Goal: Task Accomplishment & Management: Use online tool/utility

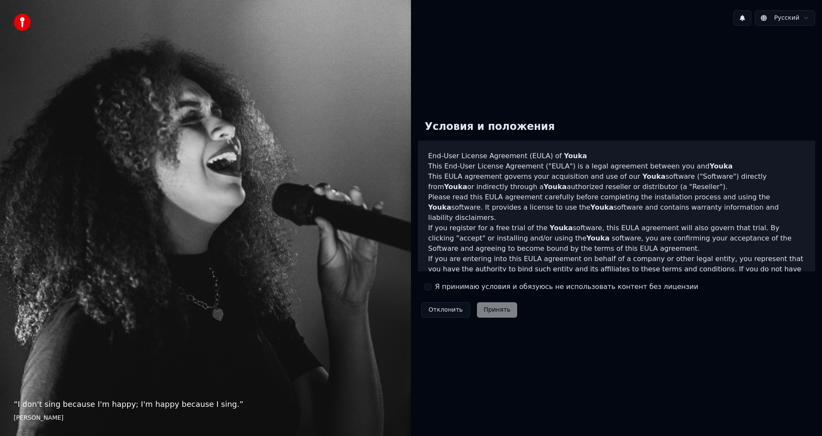
click at [448, 284] on label "Я принимаю условия и обязуюсь не использовать контент без лицензии" at bounding box center [566, 286] width 263 height 10
click at [432, 284] on button "Я принимаю условия и обязуюсь не использовать контент без лицензии" at bounding box center [428, 286] width 7 height 7
click at [484, 302] on div "Отклонить Принять" at bounding box center [469, 310] width 103 height 22
click at [491, 309] on button "Принять" at bounding box center [497, 309] width 41 height 15
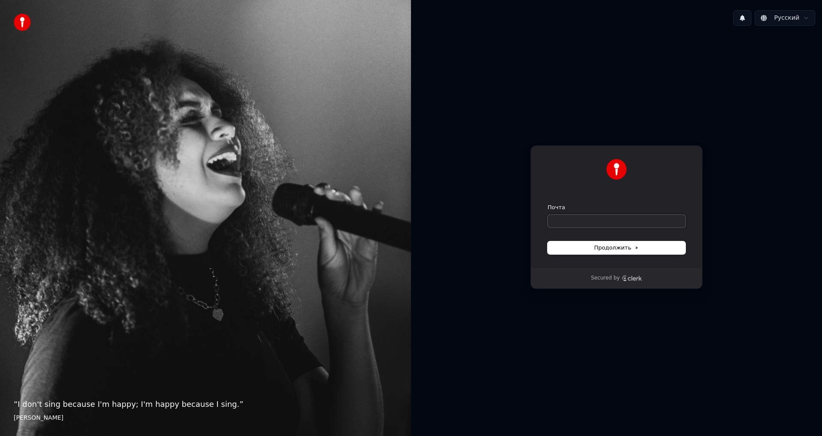
click at [571, 227] on input "Почта" at bounding box center [617, 221] width 138 height 13
click at [612, 247] on span "Продолжить" at bounding box center [617, 248] width 45 height 8
type input "**********"
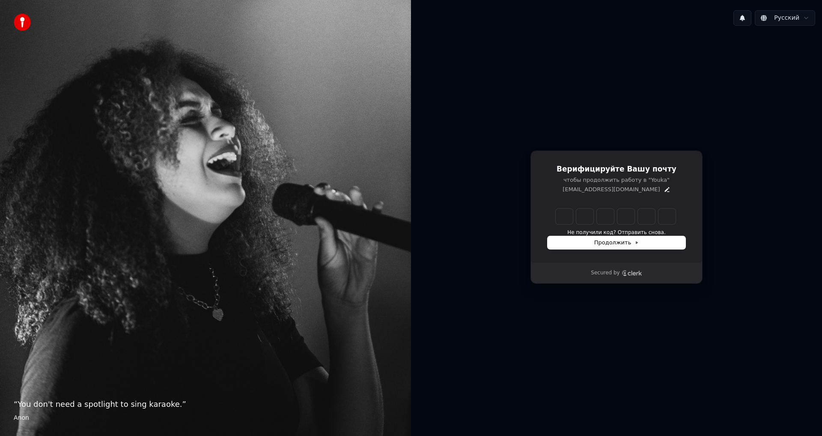
click at [555, 213] on div "Verification code input" at bounding box center [615, 216] width 123 height 19
click at [561, 218] on input "Enter verification code. Digit 1" at bounding box center [564, 216] width 17 height 15
type input "******"
type input "*"
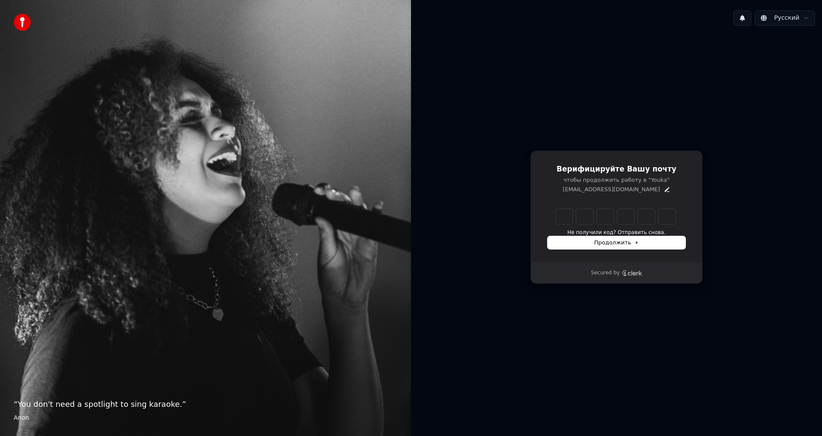
type input "*"
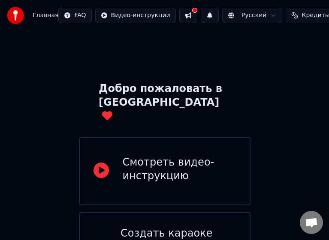
drag, startPoint x: 97, startPoint y: 43, endPoint x: -374, endPoint y: 129, distance: 478.5
click at [0, 129] on html "Главная FAQ Видео-инструкции Русский Кредиты 15 Настройки Добро пожаловать в Yo…" at bounding box center [164, 208] width 329 height 416
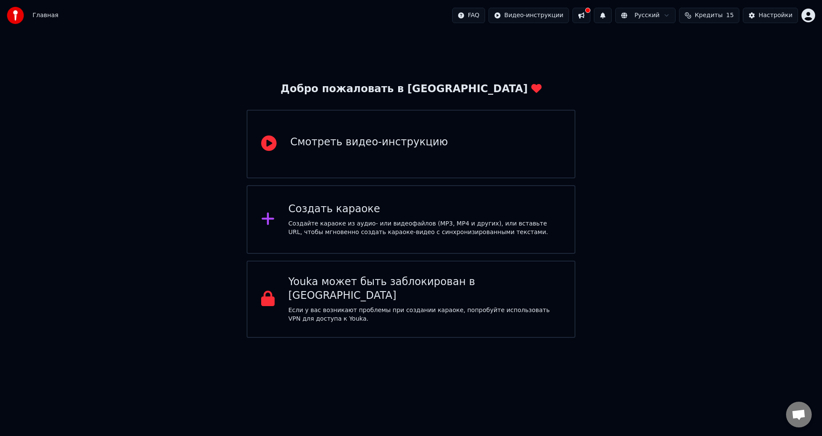
click at [386, 226] on div "Создайте караоке из аудио- или видеофайлов (MP3, MP4 и других), или вставьте UR…" at bounding box center [425, 227] width 273 height 17
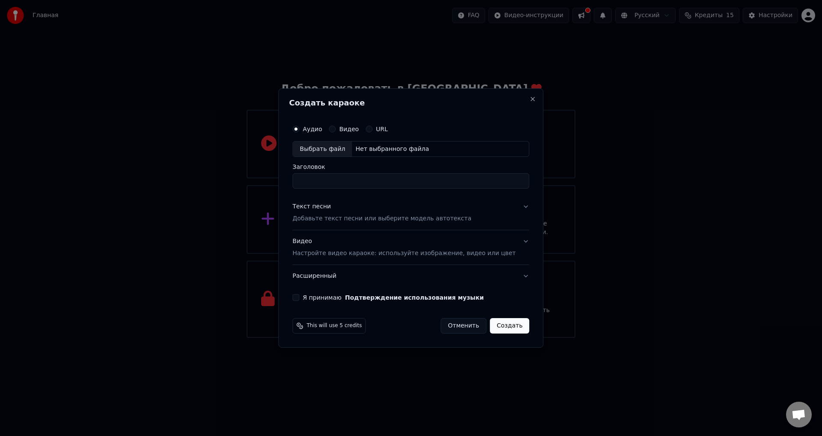
click at [336, 131] on button "Видео" at bounding box center [332, 129] width 7 height 7
click at [339, 146] on div "Выбрать файл" at bounding box center [322, 148] width 59 height 15
type input "**********"
click at [395, 220] on p "Добавьте текст песни или выберите модель автотекста" at bounding box center [382, 219] width 179 height 9
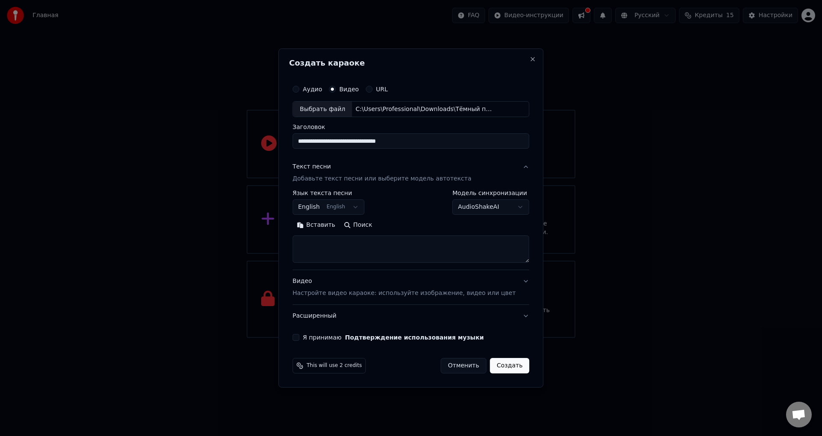
click at [349, 209] on button "English English" at bounding box center [329, 207] width 72 height 15
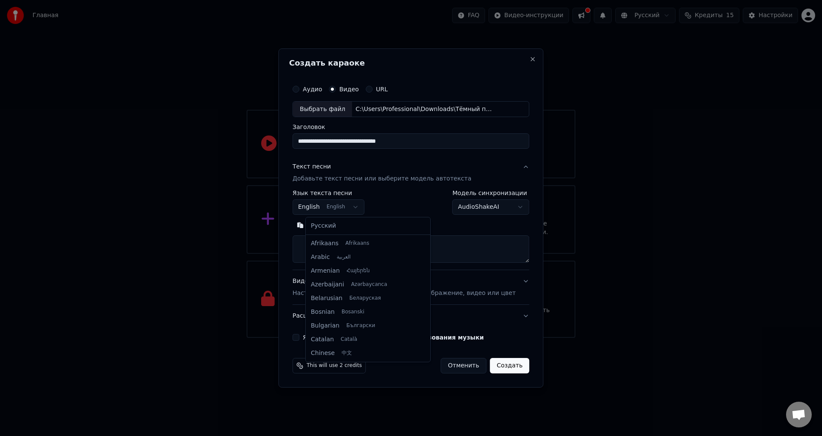
scroll to position [69, 0]
select select "**"
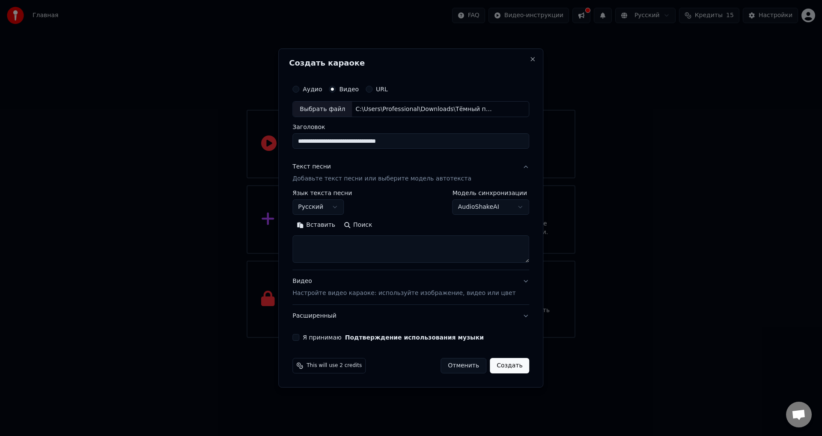
click at [335, 223] on button "Вставить" at bounding box center [316, 225] width 47 height 14
type textarea "******"
click at [369, 226] on button "Очистить" at bounding box center [354, 225] width 48 height 14
click at [391, 245] on textarea at bounding box center [399, 249] width 212 height 27
paste textarea "**********"
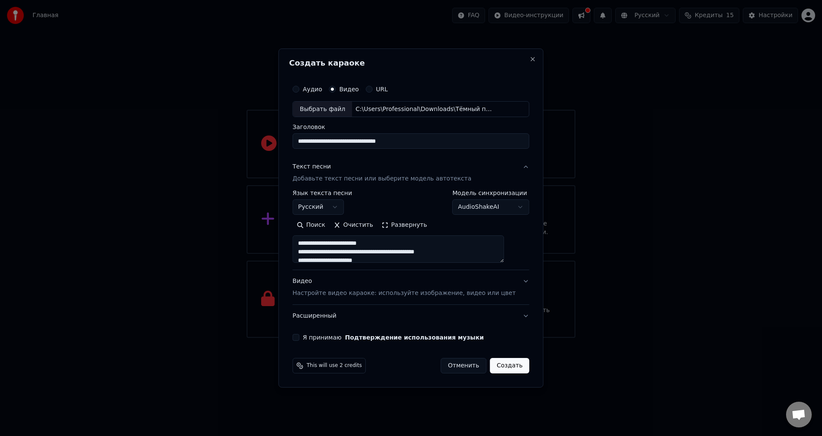
scroll to position [225, 0]
click at [408, 227] on button "Развернуть" at bounding box center [404, 225] width 54 height 14
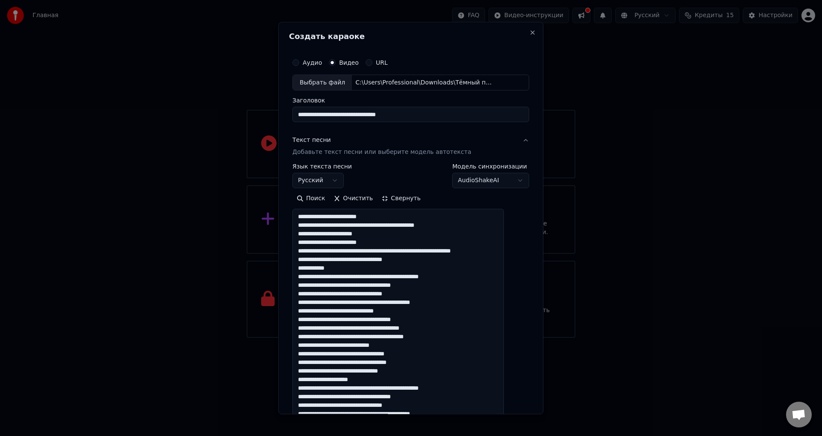
scroll to position [0, 0]
click at [397, 215] on textarea at bounding box center [399, 336] width 212 height 255
click at [385, 232] on textarea at bounding box center [399, 336] width 212 height 255
click at [390, 240] on textarea at bounding box center [399, 336] width 212 height 255
click at [368, 261] on textarea at bounding box center [399, 336] width 212 height 255
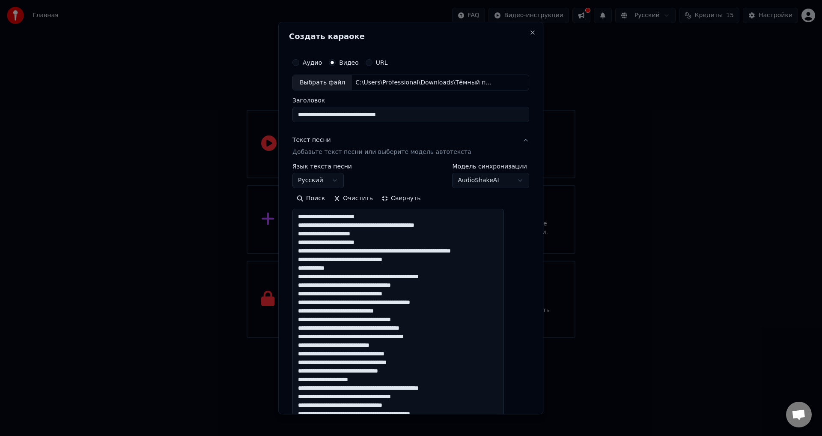
click at [427, 267] on textarea at bounding box center [399, 336] width 212 height 255
click at [310, 251] on textarea at bounding box center [399, 336] width 212 height 255
click at [310, 243] on textarea at bounding box center [399, 336] width 212 height 255
click at [311, 235] on textarea at bounding box center [399, 336] width 212 height 255
click at [311, 225] on textarea at bounding box center [399, 336] width 212 height 255
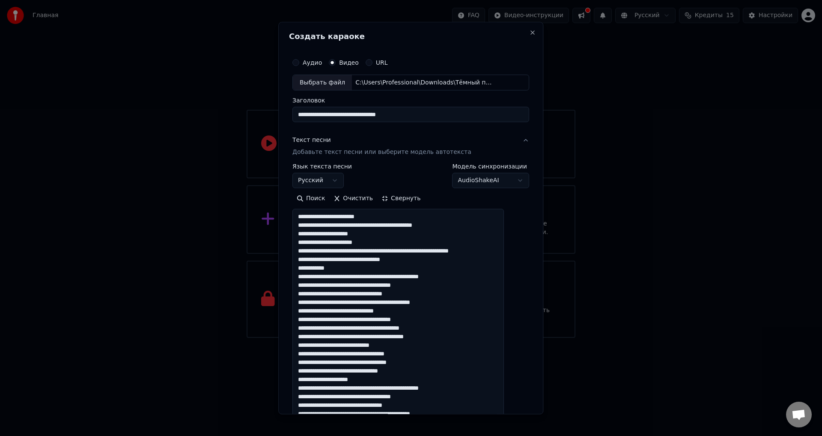
click at [310, 217] on textarea at bounding box center [399, 336] width 212 height 255
type textarea "**********"
click at [480, 188] on div "**********" at bounding box center [411, 314] width 237 height 301
click at [480, 181] on body "**********" at bounding box center [411, 169] width 822 height 338
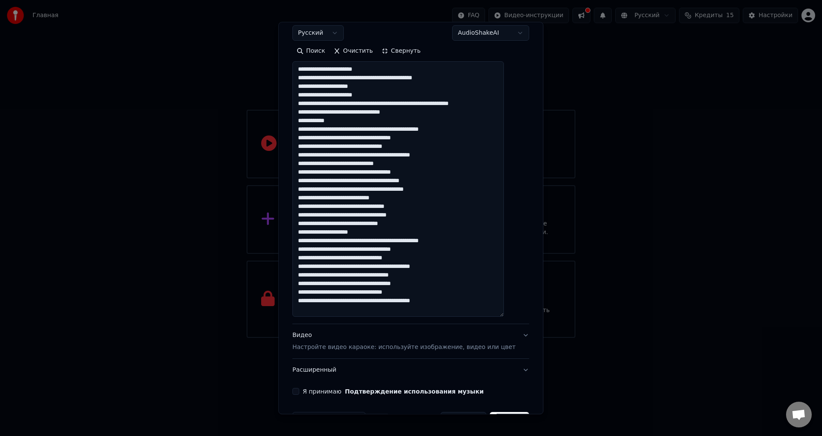
scroll to position [175, 0]
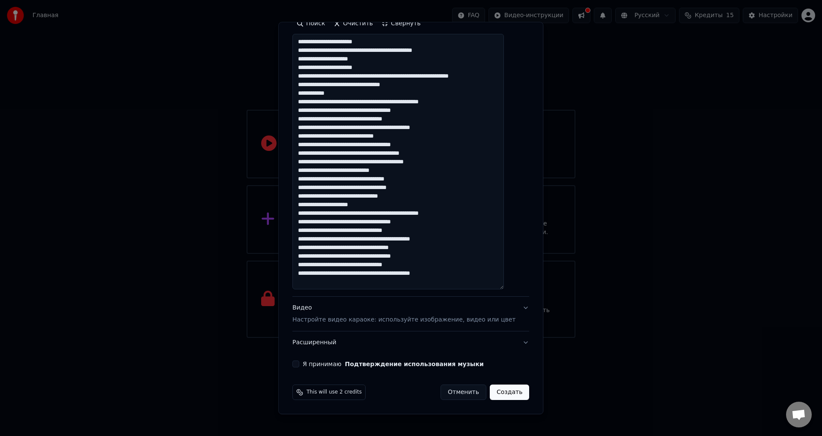
click at [359, 325] on button "Видео Настройте видео караоке: используйте изображение, видео или цвет" at bounding box center [411, 314] width 237 height 34
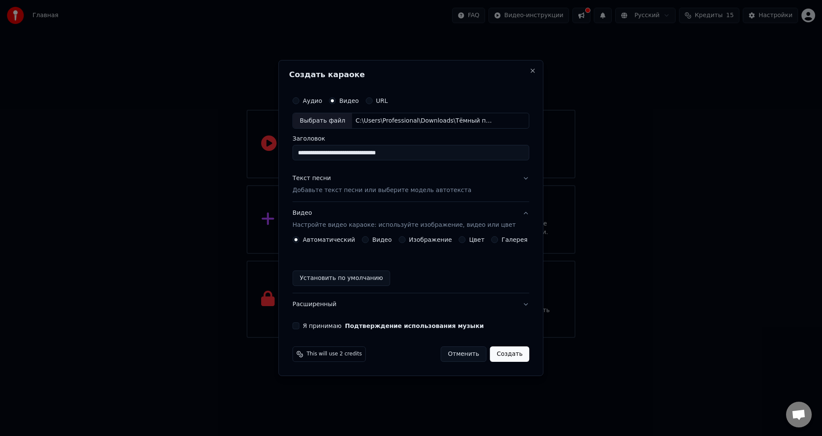
click at [385, 242] on label "Видео" at bounding box center [382, 239] width 20 height 6
click at [369, 242] on button "Видео" at bounding box center [365, 239] width 7 height 7
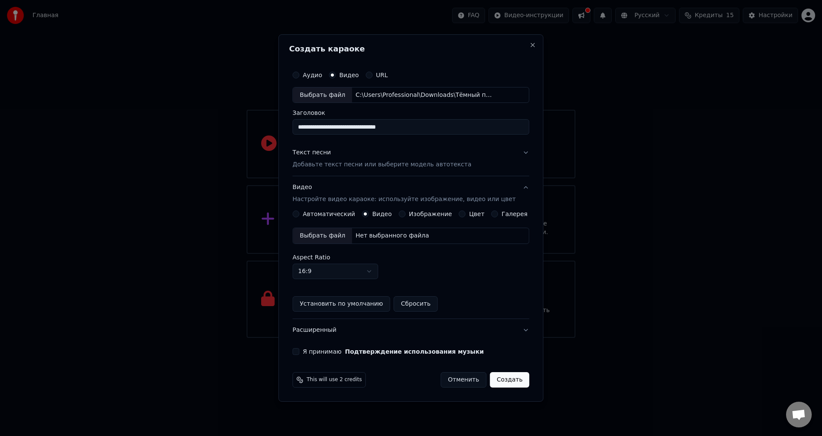
click at [327, 233] on div "Выбрать файл" at bounding box center [322, 235] width 59 height 15
click at [340, 159] on div "Текст песни Добавьте текст песни или выберите модель автотекста" at bounding box center [382, 159] width 179 height 21
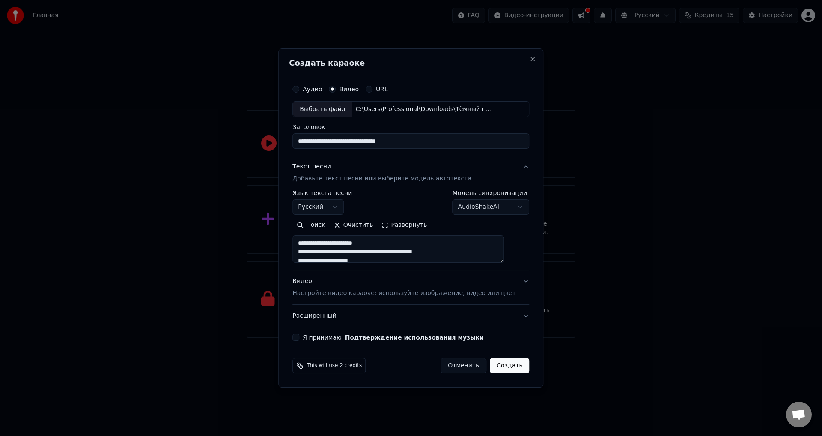
click at [345, 173] on div "Текст песни Добавьте текст песни или выберите модель автотекста" at bounding box center [382, 173] width 179 height 21
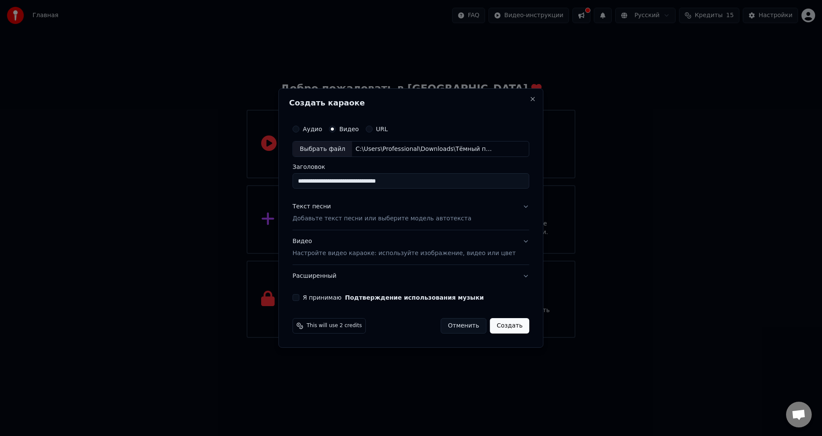
click at [388, 257] on p "Настройте видео караоке: используйте изображение, видео или цвет" at bounding box center [404, 253] width 223 height 9
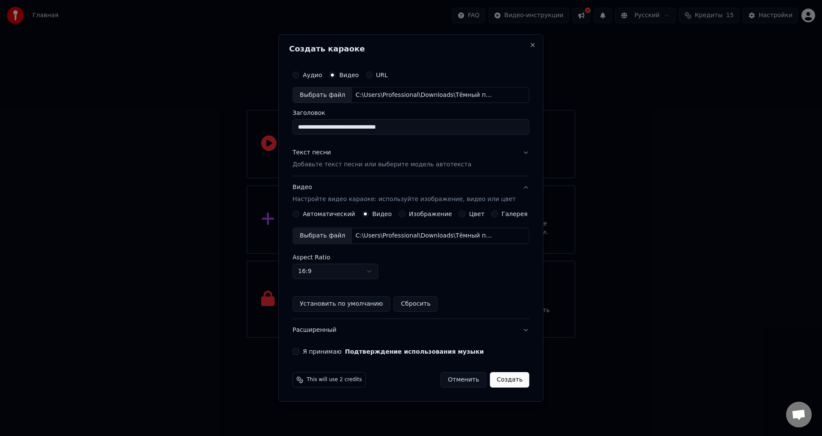
click at [439, 185] on div "Видео Настройте видео караоке: используйте изображение, видео или цвет" at bounding box center [404, 193] width 223 height 21
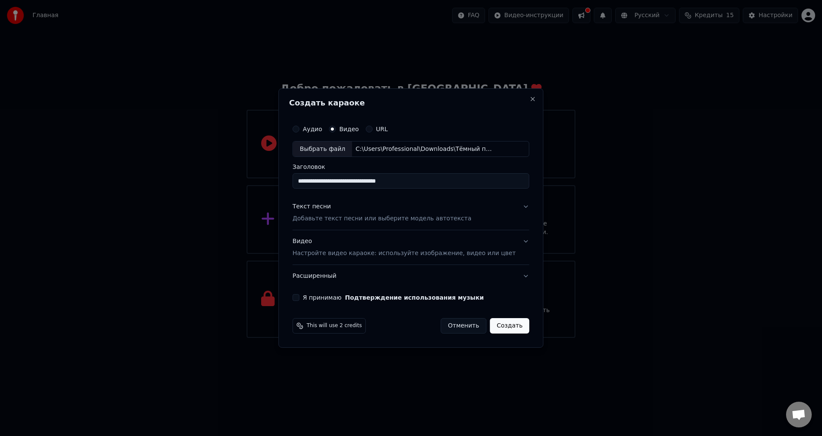
click at [314, 299] on div "Я принимаю Подтверждение использования музыки" at bounding box center [411, 297] width 237 height 7
click at [320, 278] on button "Расширенный" at bounding box center [411, 276] width 237 height 22
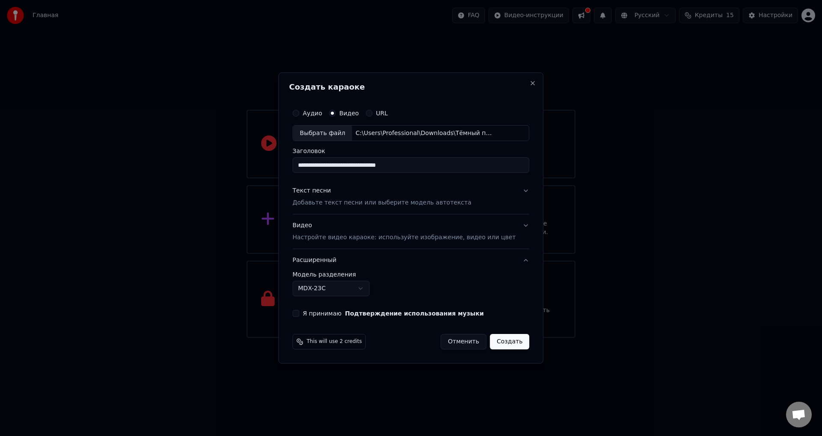
click at [299, 315] on button "Я принимаю Подтверждение использования музыки" at bounding box center [296, 313] width 7 height 7
click at [339, 289] on body "**********" at bounding box center [411, 169] width 822 height 338
click at [339, 287] on body "**********" at bounding box center [411, 169] width 822 height 338
click at [338, 286] on body "**********" at bounding box center [411, 169] width 822 height 338
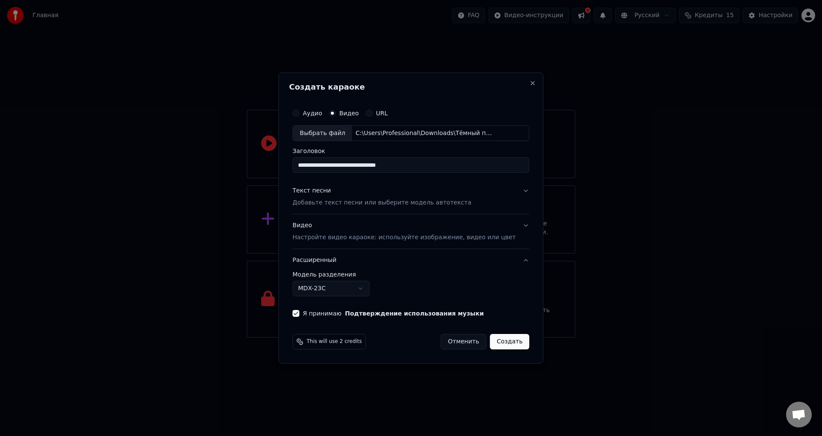
click at [356, 288] on body "**********" at bounding box center [411, 169] width 822 height 338
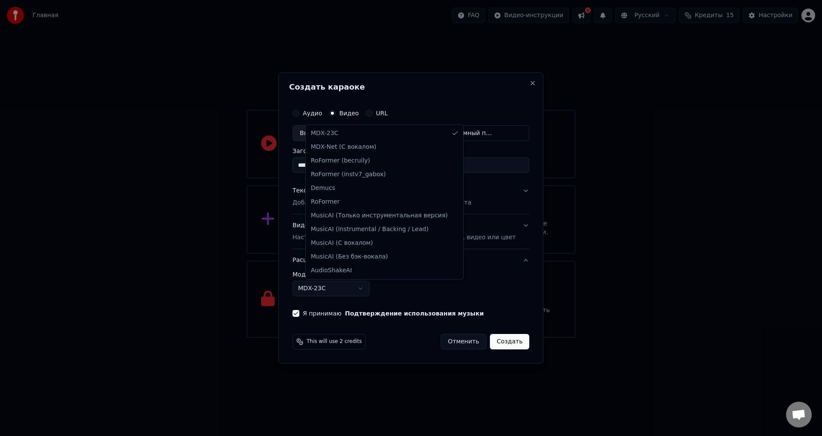
select select "**********"
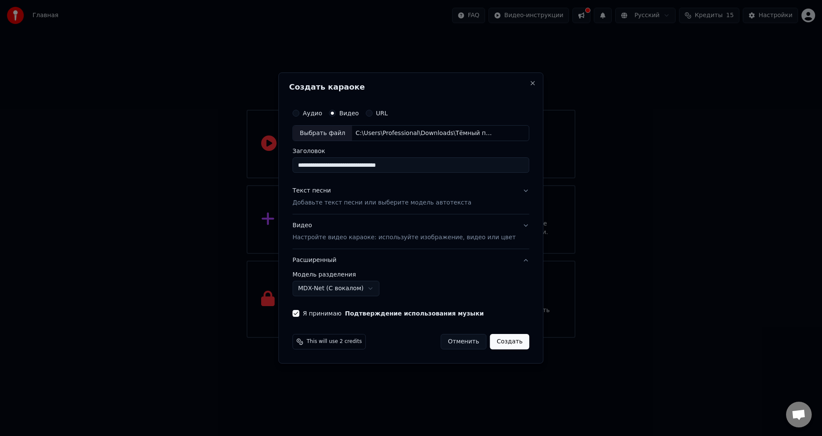
click at [355, 295] on body "**********" at bounding box center [411, 169] width 822 height 338
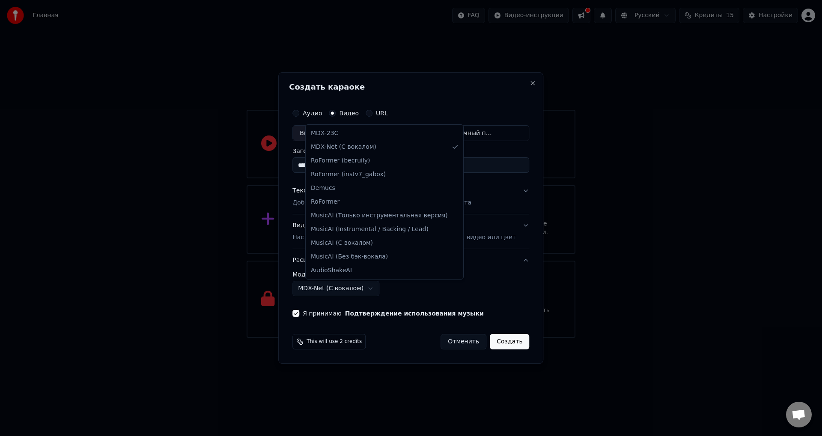
drag, startPoint x: 354, startPoint y: 295, endPoint x: 363, endPoint y: 294, distance: 9.4
click at [353, 295] on body "**********" at bounding box center [411, 169] width 822 height 338
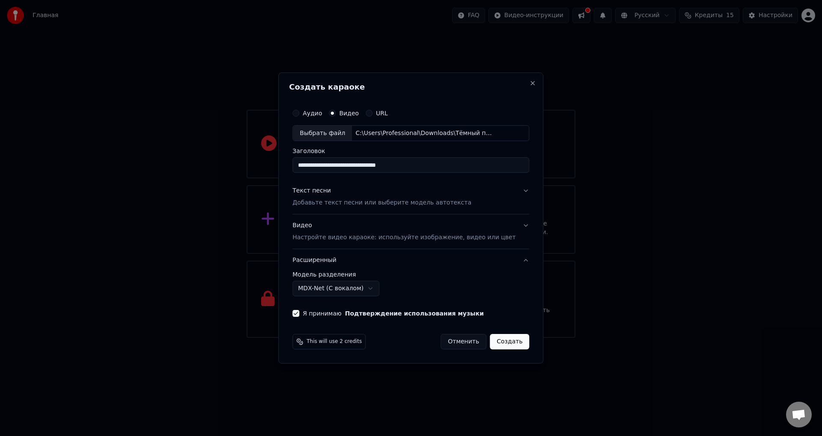
click at [496, 344] on button "Создать" at bounding box center [509, 341] width 39 height 15
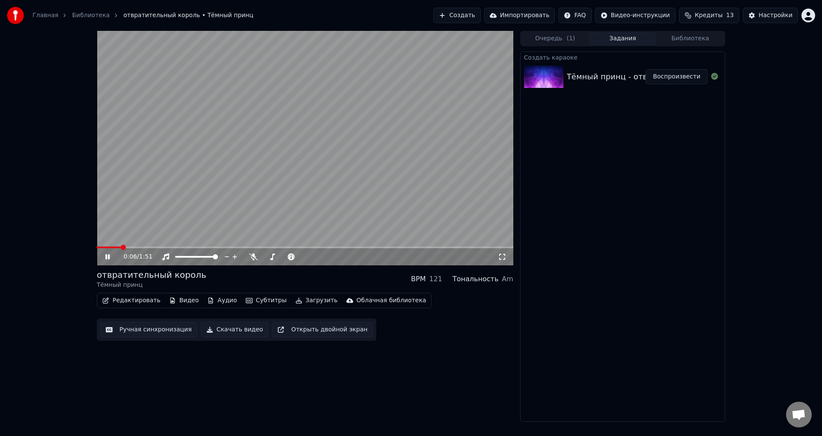
click at [364, 120] on video at bounding box center [305, 148] width 417 height 234
click at [771, 16] on div "Настройки" at bounding box center [776, 15] width 34 height 9
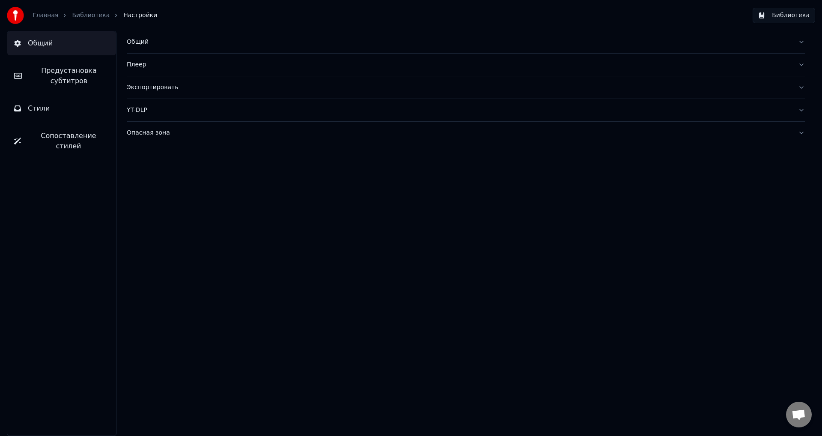
click at [84, 13] on link "Библиотека" at bounding box center [91, 15] width 38 height 9
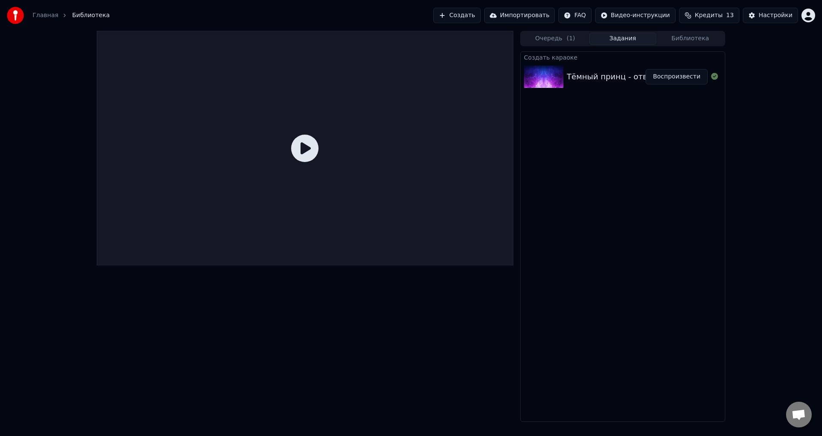
click at [613, 78] on div "Тёмный принц - отвратительный король" at bounding box center [649, 77] width 165 height 12
click at [667, 74] on button "Воспроизвести" at bounding box center [677, 76] width 62 height 15
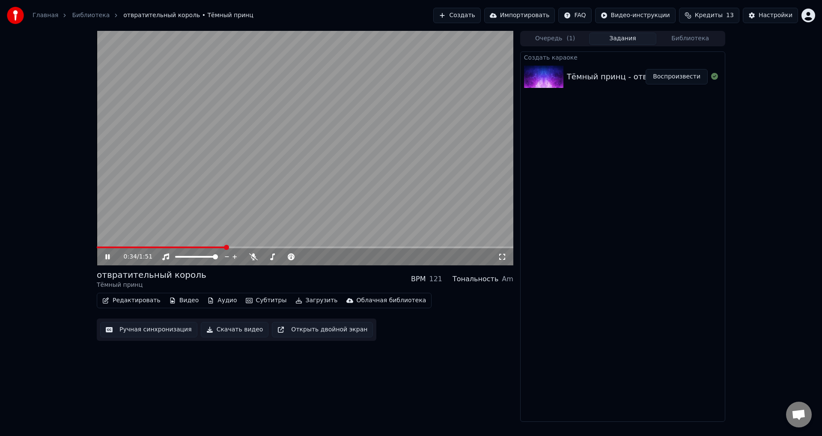
click at [349, 157] on video at bounding box center [305, 148] width 417 height 234
click at [536, 12] on button "Импортировать" at bounding box center [519, 15] width 71 height 15
click at [222, 332] on button "Скачать видео" at bounding box center [235, 329] width 68 height 15
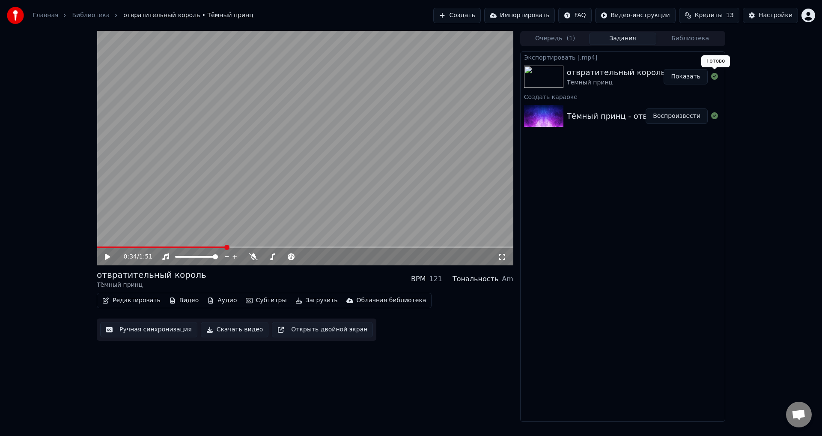
click at [695, 80] on button "Показать" at bounding box center [686, 76] width 44 height 15
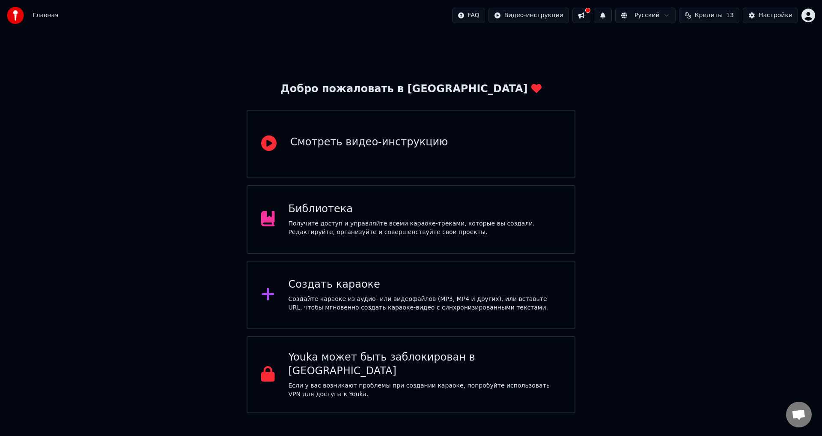
click at [726, 11] on button "Кредиты 13" at bounding box center [709, 15] width 60 height 15
click at [726, 83] on button "Обновить" at bounding box center [715, 79] width 52 height 15
click at [664, 57] on td "15" at bounding box center [660, 56] width 41 height 15
click at [678, 61] on td "15" at bounding box center [660, 56] width 41 height 15
drag, startPoint x: 668, startPoint y: 60, endPoint x: 663, endPoint y: 60, distance: 5.2
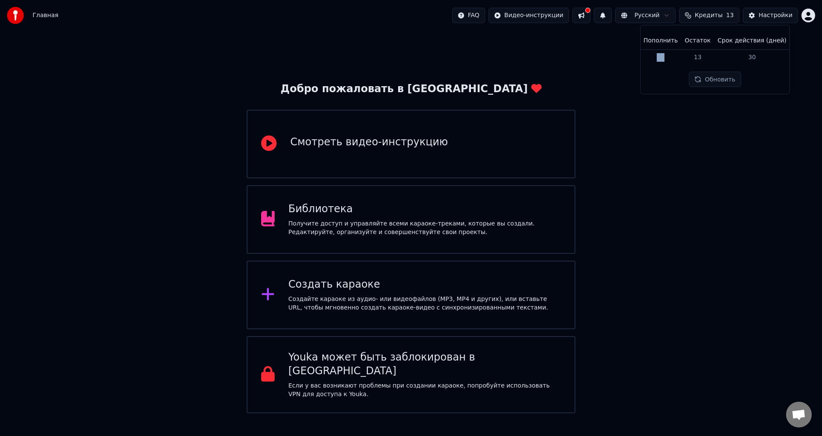
click at [663, 60] on td "15" at bounding box center [660, 56] width 41 height 15
click at [664, 60] on td "15" at bounding box center [660, 56] width 41 height 15
click at [665, 43] on th "Пополнить" at bounding box center [660, 40] width 41 height 17
click at [691, 51] on td "13" at bounding box center [697, 56] width 33 height 15
click at [739, 44] on th "Срок действия (дней)" at bounding box center [752, 40] width 76 height 17
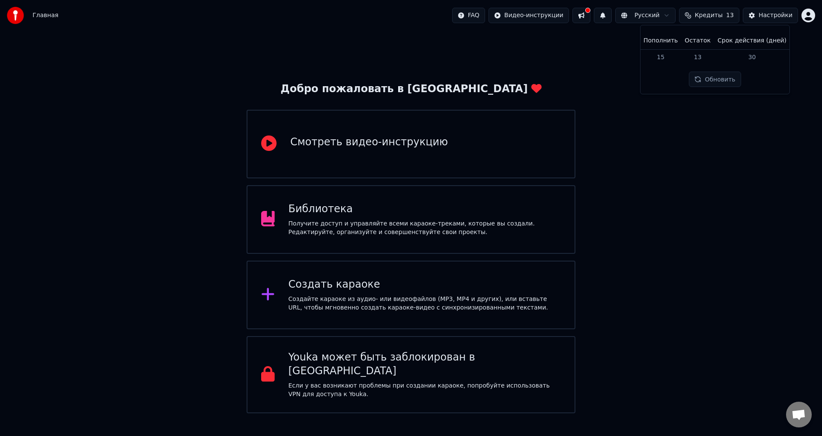
click at [755, 56] on td "30" at bounding box center [752, 56] width 76 height 15
click at [767, 16] on div "Настройки" at bounding box center [776, 15] width 34 height 9
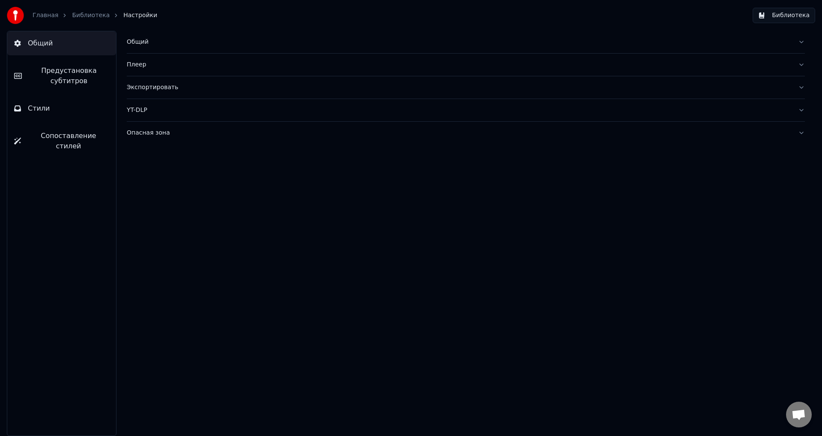
click at [177, 139] on button "Опасная зона" at bounding box center [466, 133] width 678 height 22
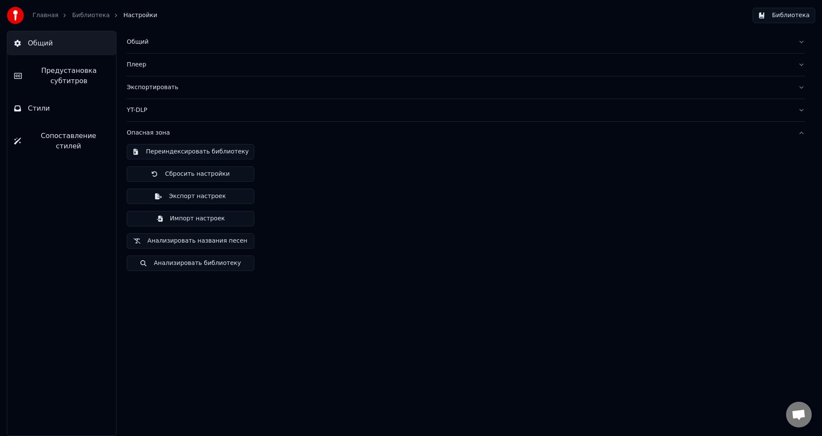
click at [177, 139] on button "Опасная зона" at bounding box center [466, 133] width 678 height 22
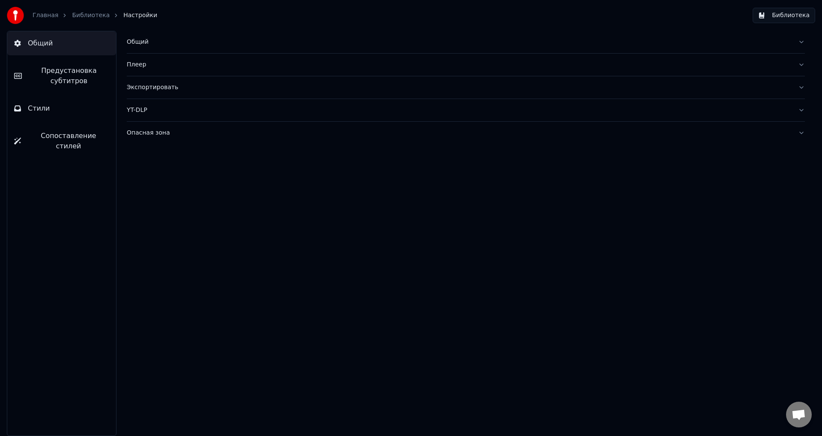
click at [187, 112] on div "YT-DLP" at bounding box center [459, 110] width 665 height 9
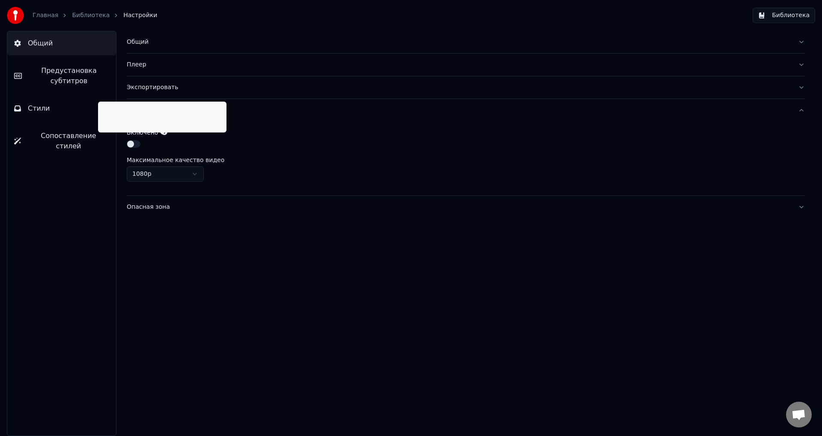
click at [162, 134] on icon at bounding box center [164, 132] width 6 height 6
click at [313, 118] on button "YT-DLP" at bounding box center [466, 110] width 678 height 22
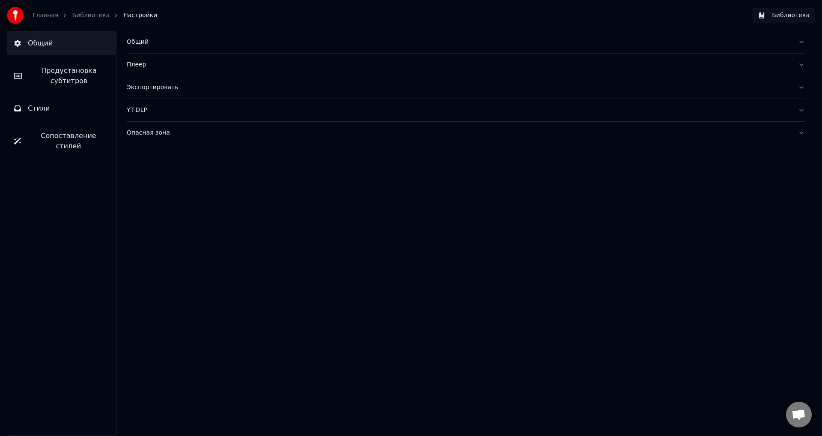
click at [187, 87] on div "Экспортировать" at bounding box center [459, 87] width 665 height 9
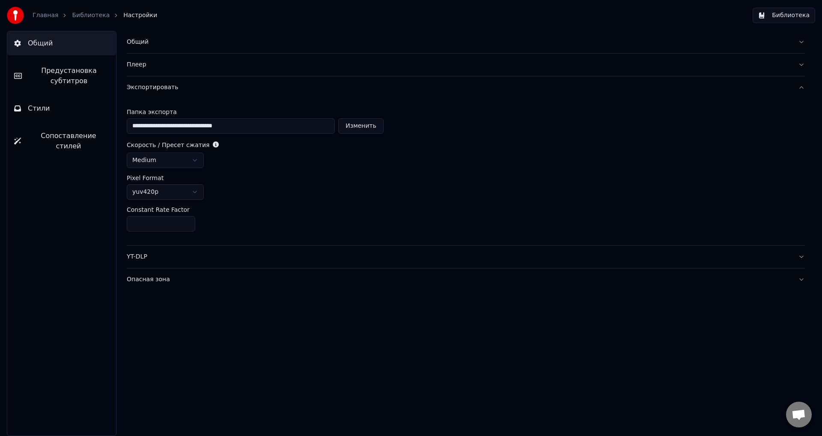
click at [187, 87] on div "Экспортировать" at bounding box center [459, 87] width 665 height 9
click at [191, 67] on div "Плеер" at bounding box center [459, 64] width 665 height 9
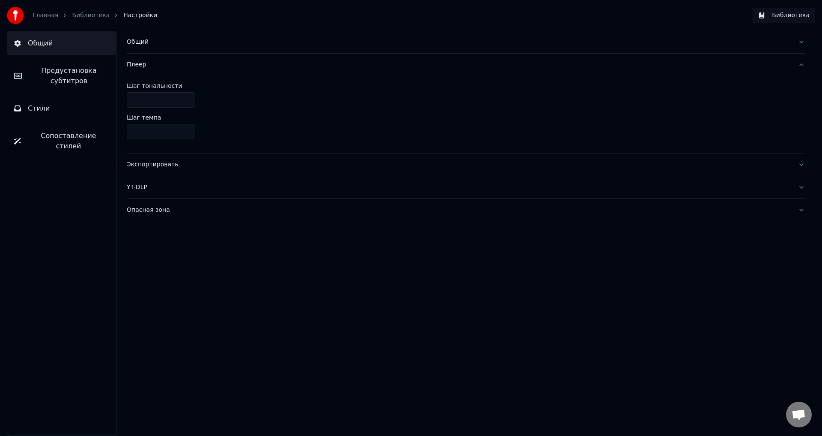
click at [191, 67] on div "Плеер" at bounding box center [459, 64] width 665 height 9
click at [196, 42] on div "Общий" at bounding box center [459, 42] width 665 height 9
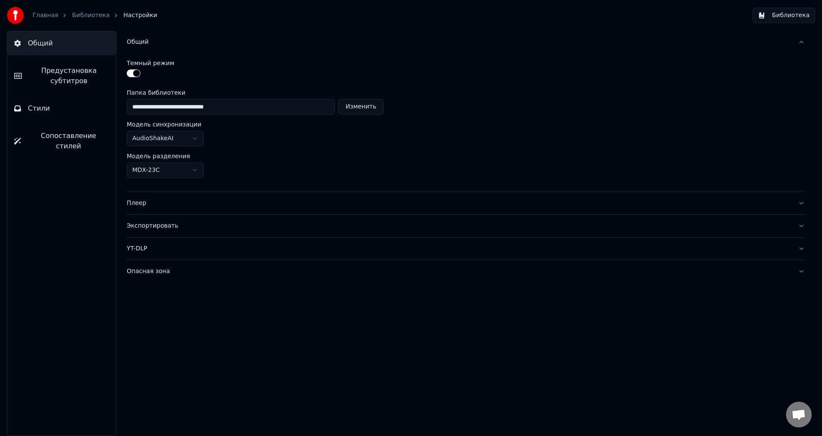
click at [196, 42] on div "Общий" at bounding box center [459, 42] width 665 height 9
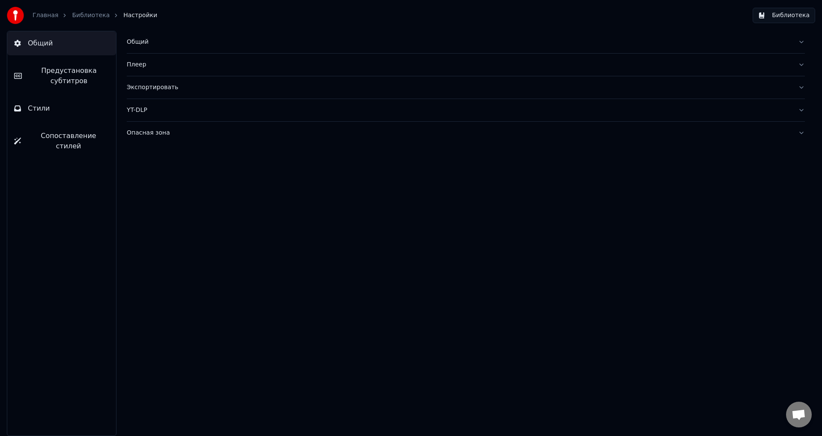
click at [55, 8] on div "Главная Библиотека Настройки" at bounding box center [82, 15] width 150 height 17
click at [45, 18] on link "Главная" at bounding box center [46, 15] width 26 height 9
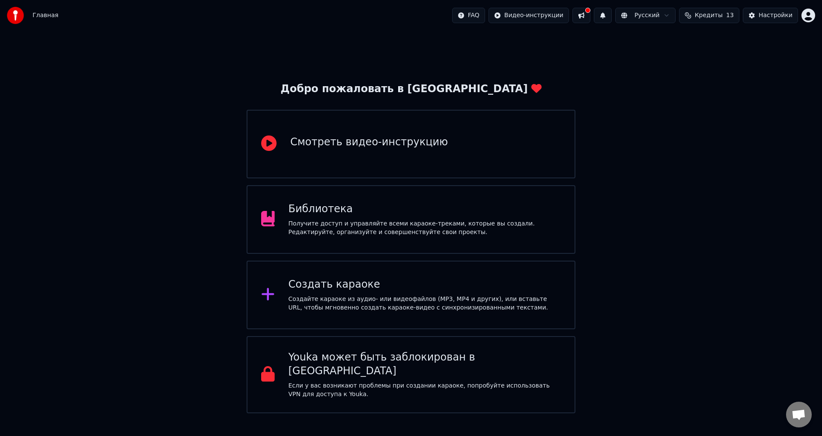
click at [21, 16] on img at bounding box center [15, 15] width 17 height 17
click at [517, 214] on div "Библиотека" at bounding box center [425, 209] width 273 height 14
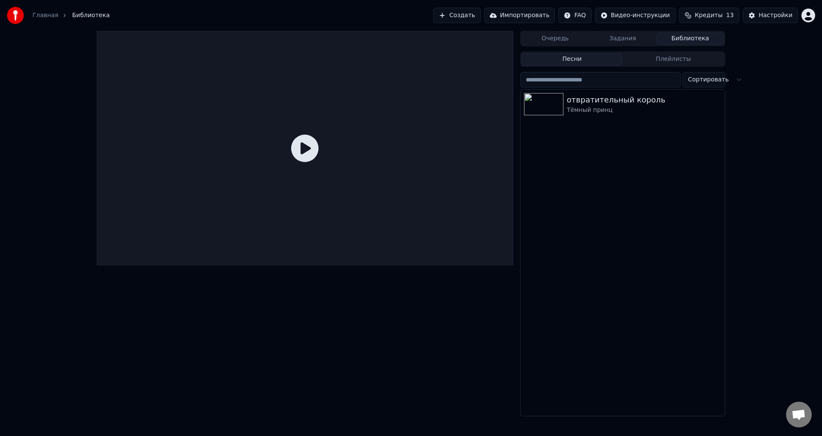
click at [57, 17] on div "Главная" at bounding box center [50, 15] width 35 height 9
click at [46, 17] on link "Главная" at bounding box center [46, 15] width 26 height 9
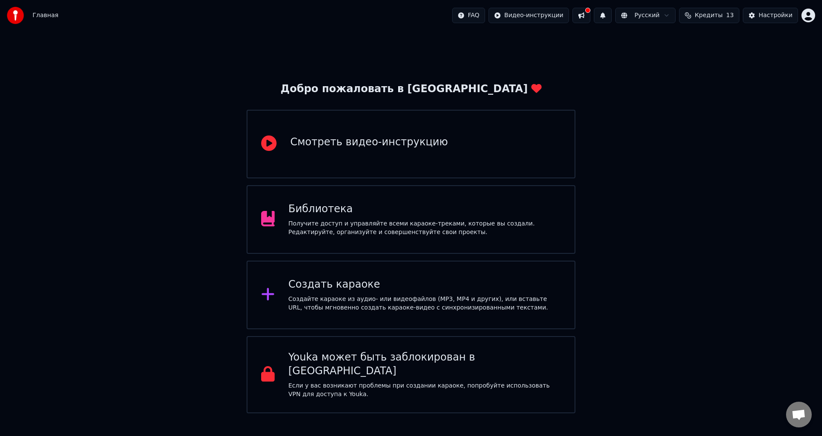
click at [362, 284] on div "Создать караоке" at bounding box center [425, 285] width 273 height 14
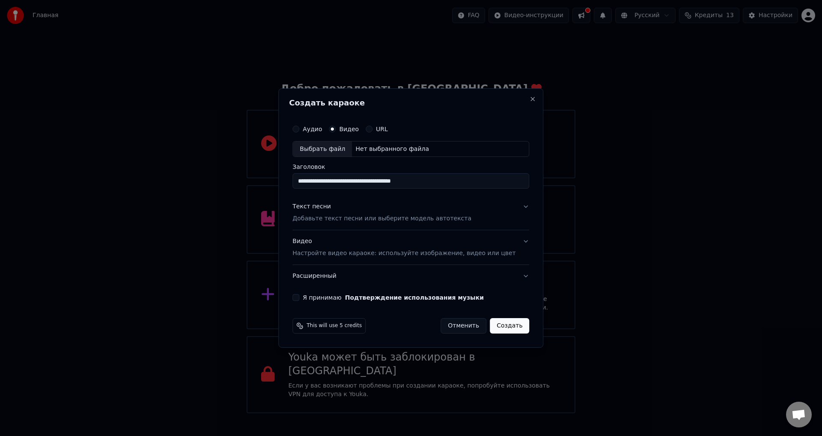
type input "**********"
click at [388, 128] on label "URL" at bounding box center [382, 129] width 12 height 6
click at [373, 128] on button "URL" at bounding box center [369, 129] width 7 height 7
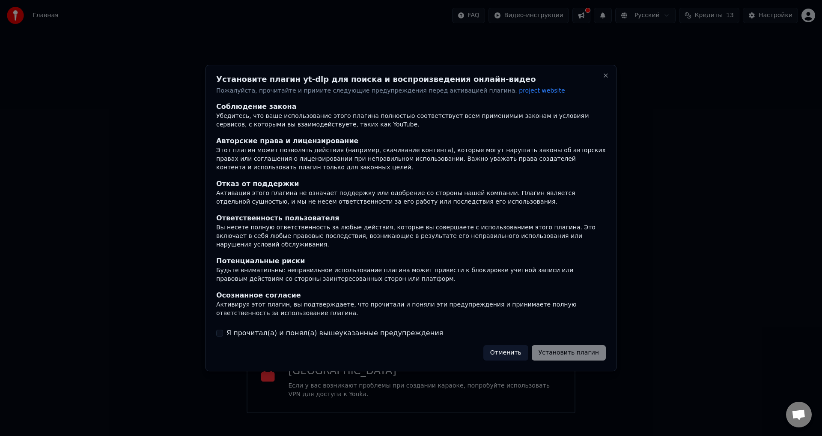
click at [318, 328] on label "Я прочитал(а) и понял(а) вышеуказанные предупреждения" at bounding box center [335, 333] width 217 height 10
click at [223, 329] on button "Я прочитал(а) и понял(а) вышеуказанные предупреждения" at bounding box center [219, 332] width 7 height 7
click at [597, 347] on button "Установить плагин" at bounding box center [569, 352] width 74 height 15
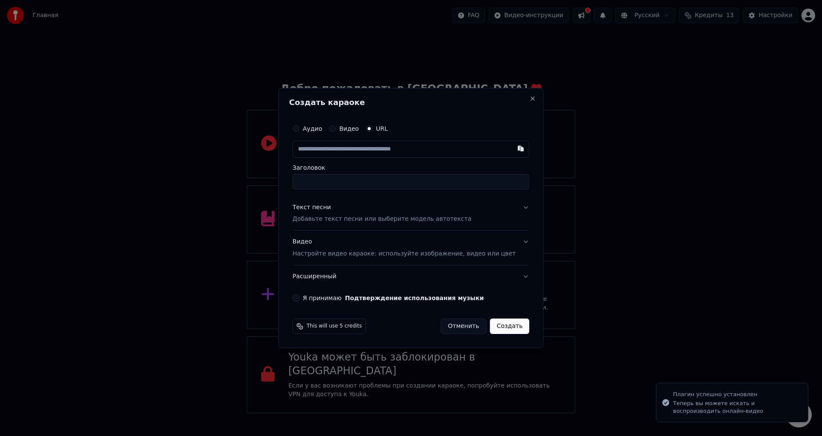
click at [370, 149] on input "text" at bounding box center [411, 148] width 237 height 17
type input "**********"
click at [373, 171] on div "Заголовок" at bounding box center [411, 176] width 237 height 25
click at [368, 185] on input "Заголовок" at bounding box center [411, 181] width 237 height 15
click at [364, 155] on input "text" at bounding box center [411, 148] width 237 height 17
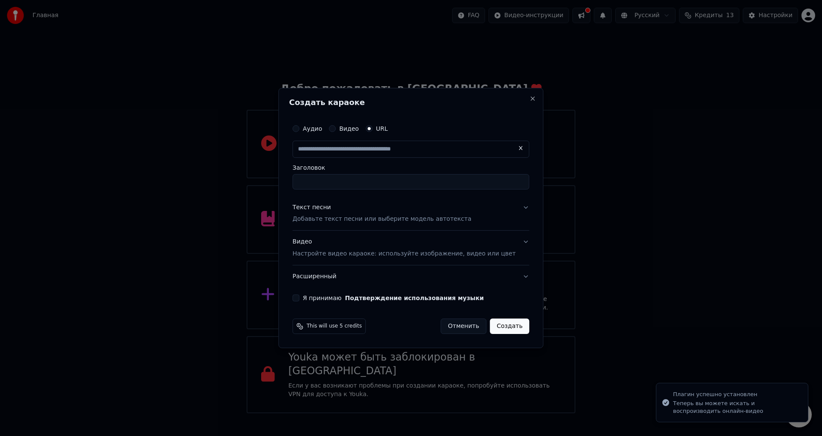
paste input "**********"
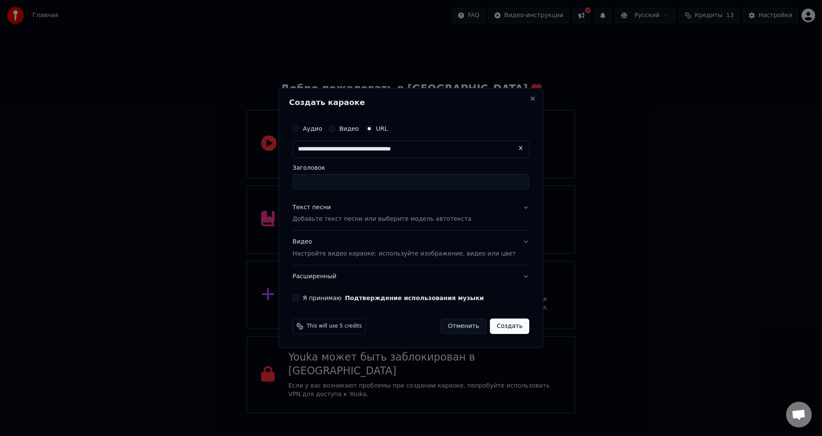
type input "**********"
click at [475, 166] on label "Заголовок" at bounding box center [411, 167] width 237 height 6
click at [475, 174] on input "Заголовок" at bounding box center [411, 181] width 237 height 15
click at [463, 153] on input "text" at bounding box center [411, 148] width 237 height 17
paste input "**********"
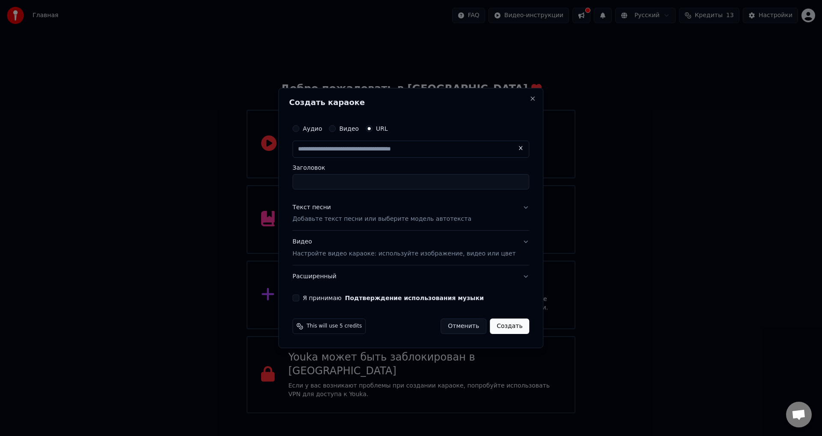
type input "**********"
click at [365, 181] on input "Заголовок" at bounding box center [411, 181] width 237 height 15
click at [318, 123] on div "Аудио Видео URL" at bounding box center [411, 128] width 237 height 17
drag, startPoint x: 326, startPoint y: 126, endPoint x: 346, endPoint y: 127, distance: 19.7
click at [322, 127] on label "Аудио" at bounding box center [312, 129] width 19 height 6
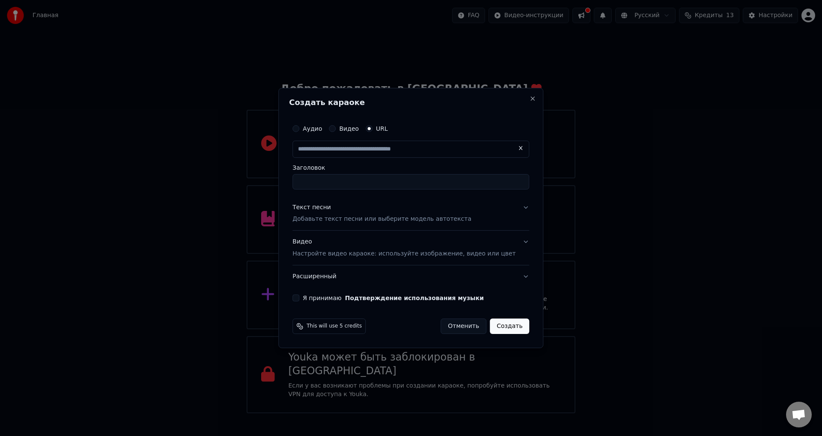
click at [299, 127] on button "Аудио" at bounding box center [296, 128] width 7 height 7
click at [351, 127] on label "Видео" at bounding box center [349, 129] width 20 height 6
click at [336, 127] on button "Видео" at bounding box center [332, 129] width 7 height 7
type button "video"
click at [333, 146] on div "Выбрать файл" at bounding box center [322, 148] width 59 height 15
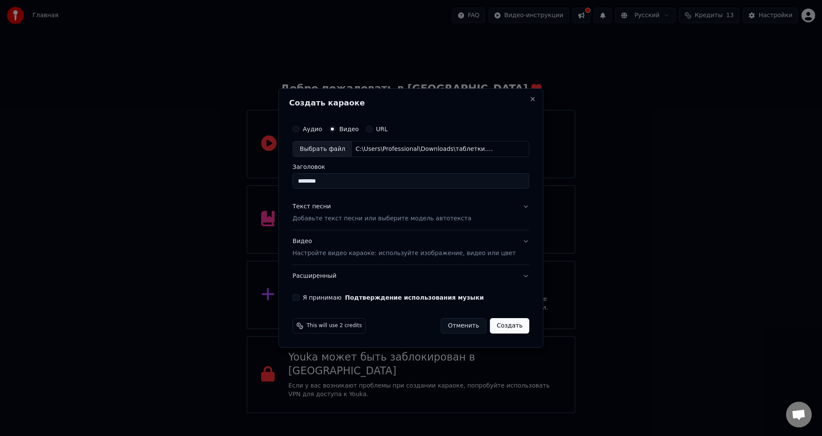
click at [391, 184] on input "********" at bounding box center [411, 180] width 237 height 15
type input "**********"
click at [413, 221] on p "Добавьте текст песни или выберите модель автотекста" at bounding box center [382, 219] width 179 height 9
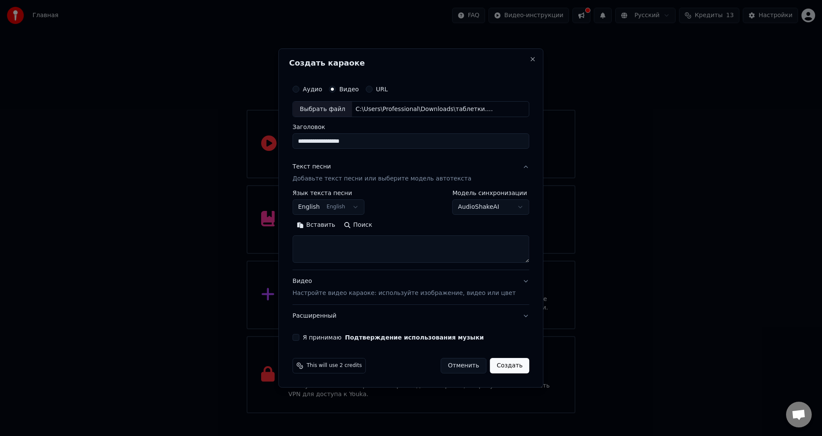
click at [364, 245] on textarea at bounding box center [411, 249] width 237 height 27
paste textarea "**********"
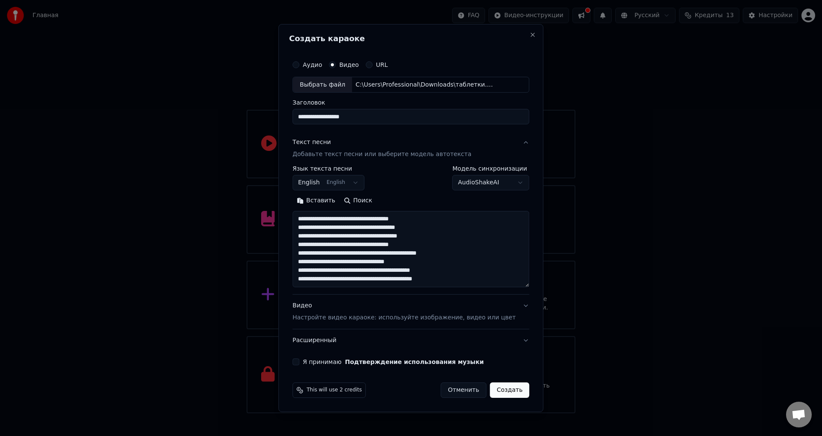
scroll to position [45, 0]
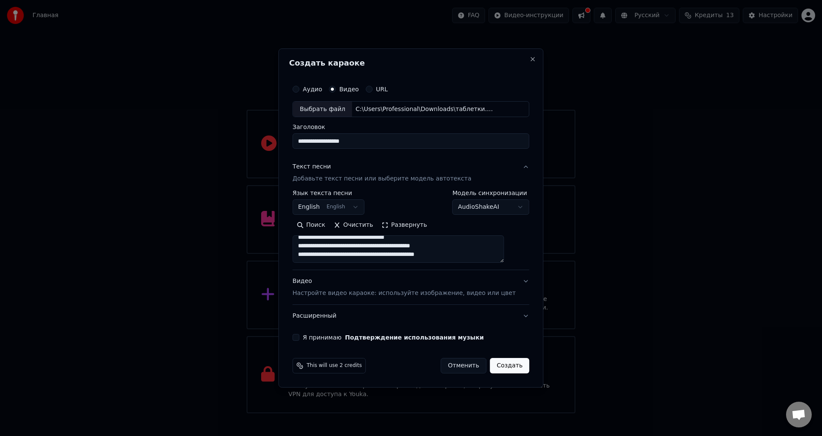
paste textarea "**********"
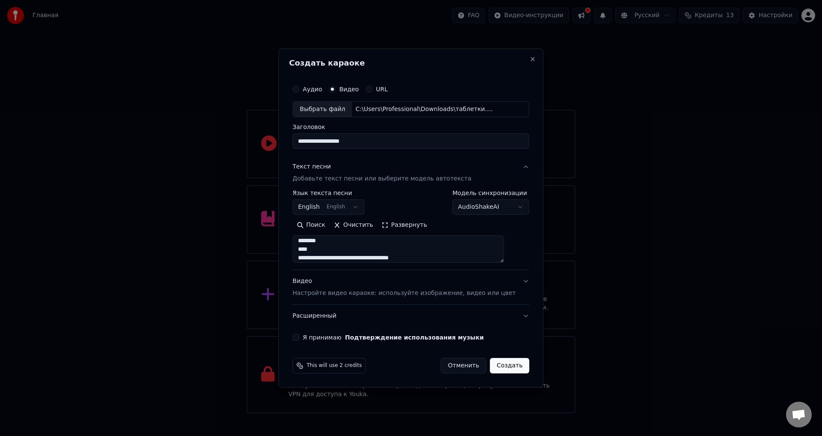
scroll to position [200, 0]
type textarea "**********"
click at [346, 202] on button "English English" at bounding box center [329, 207] width 72 height 15
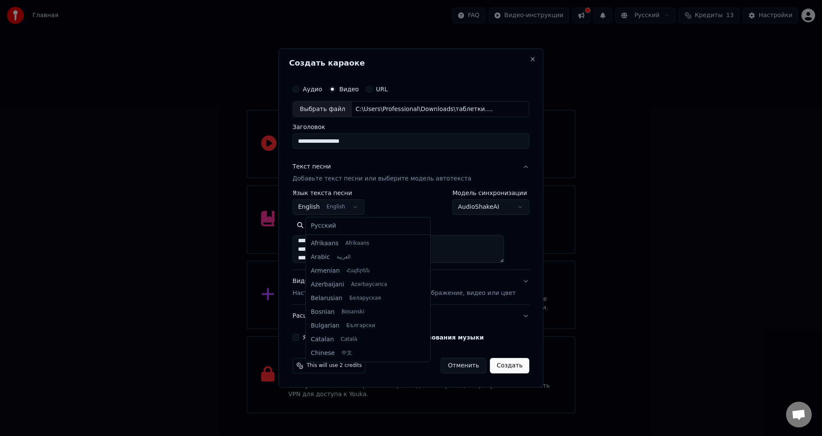
scroll to position [69, 0]
select select "**"
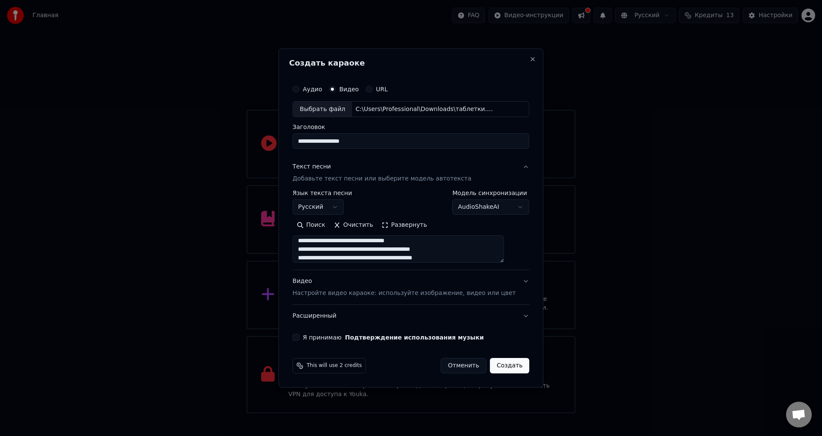
click at [484, 206] on body "Главная FAQ Видео-инструкции Русский Кредиты 13 Настройки Добро пожаловать в Yo…" at bounding box center [411, 206] width 822 height 413
click at [478, 206] on body "Главная FAQ Видео-инструкции Русский Кредиты 13 Настройки Добро пожаловать в Yo…" at bounding box center [411, 206] width 822 height 413
click at [478, 207] on body "Главная FAQ Видео-инструкции Русский Кредиты 13 Настройки Добро пожаловать в Yo…" at bounding box center [411, 206] width 822 height 413
click at [467, 208] on body "Главная FAQ Видео-инструкции Русский Кредиты 13 Настройки Добро пожаловать в Yo…" at bounding box center [411, 206] width 822 height 413
click at [469, 211] on body "Главная FAQ Видео-инструкции Русский Кредиты 13 Настройки Добро пожаловать в Yo…" at bounding box center [411, 206] width 822 height 413
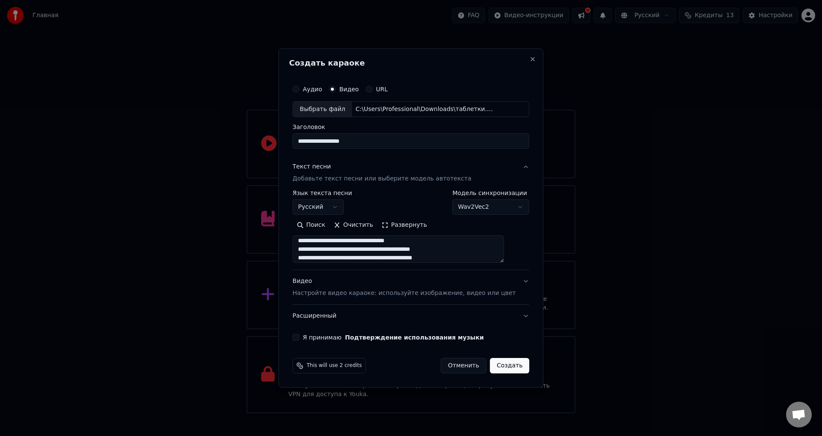
click at [469, 209] on body "Главная FAQ Видео-инструкции Русский Кредиты 13 Настройки Добро пожаловать в Yo…" at bounding box center [411, 206] width 822 height 413
click at [477, 212] on body "Главная FAQ Видео-инструкции Русский Кредиты 13 Настройки Добро пожаловать в Yo…" at bounding box center [411, 206] width 822 height 413
select select "**********"
click at [358, 292] on p "Настройте видео караоке: используйте изображение, видео или цвет" at bounding box center [404, 293] width 223 height 9
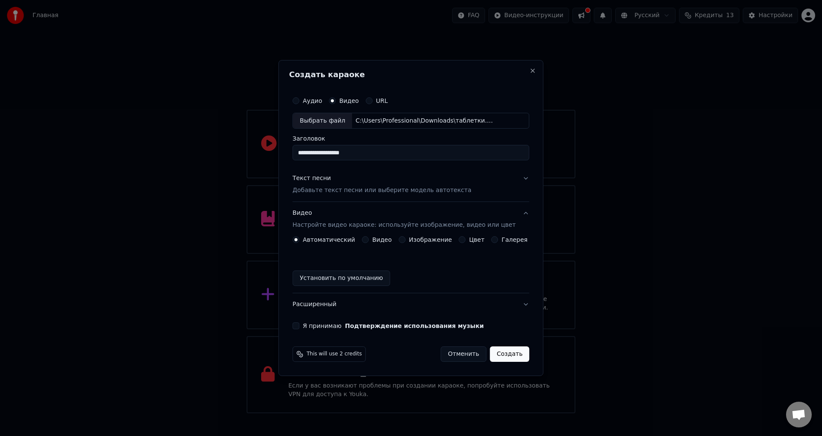
click at [390, 216] on div "Видео Настройте видео караоке: используйте изображение, видео или цвет" at bounding box center [404, 219] width 223 height 21
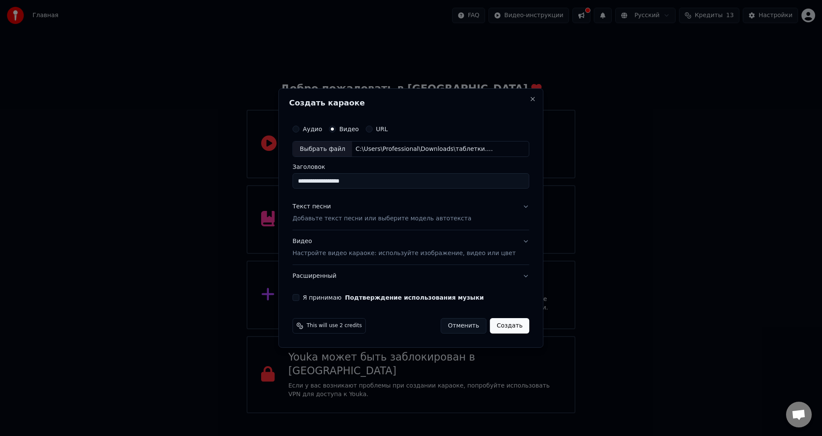
click at [380, 212] on div "Текст песни Добавьте текст песни или выберите модель автотекста" at bounding box center [382, 213] width 179 height 21
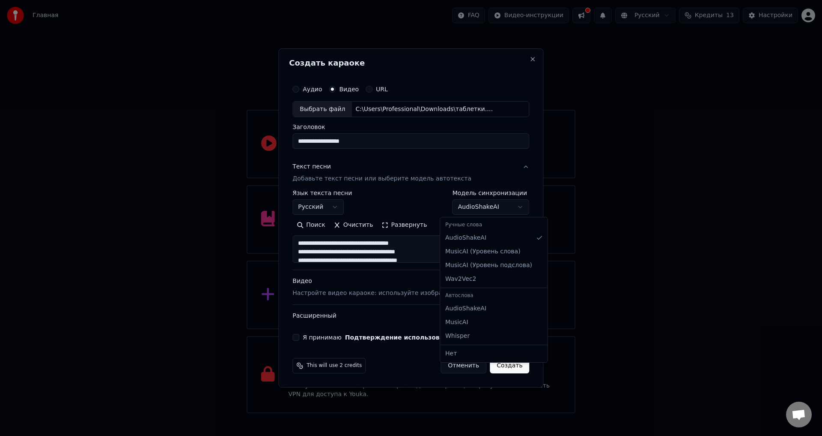
click at [486, 211] on body "Главная FAQ Видео-инструкции Русский Кредиты 13 Настройки Добро пожаловать в Yo…" at bounding box center [411, 206] width 822 height 413
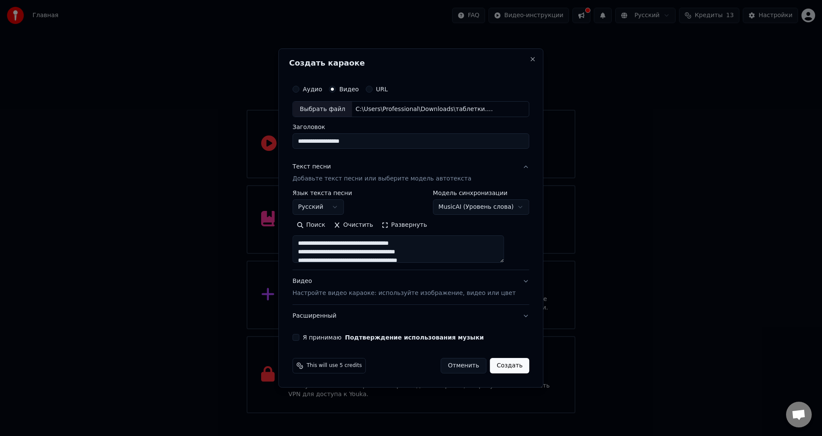
click at [457, 211] on body "Главная FAQ Видео-инструкции Русский Кредиты 13 Настройки Добро пожаловать в Yo…" at bounding box center [411, 206] width 822 height 413
click at [473, 209] on body "Главная FAQ Видео-инструкции Русский Кредиты 13 Настройки Добро пожаловать в Yo…" at bounding box center [411, 206] width 822 height 413
click at [474, 215] on body "Главная FAQ Видео-инструкции Русский Кредиты 13 Настройки Добро пожаловать в Yo…" at bounding box center [411, 206] width 822 height 413
click at [472, 212] on body "Главная FAQ Видео-инструкции Русский Кредиты 13 Настройки Добро пожаловать в Yo…" at bounding box center [411, 206] width 822 height 413
click at [469, 205] on body "Главная FAQ Видео-инструкции Русский Кредиты 13 Настройки Добро пожаловать в Yo…" at bounding box center [411, 206] width 822 height 413
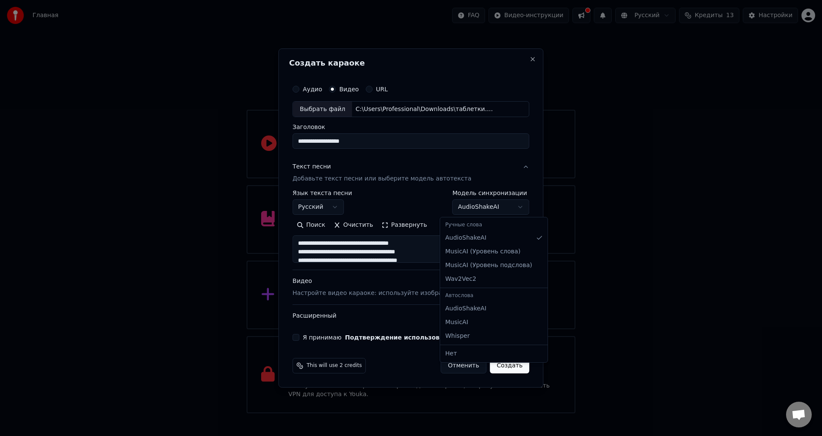
select select "**********"
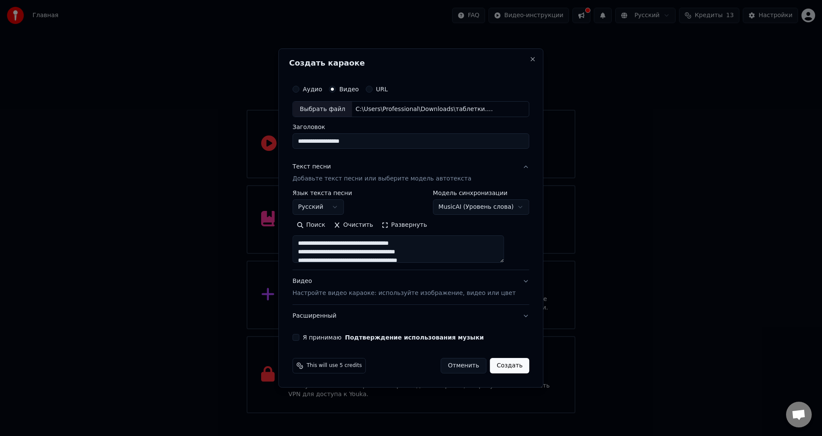
click at [299, 337] on button "Я принимаю Подтверждение использования музыки" at bounding box center [296, 337] width 7 height 7
click at [352, 317] on button "Расширенный" at bounding box center [411, 316] width 237 height 22
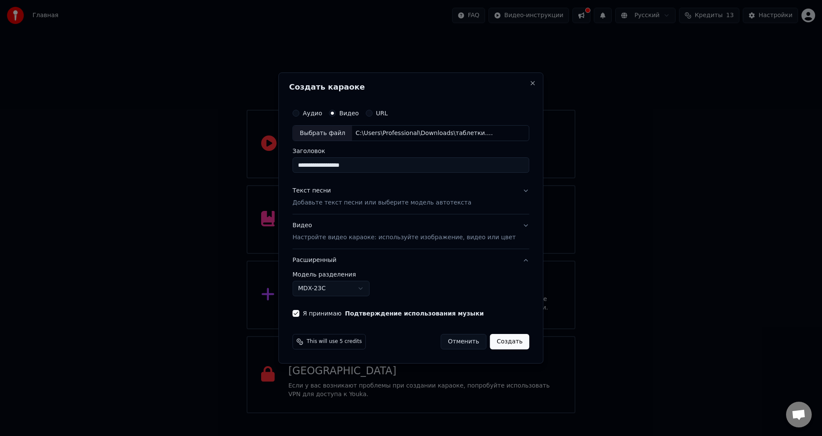
click at [356, 292] on body "Главная FAQ Видео-инструкции Русский Кредиты 13 Настройки Добро пожаловать в Yo…" at bounding box center [411, 206] width 822 height 413
drag, startPoint x: 471, startPoint y: 286, endPoint x: 488, endPoint y: 335, distance: 51.9
click at [471, 286] on body "Главная FAQ Видео-инструкции Русский Кредиты 13 Настройки Добро пожаловать в Yo…" at bounding box center [411, 206] width 822 height 413
click at [496, 345] on button "Создать" at bounding box center [509, 341] width 39 height 15
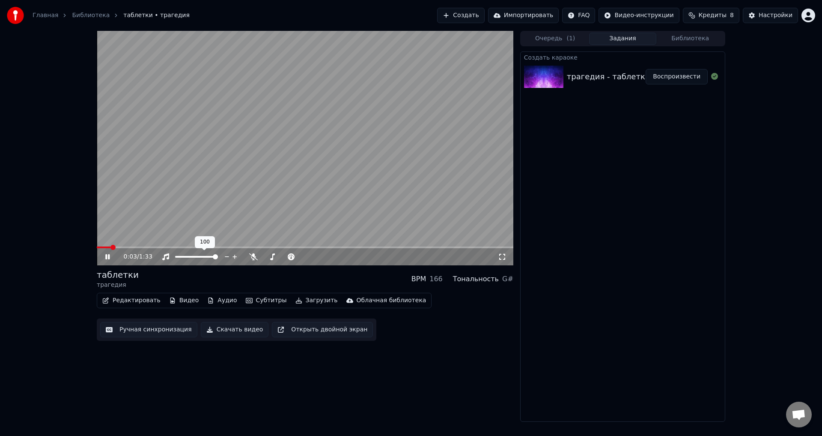
drag, startPoint x: 197, startPoint y: 258, endPoint x: 191, endPoint y: 258, distance: 6.0
click at [191, 258] on div at bounding box center [204, 256] width 69 height 9
drag, startPoint x: 197, startPoint y: 254, endPoint x: 188, endPoint y: 255, distance: 9.0
click at [188, 255] on div at bounding box center [204, 256] width 69 height 9
click at [204, 256] on span at bounding box center [189, 257] width 29 height 2
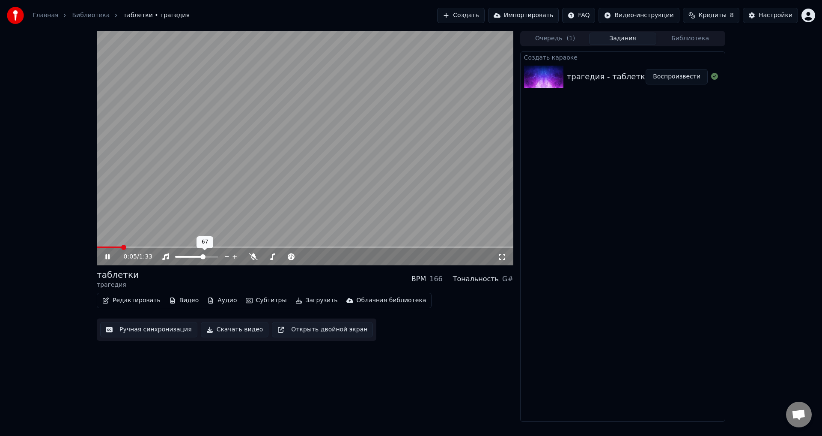
click at [195, 255] on div at bounding box center [204, 256] width 69 height 9
click at [190, 255] on div at bounding box center [204, 256] width 69 height 9
click at [182, 255] on div at bounding box center [204, 256] width 69 height 9
click at [105, 259] on icon at bounding box center [114, 256] width 20 height 7
click at [134, 329] on button "Ручная синхронизация" at bounding box center [148, 329] width 97 height 15
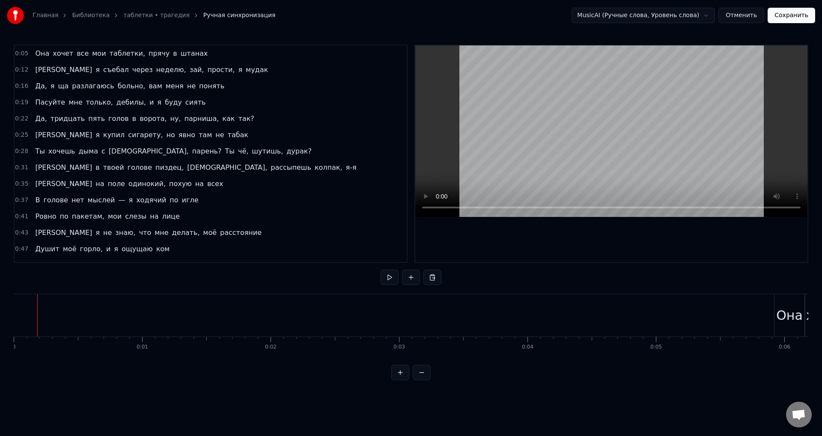
drag, startPoint x: 36, startPoint y: 314, endPoint x: 24, endPoint y: 318, distance: 12.2
click at [423, 378] on button at bounding box center [422, 372] width 18 height 15
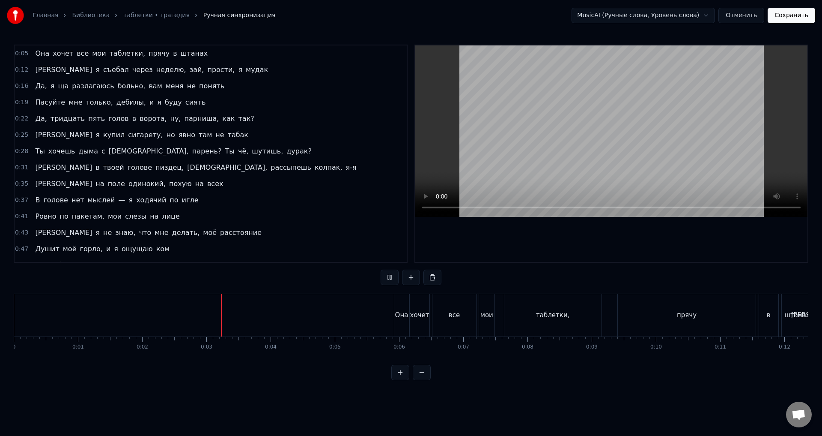
click at [423, 378] on button at bounding box center [422, 372] width 18 height 15
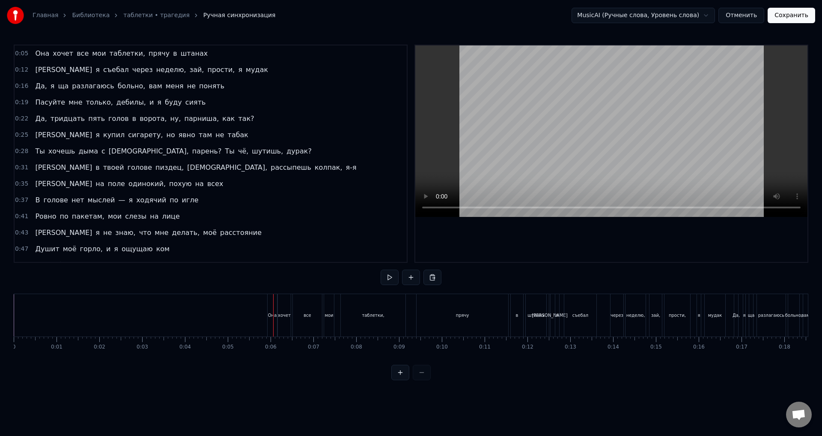
click at [272, 320] on div "Она" at bounding box center [272, 315] width 9 height 42
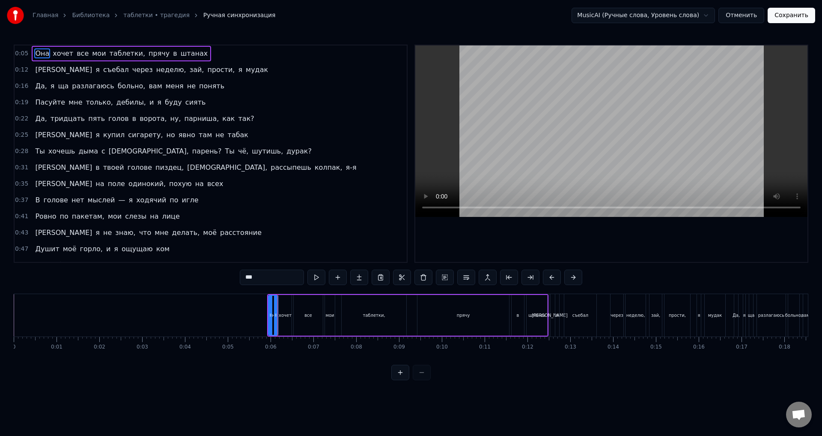
drag, startPoint x: 412, startPoint y: 355, endPoint x: 406, endPoint y: 348, distance: 9.7
click at [412, 355] on div "0 0:01 0:02 0:03 0:04 0:05 0:06 0:07 0:08 0:09 0:10 0:11 0:12 0:13 0:14 0:15 0:…" at bounding box center [411, 346] width 795 height 21
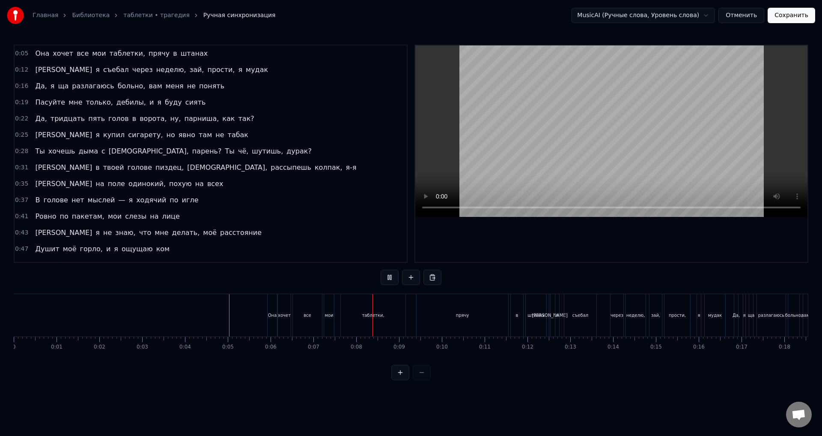
click at [557, 394] on html "Главная Библиотека таблетки • трагедия Ручная синхронизация MusicAI (Ручные сло…" at bounding box center [411, 197] width 822 height 394
click at [463, 317] on div "прячу" at bounding box center [462, 315] width 13 height 6
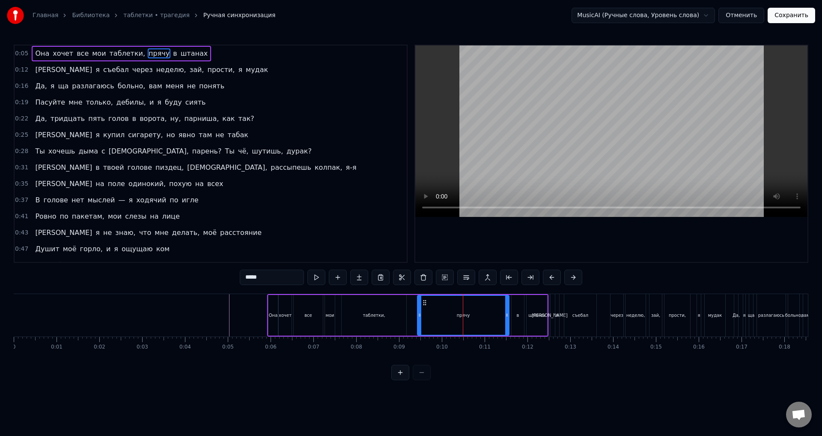
drag, startPoint x: 466, startPoint y: 323, endPoint x: 527, endPoint y: 325, distance: 60.4
click at [524, 326] on div "Она хочет все мои таблетки, прячу в штанах" at bounding box center [407, 315] width 281 height 42
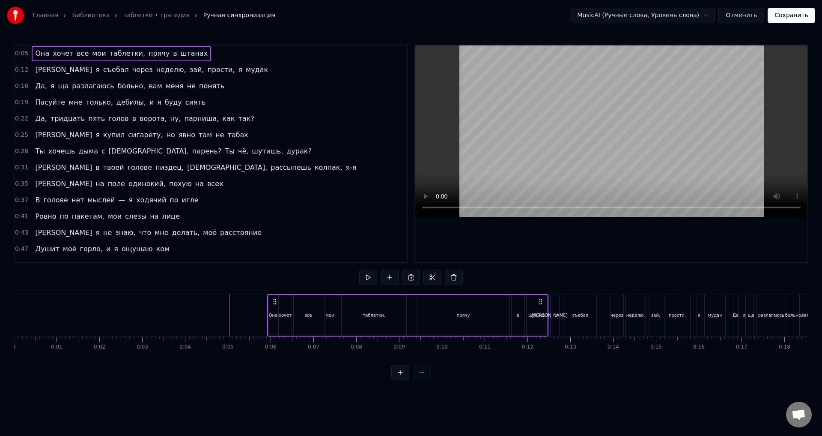
click at [462, 315] on div "прячу" at bounding box center [463, 315] width 13 height 6
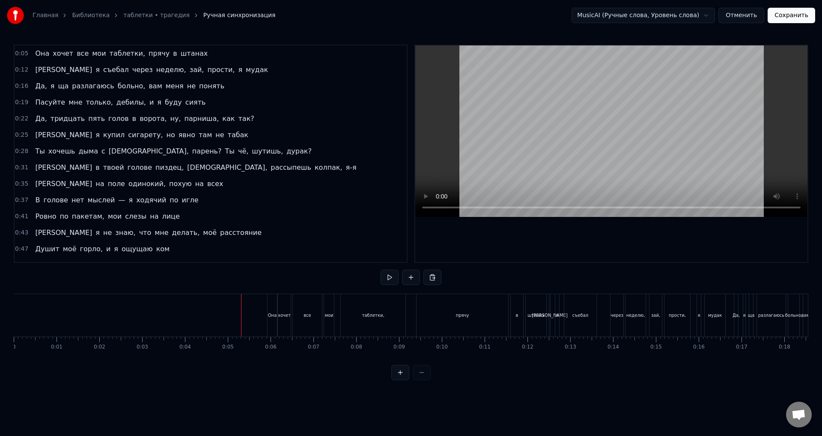
click at [711, 15] on html "Главная Библиотека таблетки • трагедия Ручная синхронизация MusicAI (Ручные сло…" at bounding box center [411, 197] width 822 height 394
click at [706, 17] on html "Главная Библиотека таблетки • трагедия Ручная синхронизация MusicAI (Ручные сло…" at bounding box center [411, 197] width 822 height 394
drag, startPoint x: 449, startPoint y: 356, endPoint x: 459, endPoint y: 355, distance: 9.9
click at [458, 356] on html "Главная Библиотека таблетки • трагедия Ручная синхронизация MusicAI (Ручные сло…" at bounding box center [411, 197] width 822 height 394
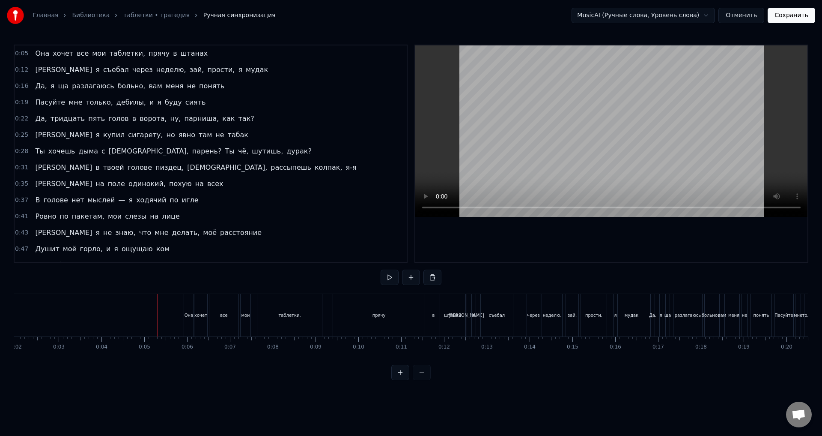
click at [188, 317] on div "Она" at bounding box center [189, 315] width 9 height 6
click at [205, 313] on div "хочет" at bounding box center [200, 315] width 13 height 6
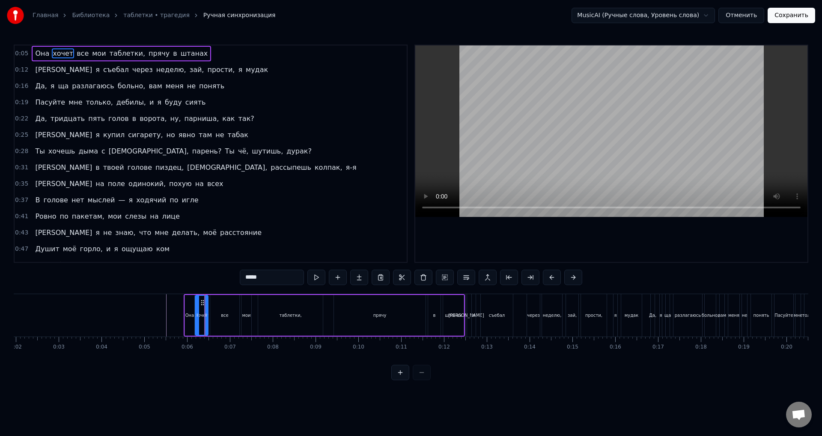
click at [286, 109] on div "0:19 Пасуйте мне только, дебилы, и я буду сиять" at bounding box center [211, 102] width 392 height 16
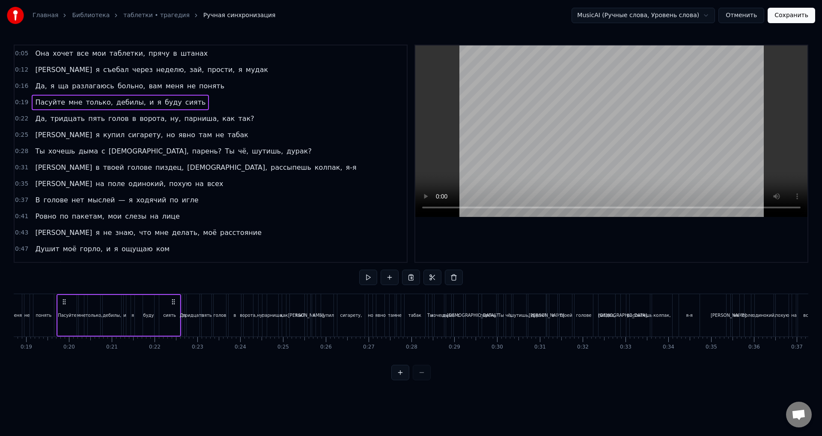
click at [18, 54] on span "0:05" at bounding box center [21, 53] width 13 height 9
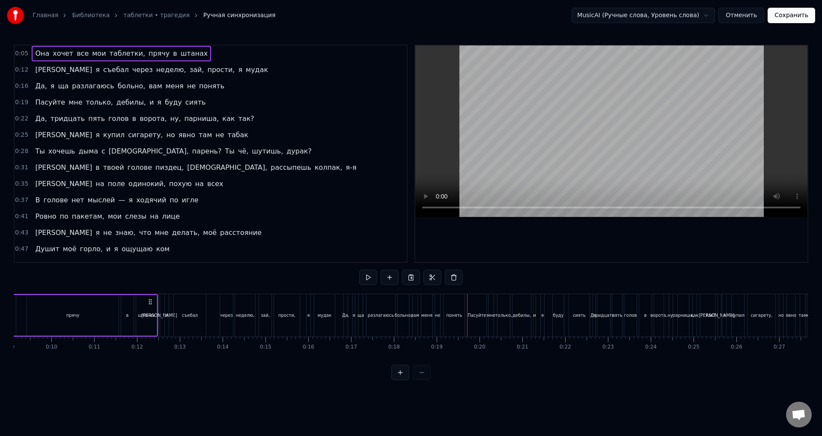
click at [18, 54] on span "0:05" at bounding box center [21, 53] width 13 height 9
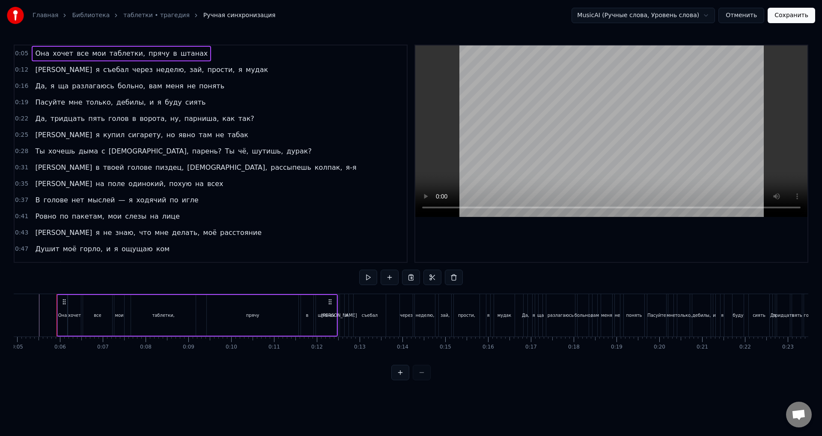
scroll to position [0, 123]
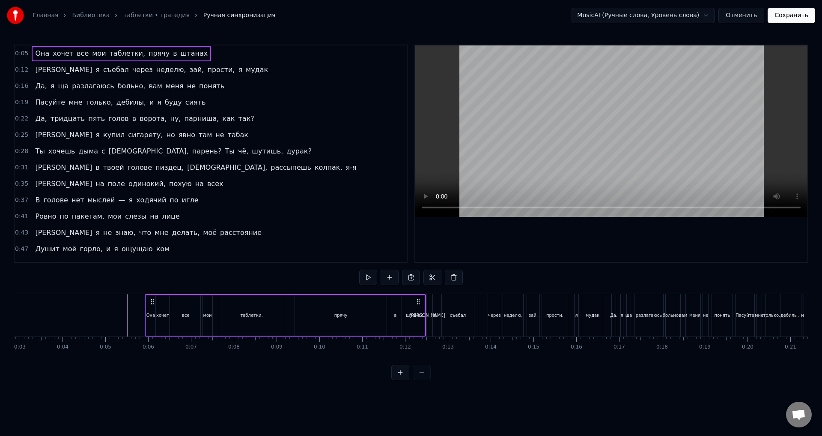
click at [286, 320] on div "Она хочет все мои таблетки, прячу в штанах" at bounding box center [285, 315] width 281 height 42
drag, startPoint x: 421, startPoint y: 301, endPoint x: 430, endPoint y: 301, distance: 9.0
drag, startPoint x: 418, startPoint y: 299, endPoint x: 441, endPoint y: 296, distance: 22.4
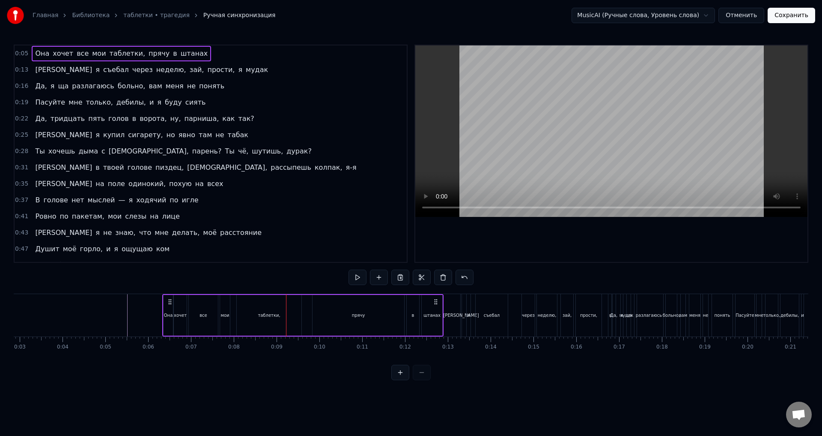
drag, startPoint x: 418, startPoint y: 299, endPoint x: 441, endPoint y: 297, distance: 22.8
click at [441, 296] on div "Она хочет все мои таблетки, прячу в штанах" at bounding box center [302, 315] width 281 height 42
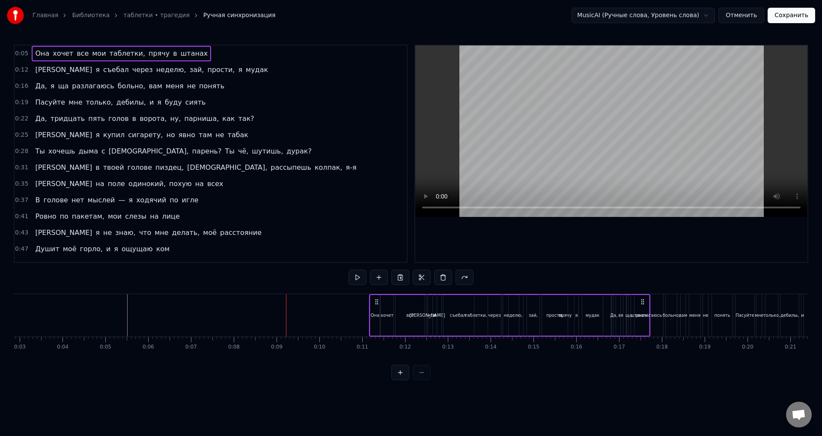
drag, startPoint x: 418, startPoint y: 299, endPoint x: 642, endPoint y: 298, distance: 224.5
drag, startPoint x: 419, startPoint y: 301, endPoint x: 642, endPoint y: 302, distance: 223.2
click at [642, 302] on icon at bounding box center [641, 301] width 7 height 7
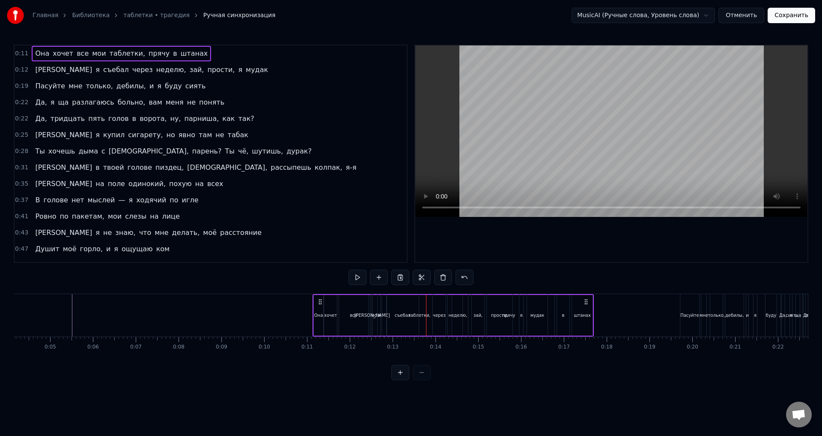
scroll to position [0, 182]
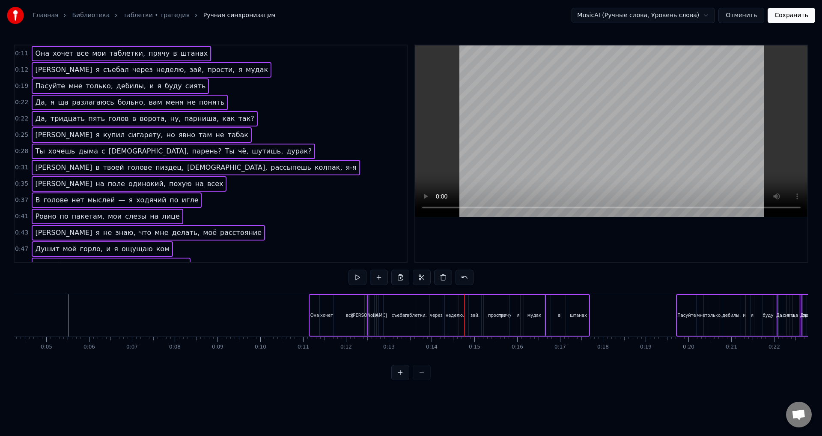
click at [592, 261] on div at bounding box center [611, 153] width 392 height 216
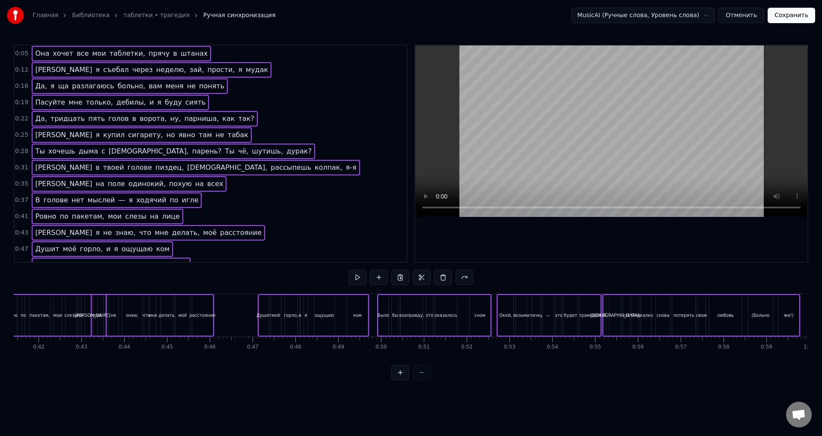
scroll to position [0, 1770]
click at [274, 368] on div "0:05 Она хочет все мои таблетки, прячу в штанах 0:12 И я съебал через неделю, з…" at bounding box center [411, 212] width 795 height 335
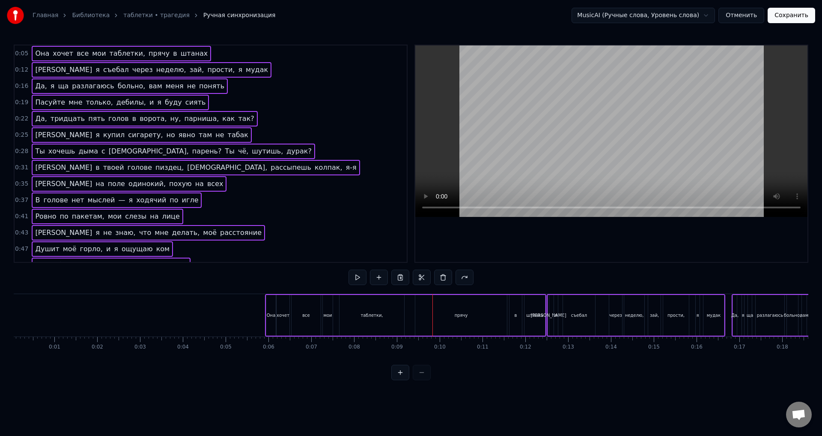
scroll to position [0, 0]
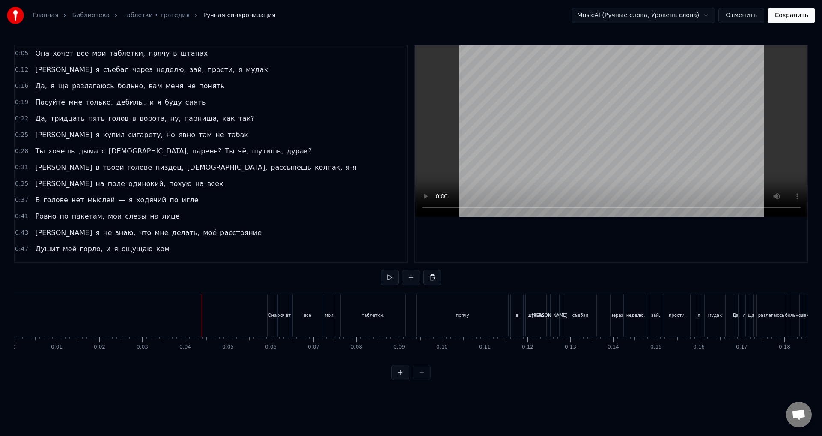
drag, startPoint x: 138, startPoint y: 366, endPoint x: 223, endPoint y: 359, distance: 85.1
click at [224, 359] on div "0:05 Она хочет все мои таблетки, прячу в штанах 0:12 И я съебал через неделю, з…" at bounding box center [411, 212] width 795 height 335
click at [347, 285] on div "0:05 Она хочет все мои таблетки, прячу в штанах 0:12 И я съебал через неделю, з…" at bounding box center [411, 212] width 795 height 335
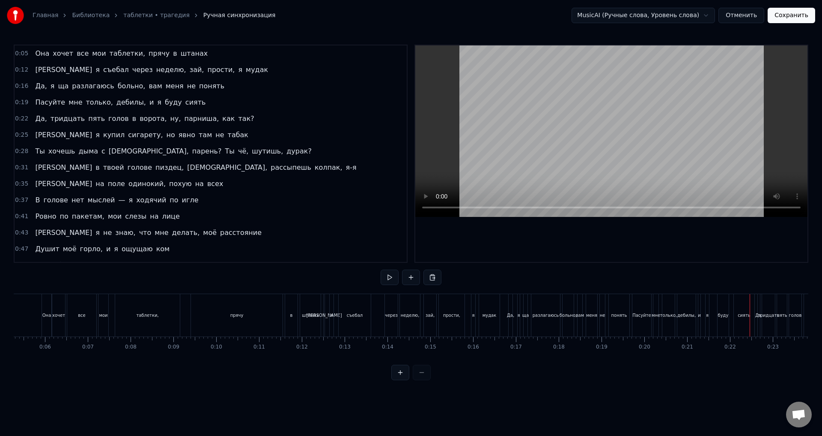
scroll to position [0, 149]
click at [90, 286] on div "0:05 Она хочет все мои таблетки, прячу в штанах 0:12 И я съебал через неделю, з…" at bounding box center [411, 212] width 795 height 335
click at [331, 323] on div "прячу" at bounding box center [314, 315] width 92 height 42
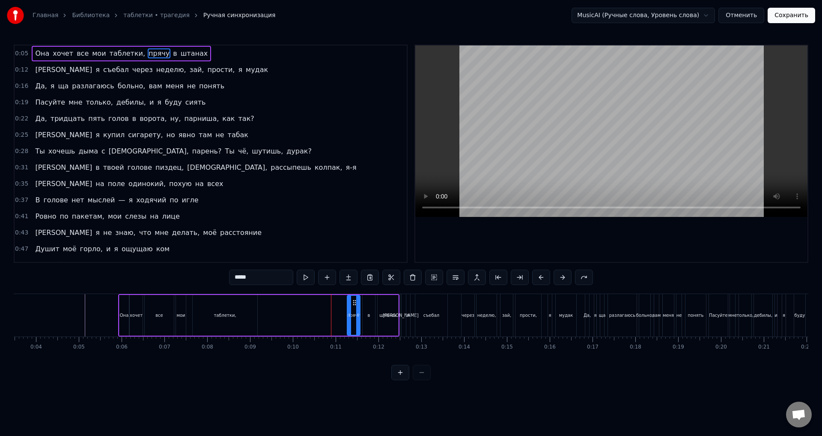
drag, startPoint x: 270, startPoint y: 324, endPoint x: 350, endPoint y: 321, distance: 79.7
click at [350, 321] on div at bounding box center [349, 315] width 3 height 39
click at [238, 318] on div "таблетки," at bounding box center [225, 315] width 65 height 41
type input "*********"
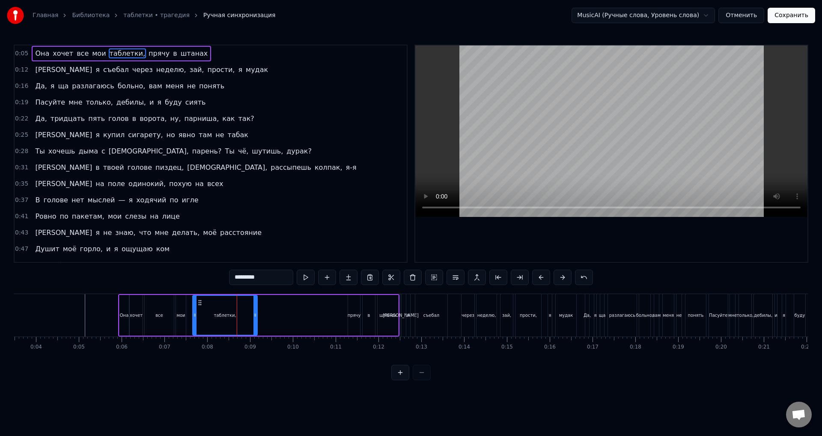
drag, startPoint x: 232, startPoint y: 317, endPoint x: 251, endPoint y: 317, distance: 18.8
click at [251, 317] on div "таблетки," at bounding box center [225, 315] width 64 height 39
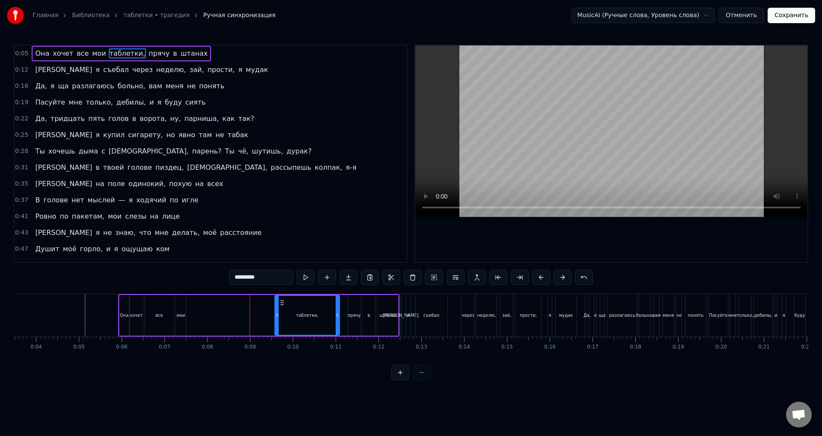
drag, startPoint x: 199, startPoint y: 301, endPoint x: 283, endPoint y: 302, distance: 83.5
click at [283, 302] on icon at bounding box center [282, 302] width 7 height 7
drag, startPoint x: 279, startPoint y: 315, endPoint x: 330, endPoint y: 317, distance: 51.0
click at [329, 317] on icon at bounding box center [327, 314] width 3 height 7
click at [189, 318] on div "Она хочет все мои таблетки, прячу в штанах" at bounding box center [258, 315] width 281 height 42
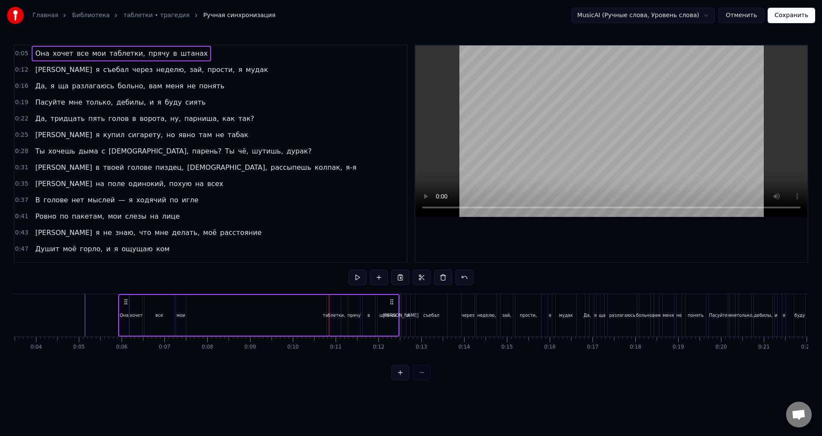
click at [182, 322] on div "мои" at bounding box center [181, 315] width 10 height 41
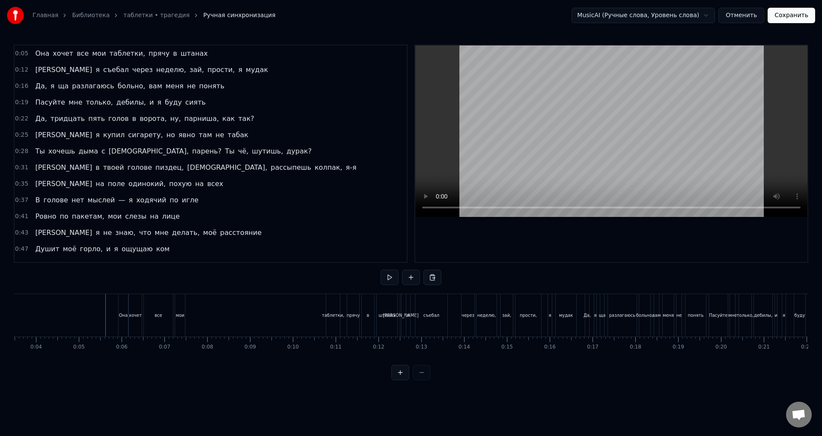
click at [120, 314] on div "Она" at bounding box center [123, 315] width 9 height 6
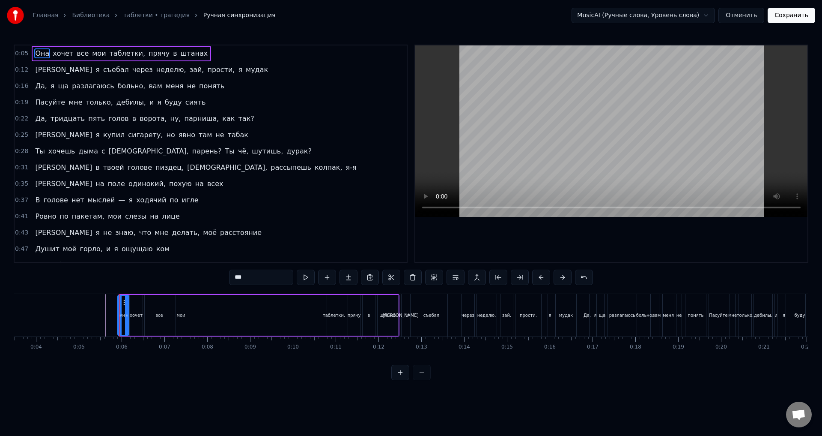
click at [118, 318] on div at bounding box center [119, 315] width 3 height 39
click at [179, 318] on div "мои" at bounding box center [180, 315] width 9 height 6
type input "***"
drag, startPoint x: 181, startPoint y: 317, endPoint x: 213, endPoint y: 317, distance: 32.6
click at [213, 317] on div "Она хочет все мои таблетки, прячу в штанах" at bounding box center [258, 315] width 283 height 42
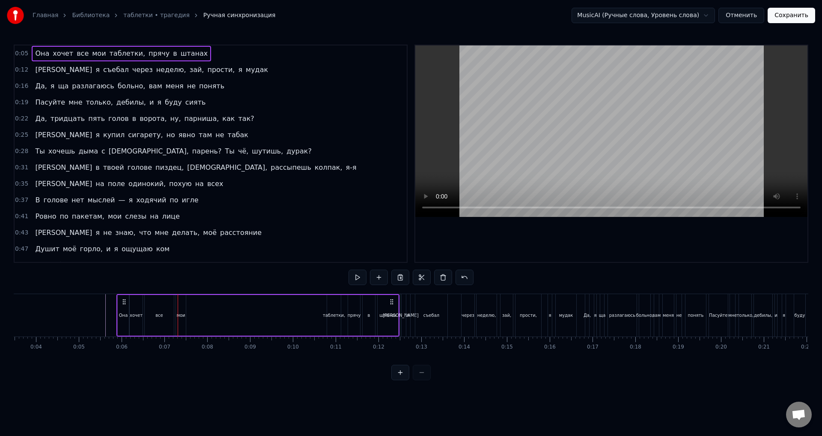
click at [184, 316] on div "мои" at bounding box center [180, 315] width 9 height 6
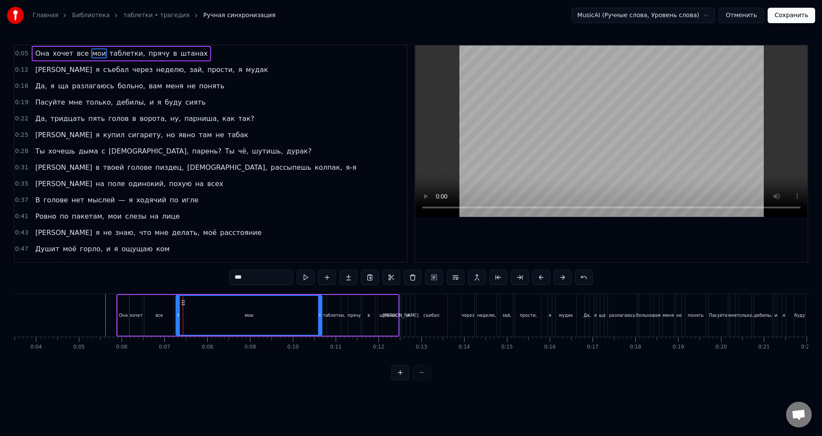
drag, startPoint x: 184, startPoint y: 315, endPoint x: 324, endPoint y: 317, distance: 140.1
click at [322, 317] on icon at bounding box center [319, 314] width 3 height 7
drag, startPoint x: 178, startPoint y: 315, endPoint x: 314, endPoint y: 314, distance: 136.2
click at [319, 314] on icon at bounding box center [317, 314] width 3 height 7
click at [401, 380] on button at bounding box center [401, 372] width 18 height 15
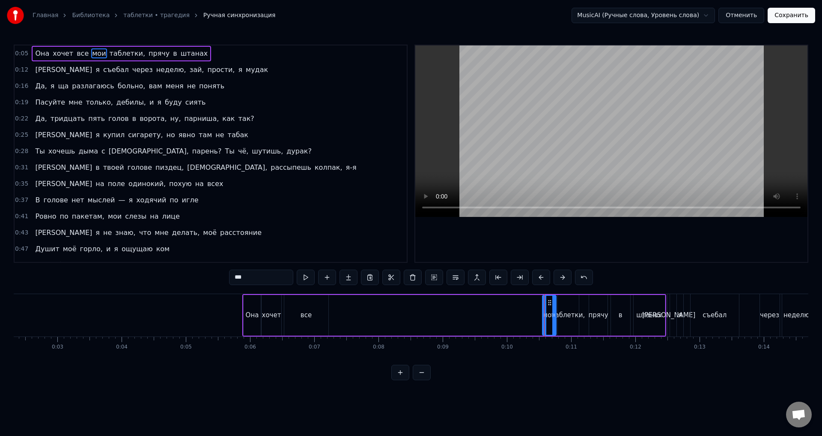
click at [401, 380] on button at bounding box center [401, 372] width 18 height 15
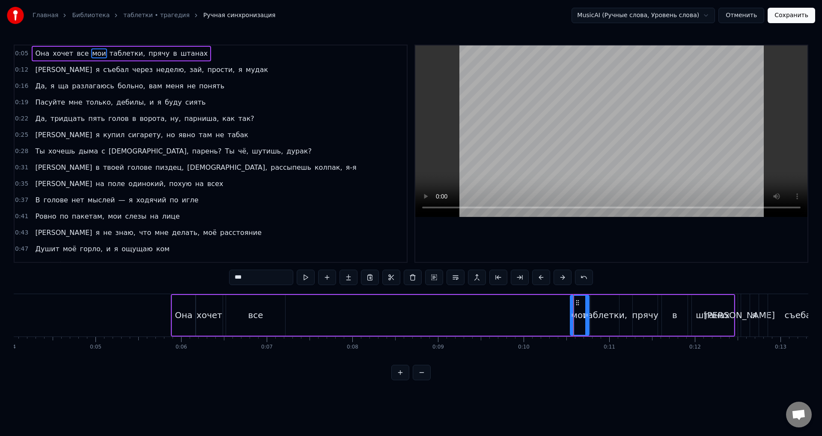
scroll to position [0, 482]
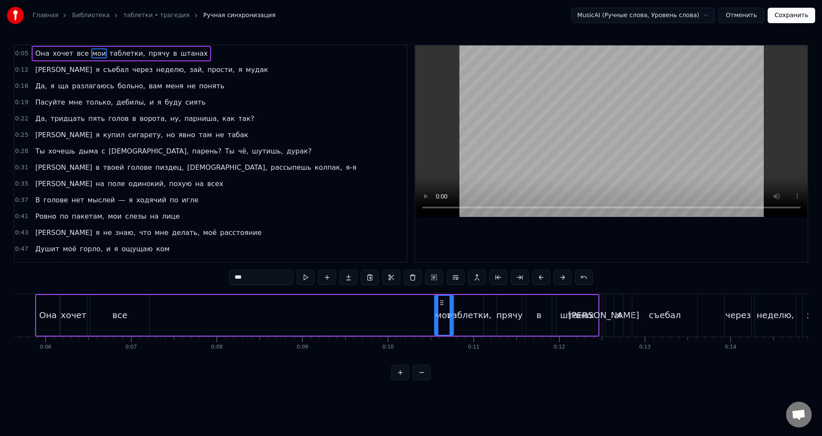
drag, startPoint x: 104, startPoint y: 309, endPoint x: 142, endPoint y: 313, distance: 38.4
click at [106, 308] on div "все" at bounding box center [119, 315] width 59 height 41
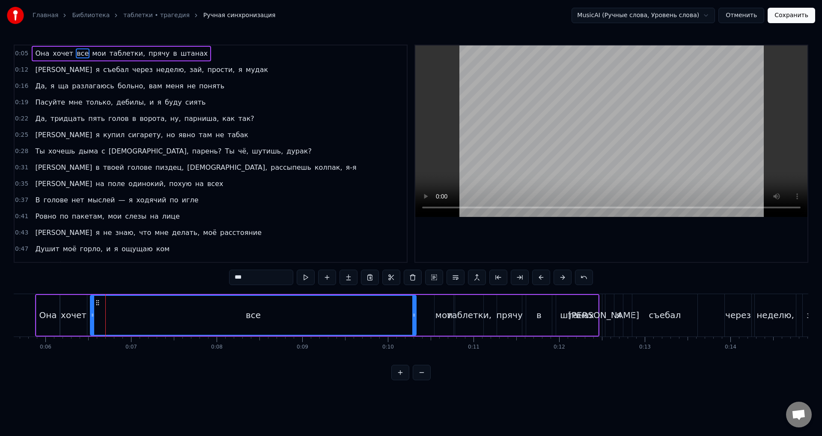
drag, startPoint x: 148, startPoint y: 317, endPoint x: 413, endPoint y: 324, distance: 265.7
click at [416, 325] on div at bounding box center [413, 315] width 3 height 39
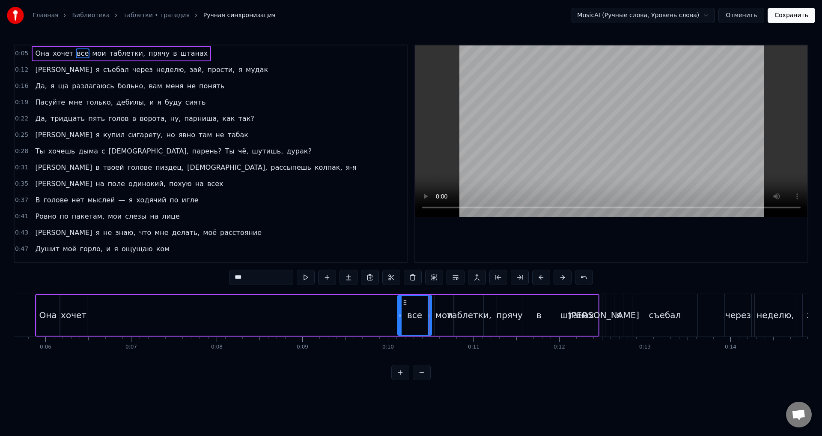
drag, startPoint x: 94, startPoint y: 309, endPoint x: 407, endPoint y: 321, distance: 313.8
click at [402, 321] on div at bounding box center [399, 315] width 3 height 39
click at [78, 310] on div "хочет" at bounding box center [74, 314] width 26 height 13
drag, startPoint x: 77, startPoint y: 302, endPoint x: 380, endPoint y: 309, distance: 303.3
click at [382, 308] on div "хочет" at bounding box center [388, 315] width 26 height 39
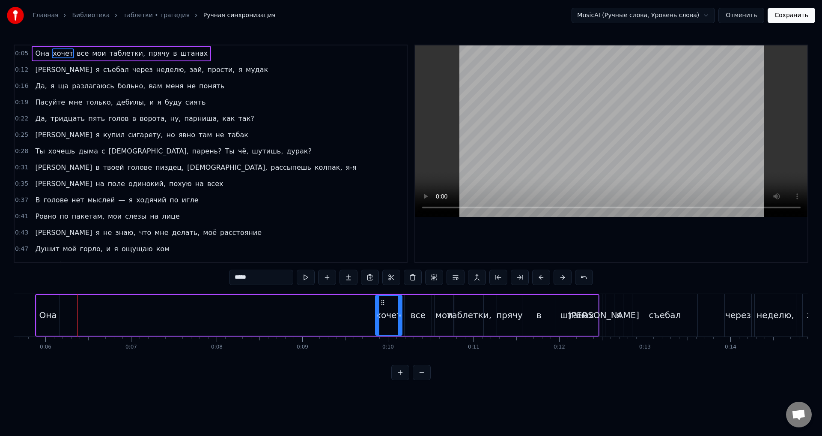
click at [39, 315] on div "Она" at bounding box center [47, 315] width 23 height 41
type input "***"
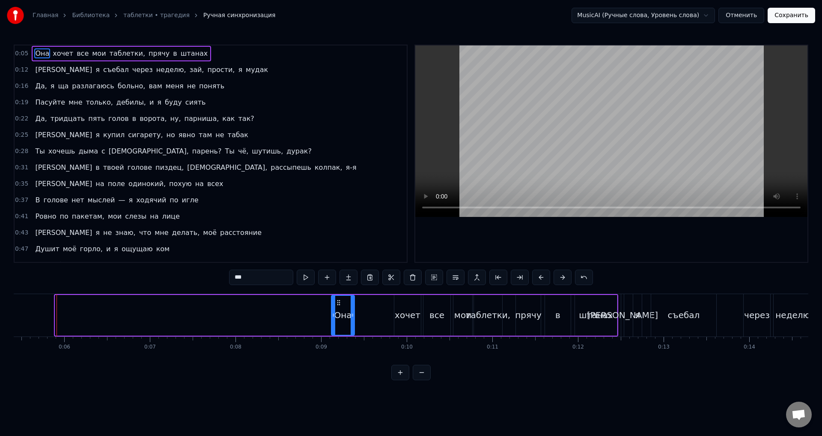
drag, startPoint x: 63, startPoint y: 299, endPoint x: 360, endPoint y: 304, distance: 297.3
click at [342, 304] on icon at bounding box center [338, 302] width 7 height 7
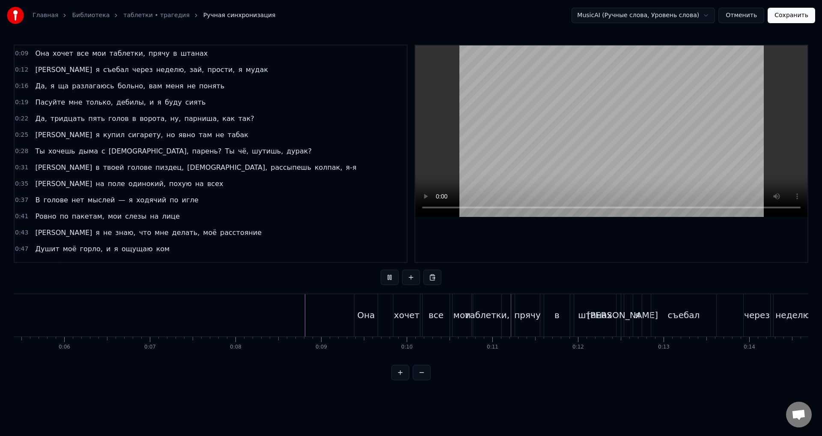
drag, startPoint x: 124, startPoint y: 365, endPoint x: 139, endPoint y: 365, distance: 14.6
click at [139, 365] on div "0:09 Она хочет все мои таблетки, прячу в штанах 0:12 И я съебал через неделю, з…" at bounding box center [411, 212] width 795 height 335
drag, startPoint x: 278, startPoint y: 319, endPoint x: 499, endPoint y: 325, distance: 221.1
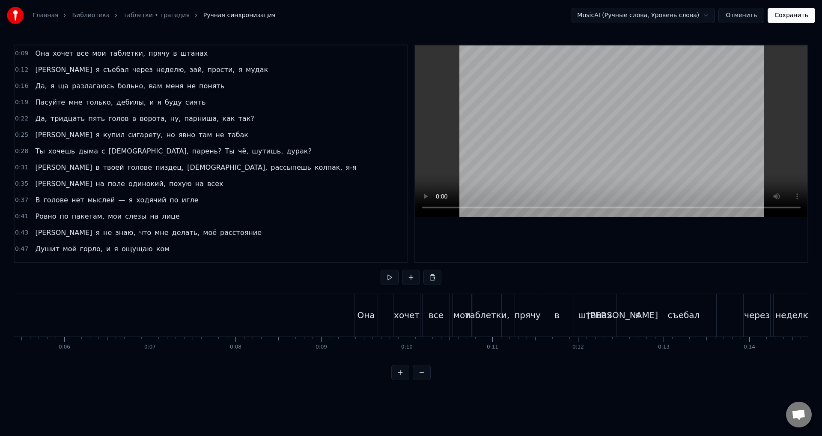
click at [365, 316] on div "Она" at bounding box center [366, 314] width 18 height 13
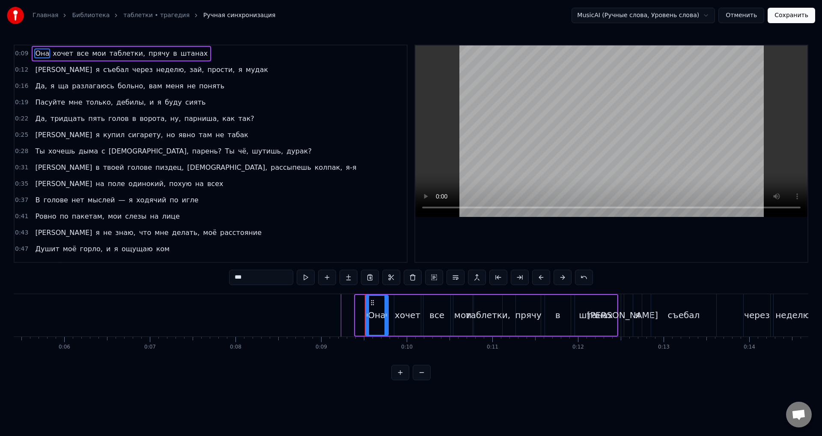
drag, startPoint x: 360, startPoint y: 304, endPoint x: 370, endPoint y: 317, distance: 16.5
click at [370, 317] on div "Она" at bounding box center [377, 315] width 22 height 39
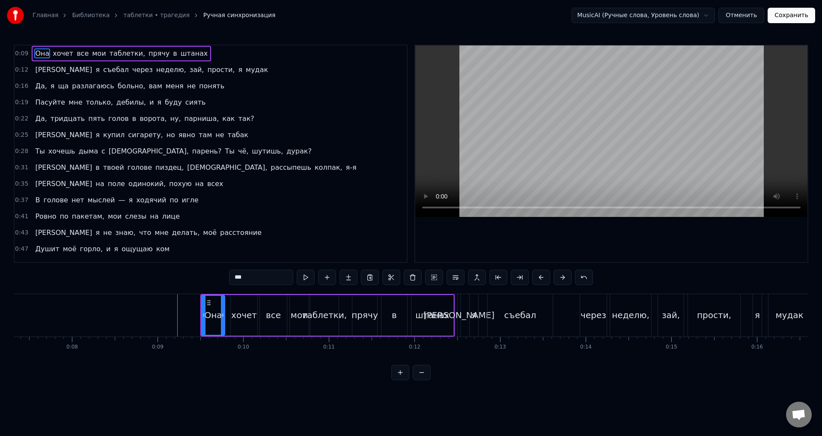
scroll to position [0, 636]
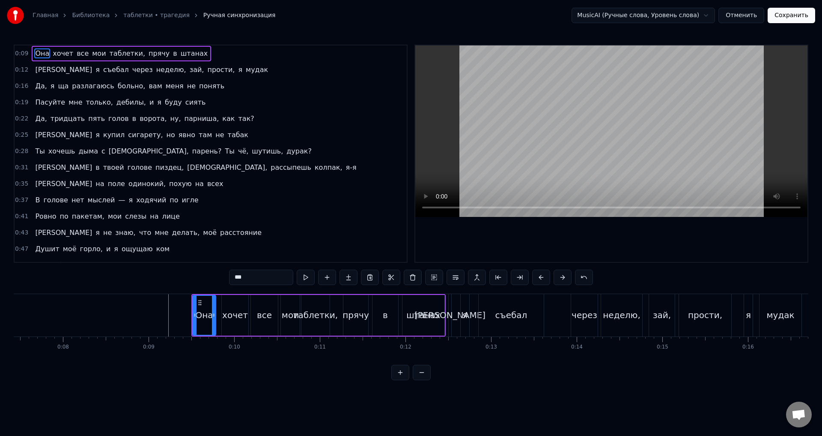
click at [242, 317] on div "хочет" at bounding box center [235, 314] width 26 height 13
click at [329, 320] on div "таблетки," at bounding box center [315, 314] width 45 height 13
click at [427, 324] on div "штанах" at bounding box center [424, 315] width 42 height 41
drag, startPoint x: 405, startPoint y: 322, endPoint x: 430, endPoint y: 321, distance: 25.7
click at [430, 321] on div at bounding box center [430, 315] width 3 height 39
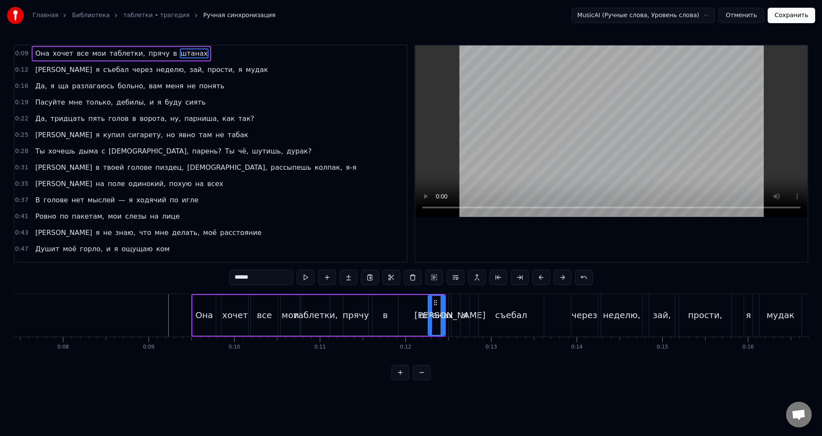
click at [386, 319] on div "в" at bounding box center [385, 314] width 5 height 13
drag, startPoint x: 386, startPoint y: 320, endPoint x: 396, endPoint y: 319, distance: 10.4
click at [396, 319] on div "в" at bounding box center [385, 315] width 25 height 39
drag, startPoint x: 380, startPoint y: 303, endPoint x: 403, endPoint y: 304, distance: 23.6
click at [403, 304] on icon at bounding box center [405, 302] width 7 height 7
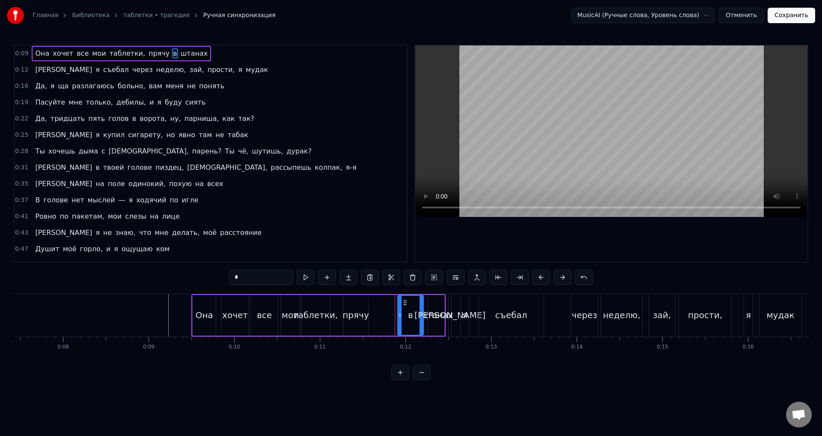
click at [355, 308] on div "прячу" at bounding box center [356, 315] width 25 height 41
drag, startPoint x: 350, startPoint y: 301, endPoint x: 359, endPoint y: 307, distance: 11.3
click at [397, 301] on icon at bounding box center [393, 302] width 7 height 7
drag, startPoint x: 398, startPoint y: 302, endPoint x: 354, endPoint y: 303, distance: 44.6
click at [354, 303] on icon at bounding box center [357, 302] width 7 height 7
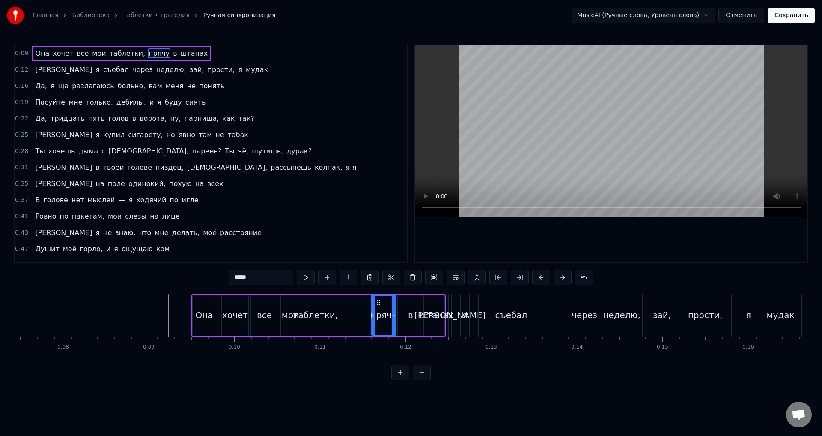
drag, startPoint x: 355, startPoint y: 303, endPoint x: 376, endPoint y: 302, distance: 21.4
click at [376, 302] on icon at bounding box center [378, 302] width 7 height 7
click at [287, 303] on div "мои" at bounding box center [290, 315] width 19 height 41
click at [308, 306] on div "таблетки," at bounding box center [316, 315] width 28 height 41
type input "*********"
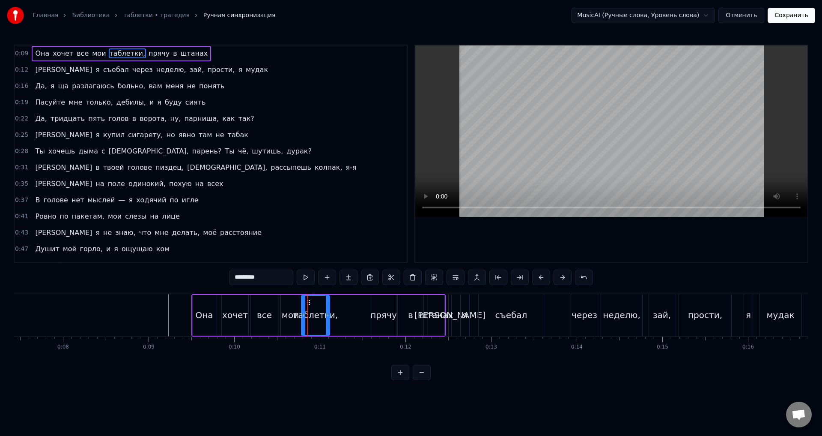
drag, startPoint x: 308, startPoint y: 301, endPoint x: 329, endPoint y: 302, distance: 21.0
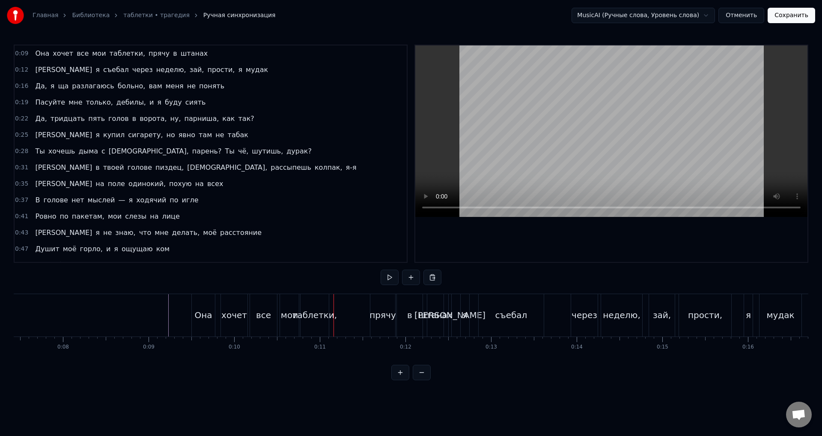
click at [311, 302] on div "таблетки," at bounding box center [315, 315] width 28 height 42
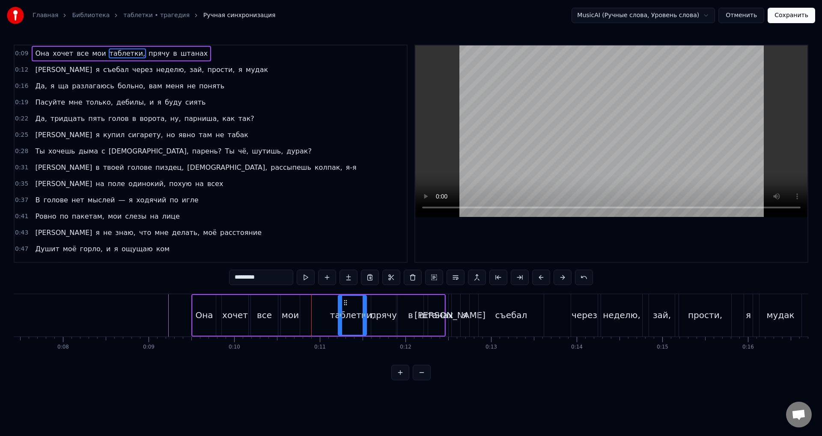
drag, startPoint x: 308, startPoint y: 302, endPoint x: 346, endPoint y: 303, distance: 37.3
click at [346, 303] on icon at bounding box center [345, 302] width 7 height 7
click at [289, 305] on div "мои" at bounding box center [290, 315] width 19 height 41
drag, startPoint x: 293, startPoint y: 301, endPoint x: 302, endPoint y: 306, distance: 10.2
click at [302, 306] on div "мои" at bounding box center [305, 315] width 18 height 39
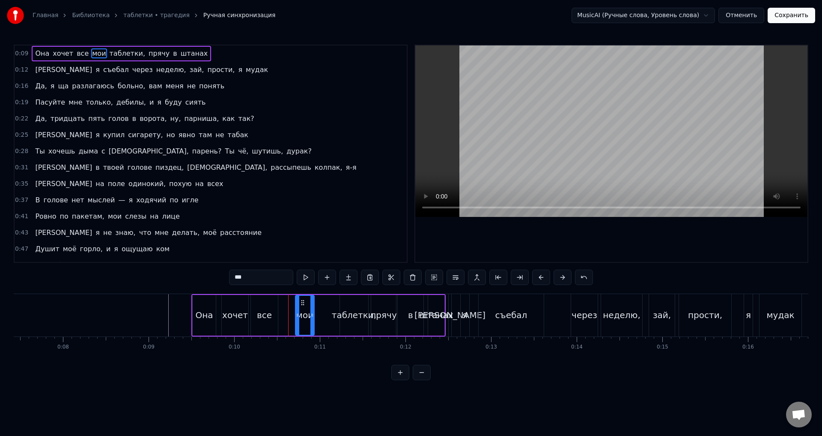
click at [360, 315] on div "таблетки," at bounding box center [354, 314] width 45 height 13
drag, startPoint x: 383, startPoint y: 314, endPoint x: 415, endPoint y: 314, distance: 32.6
click at [384, 314] on div "прячу" at bounding box center [384, 314] width 26 height 13
click at [415, 314] on div "в" at bounding box center [411, 315] width 26 height 41
click at [421, 314] on icon at bounding box center [421, 314] width 3 height 7
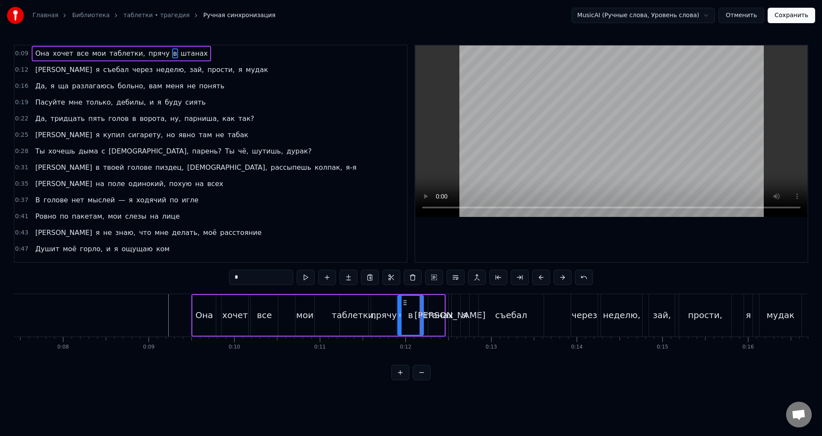
click at [428, 314] on div "штанах" at bounding box center [436, 314] width 34 height 13
type input "******"
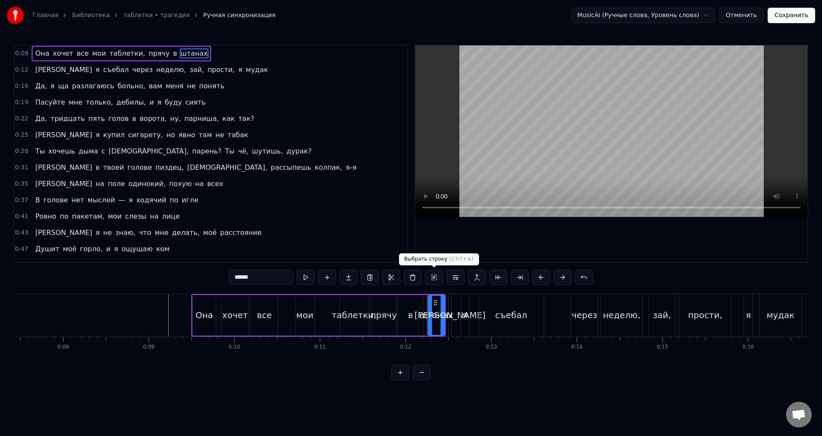
click at [440, 280] on button at bounding box center [434, 276] width 18 height 15
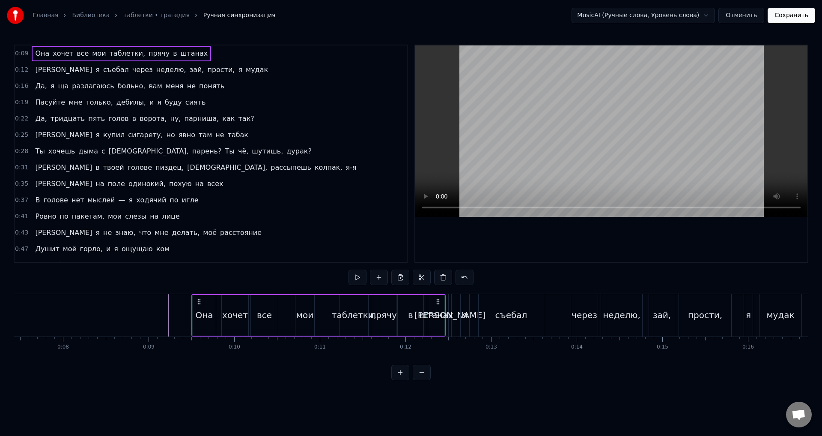
click at [216, 57] on div "0:09 Она хочет все мои таблетки, прячу в штанах" at bounding box center [211, 53] width 392 height 16
click at [172, 54] on span "в" at bounding box center [175, 53] width 6 height 10
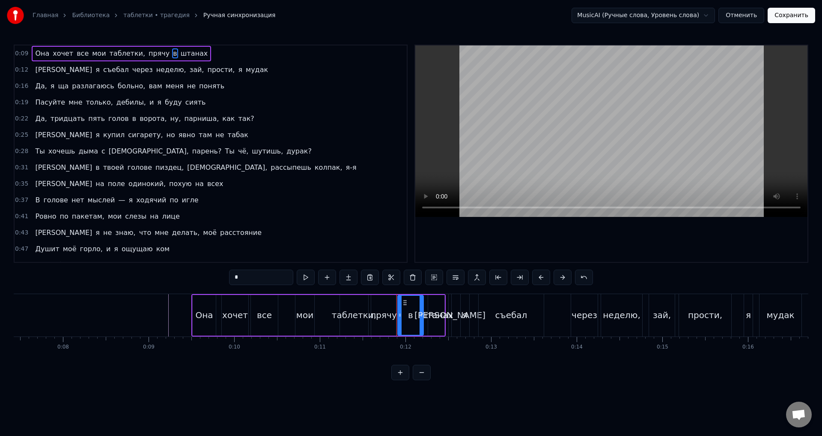
click at [210, 52] on div "0:09 Она хочет все мои таблетки, прячу в штанах" at bounding box center [211, 53] width 392 height 16
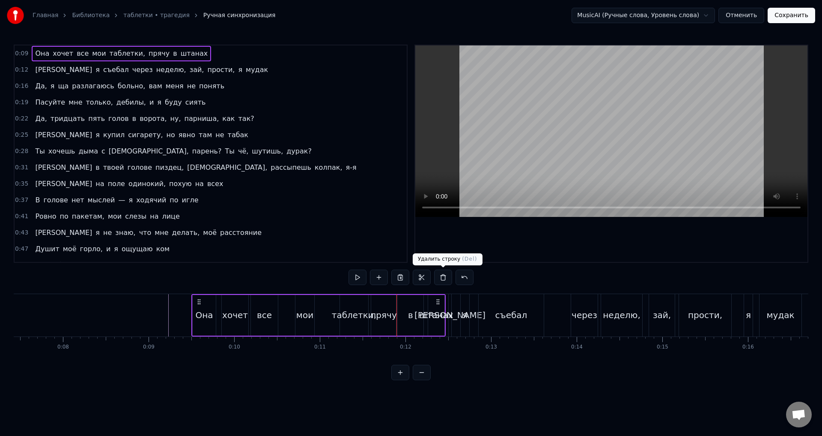
click at [444, 278] on button at bounding box center [443, 276] width 18 height 15
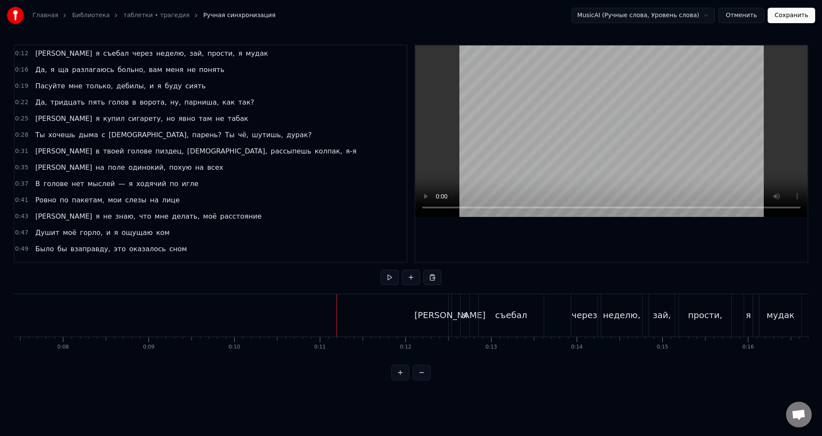
click at [260, 54] on div "0:12 И я съебал через неделю, зай, прости, я мудак" at bounding box center [211, 53] width 392 height 16
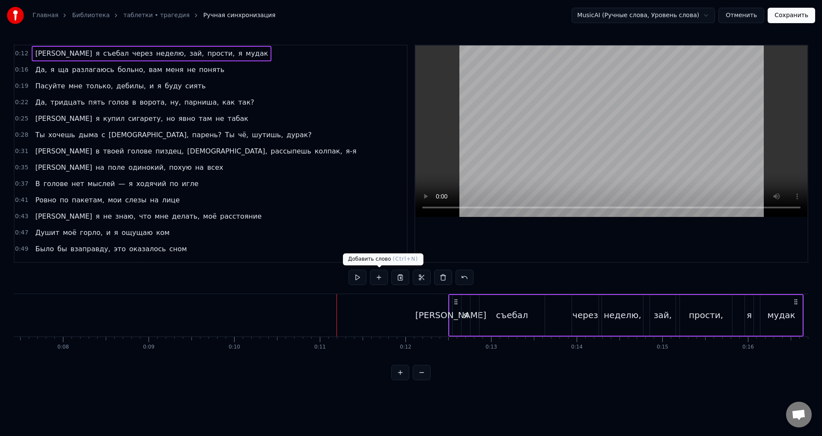
click at [376, 278] on button at bounding box center [379, 276] width 18 height 15
click at [28, 53] on div "0:12 И я съебал через неделю, зай, прости, я мудак" at bounding box center [211, 53] width 392 height 16
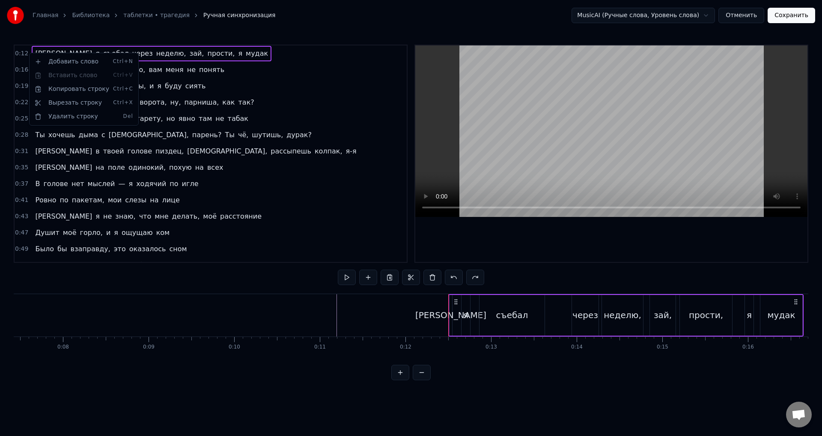
click at [239, 78] on html "Главная Библиотека таблетки • трагедия Ручная синхронизация MusicAI (Ручные сло…" at bounding box center [411, 197] width 822 height 394
click at [78, 73] on span "разлагаюсь" at bounding box center [93, 70] width 44 height 10
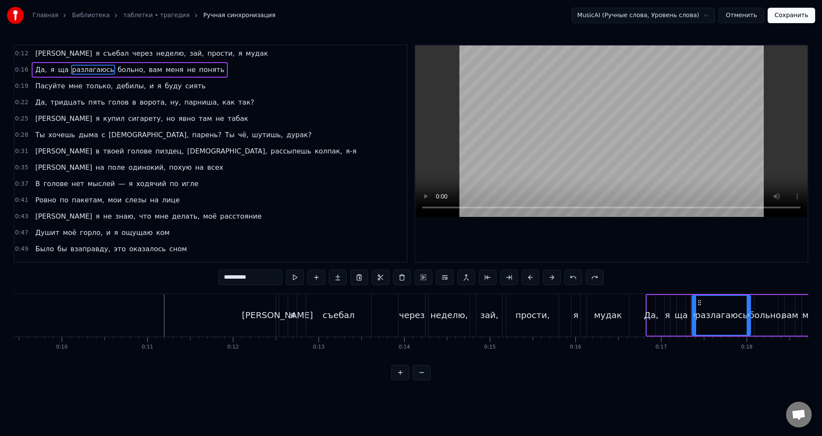
click at [18, 62] on div "0:16 Да, я ща разлагаюсь больно, вам меня не понять" at bounding box center [211, 70] width 392 height 16
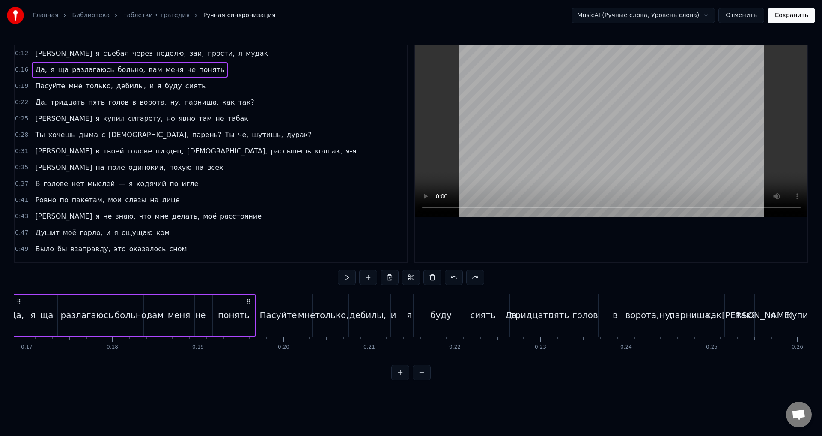
click at [23, 55] on span "0:12" at bounding box center [21, 53] width 13 height 9
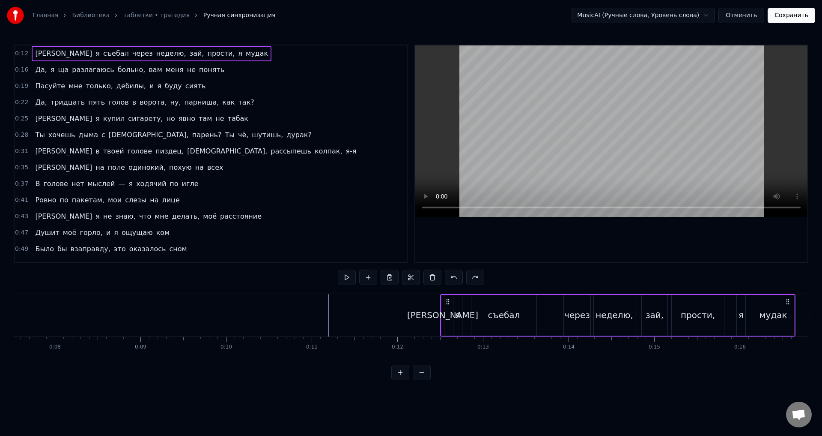
scroll to position [0, 618]
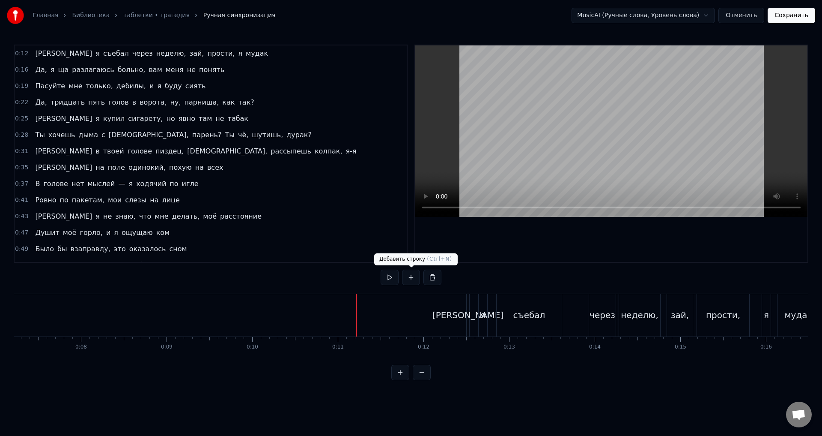
click at [409, 273] on button at bounding box center [411, 276] width 18 height 15
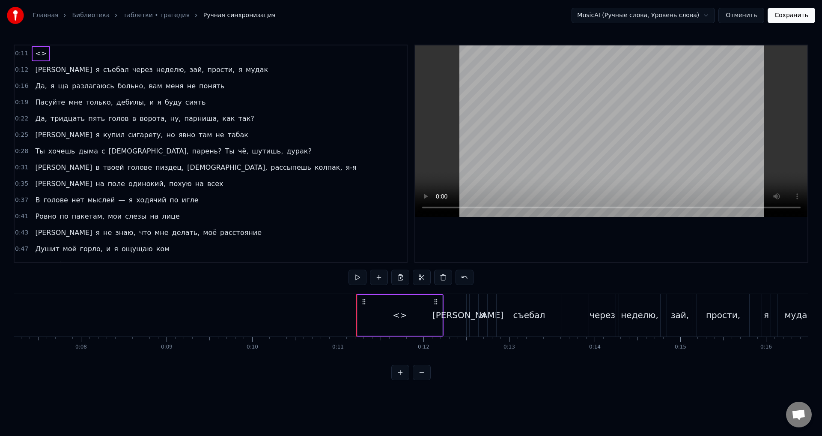
click at [437, 326] on div "<>" at bounding box center [400, 315] width 85 height 41
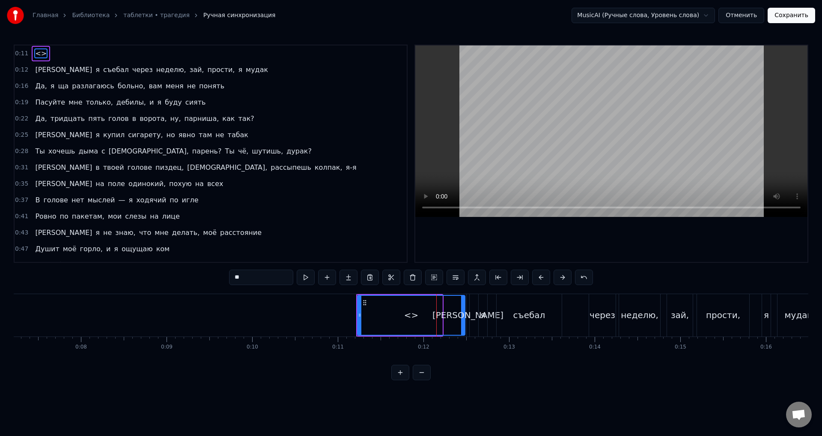
drag, startPoint x: 442, startPoint y: 325, endPoint x: 464, endPoint y: 326, distance: 22.3
click at [464, 326] on div at bounding box center [462, 315] width 3 height 39
drag, startPoint x: 398, startPoint y: 356, endPoint x: 405, endPoint y: 355, distance: 6.5
click at [404, 356] on div "<> И я съебал через неделю, зай, прости, я мудак Да, я ща разлагаюсь больно, ва…" at bounding box center [411, 325] width 795 height 64
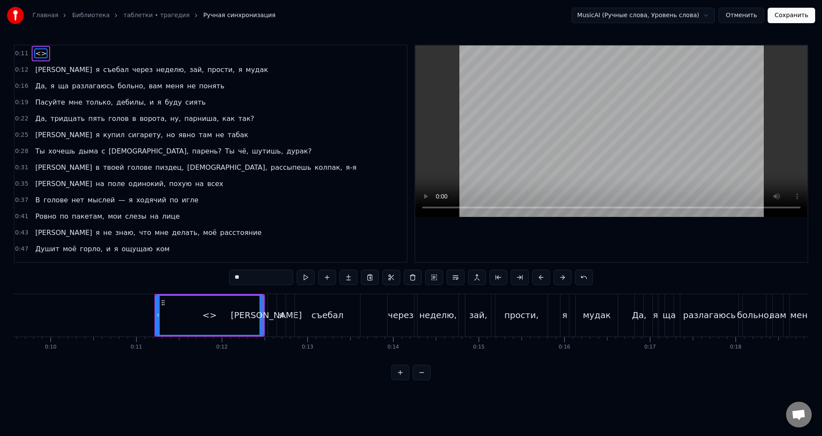
scroll to position [0, 754]
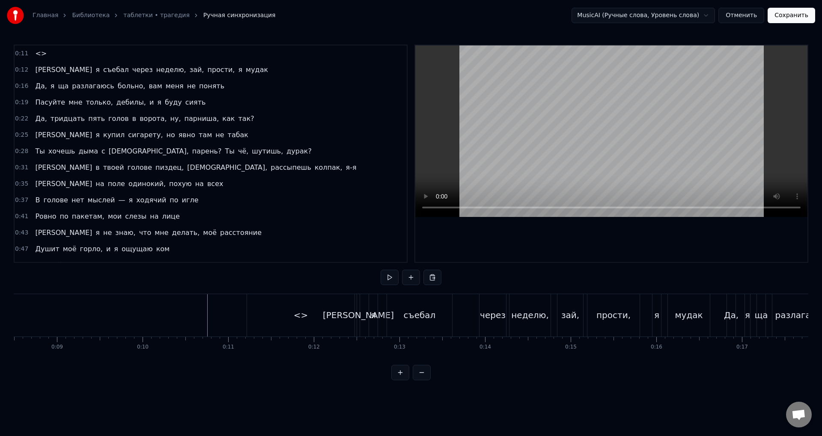
scroll to position [0, 667]
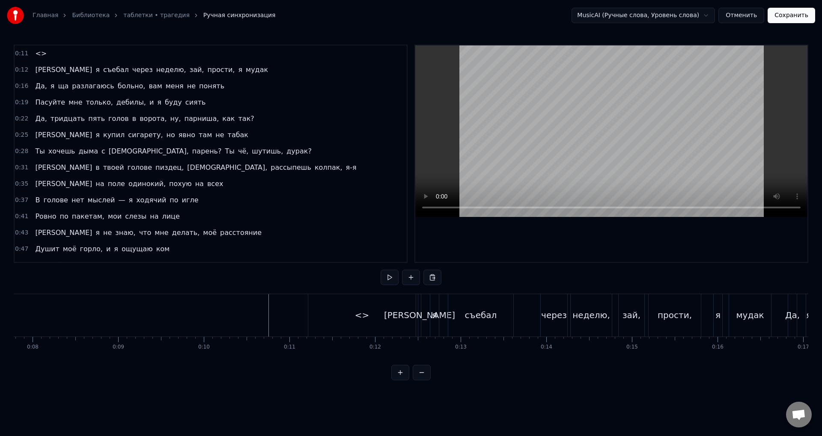
click at [460, 307] on div "съебал" at bounding box center [480, 315] width 65 height 42
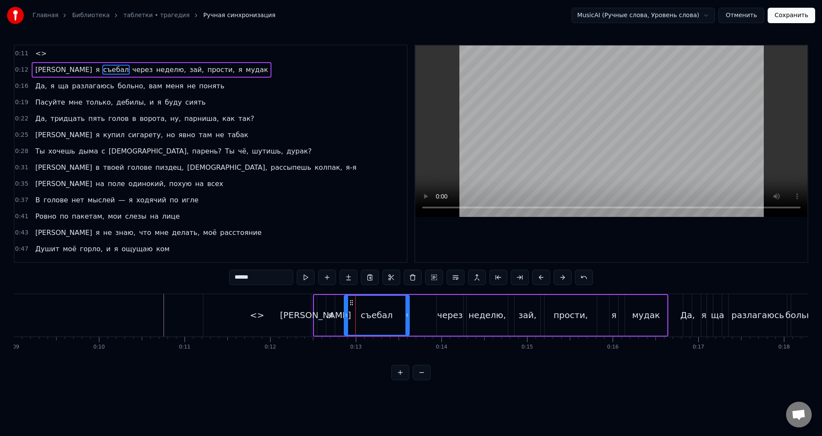
scroll to position [0, 776]
click at [632, 320] on div "мудак" at bounding box center [642, 314] width 28 height 13
type input "*****"
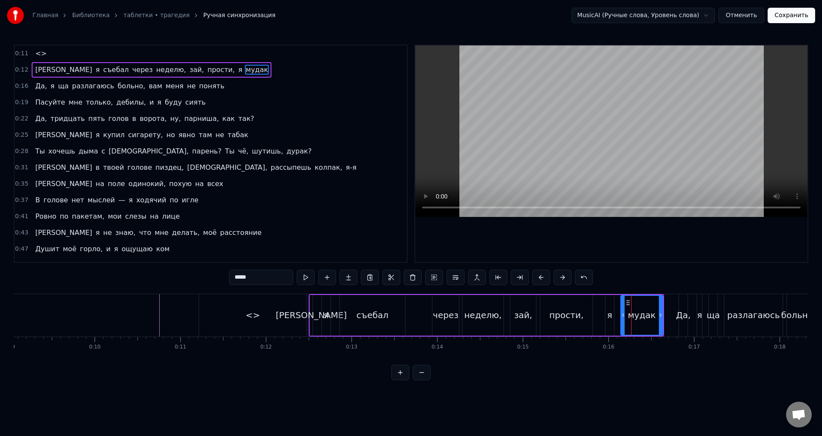
click at [616, 316] on div "И я съебал через неделю, зай, прости, я мудак" at bounding box center [487, 315] width 356 height 42
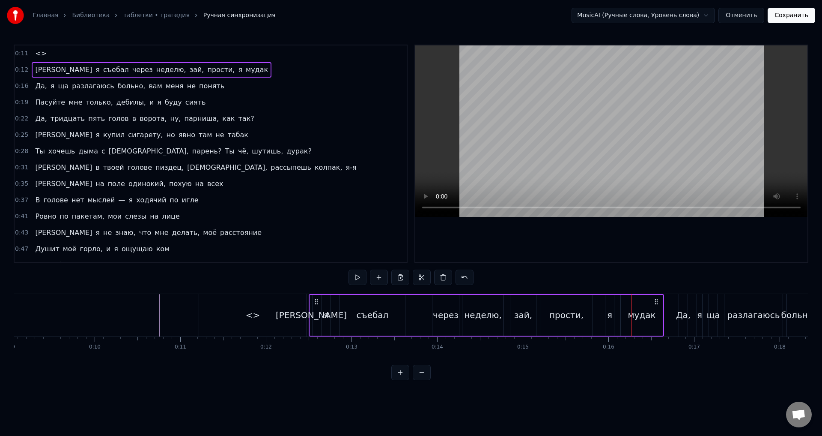
click at [606, 317] on div "я" at bounding box center [609, 315] width 9 height 41
click at [337, 320] on div "И я съебал через неделю, зай, прости, я мудак" at bounding box center [487, 315] width 356 height 42
click at [366, 315] on div "съебал" at bounding box center [373, 314] width 32 height 13
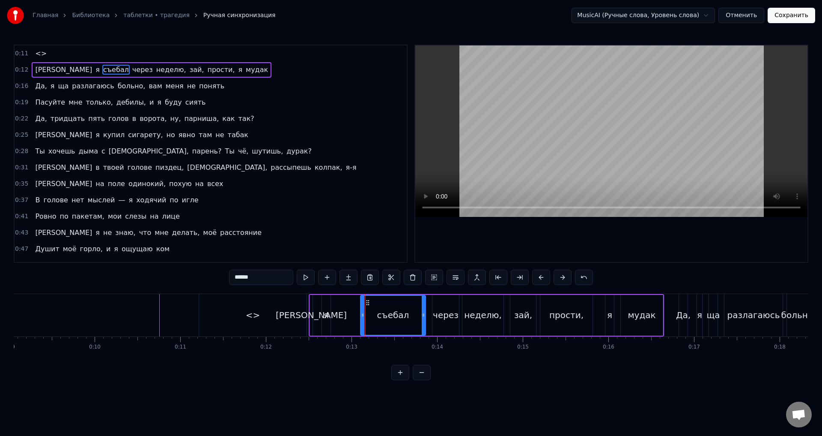
drag, startPoint x: 347, startPoint y: 300, endPoint x: 370, endPoint y: 299, distance: 23.1
click at [367, 300] on circle at bounding box center [367, 300] width 0 height 0
click at [326, 311] on div "я" at bounding box center [326, 314] width 5 height 13
type input "*"
click at [312, 315] on div "[PERSON_NAME]" at bounding box center [311, 314] width 71 height 13
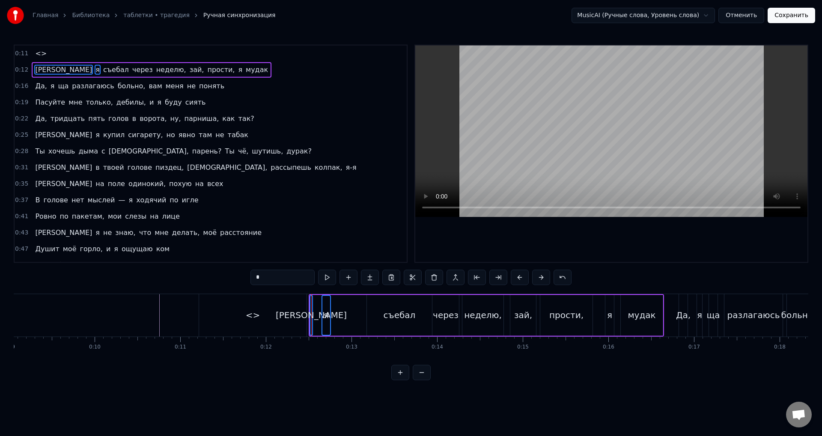
drag, startPoint x: 325, startPoint y: 301, endPoint x: 340, endPoint y: 300, distance: 14.6
click at [340, 300] on div "И я съебал через неделю, зай, прости, я мудак" at bounding box center [487, 315] width 356 height 42
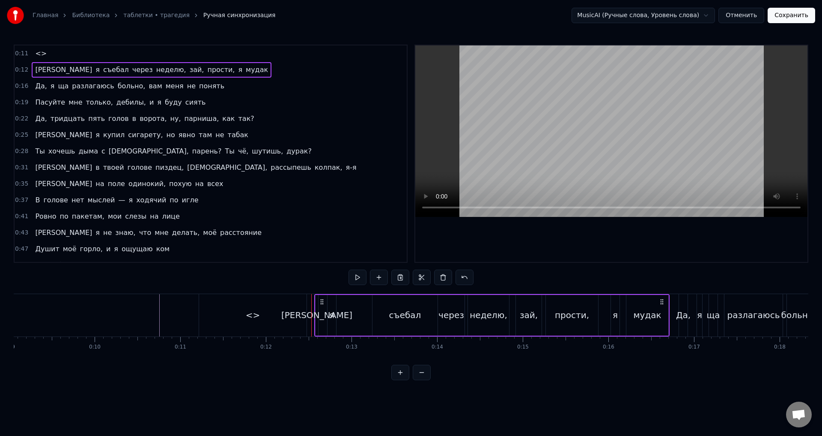
drag, startPoint x: 316, startPoint y: 301, endPoint x: 322, endPoint y: 300, distance: 5.6
click at [322, 300] on icon at bounding box center [322, 301] width 7 height 7
click at [326, 312] on div "я" at bounding box center [326, 314] width 5 height 13
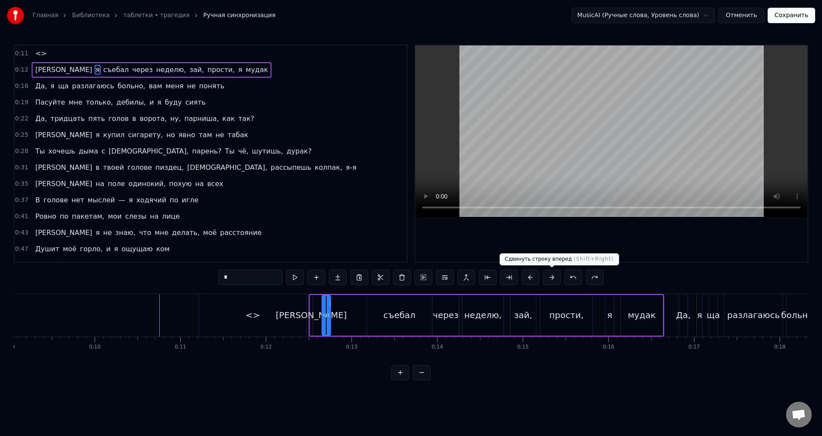
click at [552, 277] on button at bounding box center [552, 276] width 18 height 15
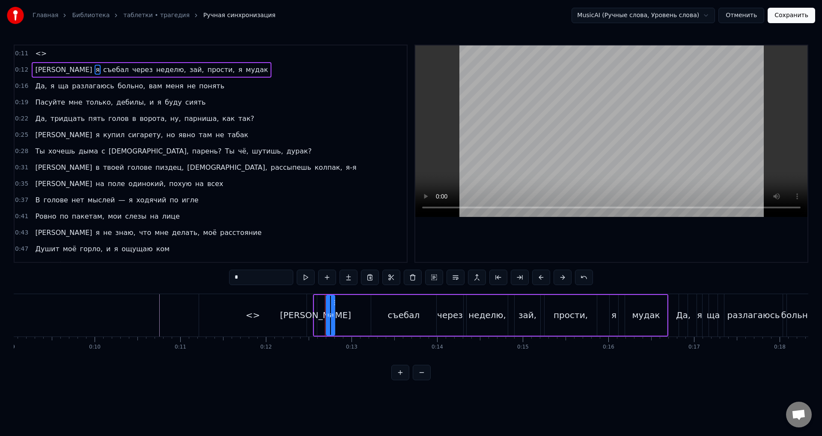
click at [552, 277] on div "*" at bounding box center [411, 276] width 364 height 15
drag, startPoint x: 329, startPoint y: 314, endPoint x: 362, endPoint y: 314, distance: 33.0
click at [362, 314] on icon at bounding box center [361, 314] width 3 height 7
drag, startPoint x: 323, startPoint y: 318, endPoint x: 354, endPoint y: 319, distance: 31.3
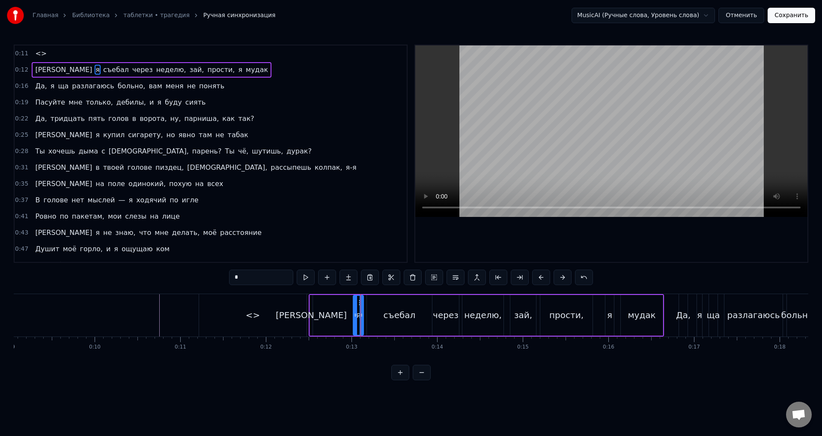
click at [354, 319] on div at bounding box center [355, 315] width 3 height 39
click at [310, 317] on div "[PERSON_NAME]" at bounding box center [311, 314] width 71 height 13
type input "*"
drag, startPoint x: 312, startPoint y: 317, endPoint x: 349, endPoint y: 317, distance: 37.3
click at [343, 317] on icon at bounding box center [341, 314] width 3 height 7
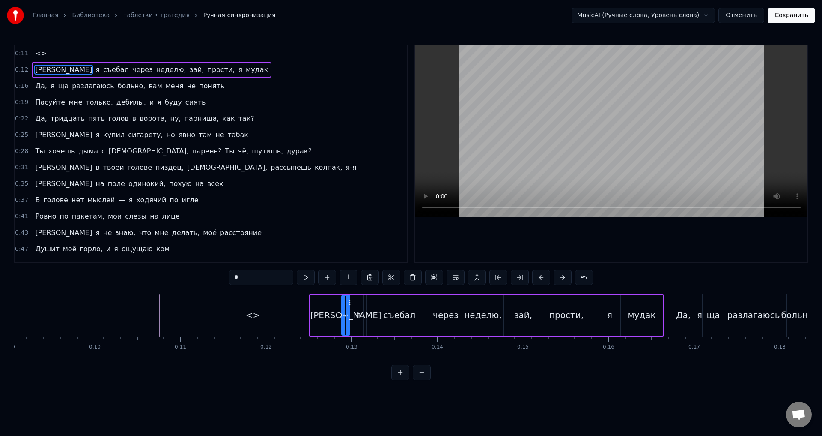
drag, startPoint x: 313, startPoint y: 319, endPoint x: 344, endPoint y: 321, distance: 31.8
click at [344, 321] on div at bounding box center [343, 315] width 3 height 39
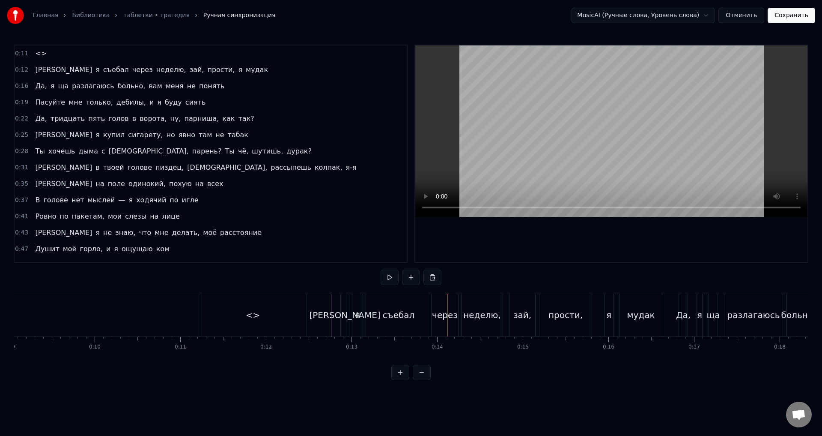
click at [425, 316] on div "съебал" at bounding box center [398, 315] width 65 height 42
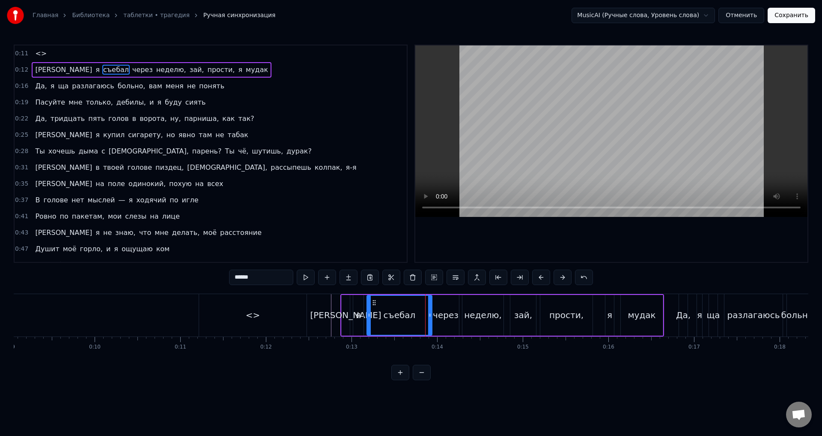
click at [641, 317] on div "мудак" at bounding box center [642, 314] width 28 height 13
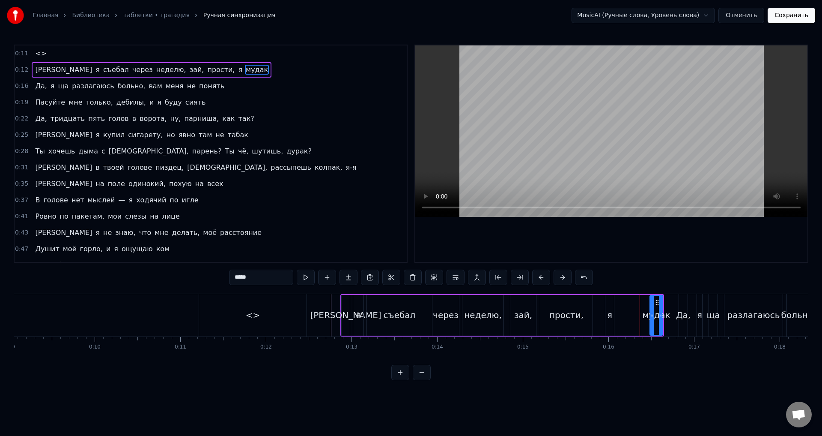
drag, startPoint x: 623, startPoint y: 319, endPoint x: 652, endPoint y: 319, distance: 29.1
click at [652, 319] on div at bounding box center [652, 315] width 3 height 39
click at [610, 321] on div "я" at bounding box center [610, 315] width 9 height 41
drag, startPoint x: 629, startPoint y: 311, endPoint x: 637, endPoint y: 311, distance: 8.1
click at [635, 311] on div at bounding box center [633, 315] width 3 height 39
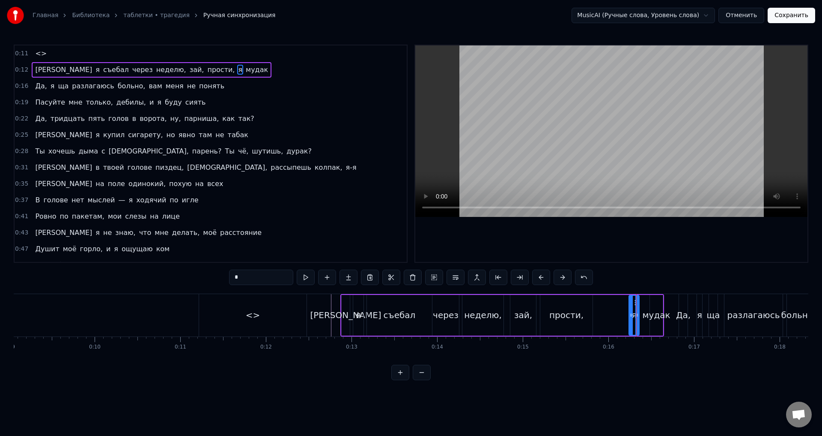
drag, startPoint x: 610, startPoint y: 315, endPoint x: 630, endPoint y: 315, distance: 19.7
click at [630, 315] on icon at bounding box center [631, 314] width 3 height 7
click at [586, 315] on div "прости," at bounding box center [567, 315] width 52 height 41
drag, startPoint x: 548, startPoint y: 302, endPoint x: 577, endPoint y: 301, distance: 29.6
click at [555, 299] on icon at bounding box center [551, 302] width 7 height 7
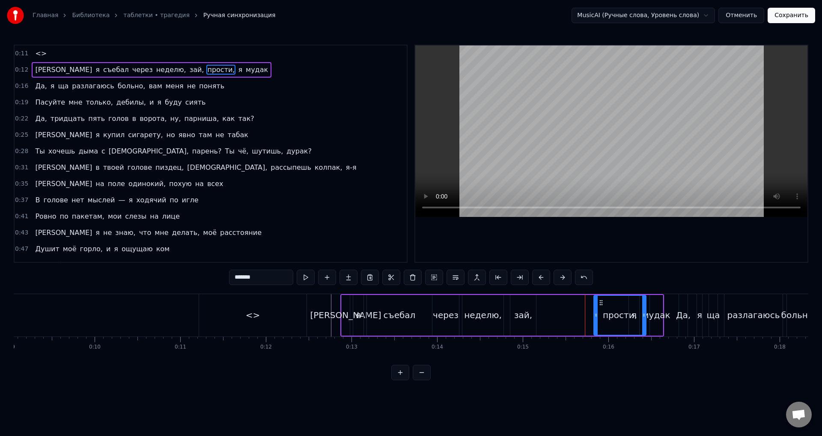
click at [532, 304] on div "зай," at bounding box center [524, 315] width 26 height 41
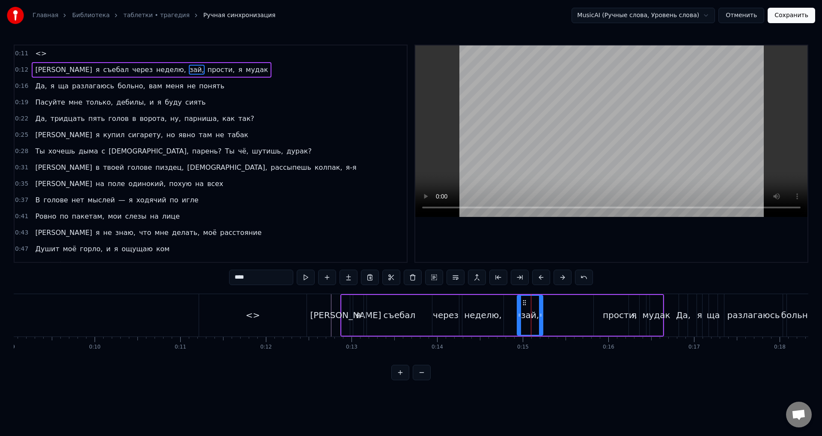
drag, startPoint x: 523, startPoint y: 300, endPoint x: 548, endPoint y: 304, distance: 25.1
click at [528, 301] on icon at bounding box center [524, 302] width 7 height 7
click at [497, 303] on div "неделю," at bounding box center [483, 315] width 41 height 41
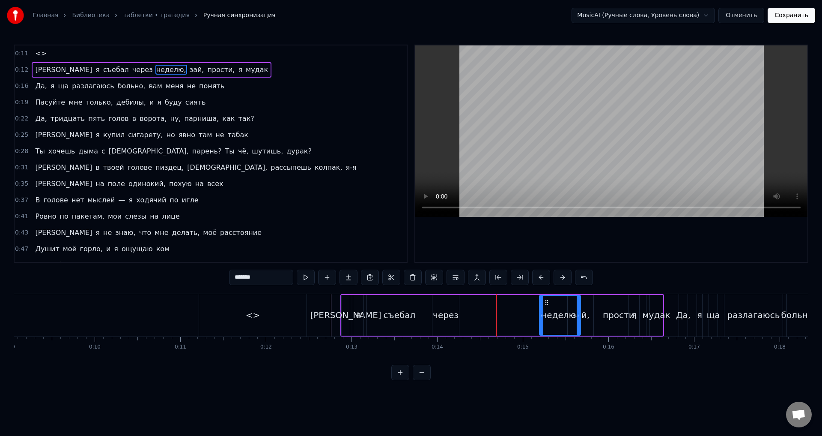
drag, startPoint x: 474, startPoint y: 299, endPoint x: 477, endPoint y: 308, distance: 8.9
click at [550, 304] on icon at bounding box center [547, 302] width 7 height 7
click at [447, 309] on div "через" at bounding box center [446, 314] width 26 height 13
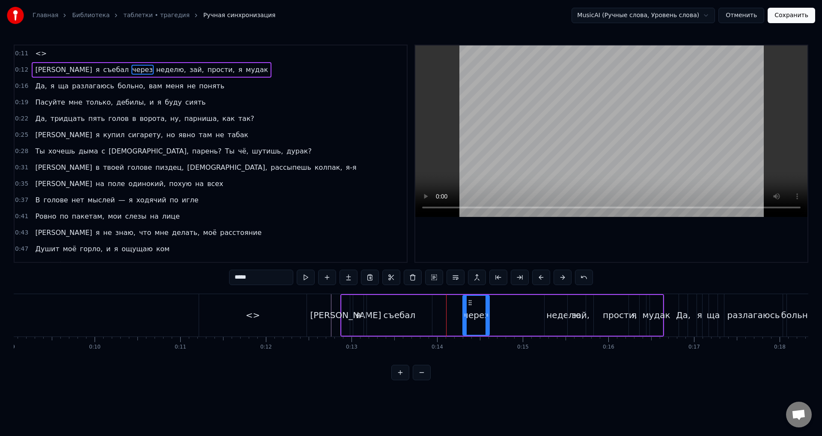
drag, startPoint x: 439, startPoint y: 299, endPoint x: 471, endPoint y: 308, distance: 32.5
click at [474, 304] on icon at bounding box center [470, 302] width 7 height 7
click at [424, 308] on div "съебал" at bounding box center [399, 315] width 65 height 41
drag, startPoint x: 371, startPoint y: 301, endPoint x: 504, endPoint y: 303, distance: 132.4
click at [434, 303] on icon at bounding box center [430, 302] width 7 height 7
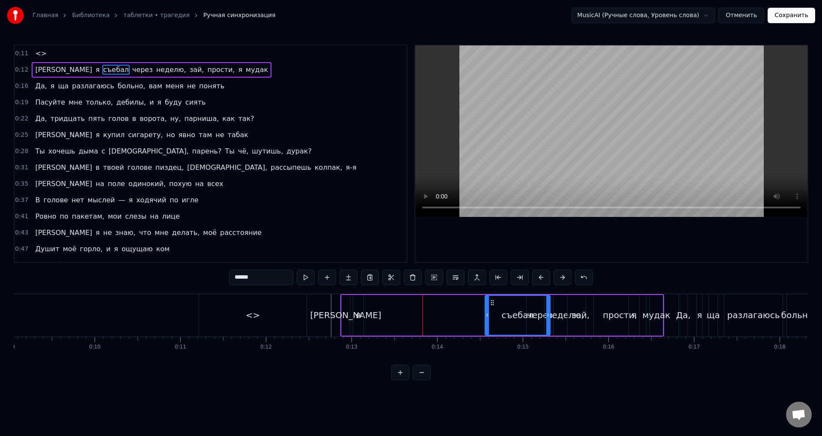
drag, startPoint x: 505, startPoint y: 303, endPoint x: 468, endPoint y: 306, distance: 37.4
click at [492, 306] on div "съебал" at bounding box center [518, 315] width 64 height 39
click at [356, 312] on div "я" at bounding box center [358, 314] width 5 height 13
drag, startPoint x: 359, startPoint y: 301, endPoint x: 463, endPoint y: 311, distance: 104.6
click at [480, 308] on div "я" at bounding box center [481, 315] width 9 height 39
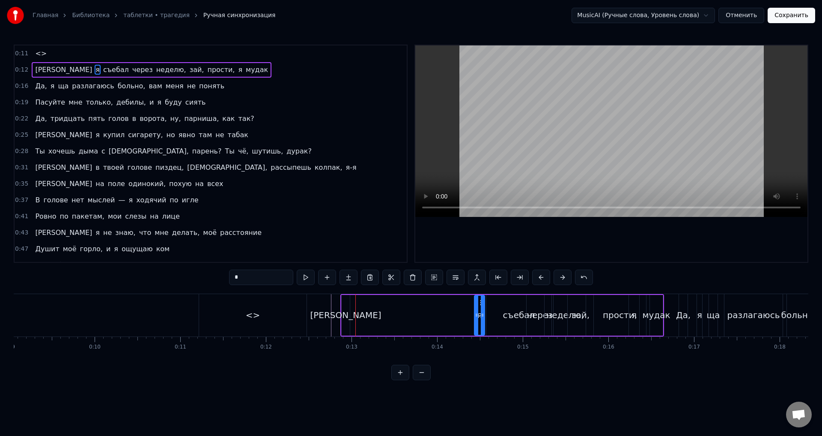
click at [347, 317] on div "[PERSON_NAME]" at bounding box center [345, 314] width 71 height 13
type input "*"
drag, startPoint x: 355, startPoint y: 303, endPoint x: 394, endPoint y: 319, distance: 42.5
click at [394, 319] on div "[PERSON_NAME]" at bounding box center [390, 315] width 9 height 41
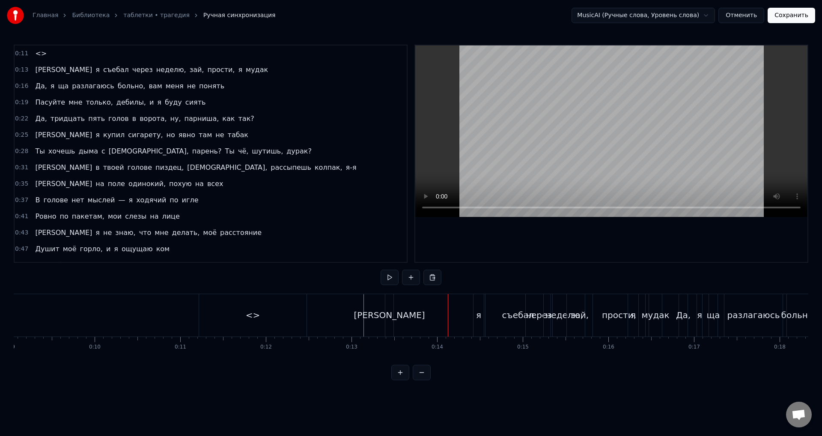
click at [389, 312] on div "[PERSON_NAME]" at bounding box center [389, 314] width 71 height 13
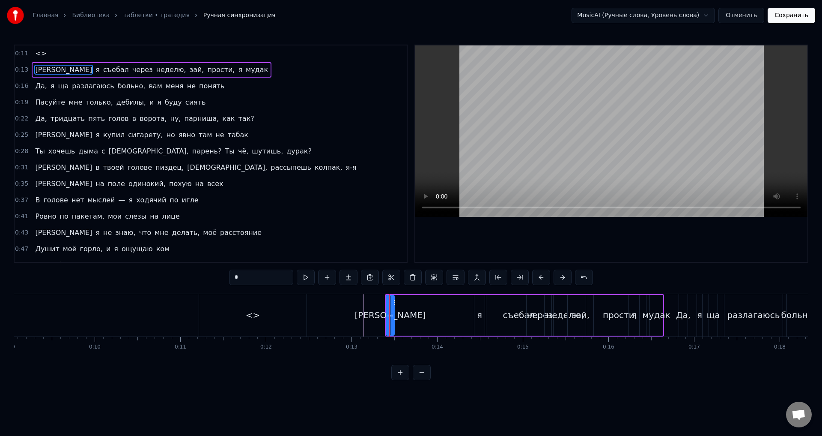
drag, startPoint x: 389, startPoint y: 299, endPoint x: 411, endPoint y: 302, distance: 22.0
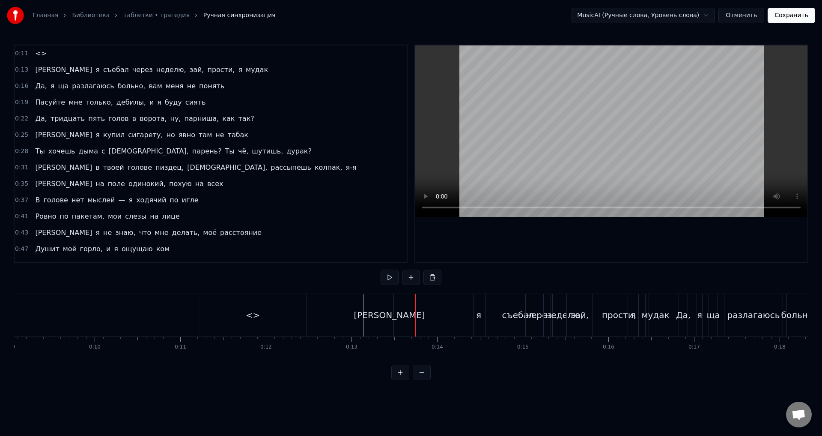
click at [392, 301] on div "[PERSON_NAME]" at bounding box center [390, 315] width 8 height 42
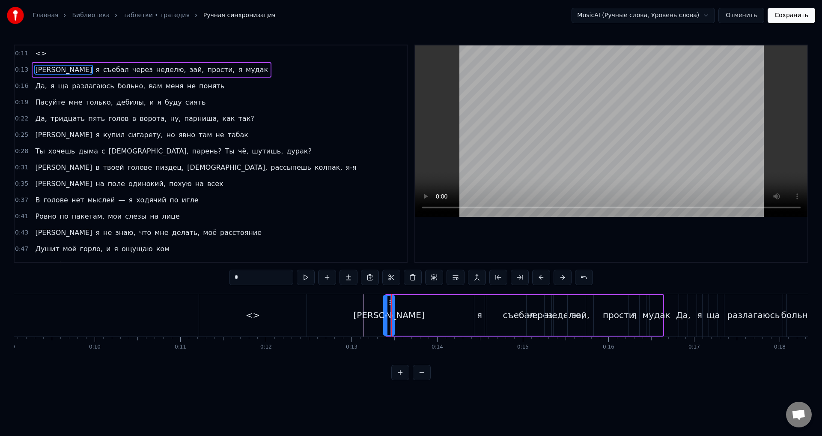
drag, startPoint x: 389, startPoint y: 299, endPoint x: 387, endPoint y: 308, distance: 9.8
click at [387, 308] on div at bounding box center [385, 315] width 3 height 39
drag, startPoint x: 389, startPoint y: 304, endPoint x: 439, endPoint y: 302, distance: 50.2
click at [439, 302] on icon at bounding box center [441, 302] width 7 height 7
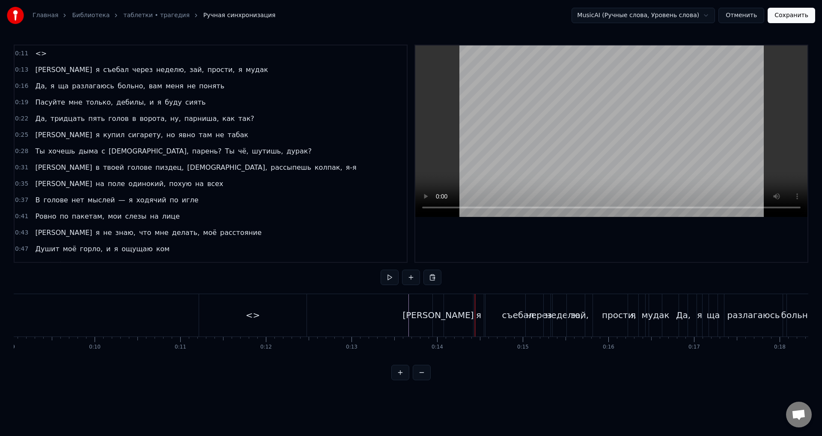
click at [477, 322] on div "я" at bounding box center [479, 315] width 10 height 42
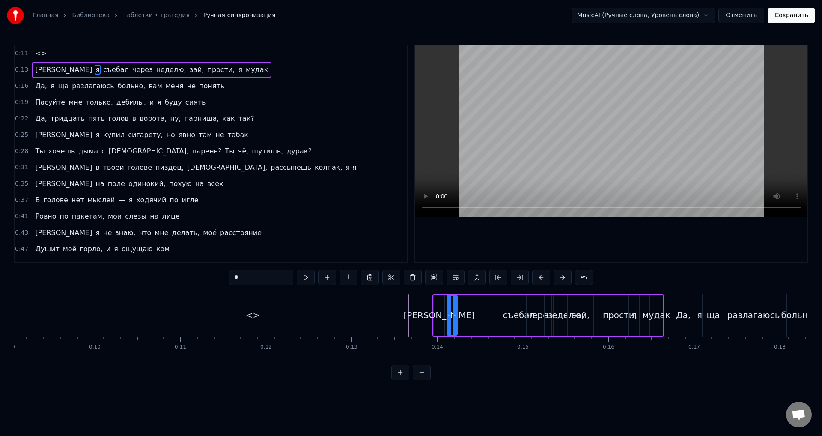
drag, startPoint x: 480, startPoint y: 302, endPoint x: 452, endPoint y: 303, distance: 28.3
click at [452, 303] on icon at bounding box center [454, 302] width 7 height 7
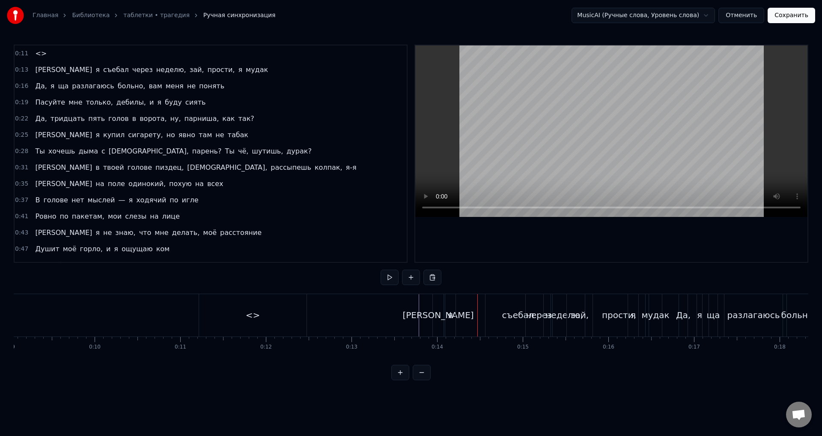
click at [499, 314] on div "съебал" at bounding box center [518, 315] width 65 height 42
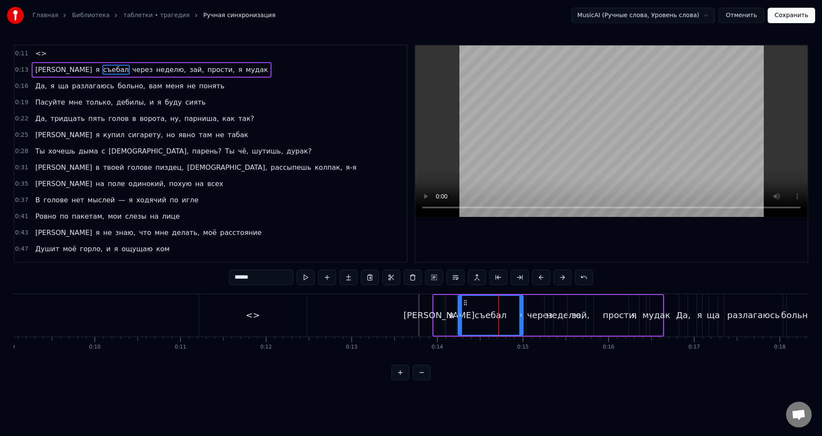
drag, startPoint x: 492, startPoint y: 301, endPoint x: 465, endPoint y: 303, distance: 26.6
click at [465, 303] on icon at bounding box center [465, 302] width 7 height 7
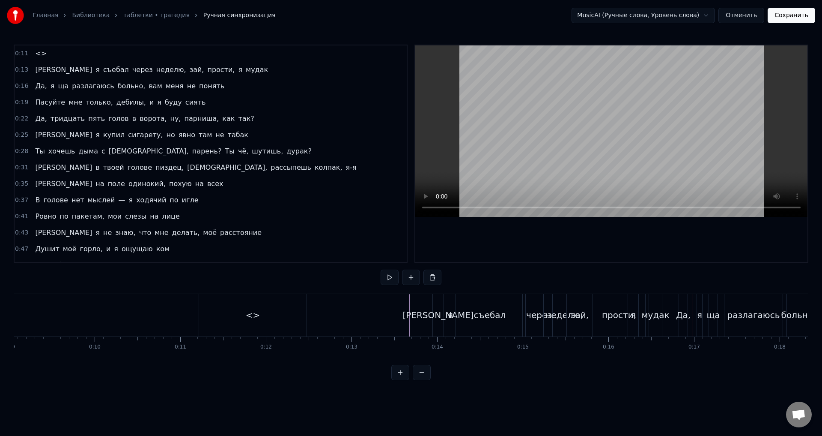
drag, startPoint x: 405, startPoint y: 366, endPoint x: 414, endPoint y: 365, distance: 8.6
click at [414, 365] on div "0:11 <> 0:13 И я съебал через неделю, зай, прости, я мудак 0:16 Да, я ща разлаг…" at bounding box center [411, 212] width 795 height 335
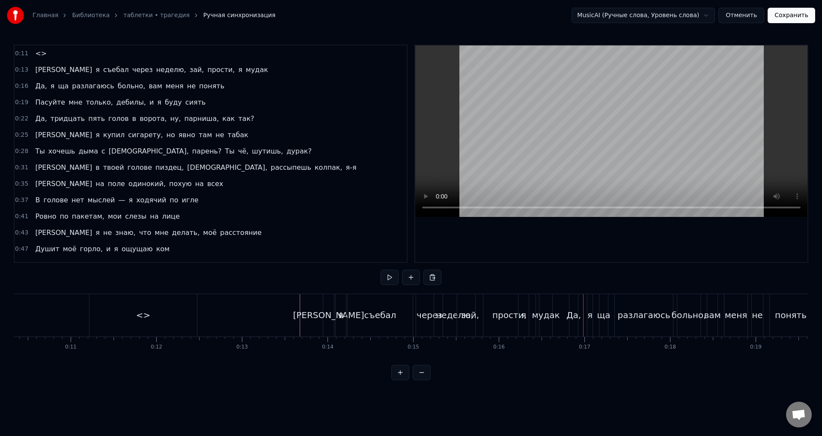
scroll to position [0, 886]
click at [425, 311] on div "через" at bounding box center [429, 314] width 26 height 13
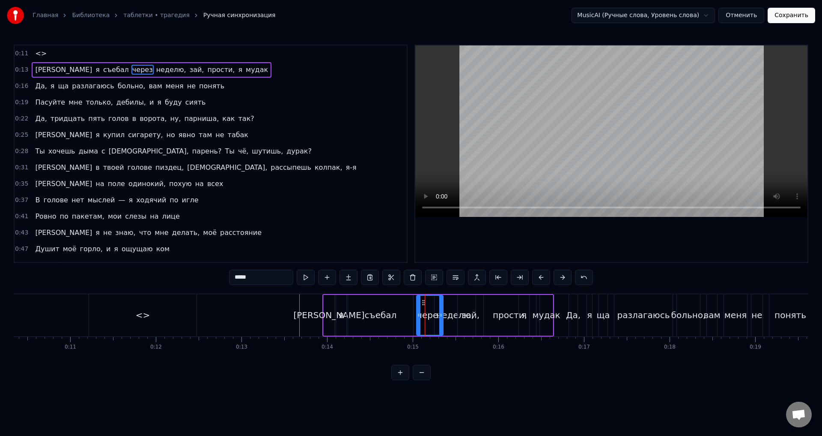
click at [451, 317] on div "неделю," at bounding box center [455, 314] width 38 height 13
drag, startPoint x: 441, startPoint y: 301, endPoint x: 449, endPoint y: 302, distance: 8.2
click at [430, 314] on div "через" at bounding box center [430, 314] width 26 height 13
click at [421, 303] on icon at bounding box center [422, 302] width 7 height 7
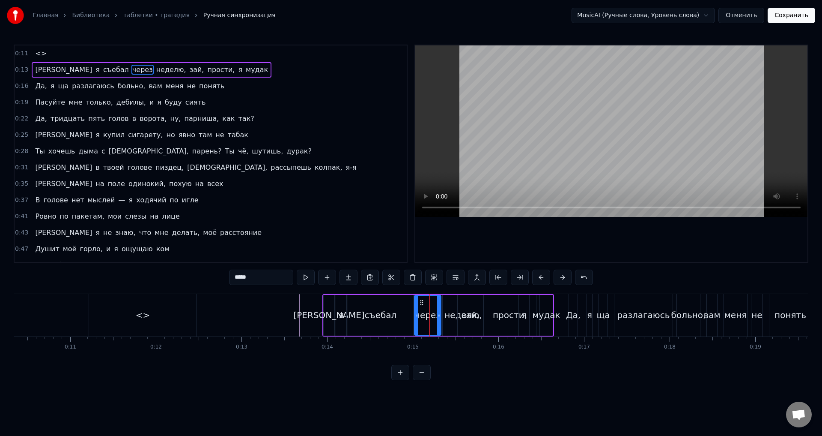
click at [374, 307] on div "съебал" at bounding box center [380, 315] width 65 height 41
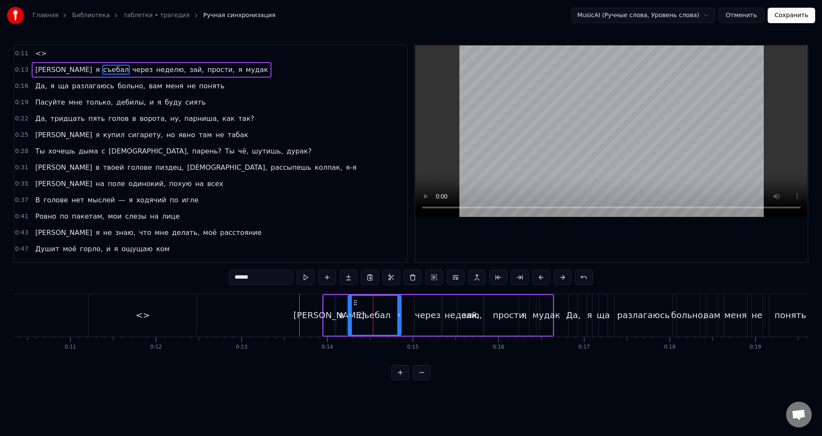
drag, startPoint x: 412, startPoint y: 314, endPoint x: 400, endPoint y: 314, distance: 12.0
click at [400, 314] on circle at bounding box center [400, 314] width 0 height 0
click at [426, 313] on div "через" at bounding box center [428, 314] width 26 height 13
type input "*****"
drag, startPoint x: 421, startPoint y: 302, endPoint x: 415, endPoint y: 302, distance: 5.6
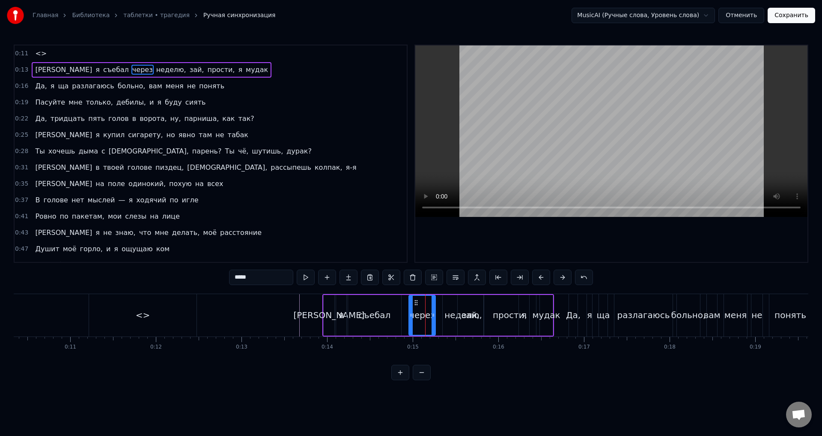
click at [415, 302] on circle at bounding box center [415, 302] width 0 height 0
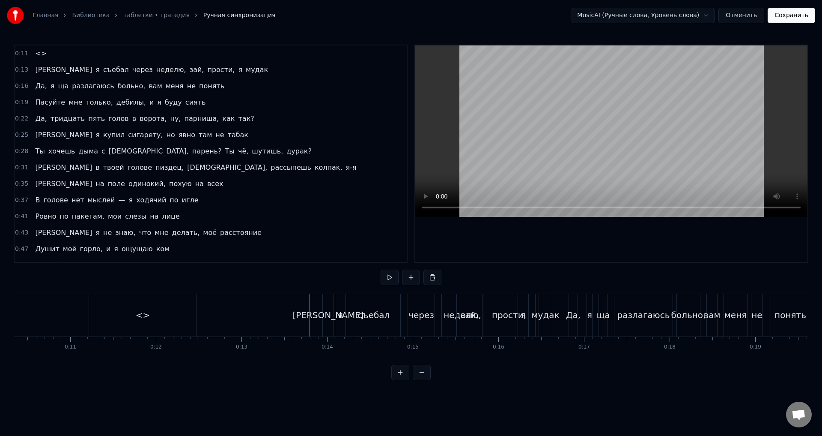
drag, startPoint x: 306, startPoint y: 315, endPoint x: 301, endPoint y: 316, distance: 4.7
click at [377, 316] on div "съебал" at bounding box center [374, 314] width 32 height 13
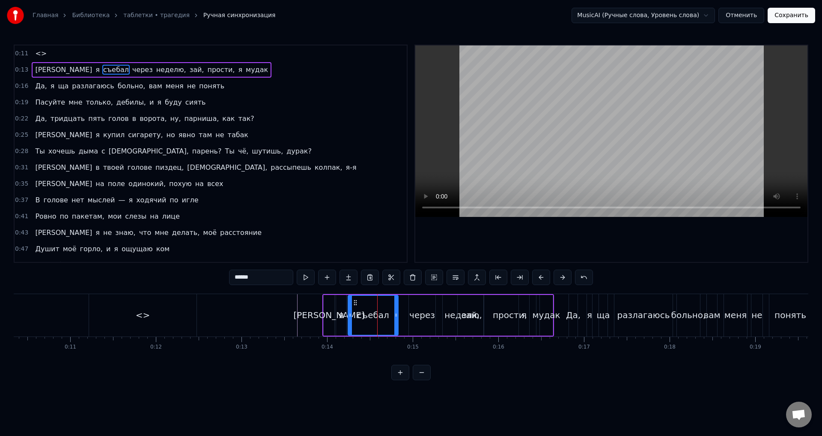
click at [395, 314] on icon at bounding box center [396, 314] width 3 height 7
click at [415, 309] on div "через" at bounding box center [422, 314] width 26 height 13
type input "*****"
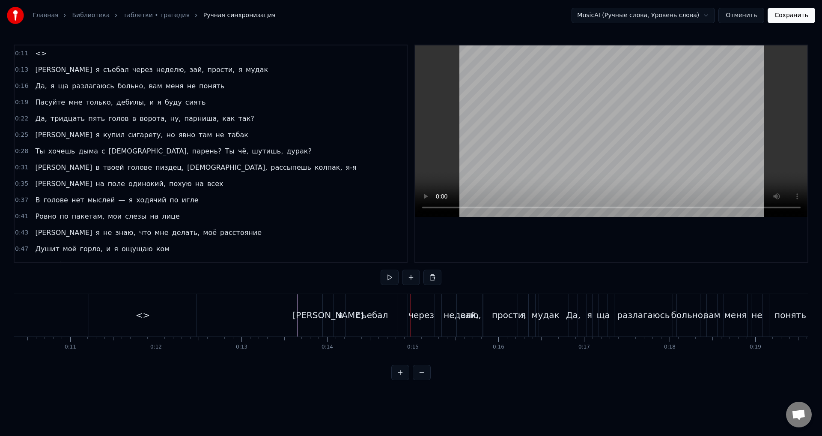
click at [415, 301] on div "через" at bounding box center [421, 315] width 27 height 42
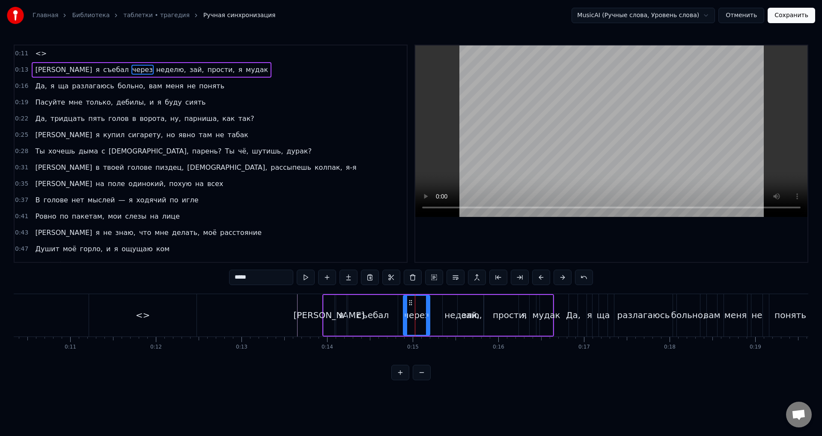
drag, startPoint x: 416, startPoint y: 299, endPoint x: 410, endPoint y: 299, distance: 5.6
click at [410, 299] on icon at bounding box center [410, 302] width 7 height 7
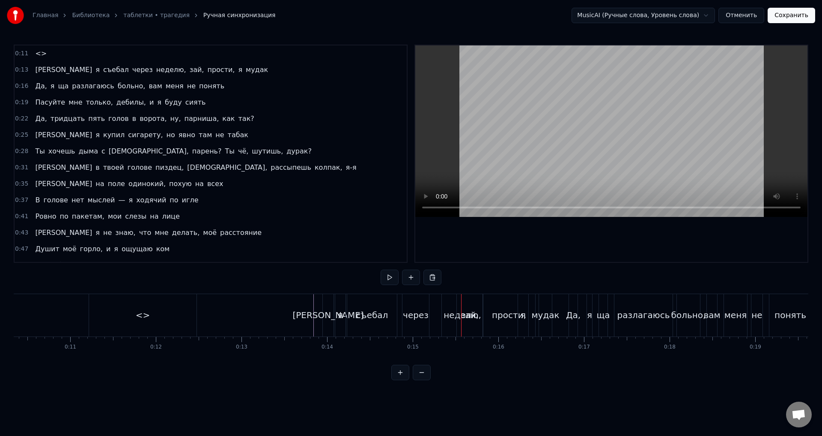
click at [420, 315] on div "через" at bounding box center [416, 314] width 26 height 13
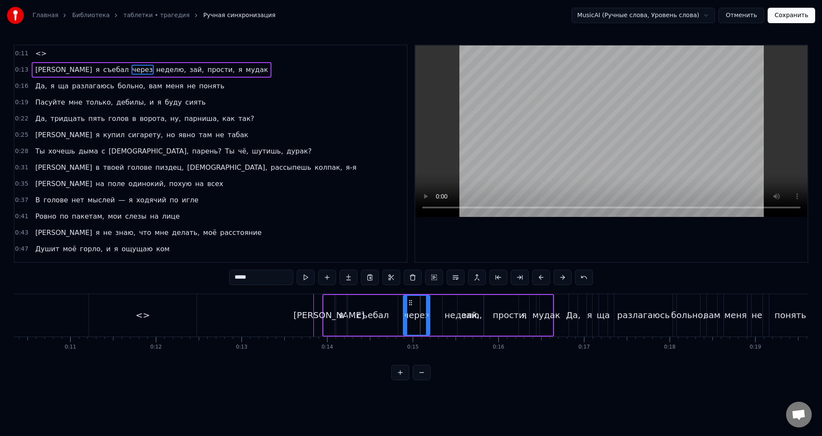
click at [463, 313] on div "зай," at bounding box center [471, 314] width 18 height 13
click at [446, 319] on div "неделю," at bounding box center [463, 315] width 41 height 41
drag, startPoint x: 450, startPoint y: 299, endPoint x: 436, endPoint y: 302, distance: 13.9
click at [436, 302] on icon at bounding box center [436, 302] width 7 height 7
click at [412, 312] on div "через" at bounding box center [417, 314] width 26 height 13
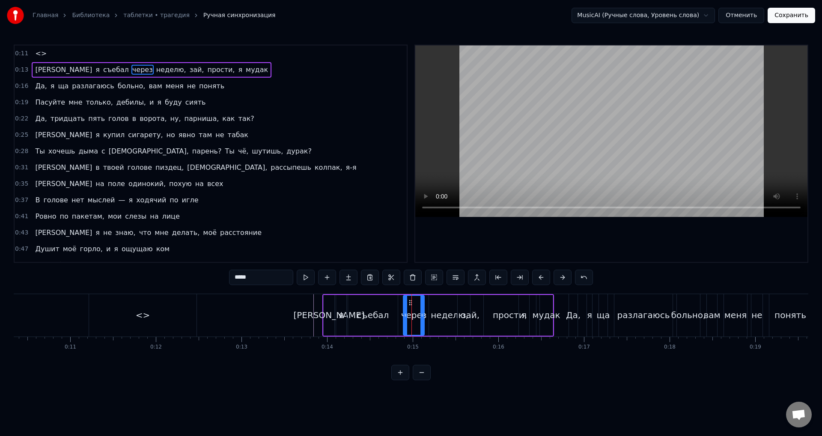
drag, startPoint x: 427, startPoint y: 311, endPoint x: 421, endPoint y: 311, distance: 5.2
click at [421, 311] on div at bounding box center [422, 315] width 3 height 39
click at [432, 311] on div "неделю," at bounding box center [449, 315] width 41 height 41
click at [445, 313] on div "неделю," at bounding box center [450, 314] width 38 height 13
click at [435, 303] on icon at bounding box center [434, 302] width 7 height 7
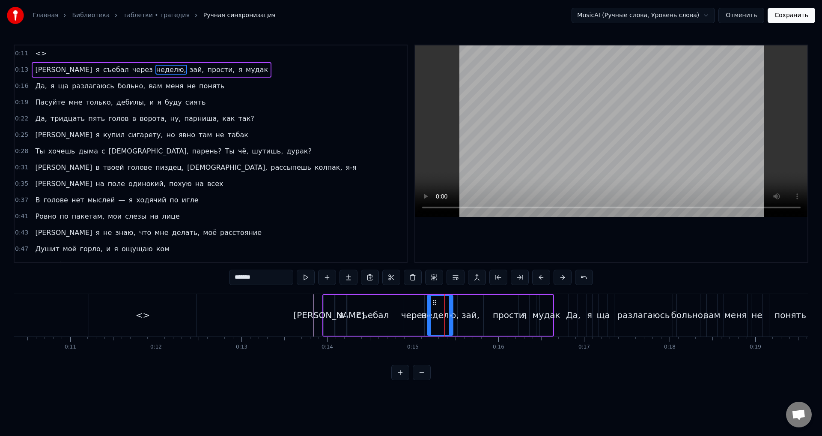
drag, startPoint x: 465, startPoint y: 311, endPoint x: 450, endPoint y: 310, distance: 15.4
click at [450, 310] on div at bounding box center [450, 315] width 3 height 39
click at [470, 311] on div "зай," at bounding box center [471, 314] width 18 height 13
type input "****"
drag, startPoint x: 465, startPoint y: 301, endPoint x: 460, endPoint y: 302, distance: 4.8
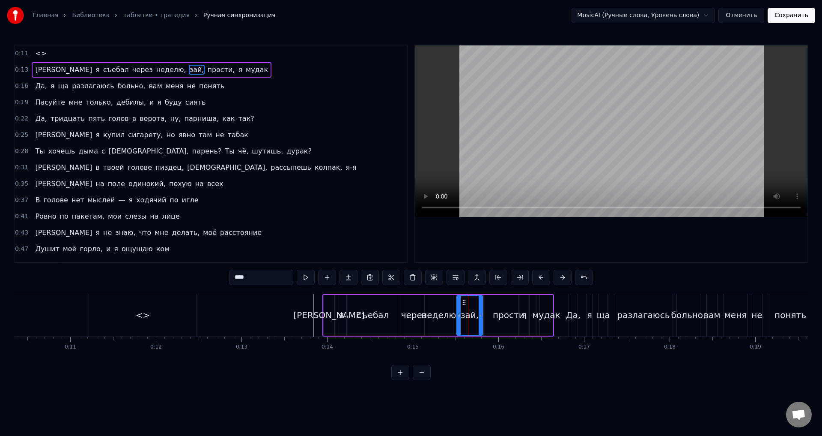
click at [463, 302] on icon at bounding box center [464, 302] width 7 height 7
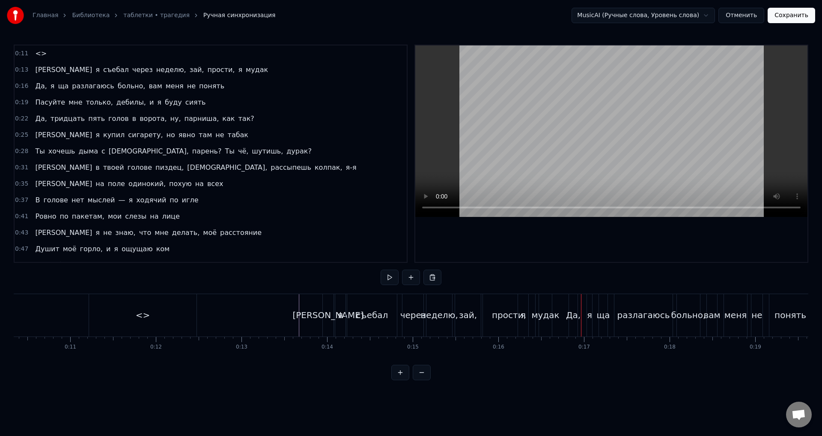
click at [506, 319] on div "прости," at bounding box center [509, 314] width 34 height 13
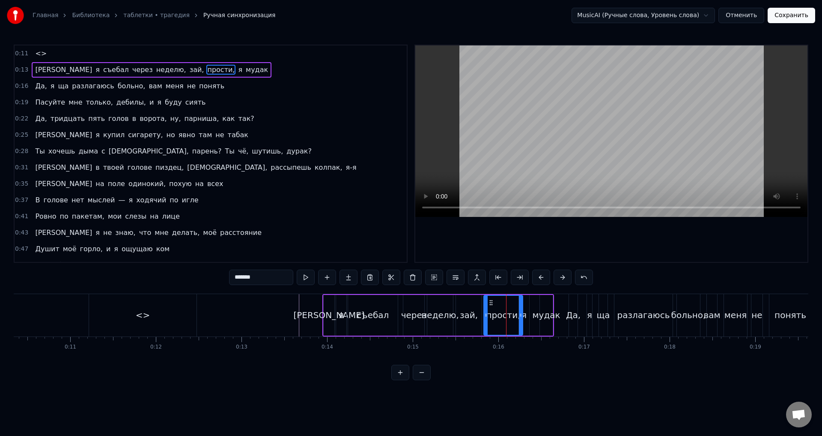
drag, startPoint x: 535, startPoint y: 318, endPoint x: 522, endPoint y: 318, distance: 13.3
click at [522, 318] on icon at bounding box center [520, 314] width 3 height 7
click at [527, 317] on div "я" at bounding box center [524, 315] width 10 height 41
click at [536, 317] on div "мудак" at bounding box center [546, 314] width 28 height 13
type input "*****"
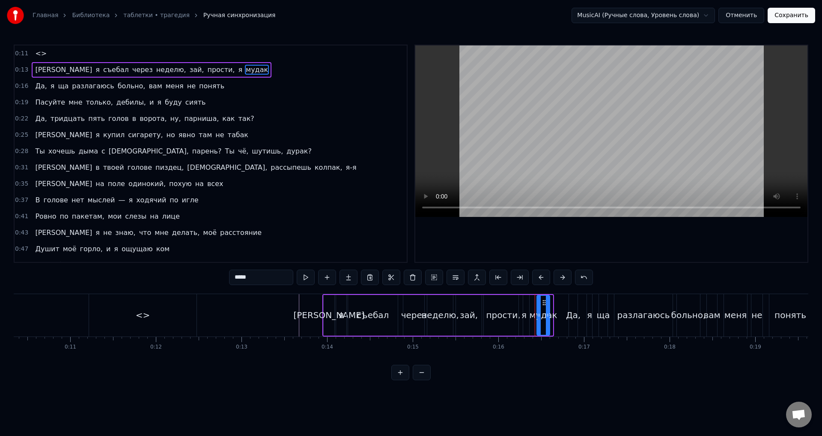
click at [542, 302] on icon at bounding box center [544, 302] width 7 height 7
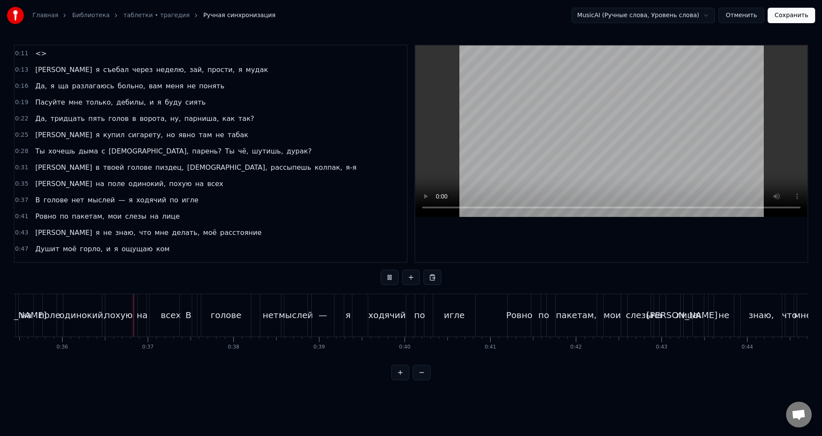
scroll to position [0, 3066]
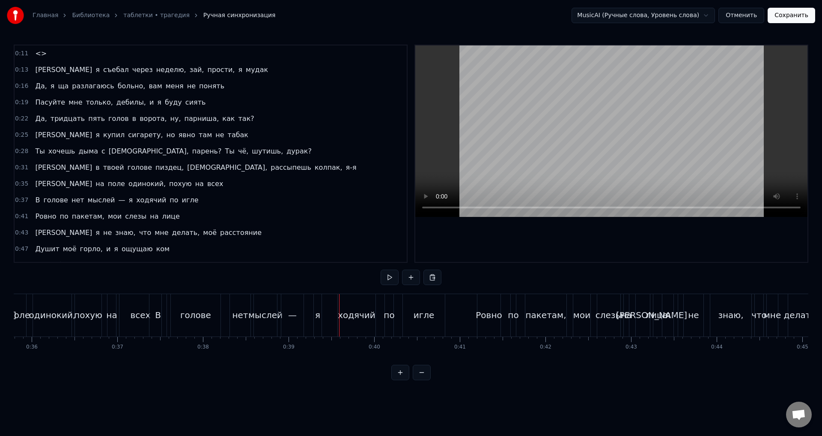
click at [137, 305] on div "всех" at bounding box center [141, 315] width 42 height 42
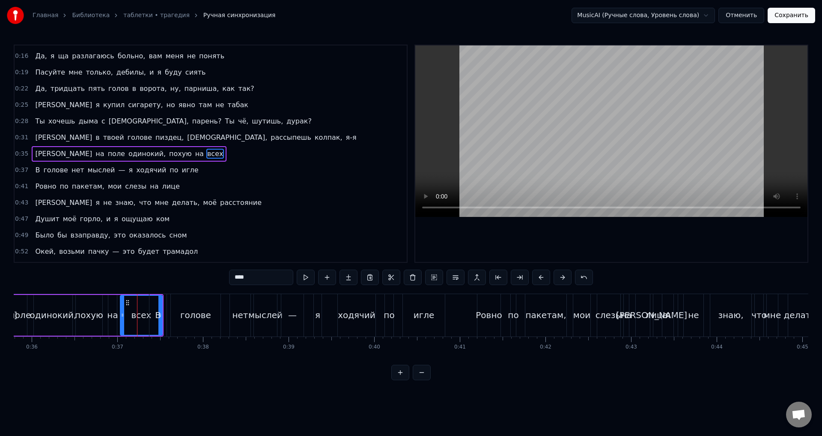
click at [180, 305] on div "голове" at bounding box center [196, 315] width 50 height 42
type input "******"
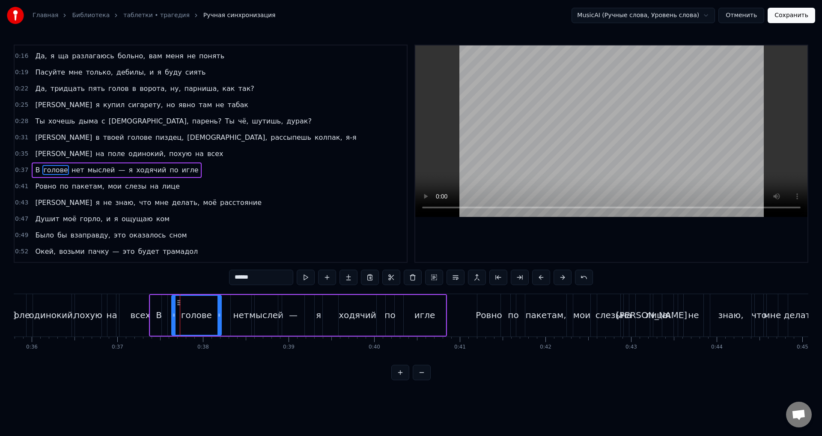
scroll to position [46, 0]
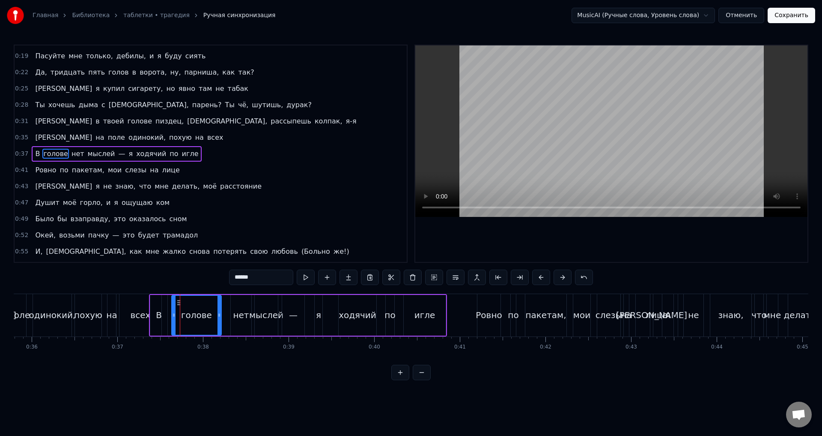
click at [170, 301] on div "В голове нет мыслей — я ходячий по игле" at bounding box center [298, 315] width 298 height 42
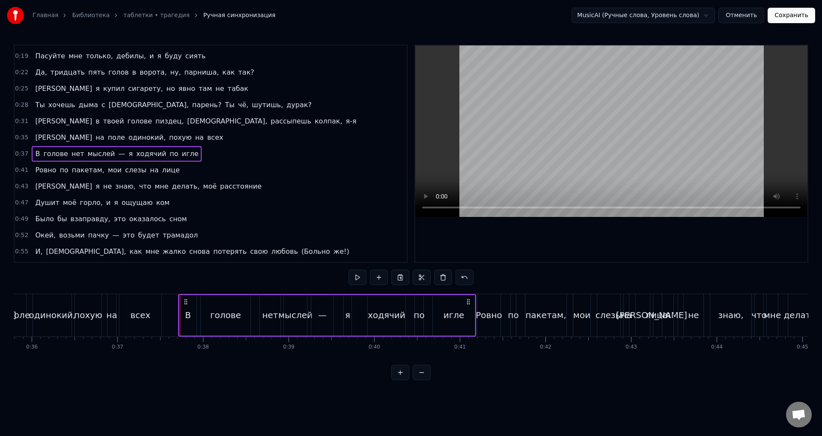
drag, startPoint x: 154, startPoint y: 298, endPoint x: 183, endPoint y: 301, distance: 29.3
click at [183, 301] on icon at bounding box center [185, 301] width 7 height 7
click at [126, 285] on div "0:11 <> 0:13 И я съебал через неделю, зай, прости, я мудак 0:16 Да, я ща разлаг…" at bounding box center [411, 212] width 795 height 335
click at [188, 277] on div "0:11 <> 0:13 И я съебал через неделю, зай, прости, я мудак 0:16 Да, я ща разлаг…" at bounding box center [411, 212] width 795 height 335
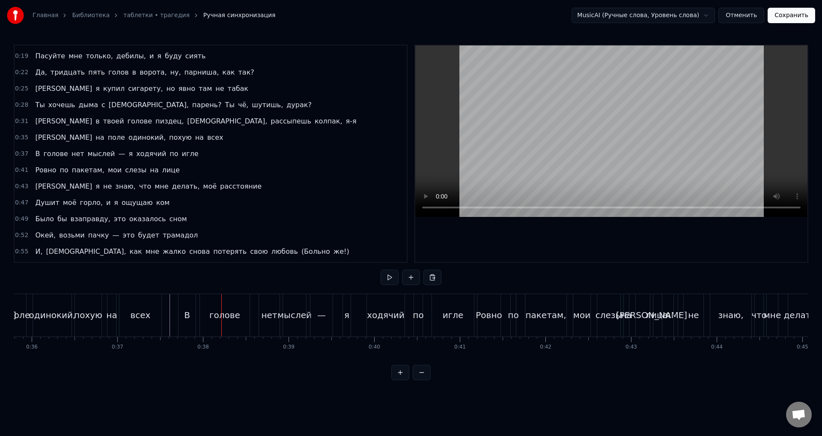
click at [156, 314] on div "всех" at bounding box center [141, 315] width 42 height 42
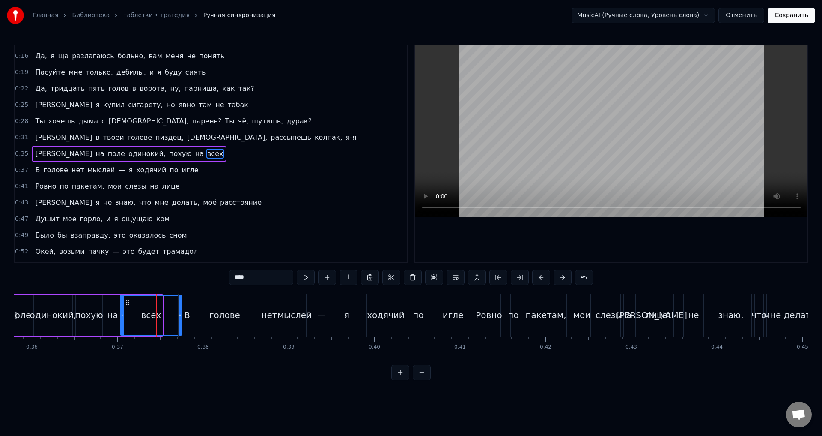
drag, startPoint x: 160, startPoint y: 313, endPoint x: 179, endPoint y: 314, distance: 18.4
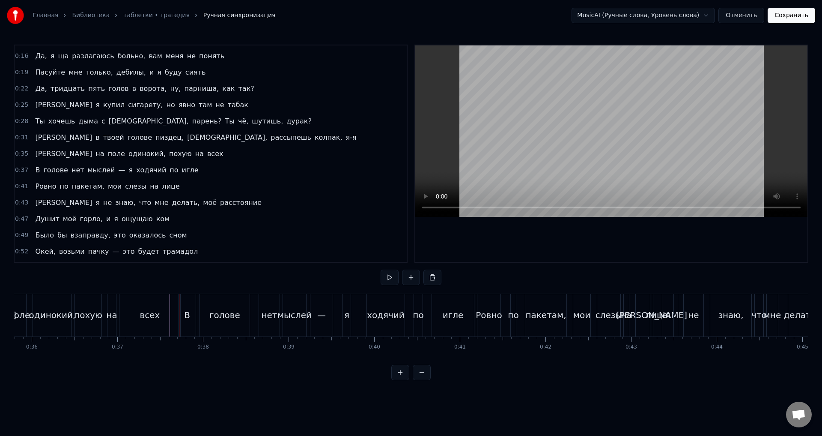
click at [150, 284] on div "0:11 <> 0:13 И я съебал через неделю, зай, прости, я мудак 0:16 Да, я ща разлаг…" at bounding box center [411, 212] width 795 height 335
click at [208, 314] on div "голове" at bounding box center [225, 315] width 50 height 42
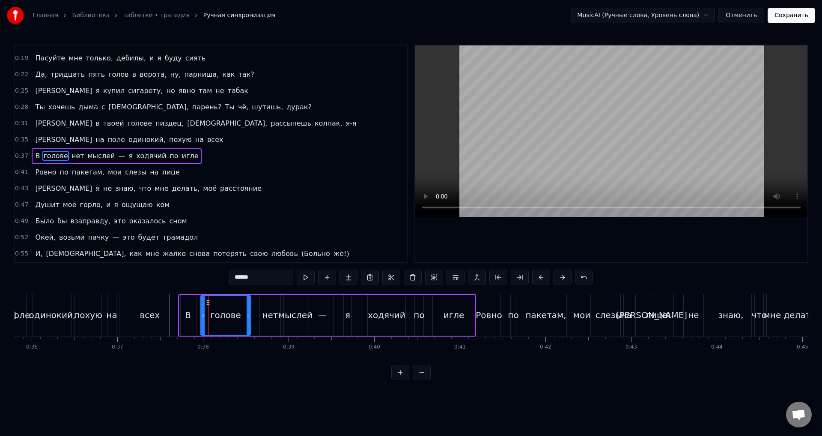
scroll to position [46, 0]
click at [191, 284] on div "0:11 <> 0:13 И я съебал через неделю, зай, прости, я мудак 0:16 Да, я ща разлаг…" at bounding box center [411, 212] width 795 height 335
click at [194, 278] on div "0:11 <> 0:13 И я съебал через неделю, зай, прости, я мудак 0:16 Да, я ща разлаг…" at bounding box center [411, 212] width 795 height 335
click at [153, 315] on div "всех" at bounding box center [150, 314] width 20 height 13
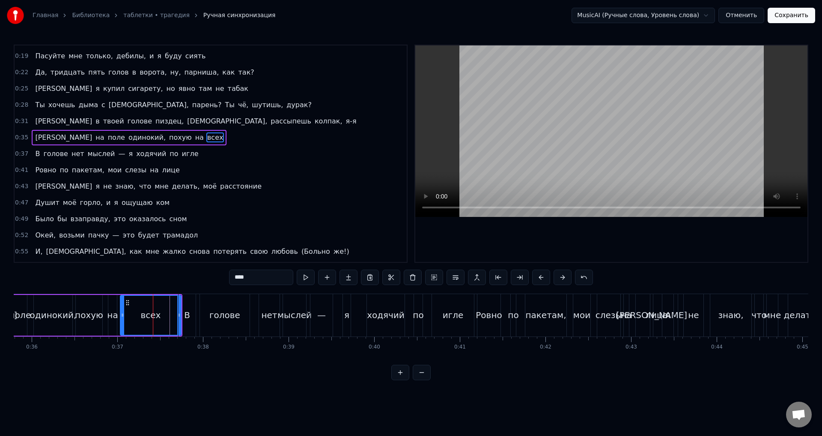
scroll to position [30, 0]
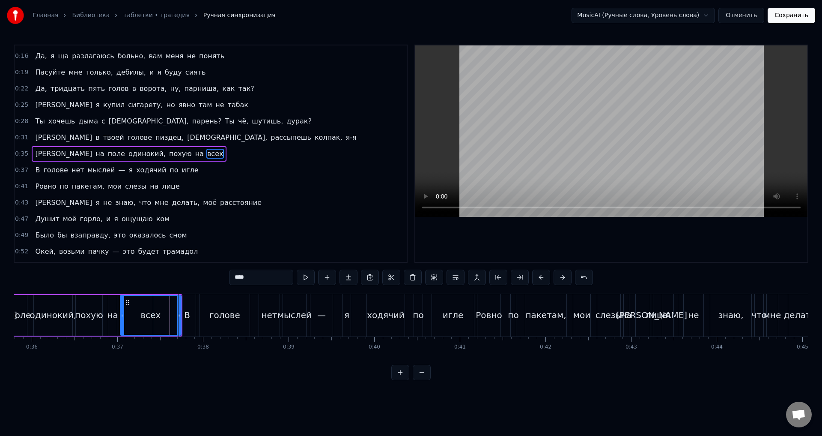
click at [169, 272] on div "0:11 <> 0:13 И я съебал через неделю, зай, прости, я мудак 0:16 Да, я ща разлаг…" at bounding box center [411, 212] width 795 height 335
click at [325, 319] on div "—" at bounding box center [321, 314] width 9 height 13
type input "*"
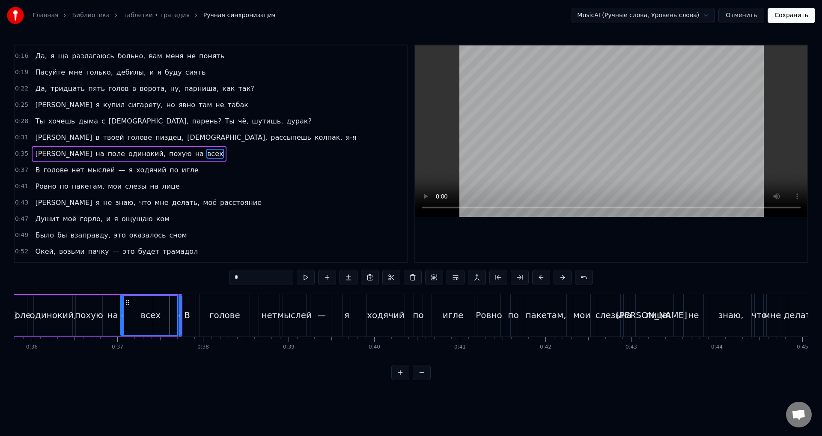
scroll to position [46, 0]
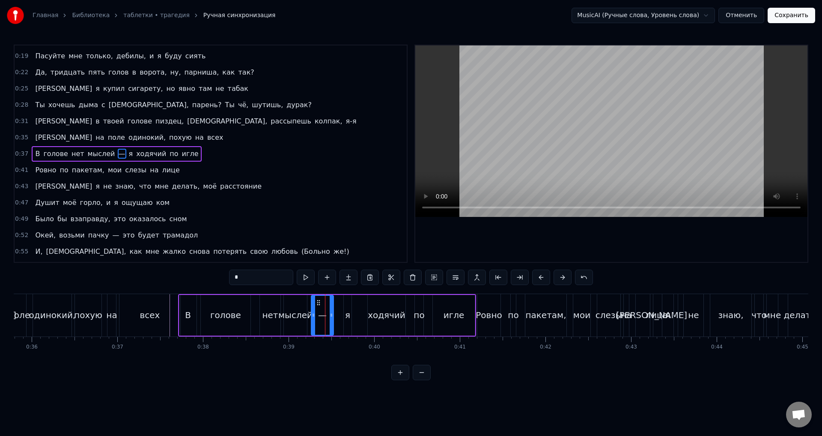
click at [198, 301] on div "В голове нет мыслей — я ходячий по игле" at bounding box center [327, 315] width 298 height 42
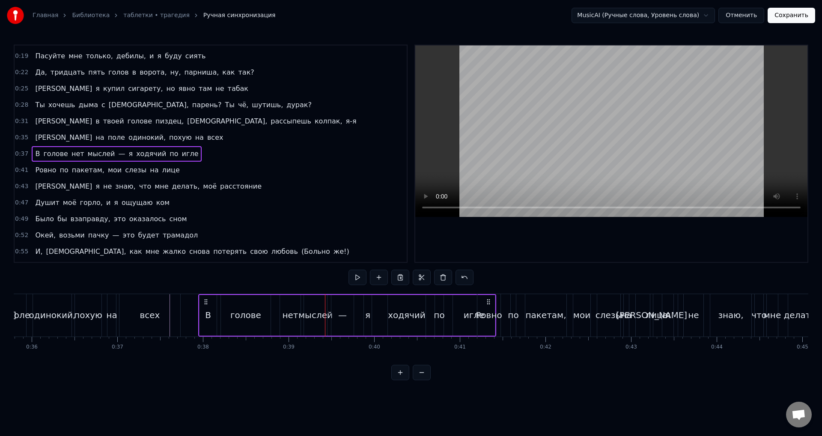
drag, startPoint x: 185, startPoint y: 299, endPoint x: 205, endPoint y: 300, distance: 19.7
click at [205, 300] on icon at bounding box center [206, 301] width 7 height 7
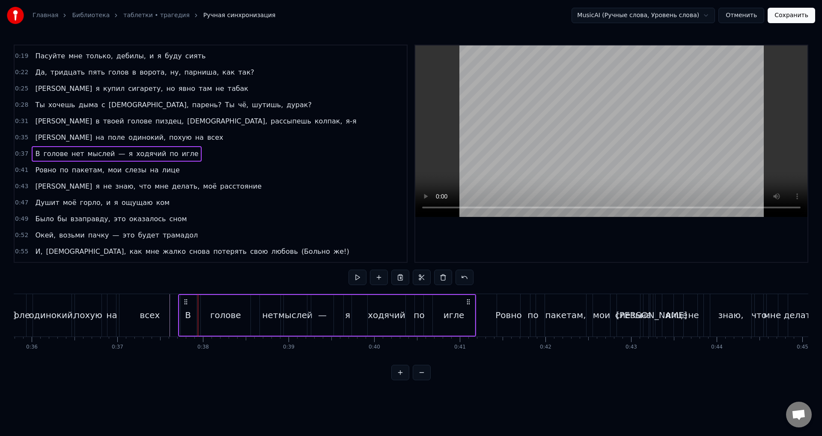
click at [466, 310] on div "игле" at bounding box center [454, 315] width 42 height 41
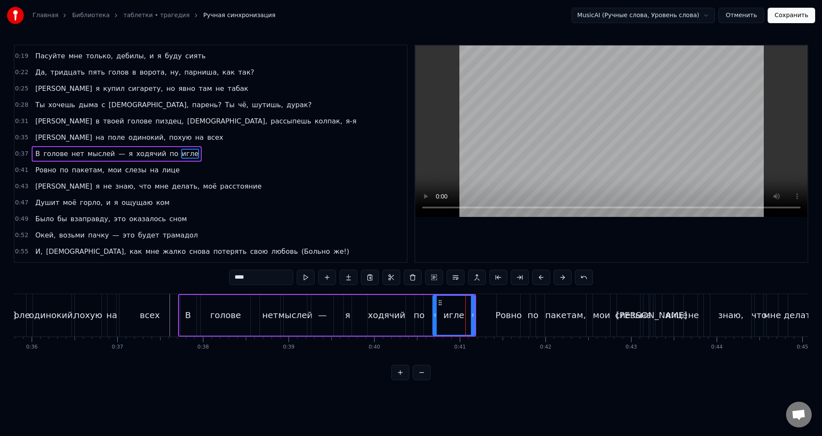
click at [191, 315] on div "В" at bounding box center [187, 315] width 17 height 41
click at [209, 280] on div "0:11 <> 0:13 И я съебал через неделю, зай, прости, я мудак 0:16 Да, я ща разлаг…" at bounding box center [411, 212] width 795 height 335
click at [203, 302] on div "голове" at bounding box center [226, 315] width 50 height 41
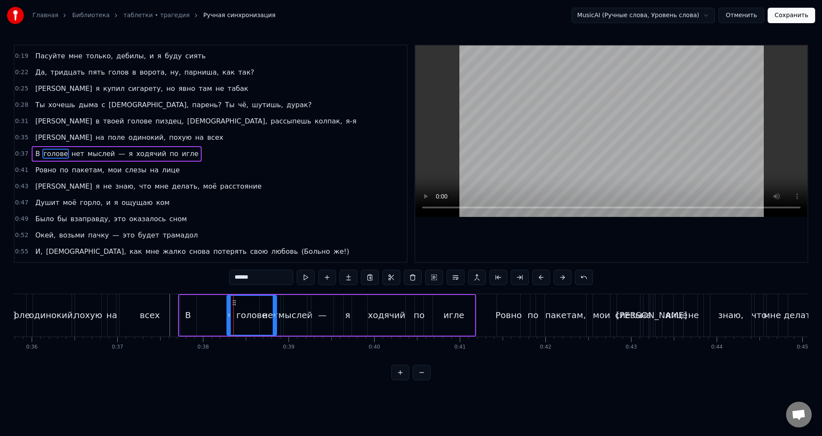
drag, startPoint x: 208, startPoint y: 302, endPoint x: 224, endPoint y: 303, distance: 15.5
click at [233, 301] on icon at bounding box center [234, 302] width 7 height 7
click at [187, 310] on div "В" at bounding box center [188, 314] width 6 height 13
drag, startPoint x: 187, startPoint y: 301, endPoint x: 211, endPoint y: 302, distance: 24.4
click at [211, 302] on icon at bounding box center [212, 302] width 7 height 7
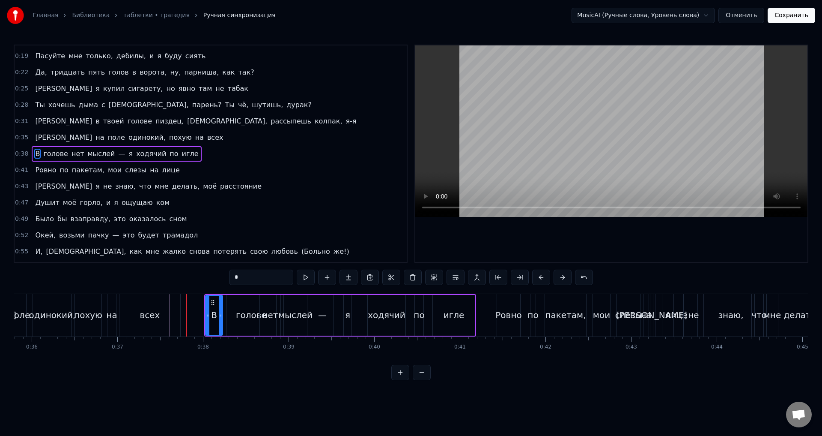
click at [245, 308] on div "голове" at bounding box center [251, 314] width 31 height 13
type input "******"
drag, startPoint x: 233, startPoint y: 303, endPoint x: 224, endPoint y: 302, distance: 9.0
click at [224, 302] on icon at bounding box center [224, 302] width 7 height 7
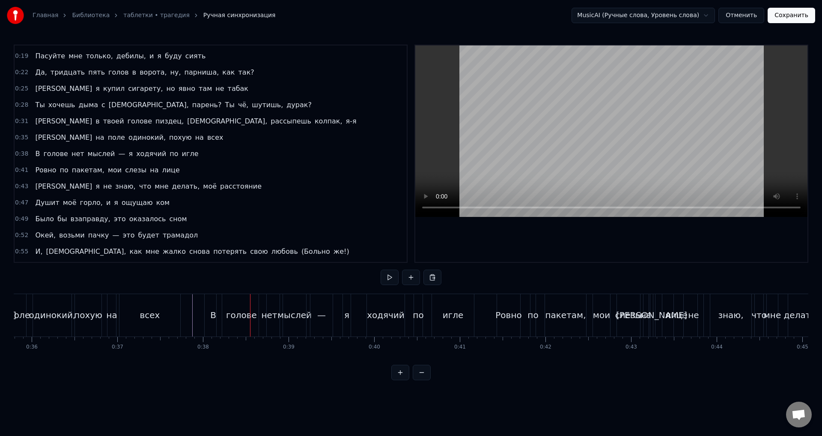
click at [202, 287] on div "0:11 <> 0:13 И я съебал через неделю, зай, прости, я мудак 0:16 Да, я ща разлаг…" at bounding box center [411, 212] width 795 height 335
click at [314, 314] on div "—" at bounding box center [322, 315] width 22 height 42
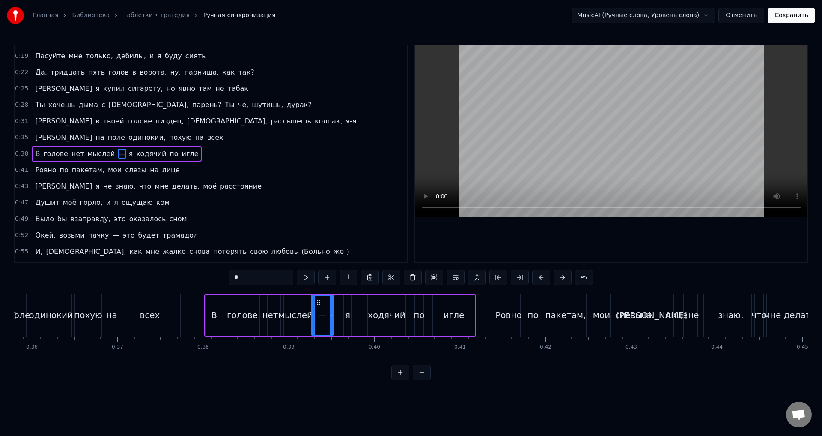
click at [378, 314] on div "ходячий" at bounding box center [387, 314] width 38 height 13
type input "*******"
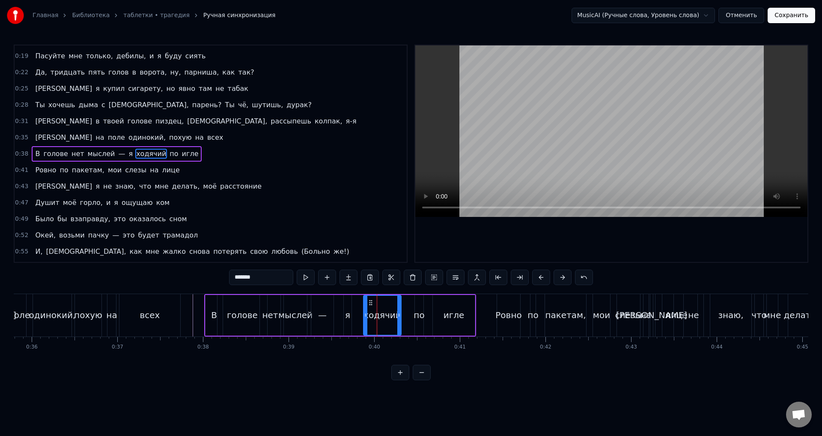
drag, startPoint x: 373, startPoint y: 300, endPoint x: 368, endPoint y: 300, distance: 5.1
click at [368, 300] on icon at bounding box center [371, 302] width 7 height 7
click at [425, 311] on div "В голове нет мыслей — я ходячий по игле" at bounding box center [340, 315] width 272 height 42
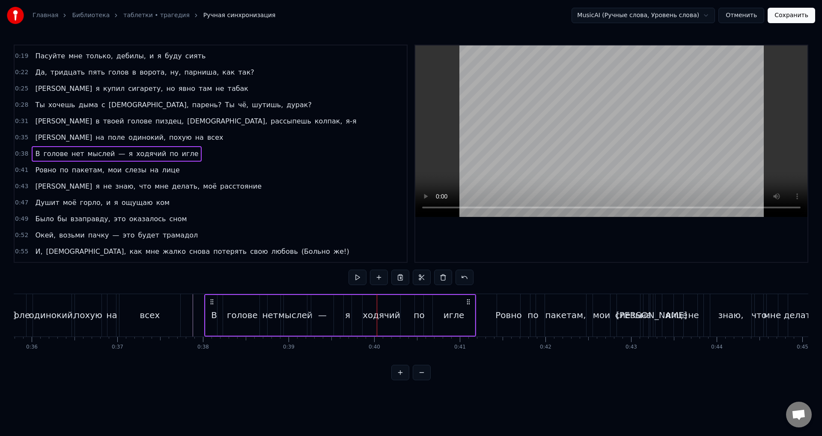
click at [434, 313] on div "игле" at bounding box center [454, 315] width 42 height 41
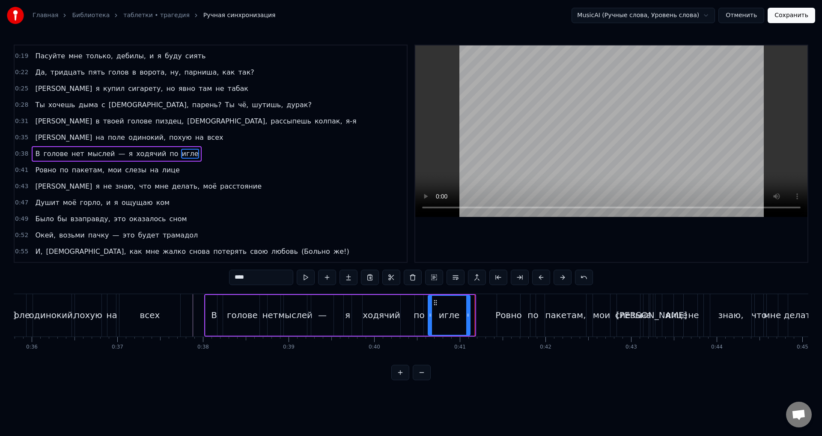
drag, startPoint x: 439, startPoint y: 303, endPoint x: 433, endPoint y: 303, distance: 6.9
click at [433, 303] on icon at bounding box center [435, 302] width 7 height 7
drag, startPoint x: 432, startPoint y: 301, endPoint x: 428, endPoint y: 301, distance: 4.3
click at [428, 301] on div "игле" at bounding box center [447, 315] width 41 height 39
click at [421, 310] on div "по" at bounding box center [419, 314] width 11 height 13
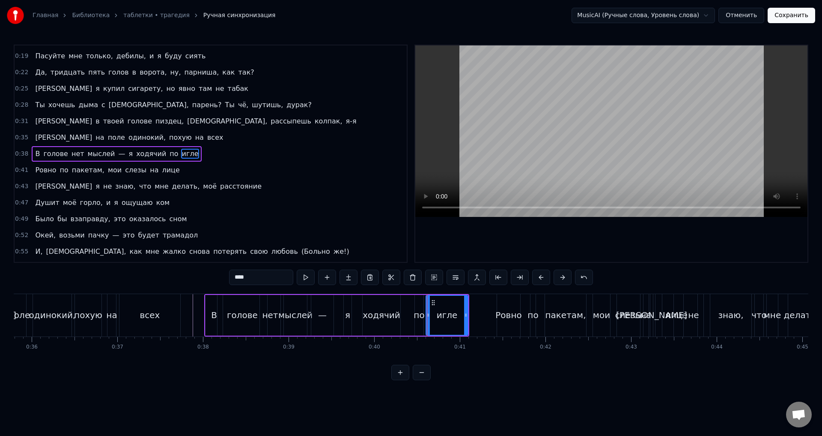
type input "**"
click at [412, 313] on div "В голове нет мыслей — я ходячий по игле" at bounding box center [336, 315] width 265 height 42
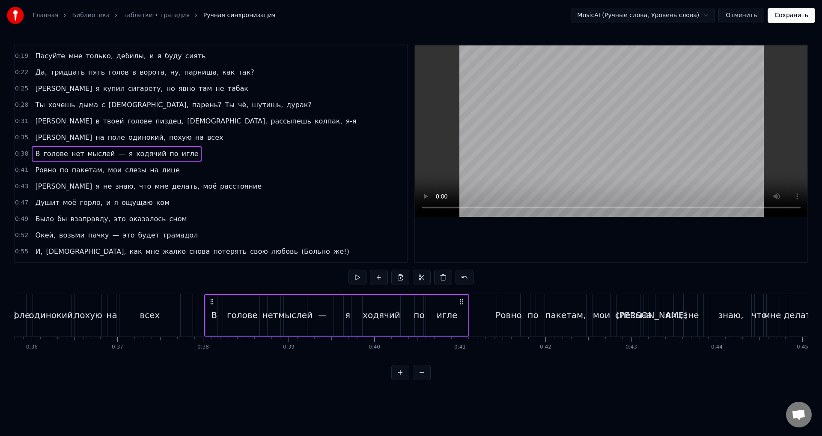
click at [330, 323] on div "—" at bounding box center [322, 315] width 22 height 41
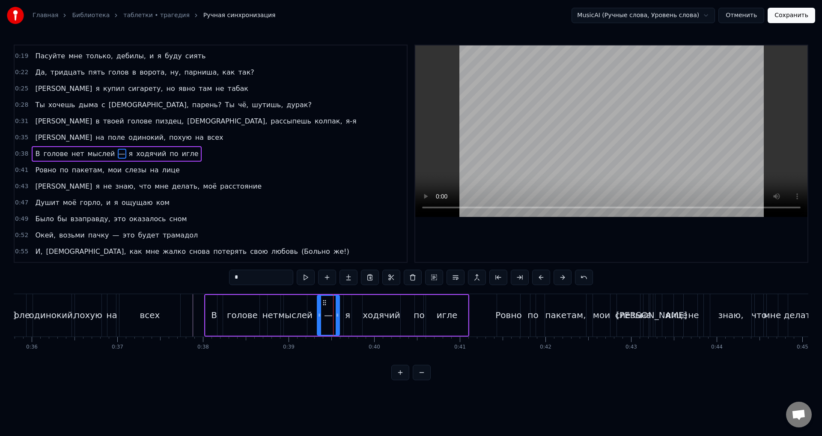
click at [323, 300] on icon at bounding box center [324, 302] width 7 height 7
click at [202, 292] on div "0:11 <> 0:13 И я съебал через неделю, зай, прости, я мудак 0:16 Да, я ща разлаг…" at bounding box center [411, 212] width 795 height 335
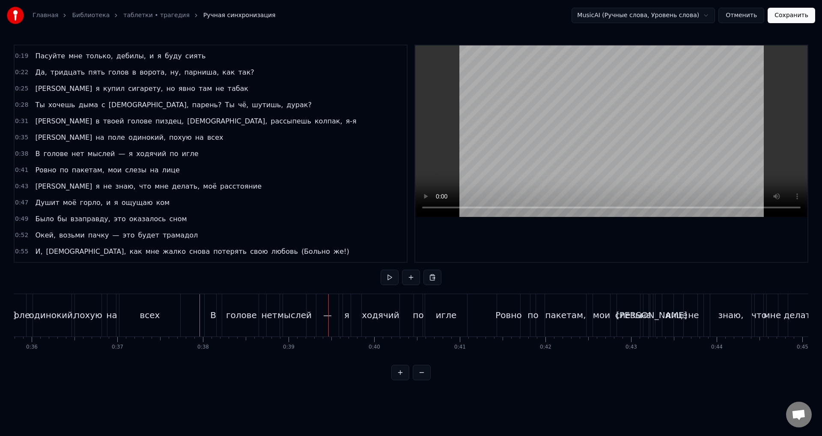
click at [346, 320] on div "я" at bounding box center [346, 314] width 5 height 13
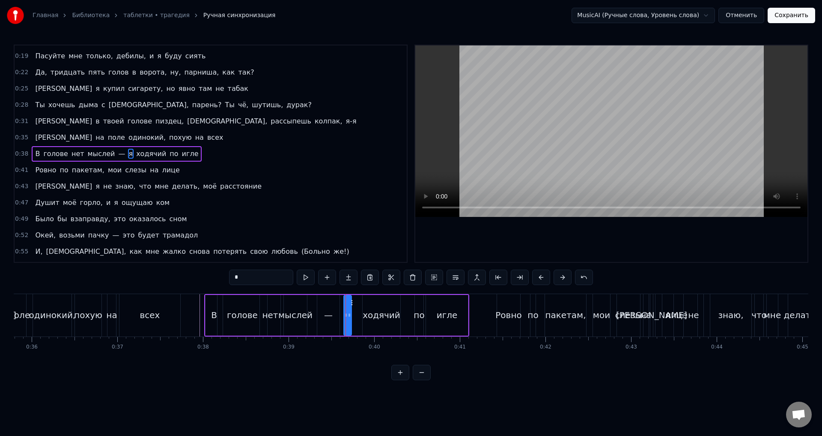
click at [347, 304] on div at bounding box center [345, 315] width 3 height 39
drag, startPoint x: 352, startPoint y: 302, endPoint x: 332, endPoint y: 302, distance: 20.6
click at [338, 302] on circle at bounding box center [338, 302] width 0 height 0
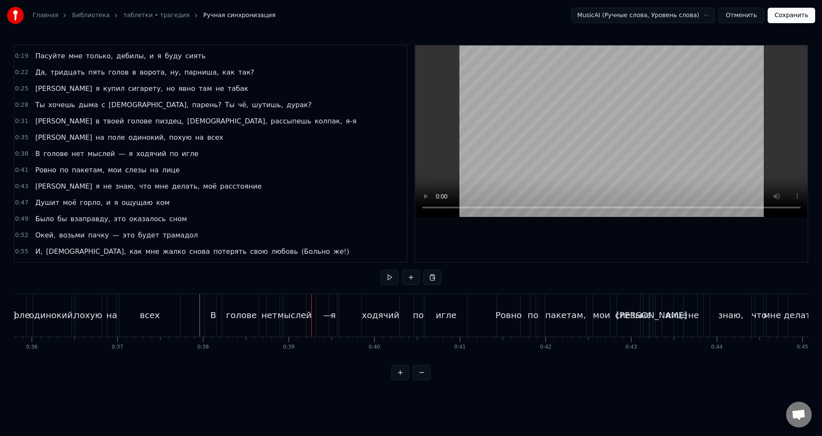
click at [312, 304] on div "В голове нет мыслей — я ходячий по игле" at bounding box center [336, 315] width 265 height 42
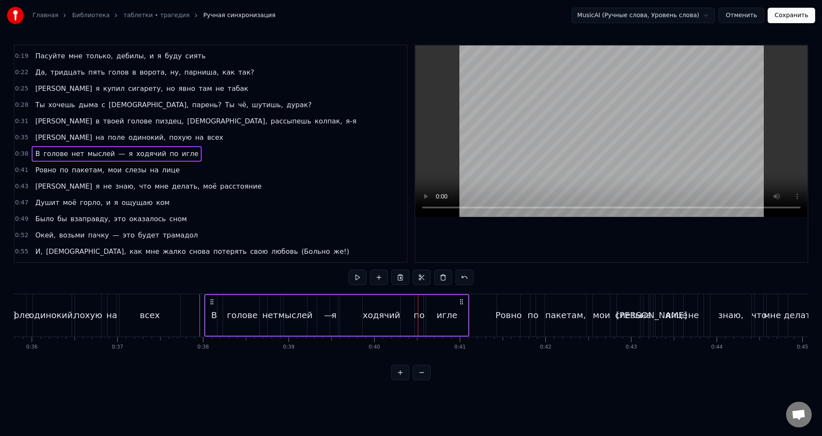
click at [380, 324] on div "ходячий" at bounding box center [382, 315] width 38 height 41
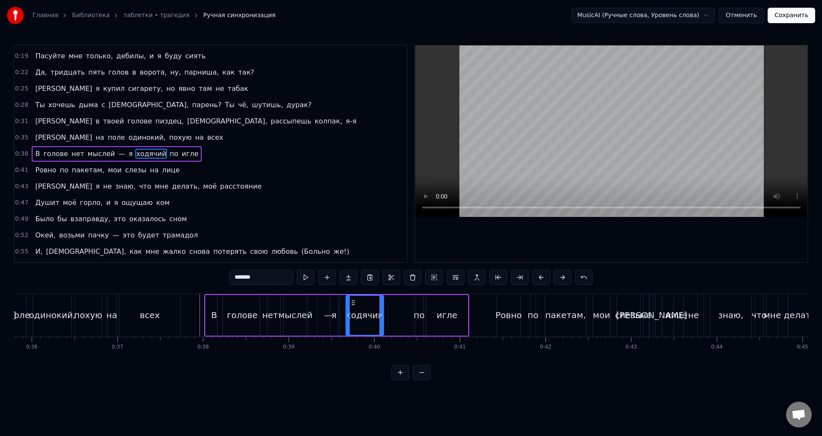
drag, startPoint x: 368, startPoint y: 302, endPoint x: 350, endPoint y: 300, distance: 17.2
click at [350, 300] on icon at bounding box center [353, 302] width 7 height 7
click at [419, 316] on div "по" at bounding box center [419, 314] width 11 height 13
click at [423, 302] on div at bounding box center [421, 315] width 3 height 39
drag, startPoint x: 425, startPoint y: 301, endPoint x: 393, endPoint y: 302, distance: 32.2
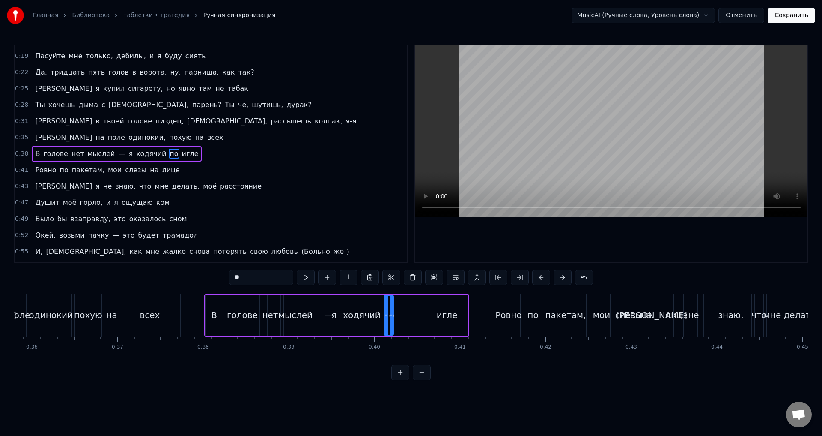
click at [393, 302] on icon at bounding box center [391, 302] width 7 height 7
click at [445, 309] on div "игле" at bounding box center [447, 314] width 21 height 13
drag, startPoint x: 433, startPoint y: 302, endPoint x: 402, endPoint y: 303, distance: 30.9
click at [402, 303] on icon at bounding box center [403, 302] width 7 height 7
click at [212, 303] on div "В" at bounding box center [214, 315] width 17 height 41
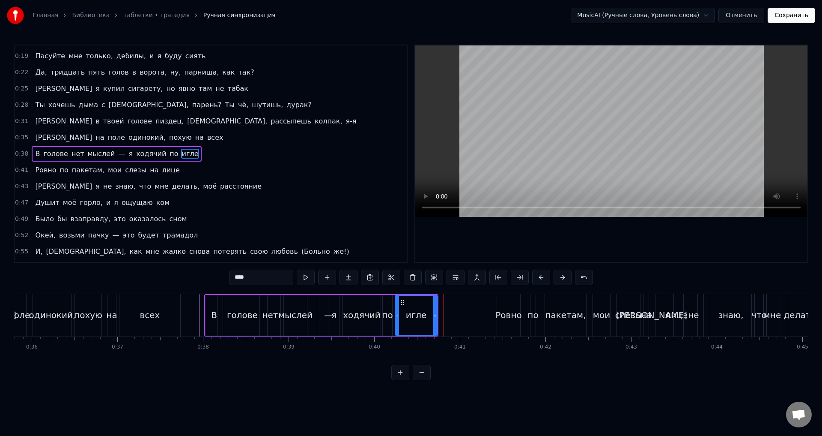
type input "*"
click at [204, 307] on div "В голове нет мыслей — я ходячий по игле" at bounding box center [321, 315] width 234 height 42
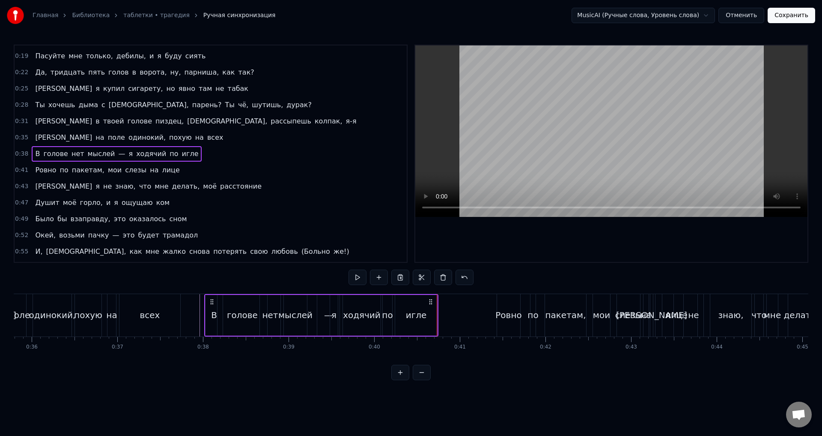
click at [433, 315] on div "игле" at bounding box center [416, 315] width 42 height 41
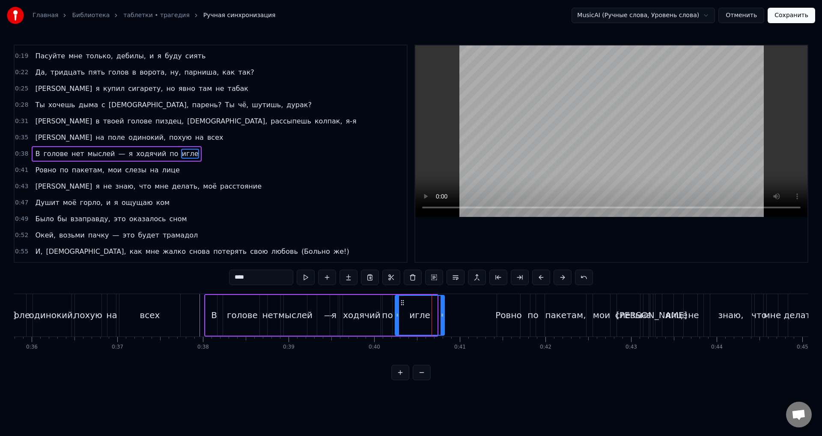
drag, startPoint x: 436, startPoint y: 315, endPoint x: 448, endPoint y: 317, distance: 11.6
click at [444, 317] on icon at bounding box center [442, 314] width 3 height 7
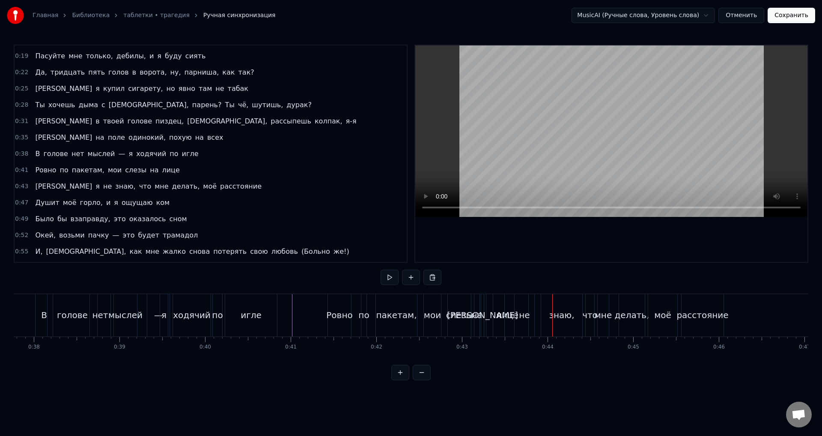
scroll to position [0, 3315]
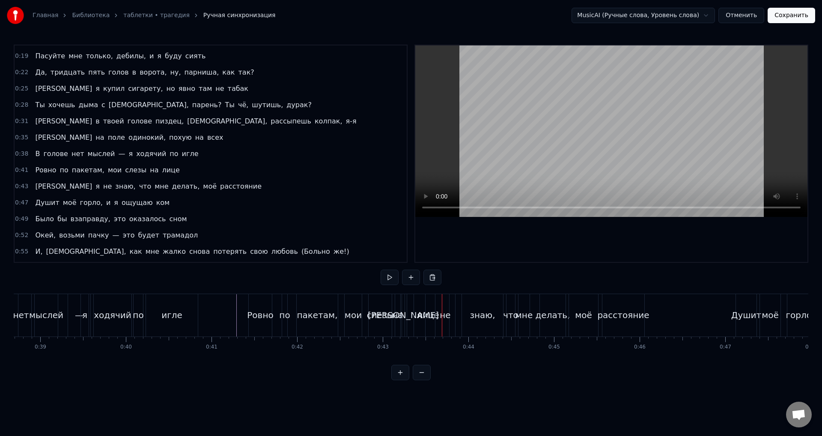
click at [492, 314] on div "знаю," at bounding box center [482, 314] width 25 height 13
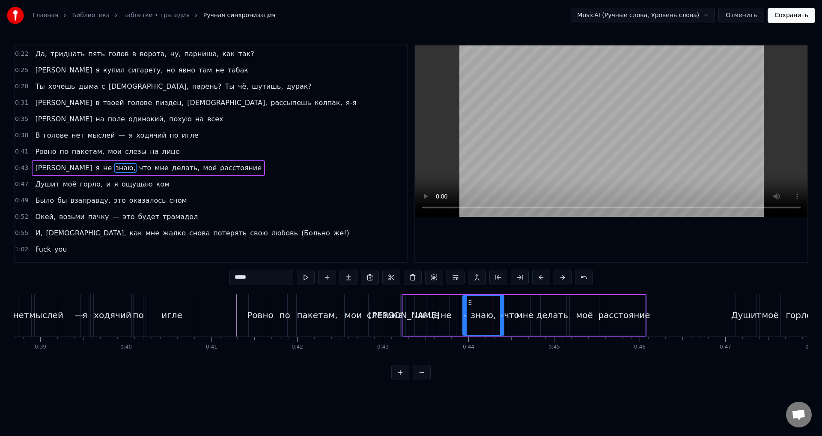
scroll to position [79, 0]
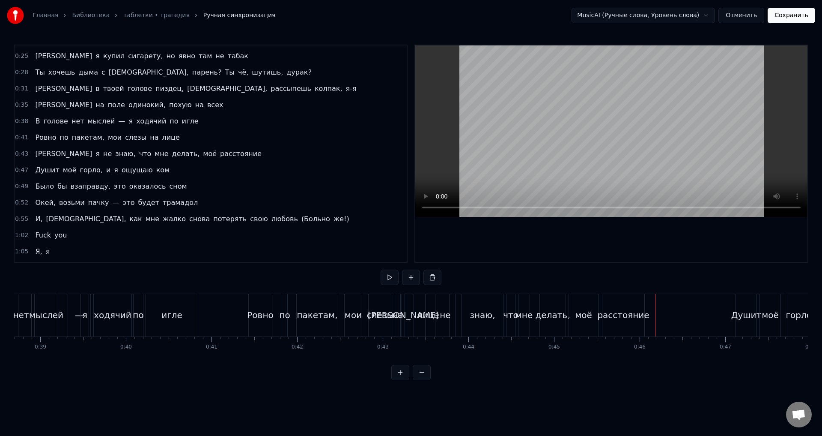
click at [640, 311] on div "расстояние" at bounding box center [624, 314] width 52 height 13
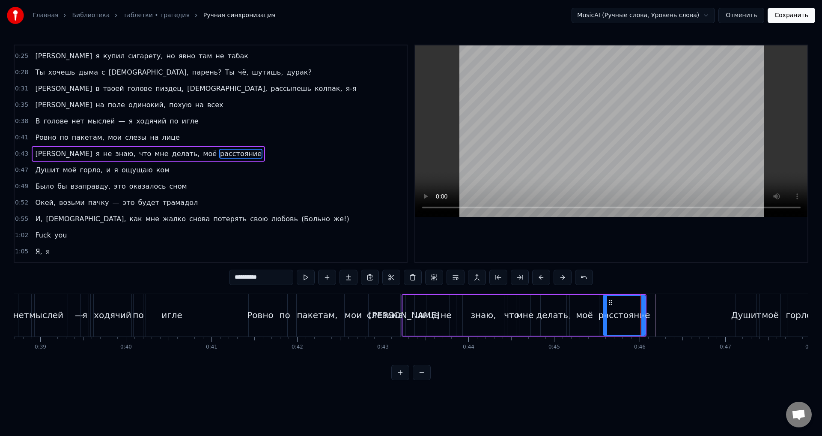
click at [610, 301] on icon at bounding box center [610, 302] width 7 height 7
click at [612, 301] on icon at bounding box center [612, 302] width 7 height 7
click at [610, 301] on icon at bounding box center [612, 302] width 7 height 7
click at [612, 285] on div "0:11 <> 0:13 И я съебал через неделю, зай, прости, я мудак 0:16 Да, я ща разлаг…" at bounding box center [411, 212] width 795 height 335
click at [596, 303] on div "моё" at bounding box center [584, 315] width 29 height 41
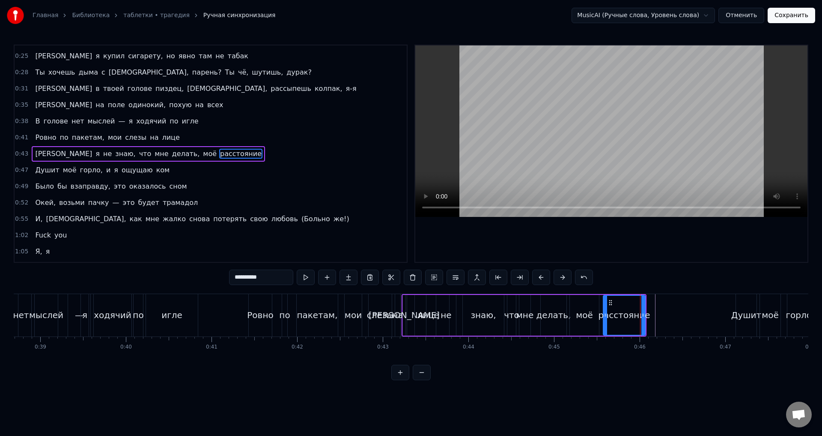
type input "***"
click at [600, 303] on div "И я не знаю, что мне делать, моё расстояние" at bounding box center [524, 315] width 245 height 42
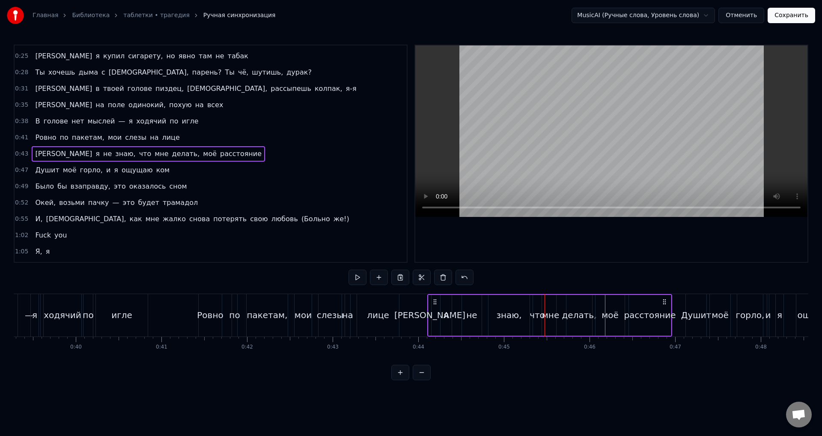
scroll to position [0, 3366]
drag, startPoint x: 639, startPoint y: 299, endPoint x: 634, endPoint y: 308, distance: 10.4
click at [634, 308] on div "И я не знаю, что мне делать, моё расстояние" at bounding box center [519, 315] width 245 height 42
click at [371, 289] on div "0:11 <> 0:13 И я съебал через неделю, зай, прости, я мудак 0:16 Да, я ща разлаг…" at bounding box center [411, 212] width 795 height 335
click at [346, 308] on div "на" at bounding box center [346, 315] width 5 height 42
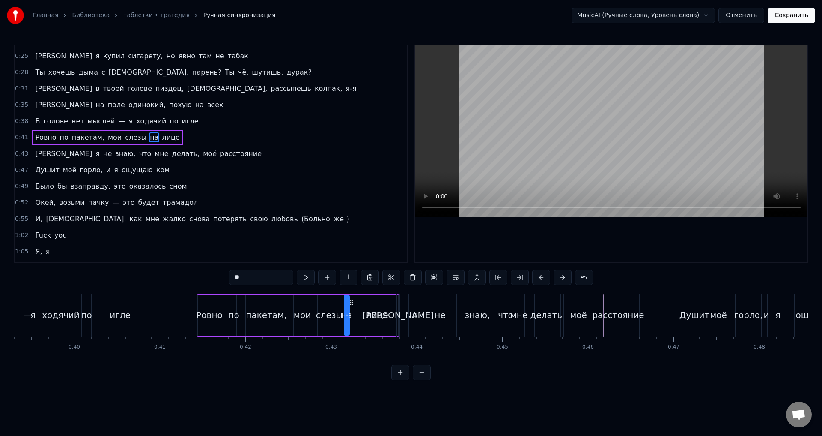
scroll to position [63, 0]
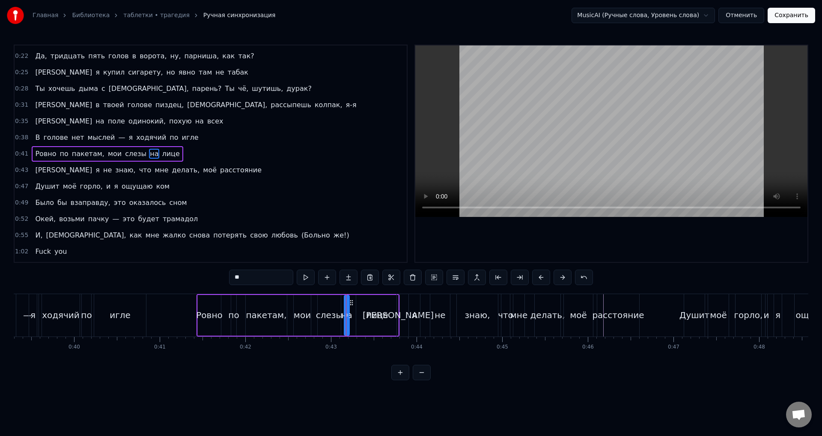
click at [364, 310] on div "лице" at bounding box center [377, 315] width 42 height 41
type input "****"
click at [392, 314] on div "<> И я съебал через неделю, зай, прости, я мудак Да, я ща разлагаюсь больно, ва…" at bounding box center [641, 314] width 7989 height 43
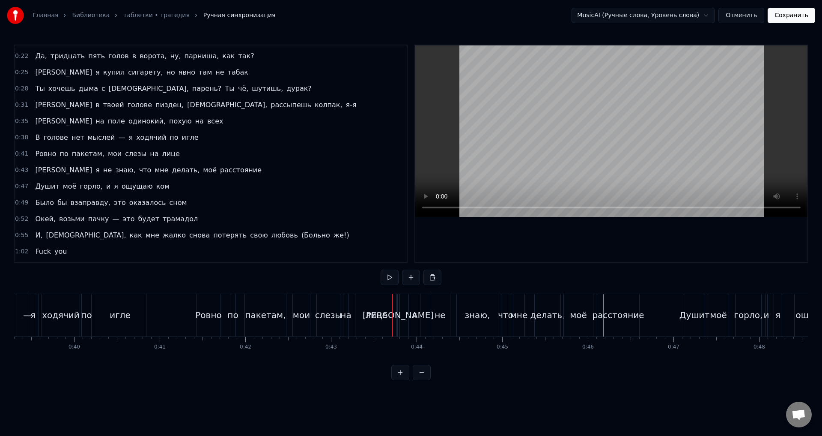
click at [396, 315] on div "[PERSON_NAME]" at bounding box center [398, 314] width 71 height 13
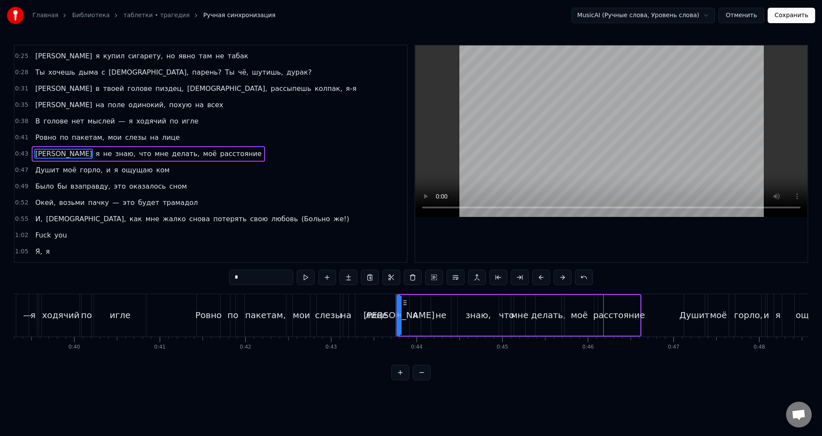
click at [385, 317] on div "лице" at bounding box center [376, 314] width 22 height 13
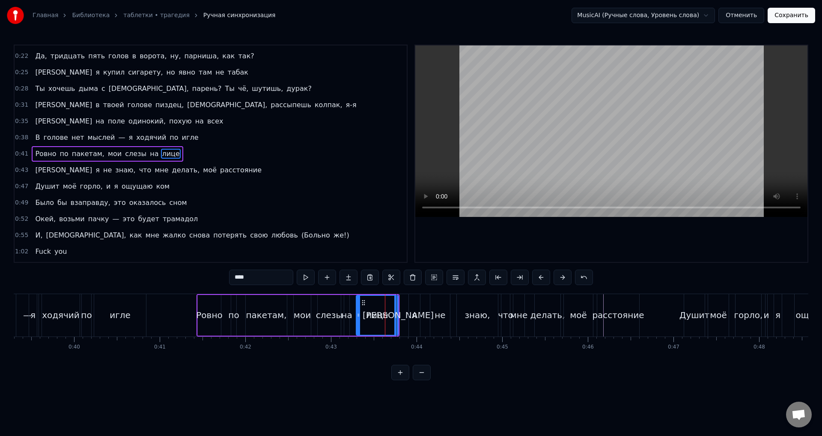
click at [395, 316] on div "[PERSON_NAME]" at bounding box center [398, 314] width 71 height 13
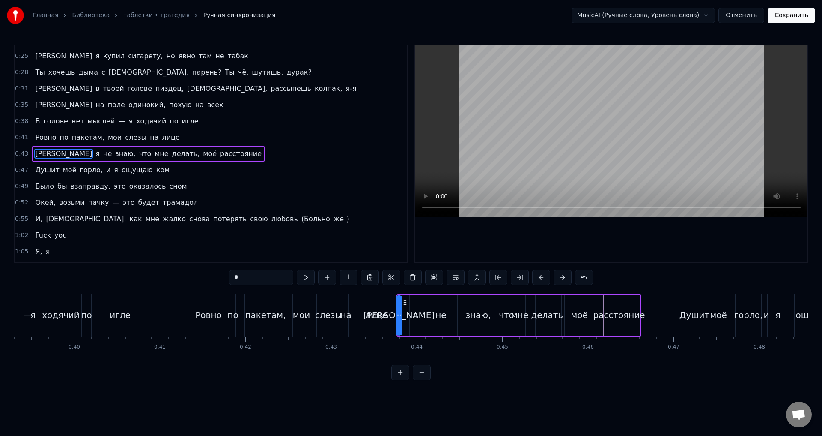
click at [393, 316] on div "лице" at bounding box center [377, 315] width 42 height 42
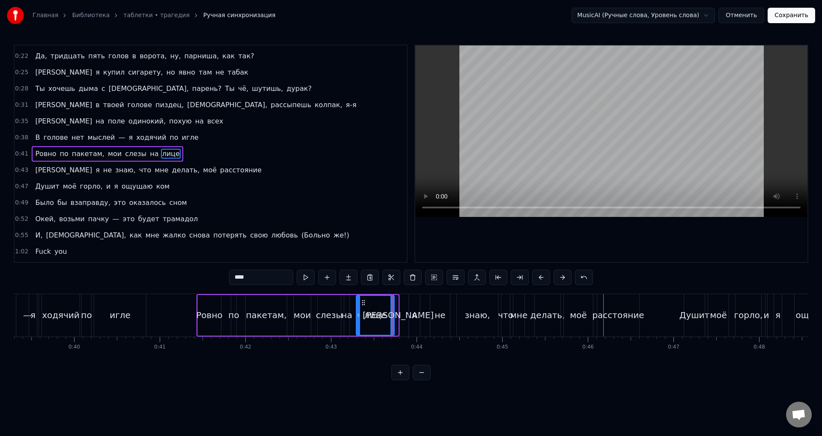
drag, startPoint x: 395, startPoint y: 316, endPoint x: 390, endPoint y: 316, distance: 4.7
click at [391, 316] on icon at bounding box center [392, 314] width 3 height 7
click at [401, 311] on div "[PERSON_NAME]" at bounding box center [398, 314] width 71 height 13
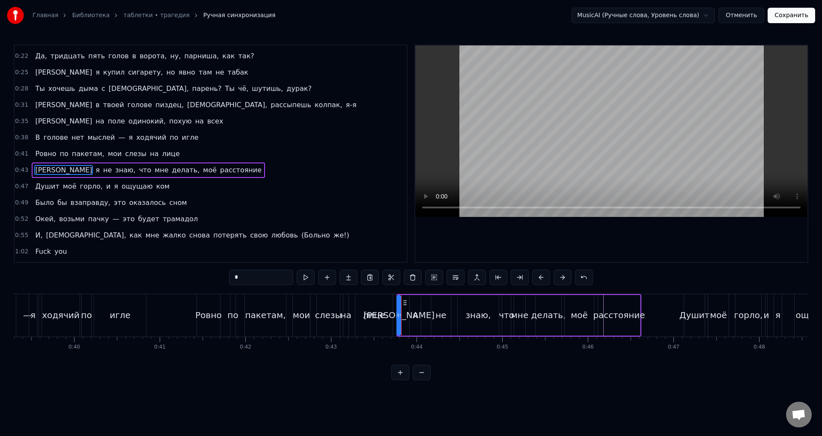
scroll to position [79, 0]
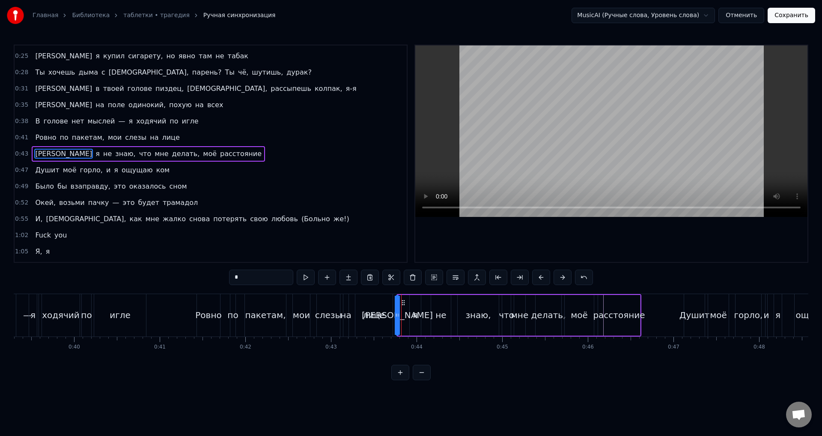
click at [403, 299] on icon at bounding box center [403, 302] width 7 height 7
click at [413, 295] on div "я" at bounding box center [415, 315] width 12 height 41
click at [463, 297] on div "знаю," at bounding box center [478, 315] width 41 height 41
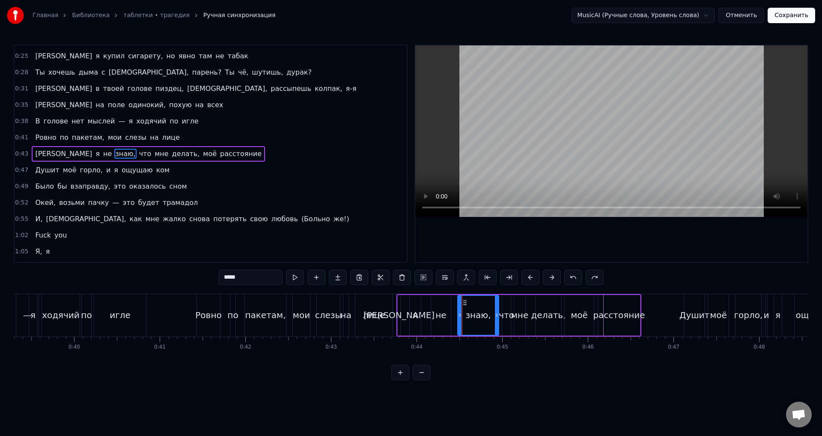
click at [433, 289] on div "0:11 <> 0:13 И я съебал через неделю, зай, прости, я мудак 0:16 Да, я ща разлаг…" at bounding box center [411, 212] width 795 height 335
click at [435, 296] on div "не" at bounding box center [441, 315] width 20 height 41
type input "**"
click at [235, 144] on div "0:41 Ровно по пакетам, мои слезы на лице" at bounding box center [211, 137] width 392 height 16
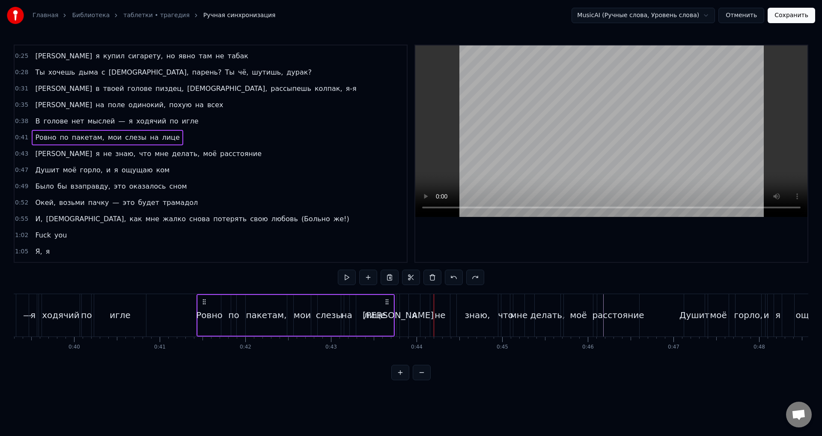
click at [219, 153] on span "расстояние" at bounding box center [240, 154] width 43 height 10
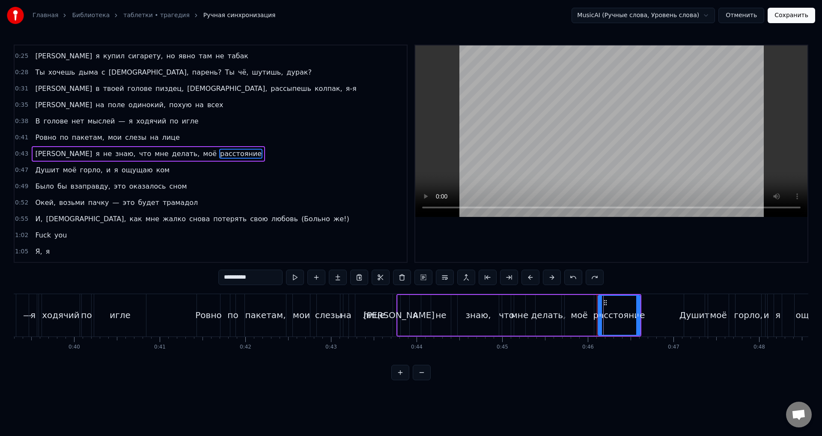
click at [27, 154] on div "0:43 И я не знаю, что мне делать, моё расстояние" at bounding box center [211, 154] width 392 height 16
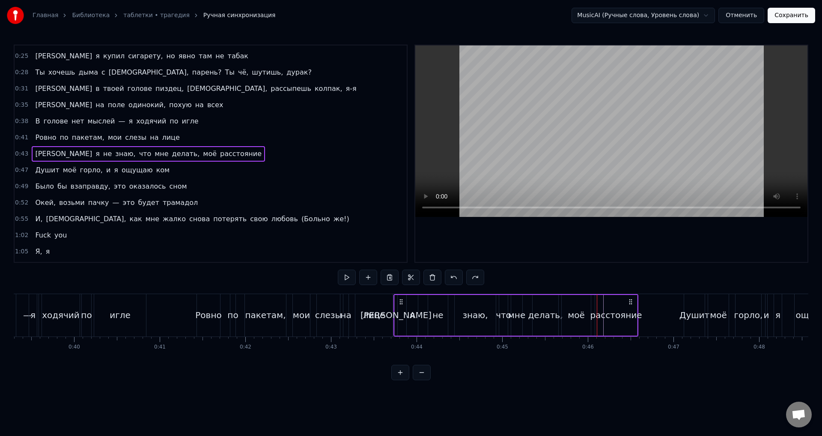
click at [400, 299] on icon at bounding box center [401, 301] width 7 height 7
click at [378, 291] on div "0:11 <> 0:13 И я съебал через неделю, зай, прости, я мудак 0:16 Да, я ща разлаг…" at bounding box center [411, 212] width 795 height 335
click at [182, 314] on div at bounding box center [641, 315] width 7989 height 42
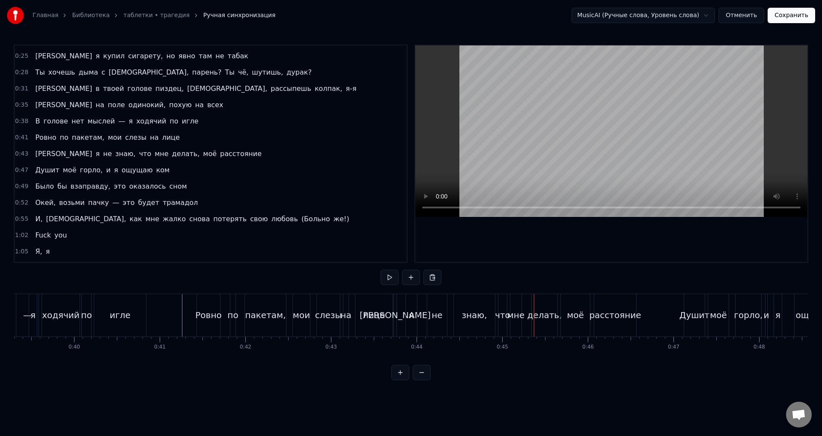
click at [426, 327] on div "И я не знаю, что мне делать, моё расстояние" at bounding box center [516, 315] width 245 height 42
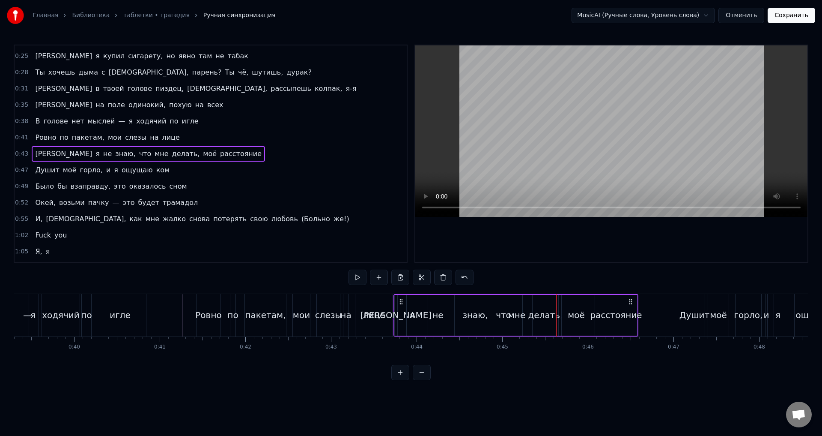
click at [471, 319] on div "знаю," at bounding box center [475, 314] width 25 height 13
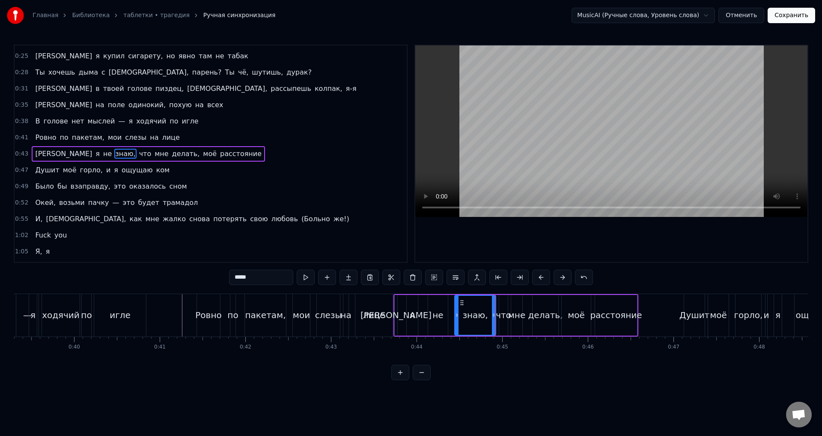
click at [439, 321] on div "не" at bounding box center [438, 315] width 20 height 41
click at [409, 320] on div "я" at bounding box center [412, 315] width 11 height 41
click at [398, 320] on div "[PERSON_NAME]" at bounding box center [396, 314] width 71 height 13
click at [411, 321] on div "я" at bounding box center [412, 315] width 11 height 41
click at [409, 301] on icon at bounding box center [410, 302] width 7 height 7
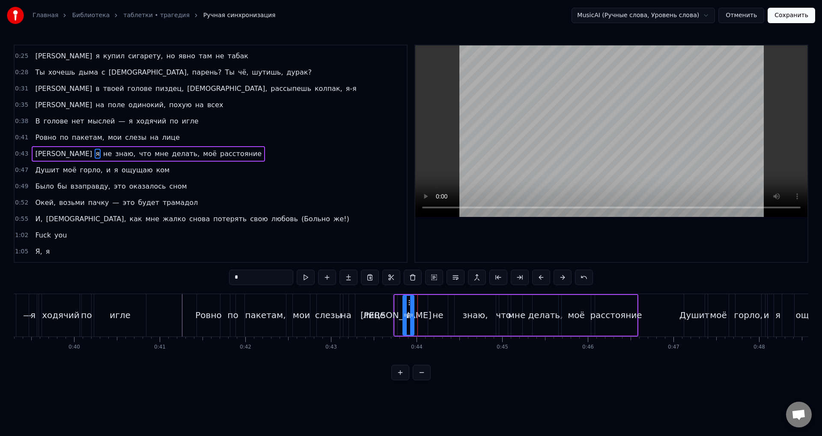
click at [444, 309] on div "не" at bounding box center [438, 315] width 20 height 41
drag, startPoint x: 434, startPoint y: 300, endPoint x: 418, endPoint y: 299, distance: 16.3
click at [418, 299] on icon at bounding box center [418, 302] width 7 height 7
click at [472, 312] on div "знаю," at bounding box center [475, 314] width 25 height 13
drag, startPoint x: 460, startPoint y: 301, endPoint x: 436, endPoint y: 299, distance: 24.9
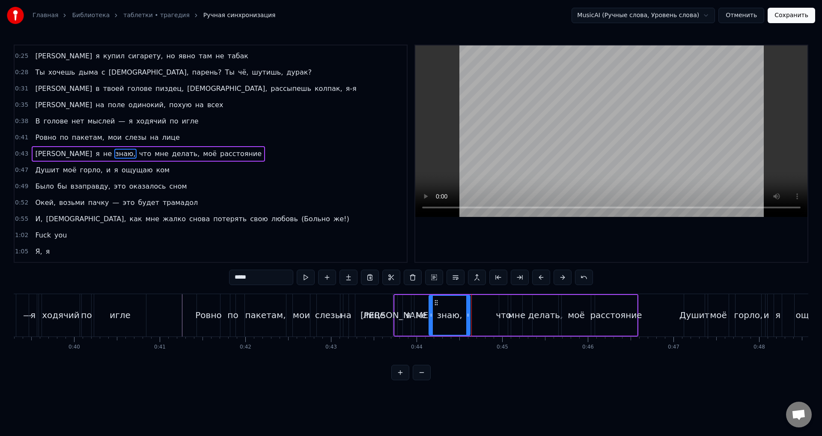
click at [436, 299] on icon at bounding box center [436, 302] width 7 height 7
click at [395, 305] on div "[PERSON_NAME]" at bounding box center [396, 315] width 3 height 41
type input "*"
click at [479, 306] on div "И я не знаю, что мне делать, моё расстояние" at bounding box center [516, 315] width 245 height 42
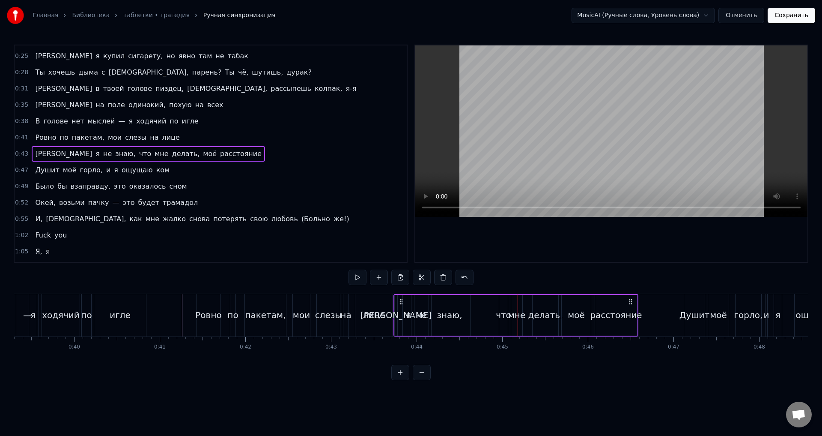
click at [507, 319] on div "что" at bounding box center [503, 314] width 15 height 13
drag, startPoint x: 507, startPoint y: 299, endPoint x: 509, endPoint y: 303, distance: 4.8
click at [510, 302] on div at bounding box center [507, 315] width 3 height 39
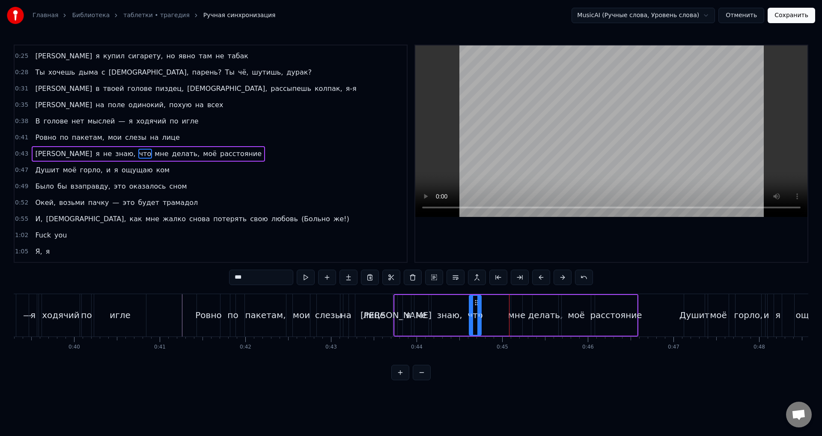
drag, startPoint x: 505, startPoint y: 302, endPoint x: 475, endPoint y: 302, distance: 30.0
click at [475, 302] on circle at bounding box center [475, 302] width 0 height 0
click at [486, 304] on div "И я не знаю, что мне делать, моё расстояние" at bounding box center [516, 315] width 245 height 42
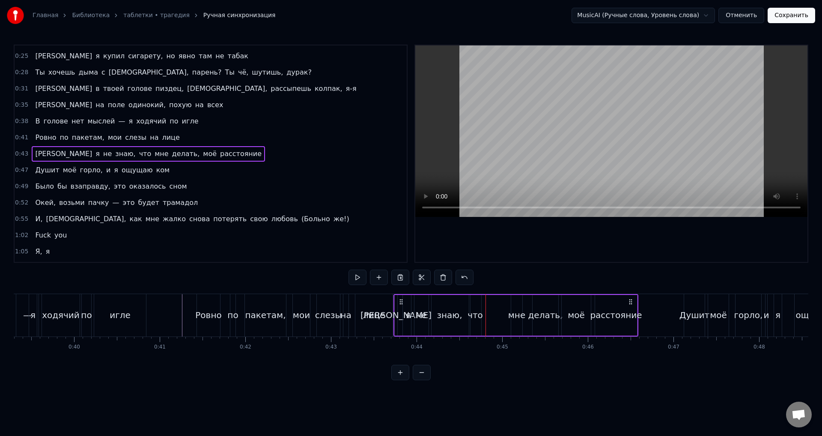
click at [430, 312] on div "знаю," at bounding box center [449, 315] width 41 height 41
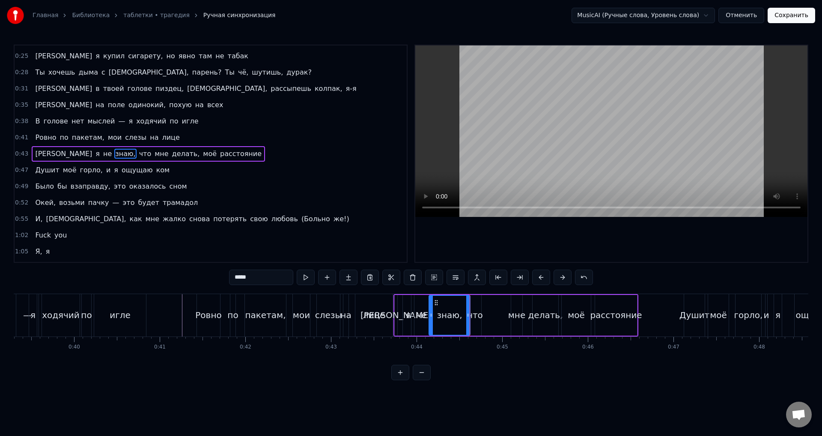
click at [441, 314] on div "знаю," at bounding box center [449, 314] width 25 height 13
click at [454, 317] on div "знаю," at bounding box center [449, 314] width 25 height 13
drag, startPoint x: 468, startPoint y: 318, endPoint x: 452, endPoint y: 318, distance: 15.9
click at [452, 318] on div at bounding box center [452, 315] width 3 height 39
click at [473, 317] on div "что" at bounding box center [475, 314] width 15 height 13
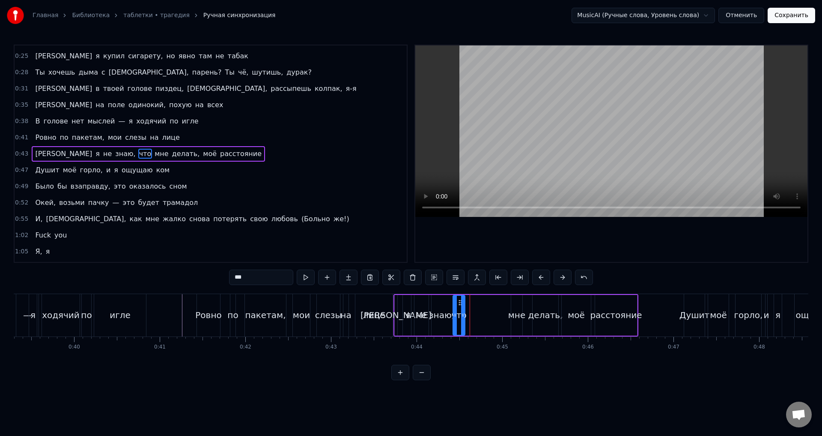
drag, startPoint x: 477, startPoint y: 302, endPoint x: 460, endPoint y: 302, distance: 16.3
click at [460, 302] on icon at bounding box center [460, 302] width 7 height 7
click at [457, 312] on div "что" at bounding box center [458, 314] width 15 height 13
click at [458, 302] on circle at bounding box center [458, 302] width 0 height 0
click at [515, 311] on div "мне" at bounding box center [516, 314] width 17 height 13
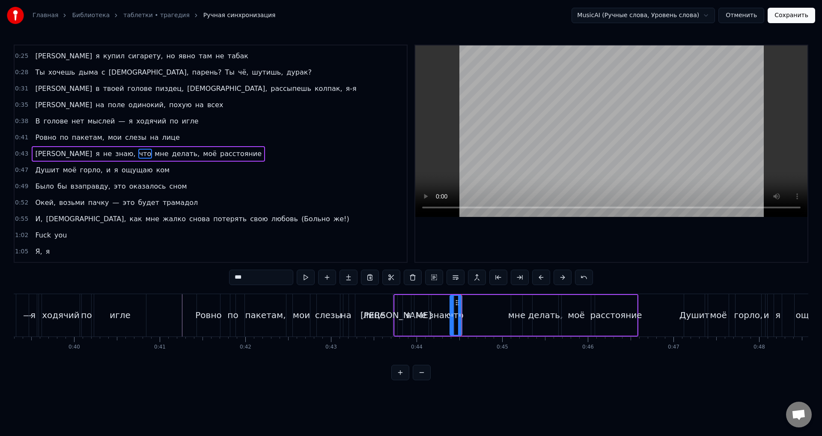
type input "***"
drag, startPoint x: 518, startPoint y: 301, endPoint x: 484, endPoint y: 303, distance: 33.5
click at [484, 303] on div "И я не знаю, что мне делать, моё расстояние" at bounding box center [516, 315] width 245 height 42
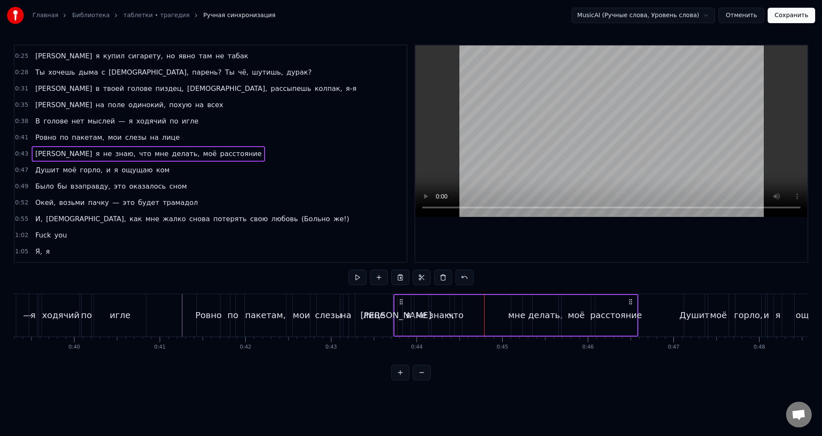
click at [517, 301] on div "мне" at bounding box center [516, 315] width 11 height 41
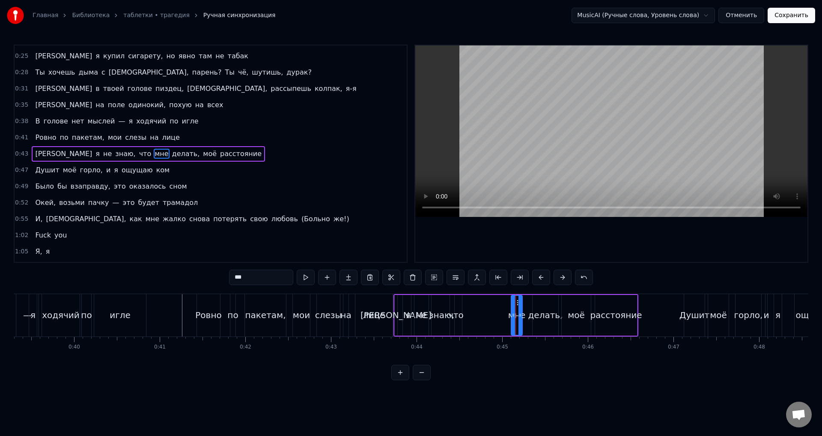
drag, startPoint x: 518, startPoint y: 301, endPoint x: 507, endPoint y: 302, distance: 10.8
click at [490, 305] on div "И я не знаю, что мне делать, моё расстояние" at bounding box center [516, 315] width 245 height 42
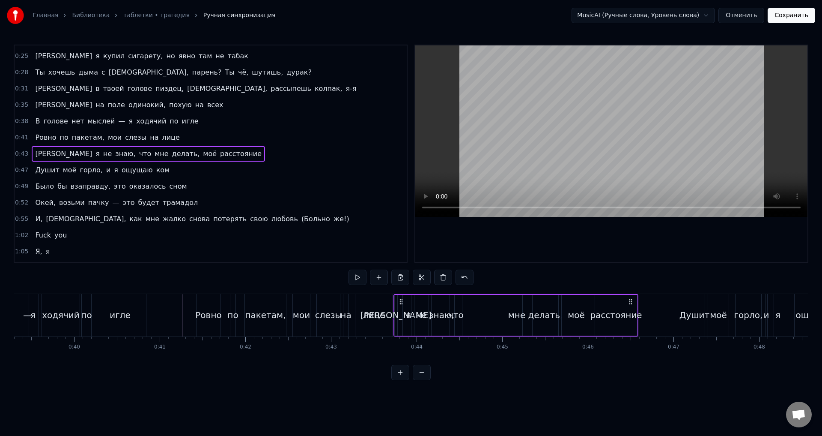
click at [516, 302] on div "мне" at bounding box center [516, 315] width 11 height 41
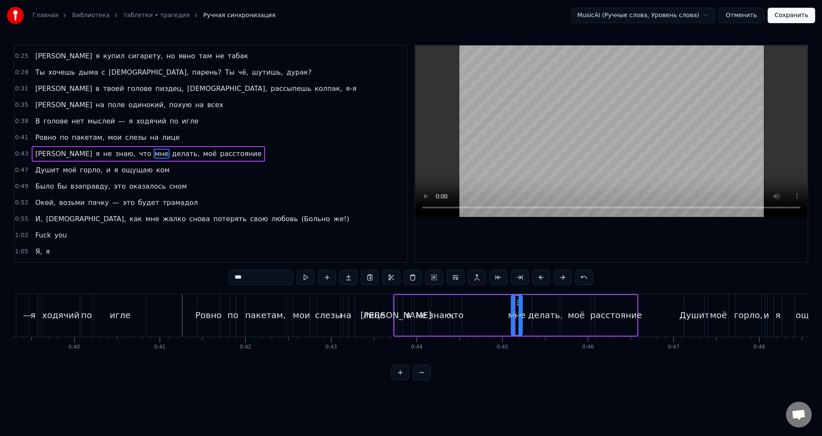
click at [517, 301] on icon at bounding box center [518, 302] width 7 height 7
drag, startPoint x: 517, startPoint y: 301, endPoint x: 511, endPoint y: 302, distance: 5.6
click at [510, 302] on div "И я не знаю, что мне делать, моё расстояние" at bounding box center [516, 315] width 245 height 42
click at [516, 301] on div "мне" at bounding box center [516, 315] width 11 height 41
drag, startPoint x: 518, startPoint y: 301, endPoint x: 512, endPoint y: 301, distance: 5.6
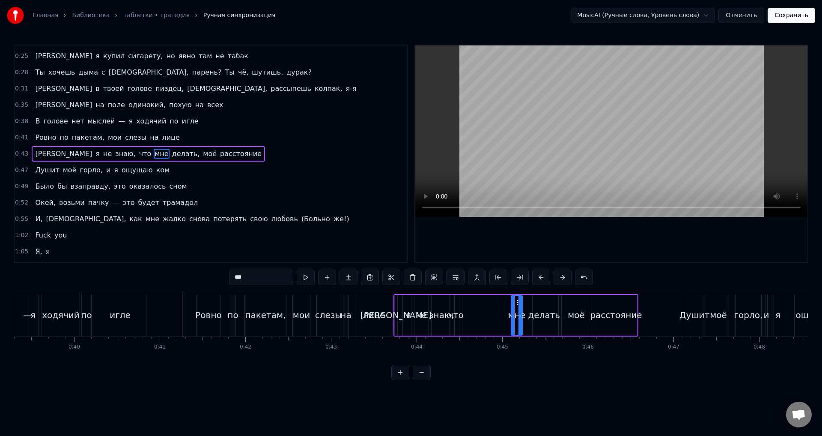
click at [506, 301] on div "И я не знаю, что мне делать, моё расстояние" at bounding box center [516, 315] width 245 height 42
click at [517, 301] on div "мне" at bounding box center [516, 315] width 11 height 41
click at [519, 302] on div at bounding box center [520, 315] width 3 height 39
drag, startPoint x: 517, startPoint y: 301, endPoint x: 510, endPoint y: 301, distance: 7.7
click at [510, 301] on div "И я не знаю, что мне делать, моё расстояние" at bounding box center [516, 315] width 245 height 42
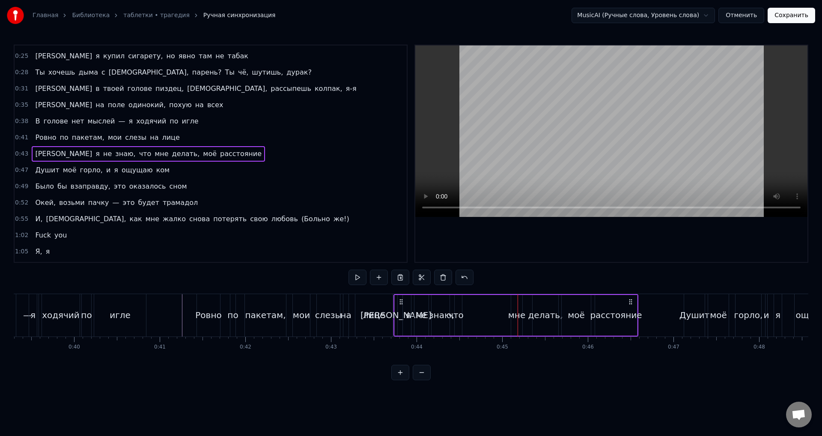
click at [517, 301] on div "мне" at bounding box center [516, 315] width 11 height 41
click at [514, 302] on div "мне" at bounding box center [517, 315] width 10 height 39
click at [516, 302] on icon at bounding box center [518, 302] width 7 height 7
drag, startPoint x: 517, startPoint y: 303, endPoint x: 499, endPoint y: 302, distance: 17.6
click at [497, 302] on div "И я не знаю, что мне делать, моё расстояние" at bounding box center [516, 315] width 245 height 42
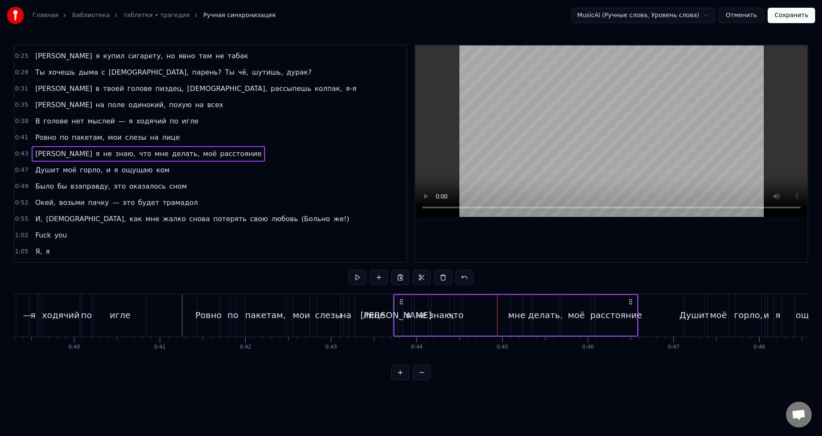
click at [492, 303] on div "И я не знаю, что мне делать, моё расстояние" at bounding box center [516, 315] width 245 height 42
click at [517, 306] on div "мне" at bounding box center [516, 315] width 11 height 41
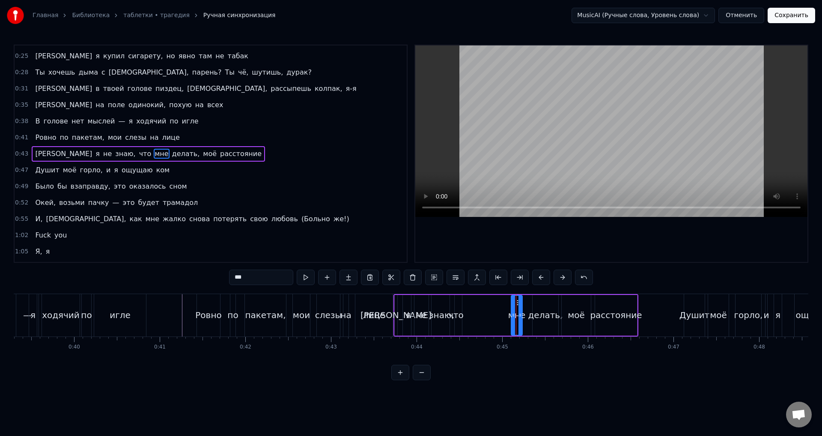
drag, startPoint x: 518, startPoint y: 302, endPoint x: 469, endPoint y: 301, distance: 48.8
click at [470, 301] on div "И я не знаю, что мне делать, моё расстояние" at bounding box center [516, 315] width 245 height 42
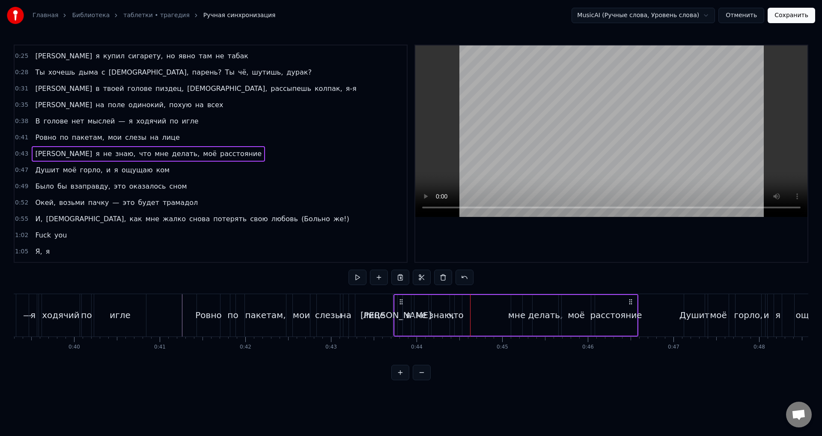
click at [508, 303] on div "И я не знаю, что мне делать, моё расстояние" at bounding box center [516, 315] width 245 height 42
click at [514, 304] on div "мне" at bounding box center [516, 315] width 11 height 41
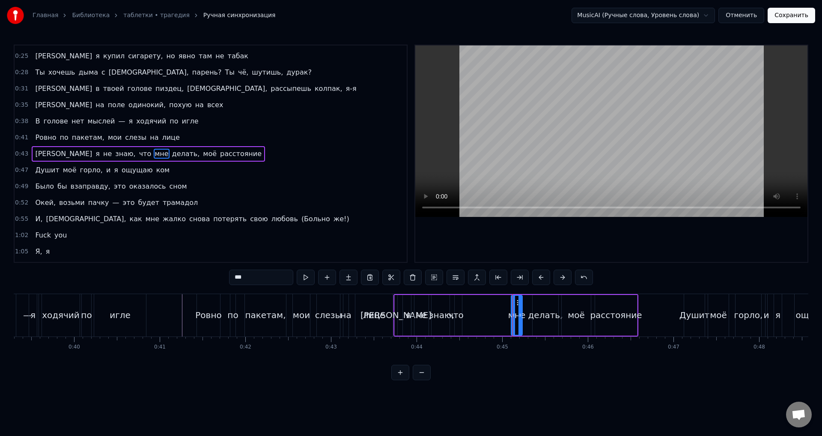
drag, startPoint x: 516, startPoint y: 311, endPoint x: 475, endPoint y: 308, distance: 40.4
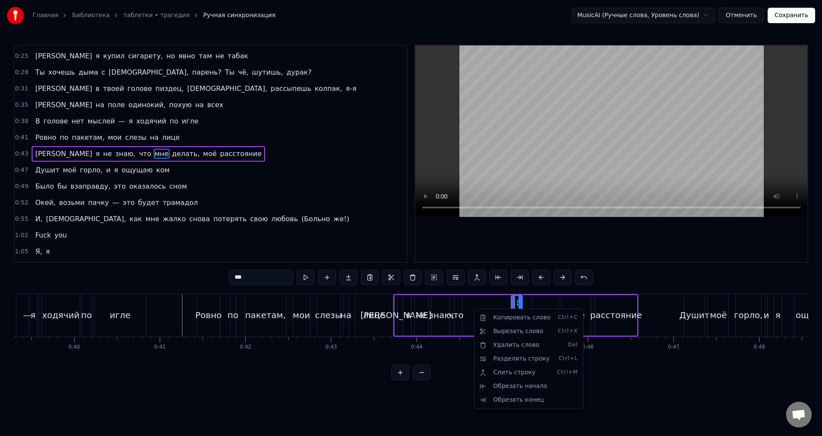
click at [517, 299] on html "Главная Библиотека таблетки • трагедия Ручная синхронизация MusicAI (Ручные сло…" at bounding box center [411, 197] width 822 height 394
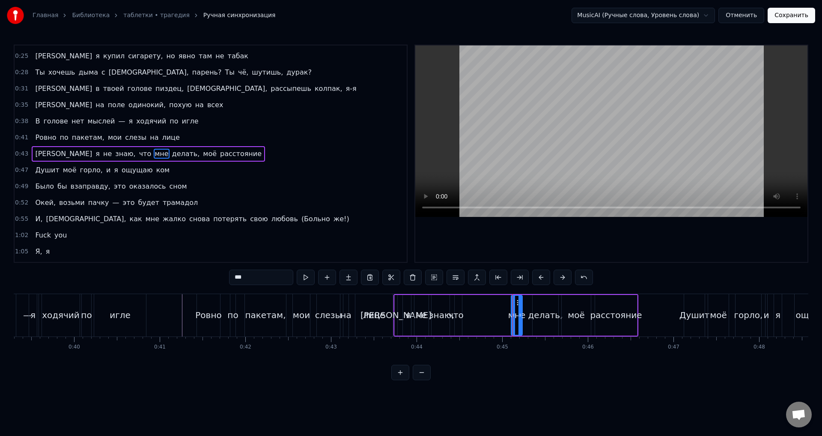
click at [514, 301] on div "мне" at bounding box center [517, 315] width 10 height 39
drag, startPoint x: 511, startPoint y: 308, endPoint x: 495, endPoint y: 308, distance: 15.4
click at [495, 308] on div "И я не знаю, что мне делать, моё расстояние" at bounding box center [516, 315] width 245 height 42
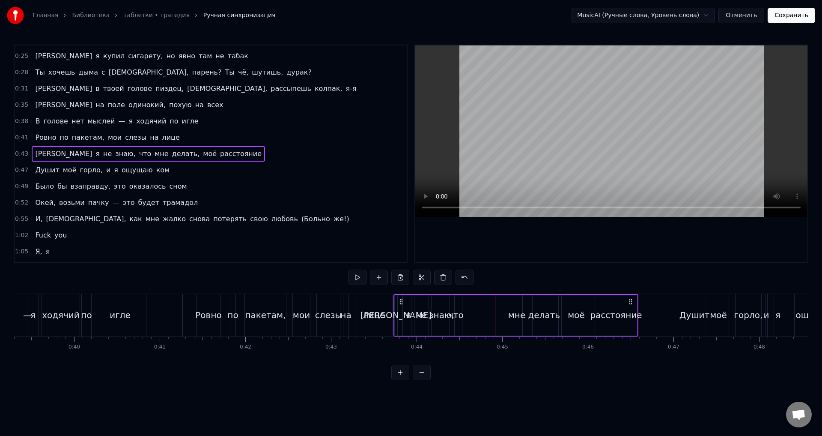
click at [514, 312] on div "мне" at bounding box center [516, 314] width 17 height 13
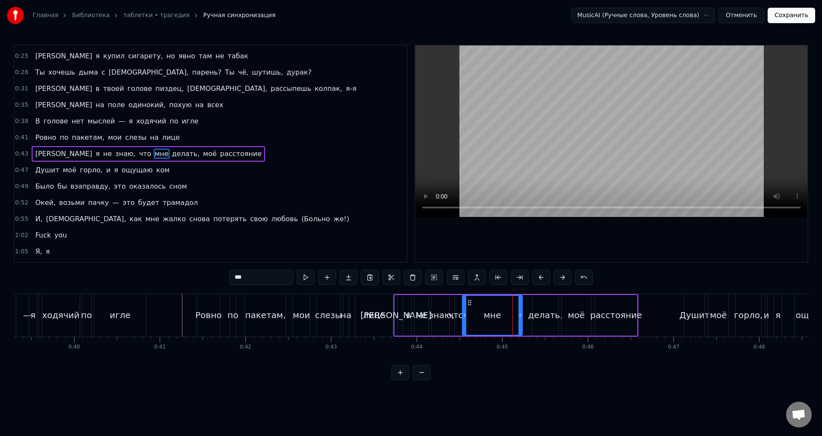
drag, startPoint x: 513, startPoint y: 315, endPoint x: 464, endPoint y: 316, distance: 48.8
click at [464, 316] on icon at bounding box center [464, 314] width 3 height 7
drag, startPoint x: 520, startPoint y: 314, endPoint x: 473, endPoint y: 317, distance: 46.8
click at [473, 317] on icon at bounding box center [473, 314] width 3 height 7
click at [472, 303] on icon at bounding box center [471, 302] width 7 height 7
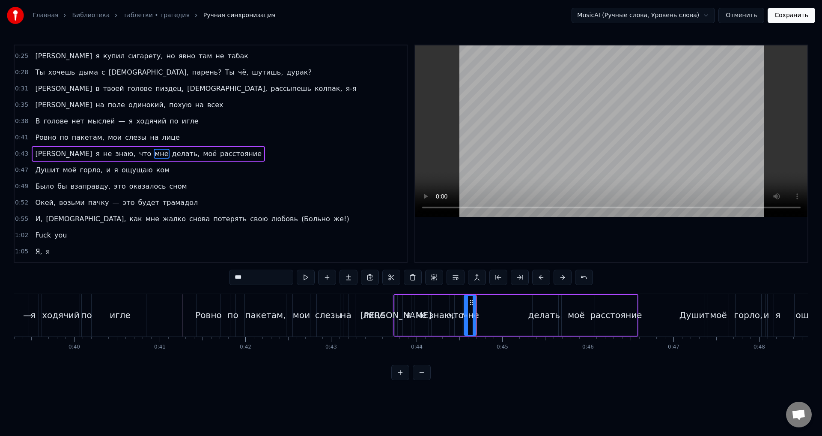
click at [461, 313] on div "что" at bounding box center [455, 314] width 15 height 13
type input "***"
click at [460, 302] on div "<> И я съебал через неделю, зай, прости, я мудак Да, я ща разлагаюсь больно, ва…" at bounding box center [641, 314] width 7989 height 43
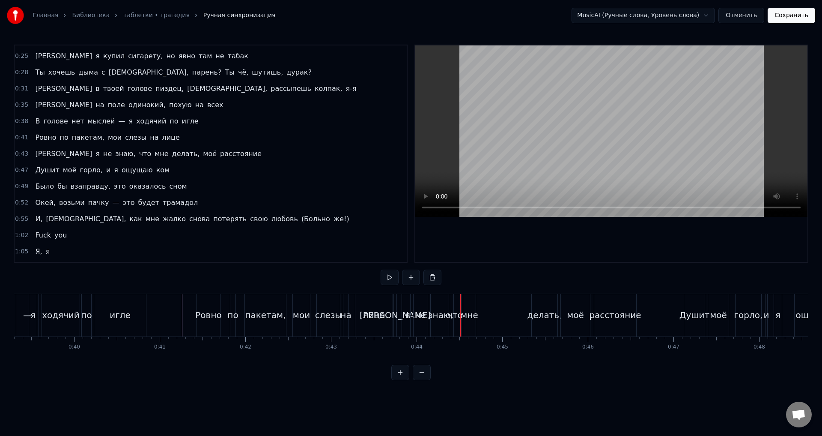
click at [455, 301] on div "что" at bounding box center [455, 315] width 12 height 42
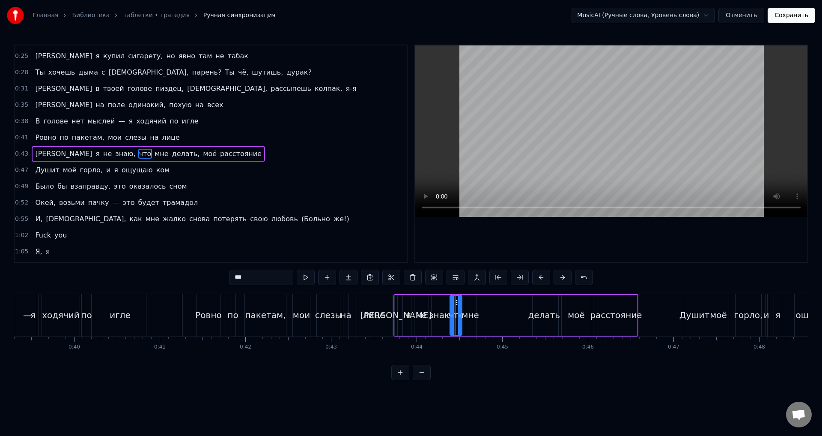
drag, startPoint x: 456, startPoint y: 299, endPoint x: 465, endPoint y: 300, distance: 9.4
click at [465, 300] on div "И я не знаю, что мне делать, моё расстояние" at bounding box center [516, 315] width 245 height 42
click at [460, 303] on div "что" at bounding box center [456, 315] width 12 height 41
click at [461, 305] on div at bounding box center [461, 315] width 3 height 39
click at [454, 308] on div at bounding box center [454, 315] width 3 height 39
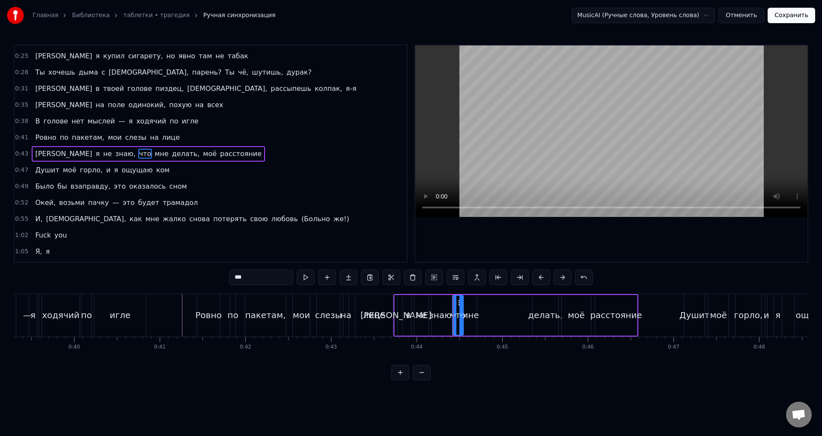
click at [432, 302] on div "знаю," at bounding box center [441, 315] width 25 height 41
type input "*****"
click at [419, 341] on div "0 0:01 0:02 0:03 0:04 0:05 0:06 0:07 0:08 0:09 0:10 0:11 0:12 0:13 0:14 0:15 0:…" at bounding box center [641, 343] width 7989 height 14
click at [501, 310] on div "И я не знаю, что мне делать, моё расстояние" at bounding box center [516, 315] width 245 height 42
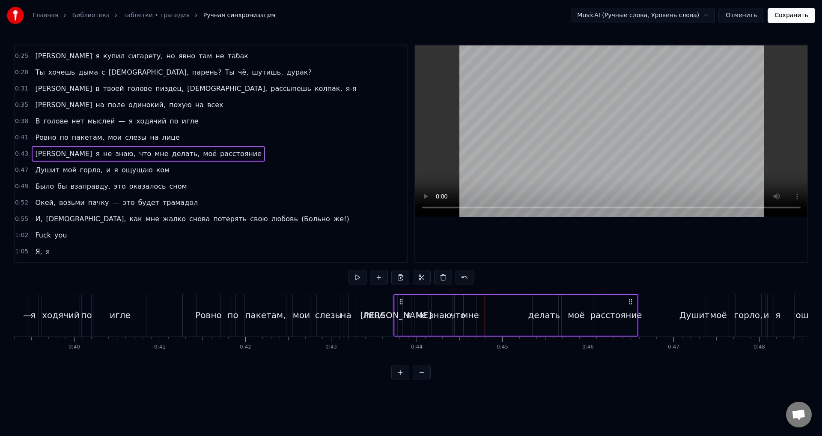
click at [545, 314] on div "делать," at bounding box center [546, 314] width 35 height 13
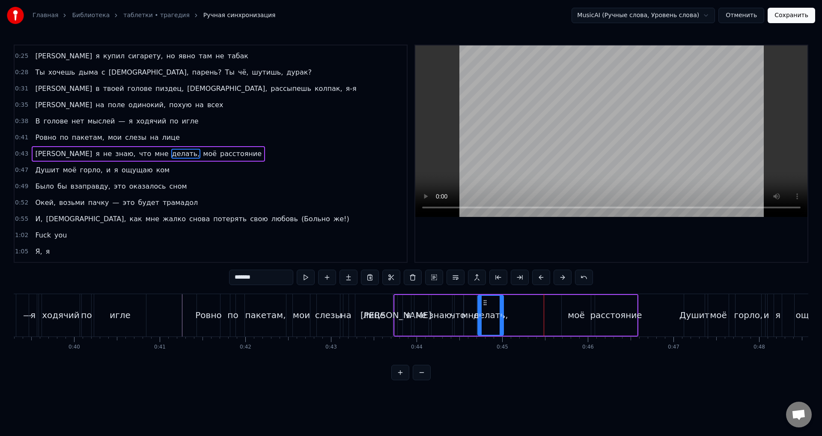
drag, startPoint x: 539, startPoint y: 301, endPoint x: 482, endPoint y: 304, distance: 56.6
click at [482, 304] on icon at bounding box center [485, 302] width 7 height 7
drag, startPoint x: 499, startPoint y: 309, endPoint x: 508, endPoint y: 309, distance: 8.1
click at [502, 309] on div at bounding box center [500, 315] width 3 height 39
click at [510, 314] on div "<> И я съебал через неделю, зай, прости, я мудак Да, я ща разлагаюсь больно, ва…" at bounding box center [641, 314] width 7989 height 43
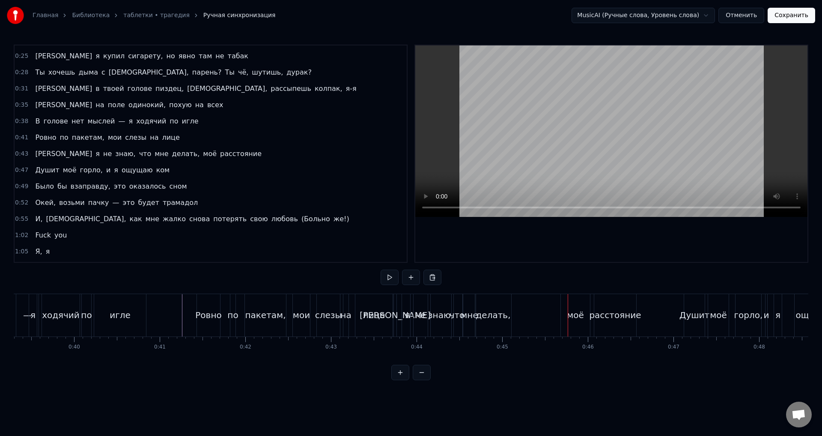
click at [577, 318] on div "моё" at bounding box center [575, 314] width 17 height 13
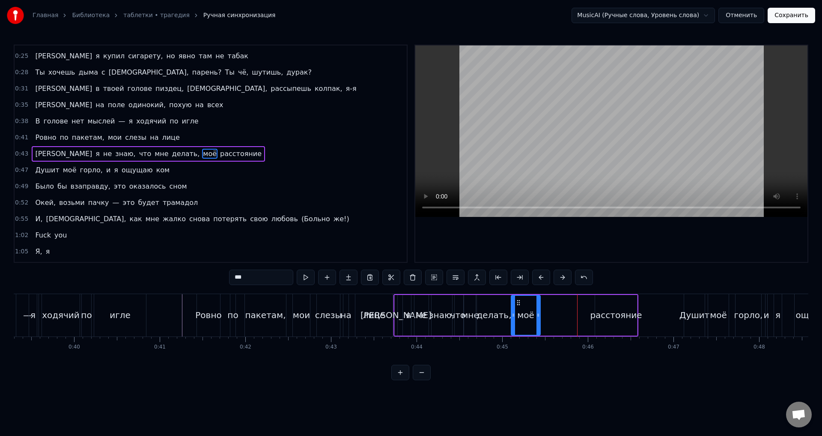
drag, startPoint x: 567, startPoint y: 302, endPoint x: 517, endPoint y: 303, distance: 50.6
click at [517, 303] on icon at bounding box center [518, 302] width 7 height 7
click at [615, 315] on div "расстояние" at bounding box center [616, 314] width 52 height 13
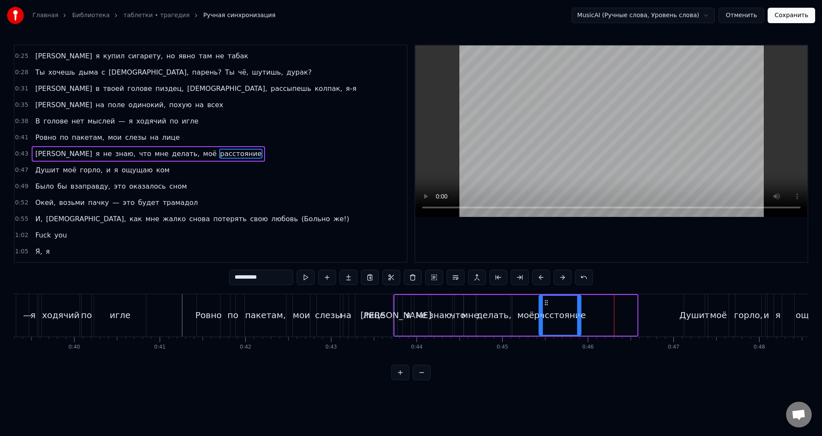
drag, startPoint x: 601, startPoint y: 302, endPoint x: 545, endPoint y: 302, distance: 56.1
click at [545, 302] on icon at bounding box center [546, 302] width 7 height 7
click at [526, 300] on div "моё" at bounding box center [525, 315] width 29 height 41
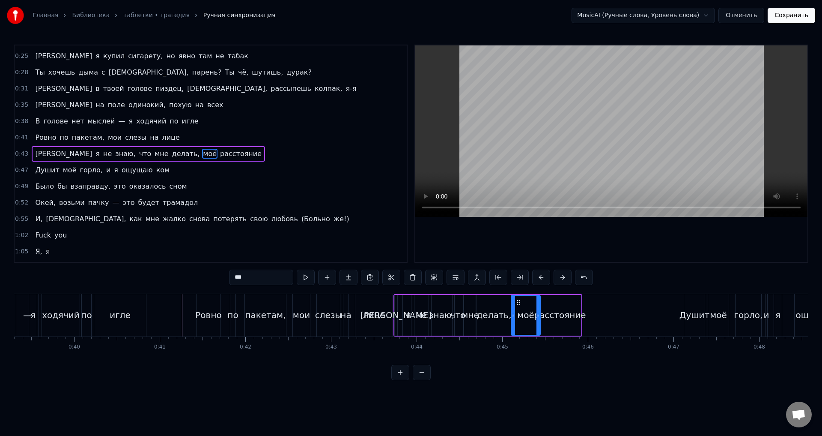
click at [556, 315] on div "расстояние" at bounding box center [560, 314] width 52 height 13
type input "**********"
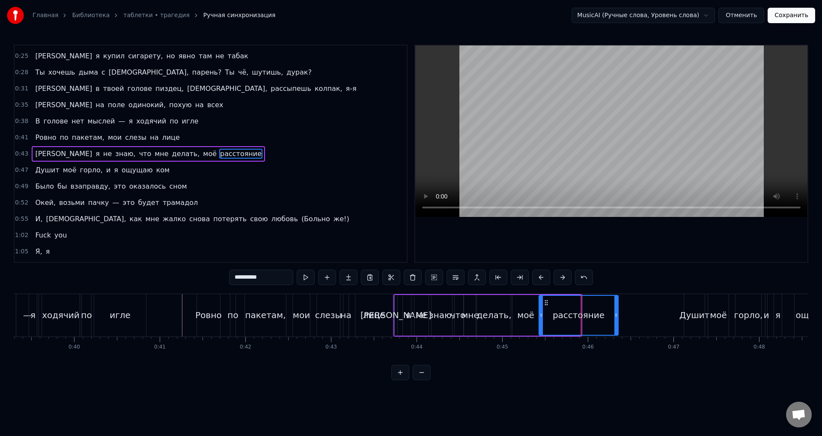
drag, startPoint x: 577, startPoint y: 323, endPoint x: 615, endPoint y: 317, distance: 38.0
click at [616, 317] on div at bounding box center [616, 315] width 3 height 39
drag, startPoint x: 618, startPoint y: 323, endPoint x: 641, endPoint y: 321, distance: 23.2
click at [632, 321] on div at bounding box center [630, 315] width 3 height 39
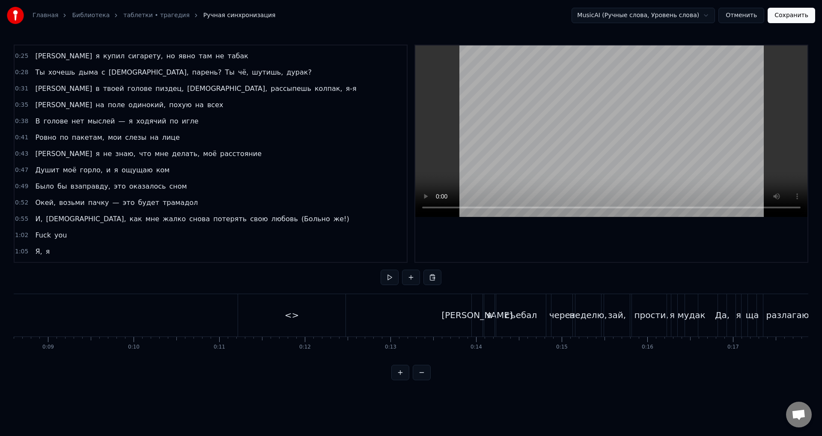
scroll to position [0, 671]
click at [372, 314] on div "<>" at bounding box center [358, 315] width 108 height 42
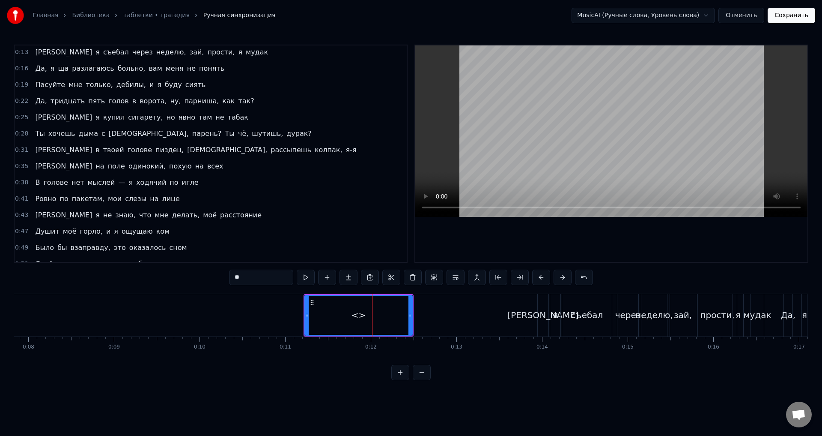
scroll to position [0, 0]
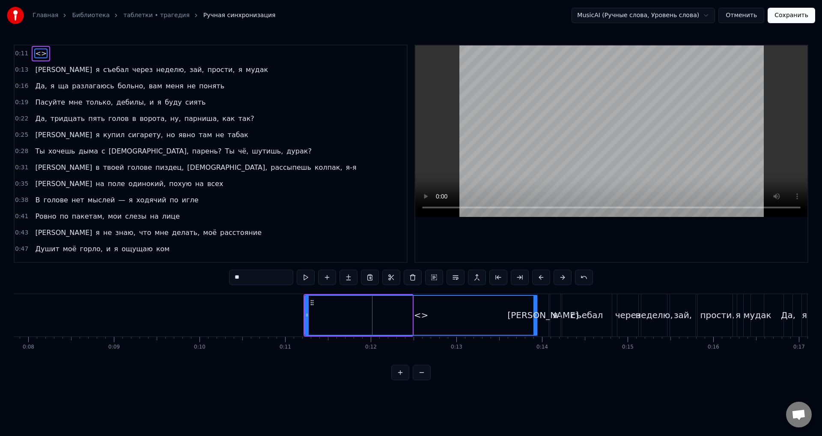
drag, startPoint x: 409, startPoint y: 318, endPoint x: 534, endPoint y: 325, distance: 125.2
click at [534, 325] on div at bounding box center [535, 315] width 3 height 39
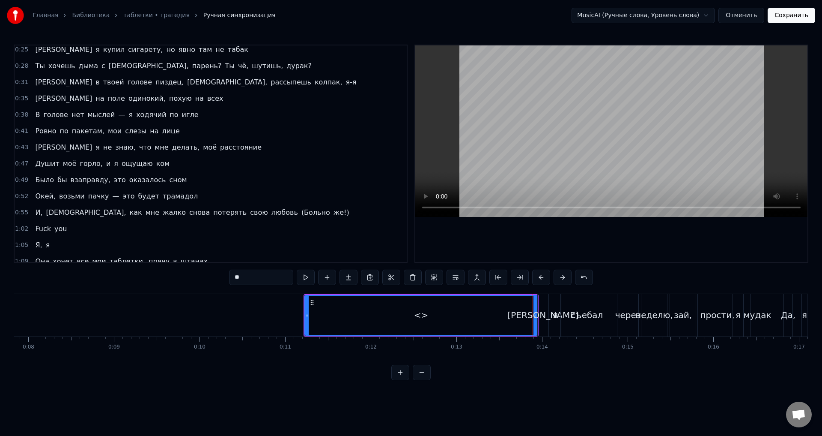
scroll to position [207, 0]
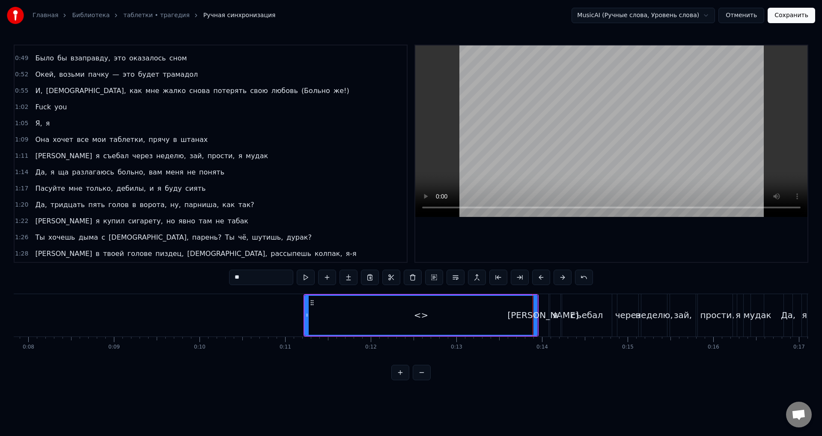
click at [21, 144] on div "1:09 Она хочет все мои таблетки, прячу в штанах" at bounding box center [211, 140] width 392 height 16
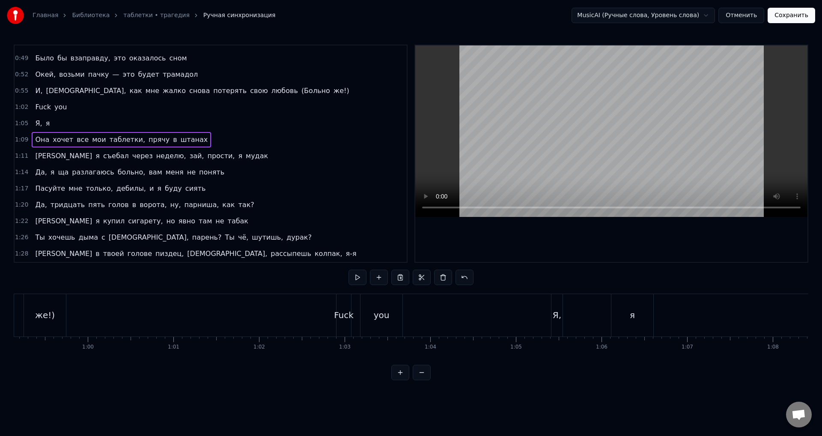
scroll to position [0, 5868]
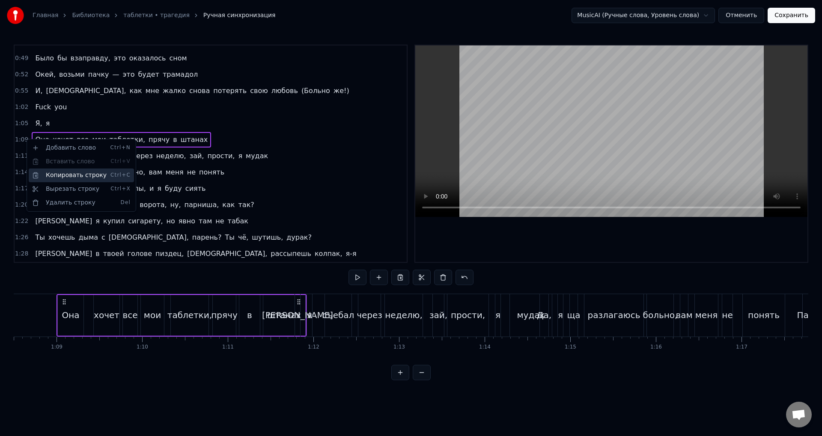
click at [88, 179] on div "Копировать строку Ctrl+C" at bounding box center [81, 175] width 105 height 14
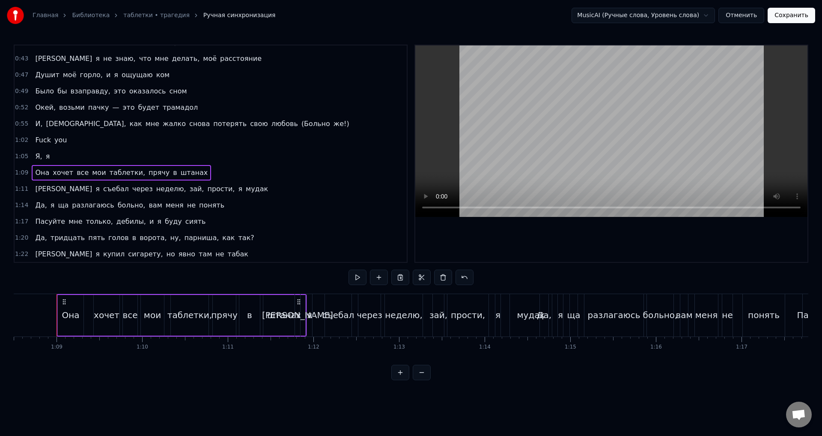
scroll to position [0, 0]
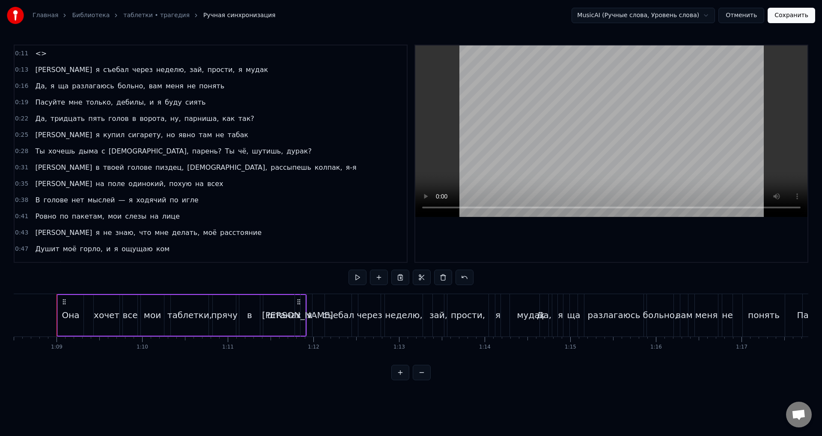
click at [24, 55] on span "0:11" at bounding box center [21, 53] width 13 height 9
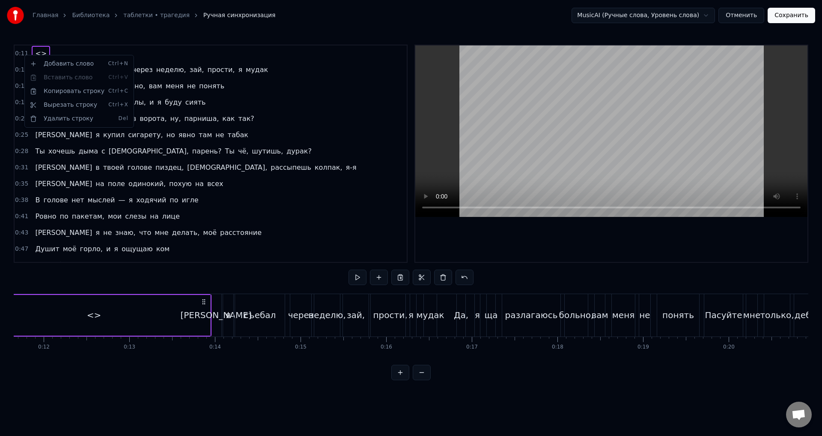
scroll to position [0, 918]
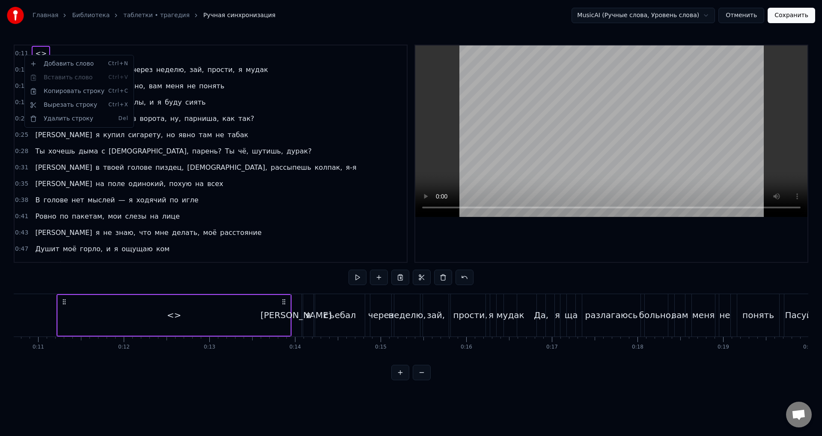
click at [112, 80] on div "Добавить слово Ctrl+N Вставить слово Ctrl+V Копировать строку Ctrl+C Вырезать с…" at bounding box center [79, 91] width 105 height 69
click at [74, 50] on html "Главная Библиотека таблетки • трагедия Ручная синхронизация MusicAI (Ручные сло…" at bounding box center [411, 197] width 822 height 394
click at [45, 53] on div "<>" at bounding box center [41, 53] width 18 height 15
click at [38, 53] on span "<>" at bounding box center [40, 53] width 13 height 10
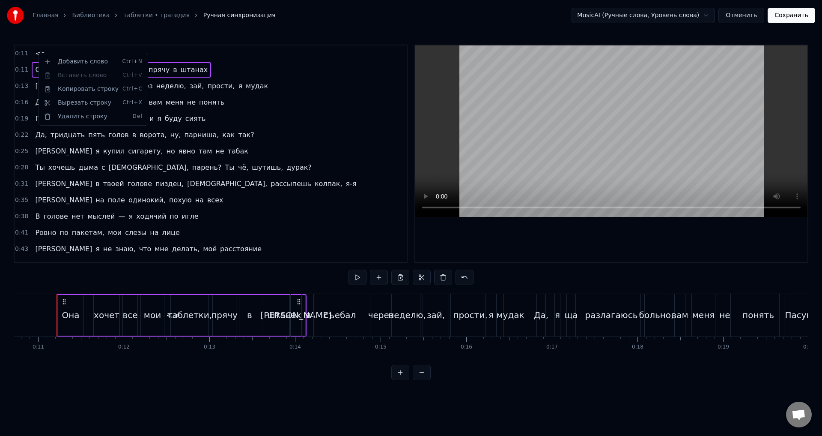
click at [234, 56] on html "Главная Библиотека таблетки • трагедия Ручная синхронизация MusicAI (Ручные сло…" at bounding box center [411, 197] width 822 height 394
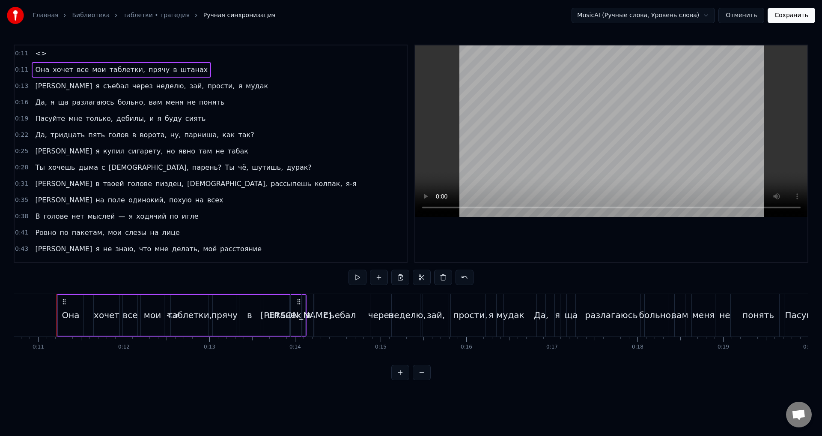
click at [21, 55] on span "0:11" at bounding box center [21, 53] width 13 height 9
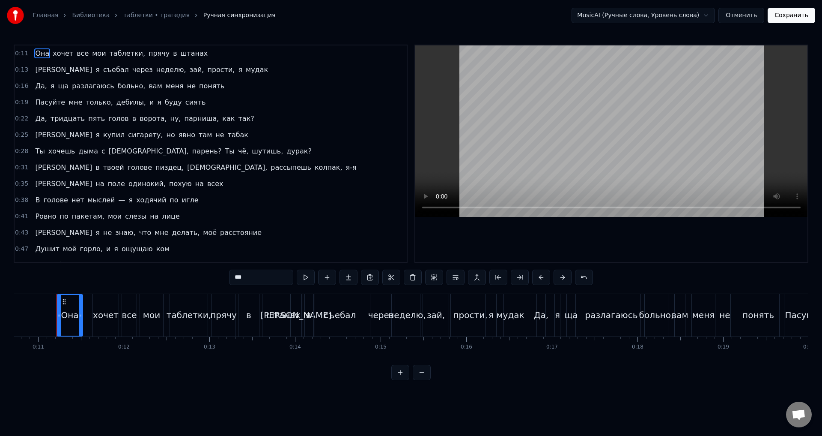
scroll to position [189, 0]
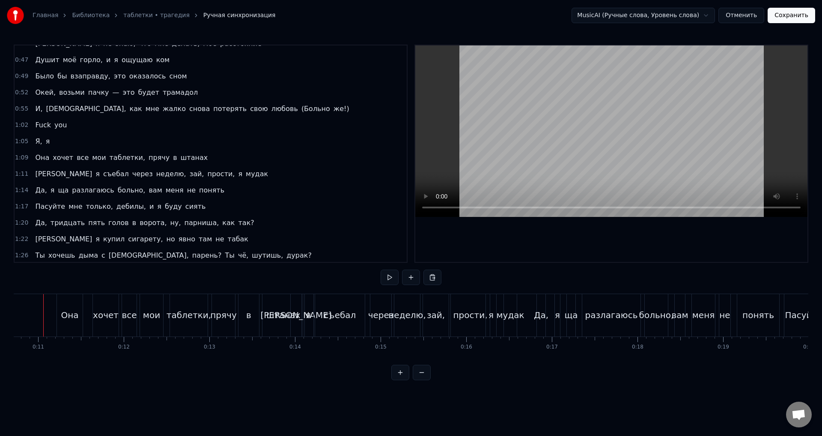
scroll to position [0, 905]
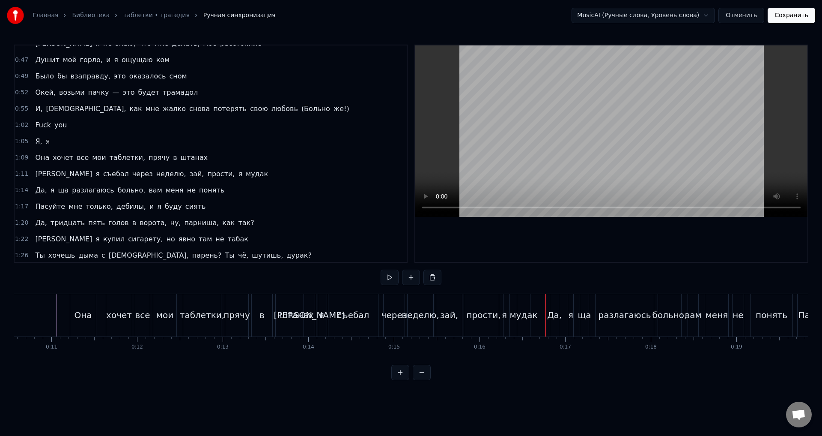
click at [792, 9] on button "Сохранить" at bounding box center [792, 15] width 48 height 15
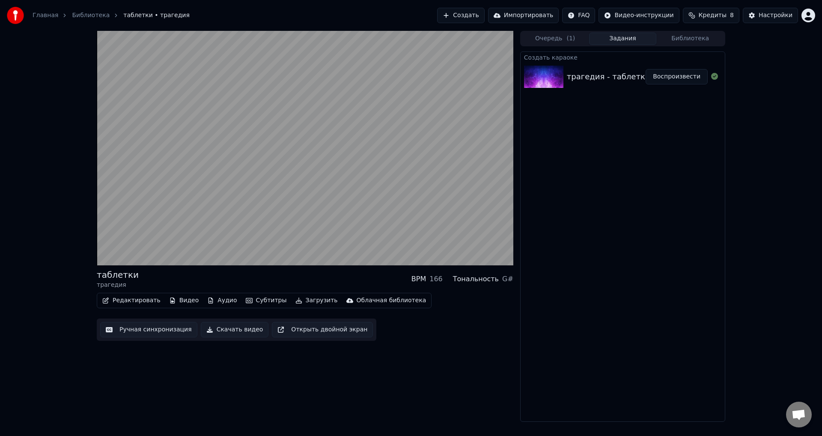
click at [287, 334] on button "Открыть двойной экран" at bounding box center [322, 329] width 101 height 15
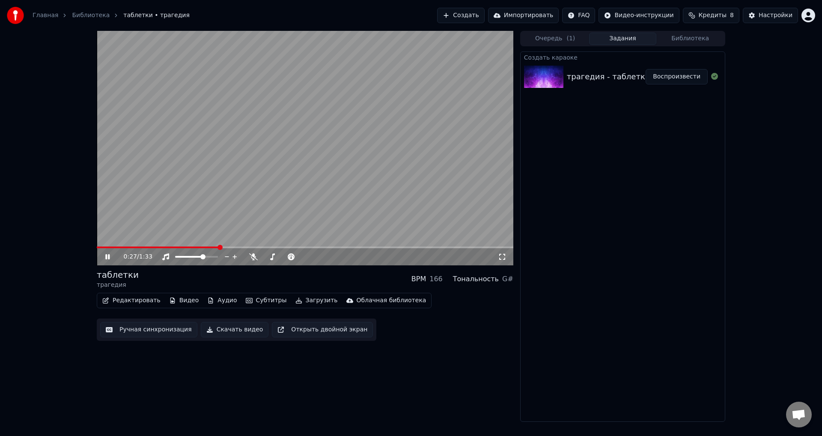
click at [134, 331] on button "Ручная синхронизация" at bounding box center [148, 329] width 97 height 15
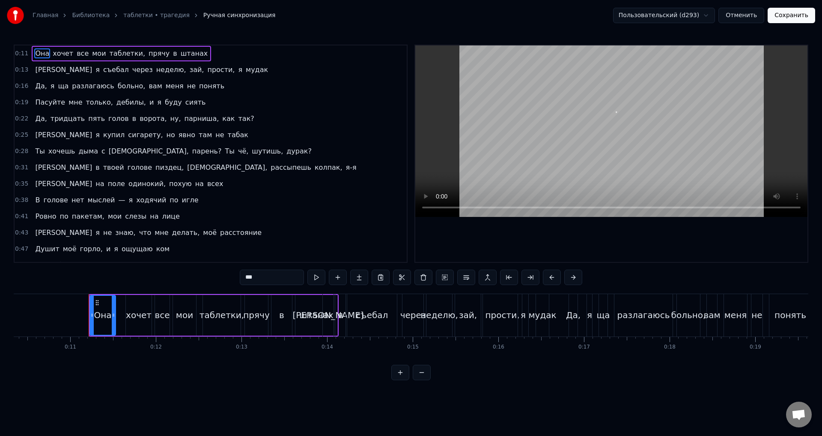
scroll to position [0, 918]
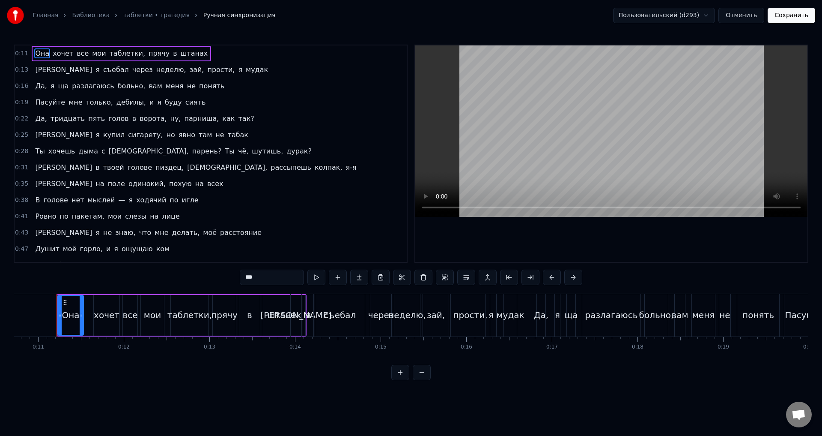
drag, startPoint x: 158, startPoint y: 363, endPoint x: 168, endPoint y: 364, distance: 10.3
click at [168, 364] on div "0:11 Она хочет все мои таблетки, прячу в штанах 0:13 И я съебал через неделю, з…" at bounding box center [411, 212] width 795 height 335
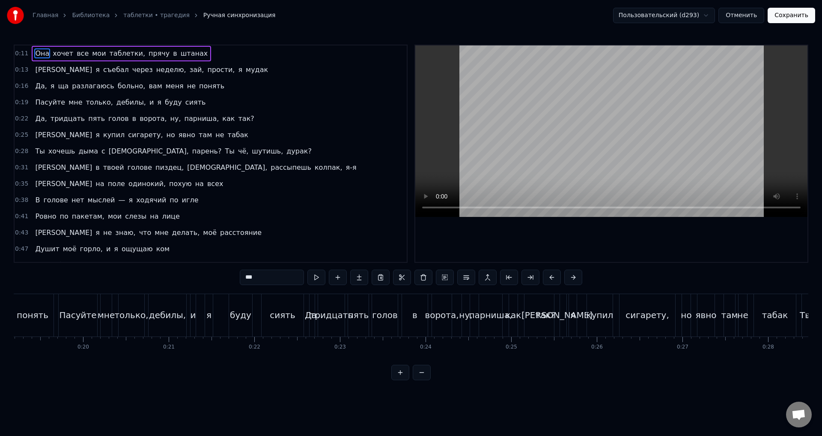
scroll to position [0, 1679]
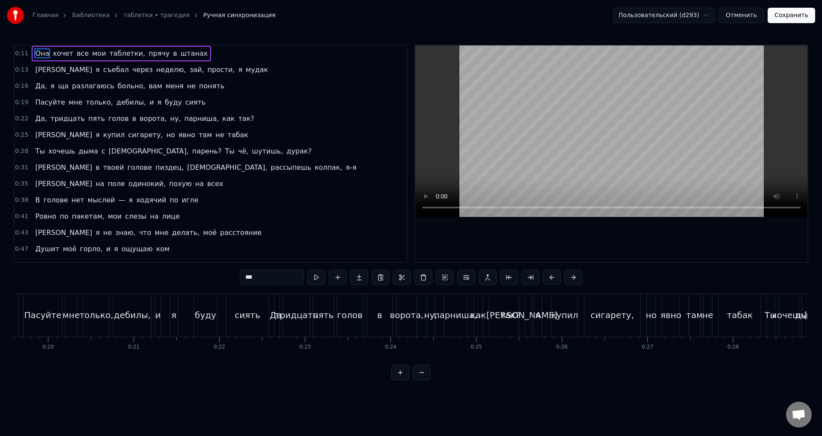
click at [222, 327] on div "Пасуйте мне только, дебилы, и я буду сиять" at bounding box center [147, 315] width 248 height 42
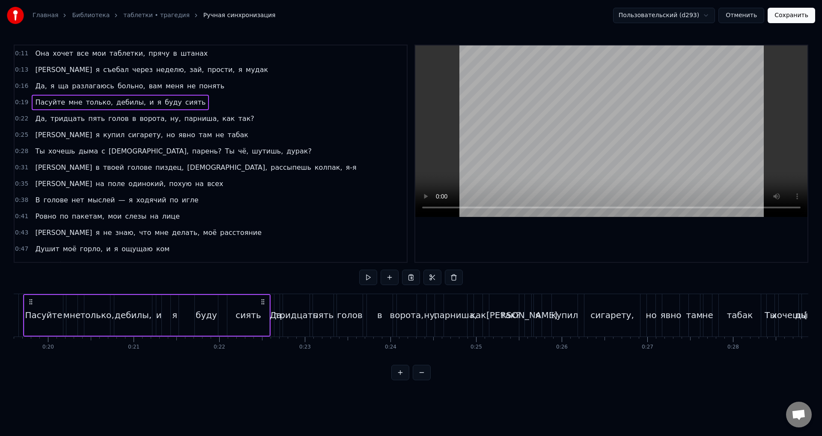
click at [221, 327] on div "Пасуйте мне только, дебилы, и я буду сиять" at bounding box center [147, 315] width 248 height 42
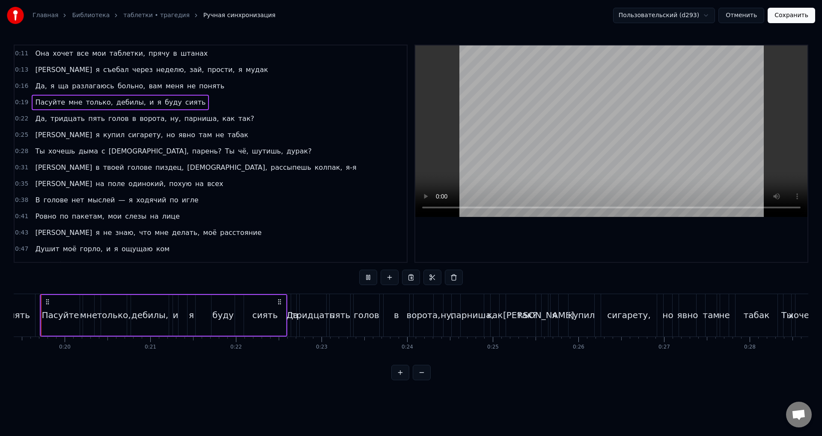
scroll to position [0, 1646]
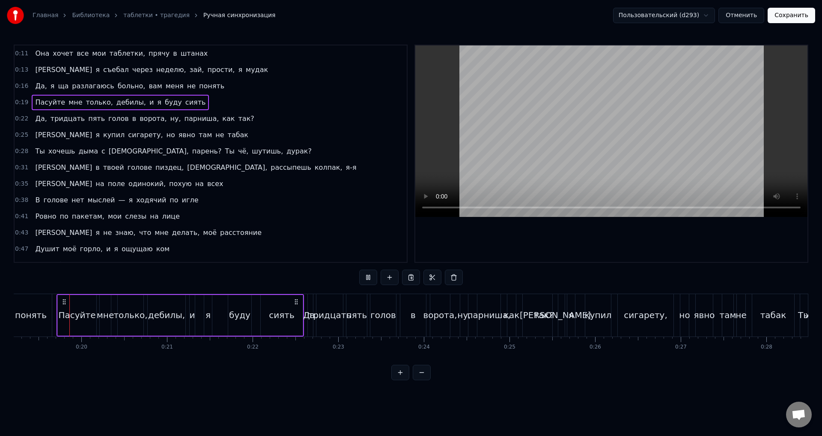
click at [308, 316] on div "Да," at bounding box center [310, 314] width 15 height 13
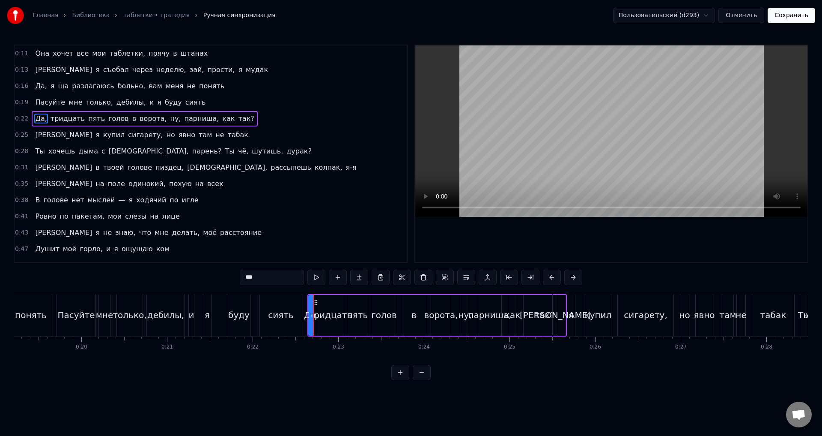
click at [325, 325] on div "тридцать" at bounding box center [330, 315] width 27 height 41
click at [356, 325] on div "пять" at bounding box center [357, 315] width 21 height 41
click at [383, 325] on div "голов" at bounding box center [384, 315] width 26 height 41
click at [411, 325] on div "в" at bounding box center [414, 315] width 26 height 41
type input "*"
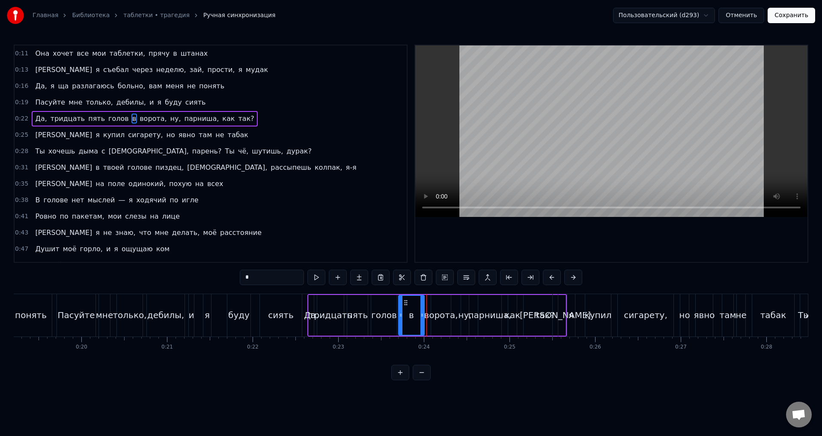
click at [406, 300] on icon at bounding box center [406, 302] width 7 height 7
drag, startPoint x: 420, startPoint y: 314, endPoint x: 414, endPoint y: 314, distance: 6.4
click at [413, 314] on div "в" at bounding box center [411, 315] width 25 height 39
drag, startPoint x: 422, startPoint y: 317, endPoint x: 412, endPoint y: 317, distance: 9.9
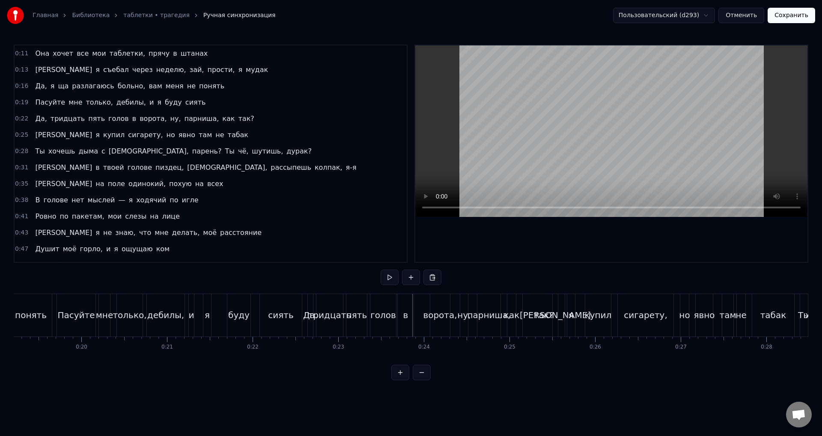
click at [433, 316] on div "ворота," at bounding box center [440, 314] width 34 height 13
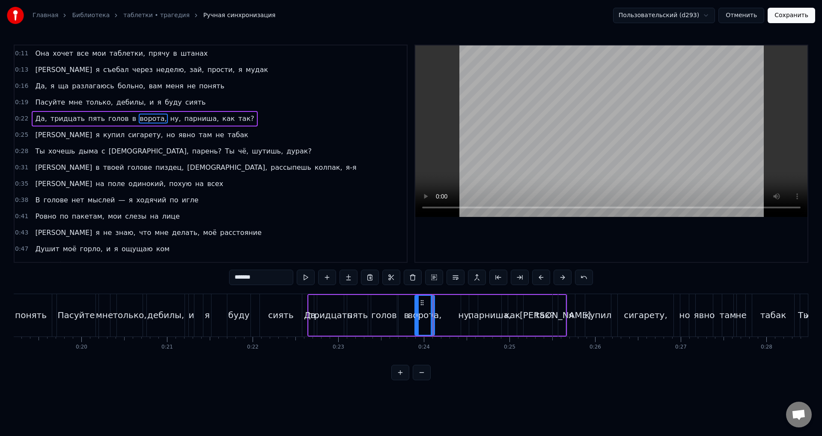
drag, startPoint x: 438, startPoint y: 302, endPoint x: 421, endPoint y: 299, distance: 17.3
click at [421, 299] on icon at bounding box center [422, 302] width 7 height 7
drag, startPoint x: 432, startPoint y: 309, endPoint x: 449, endPoint y: 311, distance: 17.3
click at [444, 311] on div at bounding box center [442, 315] width 3 height 39
drag, startPoint x: 445, startPoint y: 315, endPoint x: 430, endPoint y: 314, distance: 15.0
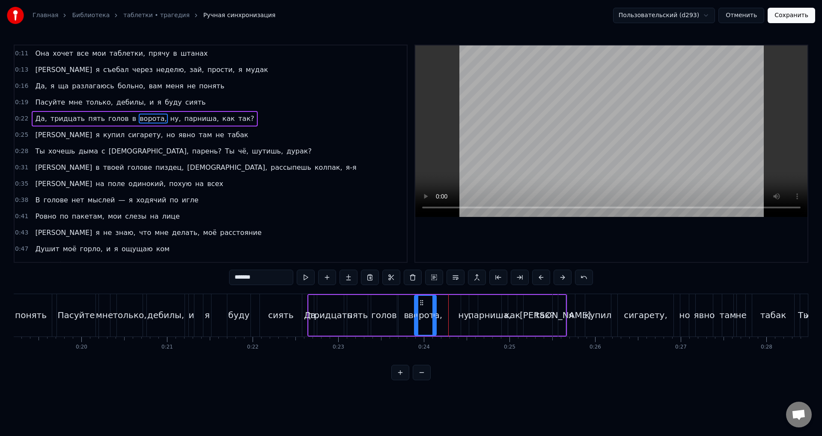
click at [433, 315] on icon at bounding box center [434, 314] width 3 height 7
drag, startPoint x: 421, startPoint y: 301, endPoint x: 410, endPoint y: 302, distance: 10.4
click at [410, 302] on icon at bounding box center [411, 302] width 7 height 7
drag, startPoint x: 425, startPoint y: 317, endPoint x: 429, endPoint y: 318, distance: 4.3
click at [426, 318] on icon at bounding box center [423, 314] width 3 height 7
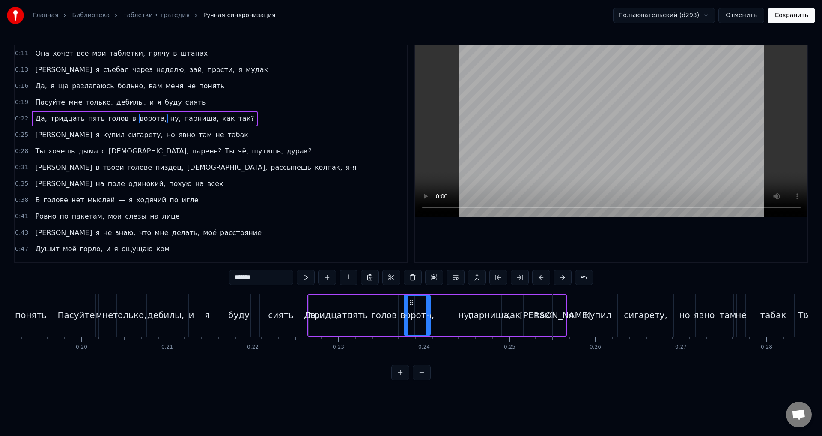
click at [462, 317] on div "ну," at bounding box center [464, 314] width 13 height 13
drag, startPoint x: 469, startPoint y: 301, endPoint x: 439, endPoint y: 303, distance: 29.6
click at [439, 303] on icon at bounding box center [438, 302] width 7 height 7
click at [484, 318] on div "парниша," at bounding box center [490, 314] width 43 height 13
type input "********"
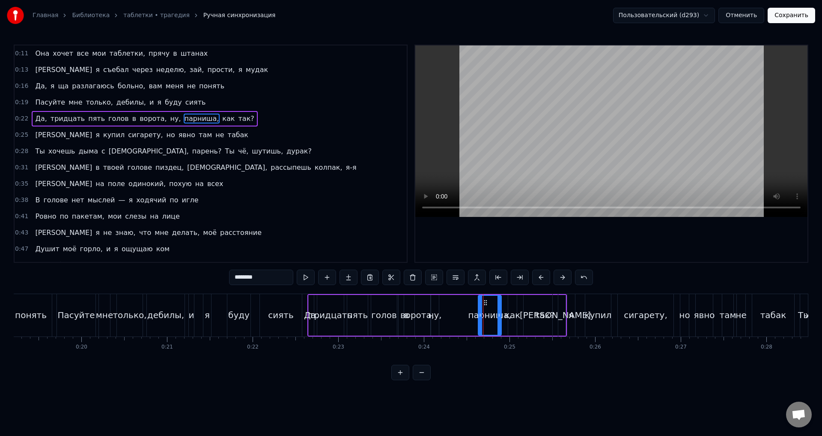
drag, startPoint x: 484, startPoint y: 301, endPoint x: 464, endPoint y: 304, distance: 19.9
click at [453, 305] on div "Да, тридцать пять голов в ворота, ну, парниша, как так?" at bounding box center [438, 315] width 260 height 42
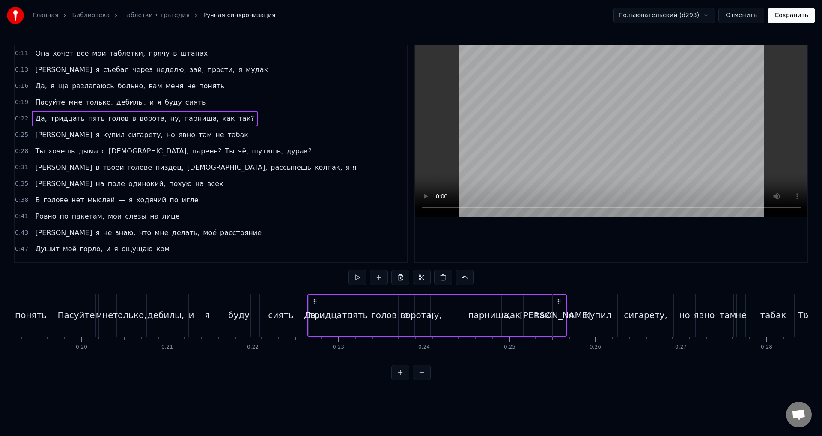
click at [484, 303] on div "парниша," at bounding box center [489, 315] width 23 height 41
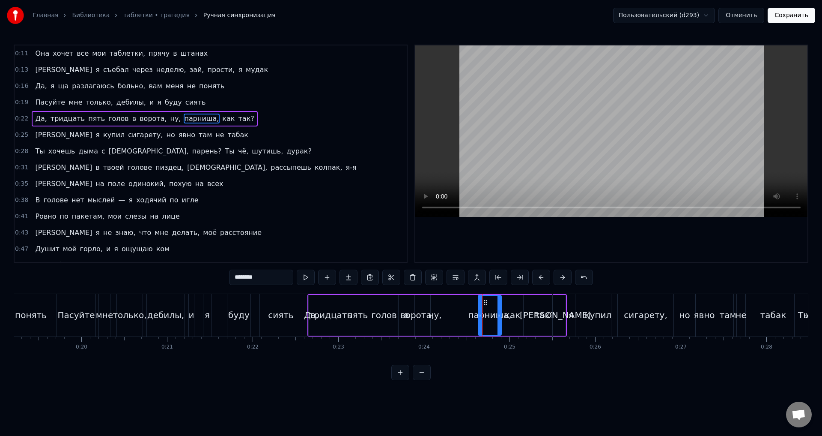
drag, startPoint x: 487, startPoint y: 300, endPoint x: 467, endPoint y: 301, distance: 19.7
click at [463, 301] on div "Да, тридцать пять голов в ворота, ну, парниша, как так?" at bounding box center [438, 315] width 260 height 42
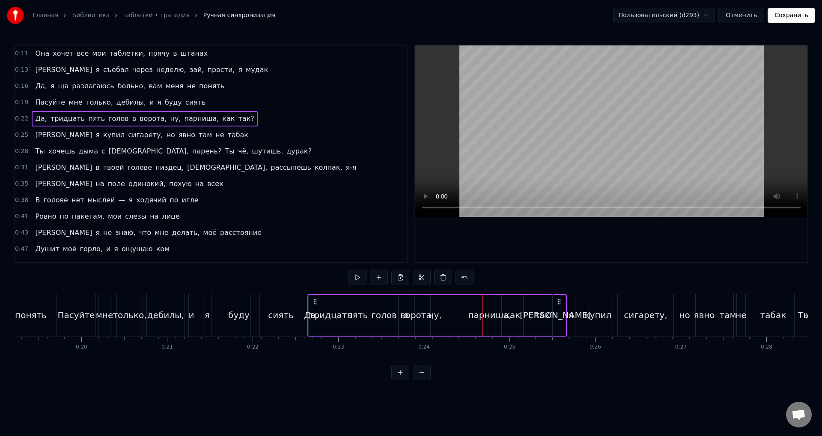
click at [485, 303] on div "парниша," at bounding box center [489, 315] width 23 height 41
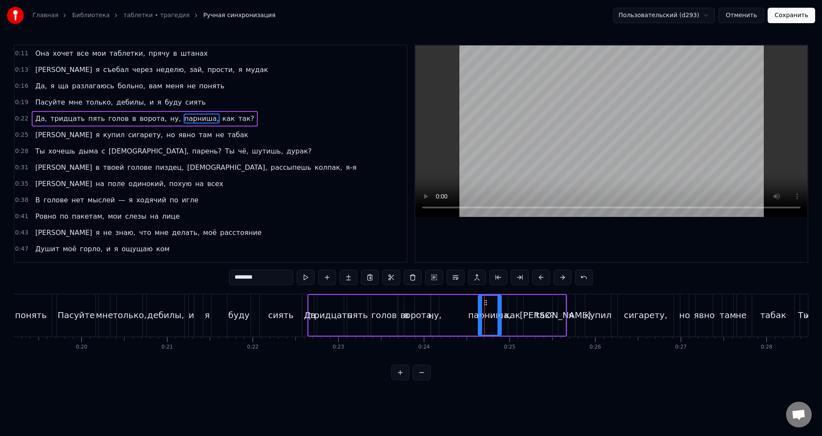
click at [483, 301] on icon at bounding box center [485, 302] width 7 height 7
drag, startPoint x: 486, startPoint y: 300, endPoint x: 476, endPoint y: 302, distance: 9.5
click at [476, 302] on div "Да, тридцать пять голов в ворота, ну, парниша, как так?" at bounding box center [438, 315] width 260 height 42
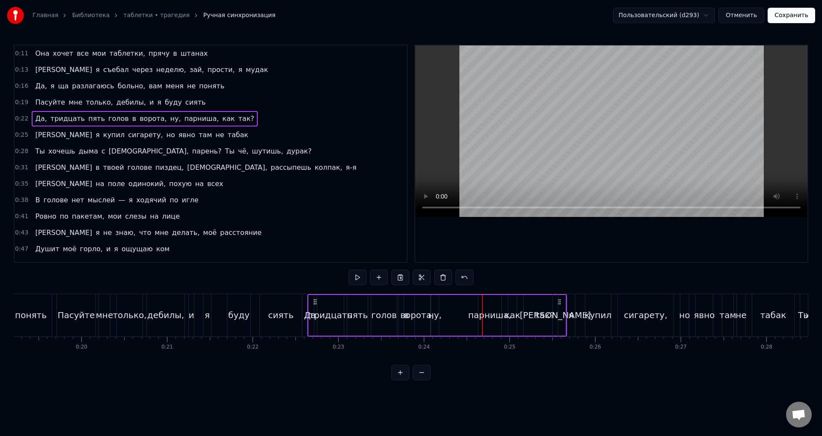
click at [481, 302] on div "парниша," at bounding box center [489, 315] width 23 height 41
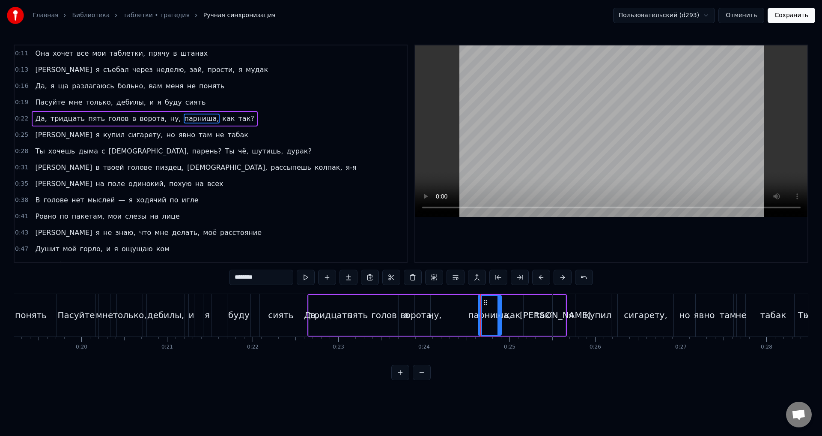
drag, startPoint x: 483, startPoint y: 301, endPoint x: 441, endPoint y: 303, distance: 42.5
click at [441, 303] on div "Да, тридцать пять голов в ворота, ну, парниша, как так?" at bounding box center [438, 315] width 260 height 42
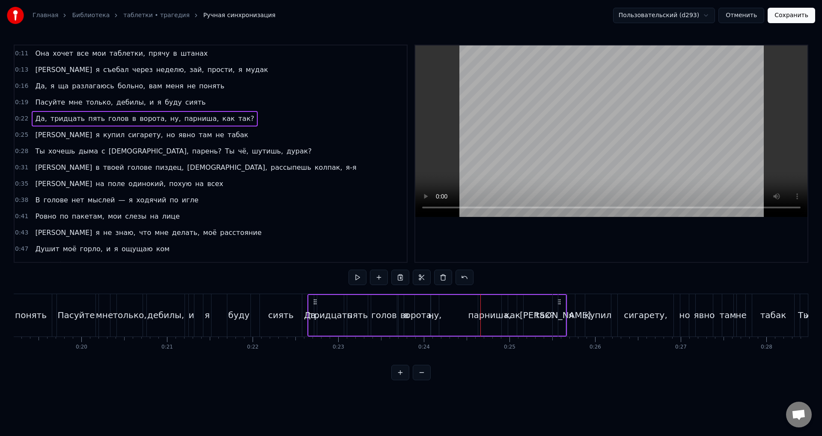
click at [489, 309] on div "парниша," at bounding box center [490, 314] width 43 height 13
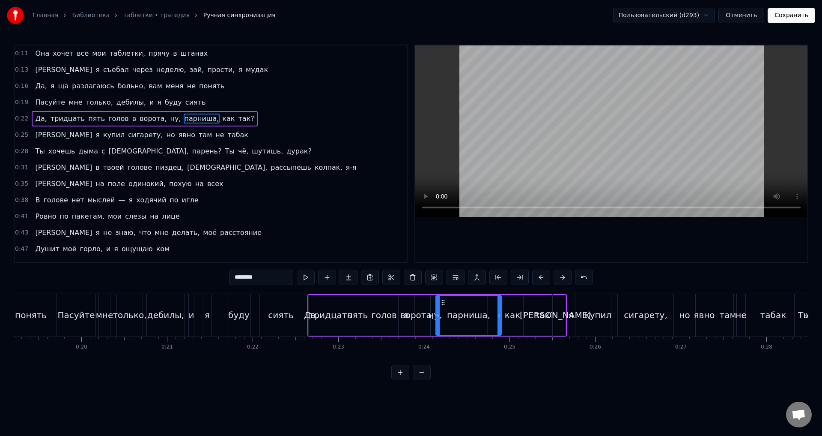
drag, startPoint x: 481, startPoint y: 311, endPoint x: 438, endPoint y: 319, distance: 43.1
click at [438, 319] on div at bounding box center [437, 315] width 3 height 39
drag, startPoint x: 499, startPoint y: 320, endPoint x: 450, endPoint y: 320, distance: 48.8
click at [450, 320] on div at bounding box center [449, 315] width 3 height 39
drag, startPoint x: 450, startPoint y: 323, endPoint x: 461, endPoint y: 322, distance: 11.6
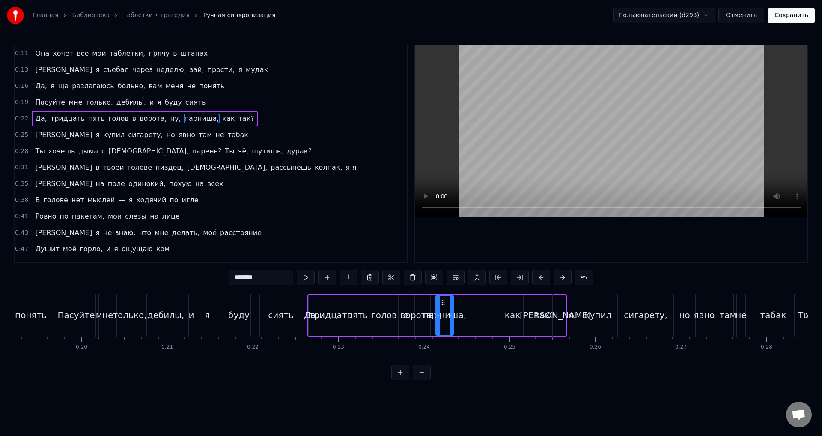
click at [453, 322] on div at bounding box center [451, 315] width 3 height 39
drag, startPoint x: 438, startPoint y: 317, endPoint x: 445, endPoint y: 317, distance: 6.4
click at [440, 317] on icon at bounding box center [437, 314] width 3 height 7
click at [517, 309] on div "как" at bounding box center [512, 314] width 15 height 13
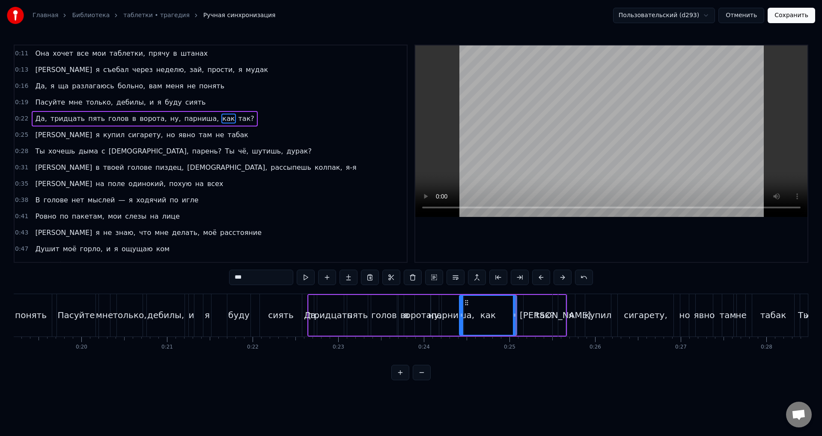
drag, startPoint x: 510, startPoint y: 302, endPoint x: 461, endPoint y: 309, distance: 49.3
click at [461, 309] on div at bounding box center [461, 315] width 3 height 39
drag, startPoint x: 516, startPoint y: 313, endPoint x: 470, endPoint y: 314, distance: 45.4
click at [470, 314] on icon at bounding box center [469, 314] width 3 height 7
click at [537, 317] on div "так?" at bounding box center [545, 314] width 20 height 13
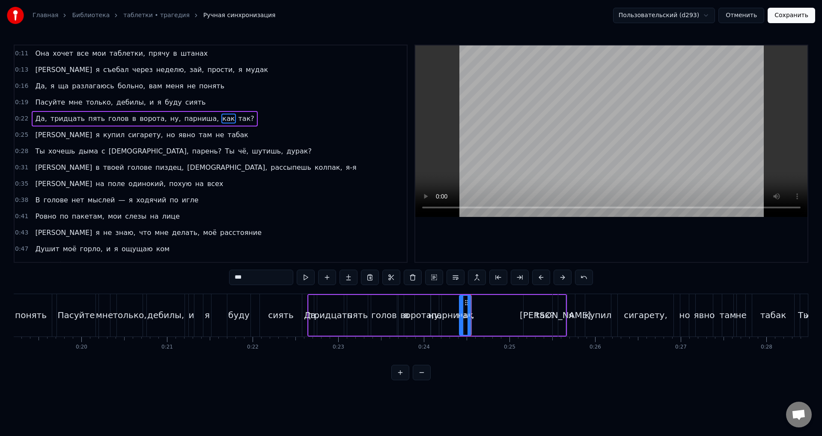
type input "****"
drag, startPoint x: 531, startPoint y: 302, endPoint x: 478, endPoint y: 306, distance: 52.8
click at [478, 306] on div "так?" at bounding box center [492, 315] width 41 height 39
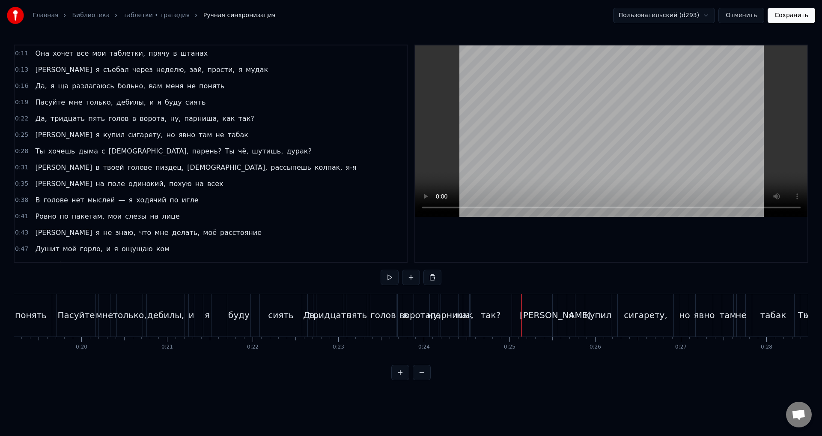
click at [446, 317] on div "парниша," at bounding box center [451, 314] width 43 height 13
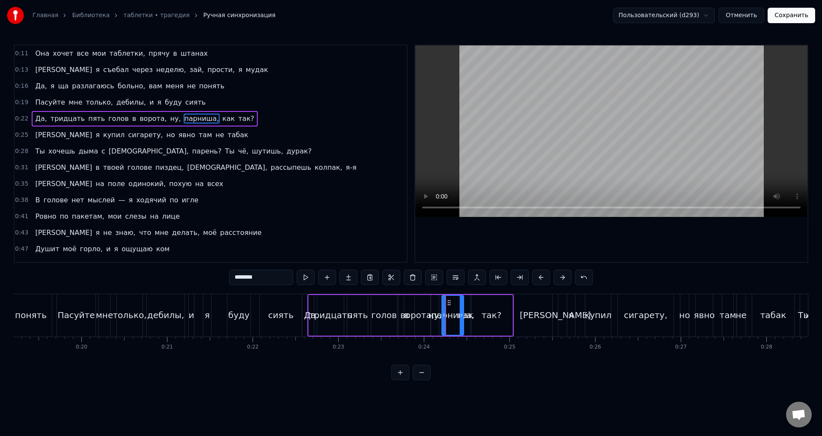
drag, startPoint x: 447, startPoint y: 300, endPoint x: 466, endPoint y: 300, distance: 18.4
click at [466, 300] on div "Да, тридцать пять голов в ворота, ну, парниша, как так?" at bounding box center [411, 315] width 206 height 42
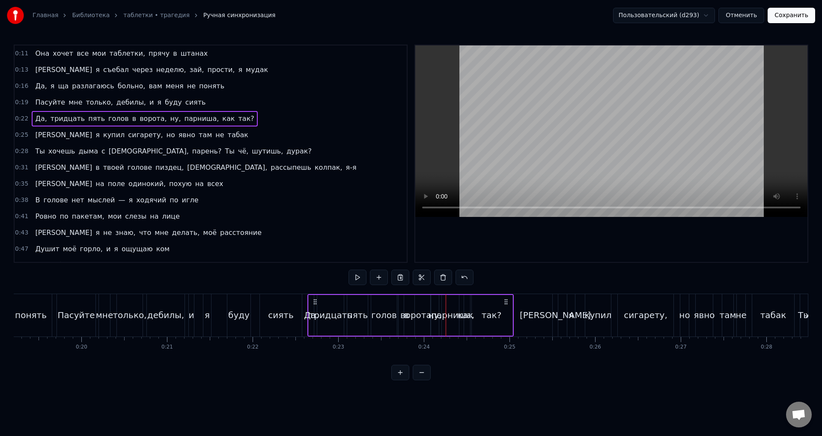
click at [495, 312] on div "так?" at bounding box center [492, 314] width 20 height 13
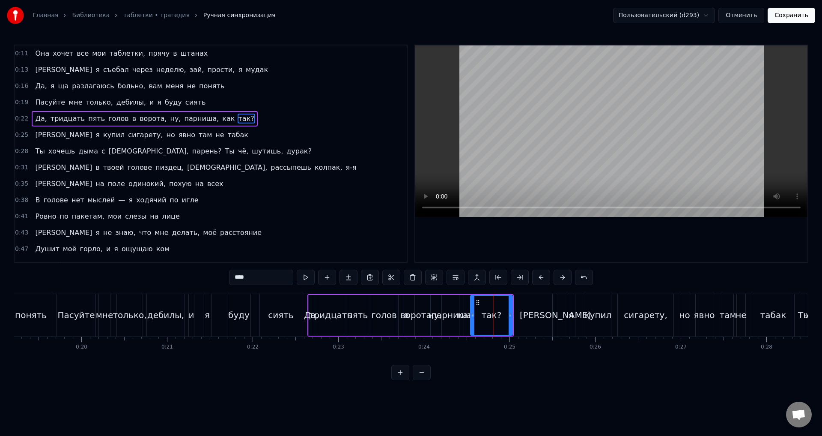
drag, startPoint x: 477, startPoint y: 302, endPoint x: 500, endPoint y: 307, distance: 23.6
click at [495, 302] on div "так?" at bounding box center [491, 315] width 41 height 39
drag, startPoint x: 518, startPoint y: 314, endPoint x: 548, endPoint y: 314, distance: 30.4
click at [548, 314] on circle at bounding box center [548, 314] width 0 height 0
drag, startPoint x: 473, startPoint y: 317, endPoint x: 510, endPoint y: 317, distance: 37.3
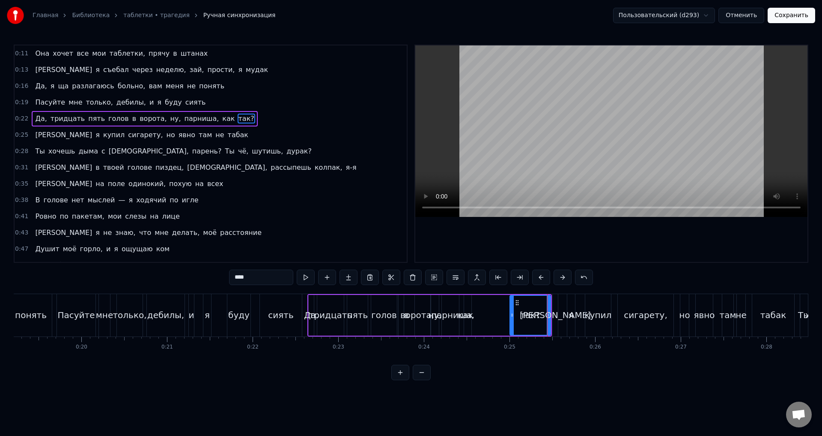
click at [513, 316] on icon at bounding box center [512, 314] width 3 height 7
click at [464, 315] on div "как" at bounding box center [465, 314] width 15 height 13
drag, startPoint x: 469, startPoint y: 306, endPoint x: 482, endPoint y: 317, distance: 17.1
click at [508, 309] on div at bounding box center [506, 315] width 3 height 39
drag, startPoint x: 463, startPoint y: 316, endPoint x: 492, endPoint y: 314, distance: 29.6
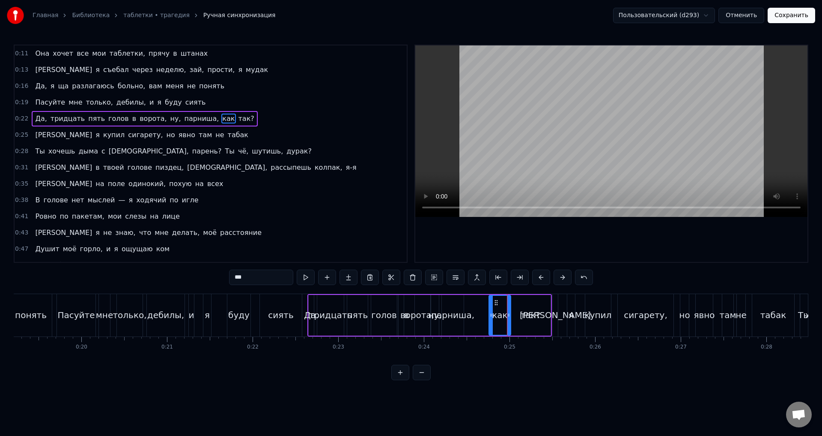
click at [492, 314] on icon at bounding box center [491, 314] width 3 height 7
drag, startPoint x: 494, startPoint y: 317, endPoint x: 500, endPoint y: 317, distance: 6.0
click at [495, 317] on icon at bounding box center [493, 314] width 3 height 7
click at [502, 322] on div at bounding box center [499, 315] width 3 height 39
click at [515, 318] on div "так?" at bounding box center [531, 315] width 40 height 41
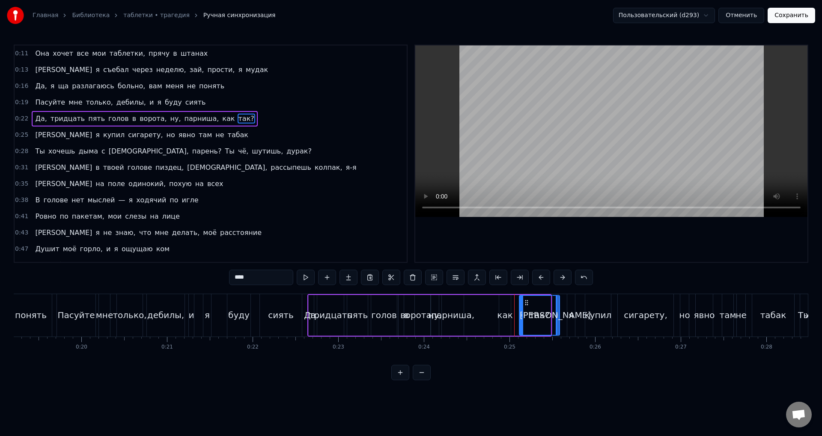
drag, startPoint x: 519, startPoint y: 302, endPoint x: 526, endPoint y: 303, distance: 7.1
click at [528, 302] on icon at bounding box center [526, 302] width 7 height 7
click at [507, 313] on div "как" at bounding box center [504, 314] width 15 height 13
drag, startPoint x: 511, startPoint y: 314, endPoint x: 517, endPoint y: 316, distance: 5.3
click at [513, 316] on icon at bounding box center [511, 314] width 3 height 7
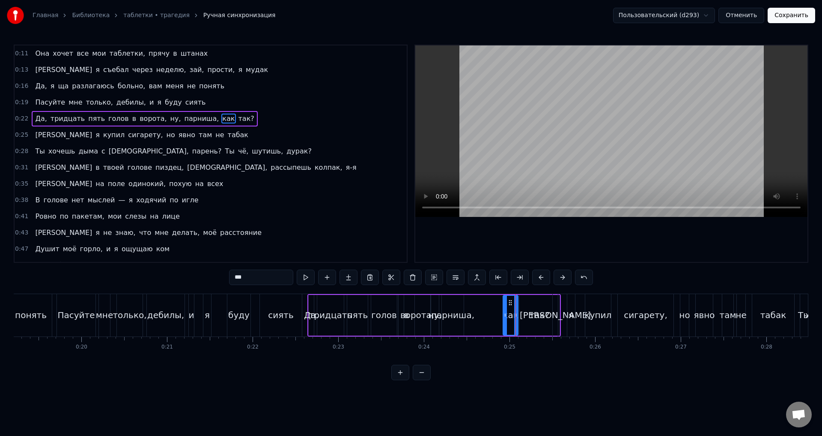
click at [505, 318] on div at bounding box center [505, 315] width 3 height 39
click at [518, 322] on div at bounding box center [518, 315] width 3 height 39
click at [516, 317] on icon at bounding box center [517, 314] width 3 height 7
click at [525, 315] on div "так?" at bounding box center [540, 315] width 40 height 41
click at [554, 317] on div "[PERSON_NAME]" at bounding box center [555, 314] width 71 height 13
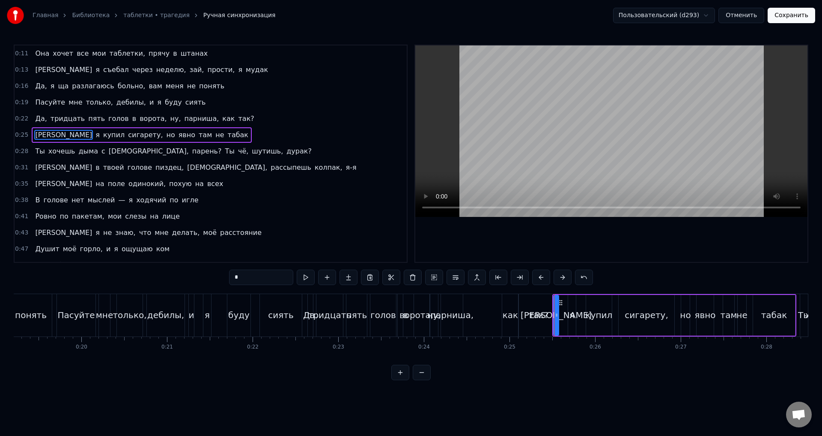
click at [536, 318] on div "так?" at bounding box center [539, 314] width 20 height 13
type input "****"
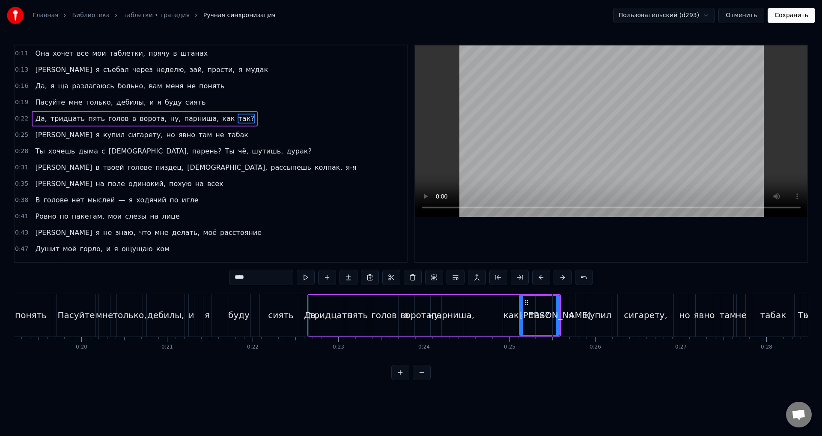
drag, startPoint x: 560, startPoint y: 316, endPoint x: 552, endPoint y: 316, distance: 8.1
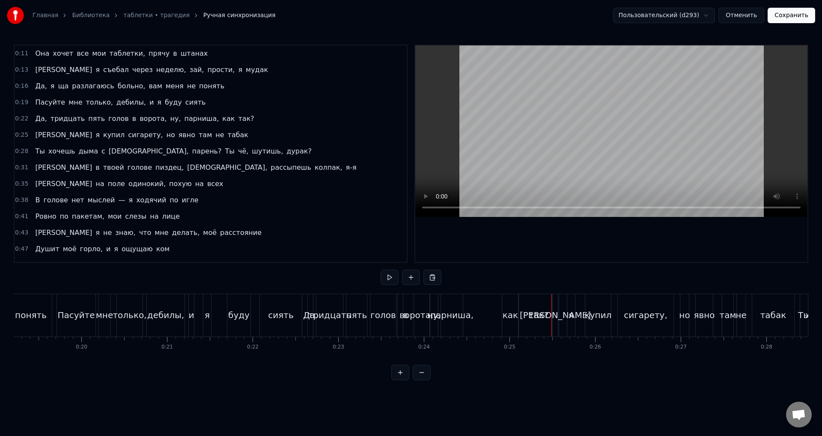
click at [542, 316] on div "так?" at bounding box center [539, 314] width 20 height 13
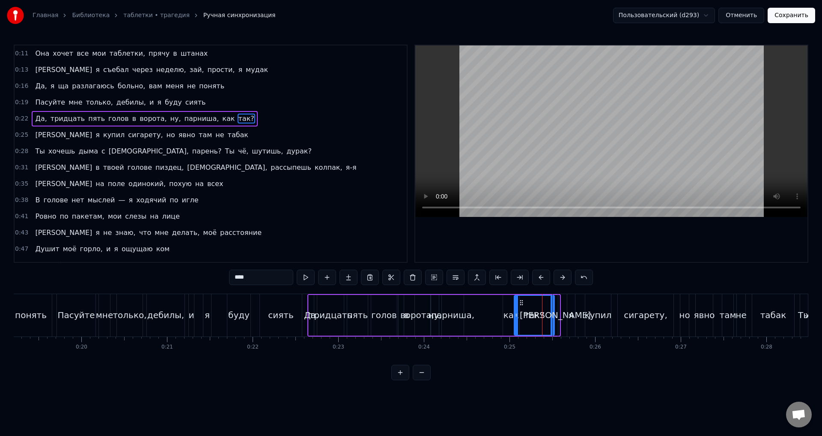
drag, startPoint x: 528, startPoint y: 302, endPoint x: 520, endPoint y: 303, distance: 7.3
click at [520, 303] on icon at bounding box center [521, 302] width 7 height 7
drag, startPoint x: 514, startPoint y: 311, endPoint x: 520, endPoint y: 313, distance: 7.1
click at [520, 313] on div at bounding box center [521, 315] width 3 height 39
click at [547, 319] on div at bounding box center [548, 315] width 3 height 39
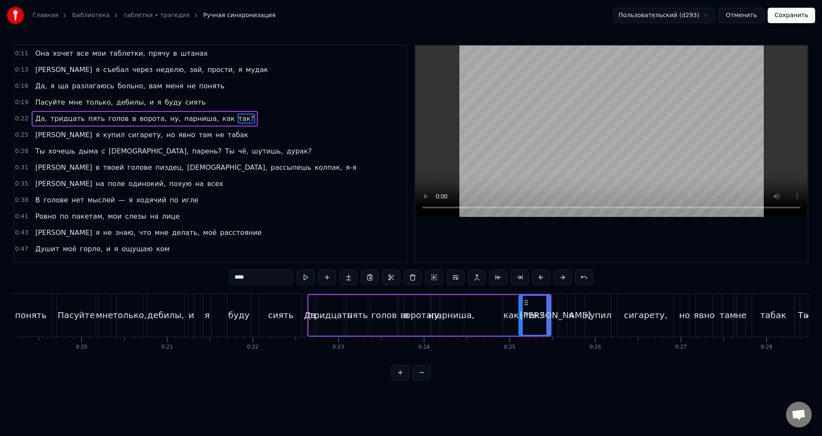
click at [456, 311] on div "парниша," at bounding box center [452, 314] width 43 height 13
type input "********"
drag, startPoint x: 448, startPoint y: 304, endPoint x: 485, endPoint y: 305, distance: 36.4
click at [485, 305] on div "Да, тридцать пять голов в ворота, ну, парниша, как так?" at bounding box center [430, 315] width 244 height 42
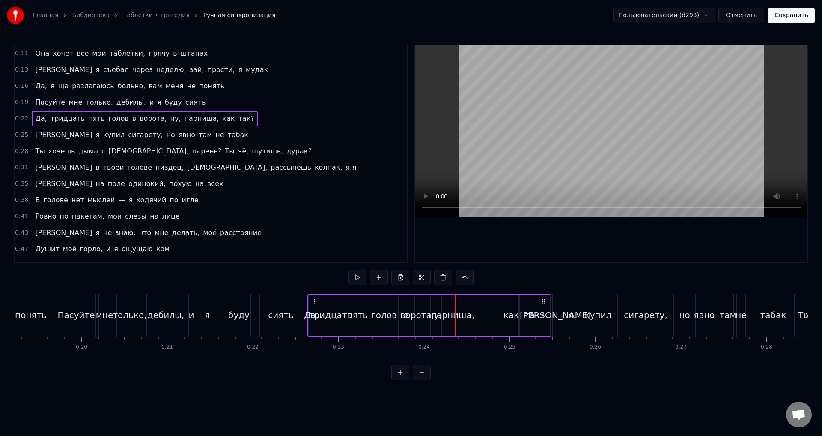
click at [462, 309] on div "парниша," at bounding box center [452, 314] width 43 height 13
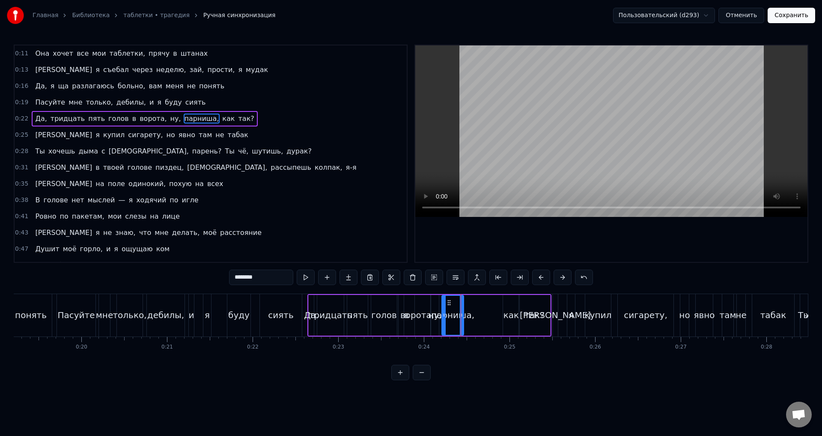
click at [482, 313] on div "Да, тридцать пять голов в ворота, ну, парниша, как так?" at bounding box center [430, 315] width 244 height 42
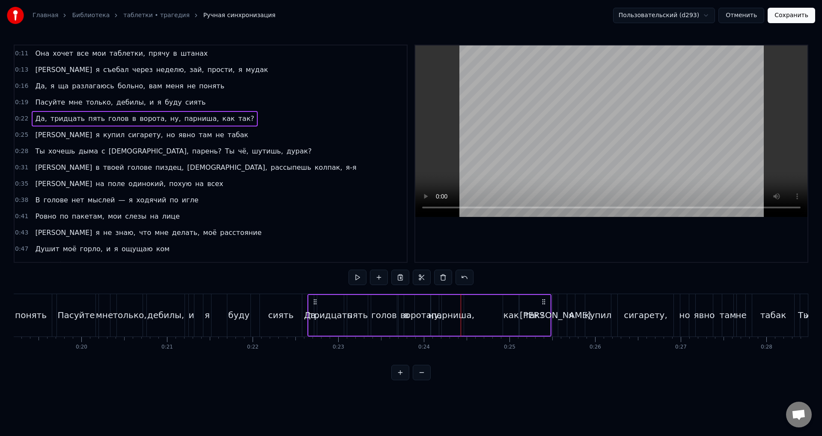
click at [463, 313] on div "парниша," at bounding box center [452, 314] width 43 height 13
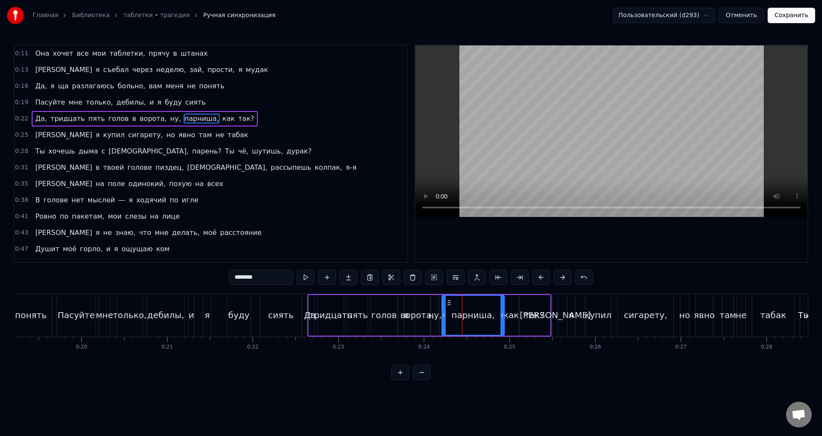
drag, startPoint x: 463, startPoint y: 313, endPoint x: 504, endPoint y: 313, distance: 41.5
click at [504, 313] on icon at bounding box center [502, 314] width 3 height 7
drag, startPoint x: 503, startPoint y: 318, endPoint x: 490, endPoint y: 317, distance: 12.5
click at [500, 318] on div at bounding box center [500, 315] width 3 height 39
drag, startPoint x: 444, startPoint y: 317, endPoint x: 466, endPoint y: 316, distance: 22.3
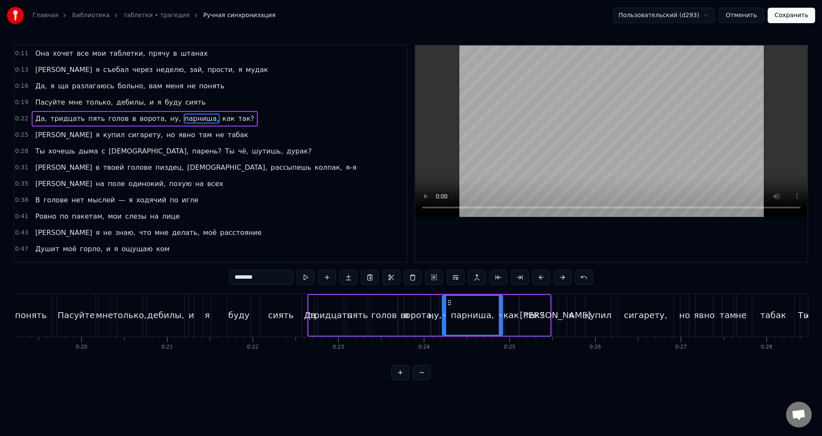
click at [446, 316] on icon at bounding box center [444, 314] width 3 height 7
drag, startPoint x: 467, startPoint y: 321, endPoint x: 460, endPoint y: 320, distance: 7.4
click at [464, 320] on div at bounding box center [465, 315] width 3 height 39
click at [435, 318] on div "ну," at bounding box center [434, 314] width 13 height 13
drag, startPoint x: 439, startPoint y: 302, endPoint x: 451, endPoint y: 302, distance: 11.6
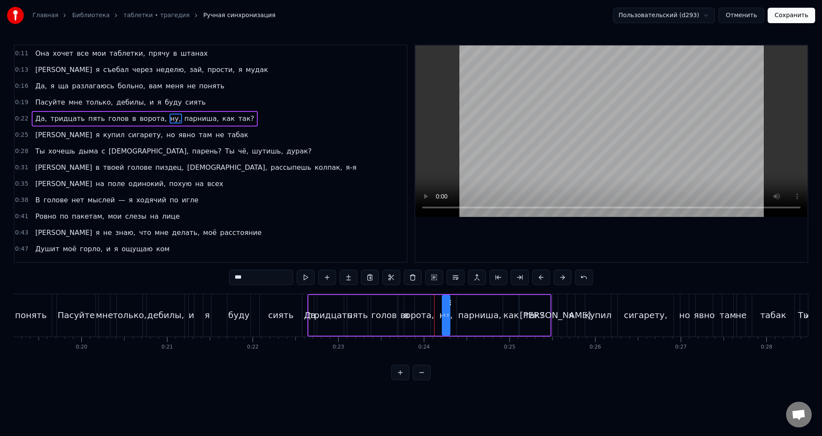
click at [451, 302] on icon at bounding box center [449, 302] width 7 height 7
click at [454, 303] on icon at bounding box center [451, 302] width 7 height 7
click at [451, 301] on div "ну," at bounding box center [449, 315] width 7 height 39
click at [452, 301] on div "ну," at bounding box center [449, 315] width 7 height 39
click at [445, 309] on div at bounding box center [445, 315] width 3 height 39
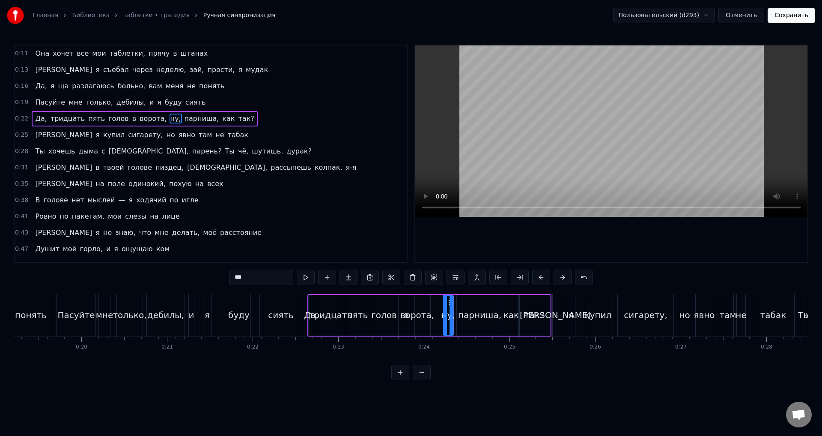
click at [424, 313] on div "ворота," at bounding box center [418, 314] width 34 height 13
type input "*******"
drag, startPoint x: 411, startPoint y: 301, endPoint x: 424, endPoint y: 302, distance: 13.3
click at [424, 302] on icon at bounding box center [424, 302] width 7 height 7
click at [424, 302] on circle at bounding box center [424, 302] width 0 height 0
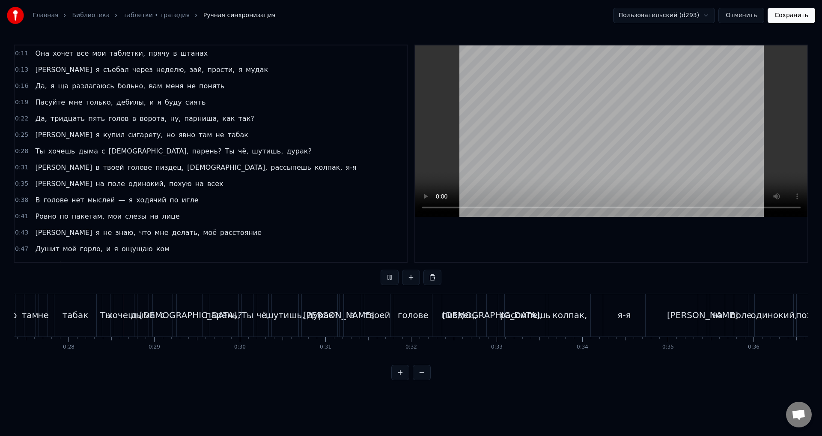
scroll to position [0, 2365]
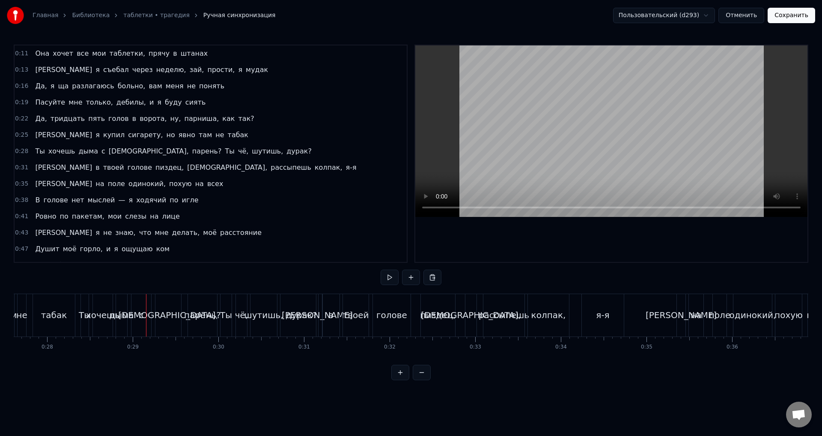
click at [784, 16] on button "Сохранить" at bounding box center [792, 15] width 48 height 15
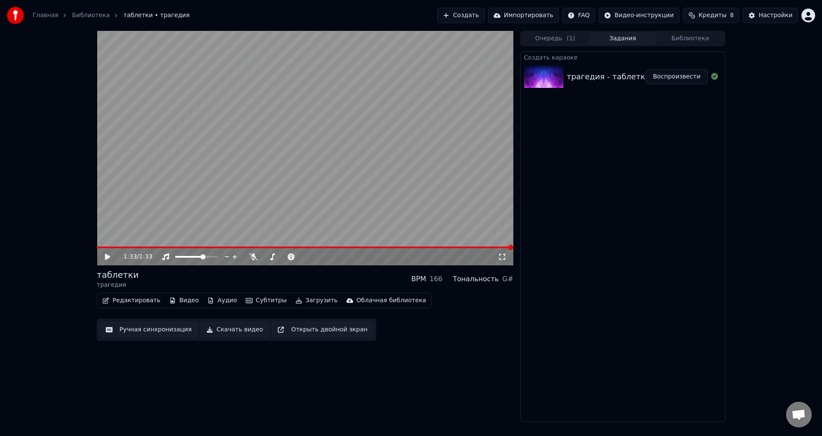
click at [236, 330] on button "Скачать видео" at bounding box center [235, 329] width 68 height 15
click at [484, 16] on button "Создать" at bounding box center [460, 15] width 47 height 15
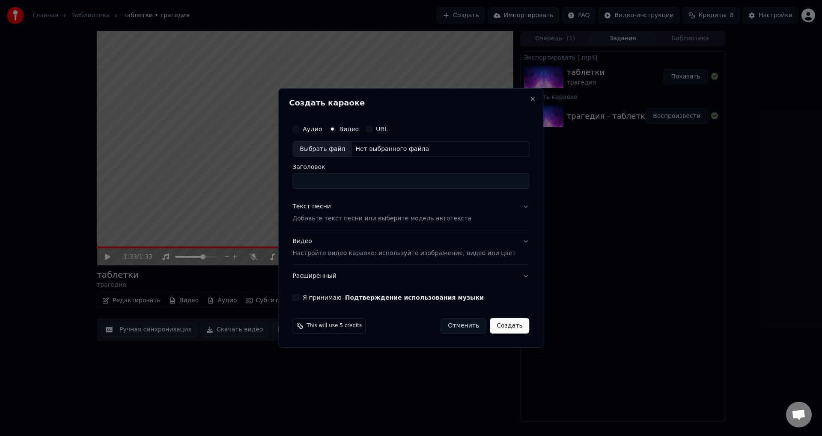
click at [342, 151] on div "Выбрать файл" at bounding box center [322, 148] width 59 height 15
click at [368, 182] on input "**********" at bounding box center [411, 180] width 237 height 15
click at [312, 180] on input "**********" at bounding box center [411, 180] width 237 height 15
type input "**********"
click at [394, 217] on p "Добавьте текст песни или выберите модель автотекста" at bounding box center [382, 219] width 179 height 9
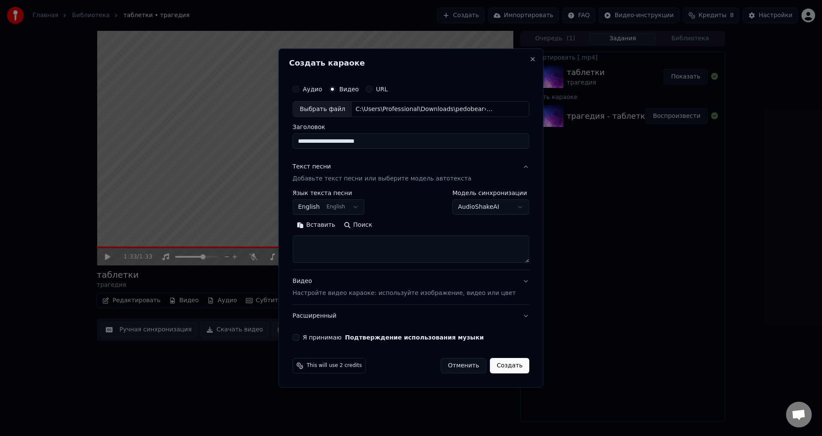
click at [365, 252] on textarea at bounding box center [411, 249] width 237 height 27
paste textarea "**********"
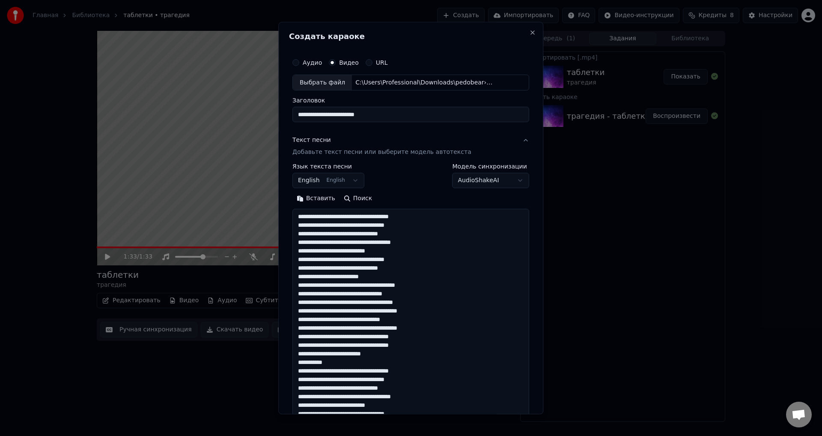
scroll to position [200, 0]
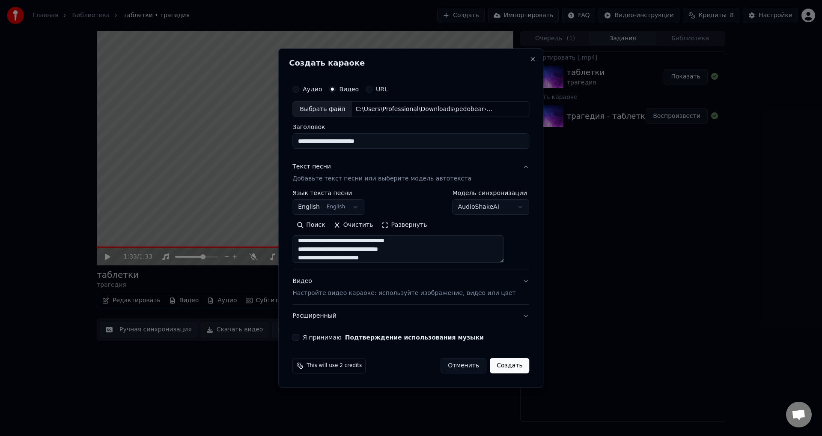
type textarea "**********"
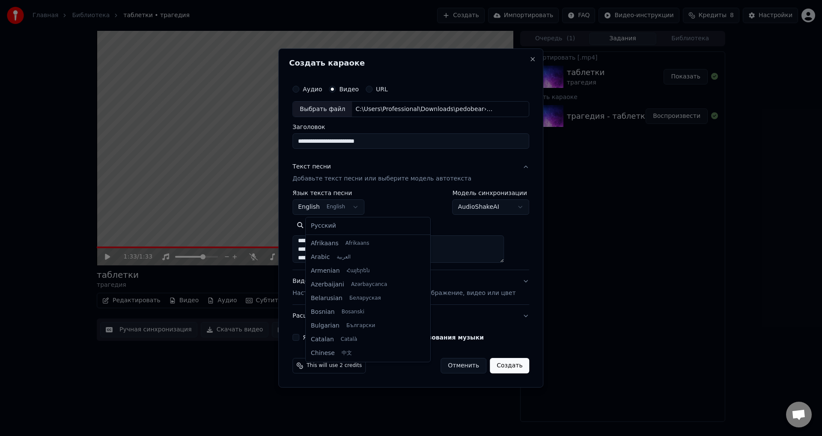
click at [348, 206] on body "**********" at bounding box center [411, 218] width 822 height 436
select select "**"
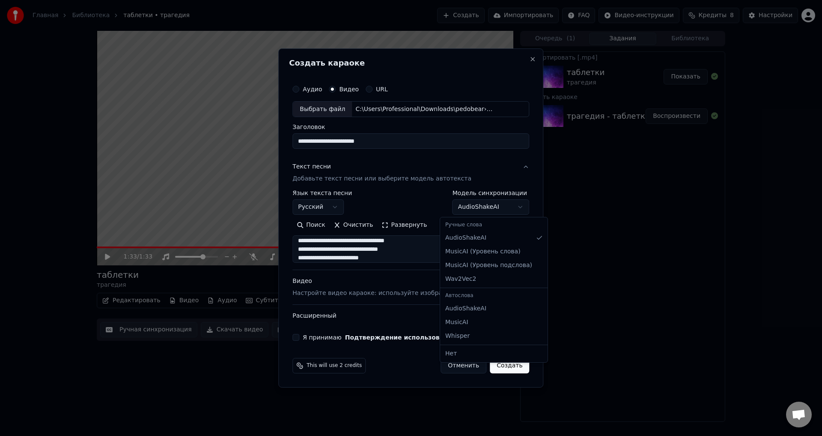
click at [479, 206] on body "**********" at bounding box center [411, 218] width 822 height 436
click at [493, 215] on body "**********" at bounding box center [411, 218] width 822 height 436
click at [479, 209] on body "**********" at bounding box center [411, 218] width 822 height 436
click at [473, 203] on body "**********" at bounding box center [411, 218] width 822 height 436
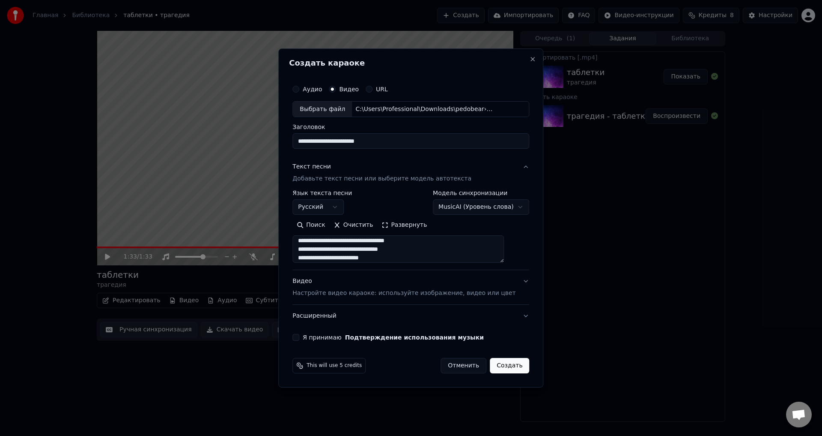
click at [476, 204] on body "**********" at bounding box center [411, 218] width 822 height 436
click at [479, 212] on body "**********" at bounding box center [411, 218] width 822 height 436
click at [499, 212] on body "**********" at bounding box center [411, 218] width 822 height 436
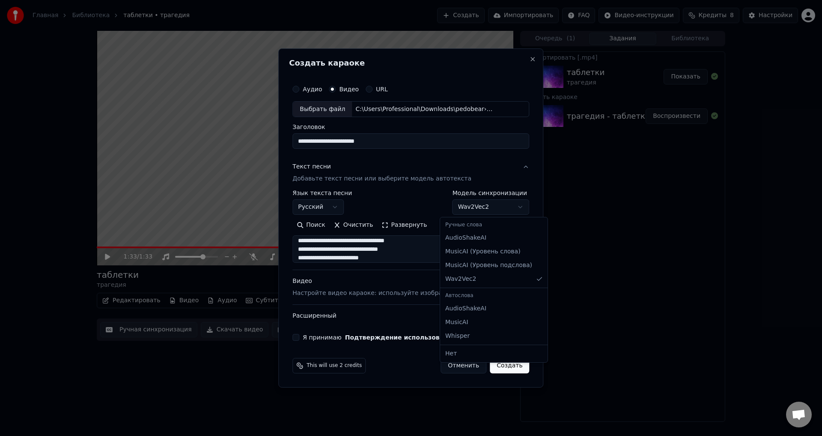
click at [483, 213] on body "**********" at bounding box center [411, 218] width 822 height 436
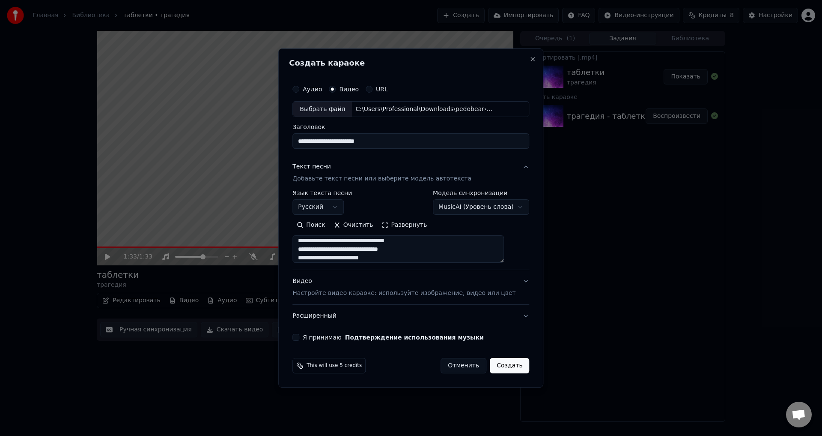
click at [479, 217] on div "**********" at bounding box center [411, 226] width 237 height 73
click at [479, 209] on body "**********" at bounding box center [411, 218] width 822 height 436
select select "**********"
click at [314, 287] on div "Видео Настройте видео караоке: используйте изображение, видео или цвет" at bounding box center [404, 287] width 223 height 21
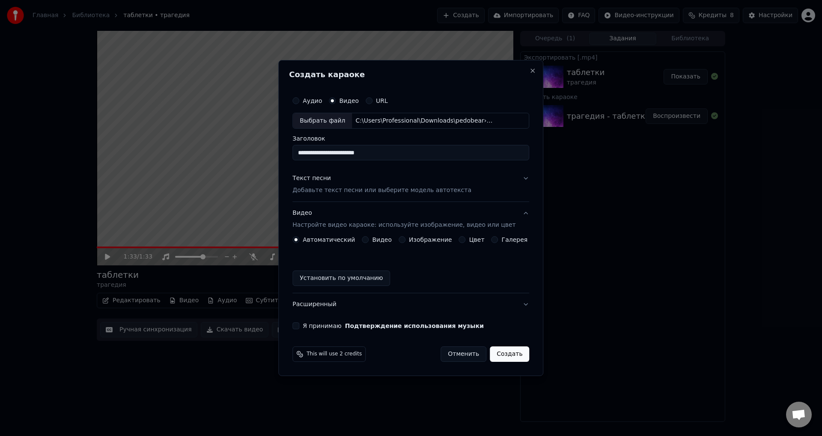
click at [389, 190] on p "Добавьте текст песни или выберите модель автотекста" at bounding box center [382, 190] width 179 height 9
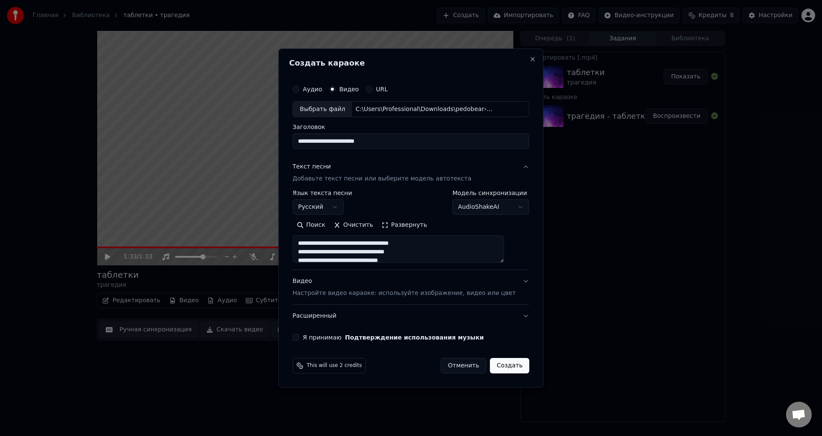
click at [499, 371] on button "Создать" at bounding box center [509, 365] width 39 height 15
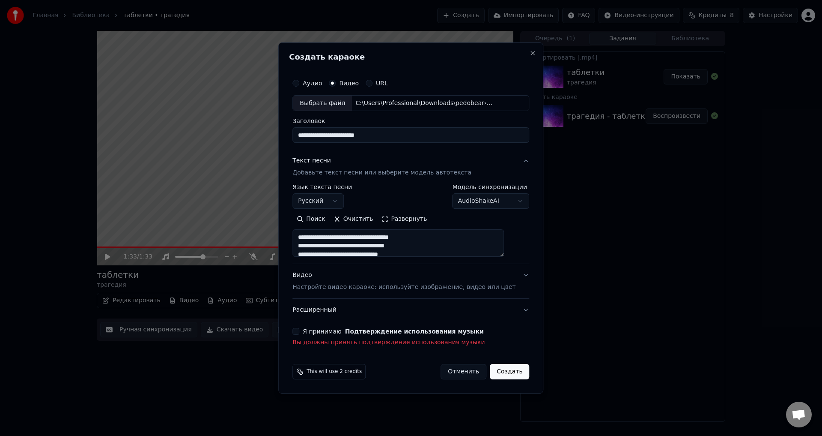
click at [299, 331] on button "Я принимаю Подтверждение использования музыки" at bounding box center [296, 331] width 7 height 7
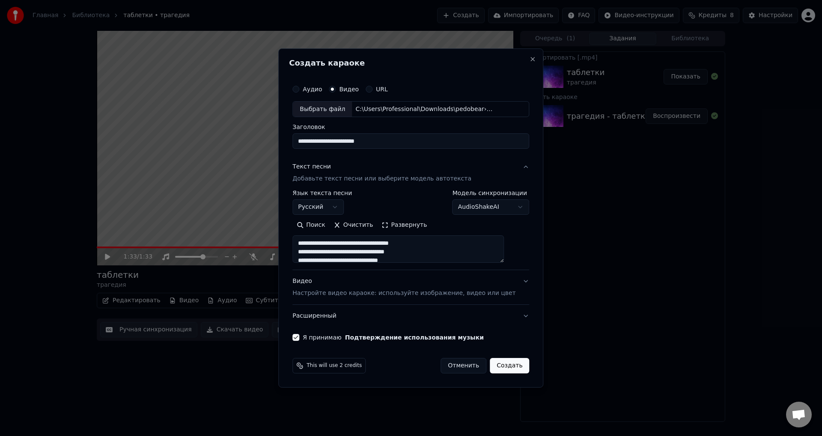
click at [504, 367] on button "Создать" at bounding box center [509, 365] width 39 height 15
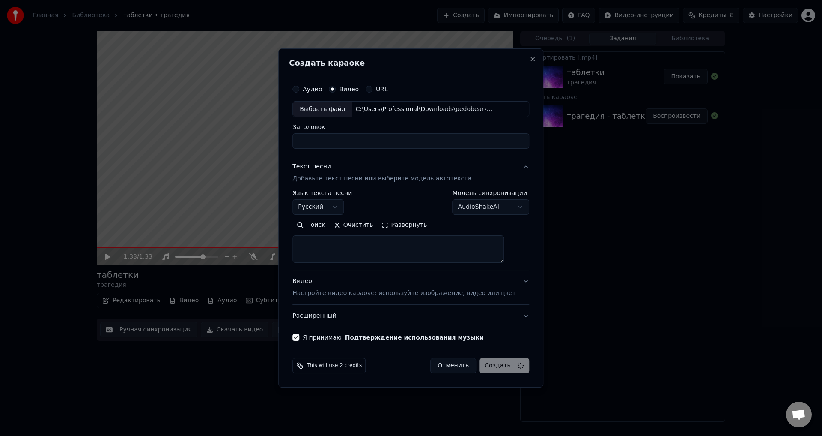
select select
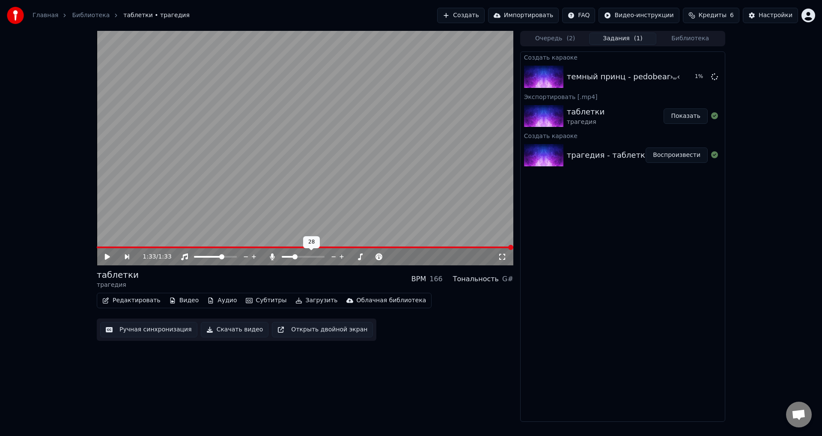
click at [294, 258] on span at bounding box center [295, 256] width 5 height 5
click at [211, 193] on video at bounding box center [305, 148] width 417 height 234
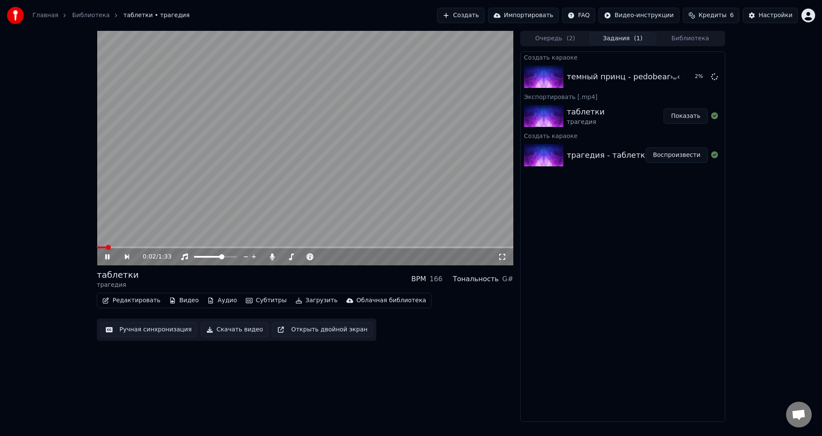
drag, startPoint x: 143, startPoint y: 245, endPoint x: 171, endPoint y: 247, distance: 27.9
click at [144, 245] on video at bounding box center [305, 148] width 417 height 234
click at [153, 246] on span at bounding box center [305, 247] width 417 height 2
drag, startPoint x: 197, startPoint y: 202, endPoint x: 256, endPoint y: 221, distance: 61.4
click at [198, 202] on video at bounding box center [305, 148] width 417 height 234
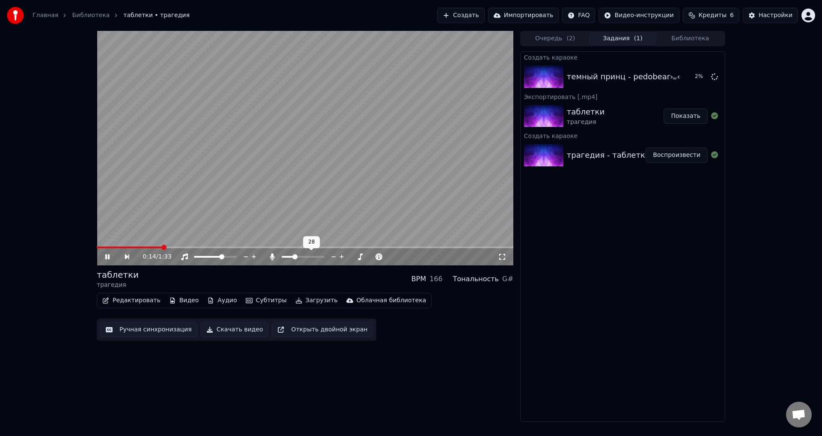
click at [287, 258] on div at bounding box center [311, 256] width 69 height 9
drag, startPoint x: 290, startPoint y: 255, endPoint x: 286, endPoint y: 256, distance: 4.7
click at [286, 256] on div at bounding box center [311, 256] width 69 height 9
click at [286, 257] on span at bounding box center [288, 256] width 5 height 5
click at [283, 258] on span at bounding box center [285, 256] width 5 height 5
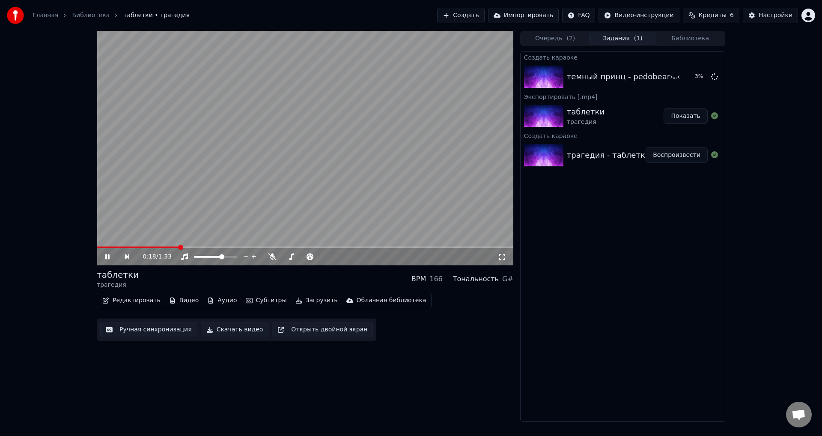
click at [347, 271] on div "таблетки трагедия BPM 166 Тональность G#" at bounding box center [305, 279] width 417 height 21
click at [341, 167] on video at bounding box center [305, 148] width 417 height 234
click at [471, 15] on button "Создать" at bounding box center [460, 15] width 47 height 15
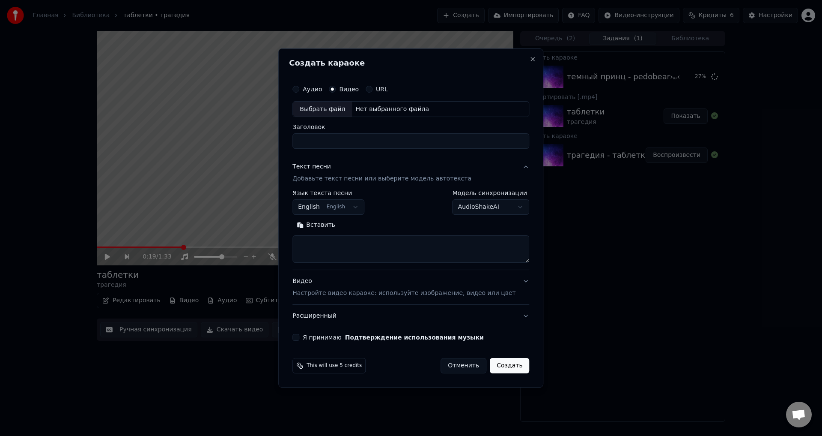
click at [340, 115] on div "Выбрать файл" at bounding box center [322, 109] width 59 height 15
type input "**********"
click at [386, 260] on textarea at bounding box center [411, 249] width 237 height 27
click at [412, 247] on textarea at bounding box center [411, 249] width 237 height 27
paste textarea "**********"
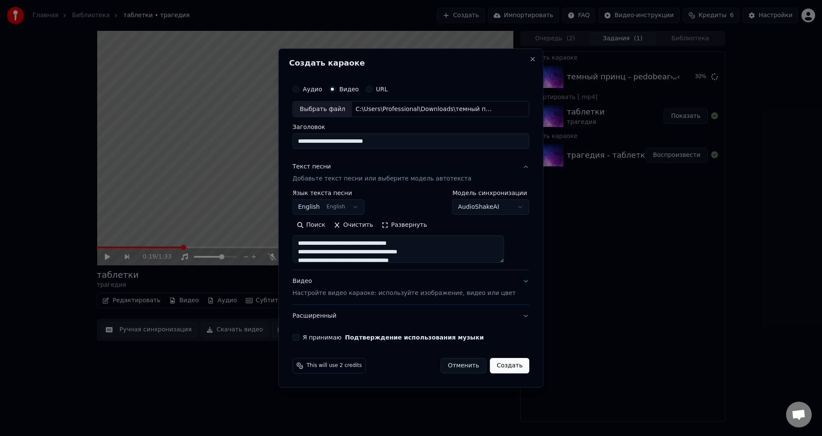
scroll to position [11, 0]
type textarea "**********"
click at [359, 212] on body "Главная Библиотека таблетки • трагедия Создать Импортировать FAQ Видео-инструкц…" at bounding box center [411, 218] width 822 height 436
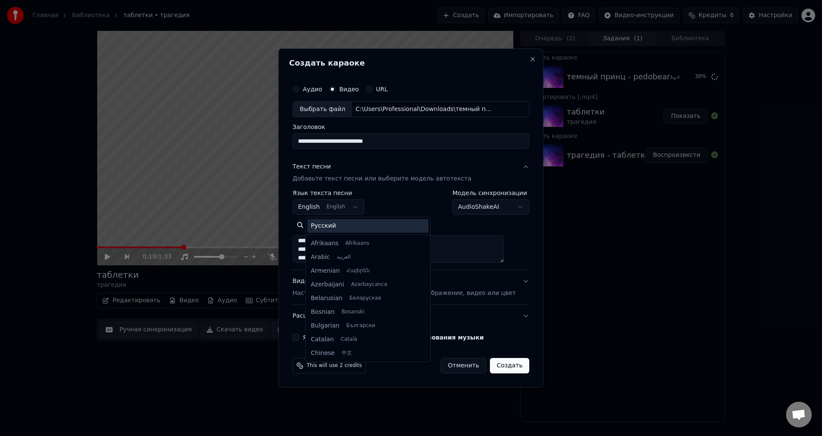
scroll to position [69, 0]
select select "**"
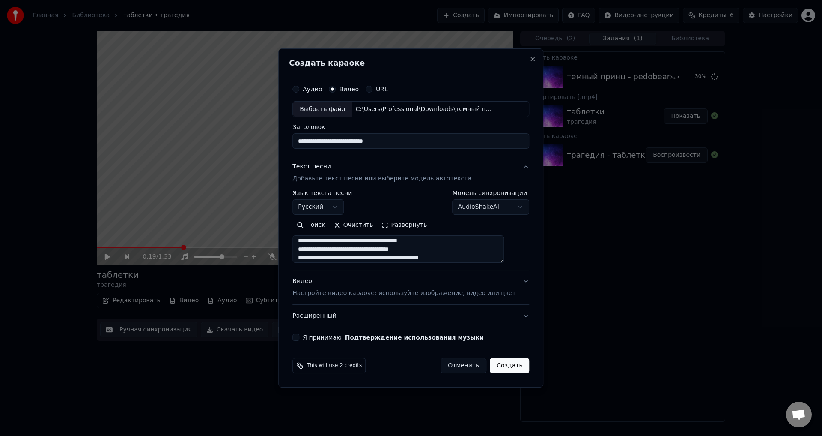
click at [482, 209] on body "Главная Библиотека таблетки • трагедия Создать Импортировать FAQ Видео-инструкц…" at bounding box center [411, 218] width 822 height 436
click at [499, 260] on textarea "**********" at bounding box center [399, 249] width 212 height 27
paste textarea "**********"
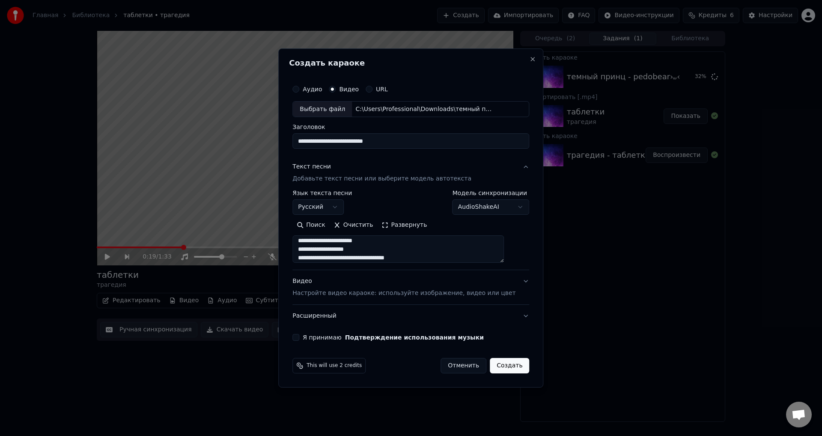
scroll to position [123, 0]
paste textarea "**********"
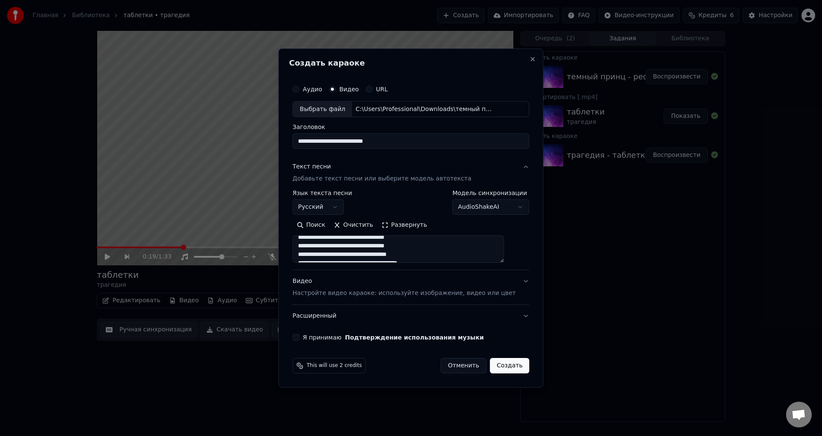
scroll to position [225, 0]
type textarea "**********"
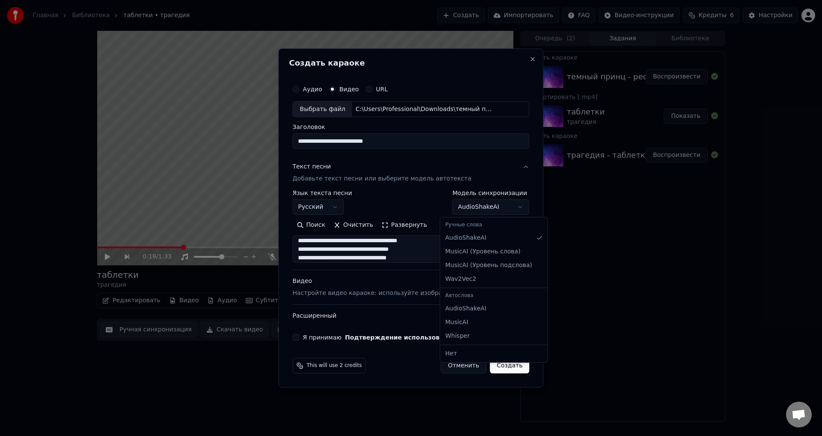
click at [493, 213] on body "Главная Библиотека таблетки • трагедия Создать Импортировать FAQ Видео-инструкц…" at bounding box center [411, 218] width 822 height 436
click at [482, 198] on div "**********" at bounding box center [491, 202] width 77 height 25
click at [484, 209] on body "Главная Библиотека таблетки • трагедия Создать Импортировать FAQ Видео-инструкц…" at bounding box center [411, 218] width 822 height 436
click at [493, 212] on body "Главная Библиотека таблетки • трагедия Создать Импортировать FAQ Видео-инструкц…" at bounding box center [411, 218] width 822 height 436
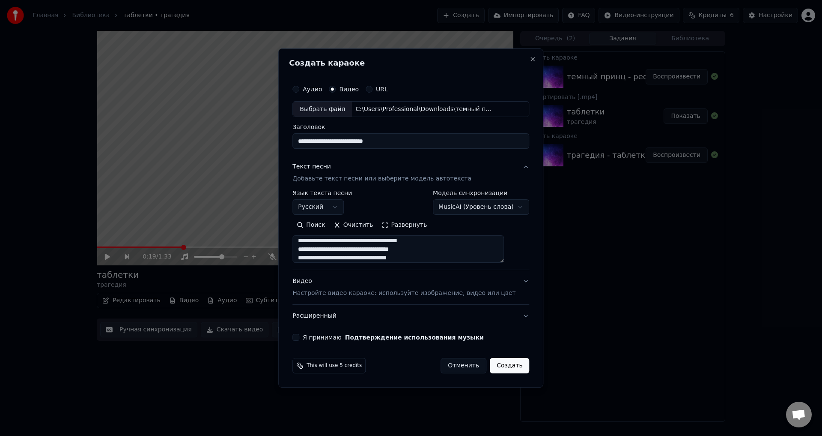
click at [490, 212] on body "Главная Библиотека таблетки • трагедия Создать Импортировать FAQ Видео-инструкц…" at bounding box center [411, 218] width 822 height 436
select select "**********"
click at [491, 252] on textarea at bounding box center [399, 249] width 212 height 27
paste textarea "**********"
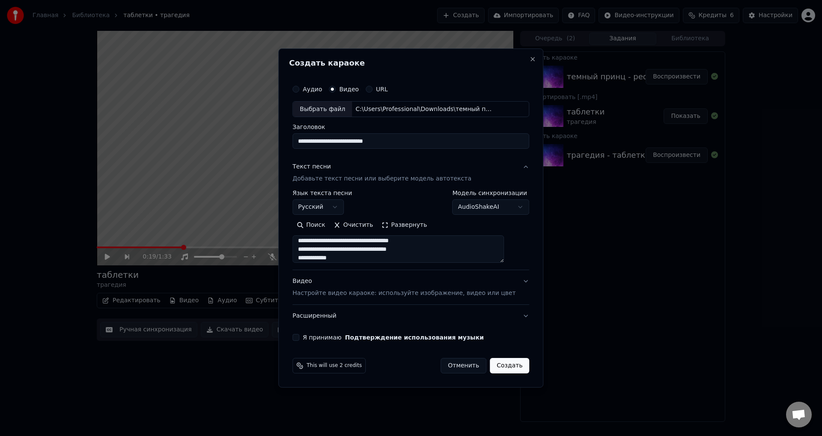
type textarea "**********"
click at [491, 211] on body "Главная Библиотека таблетки • трагедия Создать Импортировать FAQ Видео-инструкц…" at bounding box center [411, 218] width 822 height 436
click at [499, 366] on button "Создать" at bounding box center [509, 365] width 39 height 15
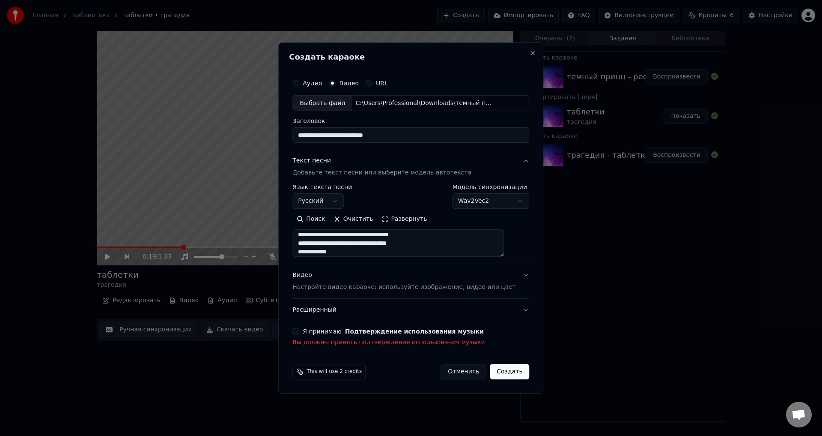
click at [299, 333] on button "Я принимаю Подтверждение использования музыки" at bounding box center [296, 331] width 7 height 7
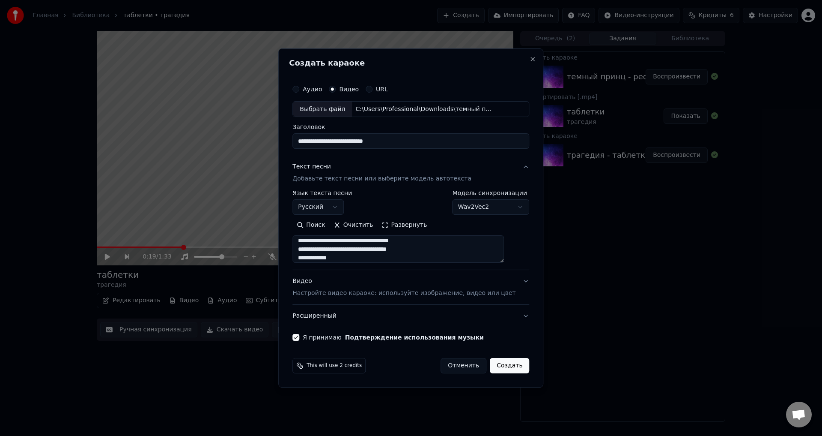
click at [490, 366] on button "Создать" at bounding box center [509, 365] width 39 height 15
select select "**********"
select select
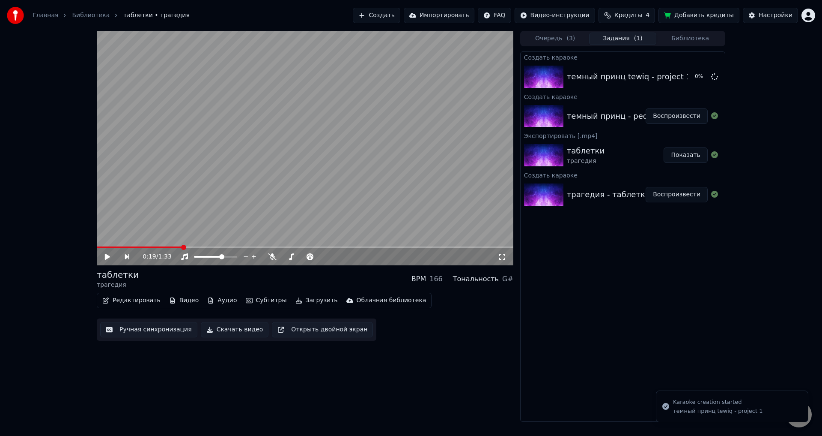
click at [684, 118] on button "Воспроизвести" at bounding box center [677, 115] width 62 height 15
click at [470, 346] on div "0:00 / 1:23 темный принц pedobear BPM 189 Тональность A#m Редактировать Видео А…" at bounding box center [305, 226] width 417 height 391
click at [302, 284] on div "темный принц pedobear BPM 189 Тональность A#m" at bounding box center [305, 279] width 417 height 21
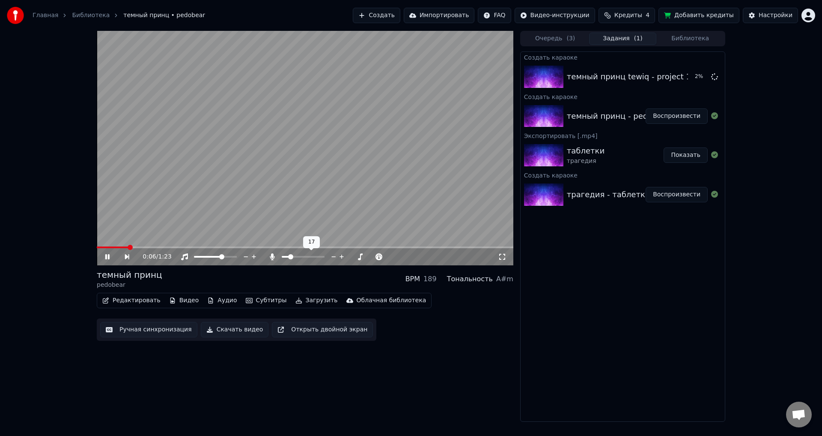
click at [289, 258] on span at bounding box center [290, 256] width 5 height 5
click at [293, 272] on div "темный принц pedobear BPM 189 Тональность A#m" at bounding box center [305, 279] width 417 height 21
click at [282, 257] on span at bounding box center [282, 257] width 0 height 2
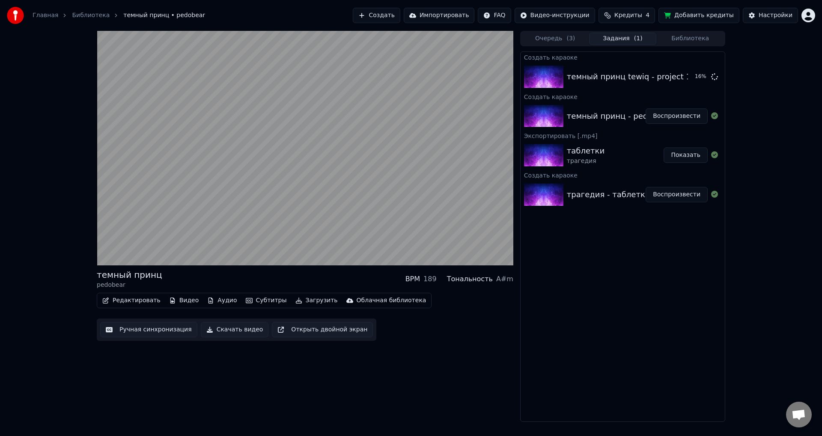
click at [235, 329] on button "Скачать видео" at bounding box center [235, 329] width 68 height 15
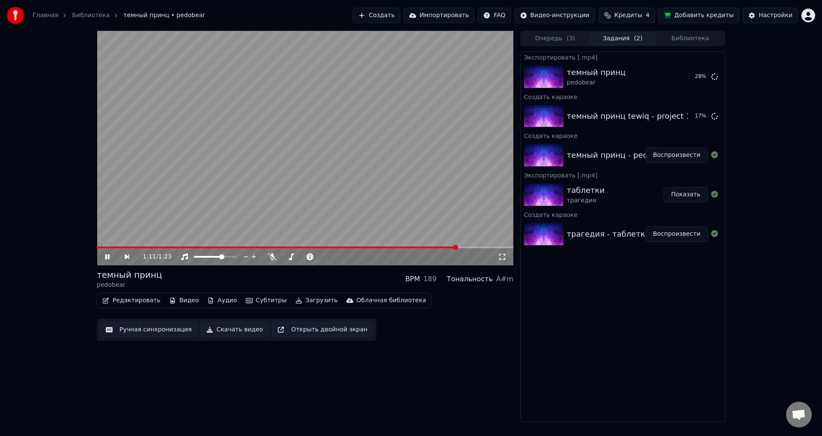
click at [419, 147] on video at bounding box center [305, 148] width 417 height 234
click at [724, 12] on button "Добавить кредиты" at bounding box center [699, 15] width 81 height 15
click at [699, 83] on button "Показать" at bounding box center [686, 76] width 44 height 15
click at [684, 116] on button "Воспроизвести" at bounding box center [677, 115] width 62 height 15
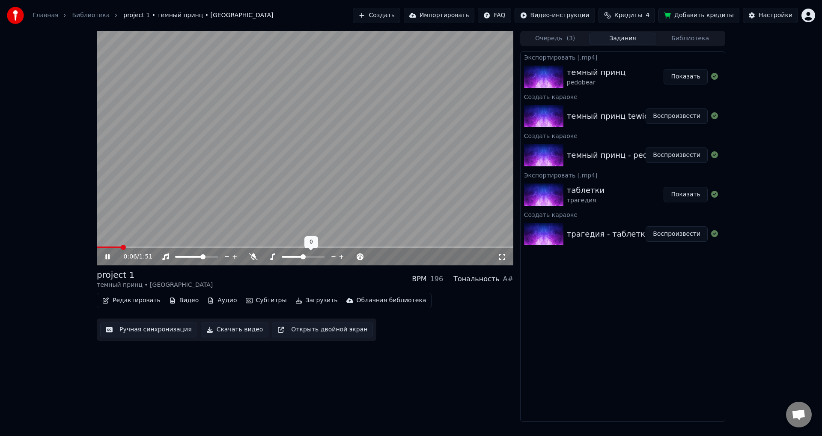
click at [304, 257] on span at bounding box center [303, 256] width 5 height 5
click at [273, 256] on span at bounding box center [284, 257] width 43 height 2
click at [145, 333] on button "Ручная синхронизация" at bounding box center [148, 329] width 97 height 15
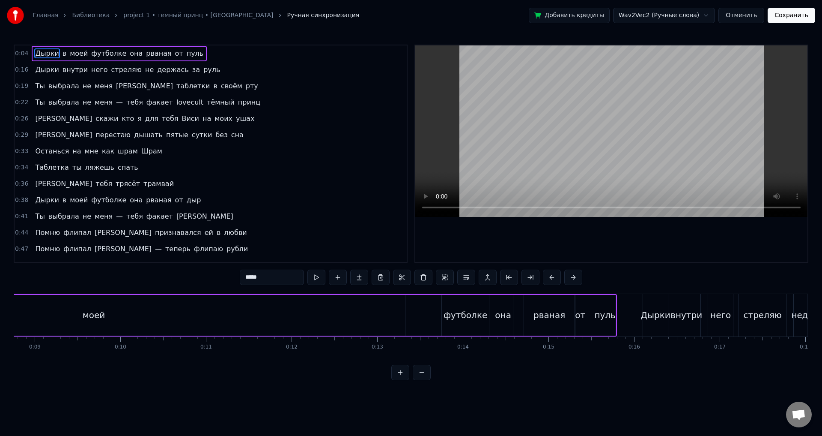
scroll to position [0, 640]
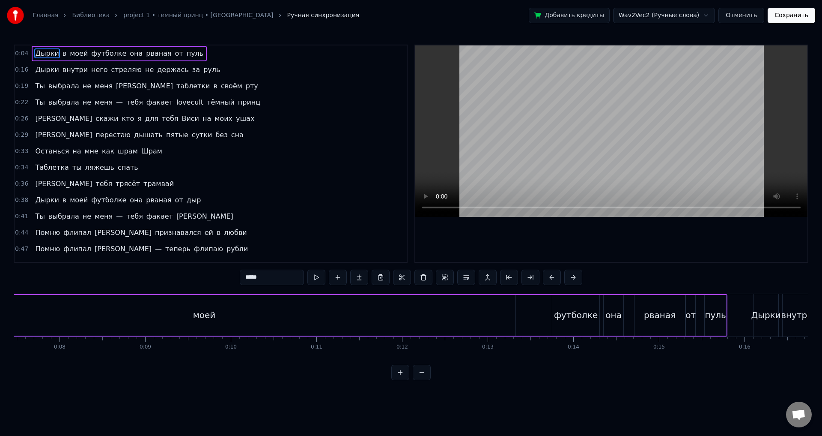
click at [215, 303] on div "моей" at bounding box center [204, 315] width 623 height 41
type input "****"
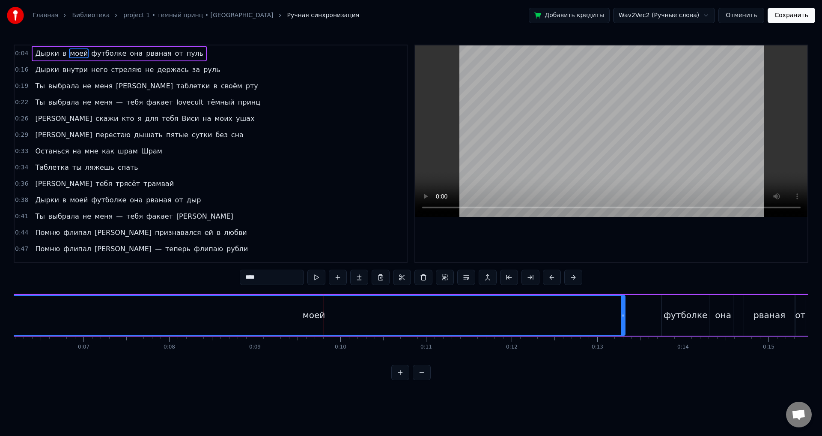
scroll to position [0, 399]
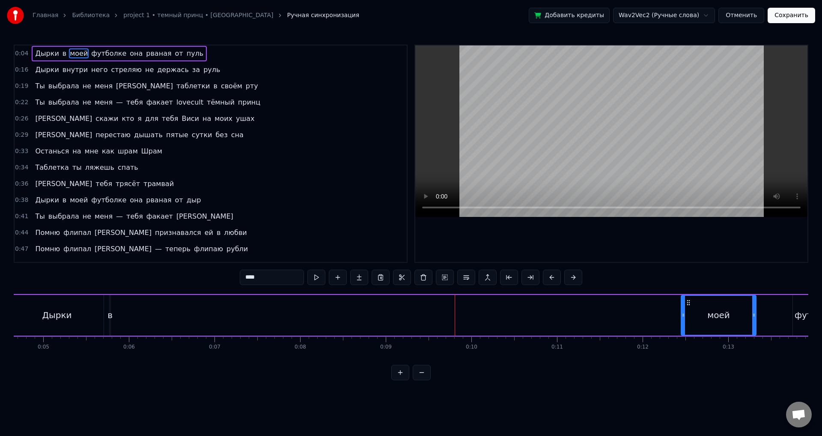
drag, startPoint x: 134, startPoint y: 314, endPoint x: 681, endPoint y: 318, distance: 546.2
click at [682, 318] on div at bounding box center [683, 315] width 3 height 39
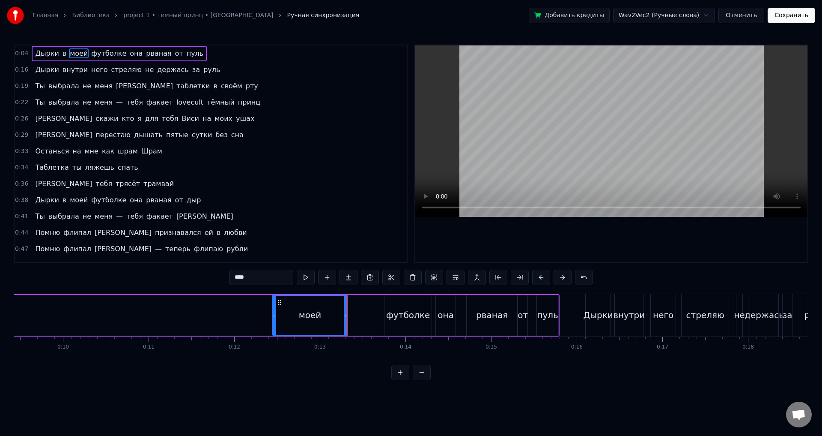
scroll to position [0, 798]
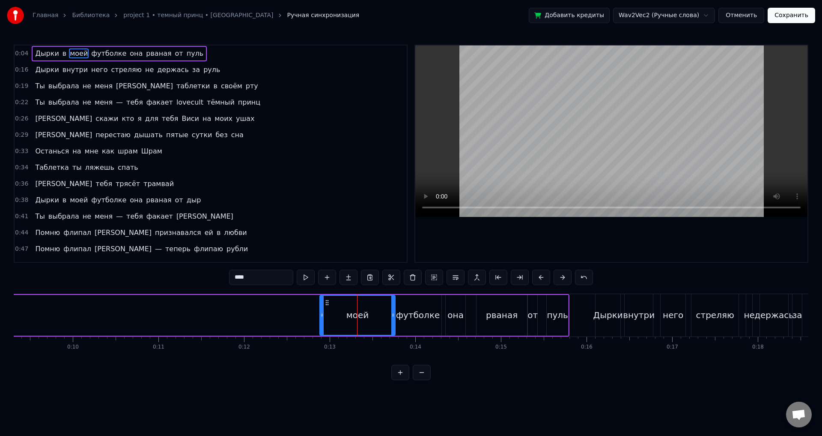
drag, startPoint x: 288, startPoint y: 302, endPoint x: 326, endPoint y: 300, distance: 37.7
click at [326, 300] on icon at bounding box center [327, 302] width 7 height 7
drag, startPoint x: 321, startPoint y: 316, endPoint x: 348, endPoint y: 316, distance: 26.6
click at [348, 316] on icon at bounding box center [347, 314] width 3 height 7
click at [349, 317] on icon at bounding box center [349, 314] width 3 height 7
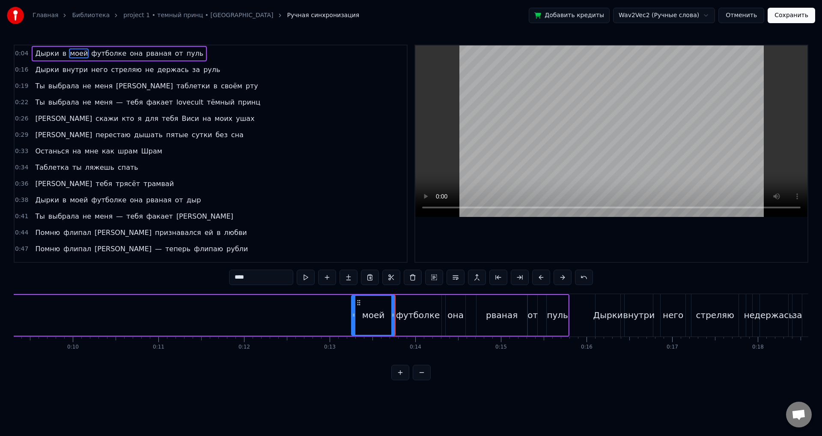
click at [354, 317] on icon at bounding box center [353, 314] width 3 height 7
click at [356, 317] on icon at bounding box center [354, 314] width 3 height 7
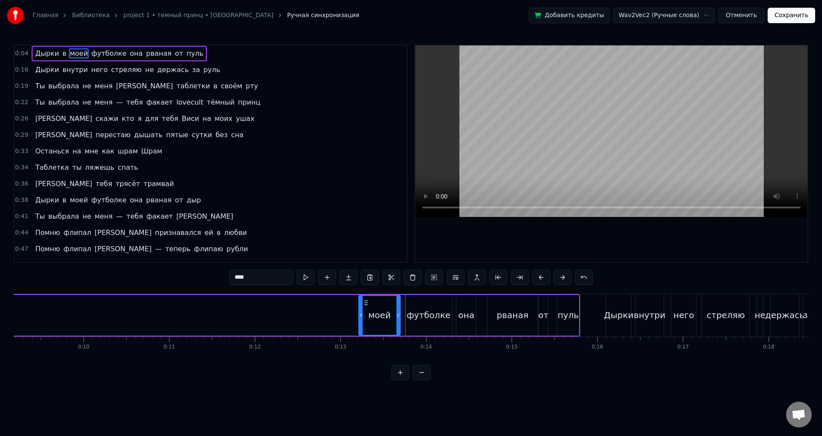
scroll to position [0, 797]
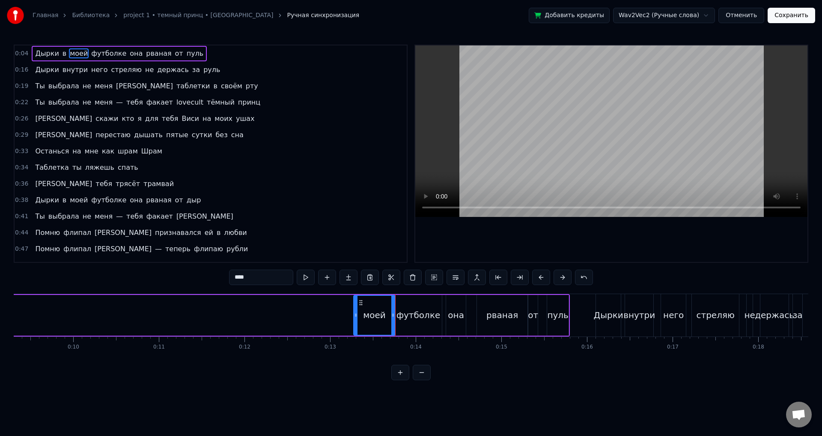
click at [279, 323] on div "Дырки в моей футболке она рваная от пуль" at bounding box center [90, 315] width 959 height 42
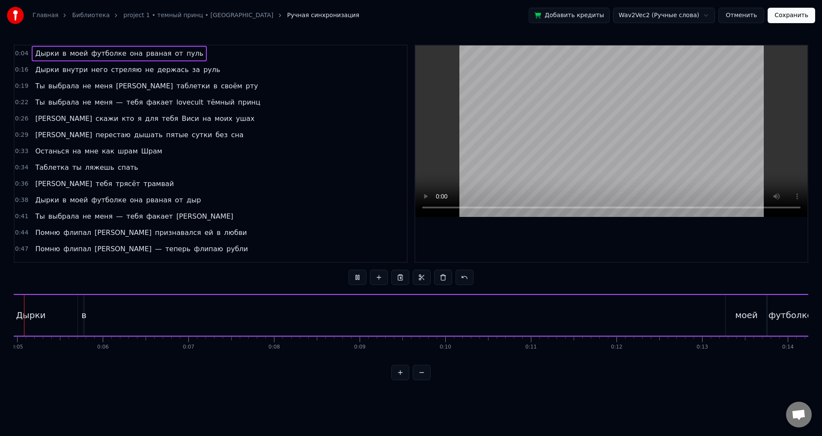
scroll to position [0, 393]
click at [91, 314] on div "Дырки" at bounding box center [62, 315] width 93 height 41
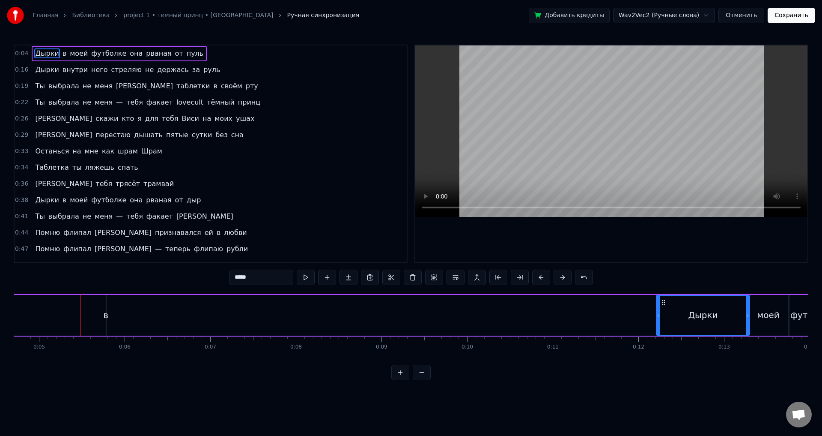
drag, startPoint x: 22, startPoint y: 301, endPoint x: 667, endPoint y: 329, distance: 645.2
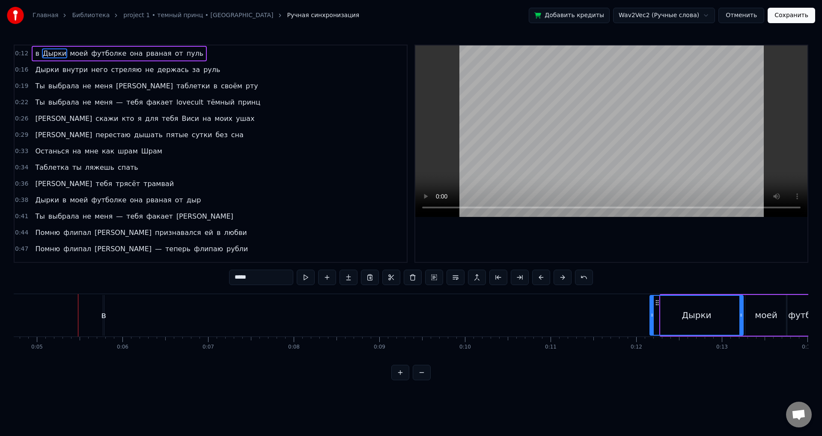
drag, startPoint x: 670, startPoint y: 301, endPoint x: 659, endPoint y: 300, distance: 10.7
click at [659, 300] on icon at bounding box center [657, 302] width 7 height 7
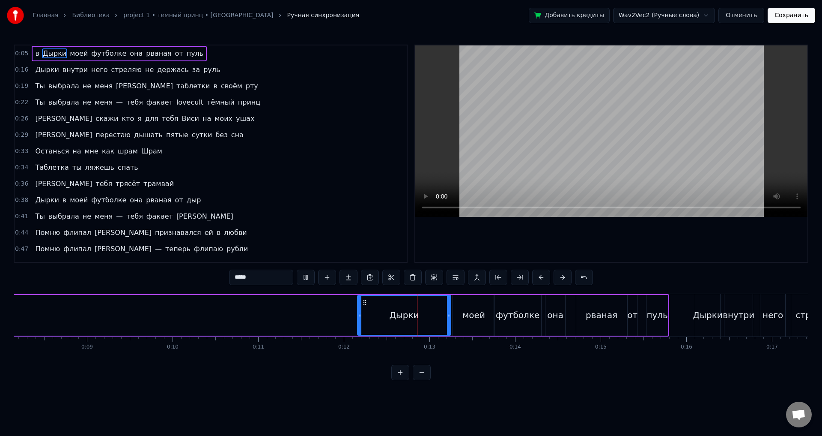
scroll to position [0, 713]
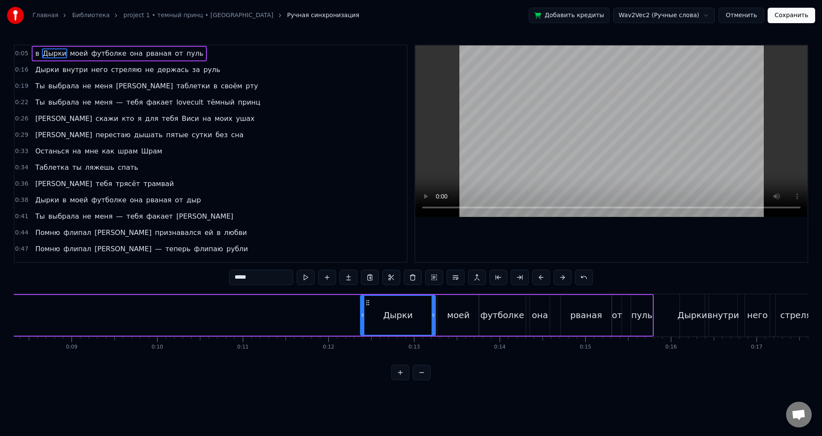
drag, startPoint x: 344, startPoint y: 317, endPoint x: 363, endPoint y: 319, distance: 18.5
click at [363, 319] on div at bounding box center [362, 315] width 3 height 39
drag, startPoint x: 361, startPoint y: 321, endPoint x: 368, endPoint y: 321, distance: 6.4
click at [368, 321] on div at bounding box center [369, 315] width 3 height 39
drag, startPoint x: 369, startPoint y: 321, endPoint x: 392, endPoint y: 320, distance: 23.2
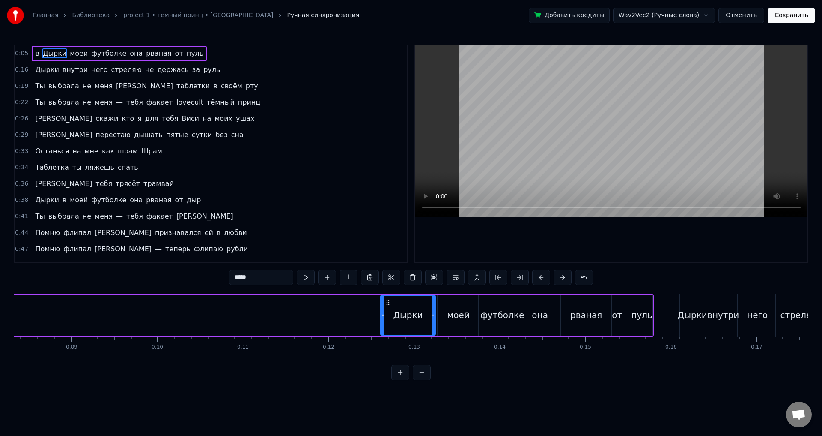
click at [385, 320] on div at bounding box center [382, 315] width 3 height 39
drag, startPoint x: 383, startPoint y: 317, endPoint x: 392, endPoint y: 317, distance: 8.1
click at [392, 317] on div "Дырки" at bounding box center [409, 315] width 53 height 41
drag, startPoint x: 387, startPoint y: 318, endPoint x: 391, endPoint y: 319, distance: 4.3
click at [389, 319] on div at bounding box center [387, 315] width 3 height 39
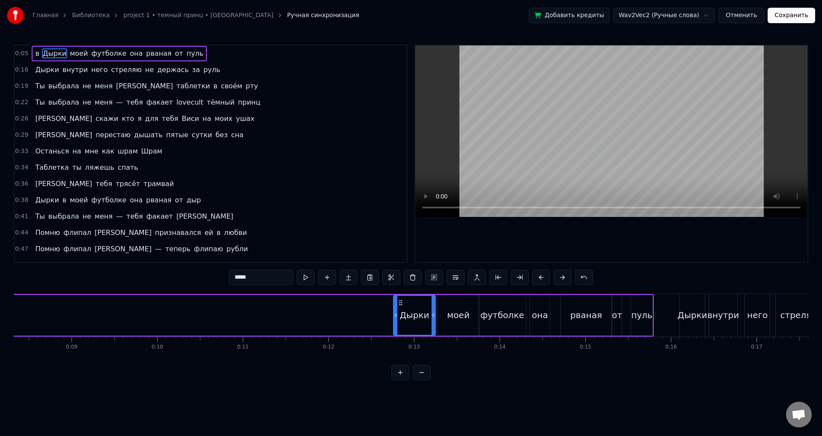
click at [396, 319] on div at bounding box center [395, 315] width 3 height 39
drag, startPoint x: 394, startPoint y: 317, endPoint x: 406, endPoint y: 316, distance: 11.6
click at [398, 316] on icon at bounding box center [395, 314] width 3 height 7
click at [404, 320] on div at bounding box center [405, 315] width 3 height 39
drag, startPoint x: 433, startPoint y: 318, endPoint x: 442, endPoint y: 317, distance: 8.6
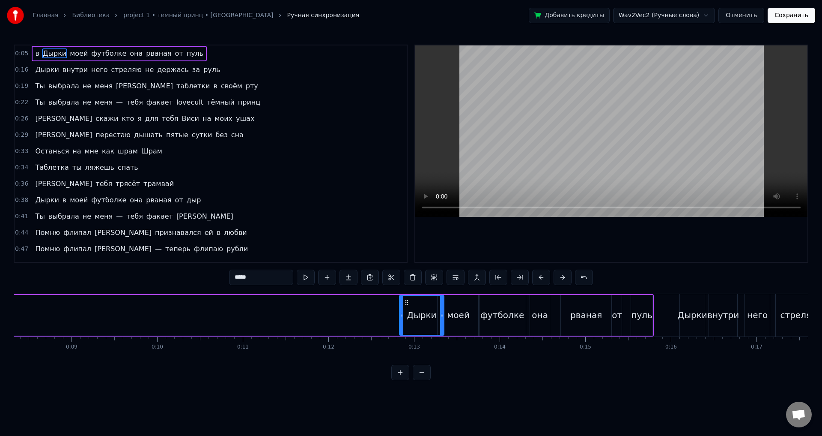
click at [442, 317] on icon at bounding box center [441, 314] width 3 height 7
click at [449, 319] on div "моей" at bounding box center [458, 314] width 23 height 13
drag, startPoint x: 439, startPoint y: 314, endPoint x: 450, endPoint y: 316, distance: 11.2
click at [450, 316] on icon at bounding box center [449, 314] width 3 height 7
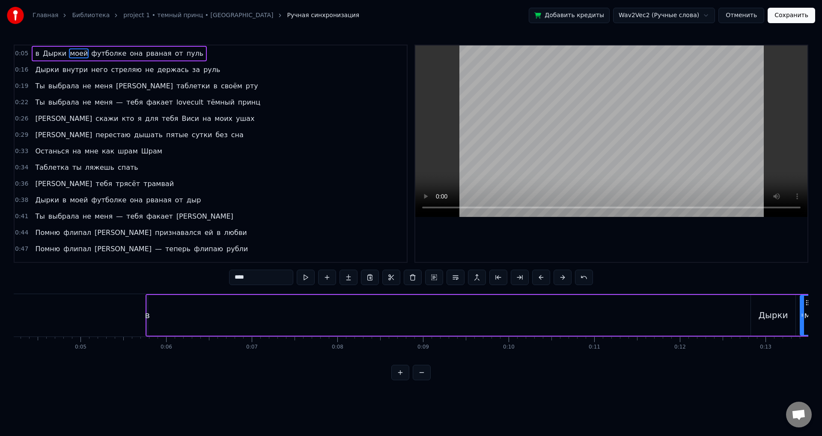
scroll to position [0, 451]
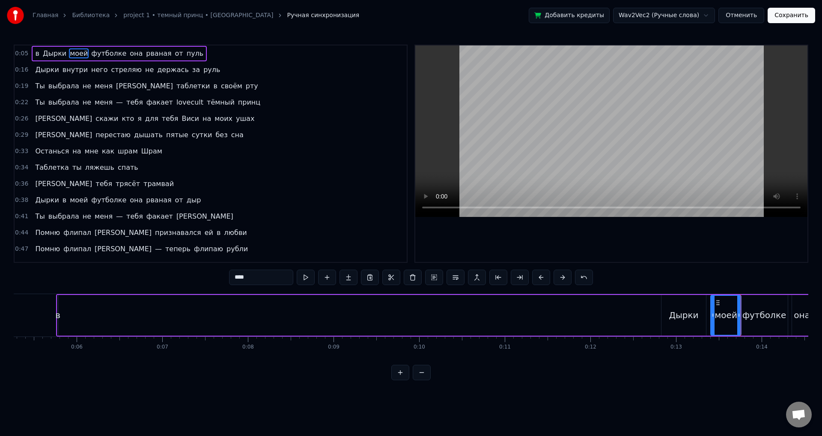
click at [59, 319] on div "в" at bounding box center [57, 314] width 5 height 13
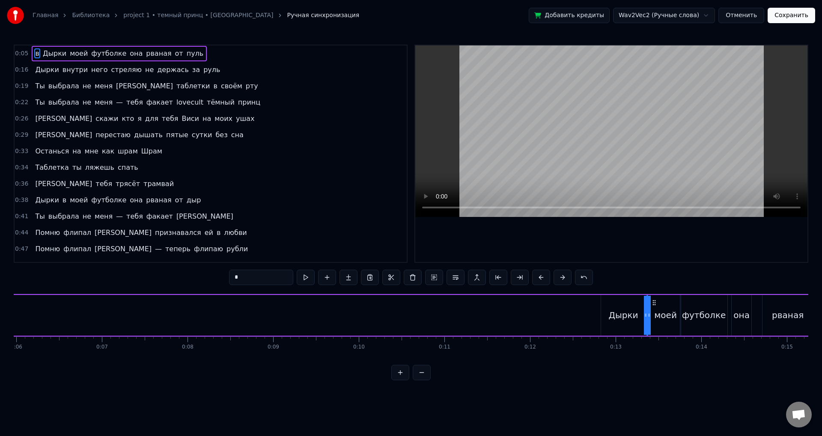
drag, startPoint x: 64, startPoint y: 303, endPoint x: 654, endPoint y: 346, distance: 591.4
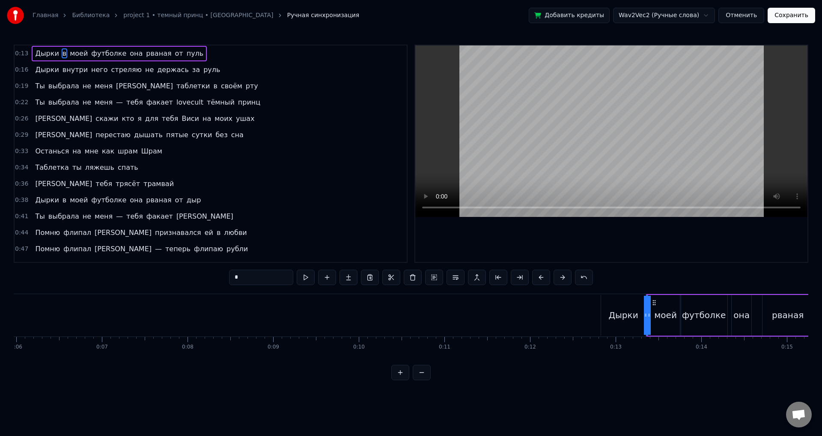
scroll to position [0, 511]
click at [395, 377] on button at bounding box center [401, 372] width 18 height 15
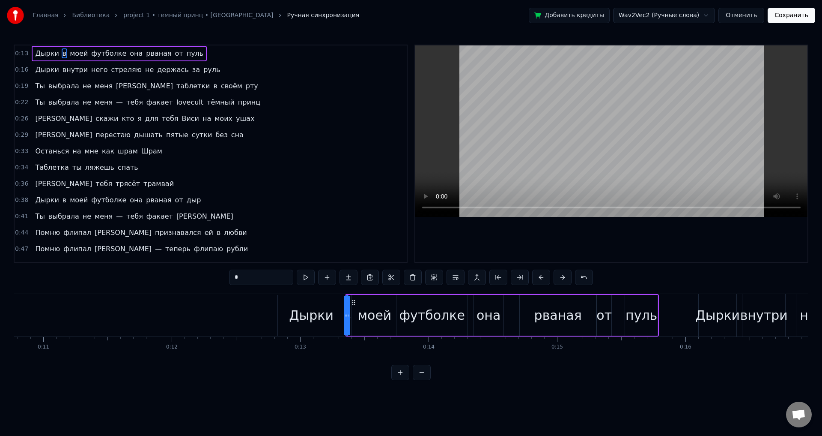
scroll to position [0, 1408]
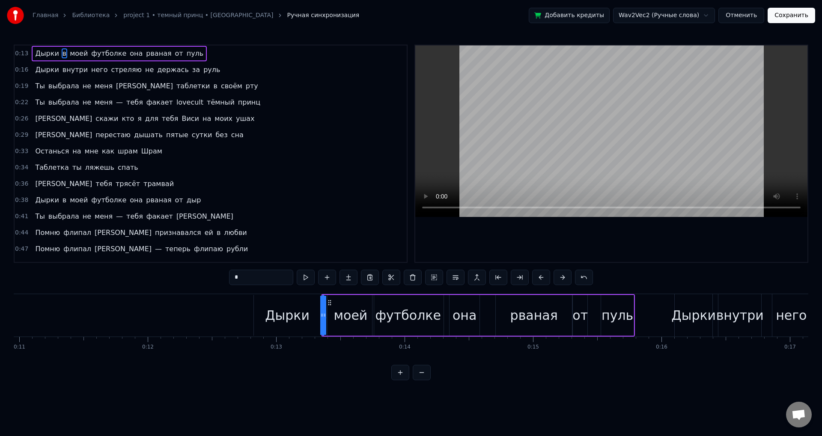
click at [274, 319] on div "Дырки" at bounding box center [287, 314] width 45 height 19
click at [323, 315] on div "в" at bounding box center [324, 314] width 8 height 19
type input "*"
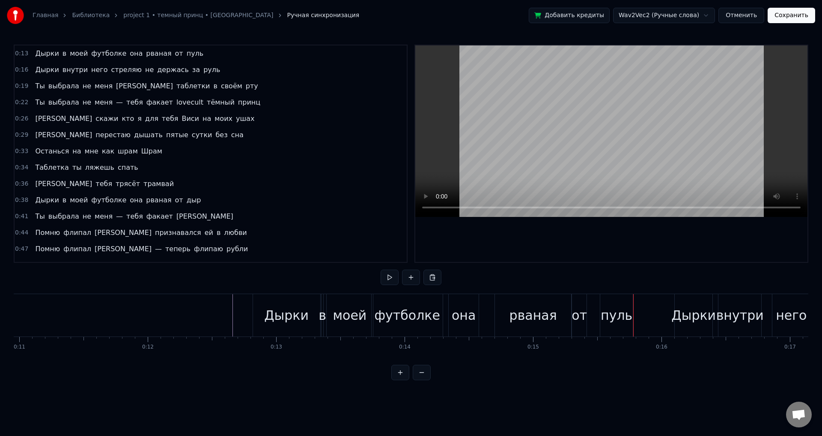
click at [789, 18] on button "Сохранить" at bounding box center [792, 15] width 48 height 15
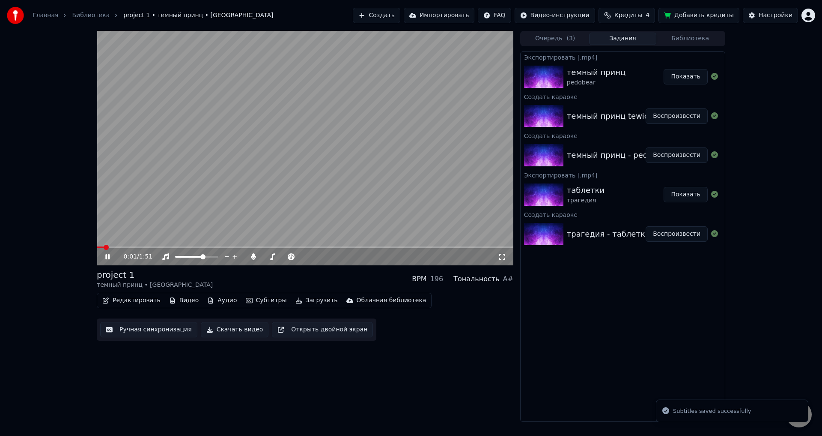
click at [115, 248] on span at bounding box center [305, 247] width 417 height 2
click at [143, 248] on span at bounding box center [305, 247] width 417 height 2
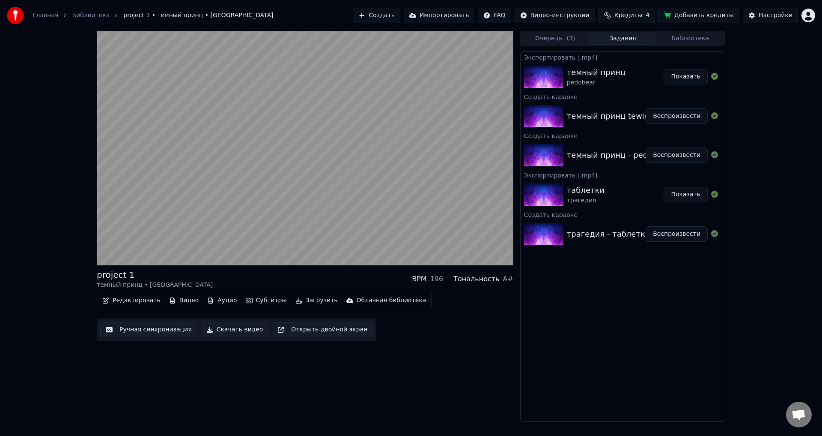
click at [152, 327] on button "Ручная синхронизация" at bounding box center [148, 329] width 97 height 15
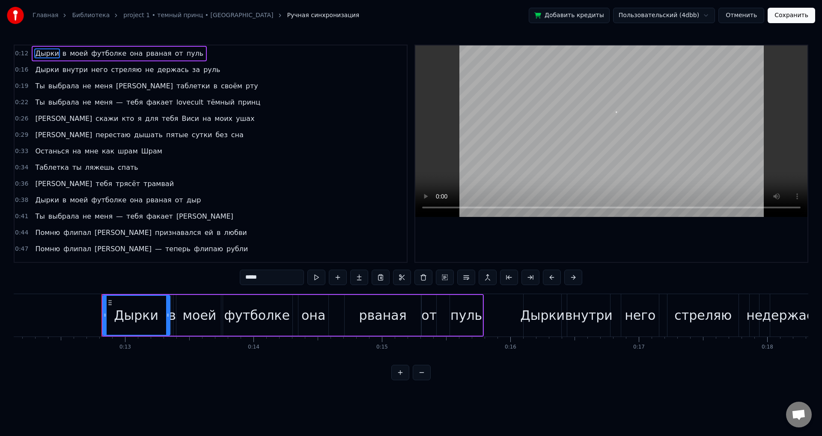
scroll to position [0, 1604]
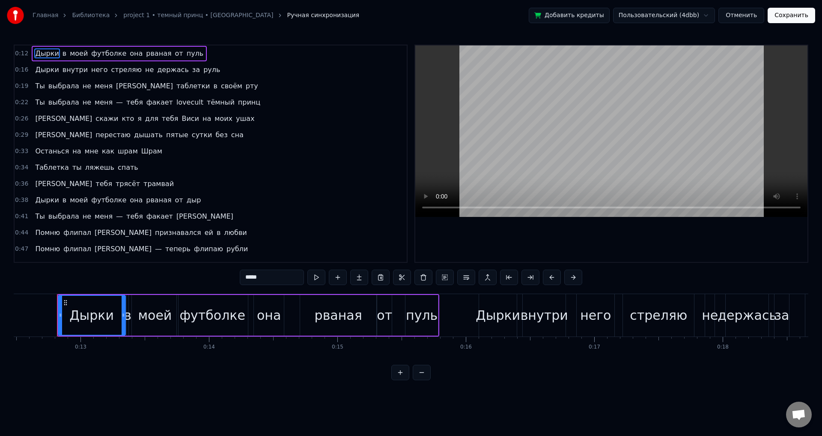
click at [206, 104] on span "тёмный" at bounding box center [221, 102] width 30 height 10
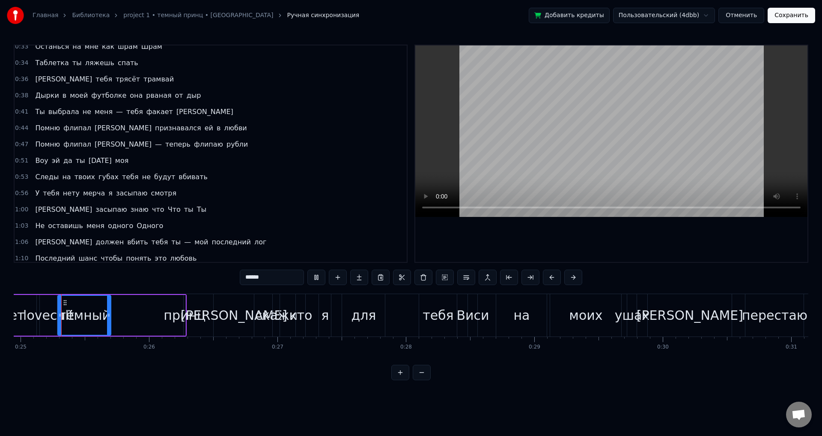
scroll to position [189, 0]
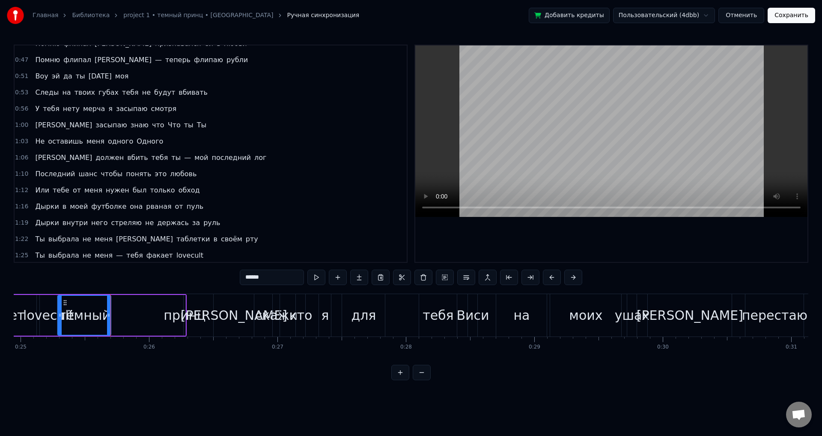
click at [181, 314] on div "принц" at bounding box center [185, 314] width 42 height 19
type input "*****"
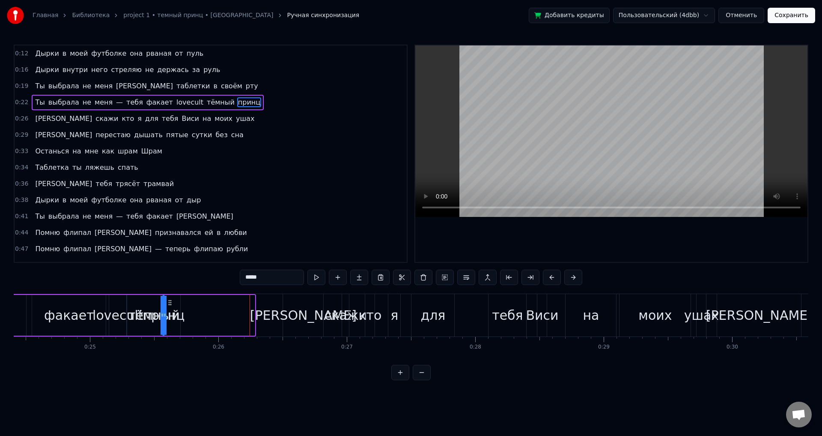
scroll to position [0, 3135]
drag, startPoint x: 190, startPoint y: 302, endPoint x: 189, endPoint y: 308, distance: 5.2
click at [184, 308] on div "принц" at bounding box center [183, 315] width 1 height 39
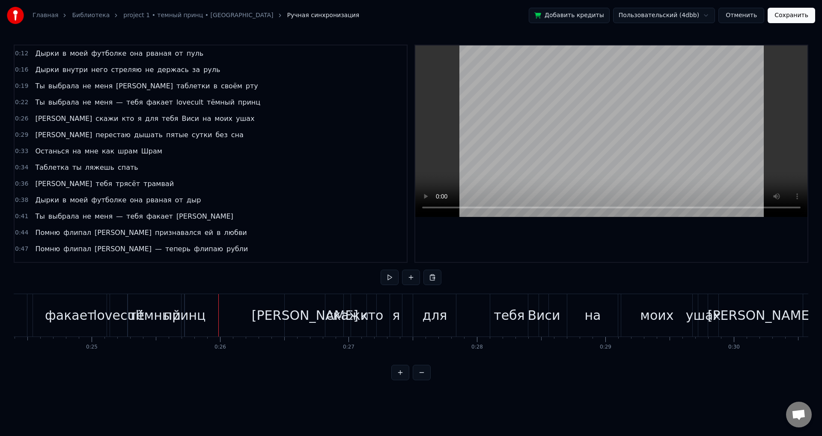
click at [191, 316] on div "принц" at bounding box center [185, 314] width 42 height 19
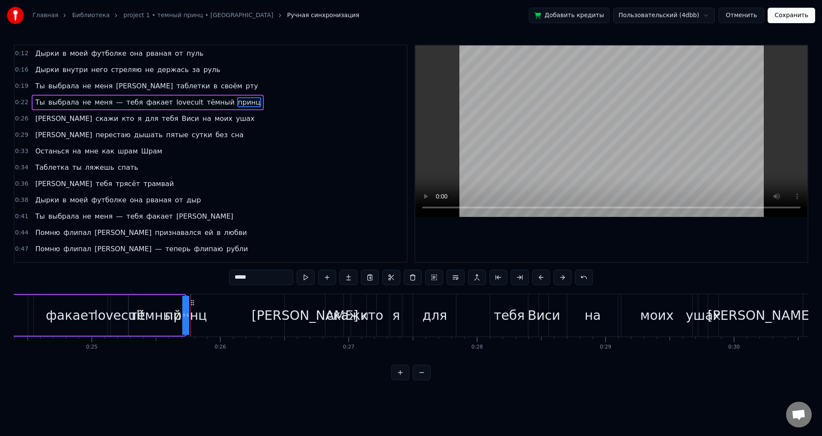
drag, startPoint x: 189, startPoint y: 320, endPoint x: 197, endPoint y: 320, distance: 8.1
click at [186, 320] on div "принц" at bounding box center [186, 315] width 0 height 39
drag, startPoint x: 187, startPoint y: 317, endPoint x: 178, endPoint y: 319, distance: 9.2
click at [172, 319] on div at bounding box center [173, 315] width 3 height 39
drag, startPoint x: 183, startPoint y: 318, endPoint x: 211, endPoint y: 319, distance: 27.9
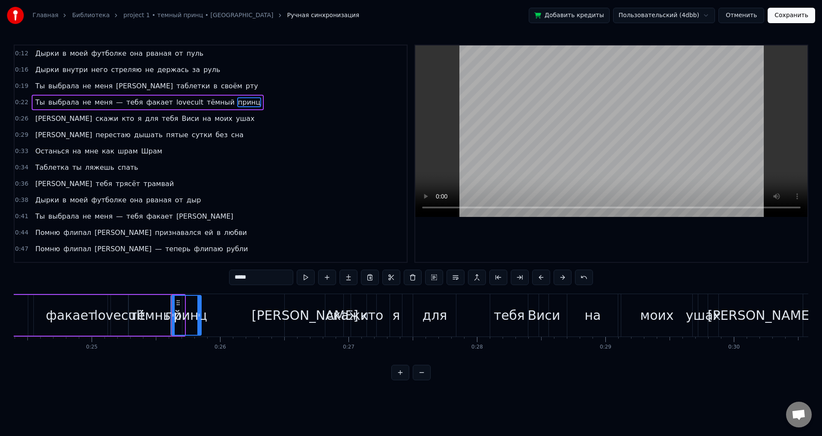
click at [201, 319] on div at bounding box center [198, 315] width 3 height 39
drag, startPoint x: 172, startPoint y: 318, endPoint x: 184, endPoint y: 320, distance: 11.8
click at [184, 320] on div at bounding box center [185, 315] width 3 height 39
click at [220, 325] on div at bounding box center [217, 315] width 3 height 39
drag, startPoint x: 217, startPoint y: 323, endPoint x: 222, endPoint y: 323, distance: 5.1
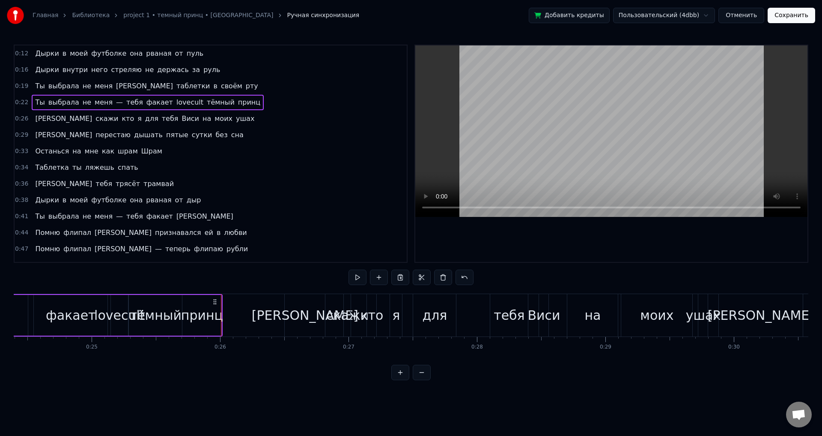
click at [219, 320] on div "принц" at bounding box center [202, 314] width 42 height 19
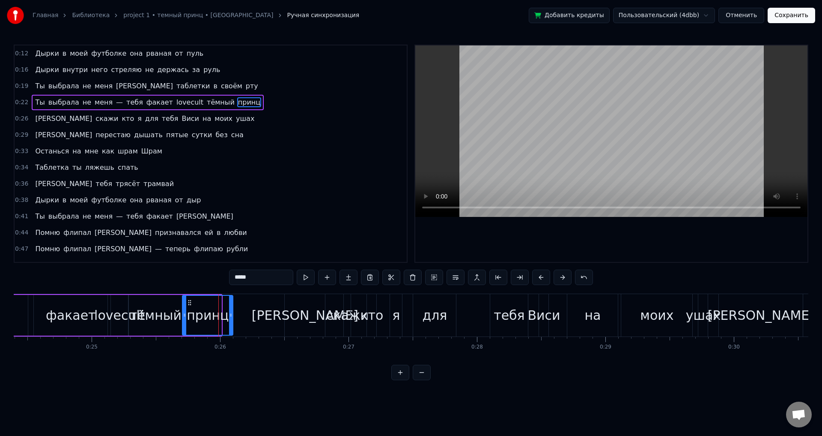
drag, startPoint x: 219, startPoint y: 317, endPoint x: 249, endPoint y: 318, distance: 30.0
click at [233, 318] on div at bounding box center [230, 315] width 3 height 39
drag, startPoint x: 248, startPoint y: 317, endPoint x: 229, endPoint y: 317, distance: 19.7
click at [229, 317] on icon at bounding box center [229, 314] width 3 height 7
drag, startPoint x: 229, startPoint y: 313, endPoint x: 224, endPoint y: 314, distance: 5.3
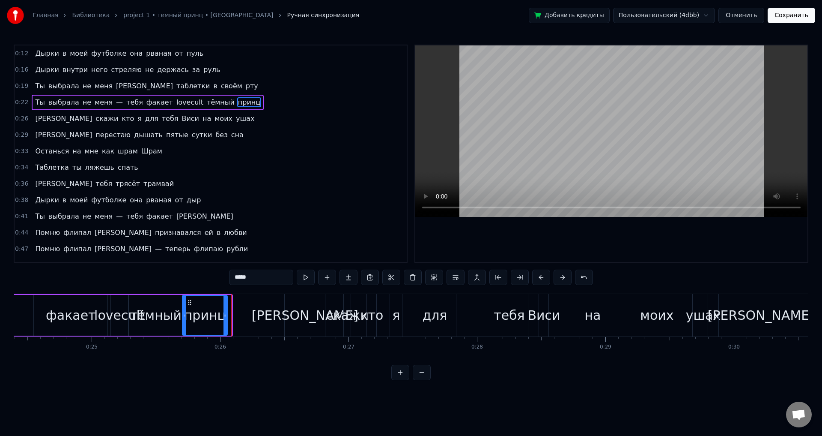
click at [224, 314] on icon at bounding box center [225, 314] width 3 height 7
click at [218, 318] on div at bounding box center [219, 315] width 3 height 39
click at [215, 319] on div at bounding box center [216, 315] width 3 height 39
click at [163, 318] on div "тёмный" at bounding box center [156, 314] width 52 height 19
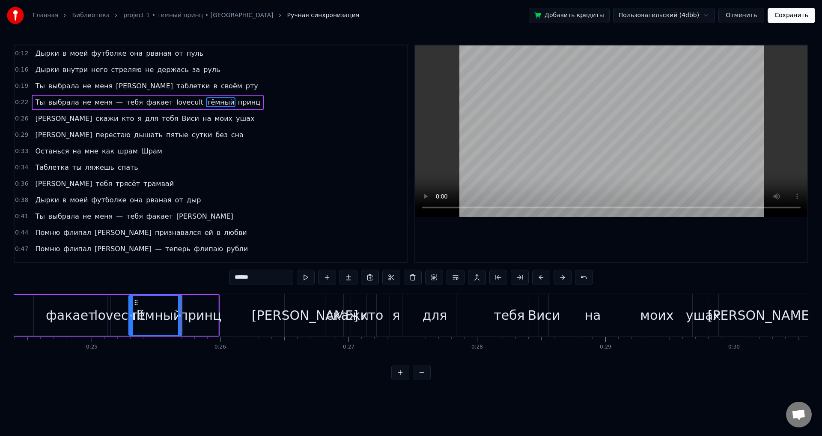
click at [131, 312] on icon at bounding box center [130, 314] width 3 height 7
drag, startPoint x: 179, startPoint y: 320, endPoint x: 169, endPoint y: 318, distance: 10.8
click at [169, 318] on div at bounding box center [168, 315] width 3 height 39
click at [196, 318] on div "принц" at bounding box center [200, 314] width 42 height 19
drag, startPoint x: 188, startPoint y: 301, endPoint x: 184, endPoint y: 302, distance: 4.3
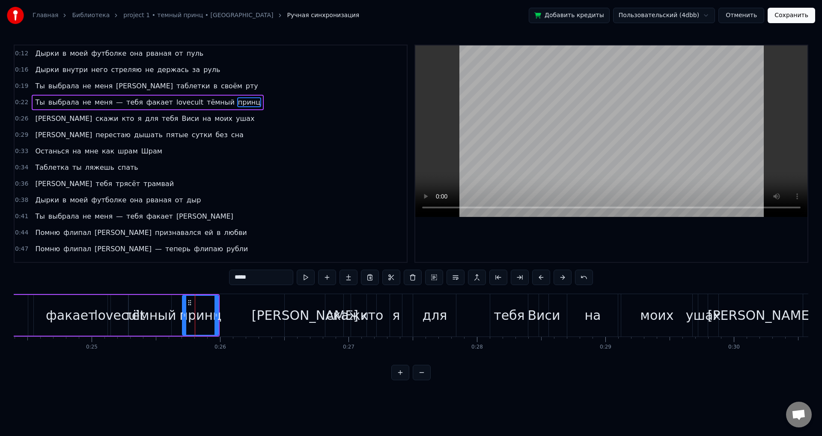
click at [186, 302] on icon at bounding box center [189, 302] width 7 height 7
click at [105, 314] on div "lovecult" at bounding box center [119, 314] width 51 height 19
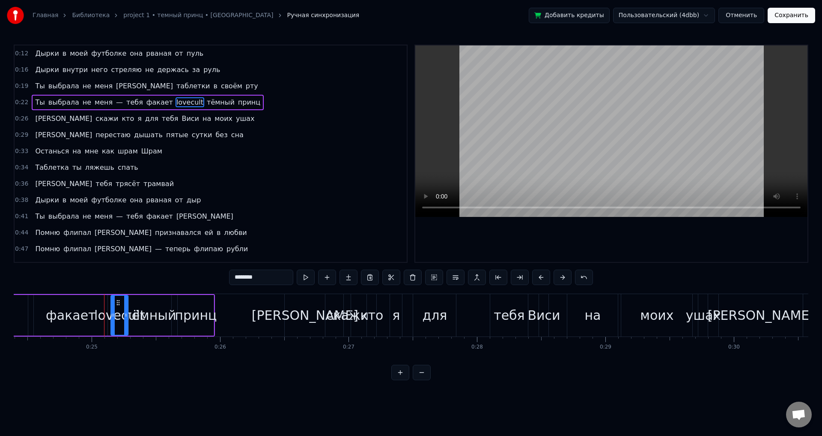
click at [62, 315] on div "факает" at bounding box center [71, 314] width 50 height 19
type input "******"
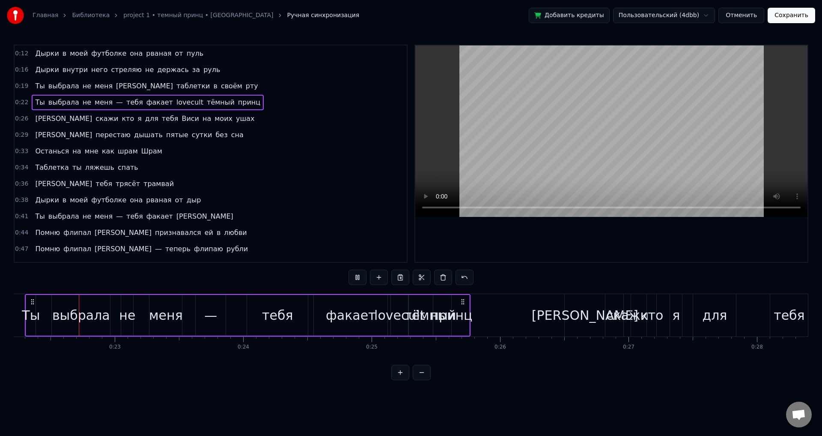
scroll to position [0, 2848]
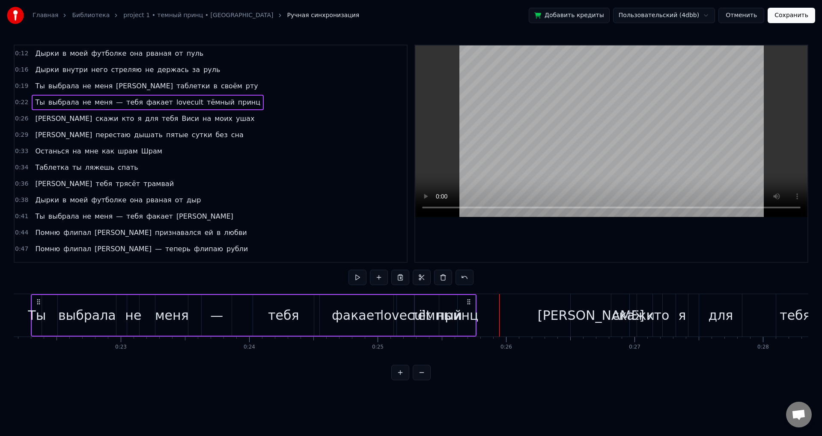
click at [576, 316] on div "[PERSON_NAME]" at bounding box center [591, 315] width 40 height 42
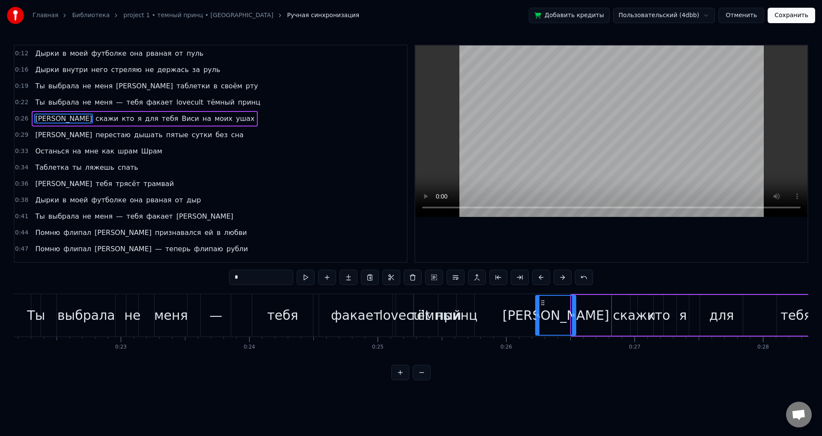
drag, startPoint x: 577, startPoint y: 302, endPoint x: 532, endPoint y: 301, distance: 45.0
click at [540, 300] on icon at bounding box center [543, 302] width 7 height 7
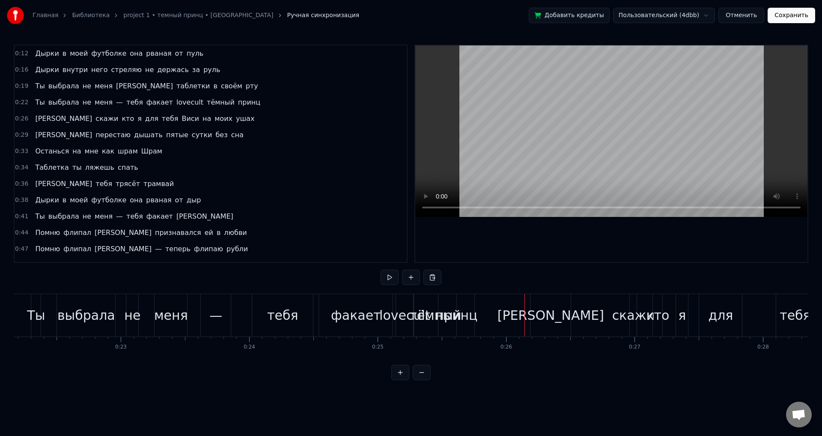
click at [538, 305] on div "[PERSON_NAME]" at bounding box center [551, 315] width 40 height 42
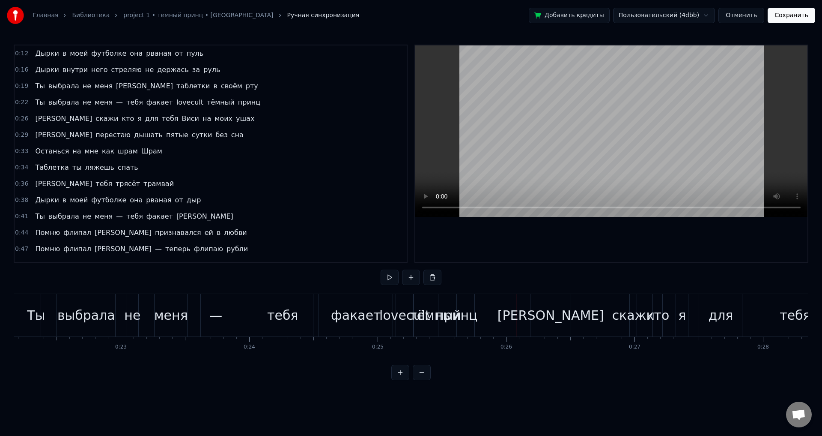
click at [536, 304] on div "[PERSON_NAME]" at bounding box center [551, 315] width 40 height 42
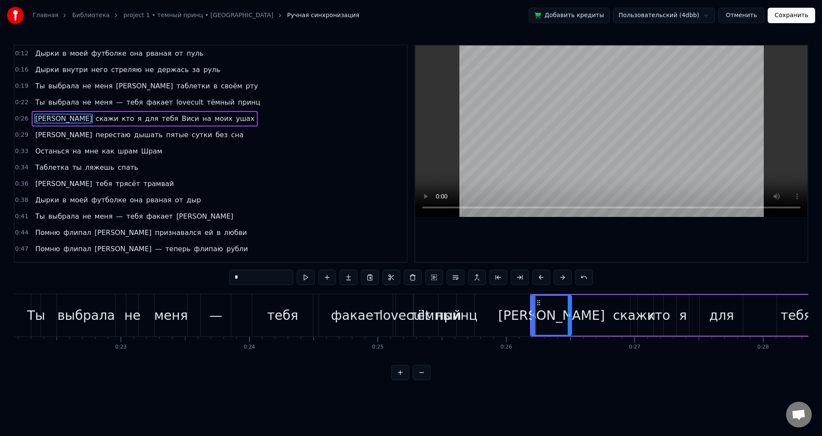
click at [539, 300] on icon at bounding box center [538, 302] width 7 height 7
click at [532, 300] on div "[PERSON_NAME]" at bounding box center [551, 315] width 39 height 39
click at [554, 308] on div "[PERSON_NAME]" at bounding box center [552, 314] width 107 height 19
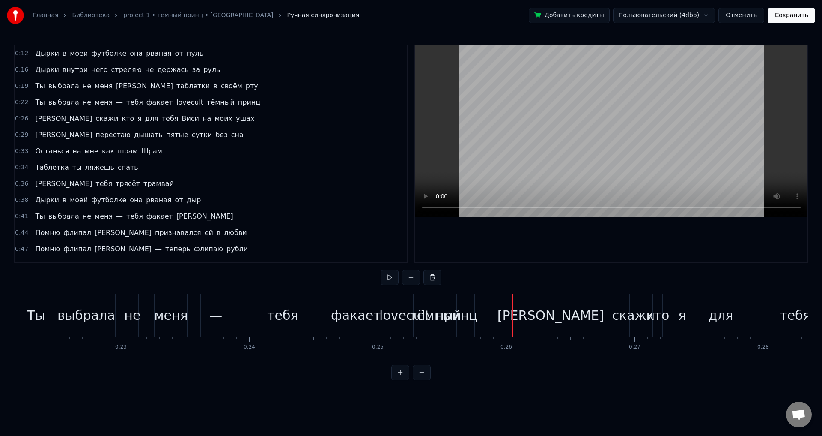
click at [535, 306] on div "[PERSON_NAME]" at bounding box center [551, 315] width 40 height 42
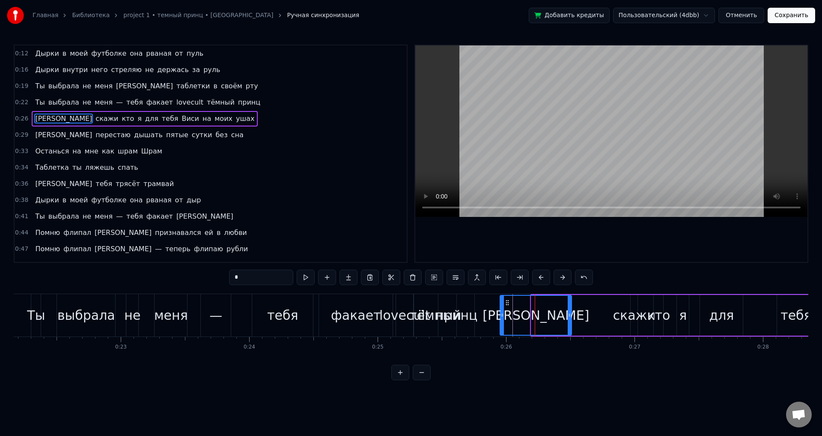
drag, startPoint x: 533, startPoint y: 305, endPoint x: 498, endPoint y: 305, distance: 35.1
click at [501, 305] on div at bounding box center [502, 315] width 3 height 39
drag, startPoint x: 570, startPoint y: 315, endPoint x: 531, endPoint y: 314, distance: 39.0
click at [533, 314] on icon at bounding box center [534, 314] width 3 height 7
click at [553, 318] on div "А скажи кто я для тебя Виси на моих ушах" at bounding box center [746, 315] width 501 height 42
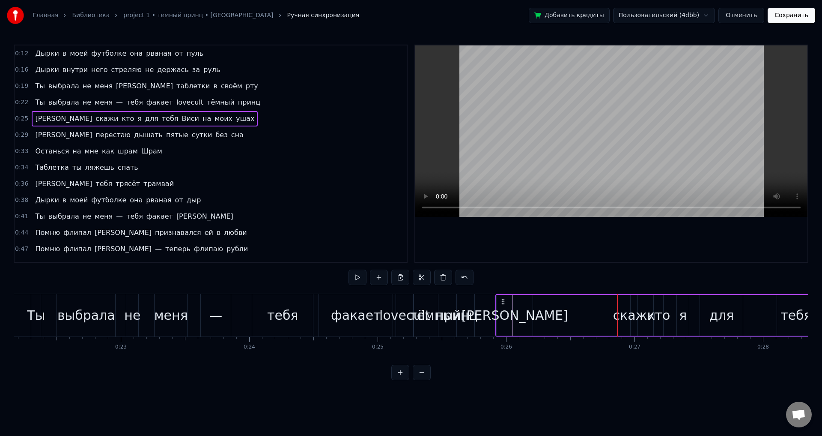
click at [631, 320] on div "скажи" at bounding box center [634, 314] width 43 height 19
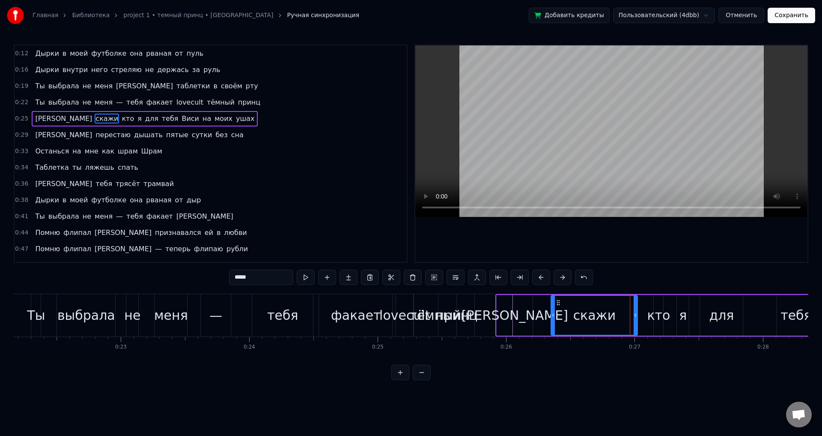
drag, startPoint x: 632, startPoint y: 305, endPoint x: 547, endPoint y: 308, distance: 84.9
click at [552, 308] on div at bounding box center [553, 315] width 3 height 39
click at [552, 313] on div "скажи" at bounding box center [592, 315] width 93 height 41
drag, startPoint x: 547, startPoint y: 314, endPoint x: 553, endPoint y: 315, distance: 5.2
click at [553, 316] on icon at bounding box center [554, 314] width 3 height 7
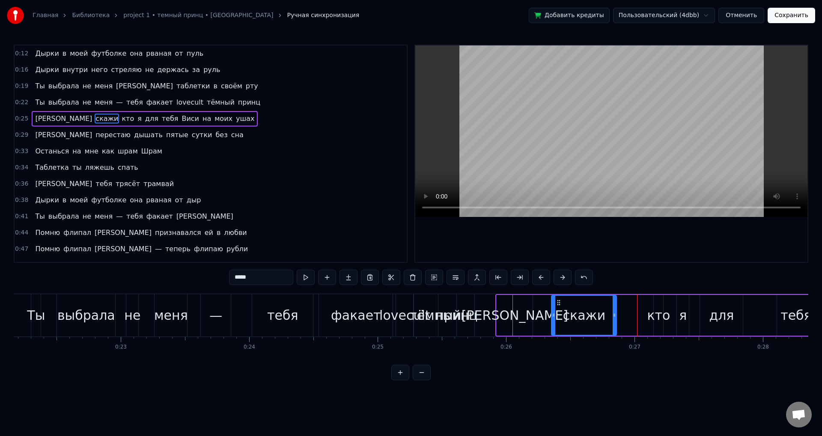
drag, startPoint x: 635, startPoint y: 318, endPoint x: 610, endPoint y: 316, distance: 25.4
click at [613, 316] on div at bounding box center [614, 315] width 3 height 39
click at [653, 311] on div "кто" at bounding box center [658, 314] width 23 height 19
drag, startPoint x: 654, startPoint y: 305, endPoint x: 619, endPoint y: 308, distance: 34.8
click at [614, 308] on div at bounding box center [614, 315] width 3 height 39
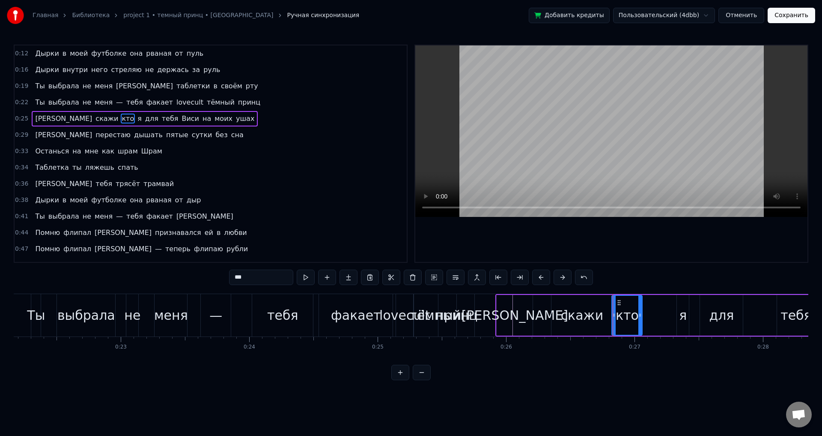
drag, startPoint x: 661, startPoint y: 316, endPoint x: 634, endPoint y: 314, distance: 27.5
click at [639, 314] on icon at bounding box center [640, 314] width 3 height 7
drag, startPoint x: 639, startPoint y: 316, endPoint x: 652, endPoint y: 317, distance: 12.9
click at [652, 317] on icon at bounding box center [650, 314] width 3 height 7
drag, startPoint x: 651, startPoint y: 319, endPoint x: 645, endPoint y: 320, distance: 6.2
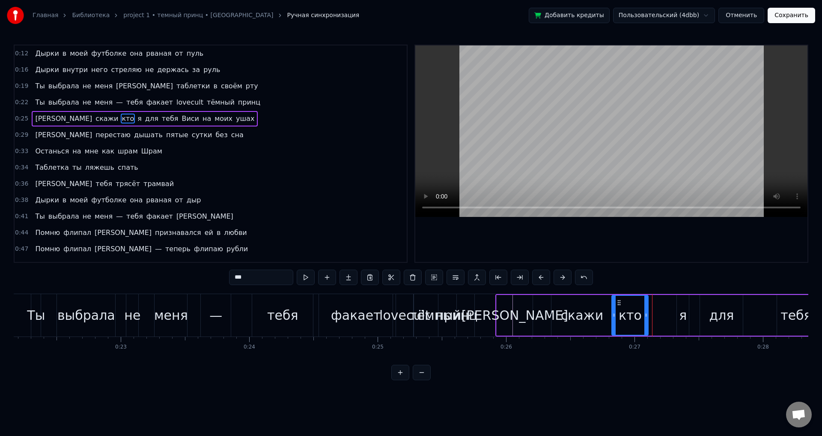
click at [645, 320] on div at bounding box center [646, 315] width 3 height 39
click at [681, 317] on div "я" at bounding box center [683, 314] width 8 height 19
type input "*"
drag, startPoint x: 684, startPoint y: 299, endPoint x: 649, endPoint y: 298, distance: 34.3
click at [649, 298] on div "я" at bounding box center [651, 315] width 11 height 39
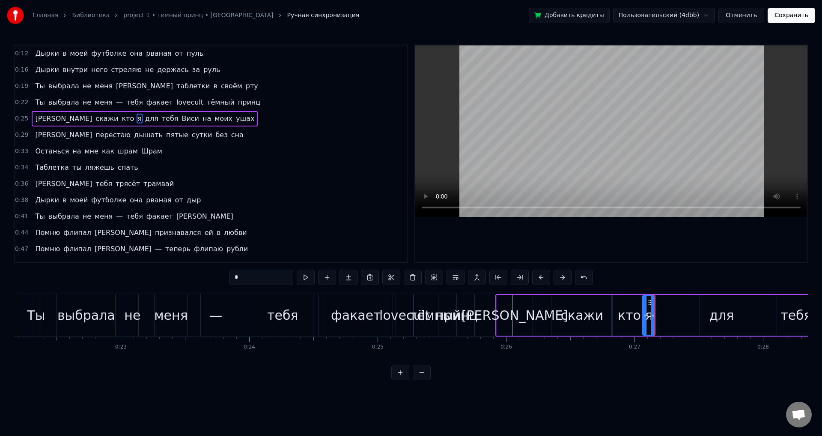
drag, startPoint x: 654, startPoint y: 309, endPoint x: 660, endPoint y: 311, distance: 6.6
click at [655, 311] on div at bounding box center [653, 315] width 3 height 39
drag, startPoint x: 657, startPoint y: 311, endPoint x: 669, endPoint y: 310, distance: 12.0
click at [669, 310] on div "А скажи кто я для тебя Виси на моих ушах" at bounding box center [746, 315] width 501 height 42
click at [660, 311] on div "я" at bounding box center [652, 315] width 18 height 41
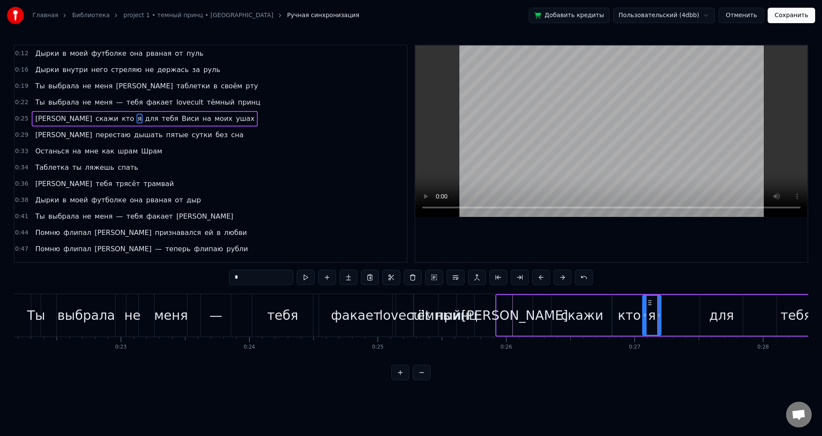
drag, startPoint x: 660, startPoint y: 311, endPoint x: 680, endPoint y: 310, distance: 19.7
click at [661, 310] on div at bounding box center [659, 315] width 3 height 39
drag, startPoint x: 680, startPoint y: 313, endPoint x: 674, endPoint y: 314, distance: 6.1
click at [674, 314] on icon at bounding box center [673, 314] width 3 height 7
click at [712, 314] on div "для" at bounding box center [721, 314] width 25 height 19
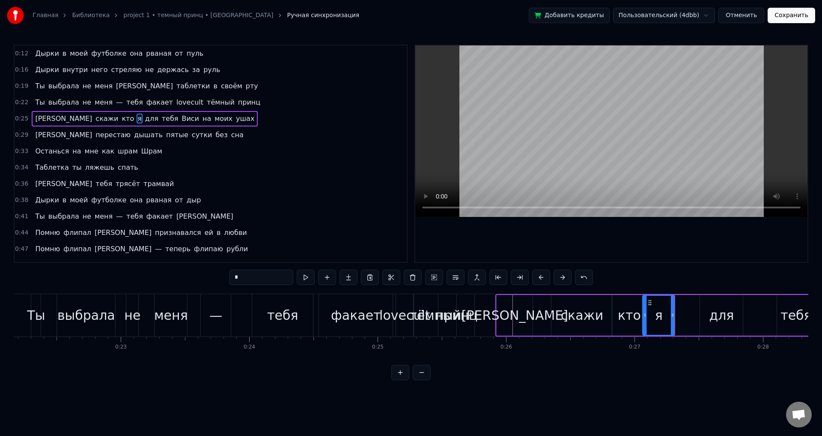
type input "***"
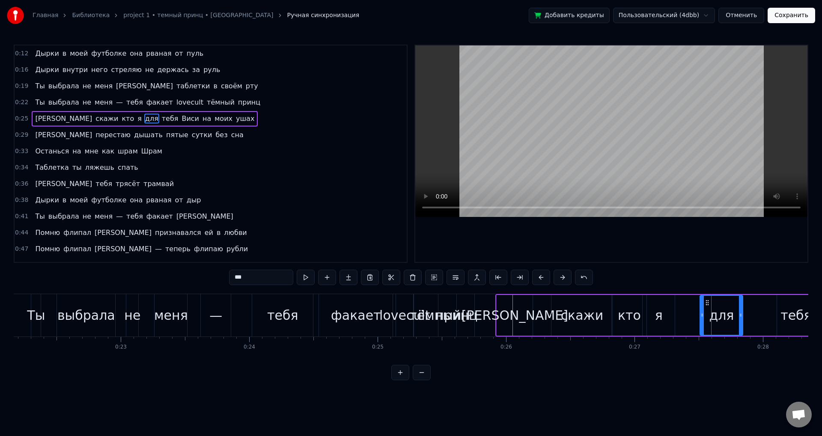
drag, startPoint x: 706, startPoint y: 302, endPoint x: 691, endPoint y: 302, distance: 15.0
click at [691, 302] on div "А скажи кто я для тебя Виси на моих ушах" at bounding box center [746, 315] width 501 height 42
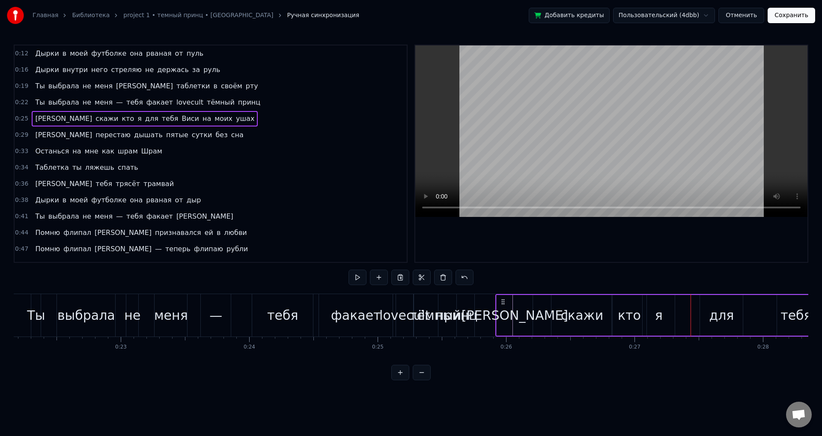
click at [705, 305] on div "для" at bounding box center [721, 315] width 43 height 41
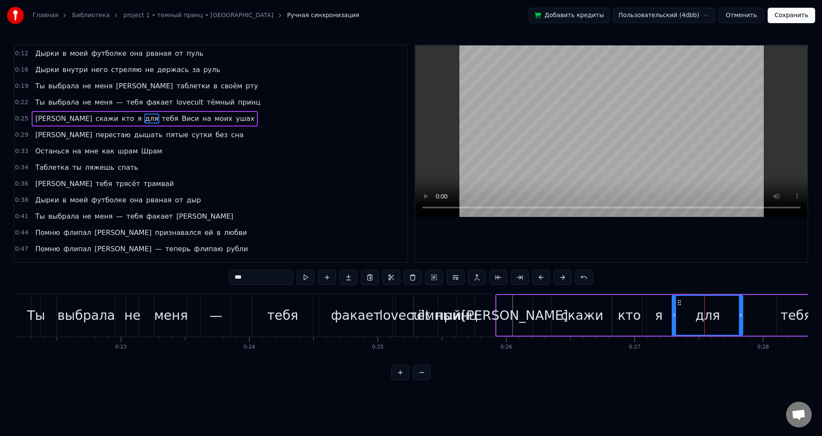
drag, startPoint x: 702, startPoint y: 307, endPoint x: 674, endPoint y: 308, distance: 27.9
click at [674, 308] on div at bounding box center [674, 315] width 3 height 39
drag, startPoint x: 741, startPoint y: 314, endPoint x: 707, endPoint y: 311, distance: 34.4
click at [707, 311] on div at bounding box center [706, 315] width 3 height 39
drag, startPoint x: 706, startPoint y: 318, endPoint x: 696, endPoint y: 318, distance: 9.9
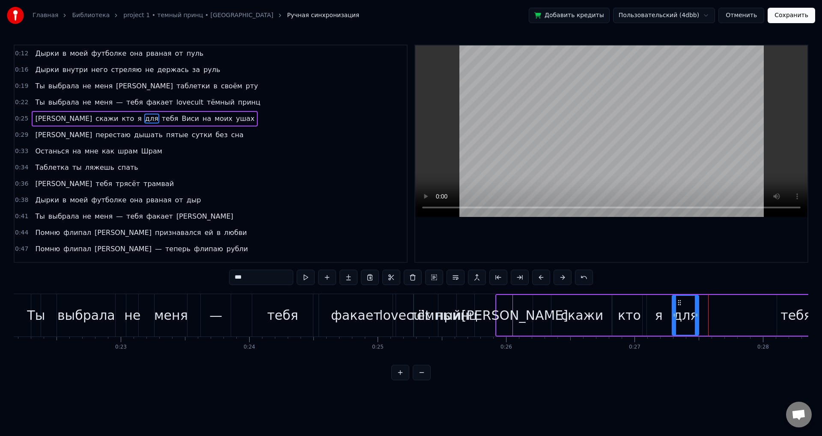
click at [696, 318] on div at bounding box center [696, 315] width 3 height 39
drag, startPoint x: 698, startPoint y: 319, endPoint x: 694, endPoint y: 320, distance: 4.3
click at [694, 320] on div at bounding box center [692, 315] width 3 height 39
click at [690, 320] on div at bounding box center [689, 315] width 3 height 39
drag, startPoint x: 690, startPoint y: 320, endPoint x: 707, endPoint y: 322, distance: 16.8
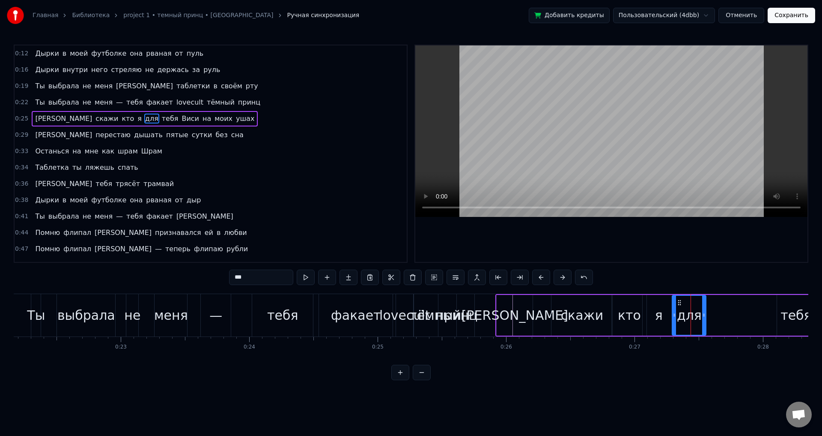
click at [706, 322] on div at bounding box center [703, 315] width 3 height 39
drag, startPoint x: 705, startPoint y: 322, endPoint x: 700, endPoint y: 322, distance: 5.6
click at [704, 322] on div at bounding box center [705, 315] width 3 height 39
click at [786, 319] on div "тебя" at bounding box center [796, 314] width 31 height 19
type input "****"
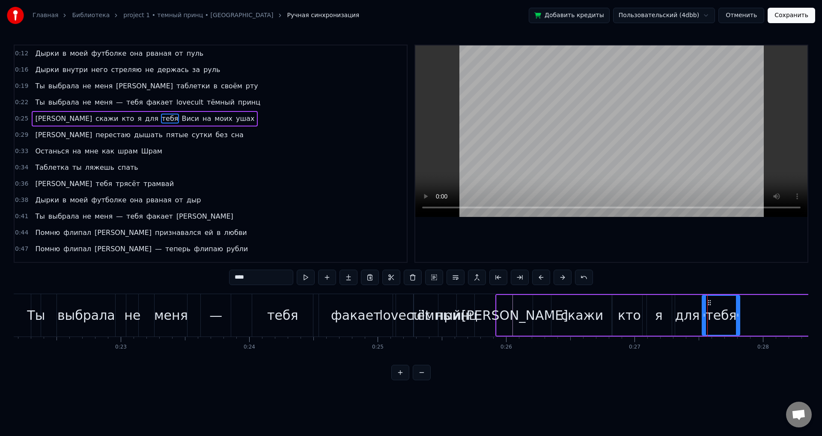
drag, startPoint x: 783, startPoint y: 302, endPoint x: 708, endPoint y: 305, distance: 75.0
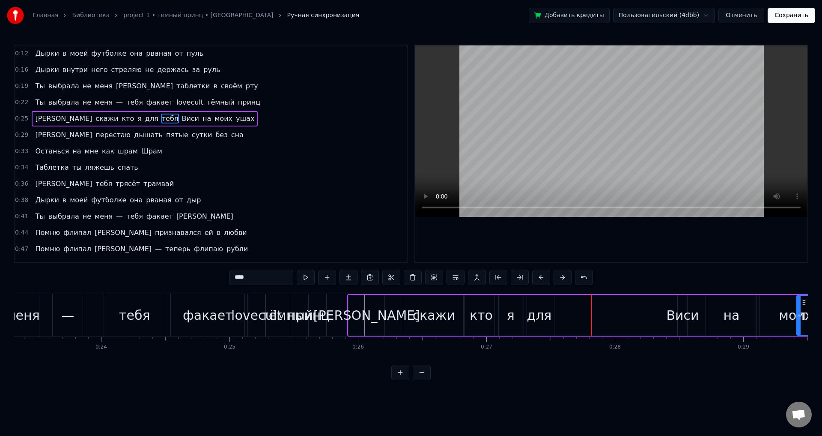
scroll to position [0, 3138]
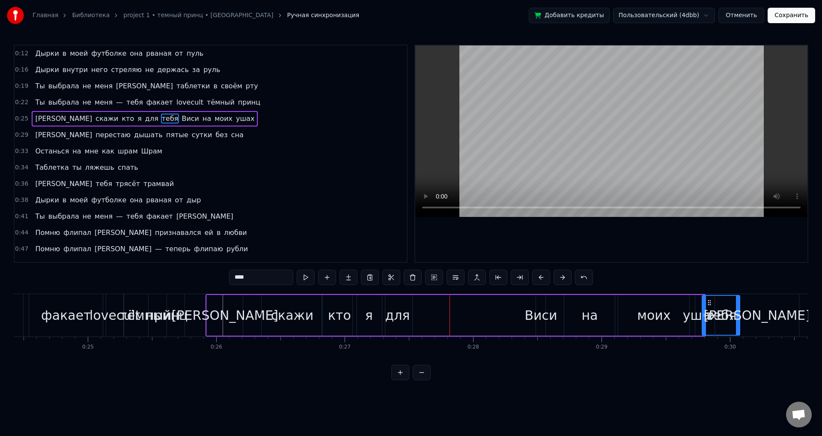
drag, startPoint x: 712, startPoint y: 301, endPoint x: 580, endPoint y: 304, distance: 132.4
click at [496, 299] on div "А скажи кто я для тебя Виси на моих ушах" at bounding box center [456, 315] width 501 height 42
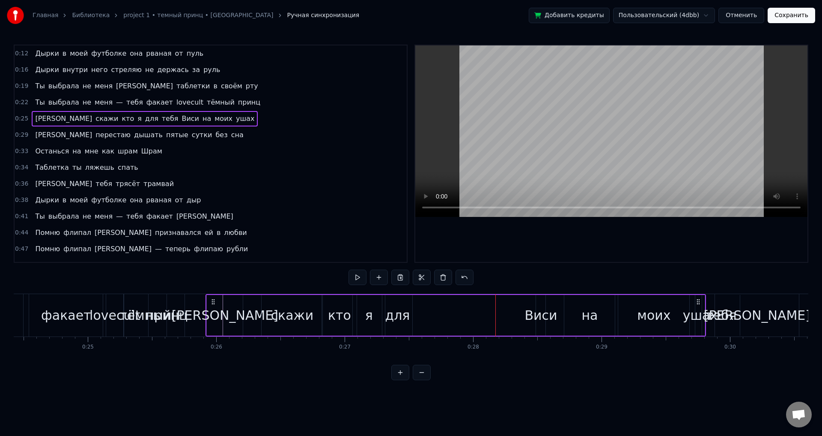
click at [717, 312] on div "[PERSON_NAME]" at bounding box center [757, 315] width 84 height 42
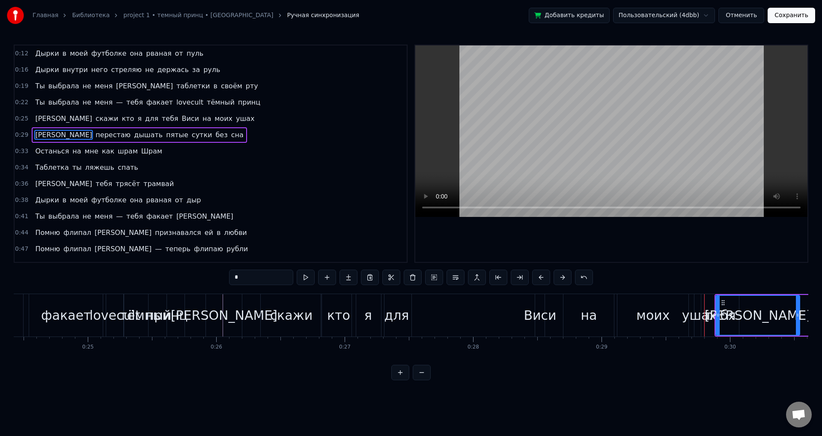
click at [712, 313] on div "ушах" at bounding box center [699, 314] width 35 height 19
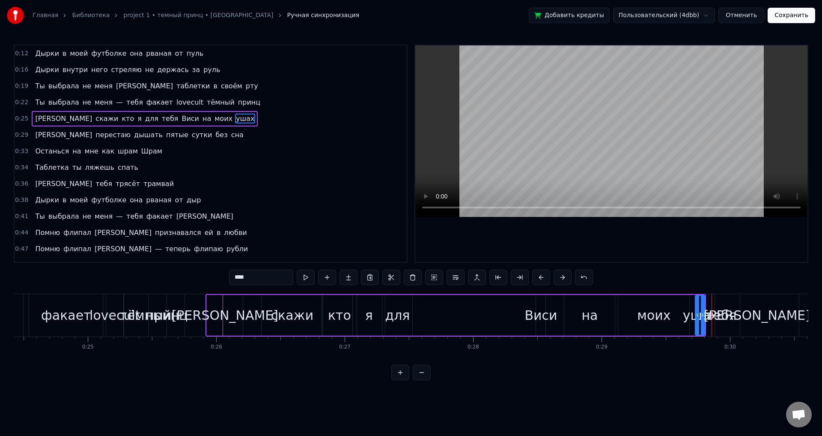
click at [716, 312] on div "[PERSON_NAME]" at bounding box center [757, 315] width 84 height 42
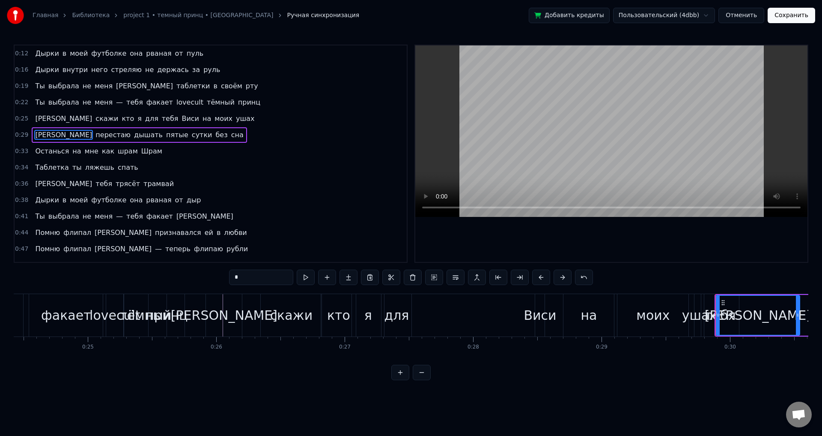
click at [713, 314] on div "ушах" at bounding box center [699, 314] width 35 height 19
type input "****"
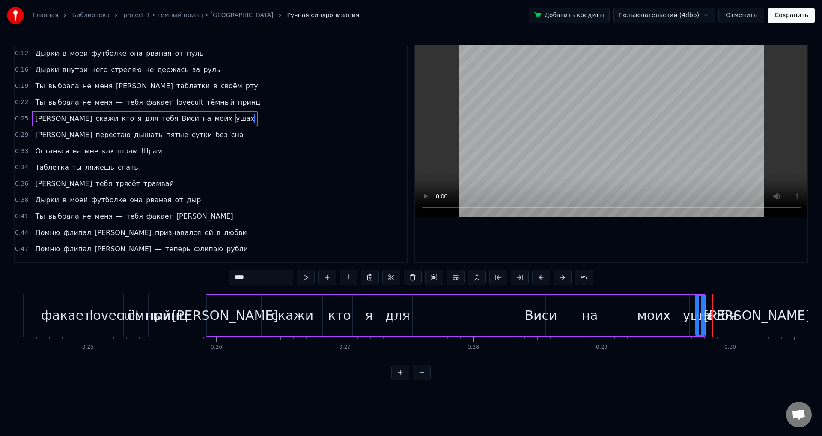
click at [713, 314] on div at bounding box center [713, 315] width 0 height 42
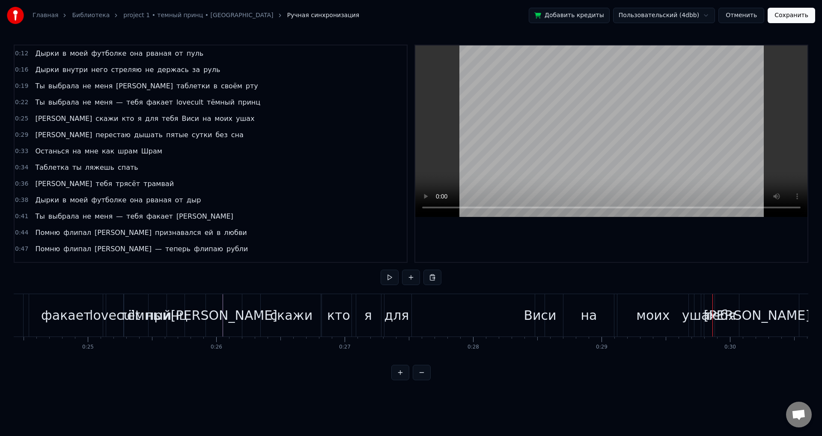
click at [718, 320] on div "[PERSON_NAME]" at bounding box center [757, 315] width 84 height 42
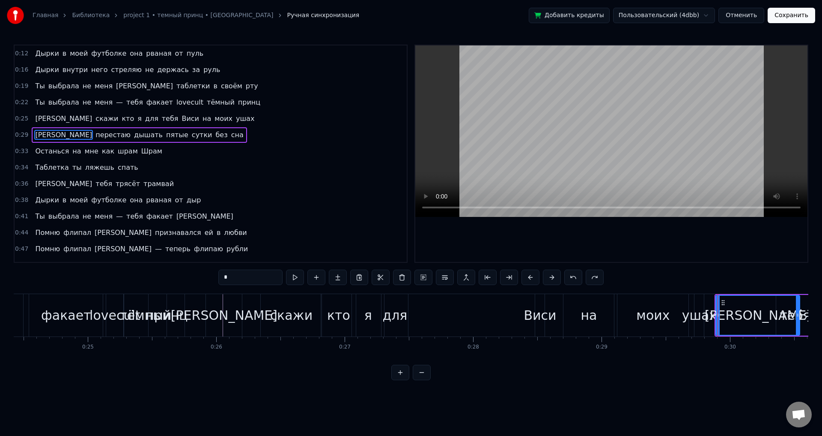
click at [755, 323] on div "[PERSON_NAME]" at bounding box center [758, 314] width 107 height 19
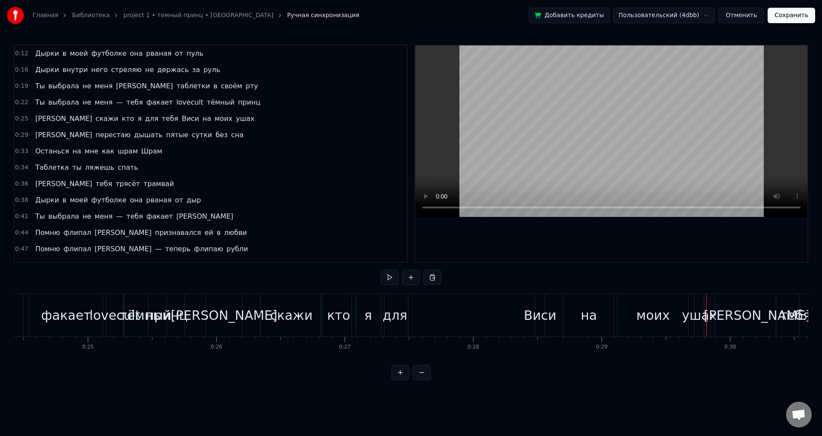
click at [585, 321] on div "на" at bounding box center [589, 314] width 16 height 19
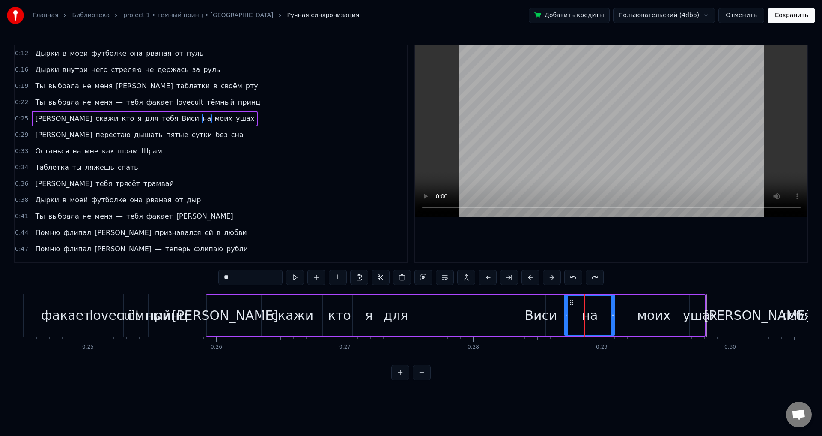
click at [535, 320] on div "Виси" at bounding box center [541, 314] width 33 height 19
type input "****"
click at [493, 318] on div "тебя" at bounding box center [506, 315] width 39 height 41
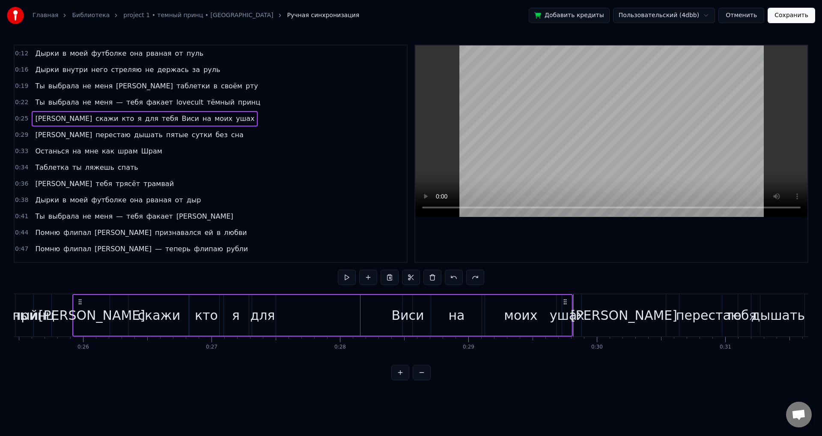
scroll to position [0, 3280]
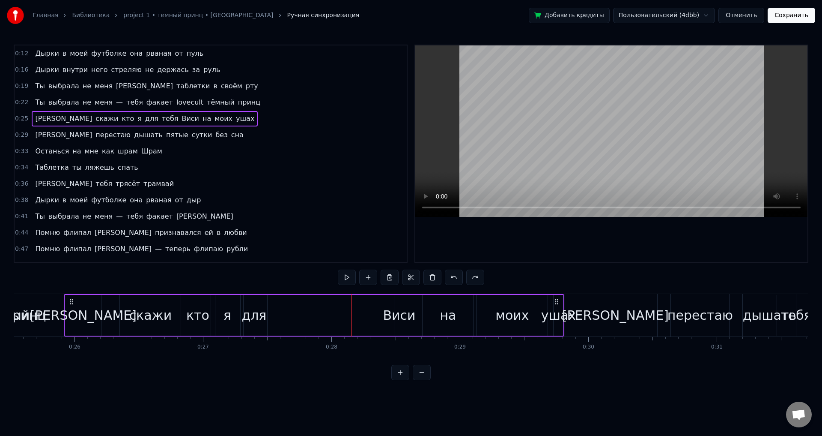
click at [565, 324] on div "ушах" at bounding box center [558, 314] width 35 height 19
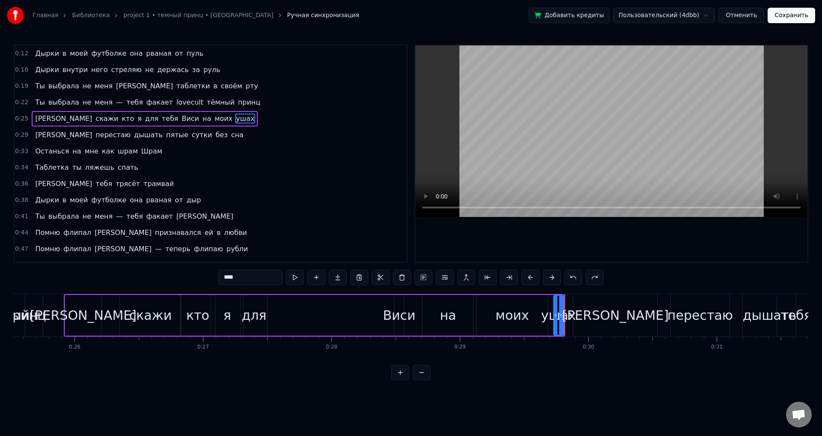
click at [583, 320] on div "[PERSON_NAME]" at bounding box center [616, 315] width 84 height 42
type input "*"
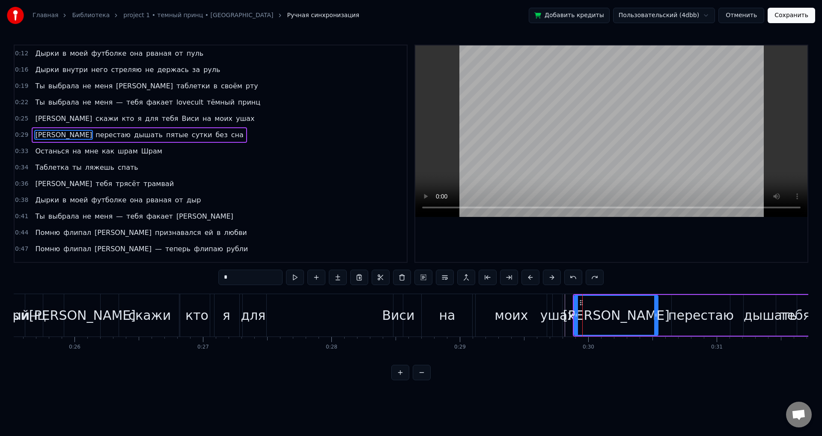
click at [635, 281] on div "0:12 Дырки в моей футболке она рваная от пуль 0:16 Дырки внутри него стреляю не…" at bounding box center [411, 212] width 795 height 335
click at [666, 317] on div "Я перестаю дышать пятые сутки без сна" at bounding box center [787, 315] width 428 height 42
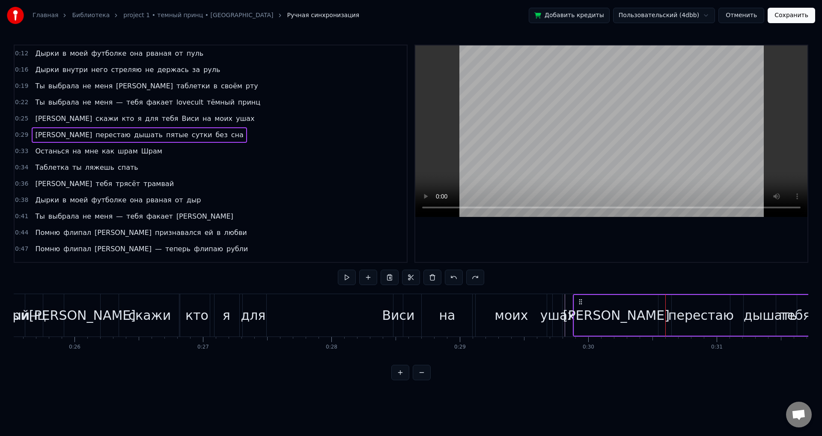
drag, startPoint x: 582, startPoint y: 302, endPoint x: 592, endPoint y: 303, distance: 10.7
click at [625, 302] on div "Я перестаю дышать пятые сутки без сна" at bounding box center [787, 315] width 428 height 42
drag, startPoint x: 580, startPoint y: 303, endPoint x: 618, endPoint y: 302, distance: 38.6
click at [618, 302] on div "Я перестаю дышать пятые сутки без сна" at bounding box center [787, 315] width 428 height 42
click at [666, 320] on div "Я перестаю дышать пятые сутки без сна" at bounding box center [787, 315] width 428 height 42
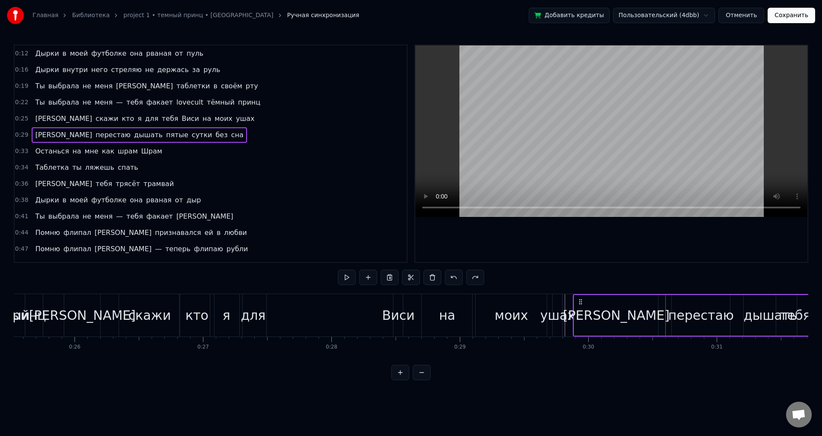
drag, startPoint x: 582, startPoint y: 302, endPoint x: 597, endPoint y: 301, distance: 15.4
click at [597, 301] on div "Я перестаю дышать пятые сутки без сна" at bounding box center [787, 315] width 428 height 42
click at [161, 122] on span "тебя" at bounding box center [170, 119] width 18 height 10
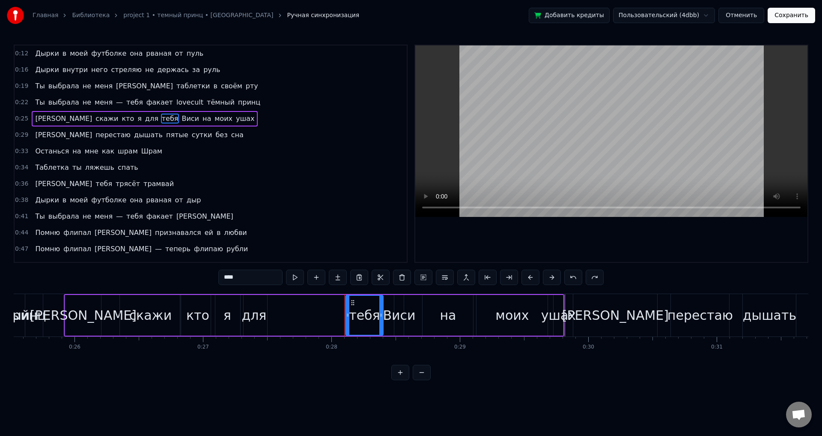
drag, startPoint x: 353, startPoint y: 304, endPoint x: 320, endPoint y: 303, distance: 33.4
click at [311, 304] on div "А скажи кто я для тебя Виси на моих ушах" at bounding box center [314, 315] width 501 height 42
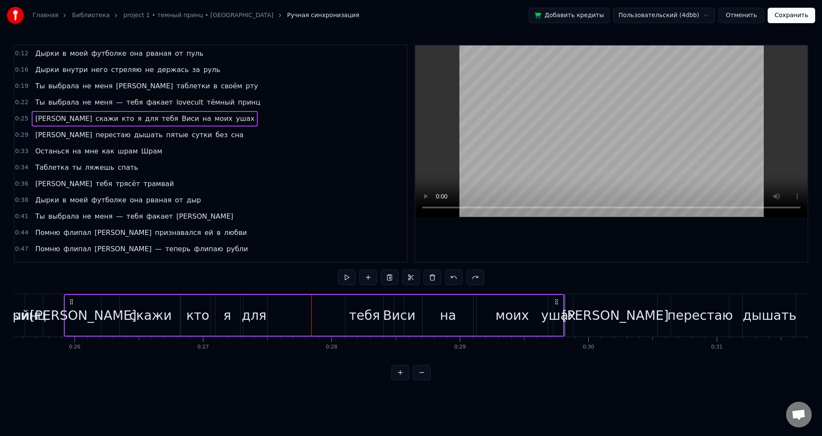
click at [355, 302] on div "тебя" at bounding box center [365, 315] width 38 height 41
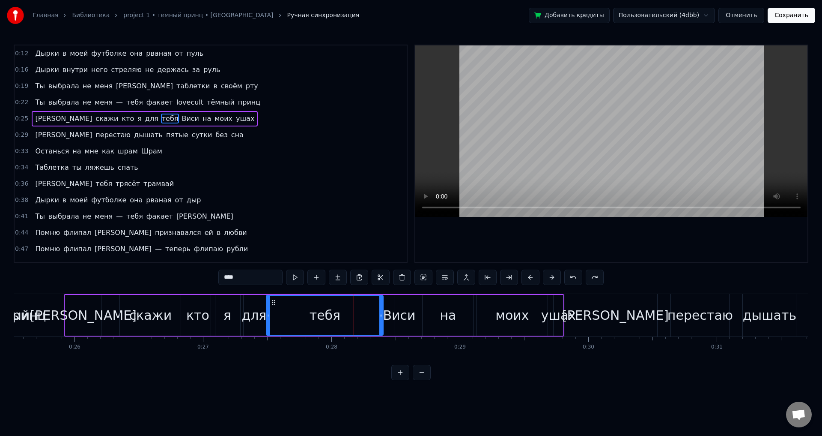
drag, startPoint x: 347, startPoint y: 313, endPoint x: 267, endPoint y: 314, distance: 79.7
click at [267, 314] on icon at bounding box center [268, 314] width 3 height 7
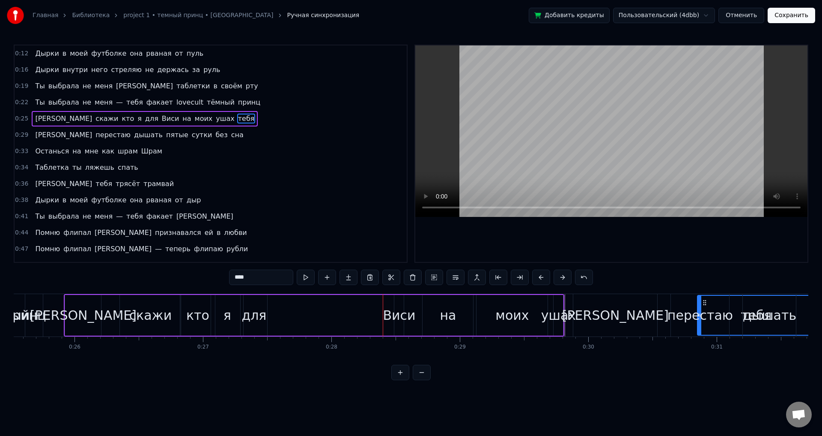
drag, startPoint x: 704, startPoint y: 301, endPoint x: 686, endPoint y: 302, distance: 18.5
click at [692, 302] on div "перестаю" at bounding box center [700, 315] width 58 height 42
type input "********"
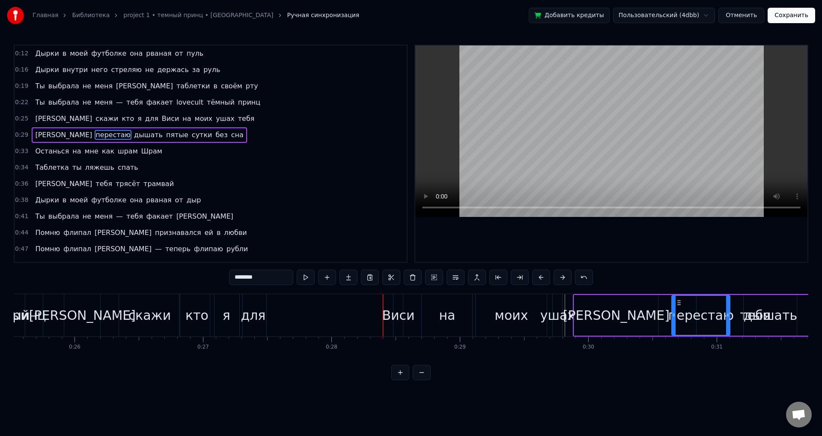
click at [109, 108] on div "Ты выбрала не меня — тебя факает lovecult тёмный принц" at bounding box center [148, 102] width 232 height 15
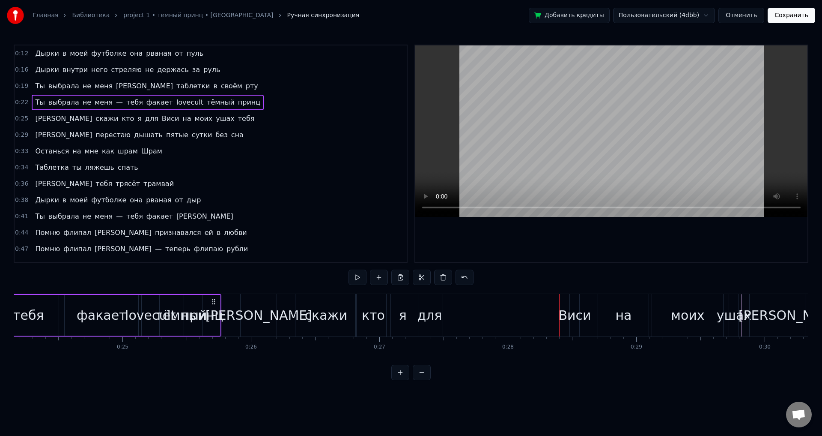
click at [94, 105] on span "меня" at bounding box center [104, 102] width 20 height 10
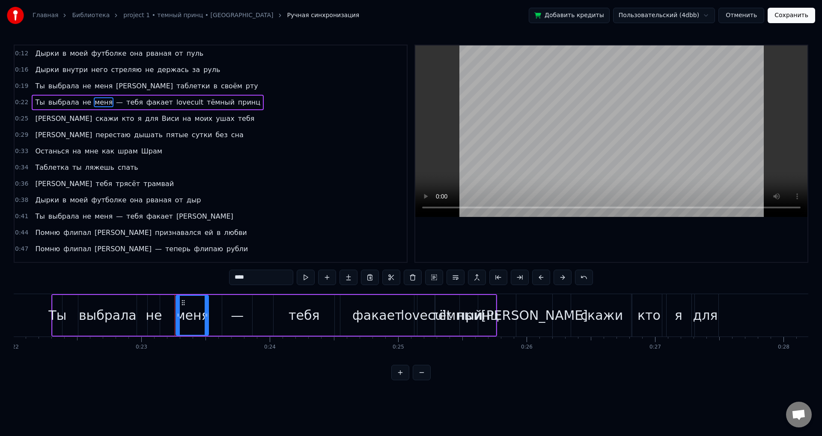
scroll to position [0, 2823]
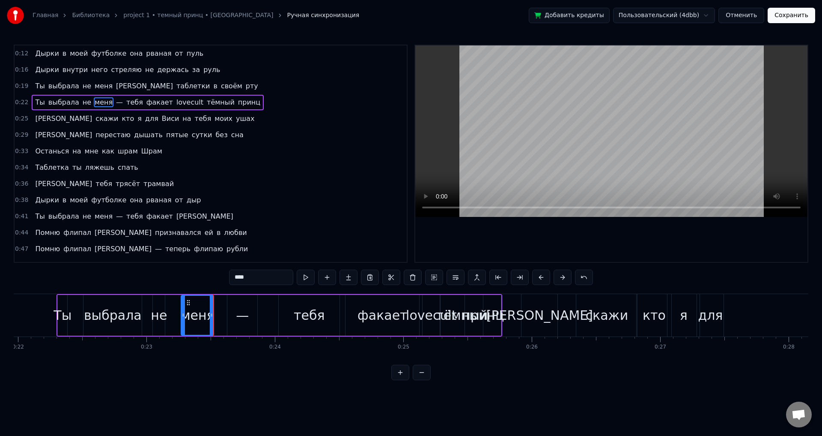
click at [124, 151] on div "Останься на мне как шрам Шрам" at bounding box center [99, 150] width 134 height 15
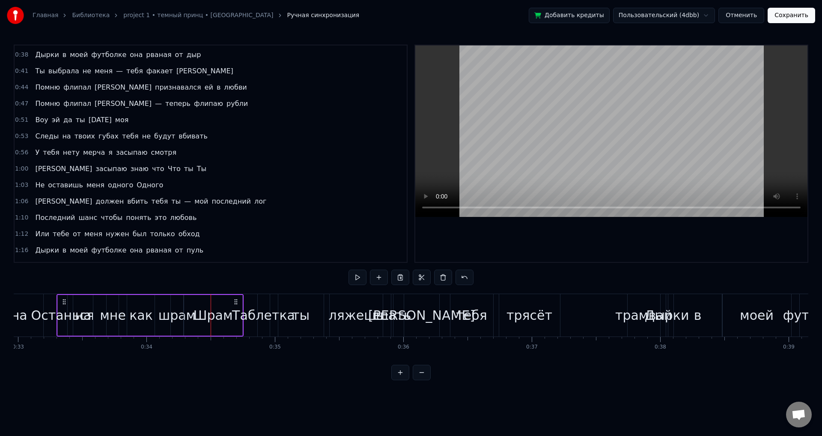
scroll to position [0, 0]
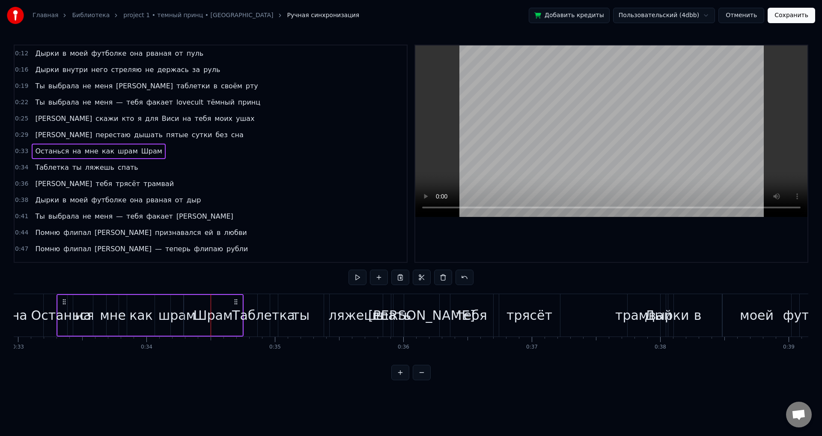
click at [194, 119] on span "тебя" at bounding box center [203, 119] width 18 height 10
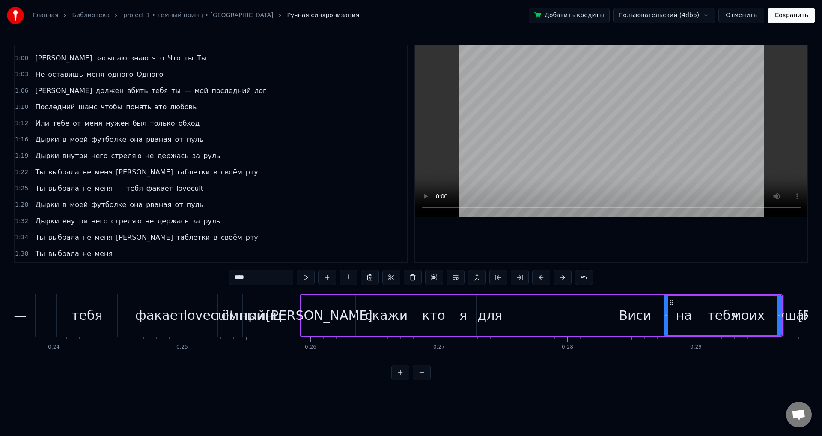
scroll to position [0, 3107]
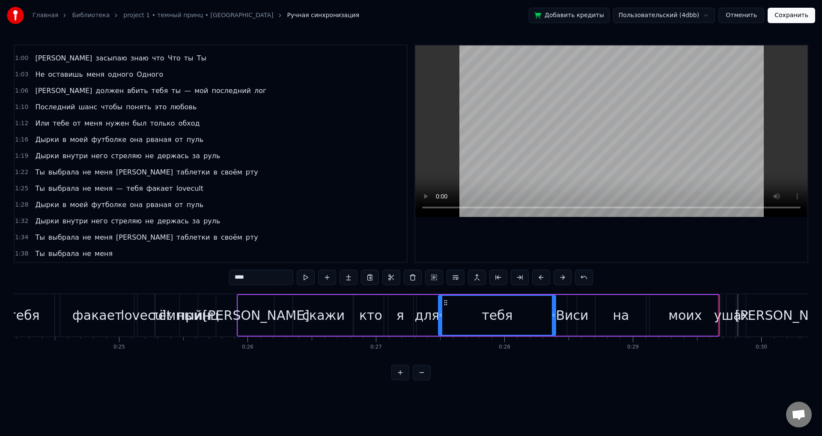
drag, startPoint x: 609, startPoint y: 301, endPoint x: 446, endPoint y: 301, distance: 162.8
click at [446, 301] on icon at bounding box center [445, 302] width 7 height 7
drag, startPoint x: 554, startPoint y: 318, endPoint x: 500, endPoint y: 322, distance: 53.7
click at [502, 322] on div at bounding box center [503, 315] width 3 height 39
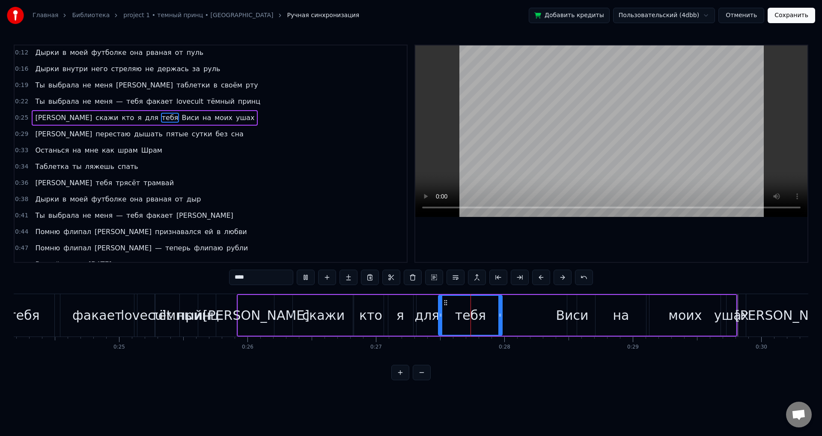
scroll to position [0, 0]
click at [570, 314] on div "Виси" at bounding box center [572, 314] width 33 height 19
type input "****"
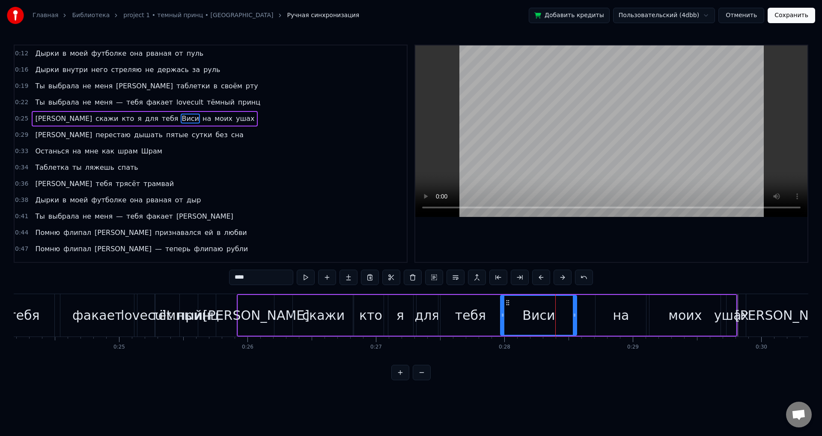
drag, startPoint x: 569, startPoint y: 302, endPoint x: 502, endPoint y: 309, distance: 67.3
click at [502, 309] on div at bounding box center [502, 315] width 3 height 39
drag, startPoint x: 569, startPoint y: 321, endPoint x: 555, endPoint y: 320, distance: 14.6
click at [564, 320] on div at bounding box center [565, 315] width 3 height 39
drag, startPoint x: 502, startPoint y: 316, endPoint x: 509, endPoint y: 319, distance: 7.7
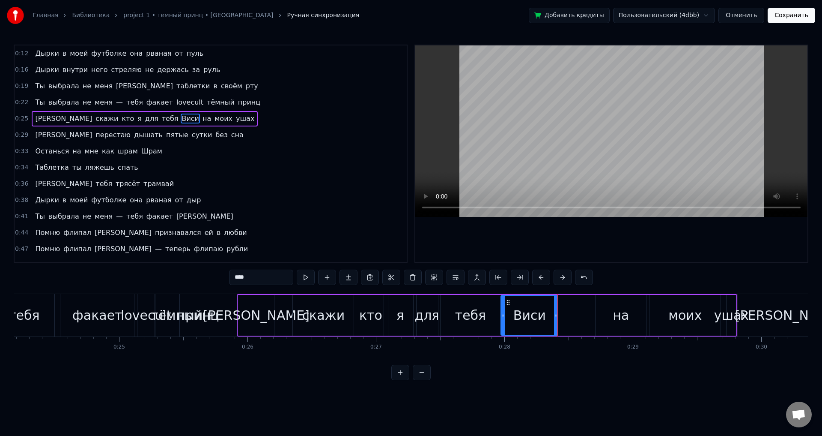
click at [505, 319] on div at bounding box center [503, 315] width 3 height 39
drag, startPoint x: 555, startPoint y: 320, endPoint x: 567, endPoint y: 320, distance: 11.6
click at [565, 320] on div at bounding box center [563, 315] width 3 height 39
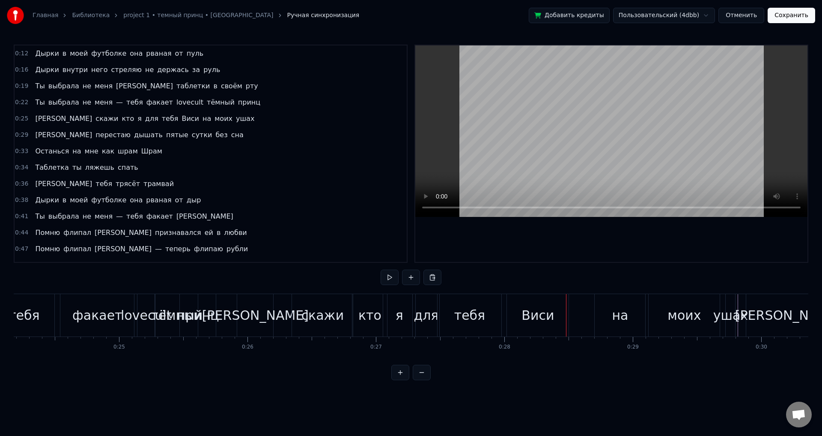
click at [559, 317] on div "Виси" at bounding box center [538, 315] width 62 height 42
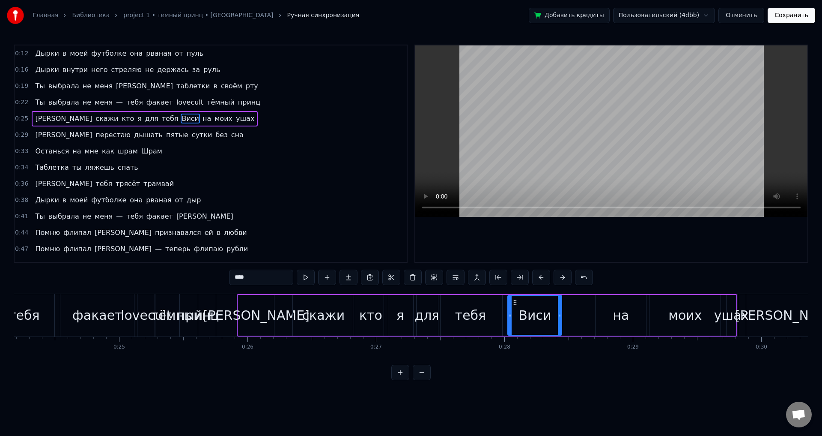
drag, startPoint x: 567, startPoint y: 318, endPoint x: 559, endPoint y: 319, distance: 8.2
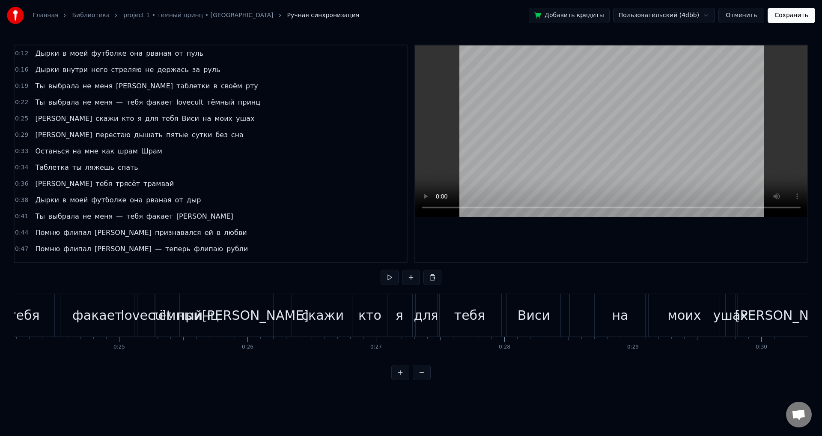
click at [614, 317] on div "на" at bounding box center [620, 314] width 16 height 19
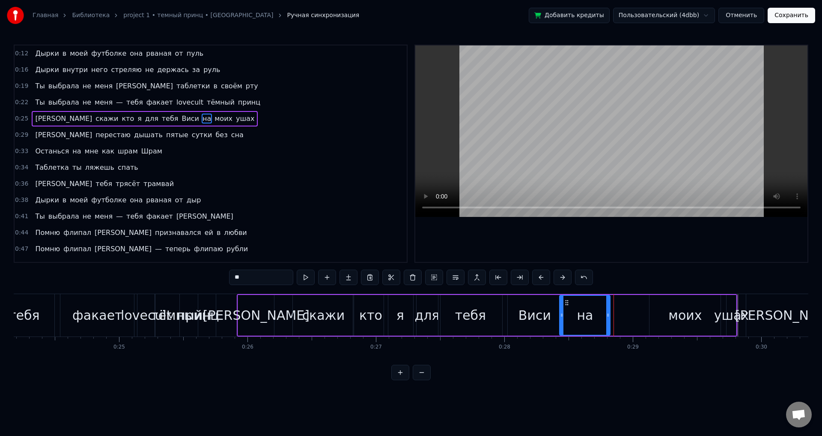
drag, startPoint x: 603, startPoint y: 301, endPoint x: 567, endPoint y: 303, distance: 36.0
click at [567, 303] on icon at bounding box center [567, 302] width 7 height 7
drag, startPoint x: 607, startPoint y: 318, endPoint x: 594, endPoint y: 317, distance: 13.8
click at [595, 317] on div at bounding box center [596, 315] width 3 height 39
drag, startPoint x: 595, startPoint y: 312, endPoint x: 591, endPoint y: 314, distance: 5.0
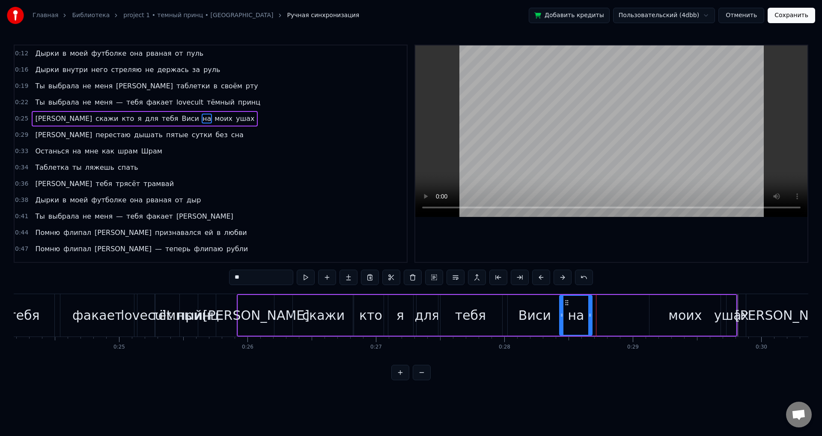
click at [591, 314] on icon at bounding box center [590, 314] width 3 height 7
click at [689, 312] on div "моих" at bounding box center [685, 314] width 33 height 19
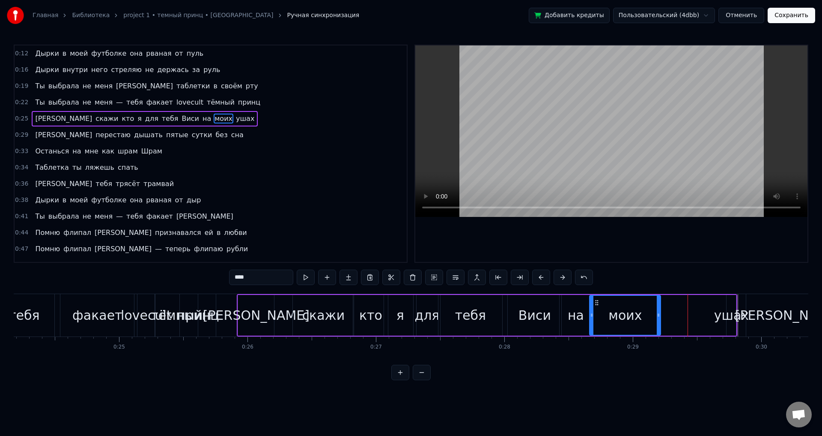
drag, startPoint x: 656, startPoint y: 304, endPoint x: 596, endPoint y: 306, distance: 60.0
click at [596, 306] on div "моих" at bounding box center [625, 315] width 70 height 39
drag, startPoint x: 657, startPoint y: 316, endPoint x: 642, endPoint y: 317, distance: 15.0
click at [647, 317] on icon at bounding box center [648, 314] width 3 height 7
drag, startPoint x: 643, startPoint y: 317, endPoint x: 636, endPoint y: 317, distance: 6.4
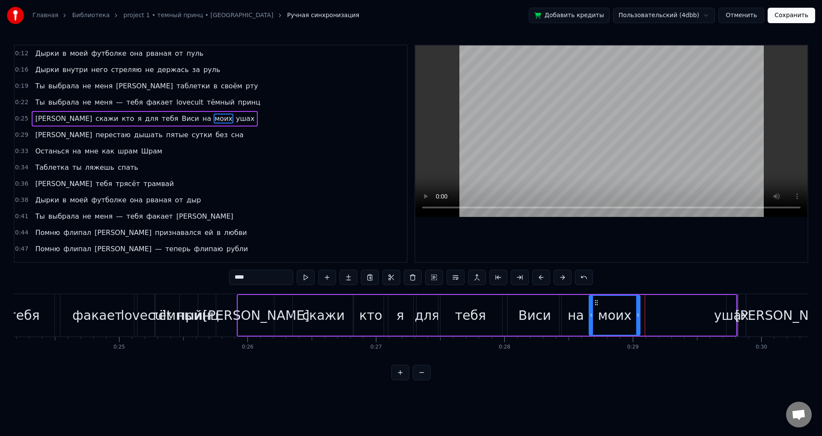
click at [637, 317] on icon at bounding box center [638, 314] width 3 height 7
click at [731, 319] on div "ушах" at bounding box center [731, 314] width 35 height 19
click at [724, 310] on div "ушах" at bounding box center [731, 314] width 35 height 19
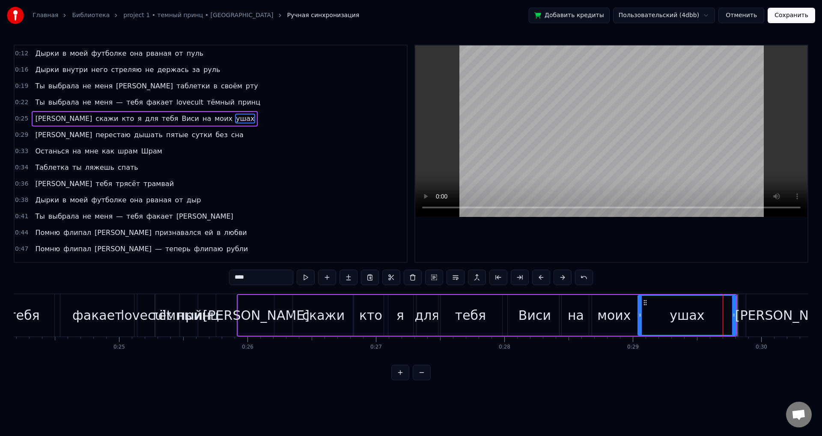
drag, startPoint x: 727, startPoint y: 311, endPoint x: 639, endPoint y: 311, distance: 88.7
click at [639, 311] on div at bounding box center [640, 315] width 3 height 39
drag, startPoint x: 734, startPoint y: 322, endPoint x: 714, endPoint y: 321, distance: 19.7
click at [714, 321] on div at bounding box center [713, 315] width 3 height 39
click at [759, 311] on div "[PERSON_NAME]" at bounding box center [789, 315] width 84 height 42
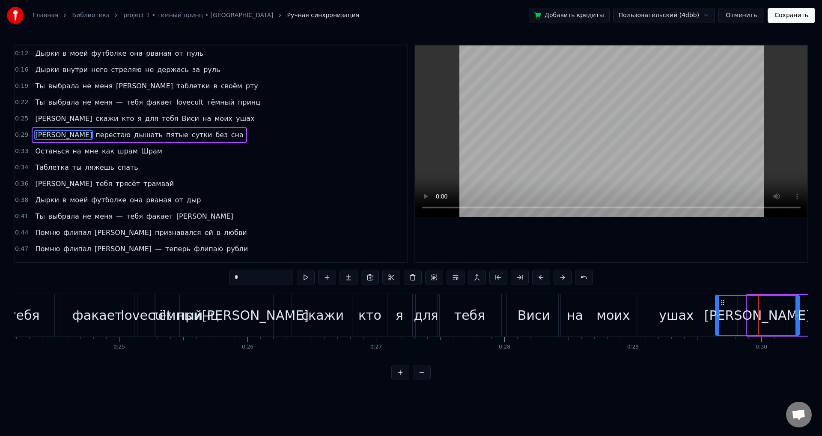
drag, startPoint x: 755, startPoint y: 302, endPoint x: 723, endPoint y: 303, distance: 31.7
click at [723, 303] on icon at bounding box center [723, 302] width 7 height 7
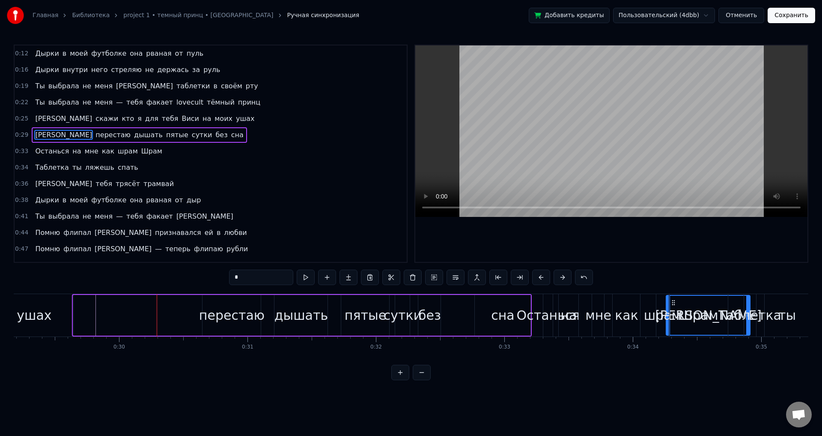
scroll to position [0, 3827]
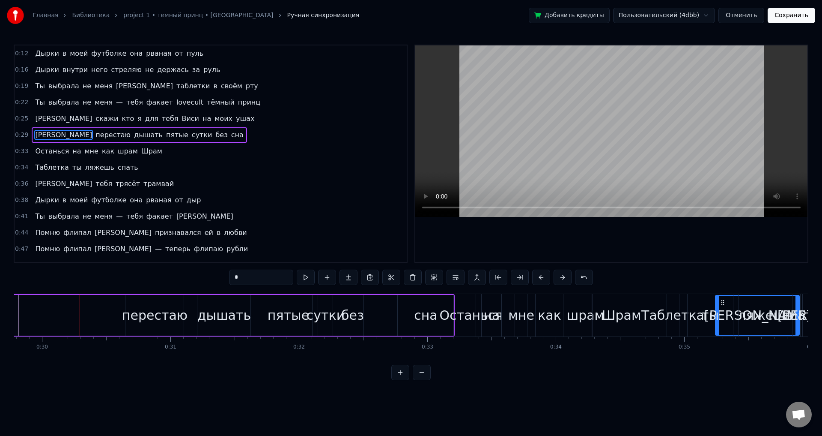
click at [34, 122] on span "[PERSON_NAME]" at bounding box center [63, 119] width 59 height 10
type input "*"
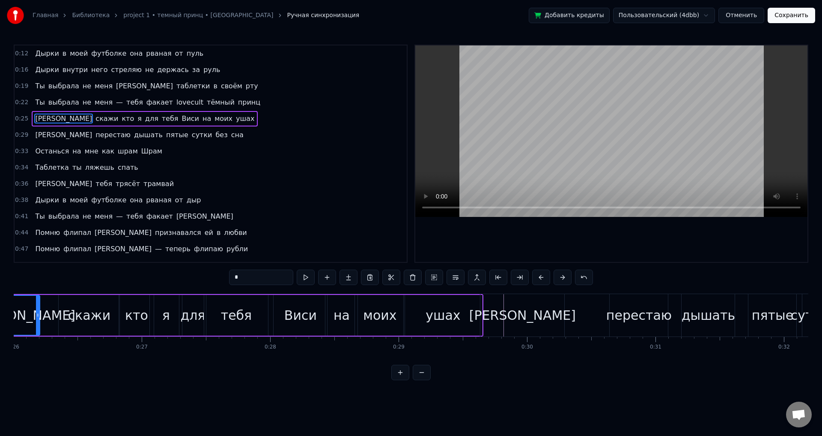
scroll to position [0, 3288]
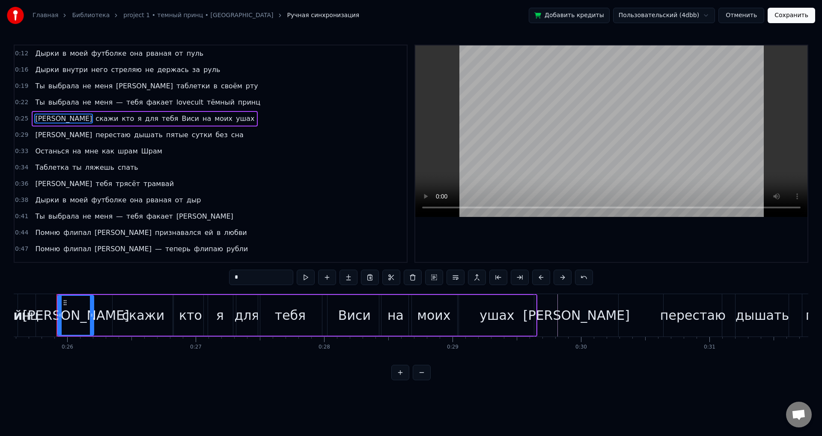
click at [38, 134] on div "Я перестаю дышать пятые сутки без сна" at bounding box center [139, 134] width 215 height 15
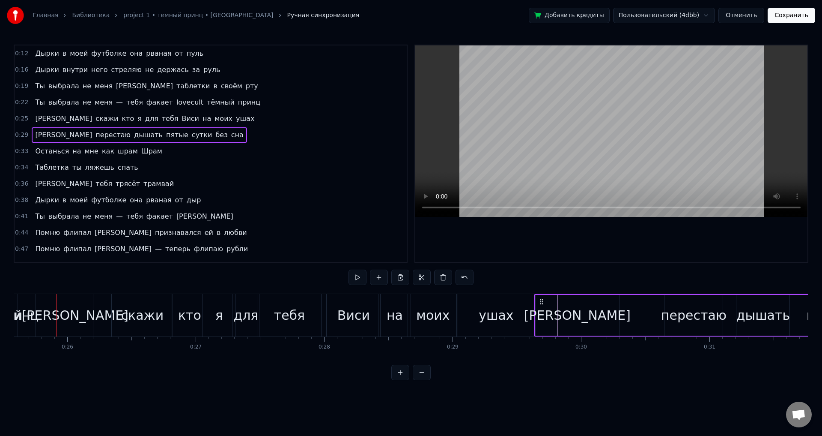
click at [34, 135] on span "[PERSON_NAME]" at bounding box center [63, 135] width 59 height 10
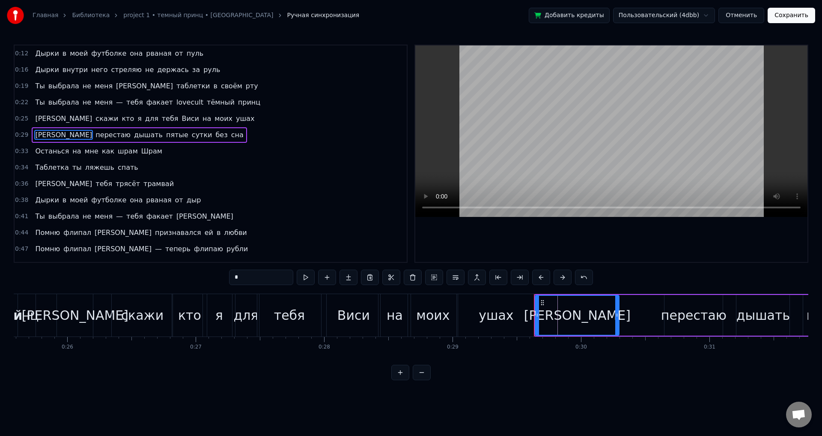
click at [34, 136] on span "[PERSON_NAME]" at bounding box center [63, 135] width 59 height 10
drag, startPoint x: 618, startPoint y: 316, endPoint x: 604, endPoint y: 317, distance: 13.8
click at [609, 317] on icon at bounding box center [610, 314] width 3 height 7
drag, startPoint x: 604, startPoint y: 317, endPoint x: 568, endPoint y: 316, distance: 36.0
click at [578, 316] on icon at bounding box center [579, 314] width 3 height 7
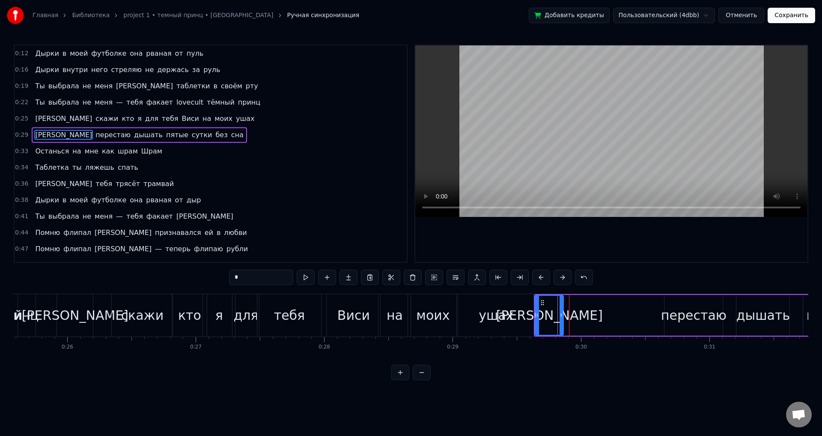
drag, startPoint x: 567, startPoint y: 318, endPoint x: 561, endPoint y: 319, distance: 6.0
click at [561, 319] on div at bounding box center [561, 315] width 3 height 39
click at [695, 320] on div "перестаю" at bounding box center [694, 314] width 66 height 19
type input "********"
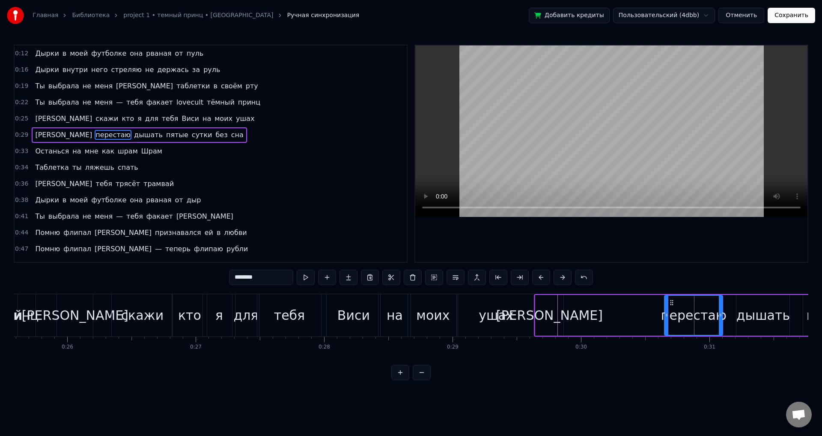
drag, startPoint x: 667, startPoint y: 301, endPoint x: 650, endPoint y: 307, distance: 17.7
click at [598, 305] on div "Я перестаю дышать пятые сутки без сна" at bounding box center [764, 315] width 460 height 42
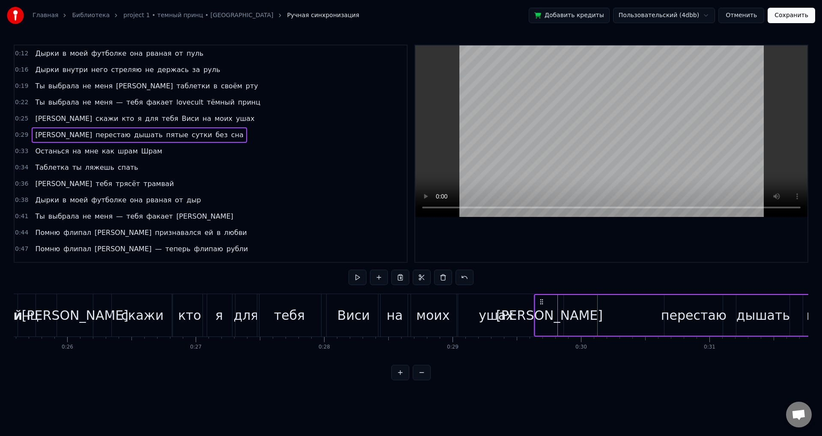
click at [686, 309] on div "перестаю" at bounding box center [694, 314] width 66 height 19
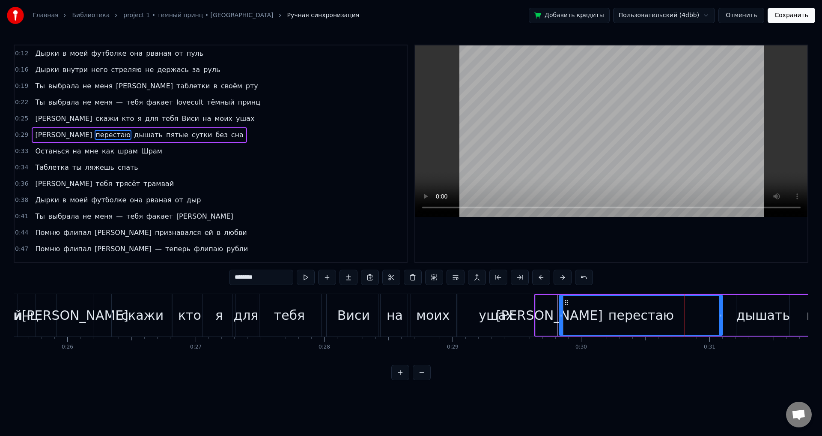
drag, startPoint x: 664, startPoint y: 317, endPoint x: 581, endPoint y: 311, distance: 82.9
click at [560, 315] on icon at bounding box center [561, 314] width 3 height 7
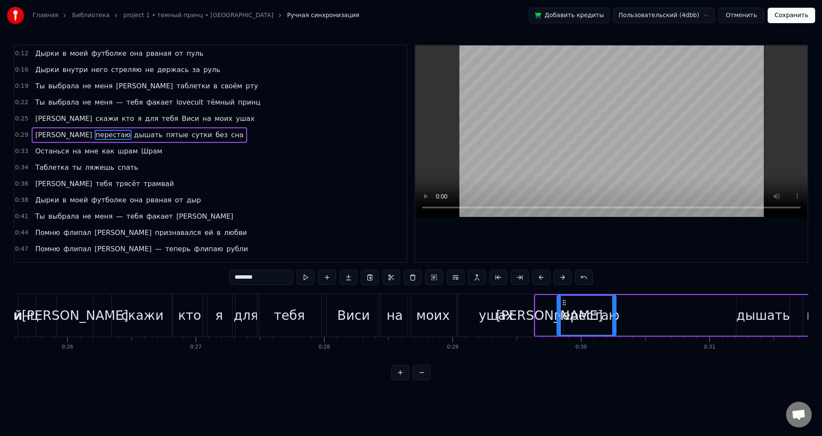
drag, startPoint x: 721, startPoint y: 317, endPoint x: 614, endPoint y: 320, distance: 106.7
click at [614, 320] on div at bounding box center [614, 315] width 3 height 39
drag, startPoint x: 613, startPoint y: 322, endPoint x: 651, endPoint y: 321, distance: 37.7
click at [616, 321] on div at bounding box center [614, 315] width 3 height 39
click at [756, 321] on div "дышать" at bounding box center [764, 314] width 54 height 19
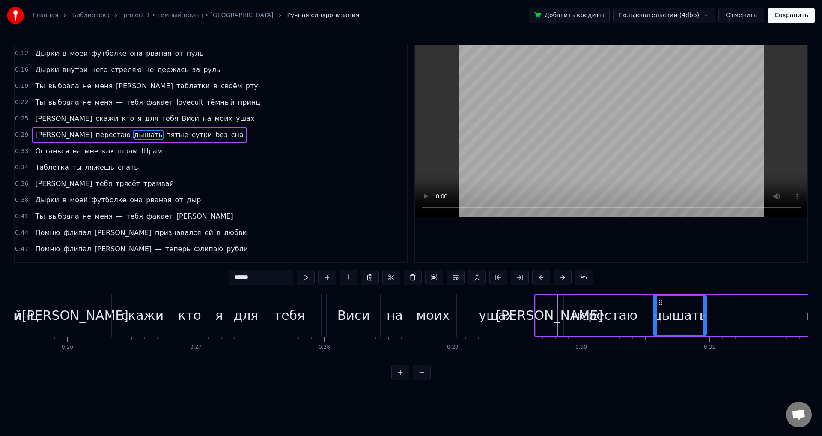
drag, startPoint x: 743, startPoint y: 302, endPoint x: 659, endPoint y: 306, distance: 84.5
click at [659, 306] on div "дышать" at bounding box center [680, 315] width 52 height 39
drag, startPoint x: 702, startPoint y: 313, endPoint x: 726, endPoint y: 314, distance: 23.6
click at [723, 313] on icon at bounding box center [721, 314] width 3 height 7
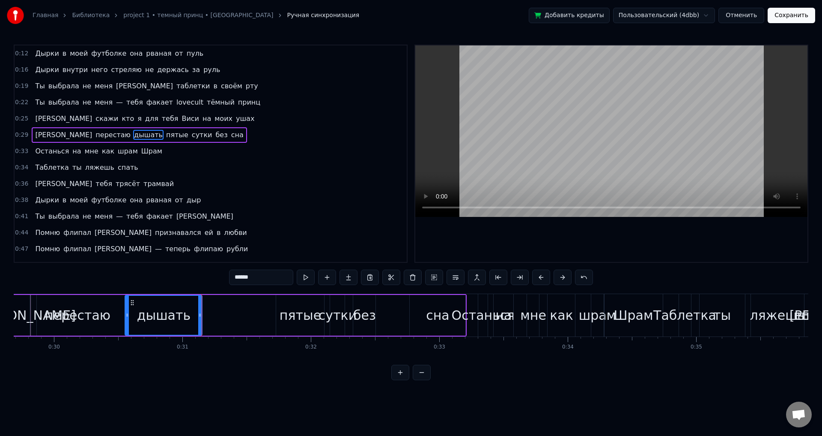
scroll to position [0, 3744]
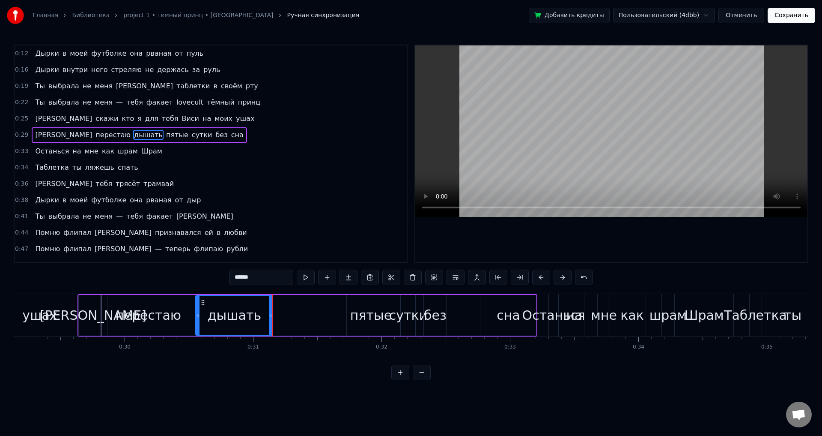
click at [374, 312] on div "пятые" at bounding box center [371, 314] width 42 height 19
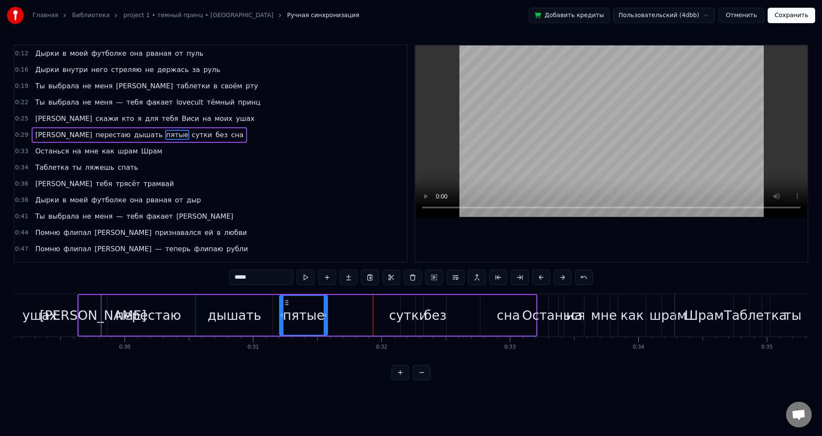
drag, startPoint x: 353, startPoint y: 301, endPoint x: 281, endPoint y: 300, distance: 71.5
click at [286, 300] on circle at bounding box center [286, 300] width 0 height 0
drag, startPoint x: 280, startPoint y: 301, endPoint x: 286, endPoint y: 301, distance: 5.6
click at [285, 301] on icon at bounding box center [282, 302] width 7 height 7
drag, startPoint x: 322, startPoint y: 313, endPoint x: 328, endPoint y: 314, distance: 6.0
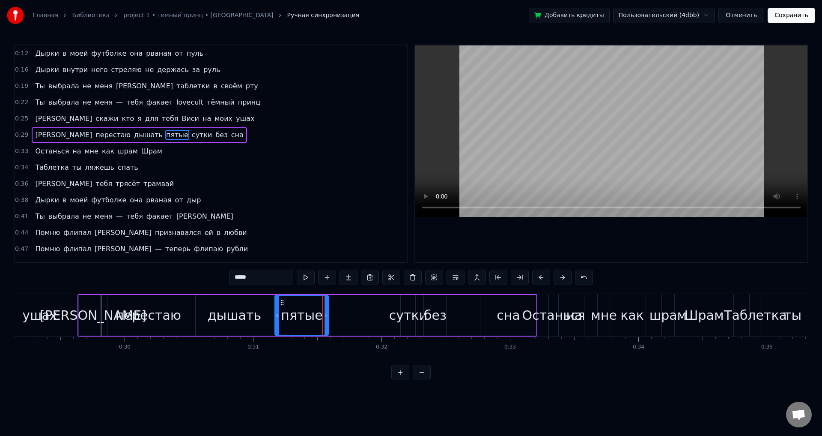
click at [328, 314] on icon at bounding box center [326, 314] width 3 height 7
click at [405, 319] on div "сутки" at bounding box center [408, 314] width 38 height 19
drag, startPoint x: 407, startPoint y: 301, endPoint x: 335, endPoint y: 299, distance: 72.4
click at [335, 299] on icon at bounding box center [337, 302] width 7 height 7
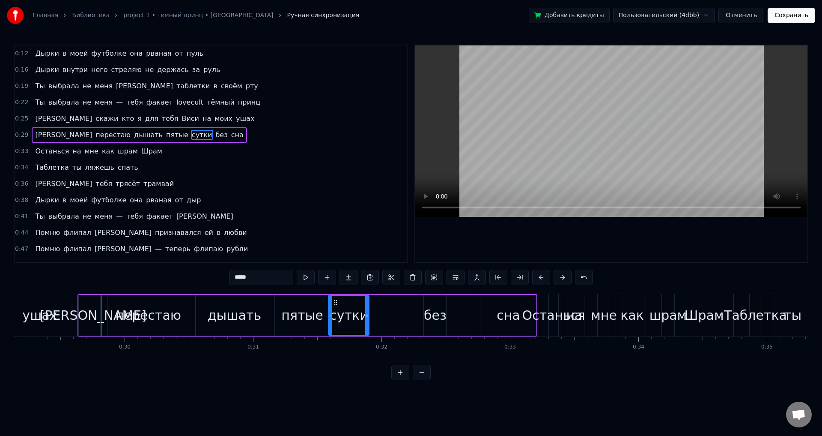
drag, startPoint x: 342, startPoint y: 307, endPoint x: 369, endPoint y: 311, distance: 27.4
click at [369, 311] on div at bounding box center [366, 315] width 3 height 39
drag, startPoint x: 368, startPoint y: 317, endPoint x: 395, endPoint y: 318, distance: 26.2
click at [391, 318] on icon at bounding box center [389, 314] width 3 height 7
drag, startPoint x: 394, startPoint y: 321, endPoint x: 399, endPoint y: 324, distance: 5.7
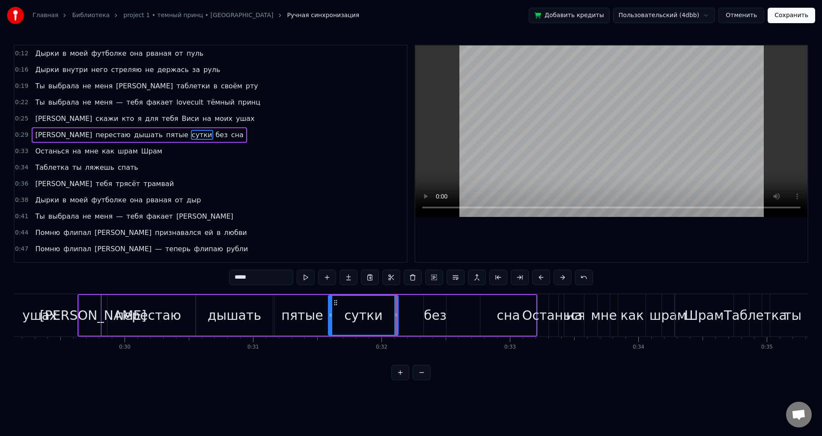
click at [398, 324] on div at bounding box center [396, 315] width 3 height 39
click at [431, 319] on div "без" at bounding box center [435, 314] width 23 height 19
type input "***"
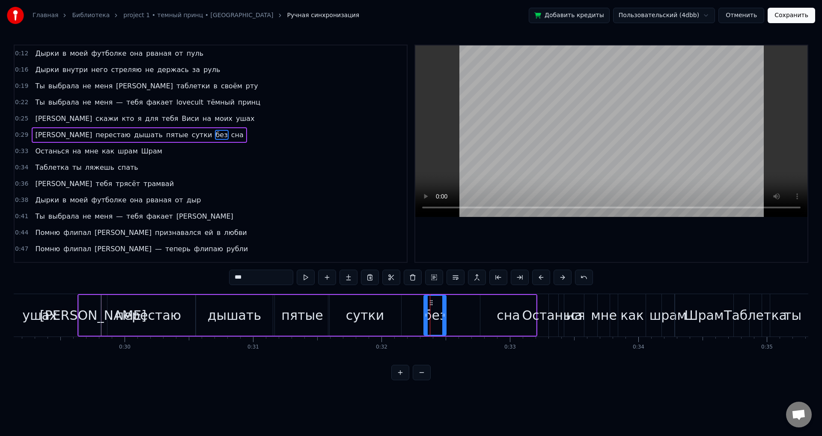
drag, startPoint x: 431, startPoint y: 303, endPoint x: 415, endPoint y: 301, distance: 15.5
click at [415, 301] on div "Я перестаю дышать пятые сутки без сна" at bounding box center [308, 315] width 460 height 42
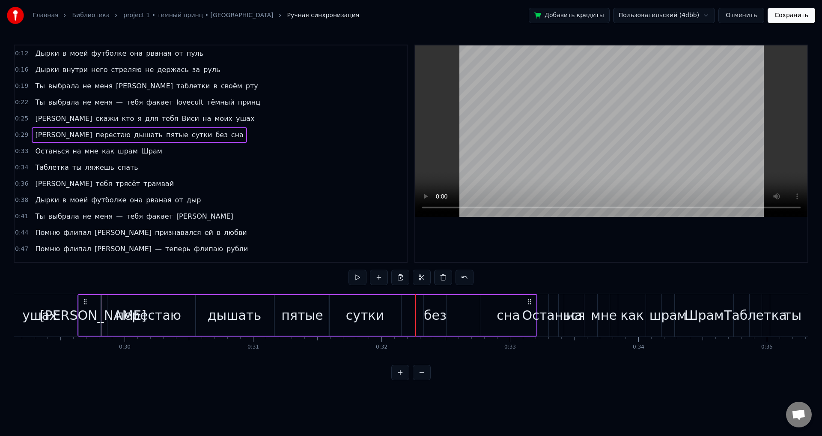
click at [426, 307] on div "без" at bounding box center [435, 314] width 23 height 19
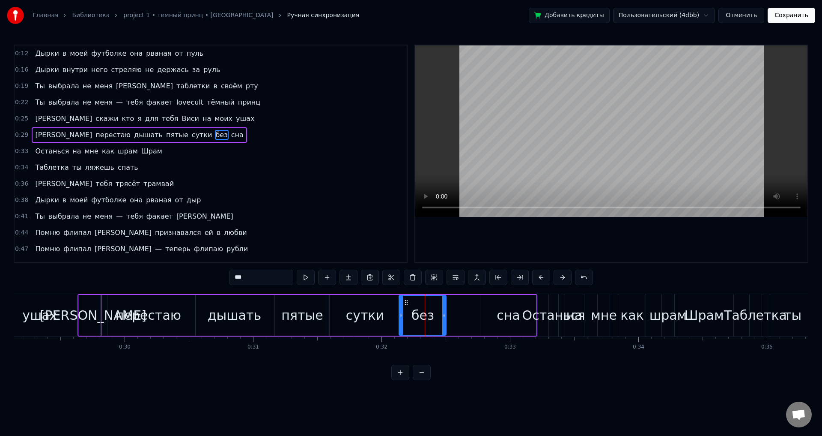
drag, startPoint x: 426, startPoint y: 311, endPoint x: 401, endPoint y: 310, distance: 24.9
click at [401, 310] on div at bounding box center [401, 315] width 3 height 39
drag, startPoint x: 444, startPoint y: 315, endPoint x: 420, endPoint y: 311, distance: 24.2
click at [425, 311] on icon at bounding box center [426, 314] width 3 height 7
click at [499, 318] on div "сна" at bounding box center [509, 314] width 24 height 19
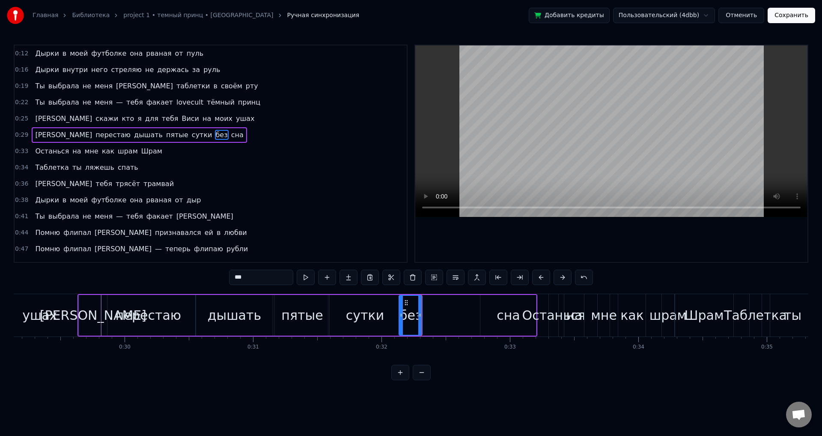
type input "***"
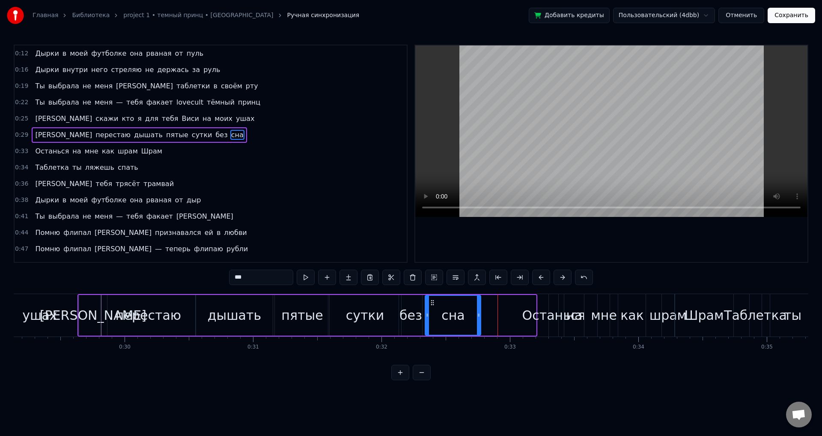
drag, startPoint x: 487, startPoint y: 303, endPoint x: 430, endPoint y: 300, distance: 57.5
click at [430, 300] on icon at bounding box center [432, 302] width 7 height 7
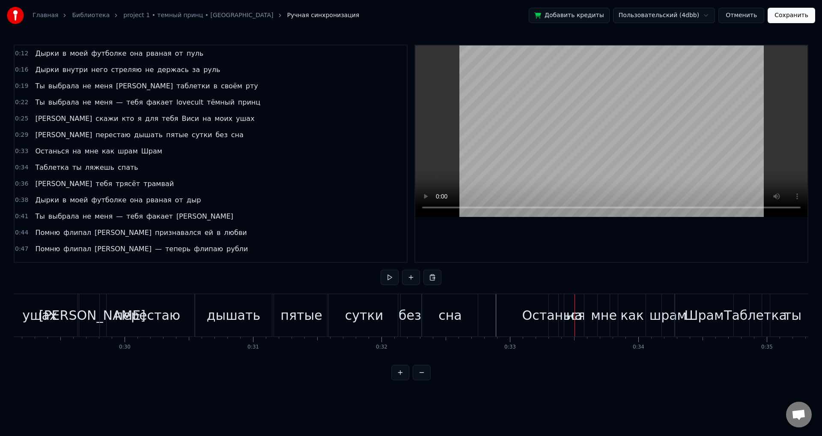
click at [544, 317] on div "Останься" at bounding box center [554, 314] width 63 height 19
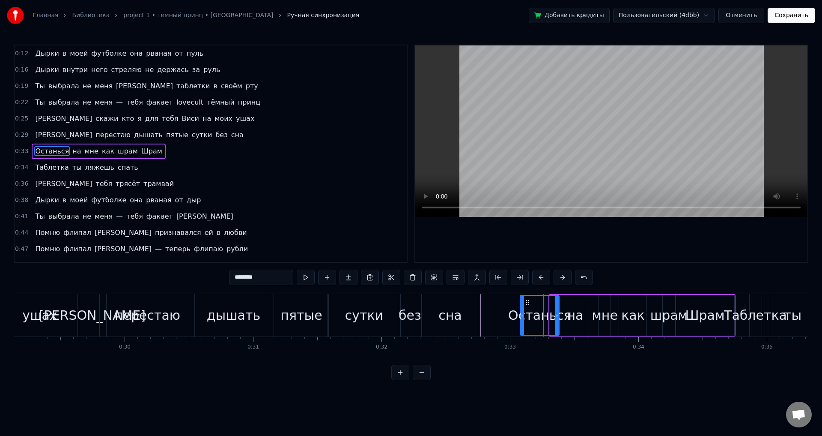
drag, startPoint x: 551, startPoint y: 318, endPoint x: 520, endPoint y: 318, distance: 31.3
click at [521, 318] on div at bounding box center [522, 315] width 3 height 39
drag, startPoint x: 521, startPoint y: 317, endPoint x: 499, endPoint y: 317, distance: 21.8
click at [508, 317] on icon at bounding box center [509, 314] width 3 height 7
click at [555, 320] on div "Останься" at bounding box center [527, 315] width 63 height 39
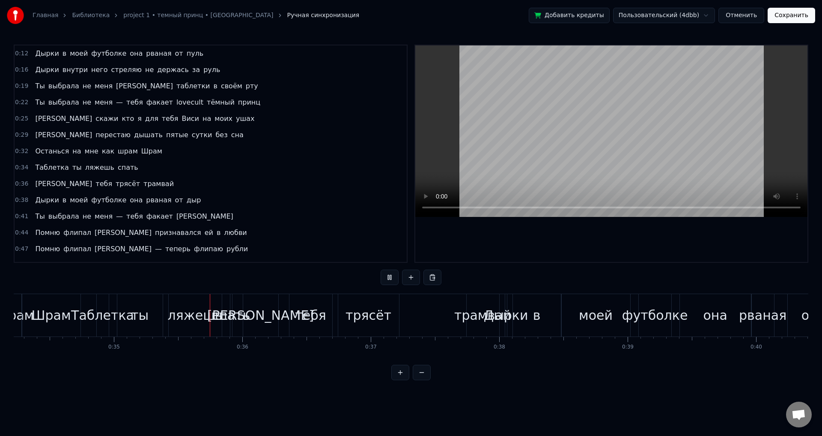
scroll to position [0, 4473]
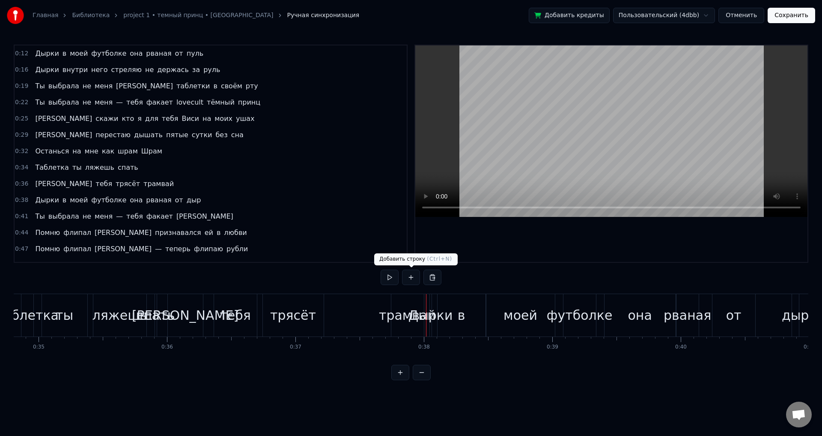
click at [423, 317] on div "Дырки" at bounding box center [431, 314] width 45 height 19
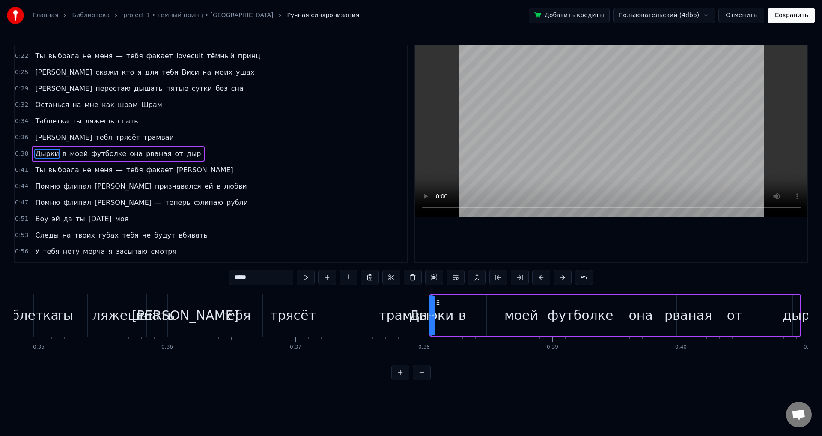
click at [412, 321] on div "Дырки" at bounding box center [431, 314] width 45 height 19
click at [396, 312] on div "трамвай" at bounding box center [407, 314] width 57 height 19
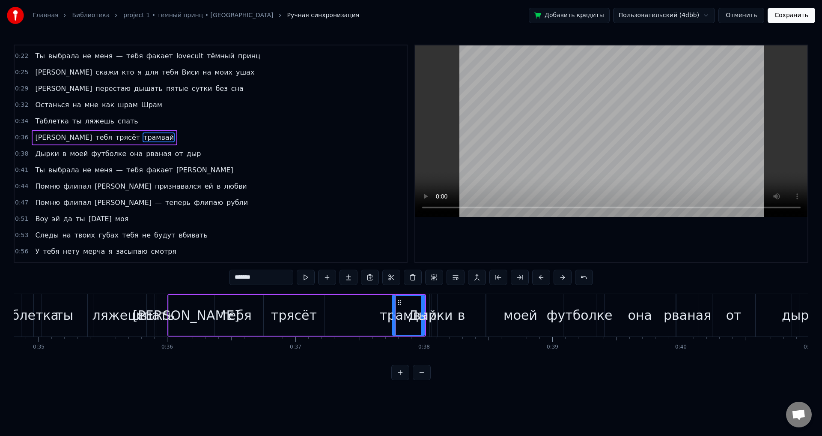
type input "*******"
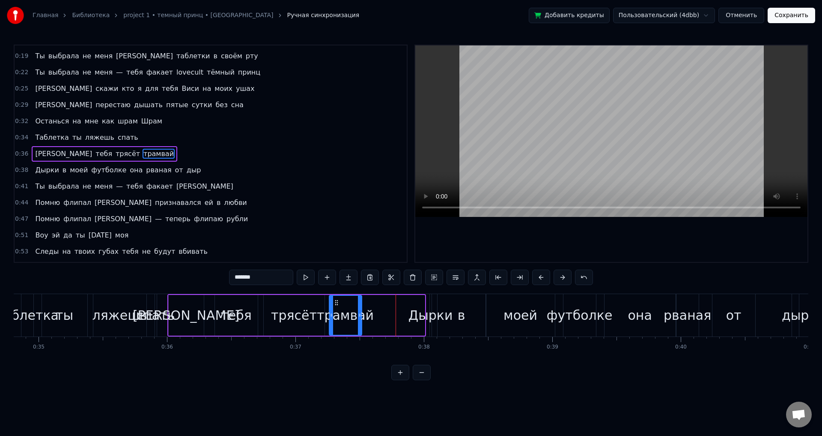
drag, startPoint x: 398, startPoint y: 304, endPoint x: 333, endPoint y: 306, distance: 64.7
click at [334, 305] on icon at bounding box center [336, 302] width 7 height 7
drag, startPoint x: 337, startPoint y: 302, endPoint x: 326, endPoint y: 301, distance: 11.6
click at [326, 301] on div "И тебя трясёт трамвай" at bounding box center [264, 315] width 194 height 42
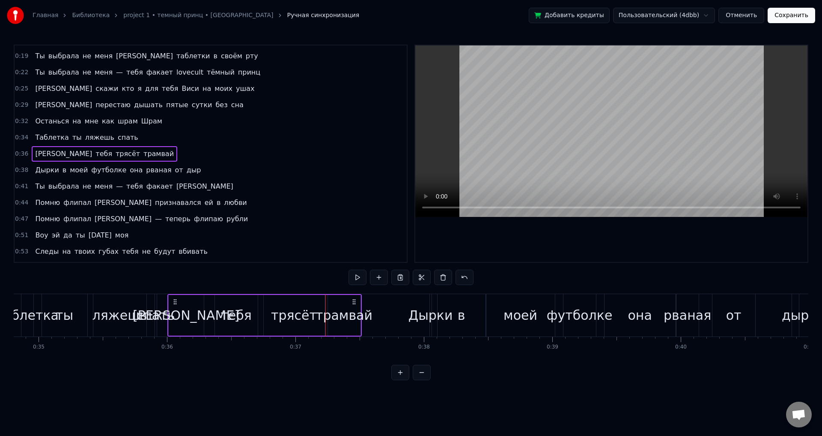
click at [306, 310] on div "трясёт" at bounding box center [294, 314] width 46 height 19
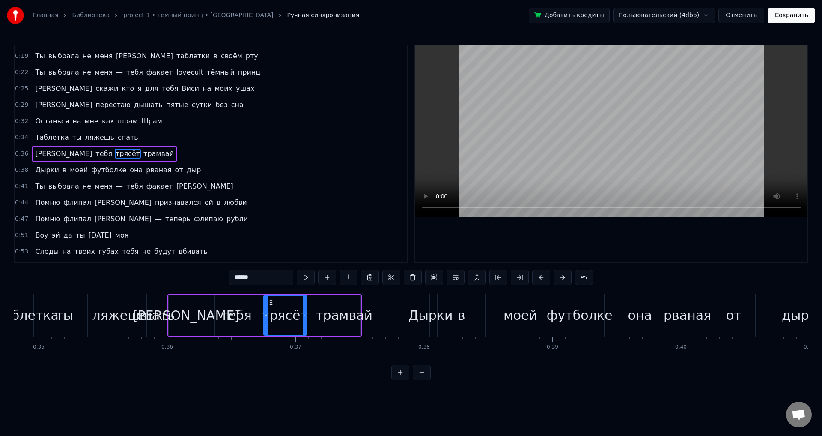
drag, startPoint x: 323, startPoint y: 319, endPoint x: 340, endPoint y: 318, distance: 17.2
click at [305, 318] on div at bounding box center [304, 315] width 3 height 39
click at [340, 318] on div "трамвай" at bounding box center [344, 314] width 57 height 19
drag, startPoint x: 330, startPoint y: 318, endPoint x: 308, endPoint y: 318, distance: 22.7
click at [308, 318] on div at bounding box center [307, 315] width 3 height 39
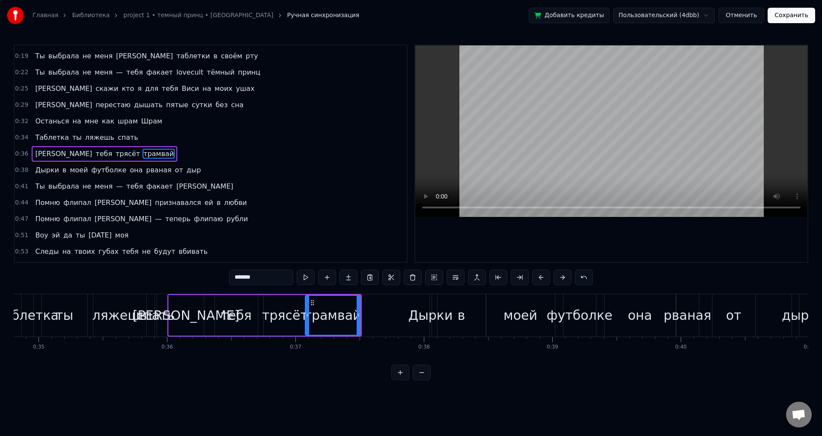
click at [287, 314] on div "трясёт" at bounding box center [285, 314] width 46 height 19
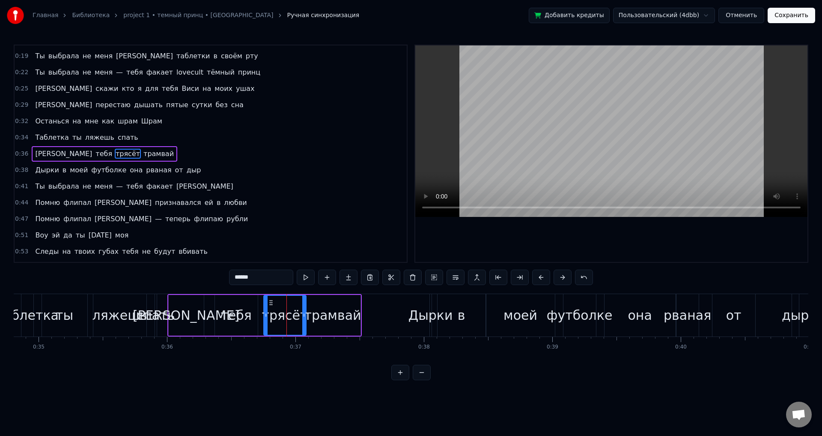
drag, startPoint x: 304, startPoint y: 319, endPoint x: 277, endPoint y: 317, distance: 27.0
click at [302, 317] on div at bounding box center [303, 315] width 3 height 39
drag, startPoint x: 278, startPoint y: 318, endPoint x: 285, endPoint y: 318, distance: 7.7
click at [282, 318] on icon at bounding box center [279, 314] width 3 height 7
click at [243, 315] on div "тебя" at bounding box center [236, 314] width 31 height 19
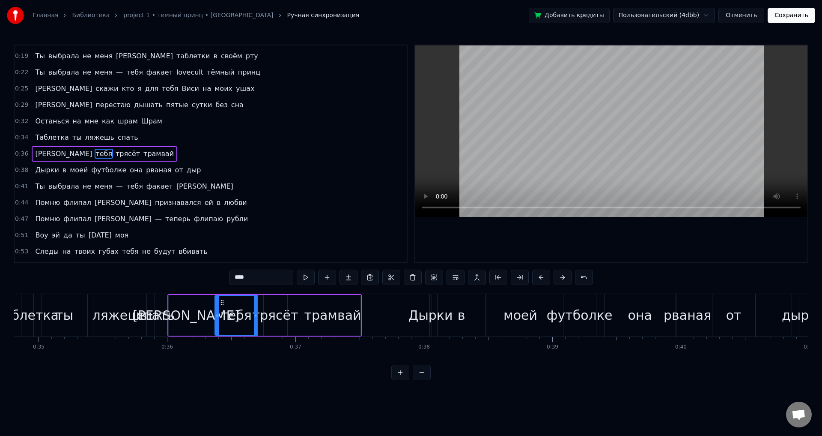
click at [255, 318] on div at bounding box center [255, 315] width 3 height 39
click at [190, 314] on div "[PERSON_NAME]" at bounding box center [186, 314] width 107 height 19
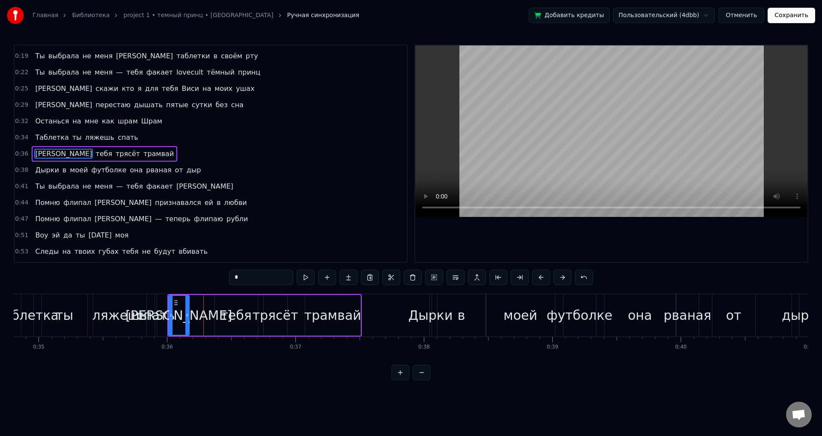
drag, startPoint x: 202, startPoint y: 317, endPoint x: 187, endPoint y: 317, distance: 14.6
click at [187, 317] on icon at bounding box center [186, 314] width 3 height 7
click at [237, 319] on div "тебя" at bounding box center [236, 314] width 31 height 19
type input "****"
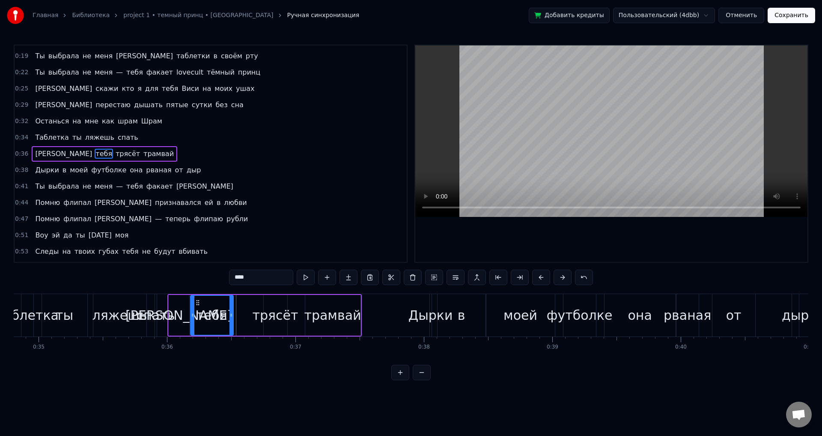
drag, startPoint x: 221, startPoint y: 302, endPoint x: 196, endPoint y: 303, distance: 25.3
click at [196, 303] on icon at bounding box center [197, 302] width 7 height 7
drag, startPoint x: 196, startPoint y: 304, endPoint x: 188, endPoint y: 304, distance: 7.3
click at [188, 304] on div "И тебя трясёт трамвай" at bounding box center [264, 315] width 194 height 42
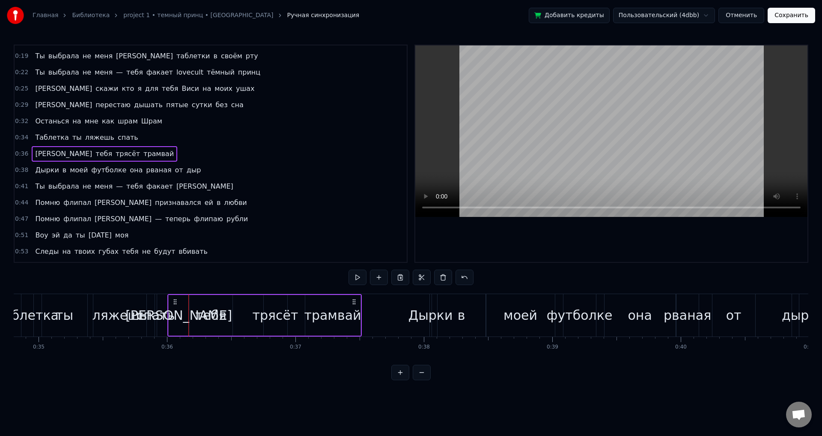
click at [194, 305] on div "тебя" at bounding box center [211, 315] width 43 height 41
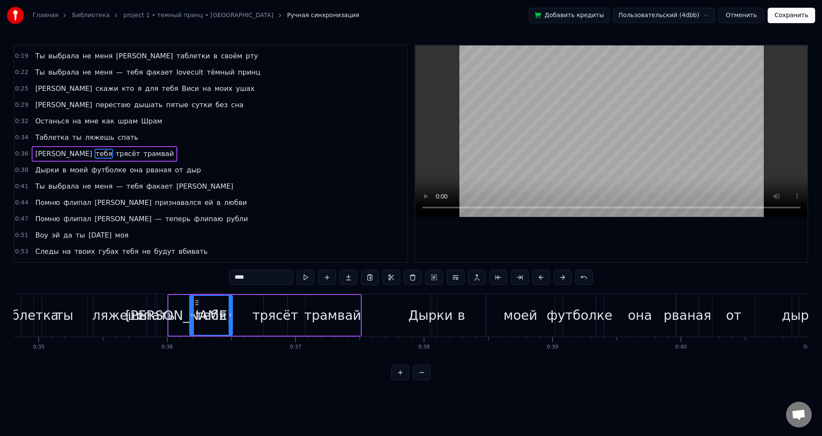
drag, startPoint x: 197, startPoint y: 302, endPoint x: 190, endPoint y: 303, distance: 7.1
click at [189, 302] on div "тебя" at bounding box center [211, 315] width 44 height 41
click at [185, 309] on div "[PERSON_NAME]" at bounding box center [179, 315] width 21 height 41
type input "*"
click at [182, 313] on icon at bounding box center [183, 314] width 3 height 7
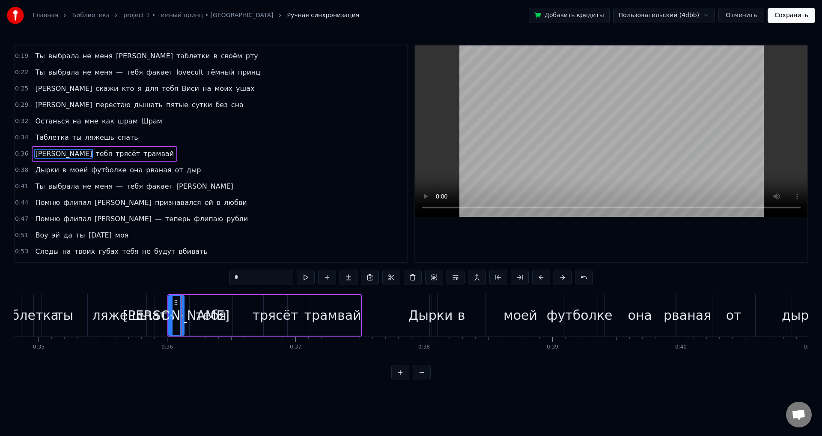
click at [188, 313] on div "И тебя трясёт трамвай" at bounding box center [264, 315] width 194 height 42
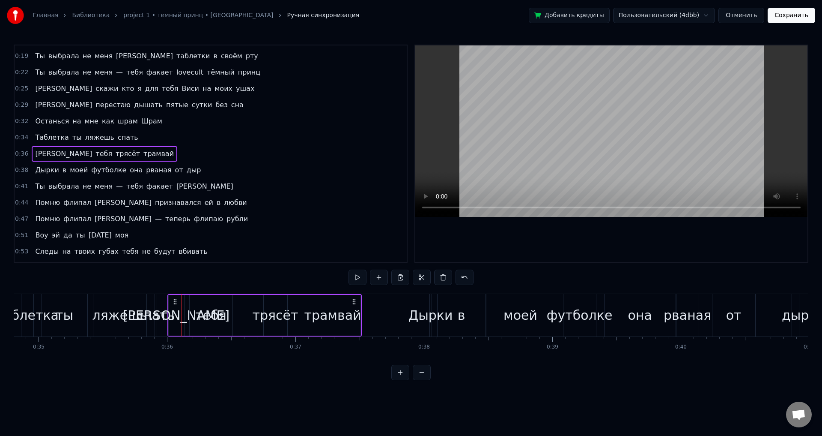
click at [196, 314] on div "тебя" at bounding box center [211, 315] width 43 height 41
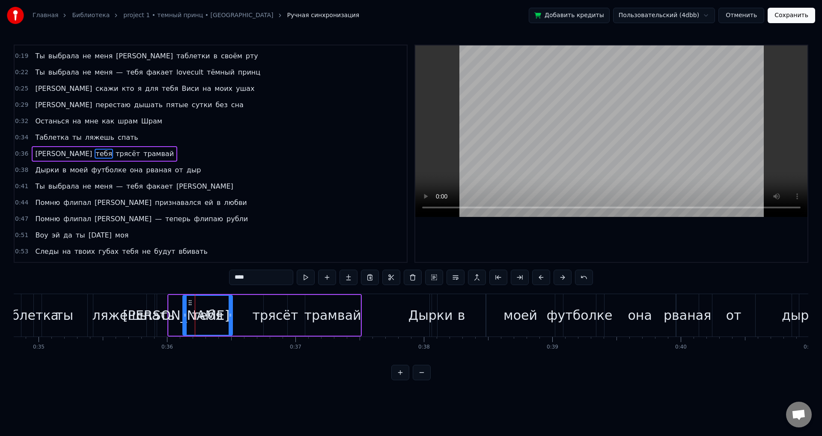
drag, startPoint x: 192, startPoint y: 314, endPoint x: 185, endPoint y: 316, distance: 7.4
click at [185, 316] on icon at bounding box center [184, 314] width 3 height 7
drag, startPoint x: 231, startPoint y: 323, endPoint x: 218, endPoint y: 323, distance: 13.7
click at [218, 323] on div at bounding box center [216, 315] width 3 height 39
click at [213, 315] on circle at bounding box center [213, 315] width 0 height 0
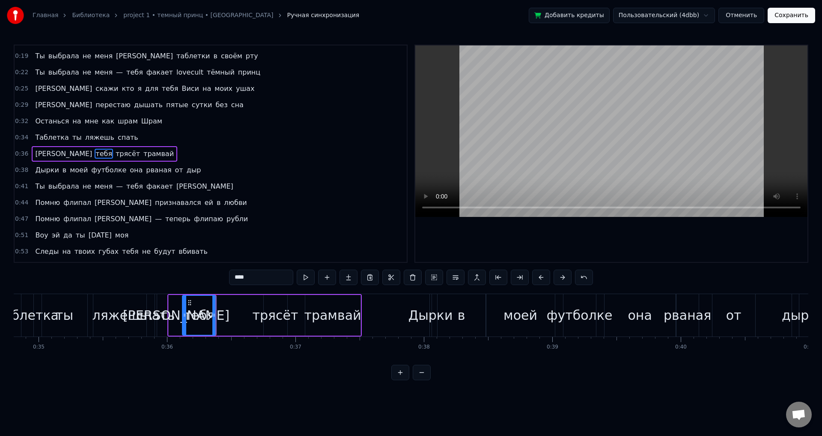
click at [272, 314] on div "трясёт" at bounding box center [276, 314] width 46 height 19
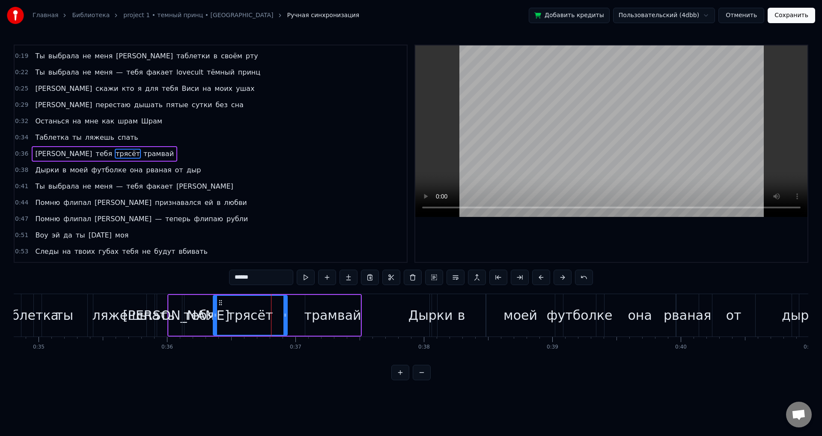
drag, startPoint x: 266, startPoint y: 309, endPoint x: 216, endPoint y: 311, distance: 50.6
click at [216, 311] on div at bounding box center [215, 315] width 3 height 39
drag, startPoint x: 285, startPoint y: 317, endPoint x: 262, endPoint y: 316, distance: 23.1
click at [261, 316] on icon at bounding box center [258, 314] width 3 height 7
click at [329, 321] on div "трамвай" at bounding box center [332, 314] width 57 height 19
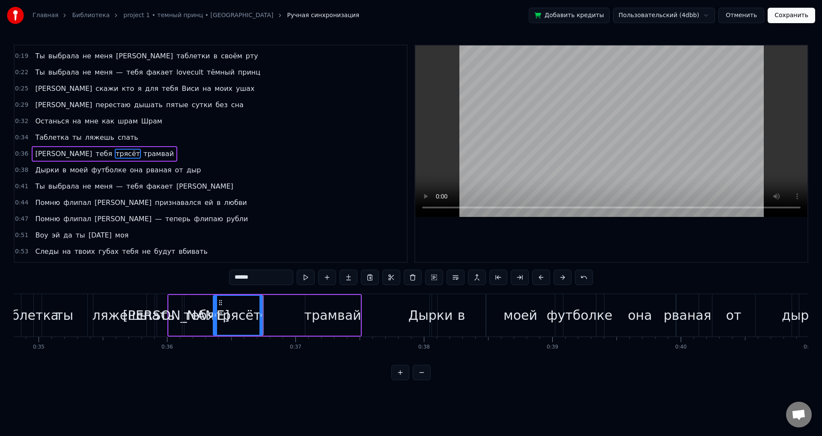
type input "*******"
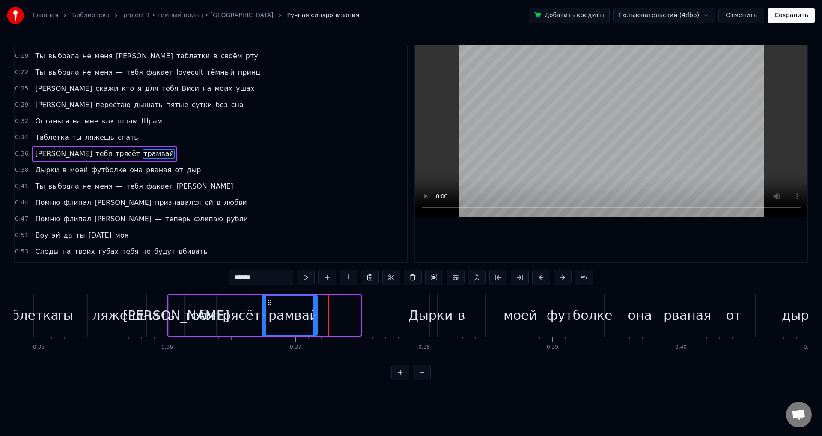
drag, startPoint x: 311, startPoint y: 303, endPoint x: 267, endPoint y: 301, distance: 44.2
click at [267, 301] on icon at bounding box center [269, 302] width 7 height 7
drag, startPoint x: 314, startPoint y: 317, endPoint x: 338, endPoint y: 312, distance: 24.8
click at [338, 312] on icon at bounding box center [335, 314] width 3 height 7
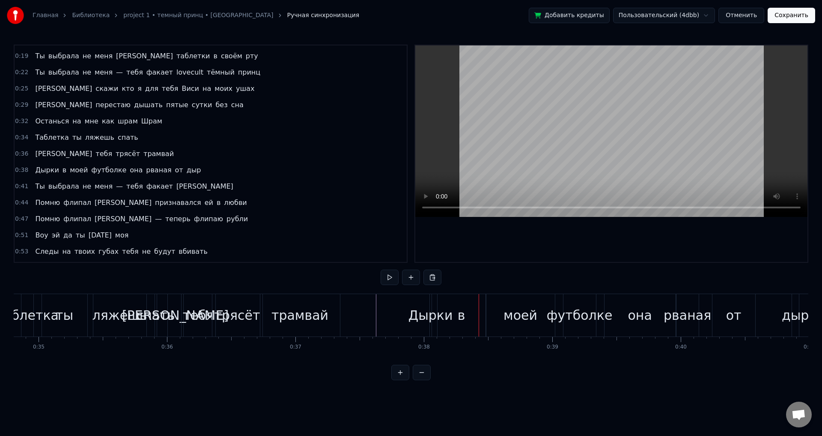
click at [432, 317] on div "Дырки" at bounding box center [431, 314] width 45 height 19
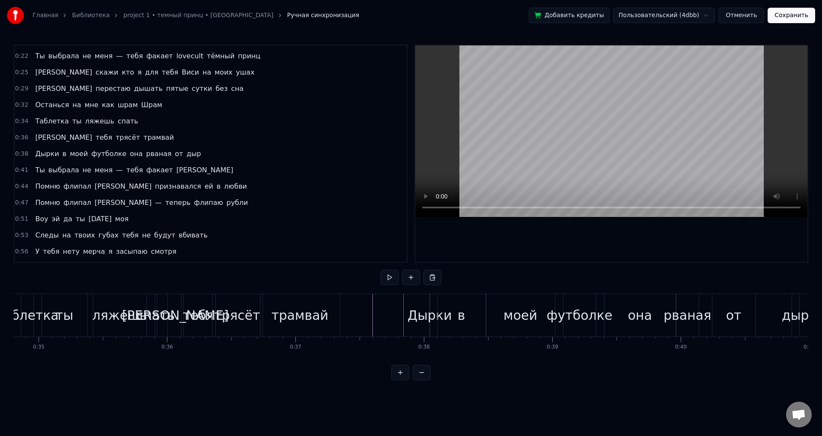
click at [429, 317] on div "Дырки" at bounding box center [430, 314] width 45 height 19
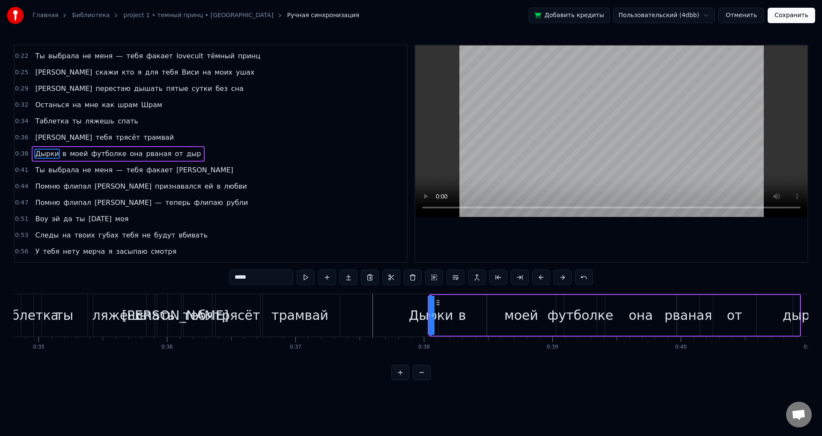
click at [431, 318] on div "Дырки" at bounding box center [431, 315] width 0 height 39
click at [432, 318] on div "Дырки" at bounding box center [431, 315] width 0 height 39
drag, startPoint x: 430, startPoint y: 318, endPoint x: 442, endPoint y: 320, distance: 11.6
click at [442, 320] on div at bounding box center [441, 315] width 3 height 39
drag, startPoint x: 433, startPoint y: 320, endPoint x: 397, endPoint y: 316, distance: 36.2
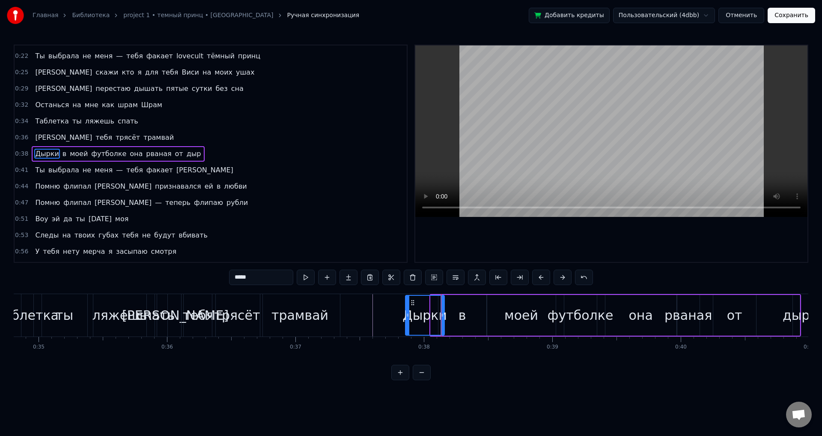
click at [406, 317] on div at bounding box center [407, 315] width 3 height 39
drag, startPoint x: 443, startPoint y: 319, endPoint x: 437, endPoint y: 318, distance: 6.1
click at [437, 318] on div at bounding box center [436, 315] width 3 height 39
click at [463, 320] on div "в" at bounding box center [463, 314] width 8 height 19
drag, startPoint x: 484, startPoint y: 320, endPoint x: 447, endPoint y: 317, distance: 37.4
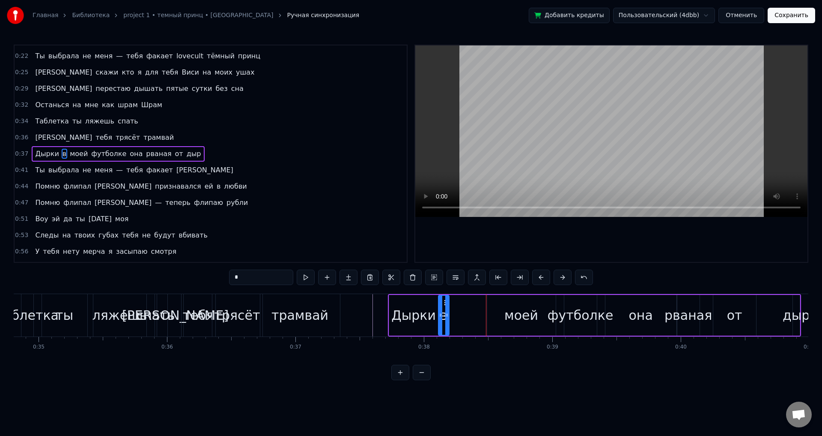
click at [447, 317] on div at bounding box center [446, 315] width 3 height 39
click at [509, 317] on div "моей" at bounding box center [522, 314] width 34 height 19
drag, startPoint x: 496, startPoint y: 304, endPoint x: 452, endPoint y: 304, distance: 44.1
click at [452, 304] on icon at bounding box center [450, 302] width 7 height 7
click at [565, 309] on div "футболке" at bounding box center [581, 314] width 66 height 19
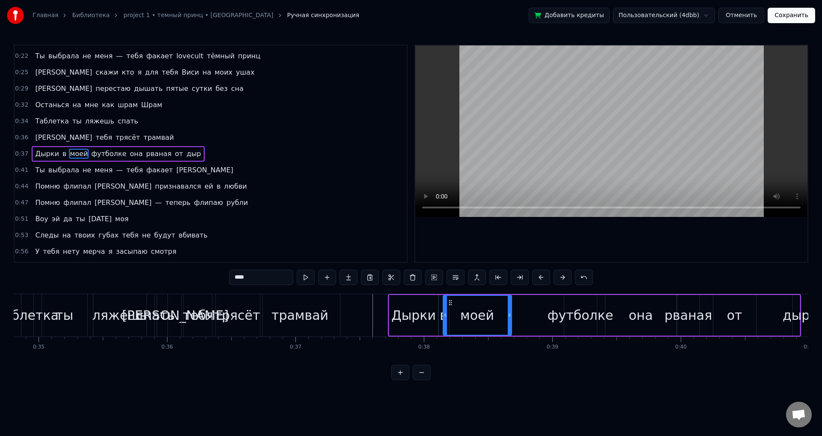
type input "********"
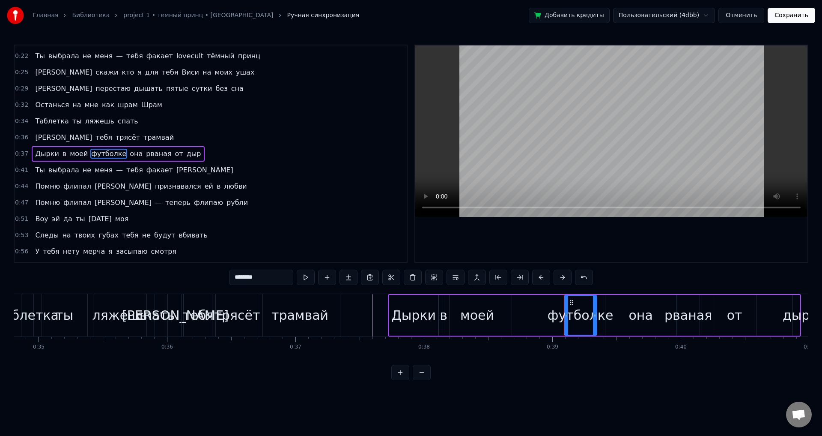
drag, startPoint x: 571, startPoint y: 301, endPoint x: 558, endPoint y: 303, distance: 13.0
click at [533, 300] on div "Дырки в моей футболке она рваная от дыр" at bounding box center [594, 315] width 413 height 42
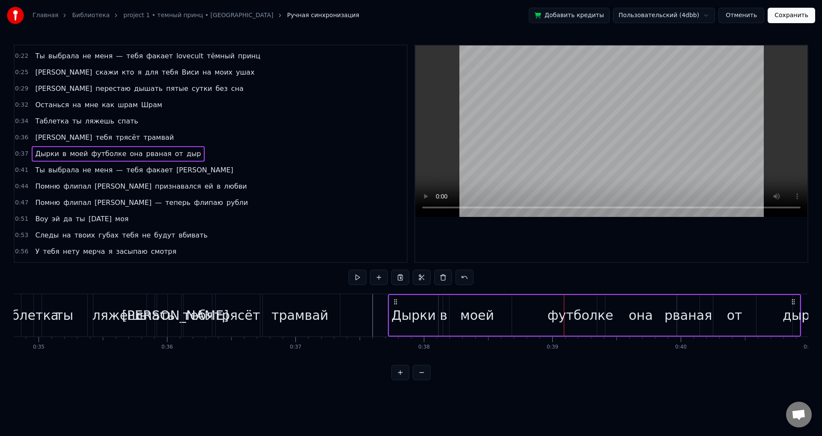
click at [569, 309] on div "футболке" at bounding box center [581, 314] width 66 height 19
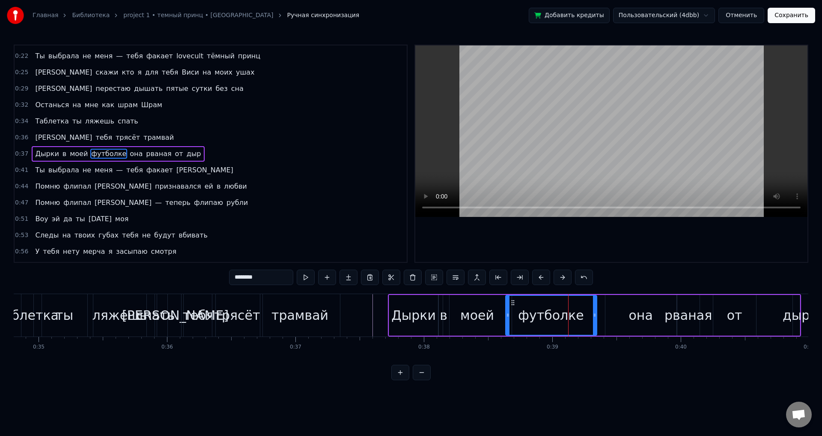
drag, startPoint x: 567, startPoint y: 314, endPoint x: 494, endPoint y: 313, distance: 72.4
click at [506, 312] on icon at bounding box center [507, 314] width 3 height 7
drag, startPoint x: 493, startPoint y: 317, endPoint x: 501, endPoint y: 316, distance: 8.1
click at [502, 316] on icon at bounding box center [503, 314] width 3 height 7
drag, startPoint x: 595, startPoint y: 313, endPoint x: 581, endPoint y: 313, distance: 13.7
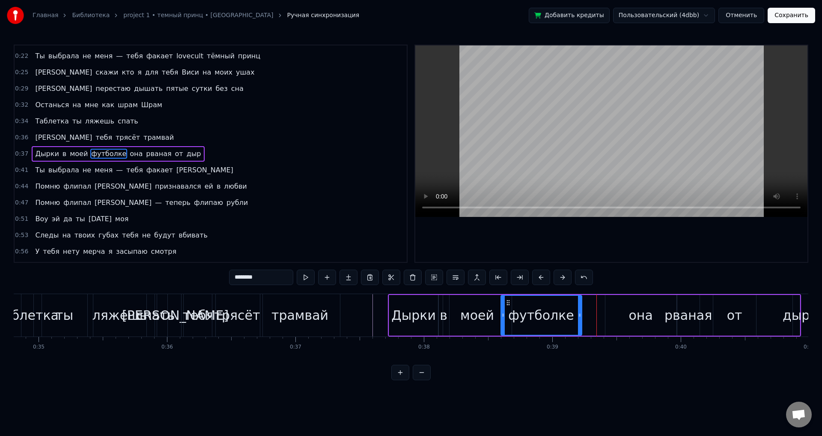
click at [581, 313] on icon at bounding box center [579, 314] width 3 height 7
drag, startPoint x: 582, startPoint y: 315, endPoint x: 553, endPoint y: 313, distance: 29.2
click at [553, 313] on icon at bounding box center [554, 314] width 3 height 7
click at [483, 322] on div "моей" at bounding box center [477, 314] width 34 height 19
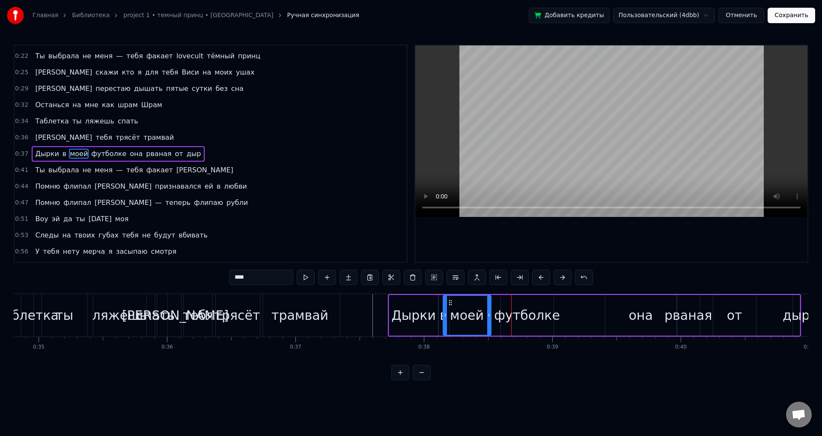
drag, startPoint x: 510, startPoint y: 321, endPoint x: 488, endPoint y: 320, distance: 21.9
click at [488, 320] on div at bounding box center [488, 315] width 3 height 39
drag, startPoint x: 487, startPoint y: 318, endPoint x: 481, endPoint y: 318, distance: 6.4
click at [484, 318] on div at bounding box center [485, 315] width 3 height 39
click at [629, 320] on div "она" at bounding box center [641, 315] width 71 height 41
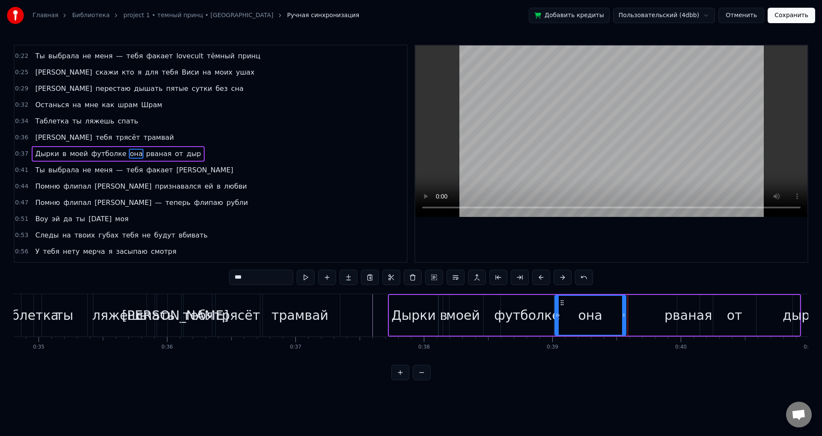
drag, startPoint x: 612, startPoint y: 303, endPoint x: 562, endPoint y: 304, distance: 50.6
click at [562, 304] on icon at bounding box center [562, 302] width 7 height 7
drag, startPoint x: 625, startPoint y: 317, endPoint x: 589, endPoint y: 317, distance: 36.0
click at [588, 317] on icon at bounding box center [586, 314] width 3 height 7
click at [676, 312] on div "рваная" at bounding box center [689, 314] width 48 height 19
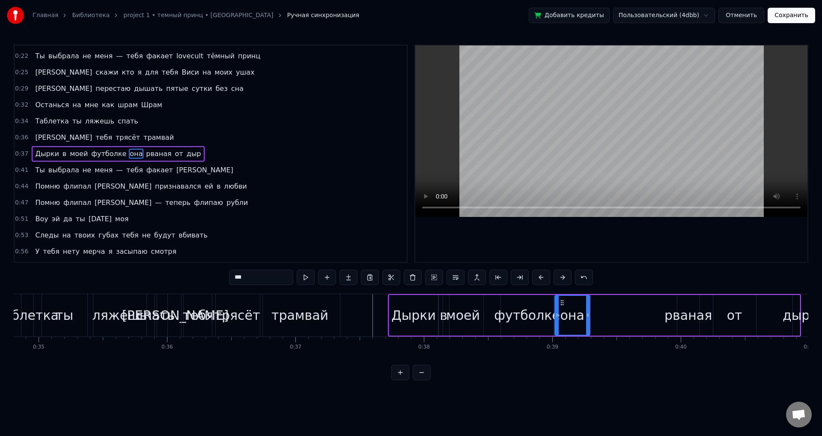
type input "******"
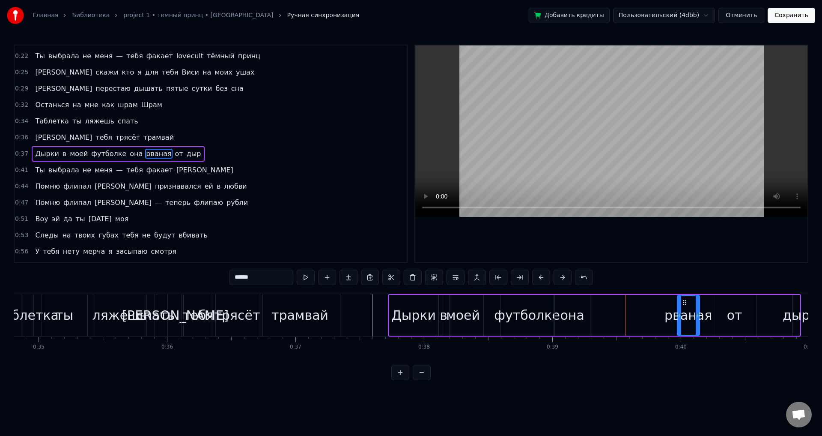
drag, startPoint x: 684, startPoint y: 301, endPoint x: 616, endPoint y: 303, distance: 67.7
click at [616, 304] on div "Дырки в моей футболке она рваная от дыр" at bounding box center [594, 315] width 413 height 42
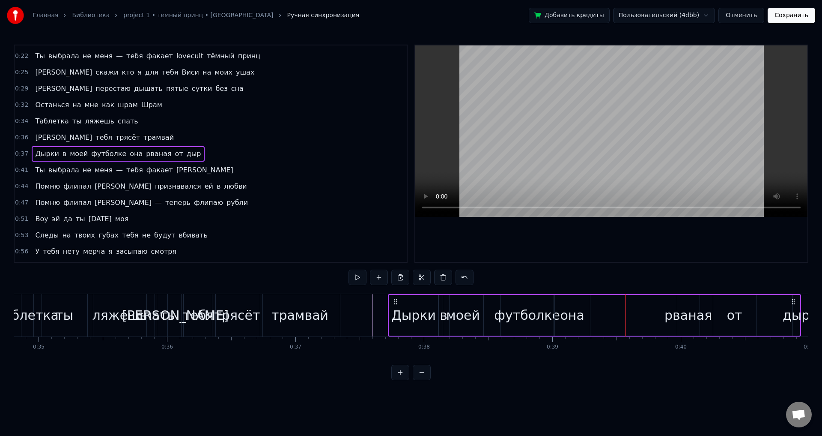
click at [681, 311] on div "рваная" at bounding box center [689, 314] width 48 height 19
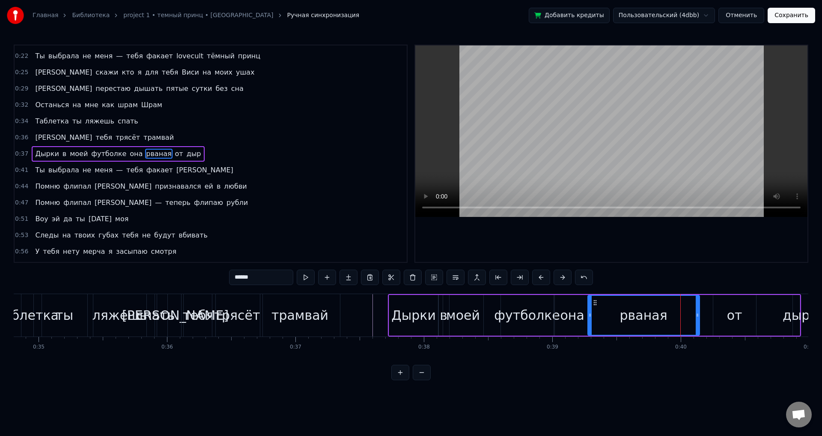
drag, startPoint x: 679, startPoint y: 314, endPoint x: 590, endPoint y: 315, distance: 89.5
click at [590, 315] on icon at bounding box center [590, 314] width 3 height 7
click at [717, 318] on div "от" at bounding box center [735, 315] width 43 height 41
type input "**"
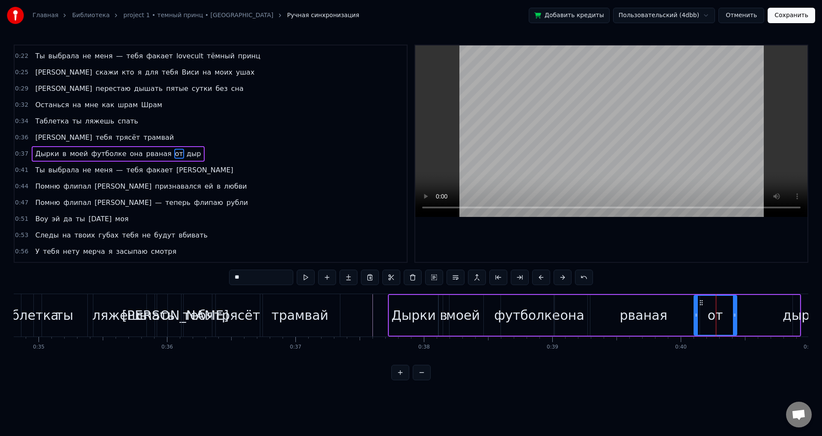
drag, startPoint x: 721, startPoint y: 302, endPoint x: 704, endPoint y: 301, distance: 17.2
click at [702, 301] on icon at bounding box center [701, 302] width 7 height 7
click at [775, 310] on div "Дырки в моей футболке она рваная от дыр" at bounding box center [594, 315] width 413 height 42
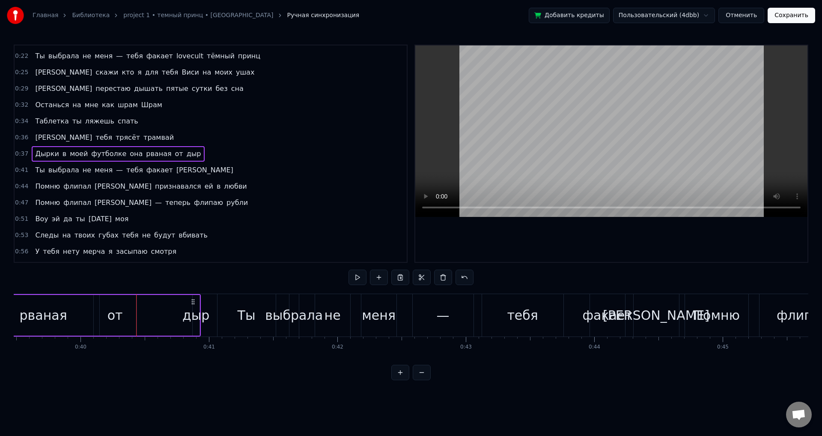
scroll to position [0, 4869]
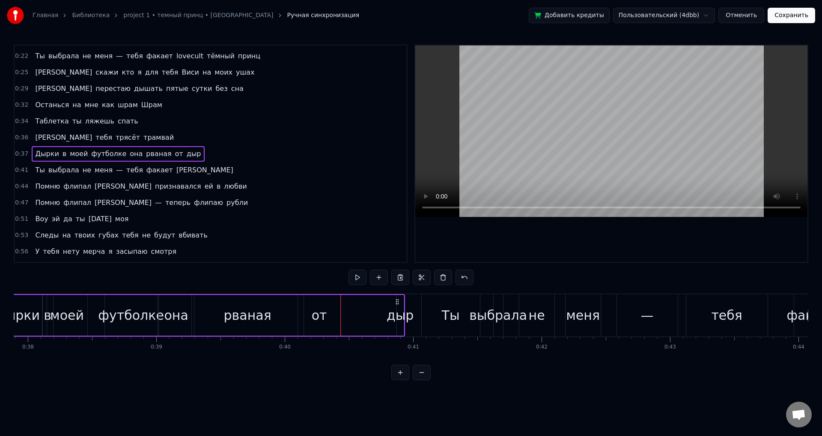
click at [398, 316] on div "дыр" at bounding box center [400, 314] width 27 height 19
click at [396, 316] on div "дыр" at bounding box center [400, 314] width 27 height 19
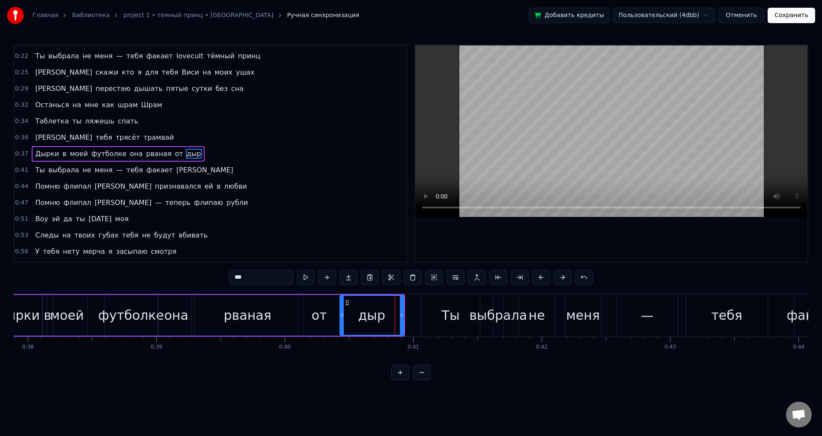
drag, startPoint x: 399, startPoint y: 316, endPoint x: 341, endPoint y: 318, distance: 58.7
click at [341, 318] on div at bounding box center [342, 315] width 3 height 39
click at [446, 319] on div "Ты" at bounding box center [451, 314] width 18 height 19
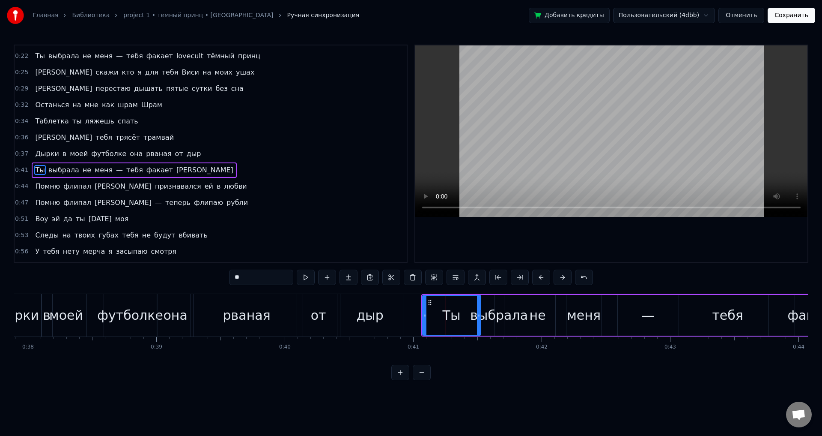
scroll to position [63, 0]
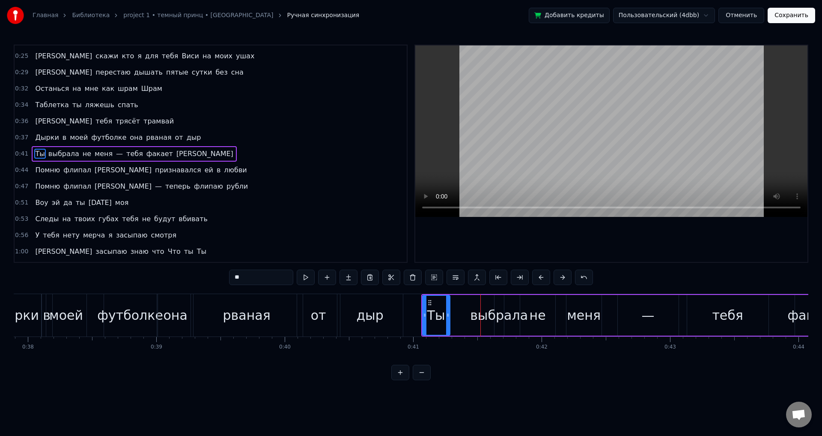
drag, startPoint x: 478, startPoint y: 320, endPoint x: 447, endPoint y: 318, distance: 30.9
click at [447, 318] on div at bounding box center [447, 315] width 3 height 39
drag, startPoint x: 426, startPoint y: 316, endPoint x: 405, endPoint y: 315, distance: 21.0
click at [405, 315] on icon at bounding box center [404, 314] width 3 height 7
drag, startPoint x: 448, startPoint y: 322, endPoint x: 439, endPoint y: 321, distance: 9.1
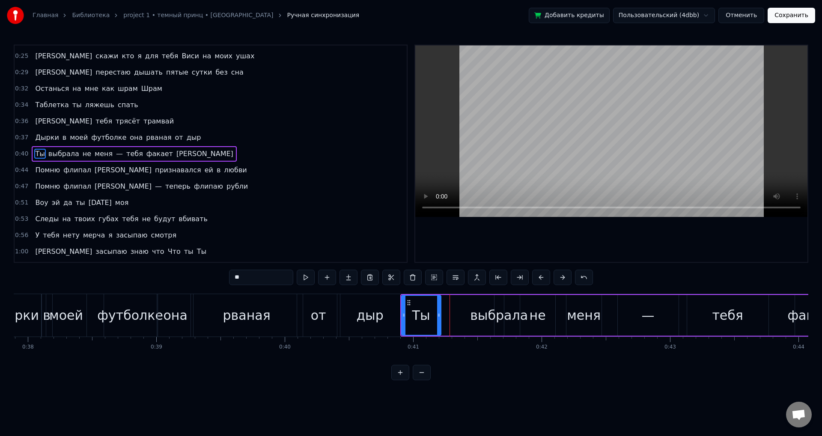
click at [439, 321] on div at bounding box center [438, 315] width 3 height 39
drag, startPoint x: 440, startPoint y: 317, endPoint x: 432, endPoint y: 317, distance: 8.1
click at [436, 317] on icon at bounding box center [437, 314] width 3 height 7
drag, startPoint x: 431, startPoint y: 317, endPoint x: 425, endPoint y: 317, distance: 6.0
click at [425, 317] on icon at bounding box center [425, 314] width 3 height 7
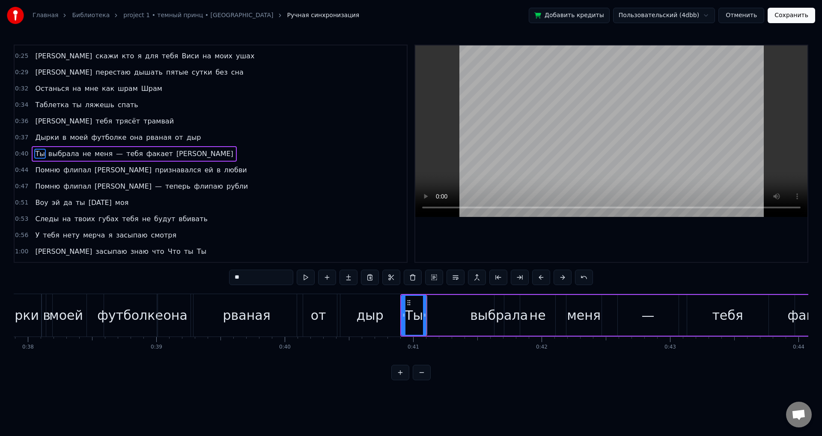
click at [495, 315] on div "выбрала" at bounding box center [499, 314] width 58 height 19
type input "*******"
drag, startPoint x: 488, startPoint y: 313, endPoint x: 481, endPoint y: 313, distance: 7.7
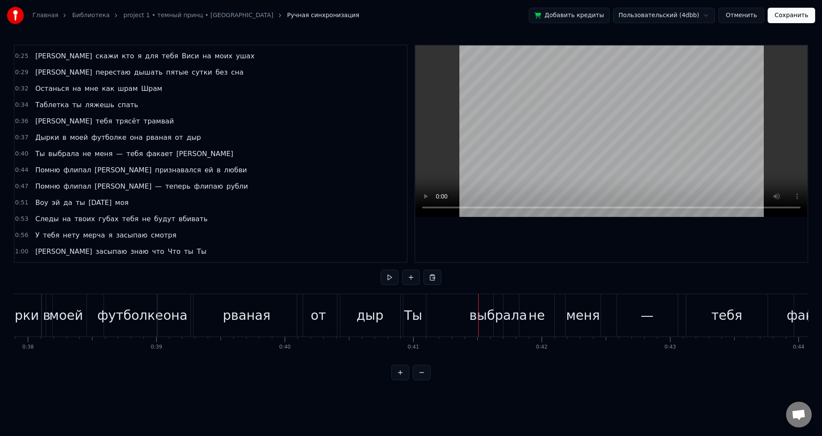
click at [498, 316] on div "выбрала" at bounding box center [498, 314] width 58 height 19
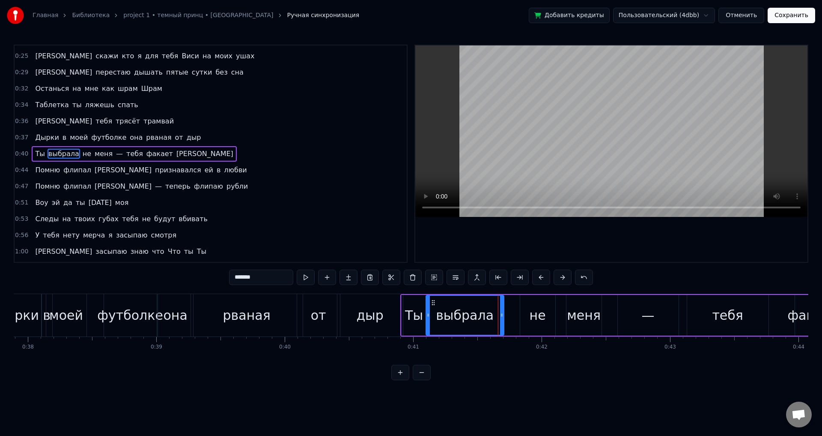
drag, startPoint x: 495, startPoint y: 316, endPoint x: 425, endPoint y: 315, distance: 69.8
click at [427, 315] on icon at bounding box center [428, 314] width 3 height 7
drag, startPoint x: 502, startPoint y: 313, endPoint x: 463, endPoint y: 312, distance: 39.0
click at [463, 312] on icon at bounding box center [461, 314] width 3 height 7
drag, startPoint x: 460, startPoint y: 313, endPoint x: 493, endPoint y: 313, distance: 32.6
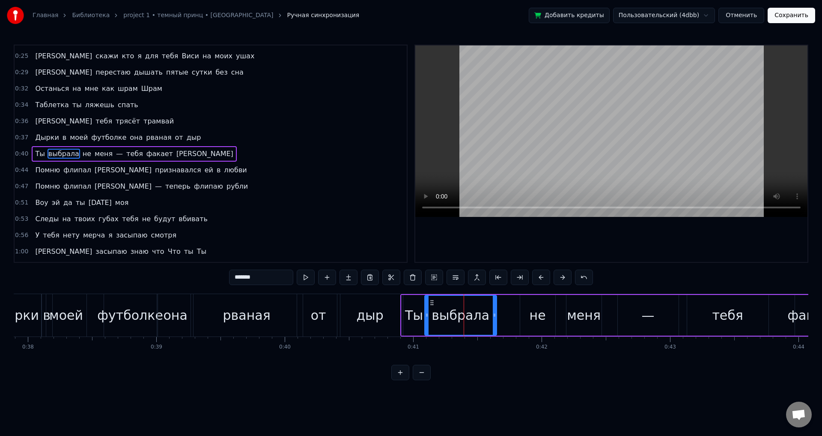
click at [493, 313] on icon at bounding box center [494, 314] width 3 height 7
click at [537, 315] on div "не" at bounding box center [538, 314] width 16 height 19
drag, startPoint x: 527, startPoint y: 303, endPoint x: 499, endPoint y: 302, distance: 28.3
click at [499, 302] on icon at bounding box center [499, 302] width 7 height 7
drag, startPoint x: 524, startPoint y: 314, endPoint x: 517, endPoint y: 314, distance: 6.9
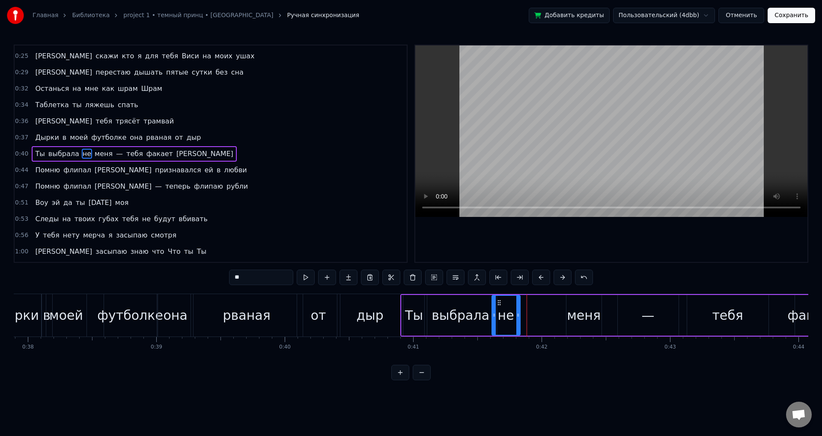
click at [517, 314] on icon at bounding box center [518, 314] width 3 height 7
click at [581, 314] on div "меня" at bounding box center [584, 314] width 34 height 19
type input "****"
drag, startPoint x: 574, startPoint y: 303, endPoint x: 562, endPoint y: 305, distance: 12.3
click at [540, 307] on div "Ты выбрала не меня — тебя факает Филипп" at bounding box center [643, 315] width 485 height 42
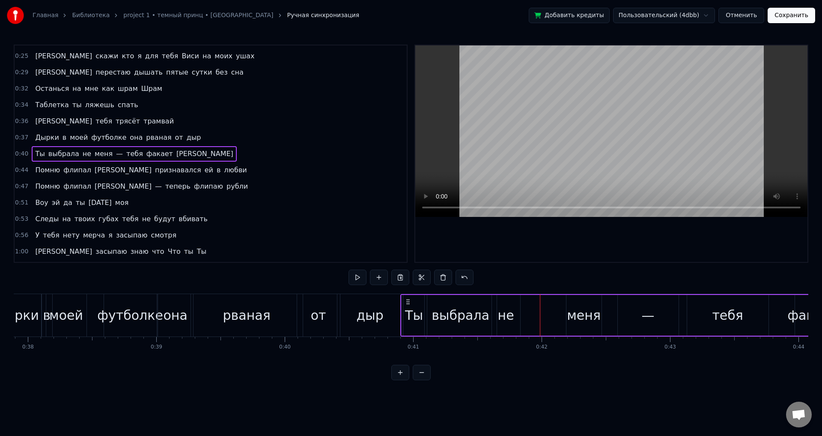
click at [577, 305] on div "меня" at bounding box center [584, 314] width 34 height 19
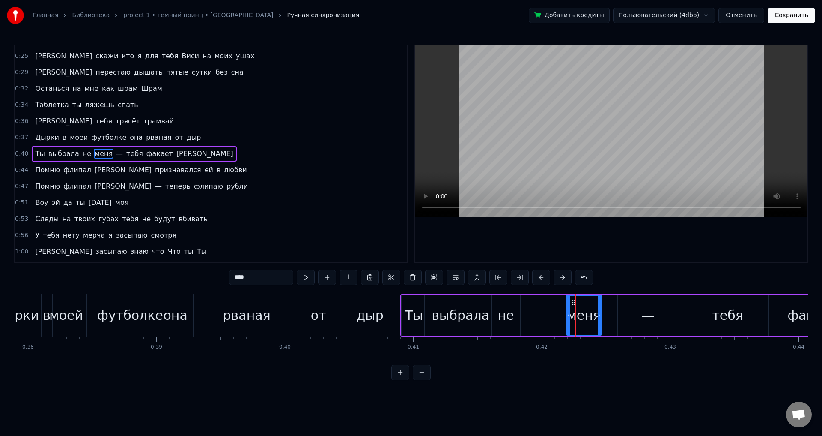
drag, startPoint x: 572, startPoint y: 302, endPoint x: 543, endPoint y: 301, distance: 29.1
click at [543, 301] on div "Ты выбрала не меня — тебя факает Филипп" at bounding box center [643, 315] width 485 height 42
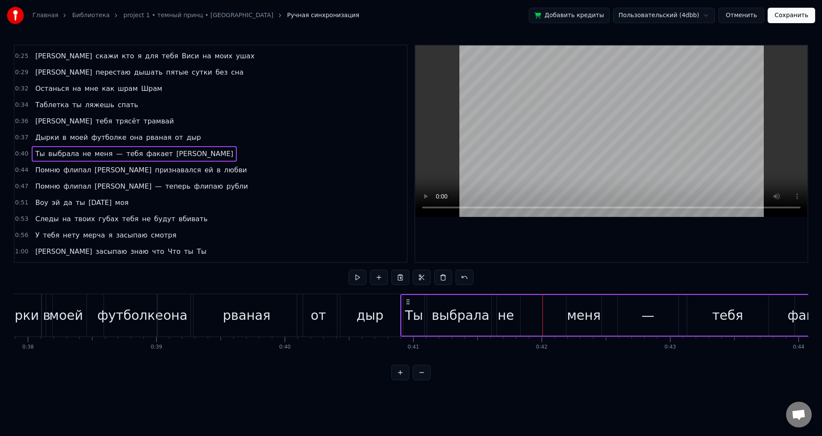
click at [569, 311] on div "меня" at bounding box center [584, 314] width 34 height 19
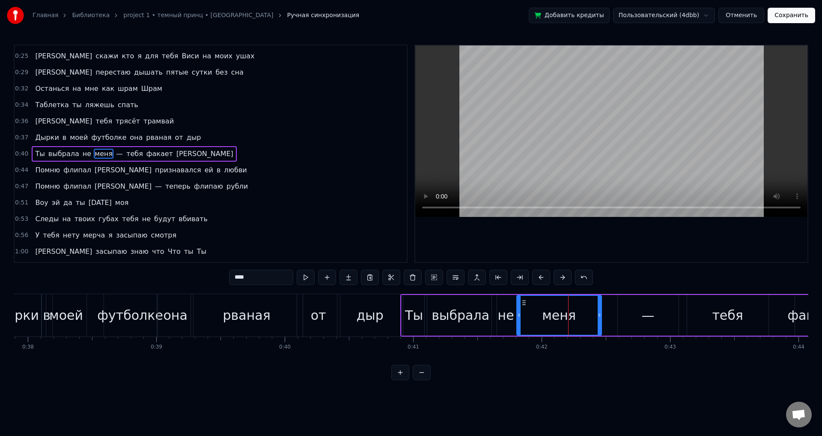
drag, startPoint x: 569, startPoint y: 314, endPoint x: 518, endPoint y: 315, distance: 51.0
click at [518, 315] on icon at bounding box center [518, 314] width 3 height 7
drag, startPoint x: 599, startPoint y: 317, endPoint x: 559, endPoint y: 317, distance: 39.8
click at [559, 317] on icon at bounding box center [557, 314] width 3 height 7
click at [645, 312] on div "—" at bounding box center [648, 314] width 13 height 19
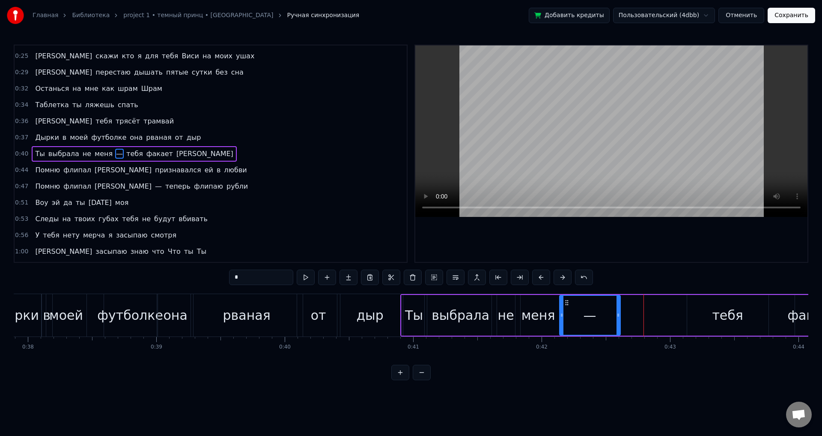
drag, startPoint x: 622, startPoint y: 301, endPoint x: 564, endPoint y: 301, distance: 58.3
click at [564, 301] on icon at bounding box center [567, 302] width 7 height 7
drag, startPoint x: 619, startPoint y: 317, endPoint x: 565, endPoint y: 318, distance: 54.0
click at [565, 318] on div at bounding box center [563, 315] width 3 height 39
click at [718, 313] on div "тебя" at bounding box center [727, 314] width 31 height 19
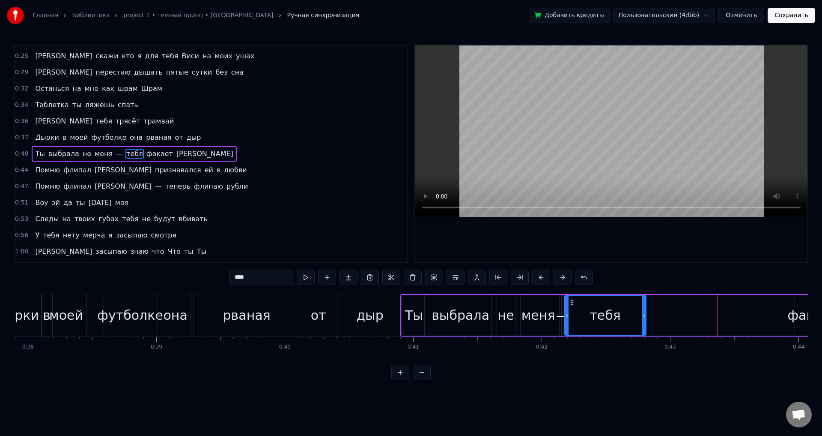
drag, startPoint x: 695, startPoint y: 303, endPoint x: 572, endPoint y: 306, distance: 123.0
click at [572, 306] on div "тебя" at bounding box center [605, 315] width 81 height 39
drag, startPoint x: 643, startPoint y: 317, endPoint x: 624, endPoint y: 317, distance: 18.9
click at [628, 317] on icon at bounding box center [629, 314] width 3 height 7
drag, startPoint x: 625, startPoint y: 314, endPoint x: 616, endPoint y: 315, distance: 9.0
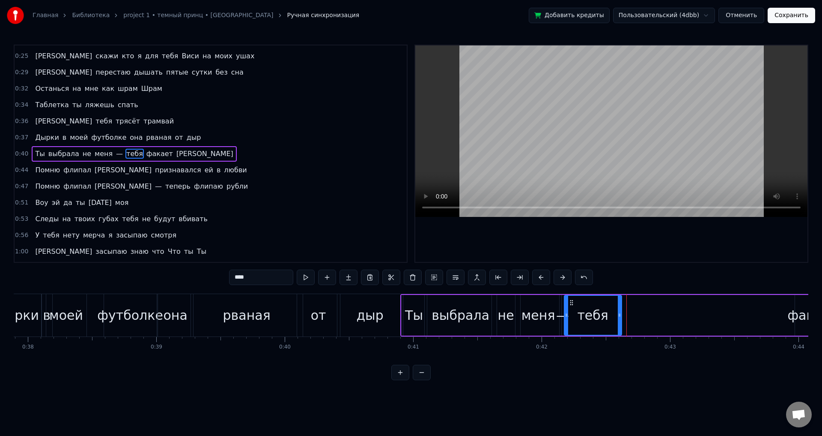
click at [618, 315] on icon at bounding box center [619, 314] width 3 height 7
click at [610, 317] on icon at bounding box center [611, 314] width 3 height 7
click at [799, 313] on div "факает" at bounding box center [813, 314] width 50 height 19
type input "******"
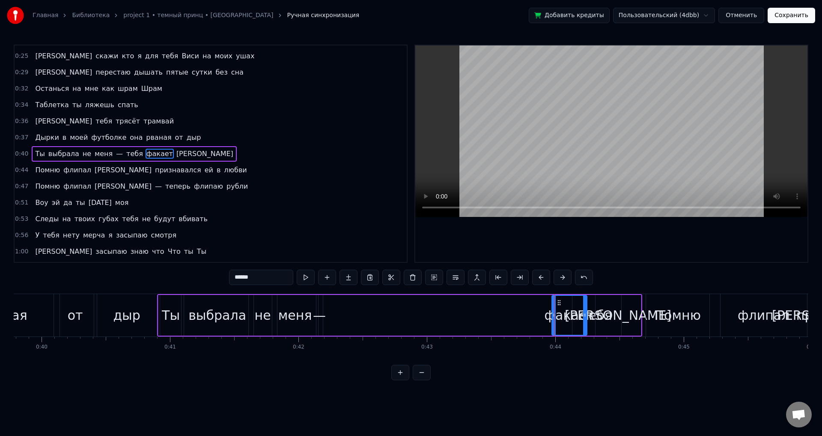
scroll to position [0, 5120]
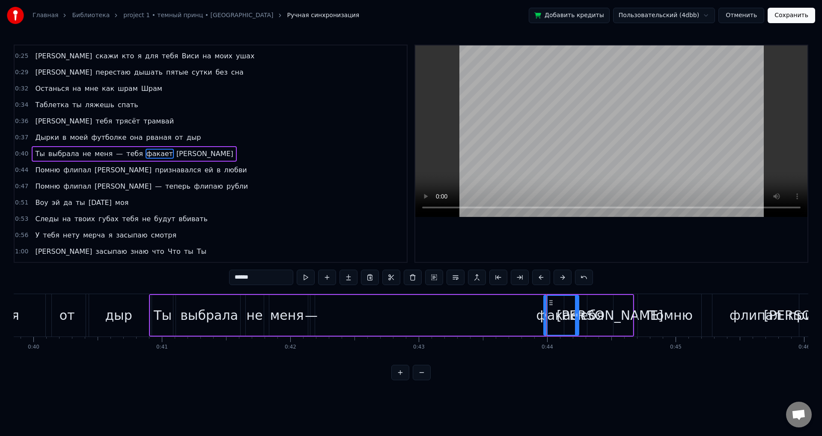
drag, startPoint x: 550, startPoint y: 299, endPoint x: 536, endPoint y: 303, distance: 14.1
click at [521, 302] on div "Ты выбрала не меня — тебя факает Филипп" at bounding box center [391, 315] width 485 height 42
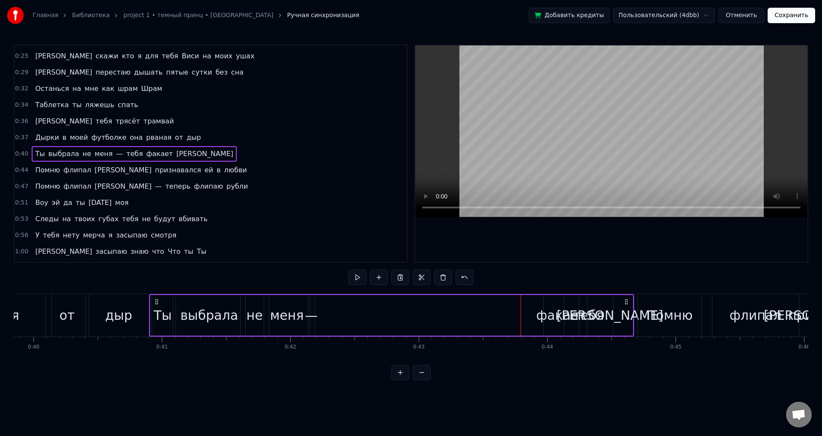
click at [553, 309] on div "факает" at bounding box center [561, 314] width 50 height 19
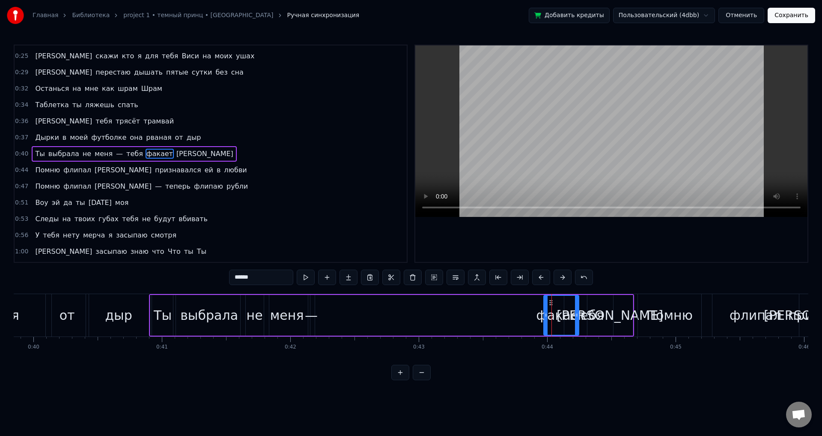
drag, startPoint x: 550, startPoint y: 304, endPoint x: 496, endPoint y: 305, distance: 54.0
click at [513, 305] on div "Ты выбрала не меня — тебя факает Филипп" at bounding box center [391, 315] width 485 height 42
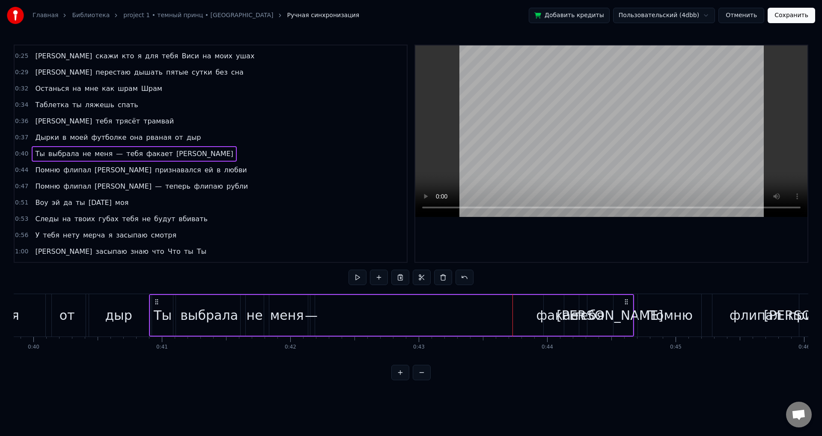
click at [99, 155] on span "меня" at bounding box center [104, 154] width 20 height 10
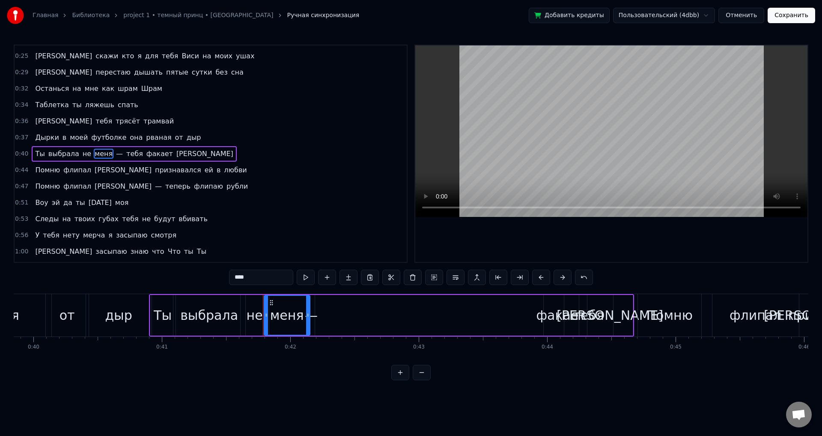
click at [129, 154] on span "тебя" at bounding box center [135, 154] width 18 height 10
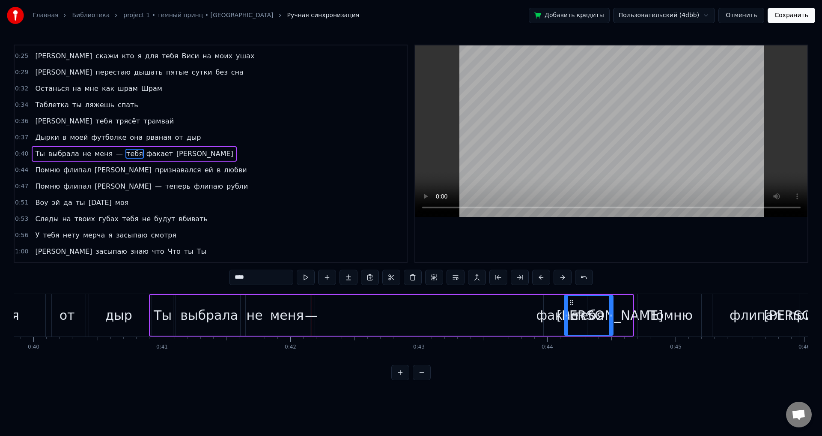
click at [146, 154] on span "факает" at bounding box center [160, 154] width 28 height 10
type input "******"
click at [146, 156] on span "факает" at bounding box center [160, 154] width 28 height 10
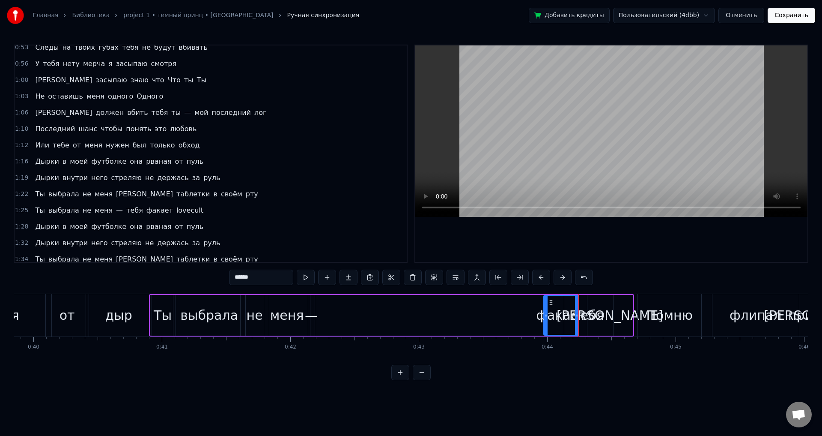
scroll to position [166, 0]
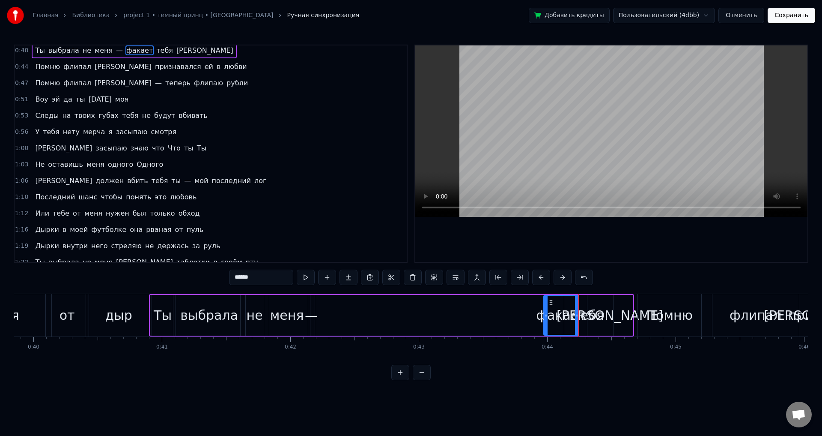
drag, startPoint x: 148, startPoint y: 52, endPoint x: 126, endPoint y: 52, distance: 21.8
click at [126, 52] on div "Ты выбрала не меня — факает тебя Филипп" at bounding box center [134, 50] width 205 height 15
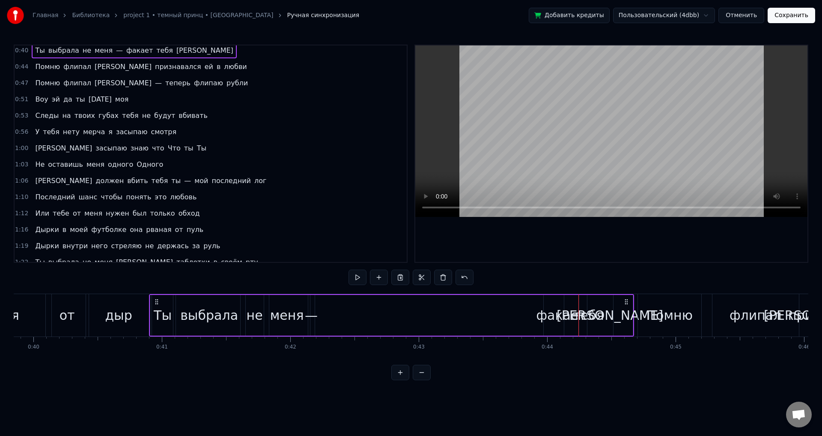
click at [126, 52] on span "факает" at bounding box center [140, 50] width 28 height 10
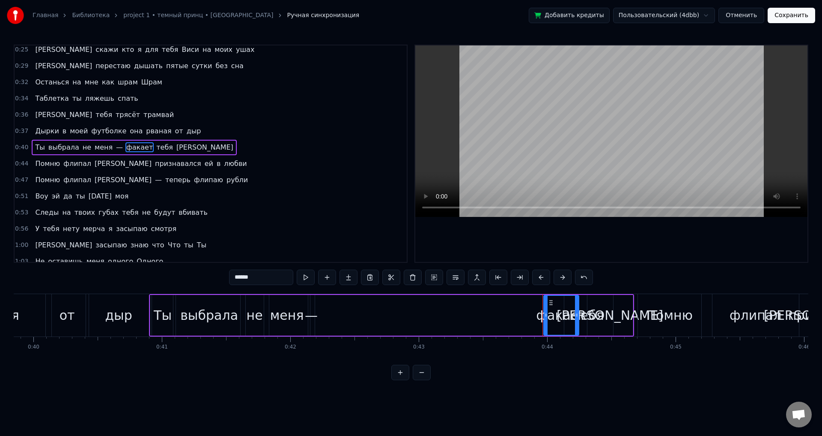
scroll to position [63, 0]
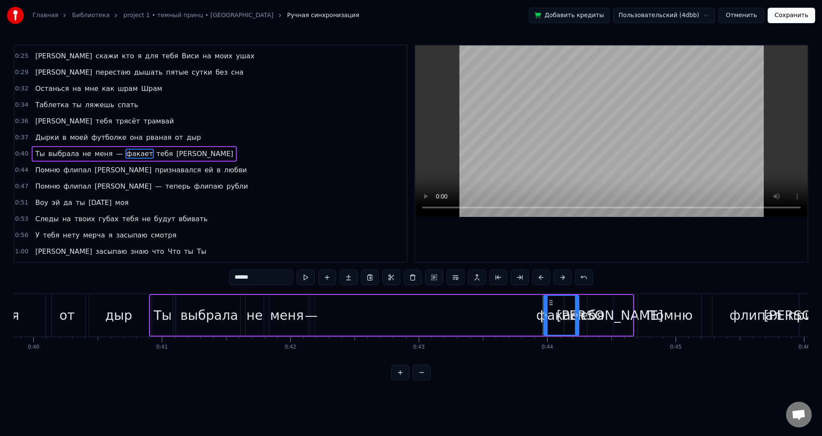
click at [155, 155] on span "тебя" at bounding box center [164, 154] width 18 height 10
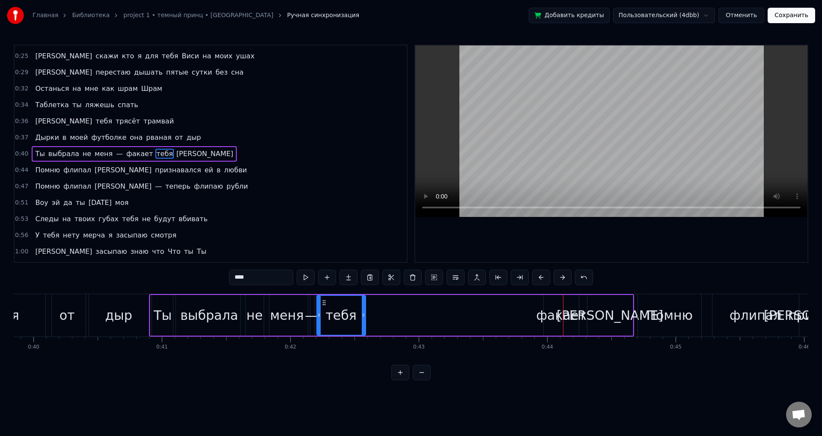
drag, startPoint x: 571, startPoint y: 302, endPoint x: 323, endPoint y: 310, distance: 248.6
click at [323, 310] on div "тебя" at bounding box center [341, 315] width 48 height 39
click at [567, 314] on div "факает" at bounding box center [561, 314] width 50 height 19
type input "******"
drag, startPoint x: 551, startPoint y: 305, endPoint x: 437, endPoint y: 304, distance: 113.9
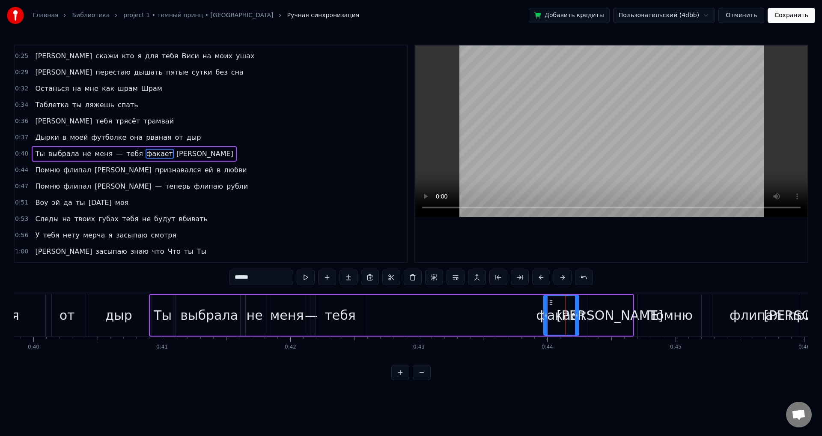
click at [434, 304] on div "Ты выбрала не меня — тебя факает Филипп" at bounding box center [391, 315] width 485 height 42
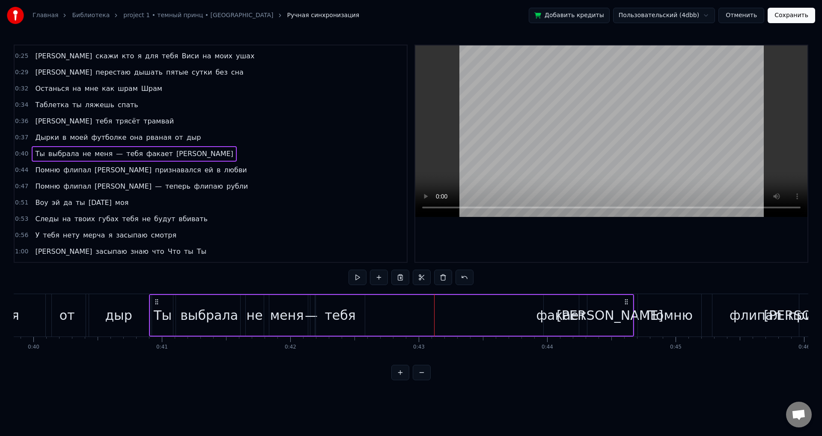
click at [535, 317] on div "Ты выбрала не меня — тебя факает Филипп" at bounding box center [391, 315] width 485 height 42
click at [549, 312] on div "факает" at bounding box center [561, 314] width 50 height 19
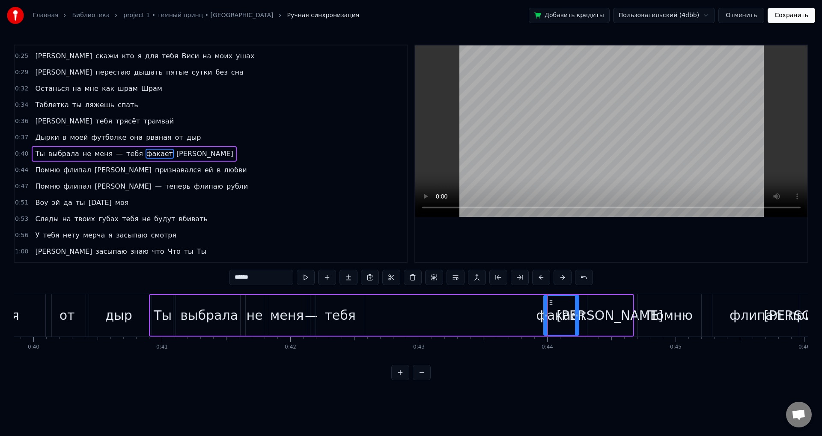
drag, startPoint x: 551, startPoint y: 302, endPoint x: 494, endPoint y: 302, distance: 57.0
click at [494, 302] on div "Ты выбрала не меня — тебя факает Филипп" at bounding box center [391, 315] width 485 height 42
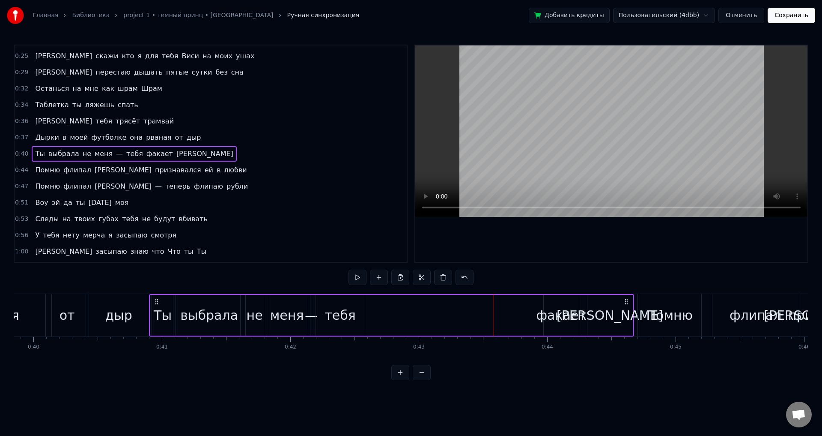
click at [566, 315] on div "факает" at bounding box center [561, 314] width 50 height 19
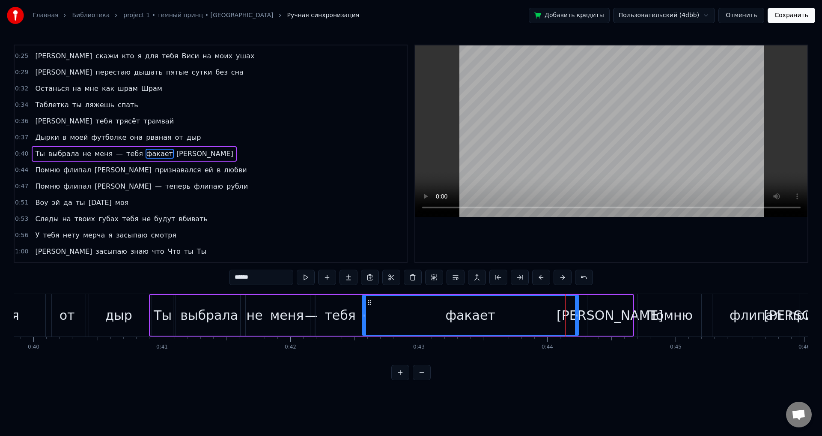
drag, startPoint x: 546, startPoint y: 314, endPoint x: 365, endPoint y: 319, distance: 181.7
click at [365, 319] on div at bounding box center [364, 315] width 3 height 39
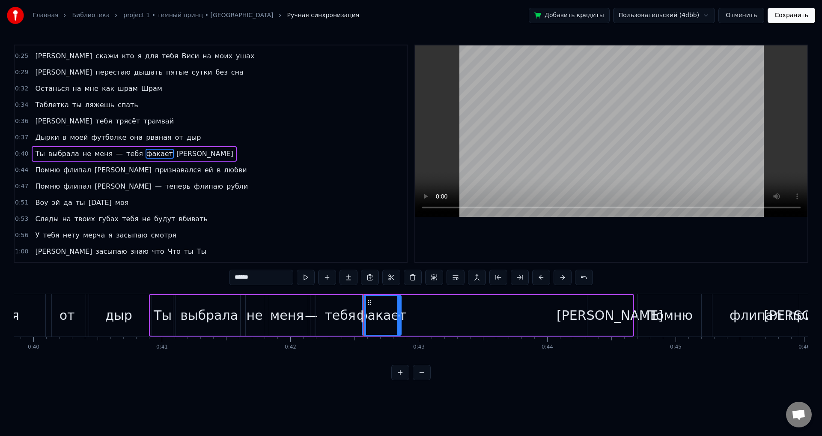
drag, startPoint x: 577, startPoint y: 315, endPoint x: 399, endPoint y: 321, distance: 177.9
click at [399, 321] on div at bounding box center [399, 315] width 3 height 39
drag, startPoint x: 398, startPoint y: 323, endPoint x: 437, endPoint y: 322, distance: 39.4
click at [426, 322] on div at bounding box center [423, 315] width 3 height 39
click at [600, 318] on div "[PERSON_NAME]" at bounding box center [610, 314] width 107 height 19
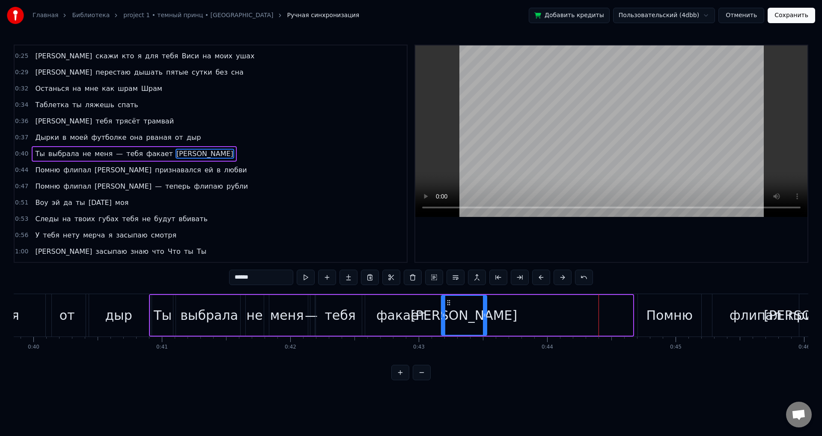
drag, startPoint x: 592, startPoint y: 302, endPoint x: 445, endPoint y: 305, distance: 147.4
click at [445, 305] on icon at bounding box center [448, 302] width 7 height 7
drag, startPoint x: 483, startPoint y: 317, endPoint x: 532, endPoint y: 312, distance: 48.7
click at [497, 312] on icon at bounding box center [494, 314] width 3 height 7
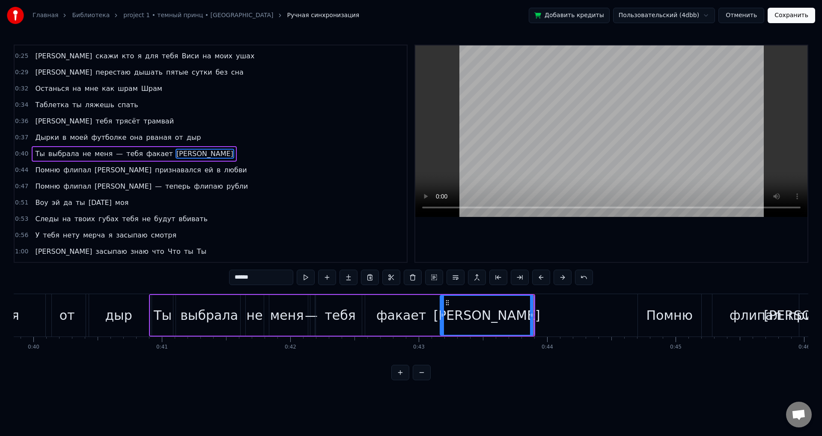
click at [659, 317] on div "Помню" at bounding box center [669, 314] width 46 height 19
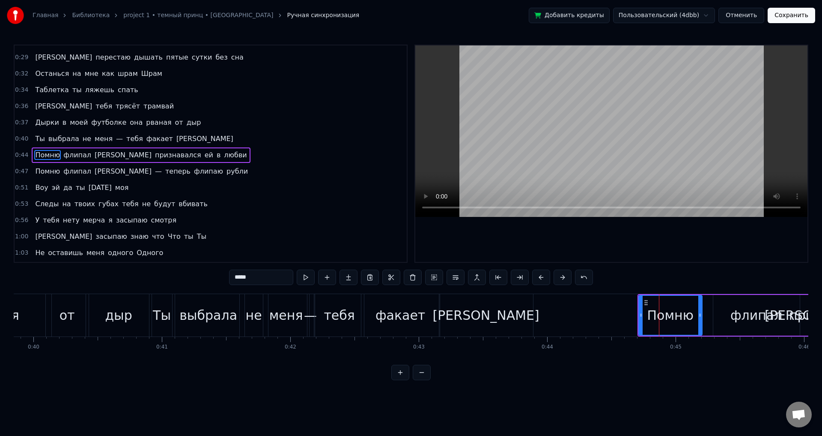
scroll to position [79, 0]
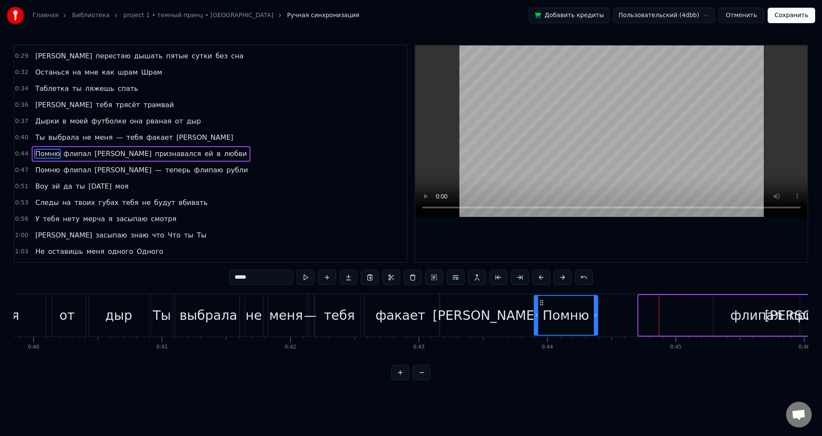
drag, startPoint x: 646, startPoint y: 300, endPoint x: 541, endPoint y: 305, distance: 104.7
click at [541, 305] on icon at bounding box center [541, 302] width 7 height 7
drag, startPoint x: 594, startPoint y: 313, endPoint x: 582, endPoint y: 312, distance: 12.5
click at [582, 312] on icon at bounding box center [583, 314] width 3 height 7
click at [742, 313] on div "флипал" at bounding box center [757, 314] width 52 height 19
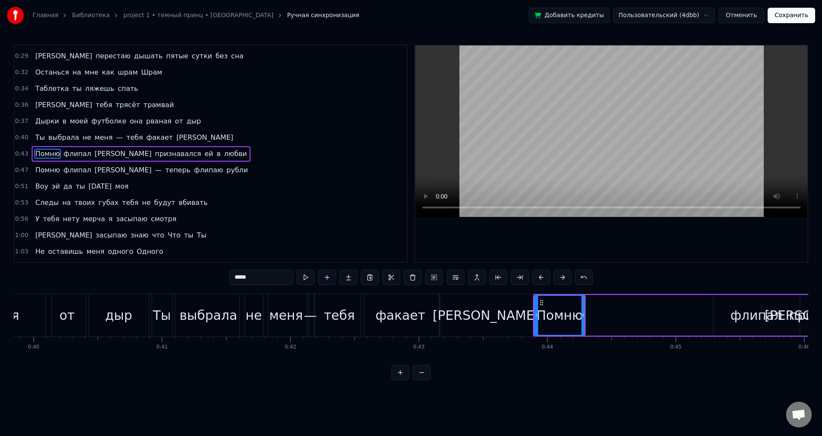
type input "******"
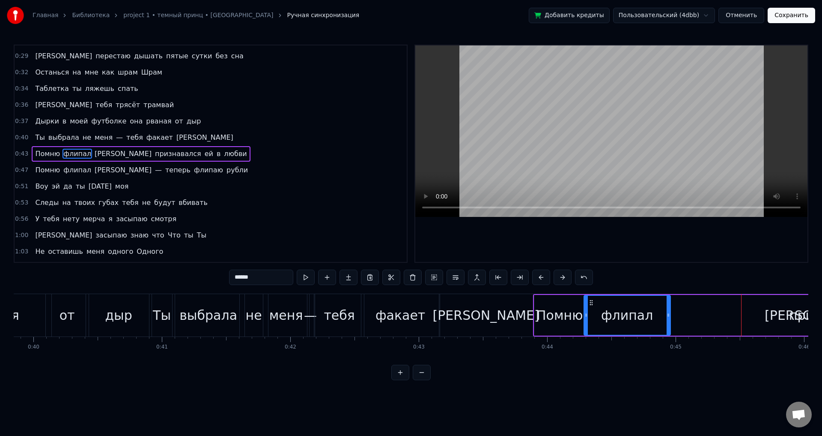
drag, startPoint x: 721, startPoint y: 302, endPoint x: 593, endPoint y: 308, distance: 128.6
click at [593, 308] on div "флипал" at bounding box center [628, 315] width 86 height 39
drag, startPoint x: 664, startPoint y: 317, endPoint x: 658, endPoint y: 317, distance: 6.0
click at [662, 317] on icon at bounding box center [663, 314] width 3 height 7
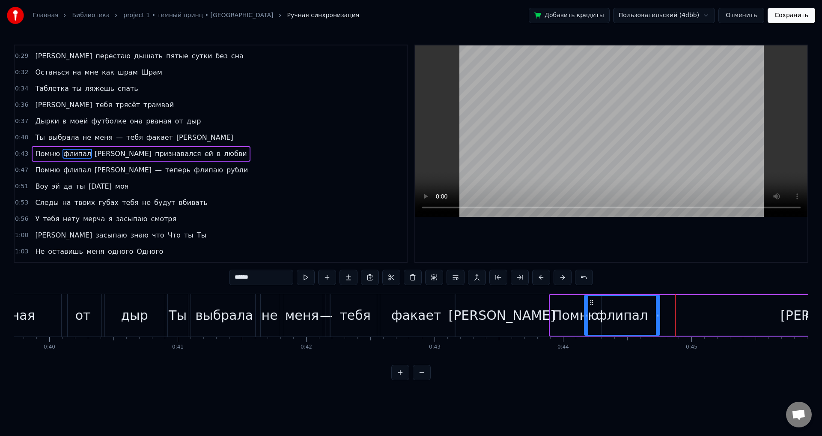
scroll to position [0, 5113]
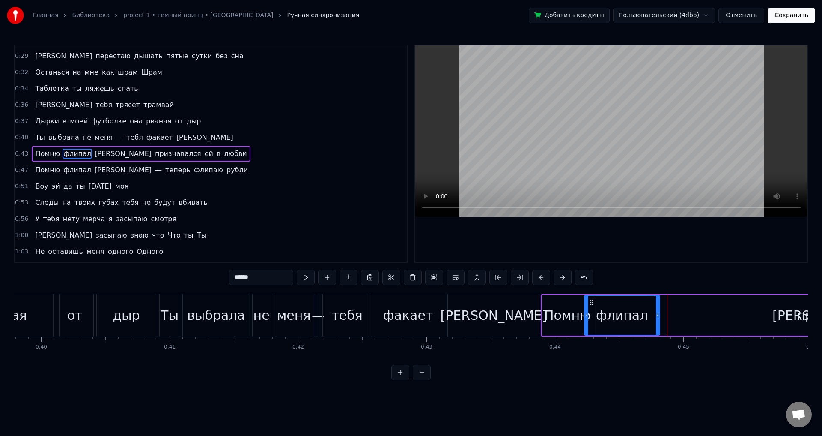
drag, startPoint x: 593, startPoint y: 301, endPoint x: 598, endPoint y: 301, distance: 4.7
click at [598, 301] on div "флипал" at bounding box center [622, 315] width 75 height 39
click at [631, 332] on div "флипал" at bounding box center [622, 315] width 75 height 39
click at [694, 319] on div "Помню флипал Солану признавался ей в любви" at bounding box center [788, 315] width 494 height 42
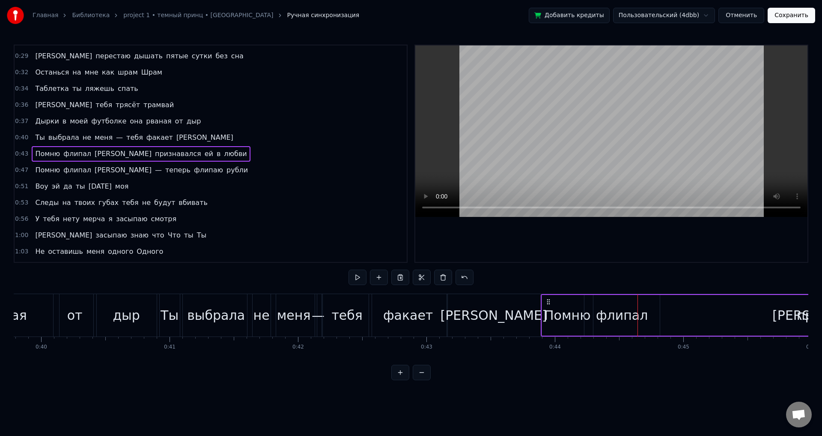
click at [571, 321] on div "Помню" at bounding box center [567, 314] width 46 height 19
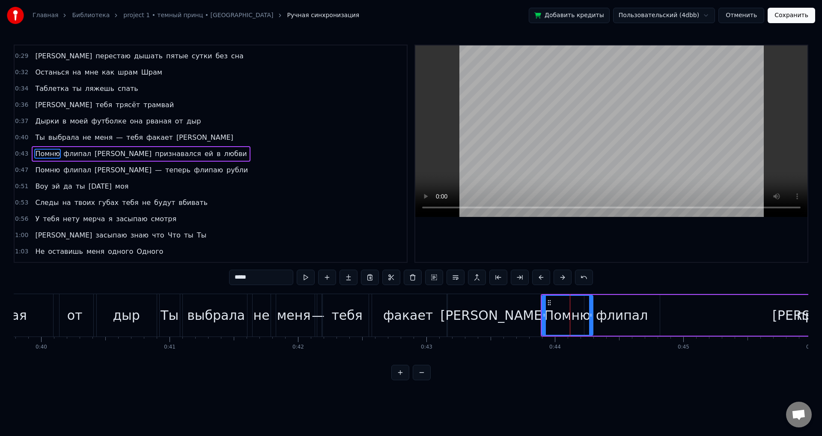
click at [617, 313] on div "флипал" at bounding box center [622, 314] width 52 height 19
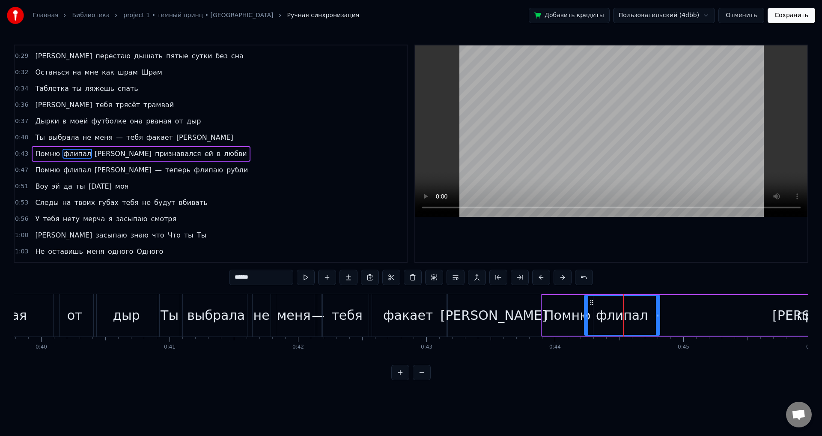
drag, startPoint x: 591, startPoint y: 303, endPoint x: 598, endPoint y: 303, distance: 6.4
click at [598, 303] on div "флипал" at bounding box center [622, 315] width 75 height 39
drag, startPoint x: 592, startPoint y: 302, endPoint x: 598, endPoint y: 303, distance: 6.1
click at [598, 303] on div "флипал" at bounding box center [622, 315] width 75 height 39
drag, startPoint x: 588, startPoint y: 309, endPoint x: 594, endPoint y: 311, distance: 6.6
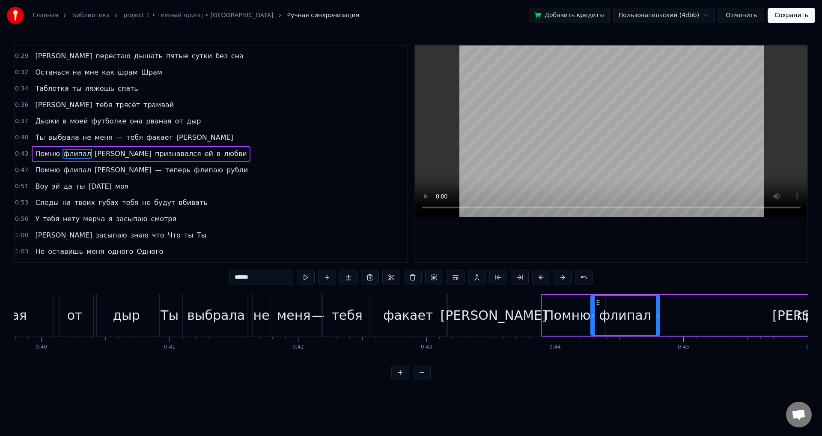
click at [594, 311] on div at bounding box center [593, 315] width 3 height 39
click at [481, 324] on div "[PERSON_NAME]" at bounding box center [494, 314] width 107 height 19
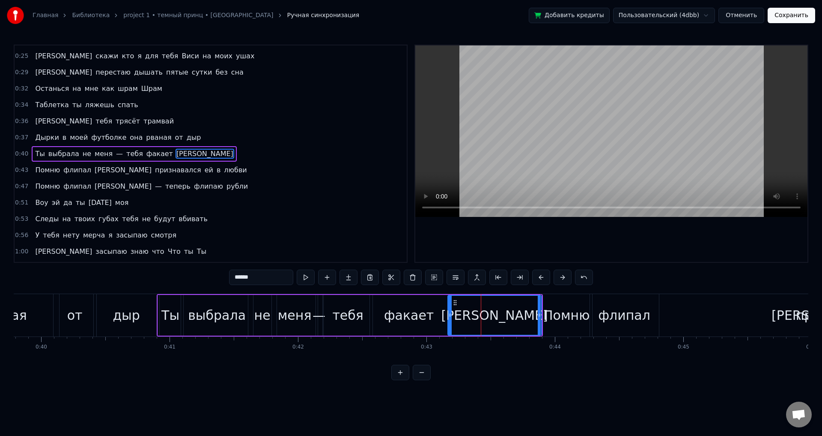
click at [612, 322] on div "флипал" at bounding box center [624, 314] width 52 height 19
type input "******"
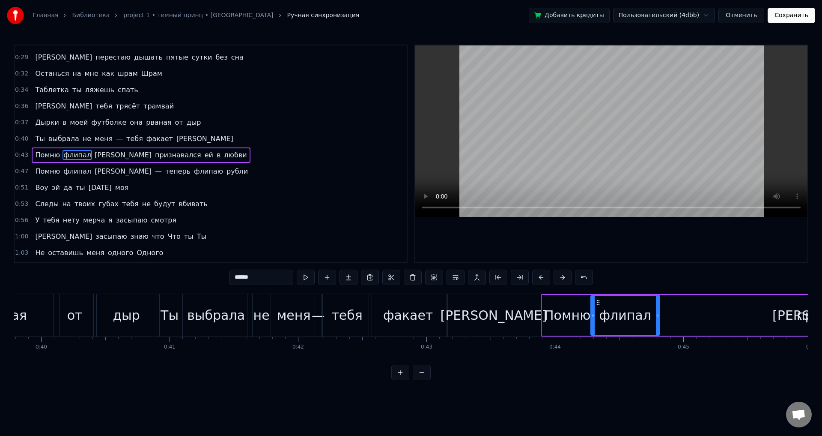
scroll to position [79, 0]
click at [668, 313] on div "Помню флипал Солану признавался ей в любви" at bounding box center [788, 315] width 494 height 42
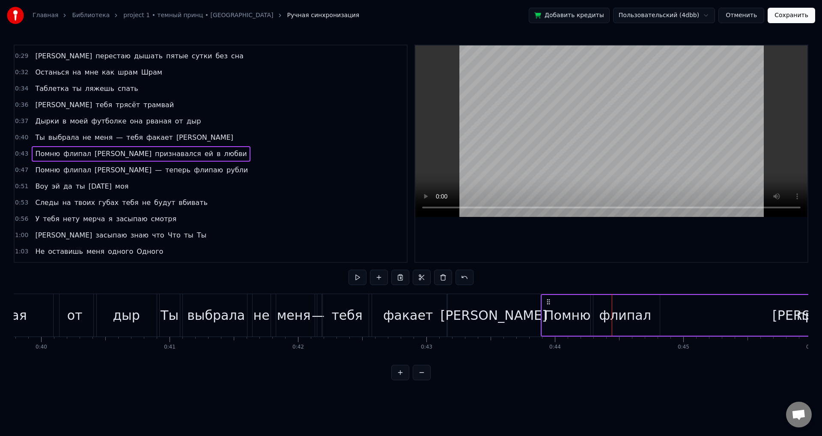
click at [637, 262] on div at bounding box center [612, 154] width 394 height 218
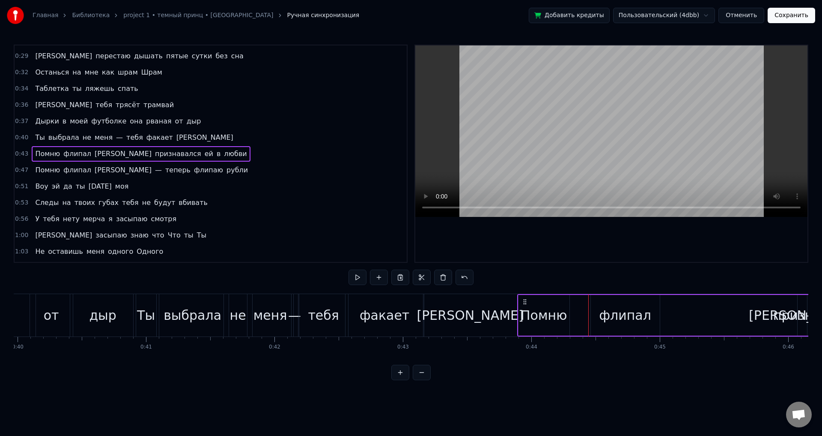
scroll to position [0, 5129]
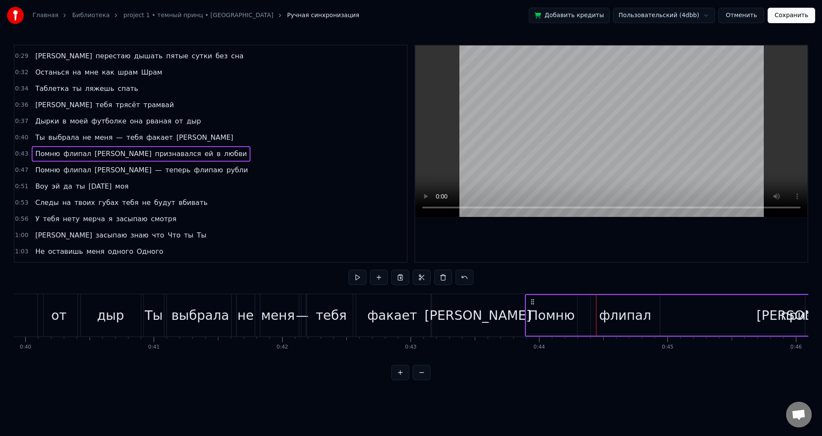
click at [432, 317] on div "[PERSON_NAME]" at bounding box center [478, 315] width 94 height 42
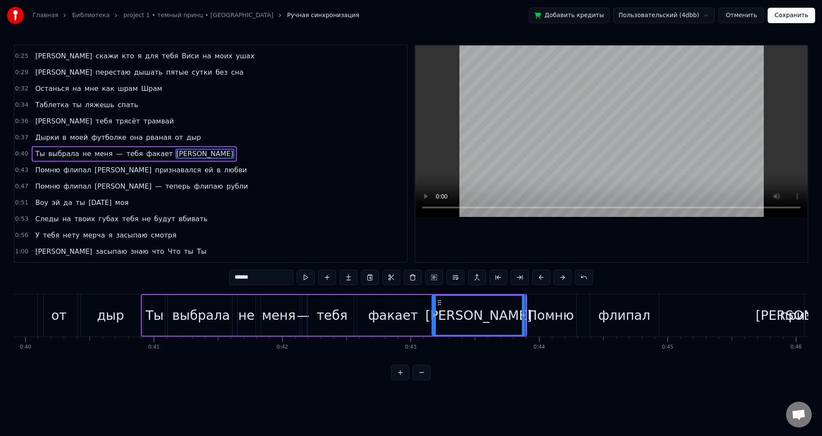
click at [750, 320] on div "Помню флипал Солану признавался ей в любви" at bounding box center [772, 315] width 494 height 42
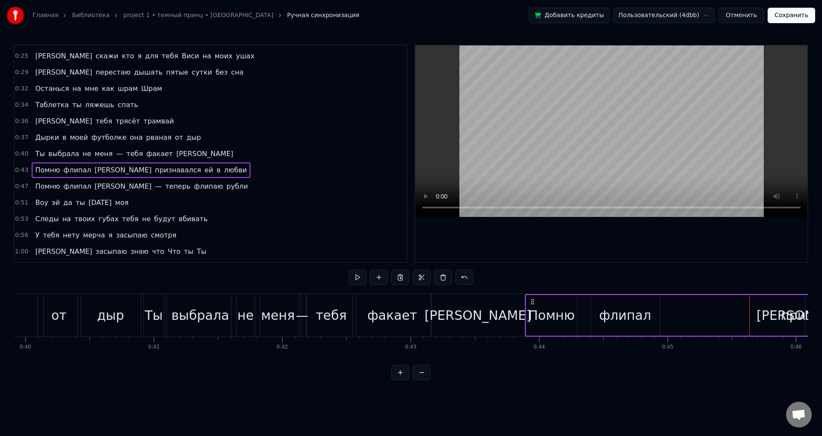
click at [635, 319] on div "флипал" at bounding box center [625, 314] width 52 height 19
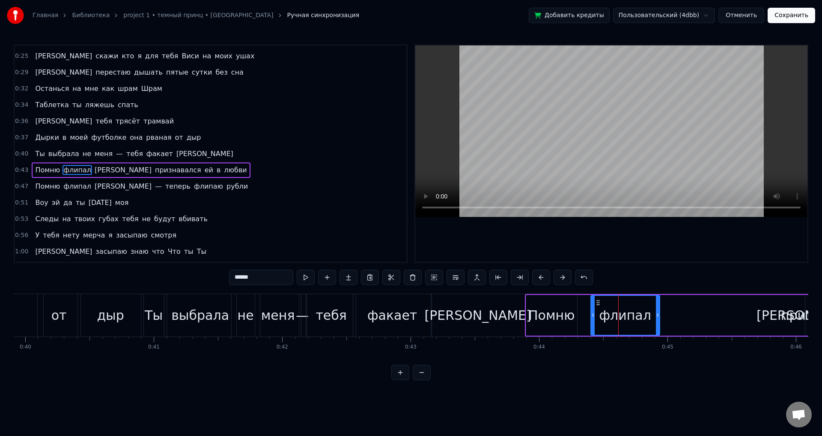
scroll to position [79, 0]
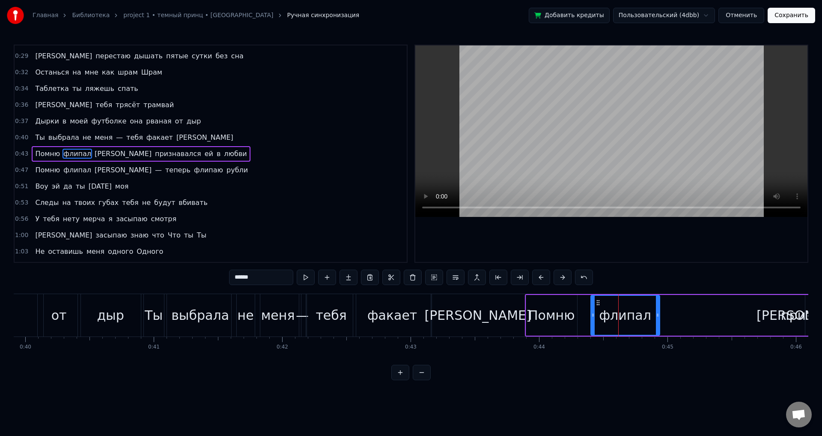
drag, startPoint x: 600, startPoint y: 303, endPoint x: 592, endPoint y: 304, distance: 7.8
click at [592, 304] on div "флипал" at bounding box center [626, 315] width 68 height 39
drag, startPoint x: 594, startPoint y: 309, endPoint x: 578, endPoint y: 311, distance: 15.5
click at [578, 311] on div at bounding box center [577, 315] width 3 height 39
drag, startPoint x: 658, startPoint y: 318, endPoint x: 635, endPoint y: 320, distance: 22.8
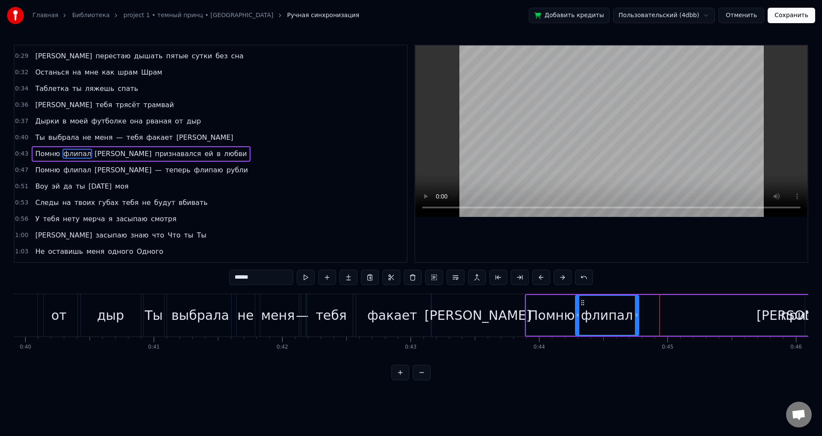
click at [635, 320] on div at bounding box center [636, 315] width 3 height 39
click at [798, 308] on div "признавался" at bounding box center [824, 314] width 87 height 19
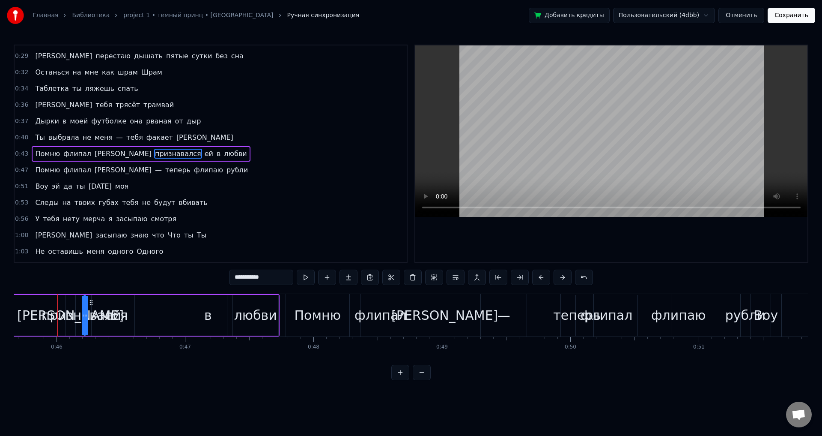
scroll to position [0, 5869]
click at [78, 155] on span "флипал" at bounding box center [78, 154] width 30 height 10
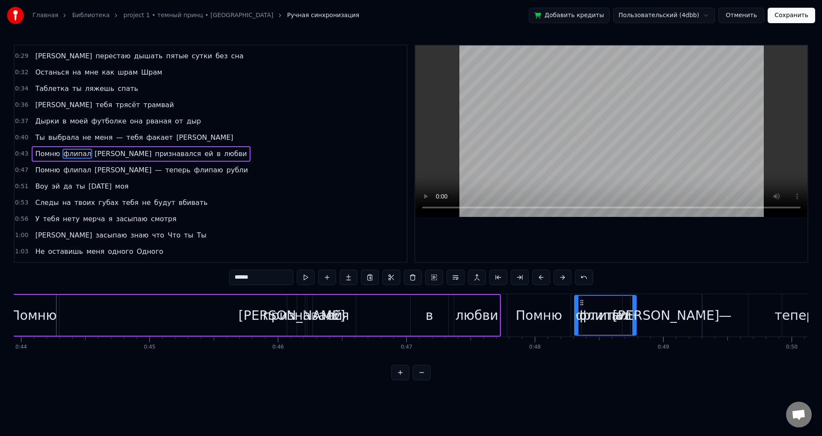
click at [94, 158] on span "[PERSON_NAME]" at bounding box center [123, 154] width 59 height 10
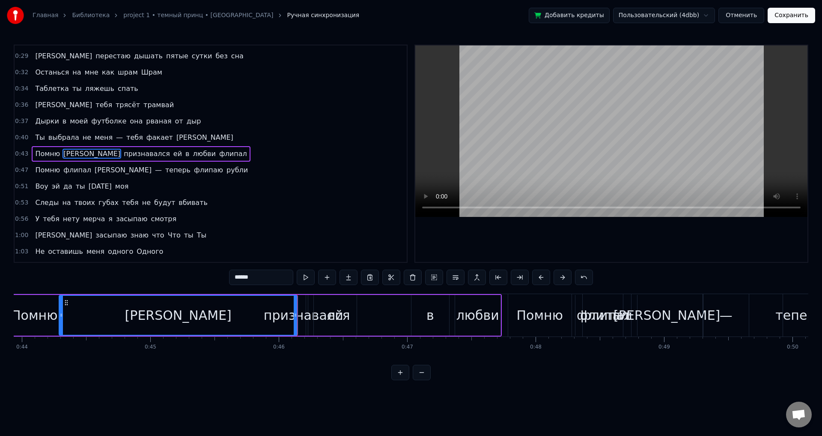
drag, startPoint x: 290, startPoint y: 323, endPoint x: 61, endPoint y: 331, distance: 229.3
click at [61, 331] on div at bounding box center [61, 315] width 3 height 39
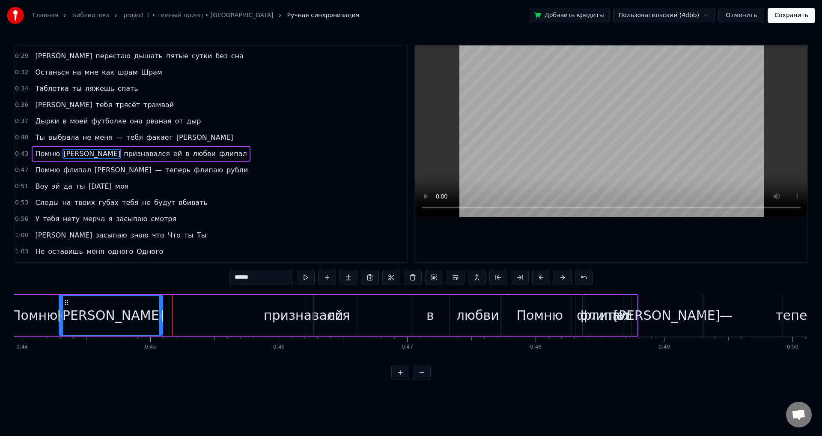
drag, startPoint x: 295, startPoint y: 321, endPoint x: 138, endPoint y: 326, distance: 156.8
click at [161, 319] on div at bounding box center [160, 315] width 3 height 39
drag, startPoint x: 61, startPoint y: 320, endPoint x: 93, endPoint y: 316, distance: 31.5
click at [91, 316] on div at bounding box center [88, 315] width 3 height 39
drag, startPoint x: 91, startPoint y: 321, endPoint x: 102, endPoint y: 320, distance: 11.3
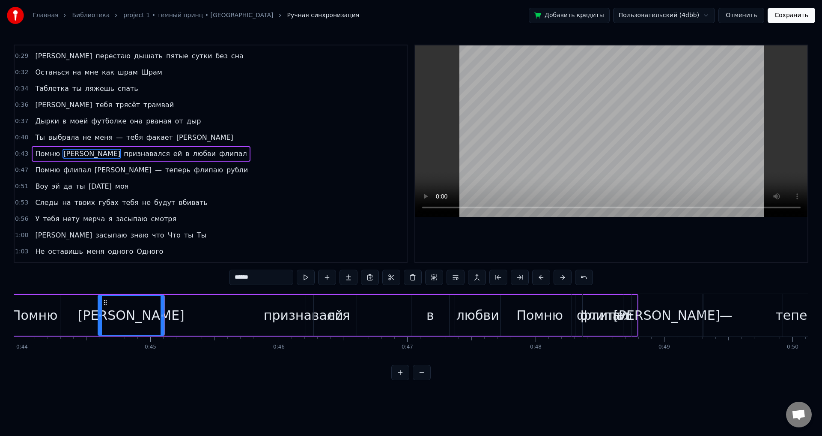
click at [102, 320] on div at bounding box center [100, 315] width 3 height 39
drag, startPoint x: 162, startPoint y: 323, endPoint x: 180, endPoint y: 323, distance: 18.4
click at [172, 323] on div at bounding box center [170, 315] width 3 height 39
drag, startPoint x: 180, startPoint y: 325, endPoint x: 185, endPoint y: 325, distance: 5.2
click at [185, 325] on div at bounding box center [185, 315] width 3 height 39
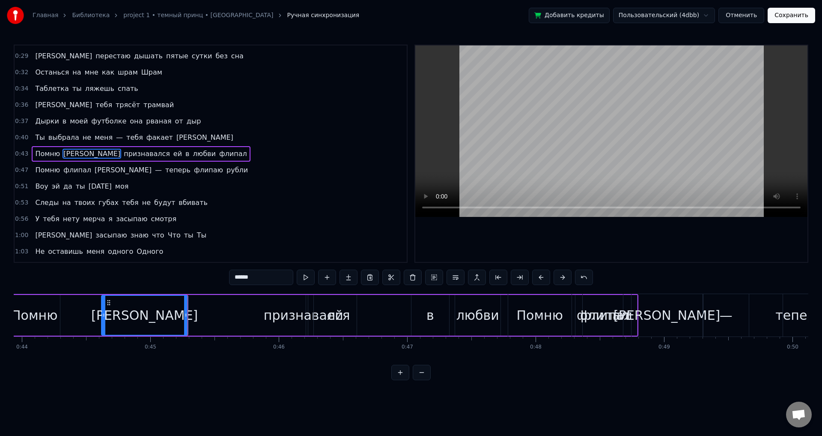
click at [105, 321] on div at bounding box center [103, 315] width 3 height 39
click at [305, 320] on div "признавался" at bounding box center [307, 314] width 87 height 19
type input "**********"
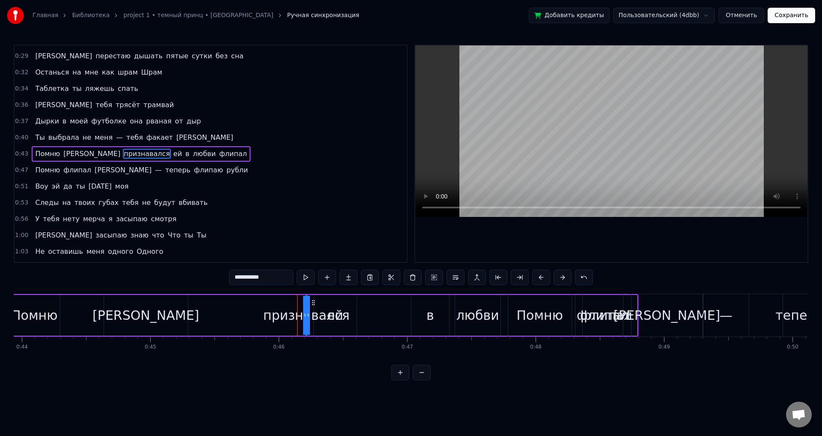
drag, startPoint x: 306, startPoint y: 317, endPoint x: 226, endPoint y: 318, distance: 79.7
click at [211, 320] on div "Помню Солану признавался ей в любви флипал" at bounding box center [323, 315] width 631 height 42
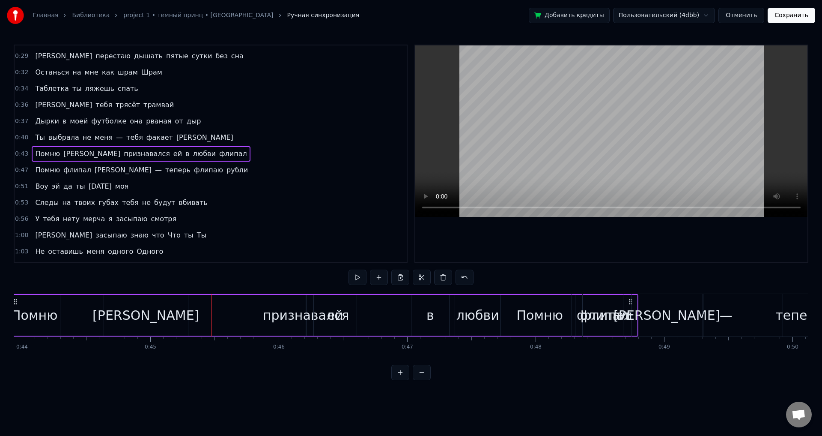
click at [302, 312] on div "признавался" at bounding box center [306, 314] width 87 height 19
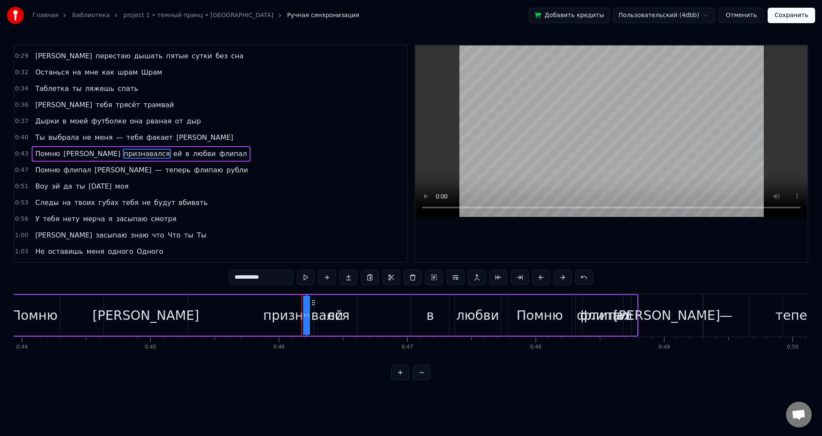
click at [307, 312] on div "признавался" at bounding box center [307, 315] width 0 height 39
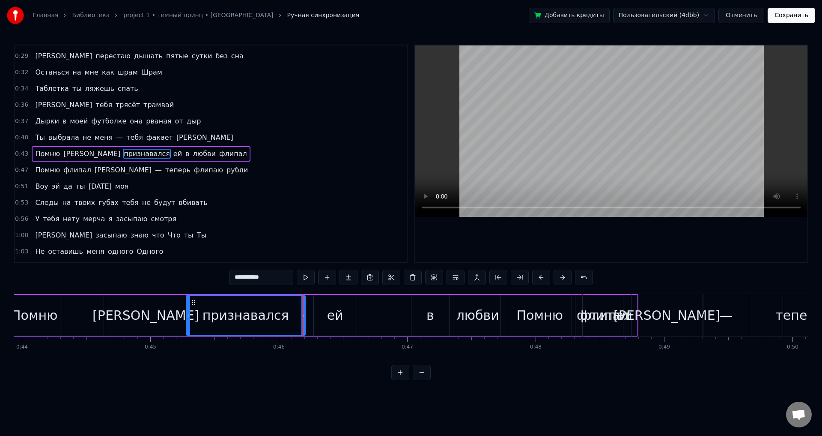
drag, startPoint x: 308, startPoint y: 311, endPoint x: 189, endPoint y: 314, distance: 119.6
click at [189, 314] on div at bounding box center [188, 315] width 3 height 39
drag, startPoint x: 304, startPoint y: 323, endPoint x: 278, endPoint y: 323, distance: 26.1
click at [278, 323] on div at bounding box center [276, 315] width 3 height 39
drag, startPoint x: 276, startPoint y: 325, endPoint x: 271, endPoint y: 325, distance: 5.1
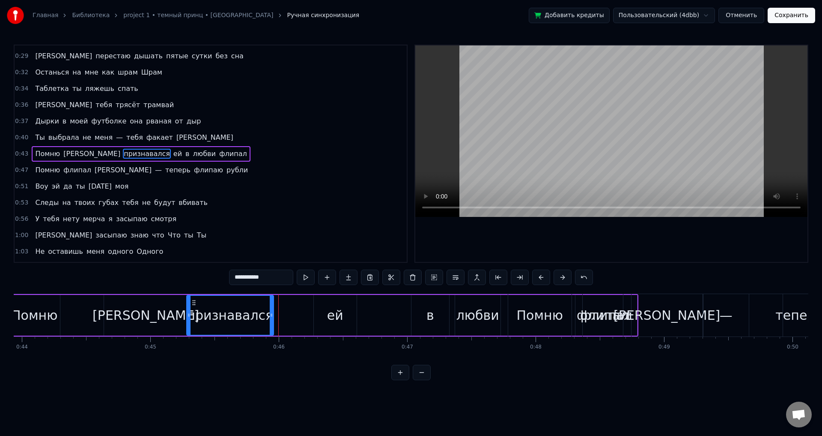
click at [271, 325] on div at bounding box center [271, 315] width 3 height 39
click at [330, 320] on div "ей" at bounding box center [335, 314] width 16 height 19
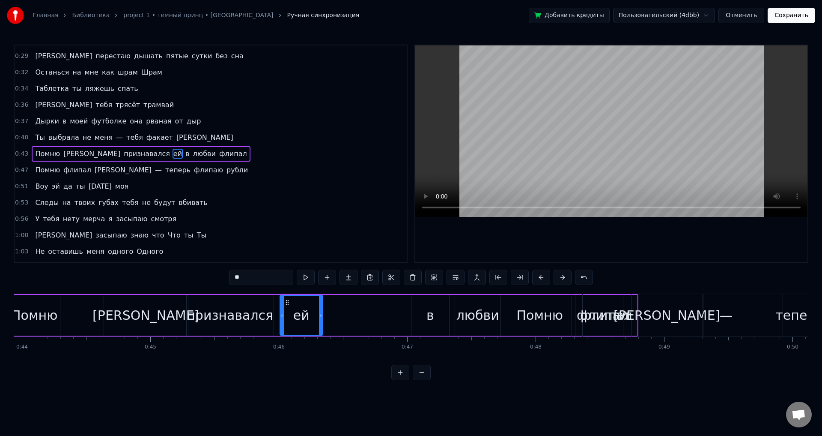
drag, startPoint x: 321, startPoint y: 302, endPoint x: 281, endPoint y: 305, distance: 39.9
click at [284, 305] on icon at bounding box center [287, 302] width 7 height 7
drag, startPoint x: 315, startPoint y: 314, endPoint x: 308, endPoint y: 314, distance: 6.9
click at [308, 314] on icon at bounding box center [309, 314] width 3 height 7
click at [434, 320] on div "в" at bounding box center [431, 315] width 38 height 41
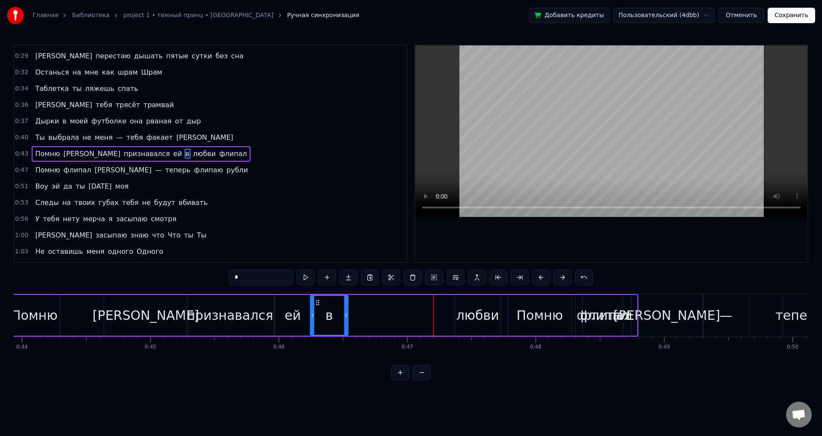
drag, startPoint x: 420, startPoint y: 304, endPoint x: 318, endPoint y: 307, distance: 102.0
click at [318, 307] on div "в" at bounding box center [329, 315] width 37 height 39
click at [344, 315] on div "в" at bounding box center [328, 315] width 39 height 41
drag, startPoint x: 346, startPoint y: 315, endPoint x: 321, endPoint y: 317, distance: 24.5
click at [323, 317] on icon at bounding box center [324, 314] width 3 height 7
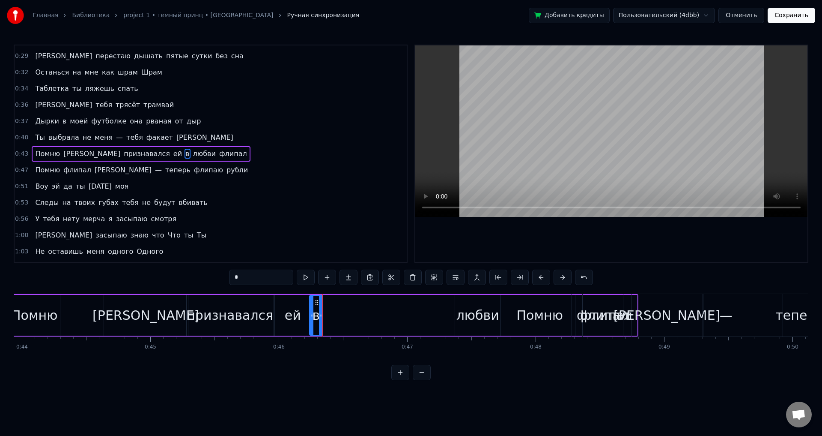
click at [471, 314] on div "любви" at bounding box center [478, 314] width 43 height 19
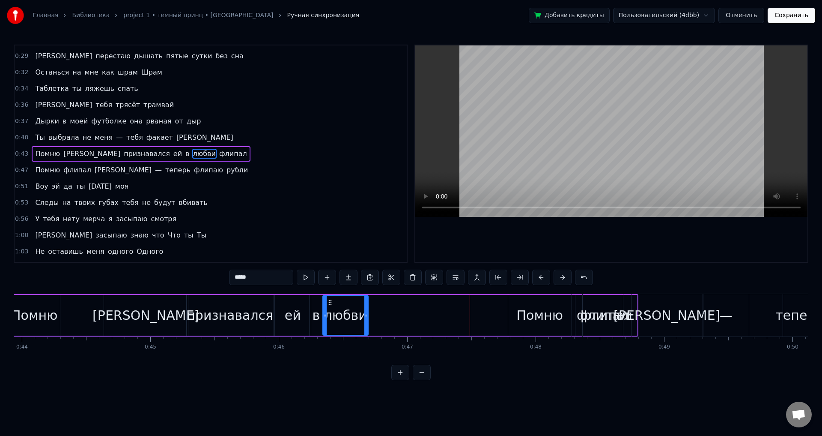
drag, startPoint x: 463, startPoint y: 300, endPoint x: 331, endPoint y: 305, distance: 132.5
click at [331, 305] on icon at bounding box center [330, 302] width 7 height 7
drag, startPoint x: 366, startPoint y: 317, endPoint x: 394, endPoint y: 313, distance: 28.1
click at [394, 313] on icon at bounding box center [391, 314] width 3 height 7
drag, startPoint x: 394, startPoint y: 321, endPoint x: 406, endPoint y: 320, distance: 11.6
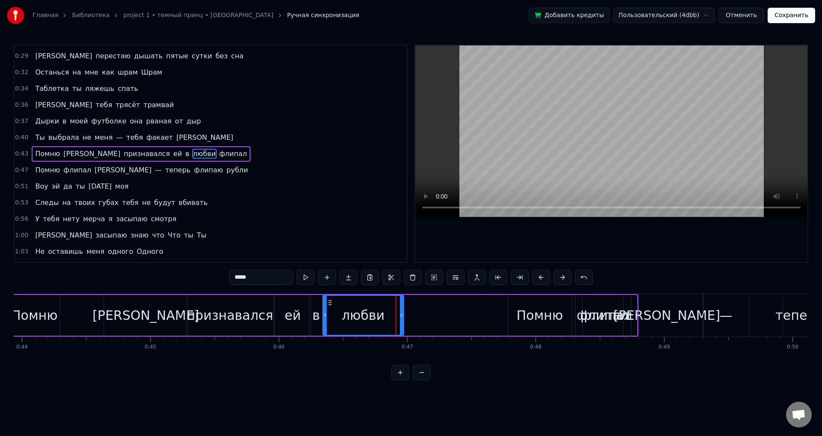
click at [403, 320] on div at bounding box center [401, 315] width 3 height 39
click at [526, 316] on div "Помню" at bounding box center [540, 314] width 46 height 19
type input "*****"
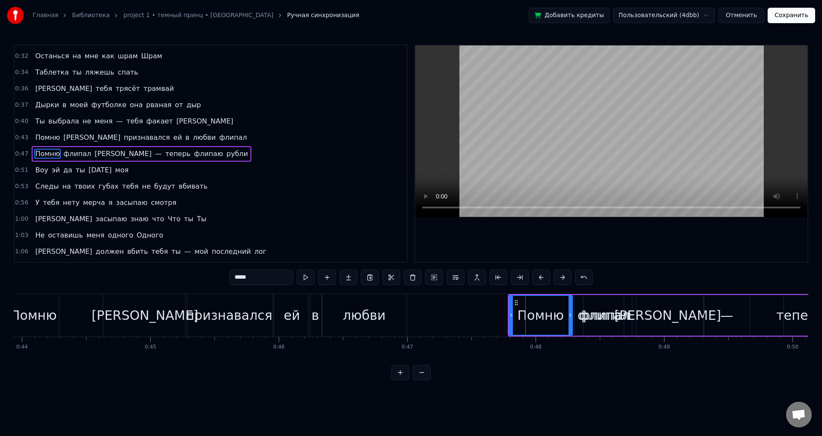
click at [495, 320] on div "Помню Солану признавался ей в любви флипал" at bounding box center [323, 315] width 631 height 42
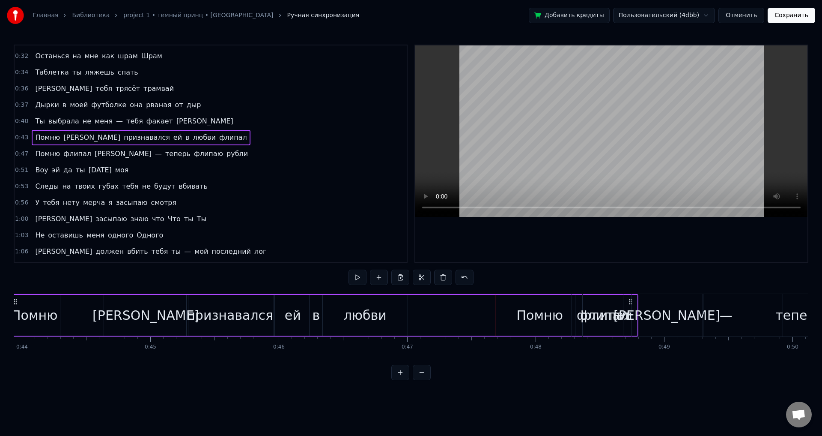
click at [218, 140] on span "флипал" at bounding box center [233, 137] width 30 height 10
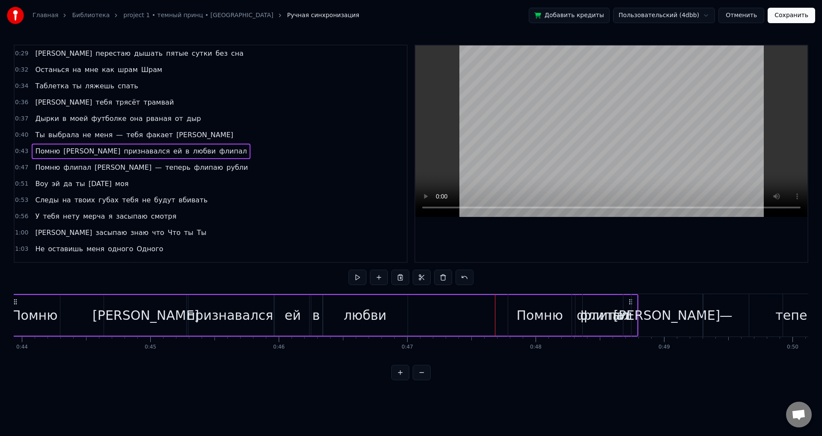
scroll to position [79, 0]
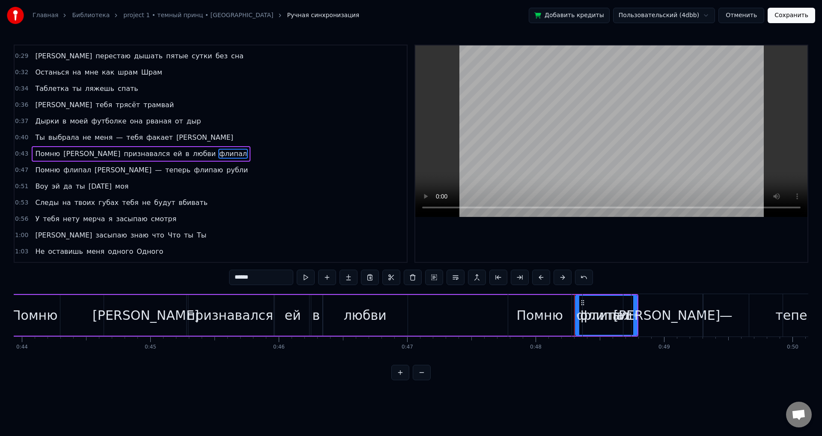
drag, startPoint x: 577, startPoint y: 317, endPoint x: 558, endPoint y: 319, distance: 19.3
click at [558, 319] on div "Помню флипал Солану — теперь флипаю рубли" at bounding box center [741, 315] width 467 height 42
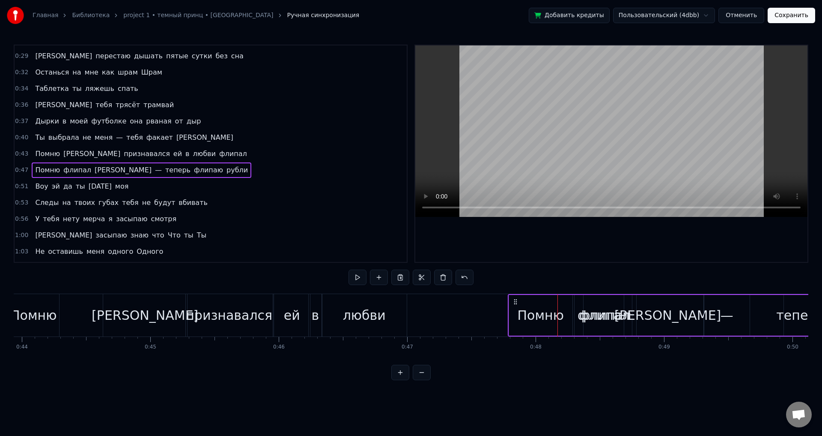
click at [460, 310] on div "Помню Солану признавался ей в любви флипал" at bounding box center [323, 315] width 631 height 42
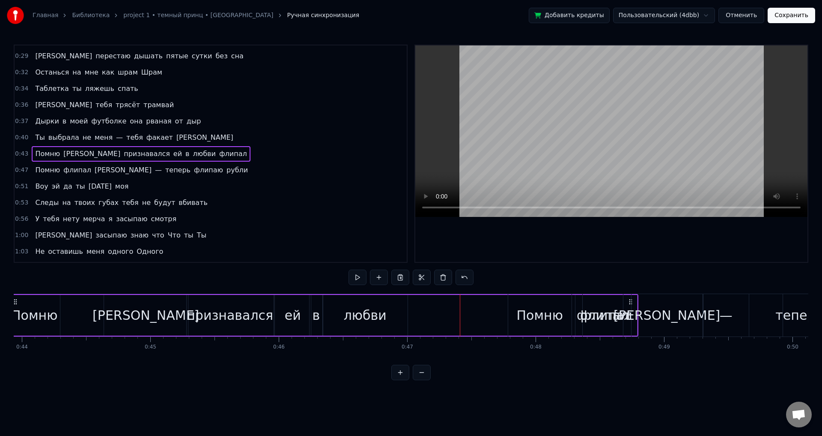
drag, startPoint x: 630, startPoint y: 302, endPoint x: 599, endPoint y: 303, distance: 30.9
click at [600, 303] on div "Помню флипал Солану — теперь флипаю рубли" at bounding box center [741, 315] width 467 height 42
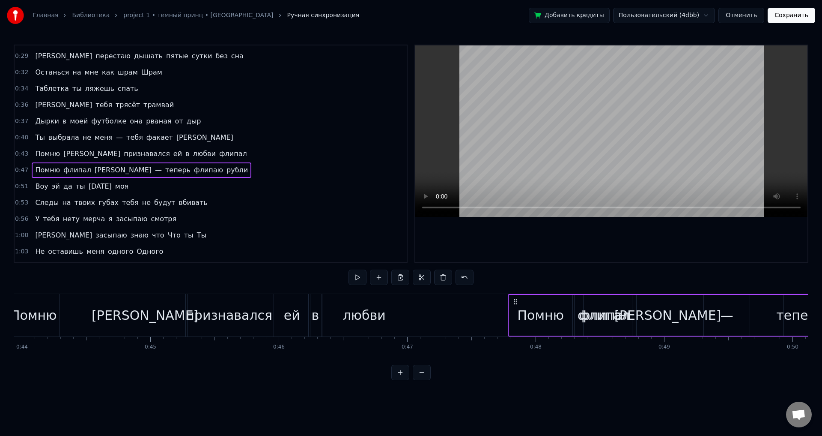
click at [459, 308] on div "Помню Солану признавался ей в любви флипал" at bounding box center [323, 315] width 631 height 42
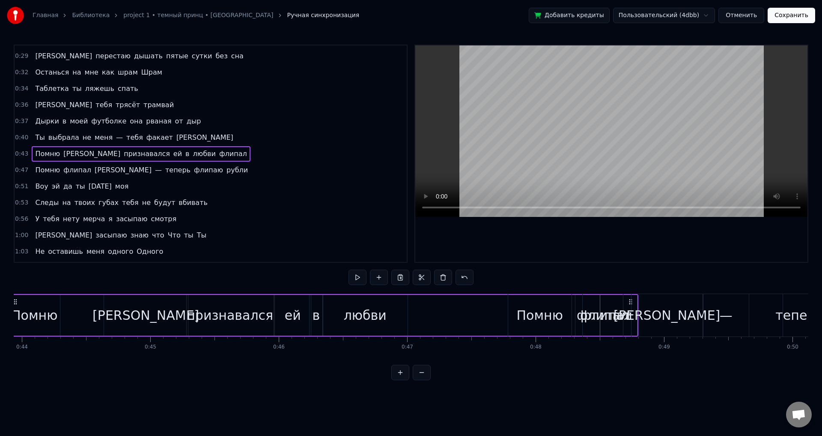
click at [218, 158] on span "флипал" at bounding box center [233, 154] width 30 height 10
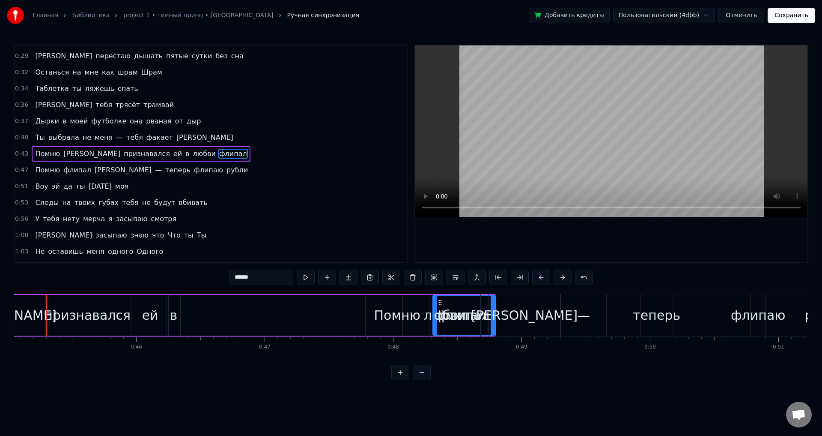
scroll to position [0, 5778]
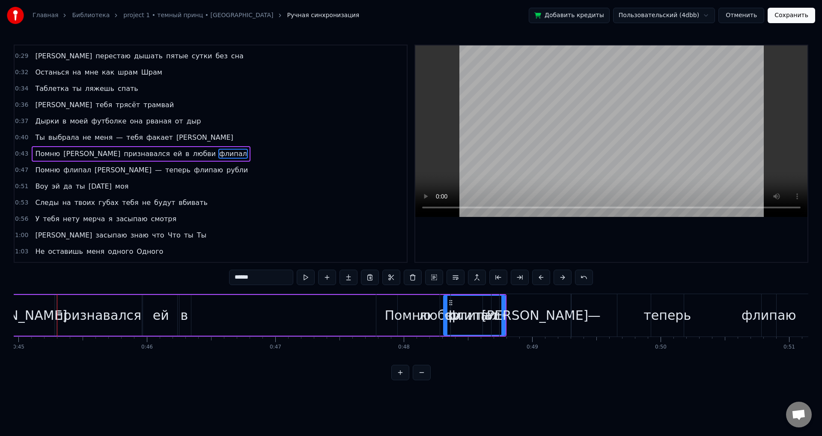
click at [252, 322] on div "любви" at bounding box center [234, 315] width 86 height 41
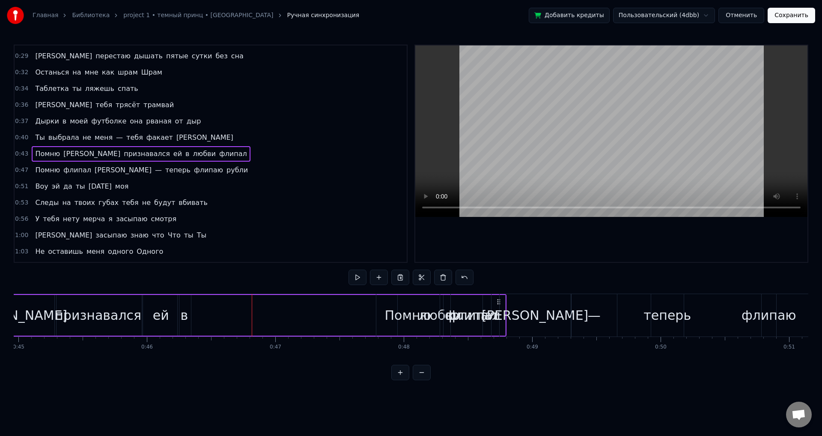
click at [248, 355] on div "Дырки в моей футболке она рваная от пуль Дырки внутри него стреляю не держась з…" at bounding box center [411, 325] width 795 height 64
click at [192, 154] on span "любви" at bounding box center [204, 154] width 24 height 10
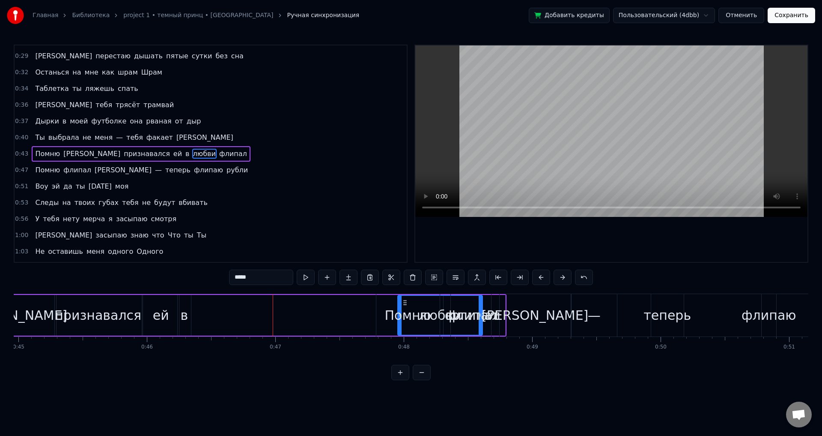
click at [153, 314] on div "ей" at bounding box center [161, 315] width 36 height 41
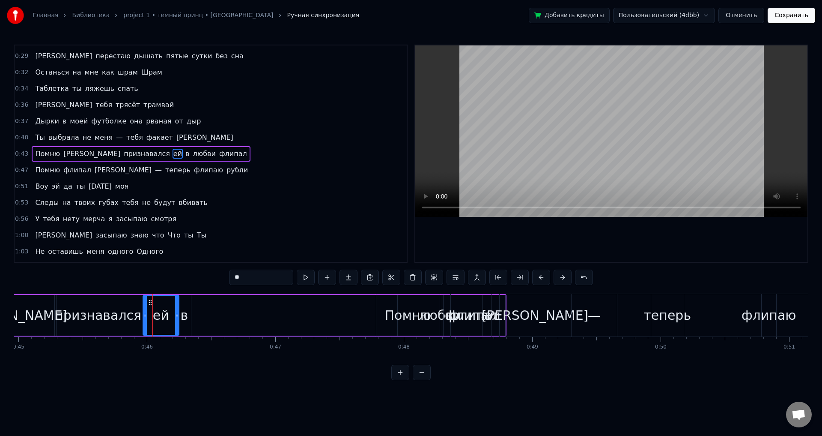
click at [125, 317] on div "признавался" at bounding box center [98, 314] width 87 height 19
type input "**********"
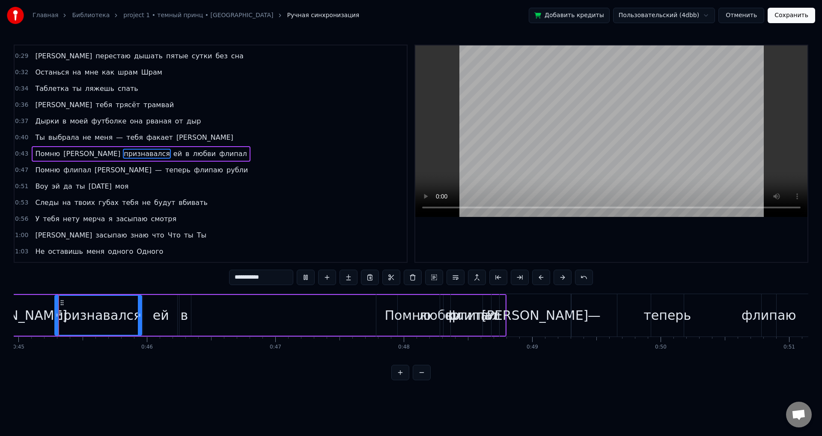
scroll to position [0, 5774]
click at [794, 19] on button "Сохранить" at bounding box center [792, 15] width 48 height 15
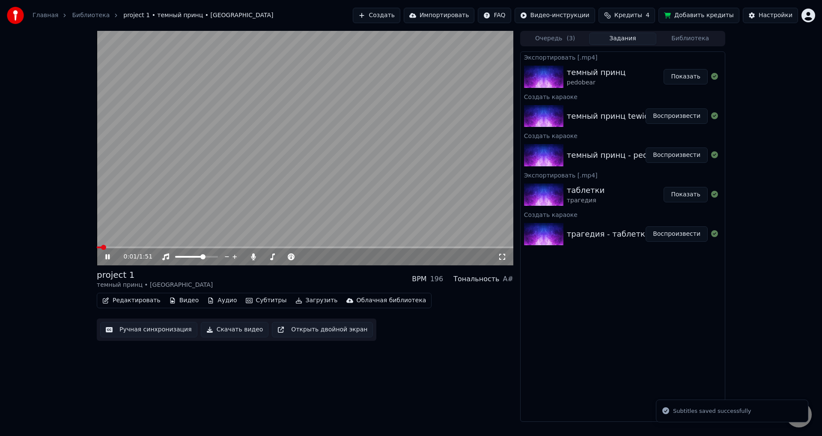
click at [161, 331] on button "Ручная синхронизация" at bounding box center [148, 329] width 97 height 15
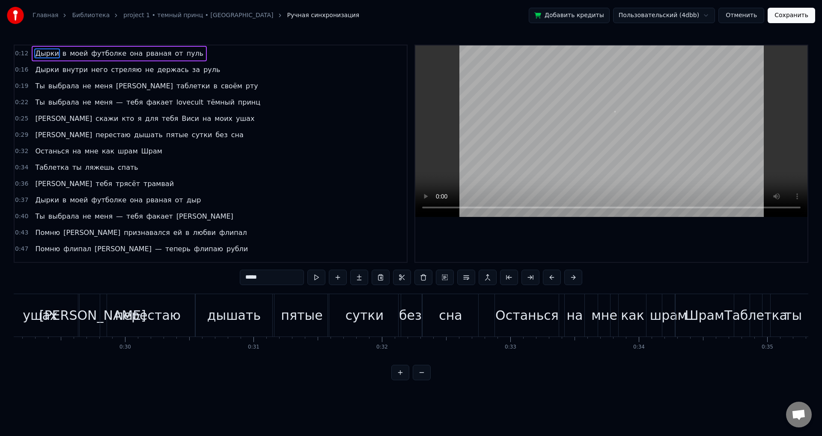
scroll to position [0, 4067]
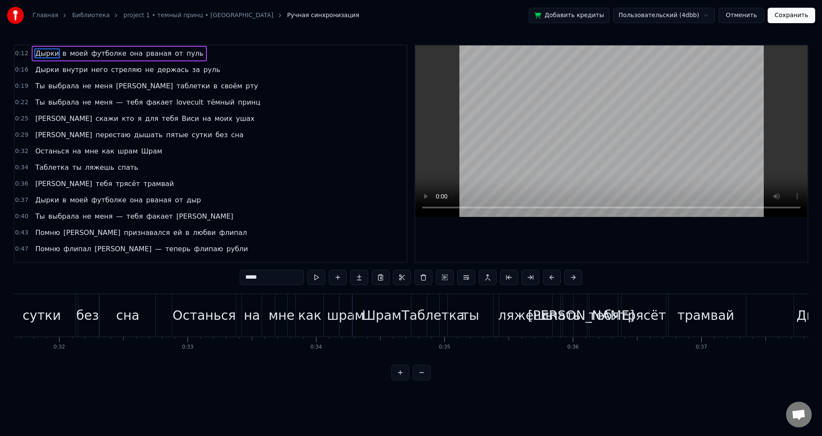
click at [340, 316] on div "шрам" at bounding box center [346, 314] width 38 height 19
type input "****"
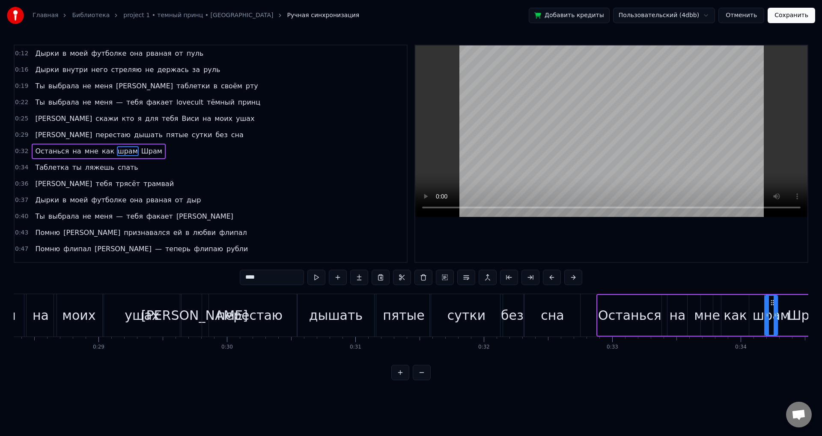
scroll to position [0, 3862]
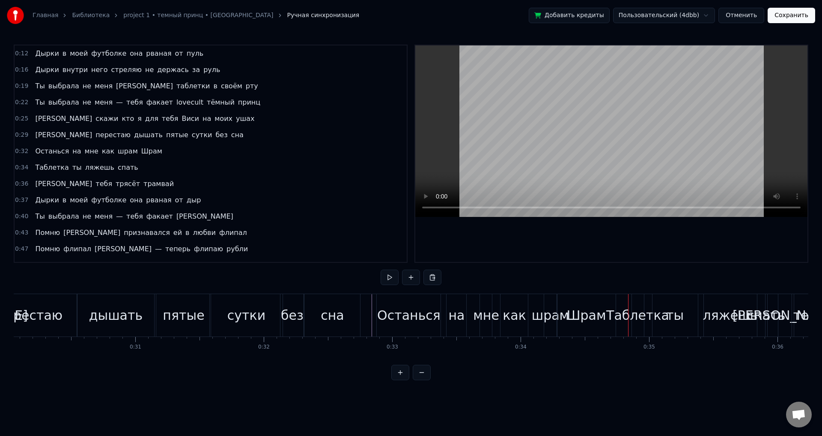
click at [140, 152] on span "Шрам" at bounding box center [151, 151] width 23 height 10
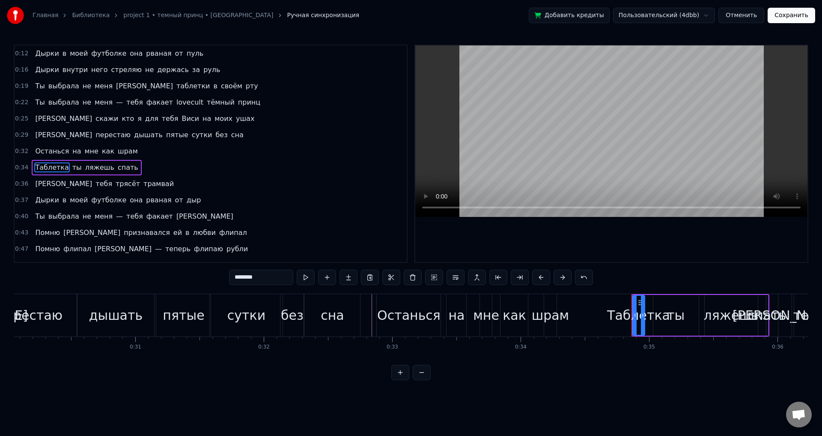
scroll to position [14, 0]
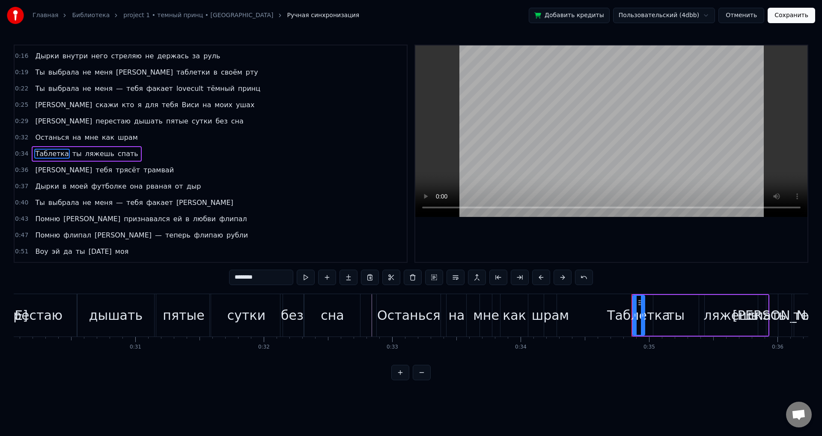
click at [549, 319] on div "шрам" at bounding box center [551, 314] width 38 height 19
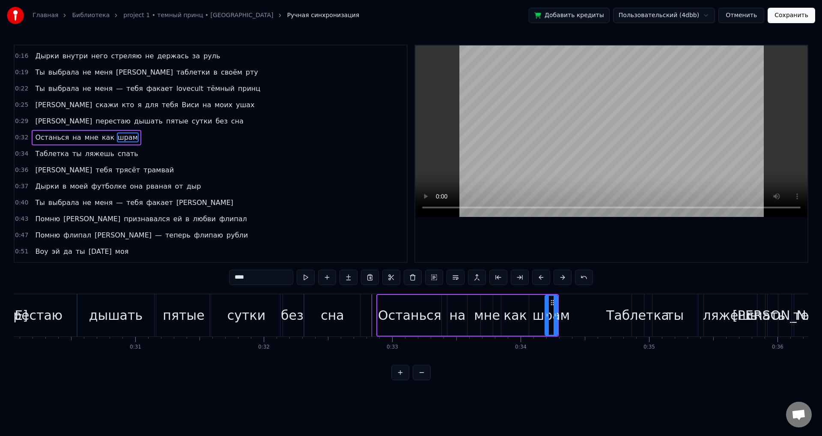
scroll to position [0, 0]
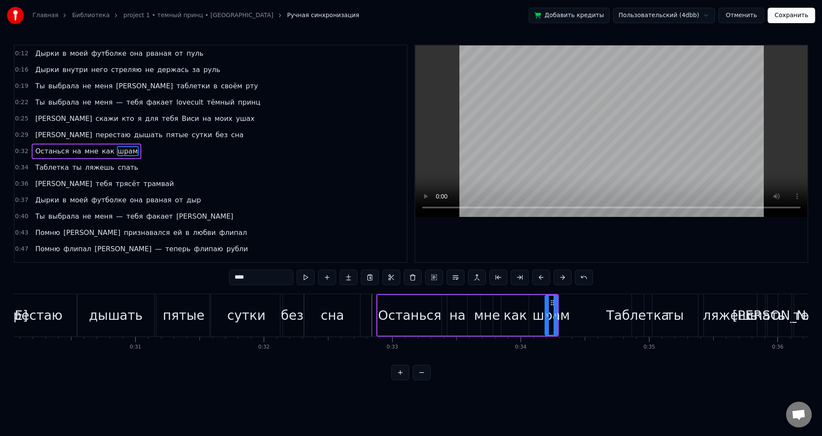
click at [523, 317] on div "как" at bounding box center [516, 314] width 24 height 19
click at [492, 318] on div "мне" at bounding box center [487, 314] width 26 height 19
click at [398, 321] on div "Останься" at bounding box center [409, 314] width 63 height 19
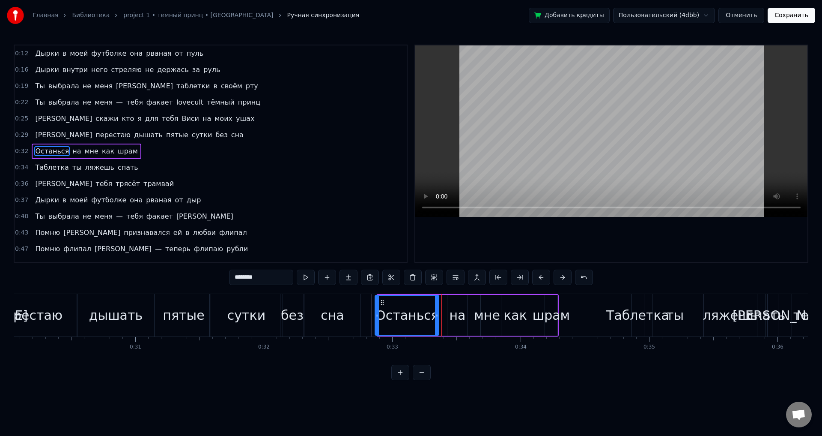
drag, startPoint x: 383, startPoint y: 303, endPoint x: 377, endPoint y: 303, distance: 6.4
click at [379, 303] on icon at bounding box center [382, 302] width 7 height 7
drag, startPoint x: 433, startPoint y: 317, endPoint x: 423, endPoint y: 317, distance: 10.3
click at [423, 317] on icon at bounding box center [422, 314] width 3 height 7
click at [457, 315] on div "на" at bounding box center [457, 314] width 16 height 19
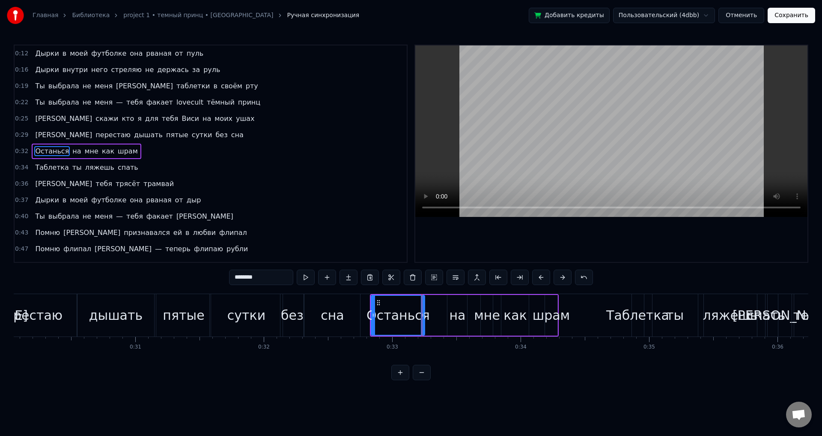
type input "**"
drag, startPoint x: 453, startPoint y: 301, endPoint x: 438, endPoint y: 303, distance: 15.1
click at [438, 303] on div "Останься на мне как шрам" at bounding box center [464, 315] width 188 height 42
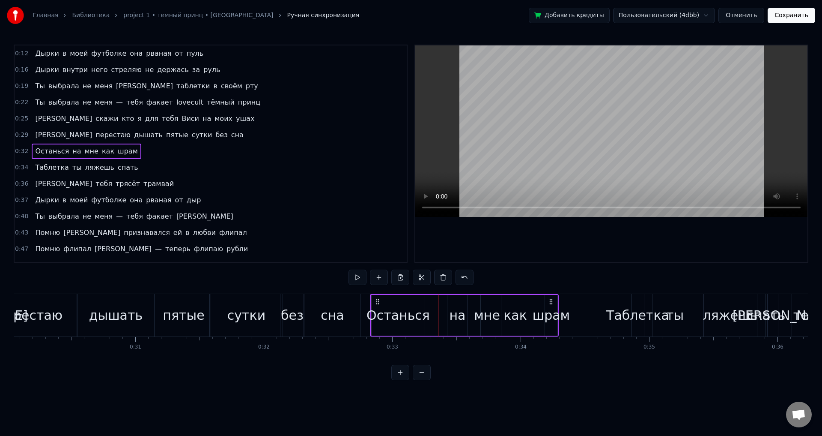
click at [451, 303] on div "на" at bounding box center [458, 315] width 20 height 41
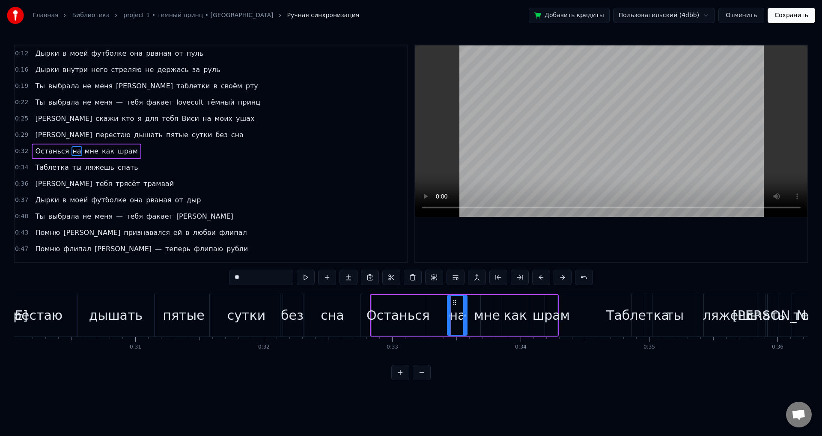
drag, startPoint x: 454, startPoint y: 302, endPoint x: 435, endPoint y: 303, distance: 19.7
click at [435, 303] on div "Останься на мне как шрам" at bounding box center [464, 315] width 188 height 42
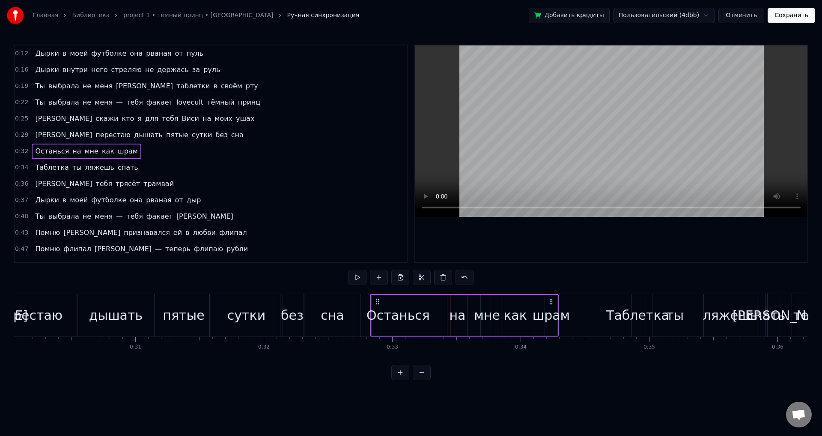
click at [450, 314] on div "на" at bounding box center [458, 315] width 20 height 41
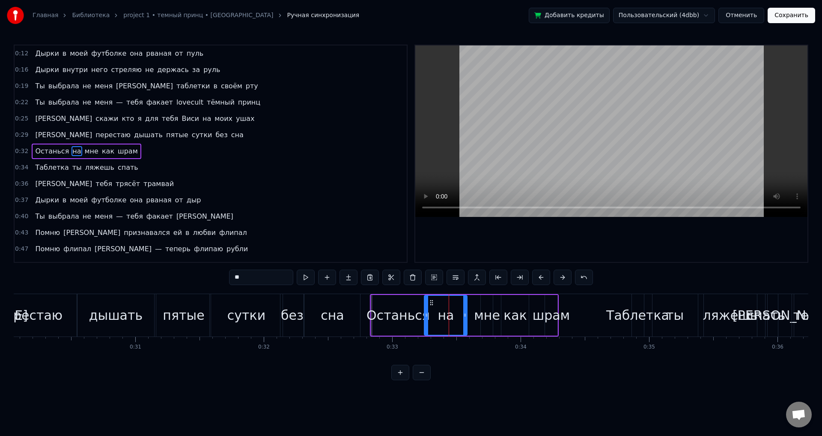
drag, startPoint x: 450, startPoint y: 315, endPoint x: 427, endPoint y: 315, distance: 23.1
click at [427, 315] on circle at bounding box center [426, 315] width 0 height 0
drag, startPoint x: 464, startPoint y: 319, endPoint x: 444, endPoint y: 318, distance: 20.2
click at [444, 318] on div at bounding box center [445, 315] width 3 height 39
click at [483, 317] on div "мне" at bounding box center [487, 314] width 26 height 19
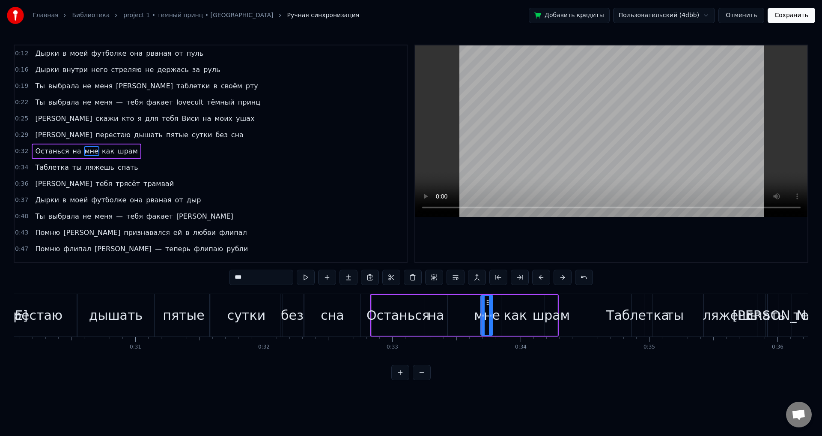
click at [486, 302] on icon at bounding box center [488, 302] width 7 height 7
drag, startPoint x: 488, startPoint y: 302, endPoint x: 454, endPoint y: 305, distance: 34.4
click at [454, 304] on icon at bounding box center [454, 302] width 7 height 7
drag, startPoint x: 457, startPoint y: 312, endPoint x: 468, endPoint y: 313, distance: 10.3
click at [465, 313] on icon at bounding box center [462, 314] width 3 height 7
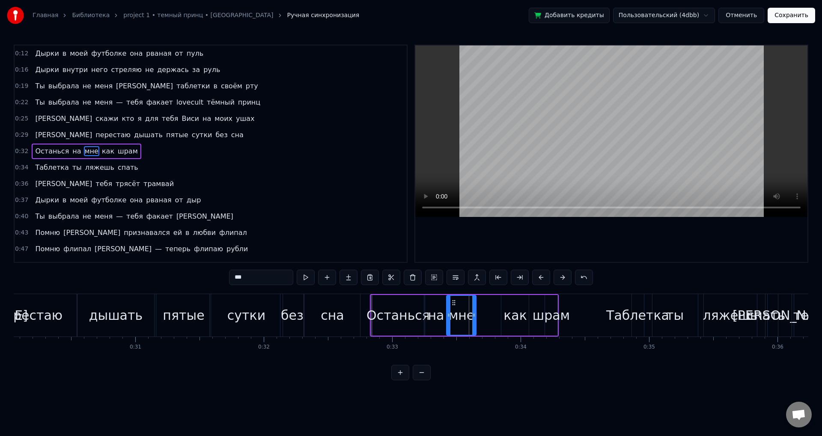
drag, startPoint x: 467, startPoint y: 317, endPoint x: 474, endPoint y: 316, distance: 7.4
click at [474, 316] on icon at bounding box center [473, 314] width 3 height 7
click at [508, 315] on div "как" at bounding box center [516, 314] width 24 height 19
type input "***"
drag, startPoint x: 508, startPoint y: 300, endPoint x: 492, endPoint y: 302, distance: 15.5
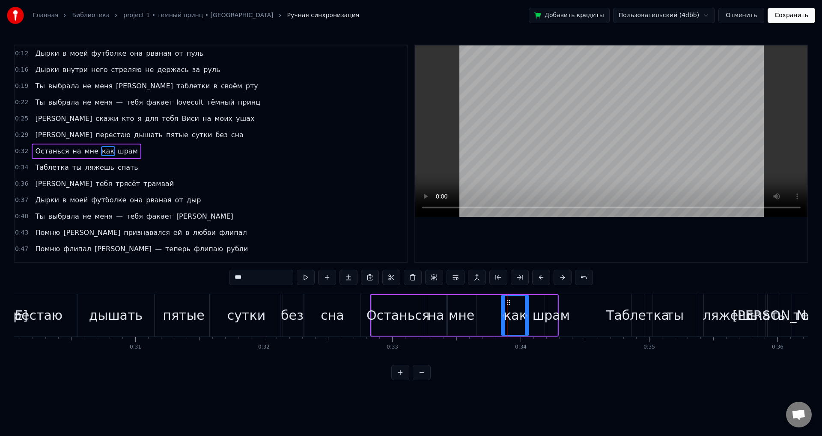
click at [488, 302] on div "Останься на мне как шрам" at bounding box center [464, 315] width 188 height 42
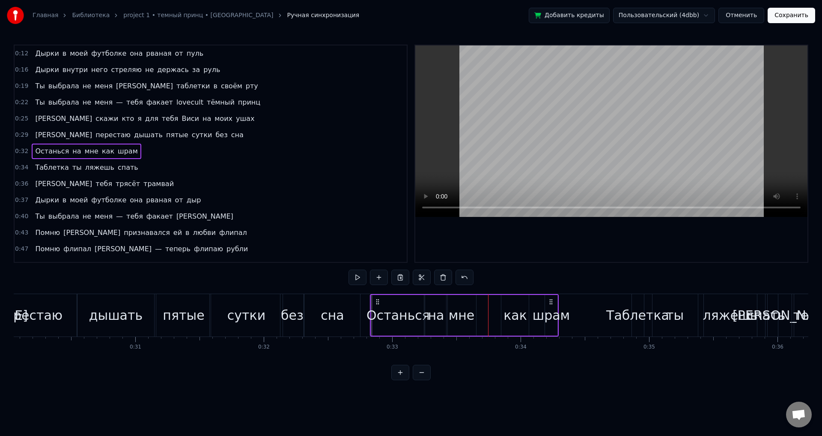
click at [504, 313] on div "как" at bounding box center [515, 315] width 27 height 41
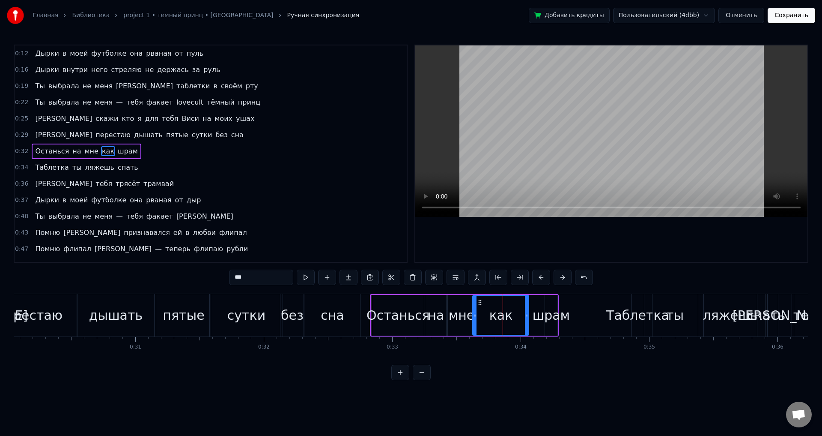
drag, startPoint x: 503, startPoint y: 315, endPoint x: 475, endPoint y: 317, distance: 28.8
click at [475, 317] on icon at bounding box center [474, 314] width 3 height 7
drag, startPoint x: 527, startPoint y: 318, endPoint x: 502, endPoint y: 318, distance: 24.4
click at [503, 318] on div at bounding box center [504, 315] width 3 height 39
drag, startPoint x: 502, startPoint y: 318, endPoint x: 496, endPoint y: 318, distance: 6.4
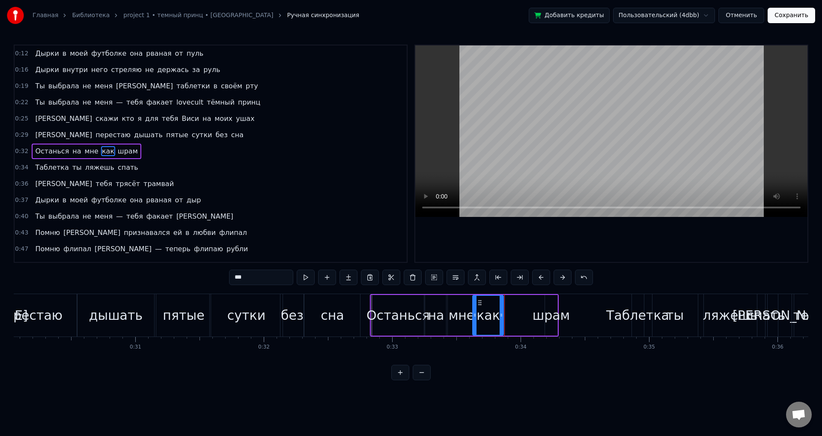
click at [500, 318] on div at bounding box center [501, 315] width 3 height 39
click at [544, 317] on div "шрам" at bounding box center [552, 314] width 38 height 19
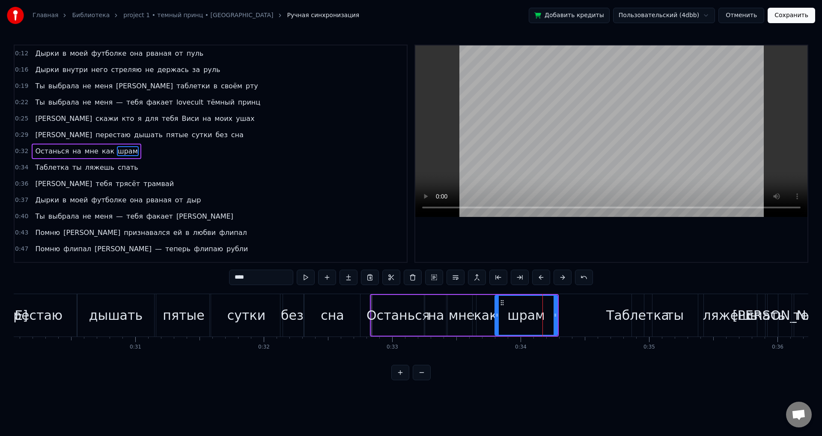
drag, startPoint x: 546, startPoint y: 316, endPoint x: 496, endPoint y: 317, distance: 50.1
click at [496, 317] on icon at bounding box center [497, 314] width 3 height 7
drag, startPoint x: 557, startPoint y: 320, endPoint x: 542, endPoint y: 321, distance: 14.6
click at [542, 321] on div at bounding box center [542, 315] width 3 height 39
drag, startPoint x: 542, startPoint y: 321, endPoint x: 555, endPoint y: 319, distance: 13.4
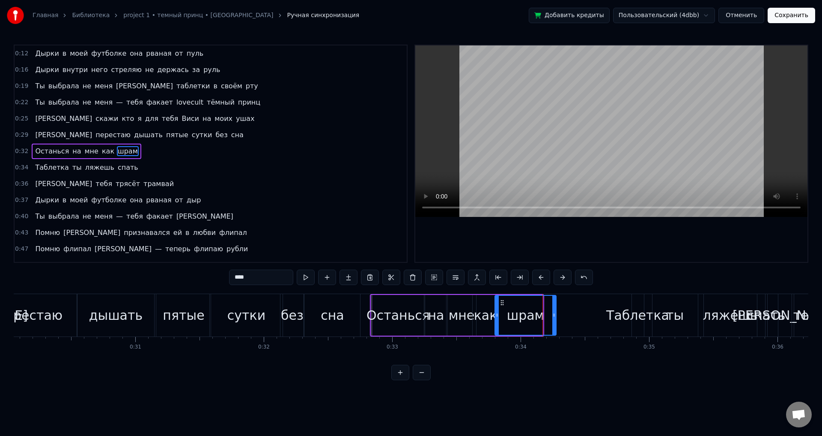
click at [555, 319] on div at bounding box center [554, 315] width 3 height 39
click at [618, 318] on div "Таблетка" at bounding box center [638, 314] width 63 height 19
type input "********"
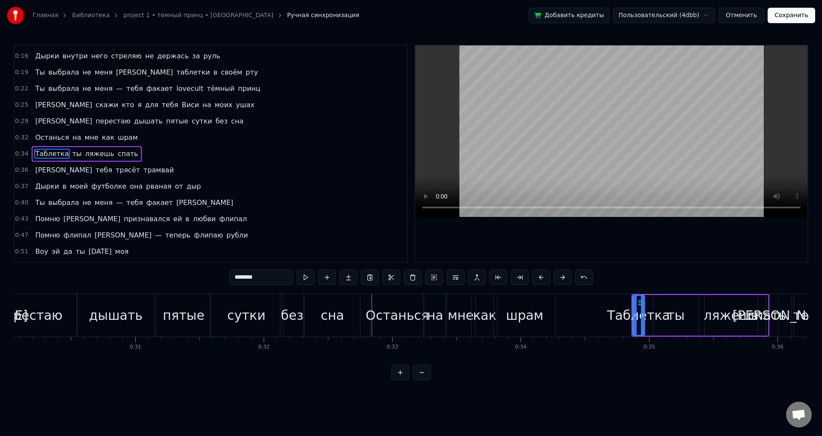
click at [556, 310] on div "Останься на мне как шрам" at bounding box center [463, 315] width 187 height 42
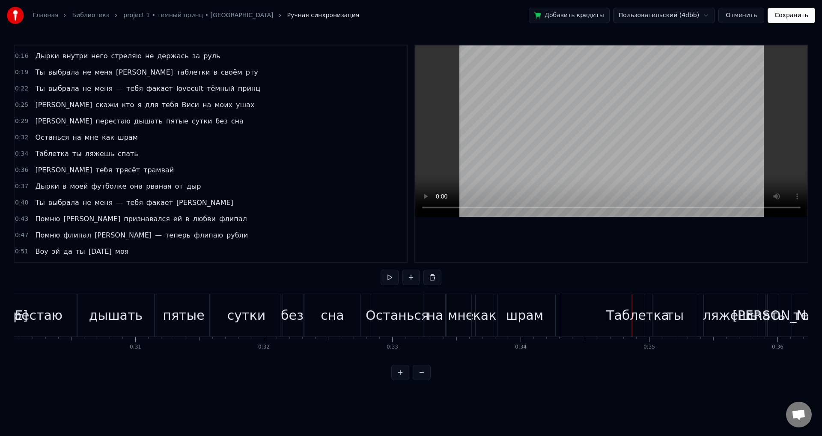
click at [642, 316] on div "Таблетка" at bounding box center [638, 314] width 63 height 19
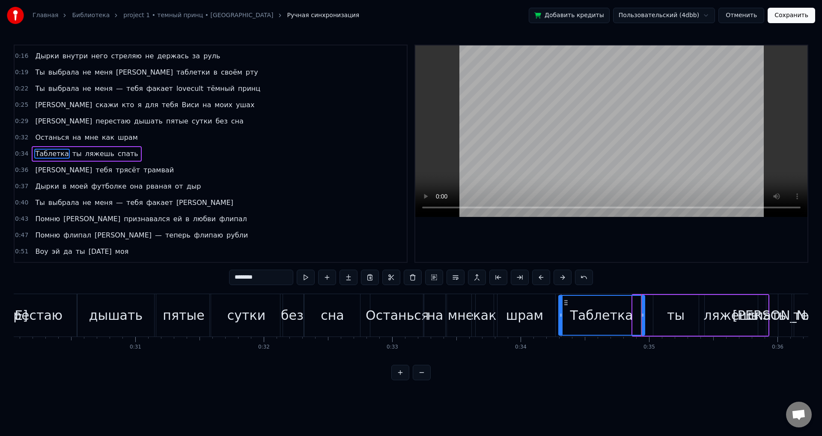
drag, startPoint x: 634, startPoint y: 317, endPoint x: 558, endPoint y: 318, distance: 75.4
click at [559, 318] on icon at bounding box center [560, 314] width 3 height 7
drag, startPoint x: 642, startPoint y: 320, endPoint x: 631, endPoint y: 319, distance: 10.8
click at [631, 319] on div at bounding box center [632, 315] width 3 height 39
click at [670, 318] on div "ты" at bounding box center [676, 314] width 18 height 19
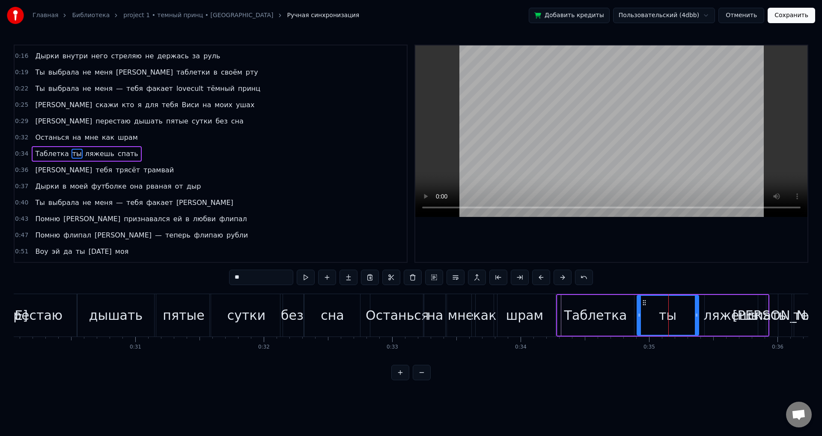
drag, startPoint x: 655, startPoint y: 312, endPoint x: 637, endPoint y: 313, distance: 18.4
click at [638, 313] on icon at bounding box center [639, 314] width 3 height 7
drag, startPoint x: 696, startPoint y: 318, endPoint x: 672, endPoint y: 318, distance: 24.8
click at [672, 318] on div at bounding box center [671, 315] width 3 height 39
drag, startPoint x: 672, startPoint y: 320, endPoint x: 657, endPoint y: 320, distance: 15.0
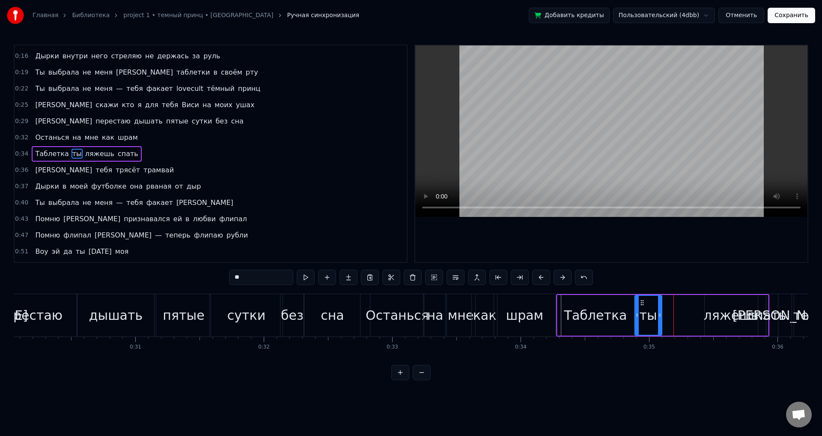
click at [658, 320] on div at bounding box center [659, 315] width 3 height 39
click at [726, 320] on div "ляжешь" at bounding box center [731, 314] width 55 height 19
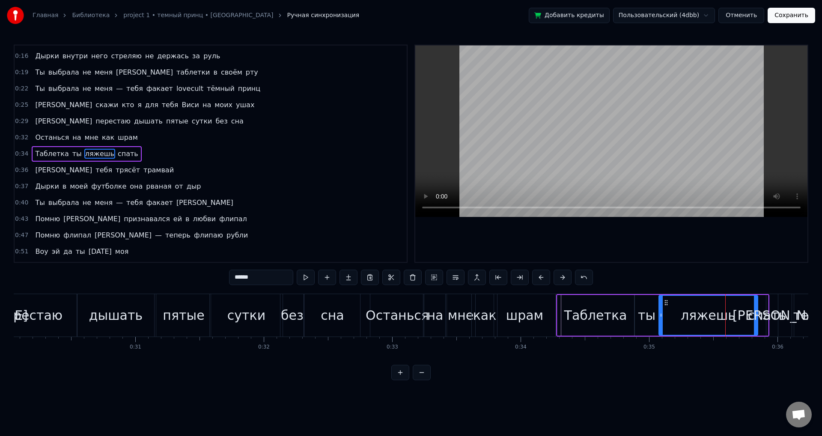
drag, startPoint x: 706, startPoint y: 320, endPoint x: 660, endPoint y: 319, distance: 45.8
click at [660, 319] on div at bounding box center [661, 315] width 3 height 39
drag, startPoint x: 756, startPoint y: 325, endPoint x: 711, endPoint y: 320, distance: 45.2
click at [713, 320] on div at bounding box center [714, 315] width 3 height 39
drag, startPoint x: 711, startPoint y: 320, endPoint x: 697, endPoint y: 319, distance: 13.4
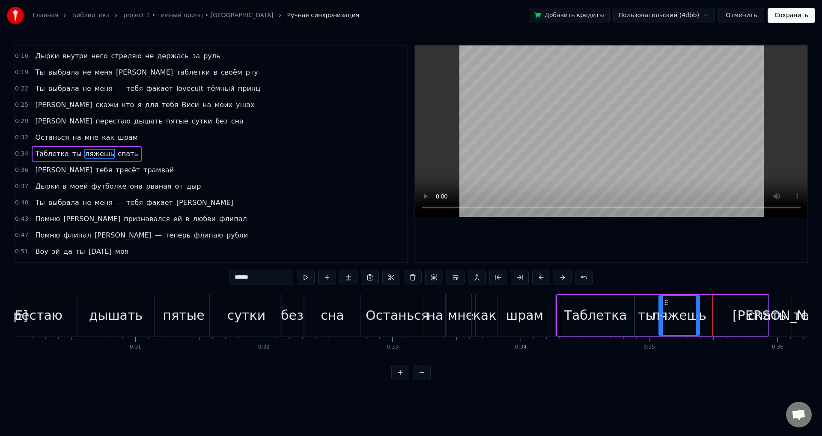
click at [697, 319] on div at bounding box center [697, 315] width 3 height 39
click at [753, 317] on div "спать" at bounding box center [767, 314] width 39 height 19
type input "*****"
drag, startPoint x: 763, startPoint y: 317, endPoint x: 758, endPoint y: 314, distance: 5.7
click at [741, 317] on div "Таблетка ты ляжешь спать" at bounding box center [662, 315] width 213 height 42
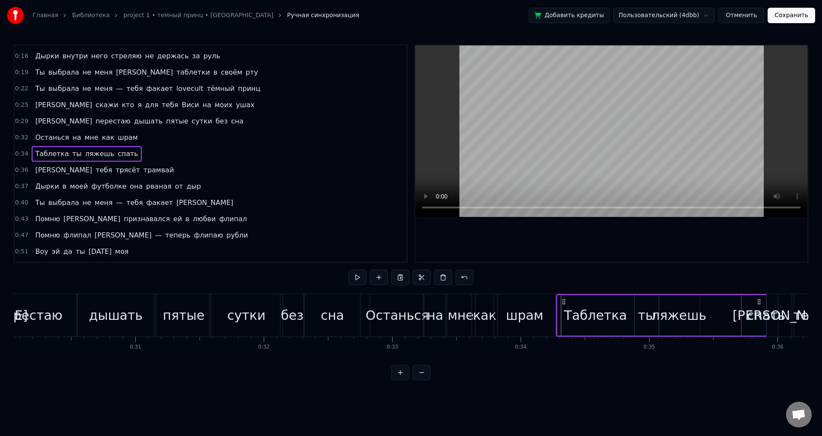
click at [765, 316] on div "спать" at bounding box center [766, 314] width 39 height 19
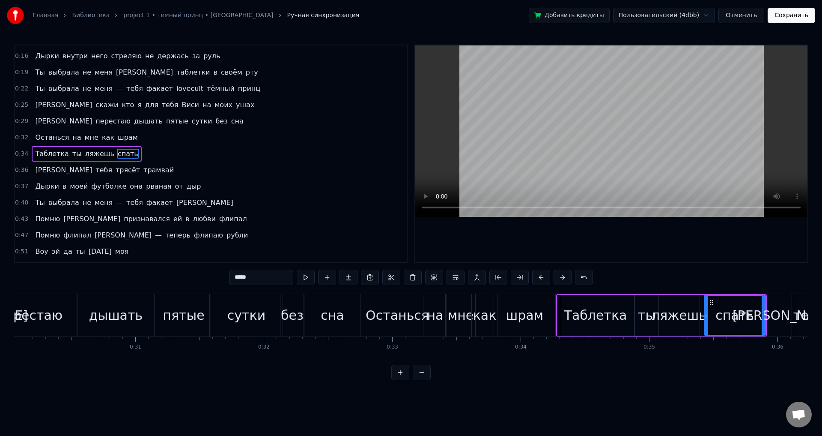
drag, startPoint x: 770, startPoint y: 316, endPoint x: 708, endPoint y: 315, distance: 62.1
click at [708, 315] on icon at bounding box center [706, 314] width 3 height 7
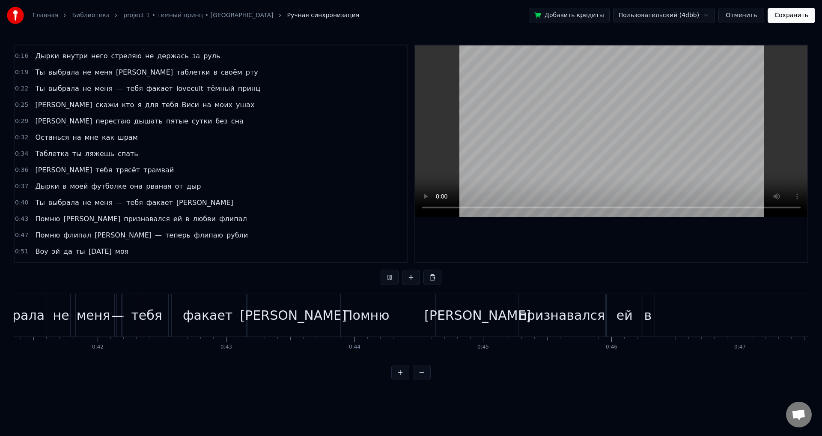
scroll to position [0, 5320]
click at [411, 317] on div "Помню Солану признавался ей в любви флипал" at bounding box center [649, 315] width 631 height 42
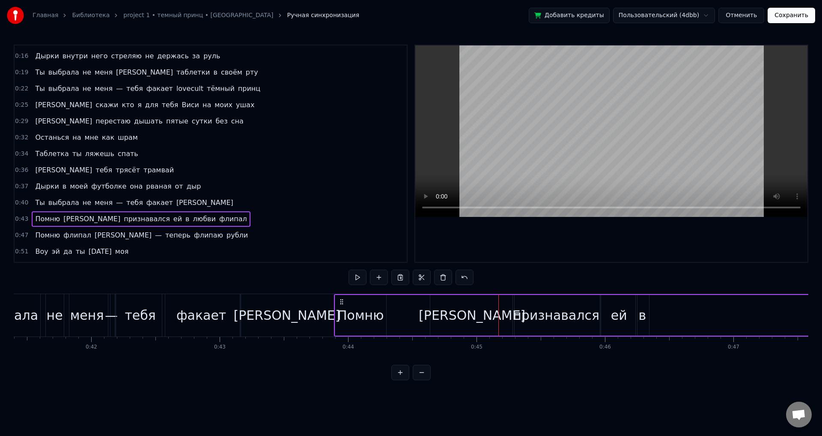
click at [218, 220] on span "флипал" at bounding box center [233, 219] width 30 height 10
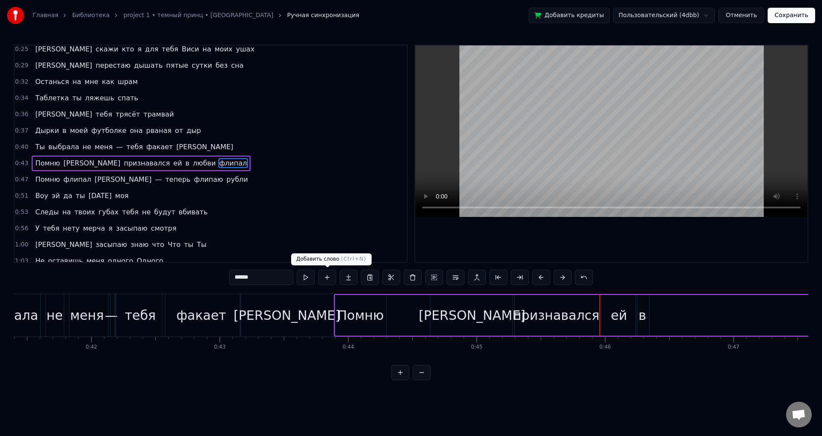
scroll to position [79, 0]
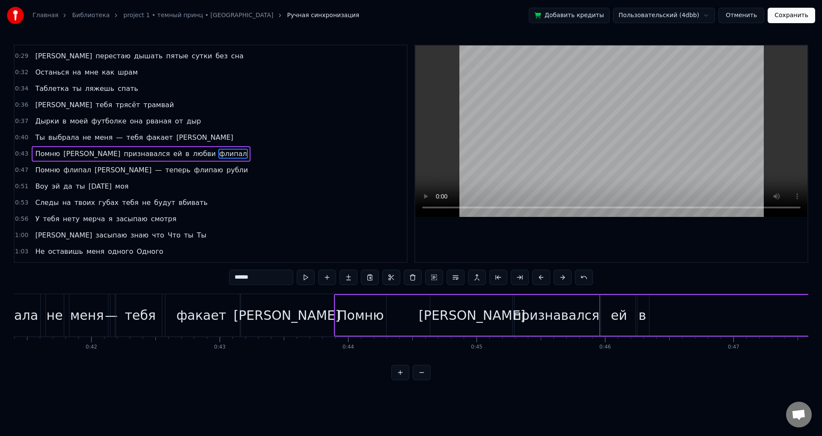
click at [418, 380] on button at bounding box center [422, 372] width 18 height 15
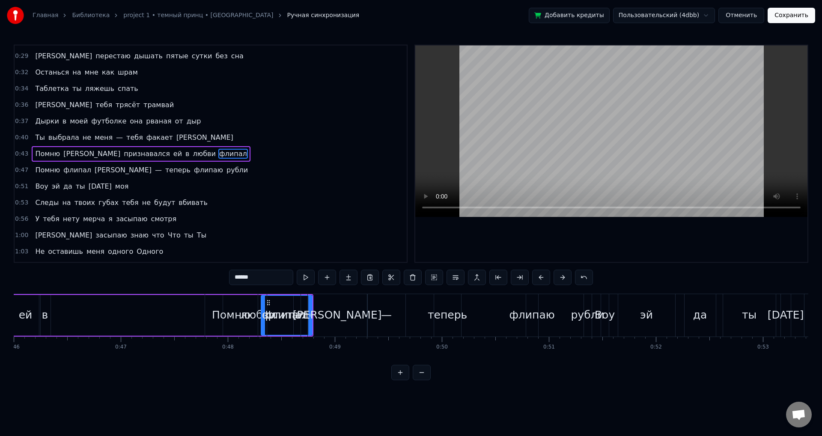
scroll to position [0, 4878]
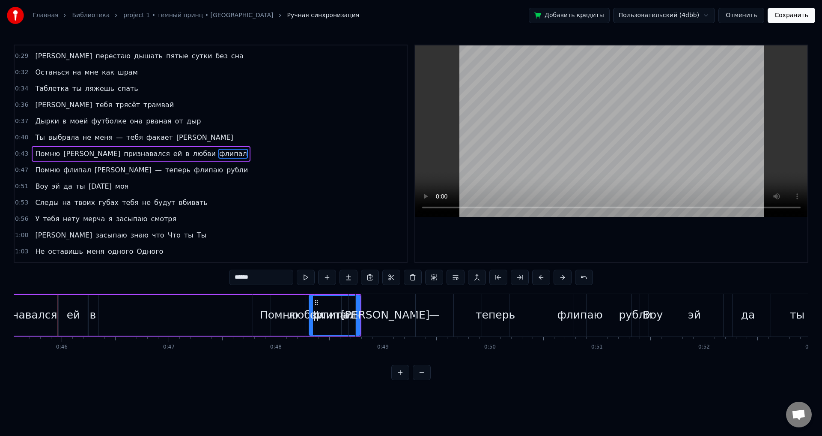
drag, startPoint x: 317, startPoint y: 302, endPoint x: 310, endPoint y: 302, distance: 6.4
click at [310, 302] on div "Помню флипал Солану — теперь флипаю рубли" at bounding box center [447, 315] width 389 height 42
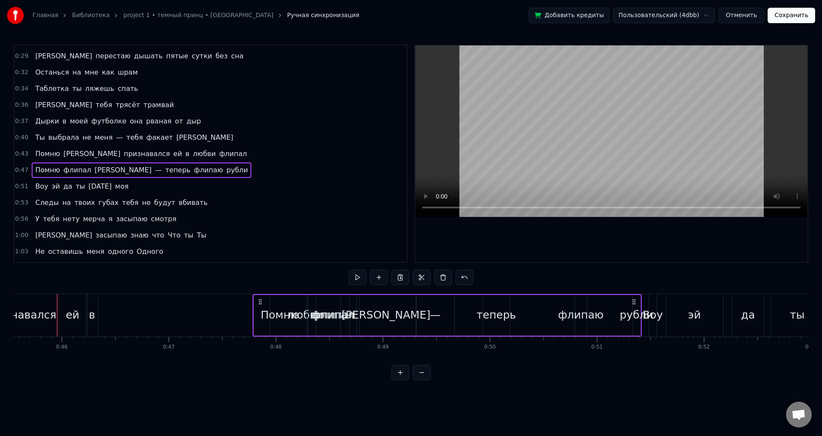
click at [218, 158] on span "флипал" at bounding box center [233, 154] width 30 height 10
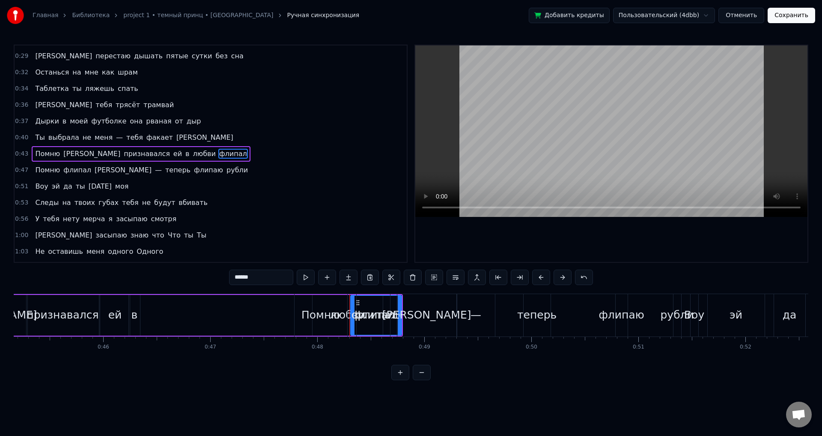
scroll to position [0, 4738]
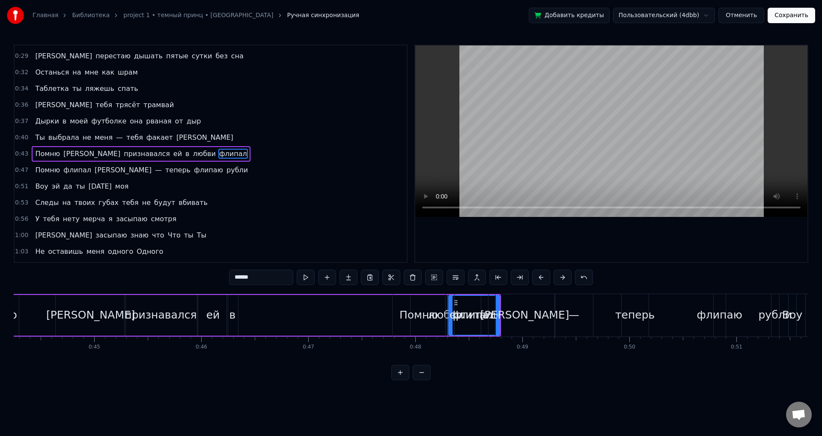
click at [436, 311] on div "Помню флипал Солану — теперь флипаю рубли" at bounding box center [586, 315] width 389 height 42
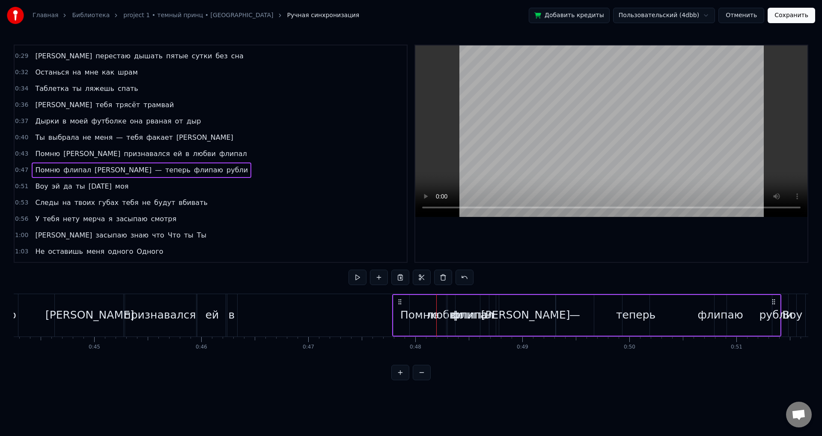
click at [226, 167] on span "рубли" at bounding box center [237, 170] width 23 height 10
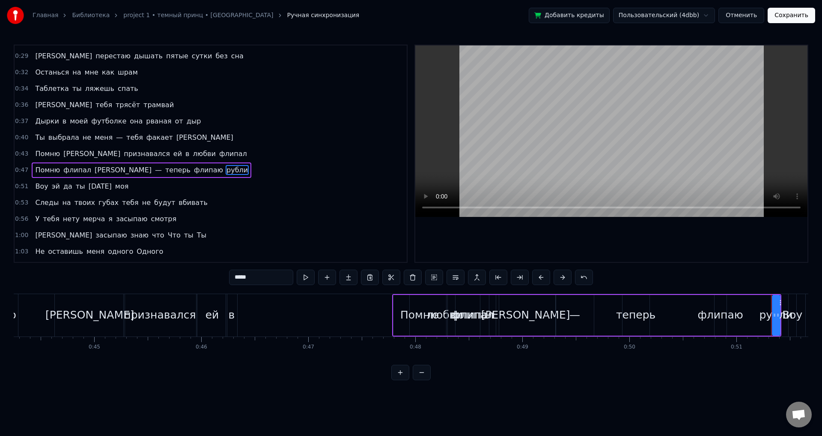
scroll to position [79, 0]
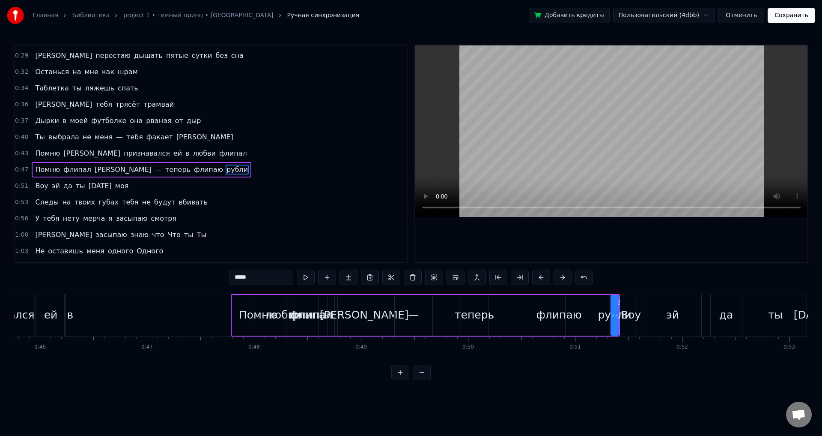
click at [218, 154] on span "флипал" at bounding box center [233, 153] width 30 height 10
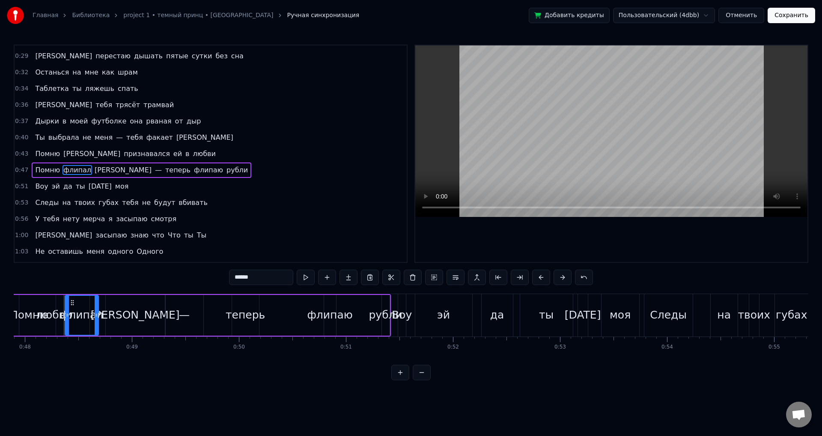
scroll to position [95, 0]
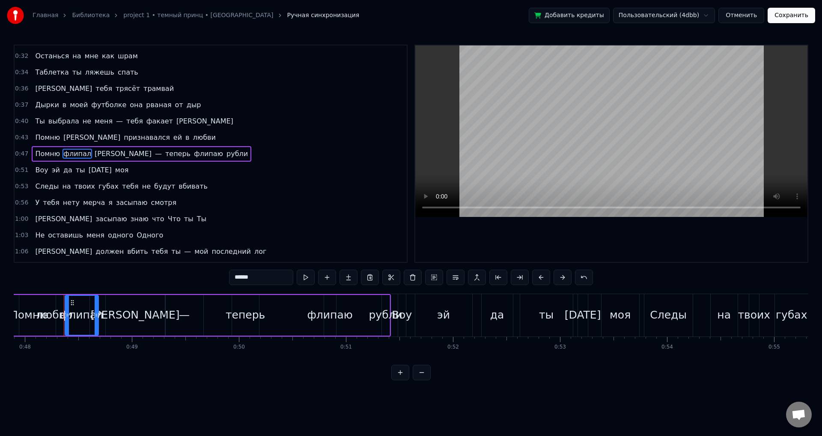
click at [63, 140] on span "[PERSON_NAME]" at bounding box center [92, 137] width 59 height 10
type input "******"
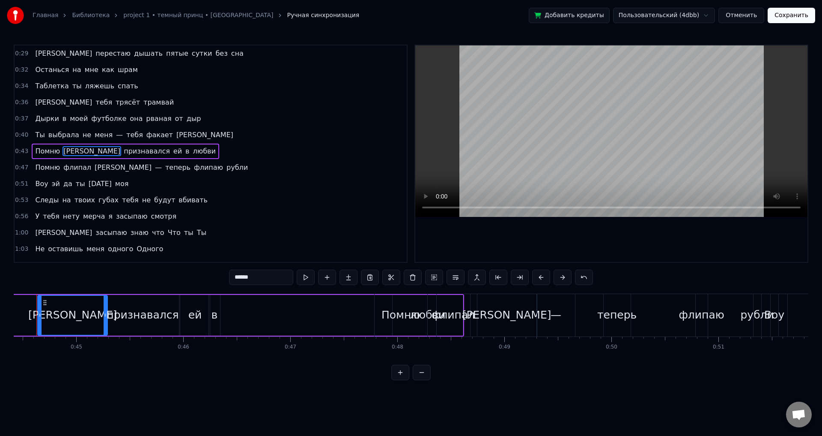
scroll to position [0, 4736]
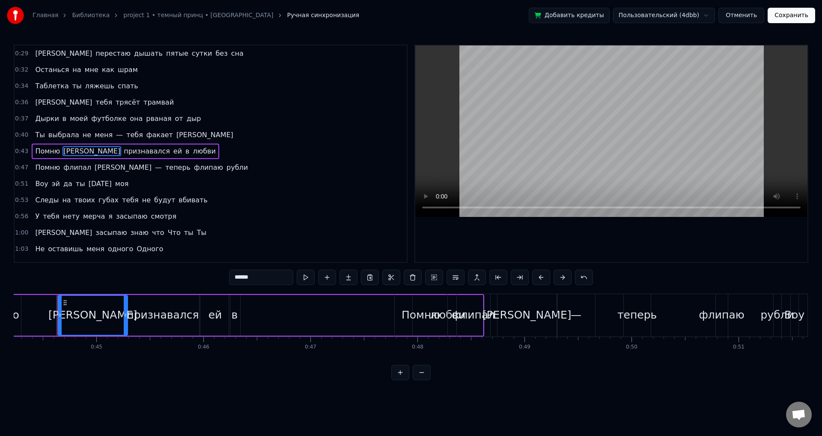
click at [63, 151] on span "[PERSON_NAME]" at bounding box center [92, 151] width 59 height 10
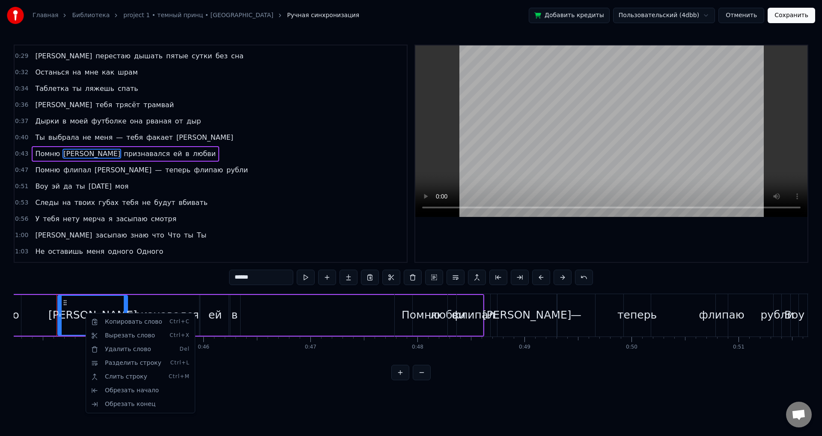
click at [353, 276] on html "Главная Библиотека project 1 • темный принц • tewiq Ручная синхронизация Добави…" at bounding box center [411, 197] width 822 height 394
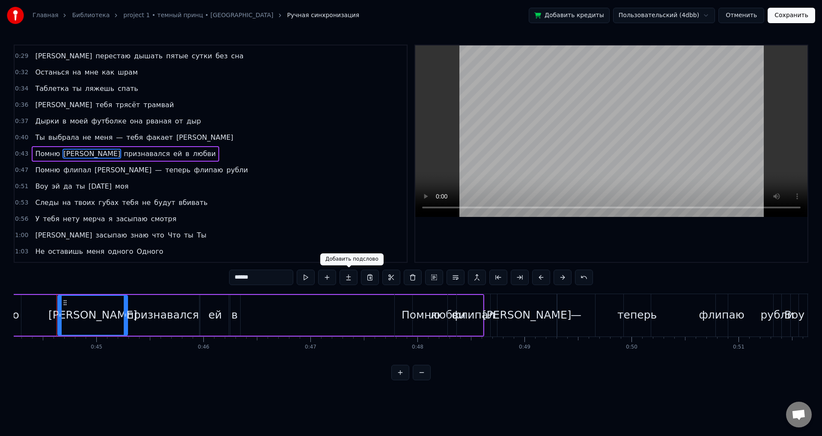
click at [353, 276] on button at bounding box center [349, 276] width 18 height 15
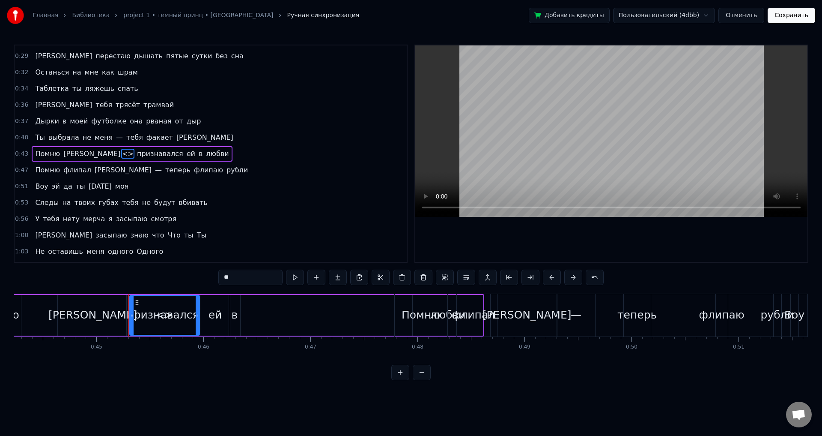
drag, startPoint x: 91, startPoint y: 152, endPoint x: 83, endPoint y: 153, distance: 8.7
click at [83, 153] on span "Солану <>" at bounding box center [99, 154] width 72 height 10
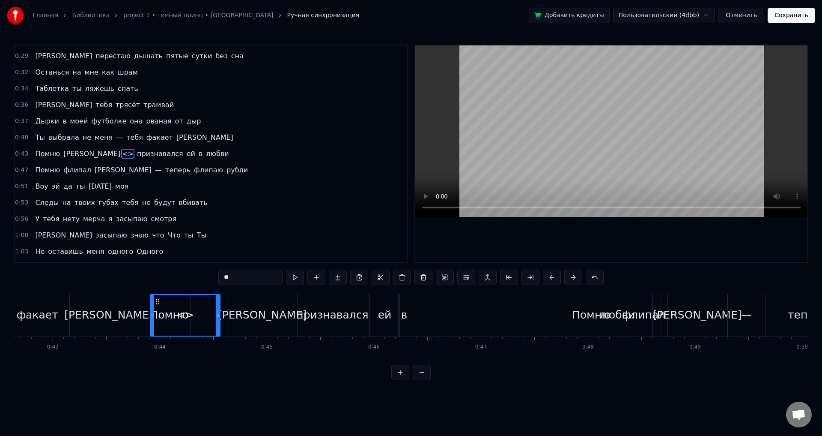
scroll to position [0, 4561]
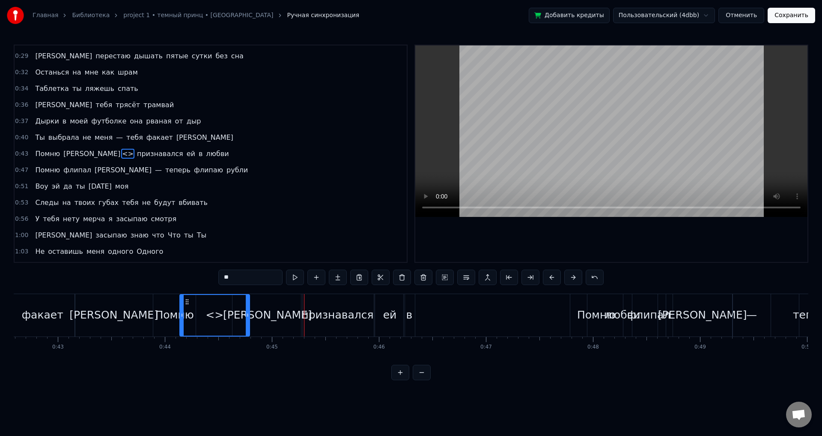
drag, startPoint x: 135, startPoint y: 299, endPoint x: 191, endPoint y: 308, distance: 56.8
click at [191, 308] on div "<>" at bounding box center [214, 315] width 69 height 41
click at [225, 318] on div "<>" at bounding box center [220, 315] width 18 height 16
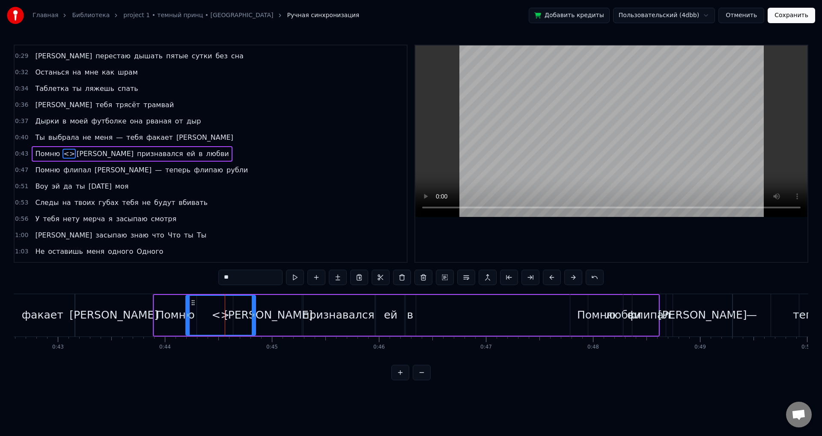
click at [63, 151] on span "<>" at bounding box center [69, 154] width 13 height 10
click at [63, 156] on span "<>" at bounding box center [69, 154] width 13 height 10
click at [68, 156] on span "<>" at bounding box center [69, 154] width 13 height 10
click at [219, 318] on div "<>" at bounding box center [221, 315] width 18 height 16
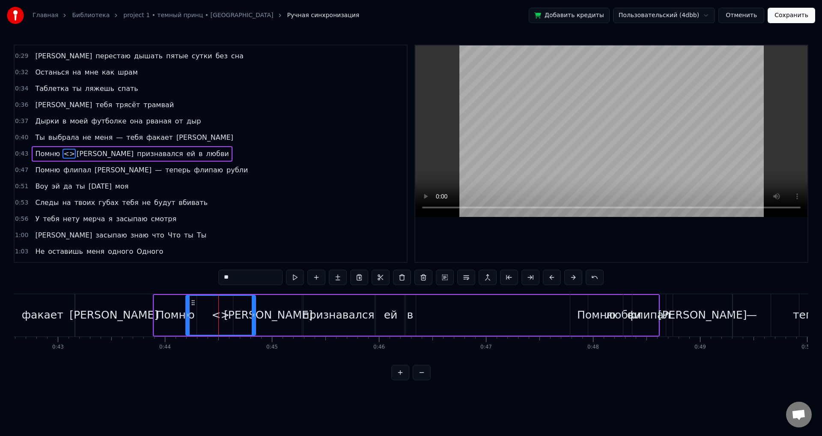
click at [219, 318] on div "<>" at bounding box center [221, 315] width 18 height 16
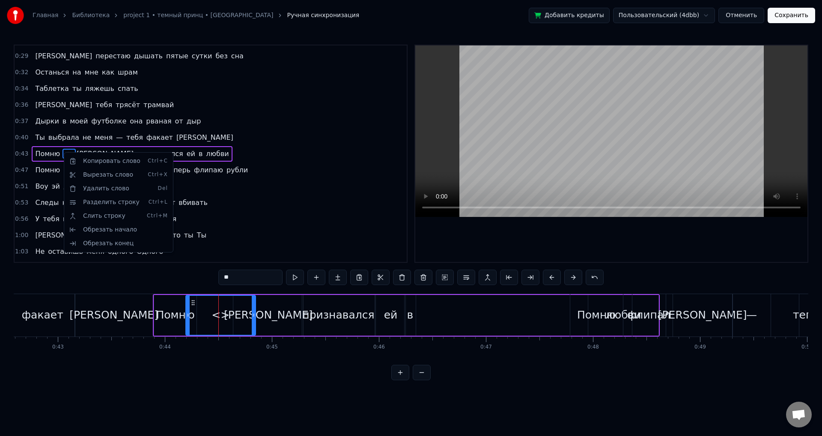
click at [377, 152] on div "0:43 Помню <> Солану признавался ей в любви" at bounding box center [211, 154] width 392 height 16
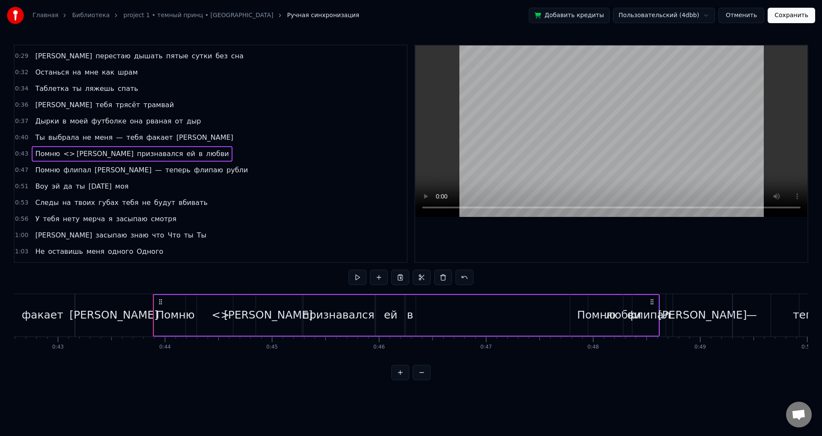
click at [63, 155] on span "<>" at bounding box center [69, 154] width 13 height 10
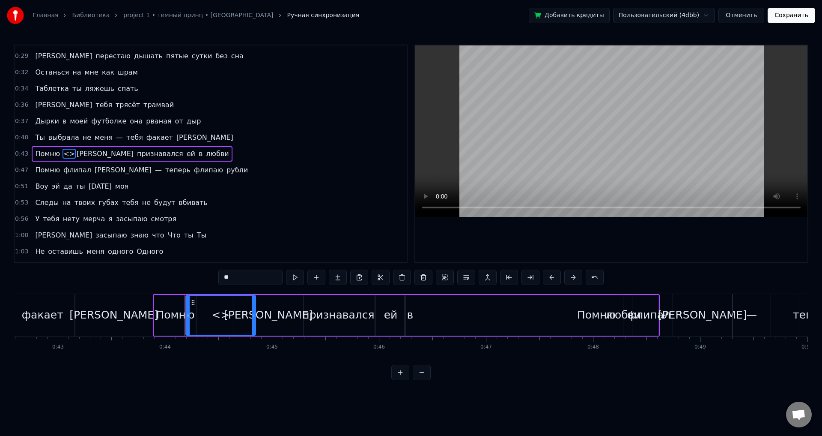
click at [248, 276] on input "**" at bounding box center [250, 276] width 64 height 15
type input "*"
type input "******"
click at [406, 380] on button at bounding box center [401, 372] width 18 height 15
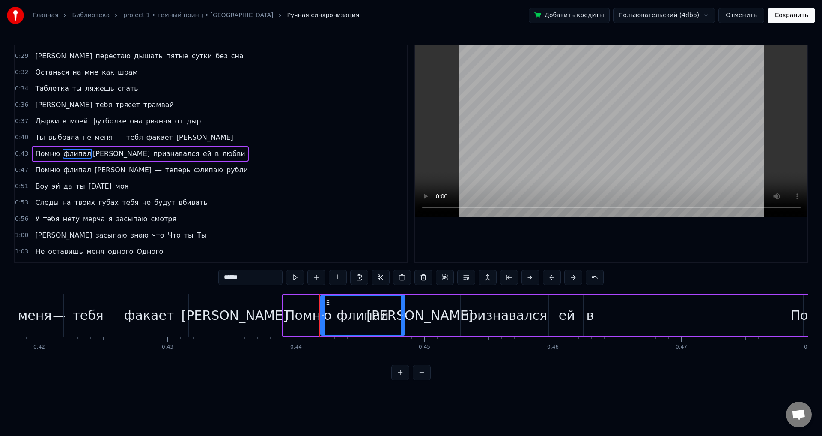
scroll to position [0, 5411]
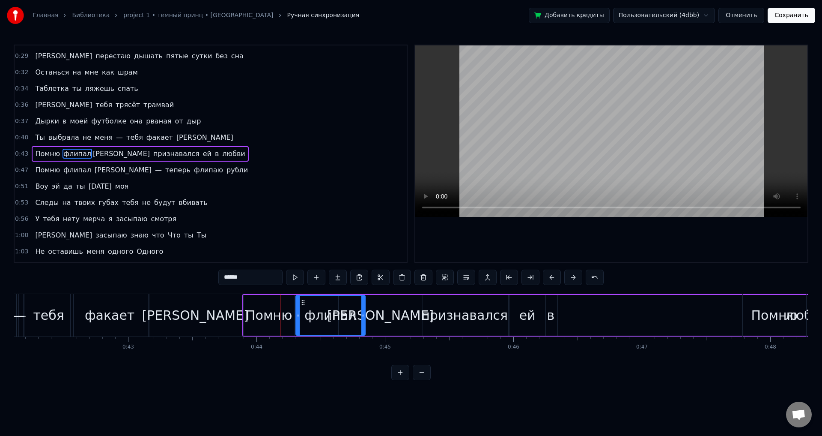
drag, startPoint x: 284, startPoint y: 319, endPoint x: 299, endPoint y: 319, distance: 15.8
click at [299, 319] on div at bounding box center [297, 315] width 3 height 39
drag, startPoint x: 364, startPoint y: 319, endPoint x: 338, endPoint y: 318, distance: 25.7
click at [338, 318] on div at bounding box center [338, 315] width 3 height 39
click at [392, 365] on button at bounding box center [401, 372] width 18 height 15
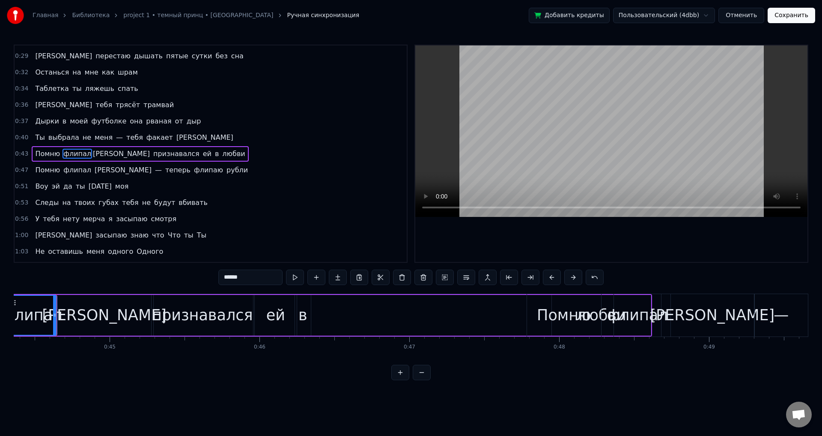
click at [392, 365] on button at bounding box center [401, 372] width 18 height 15
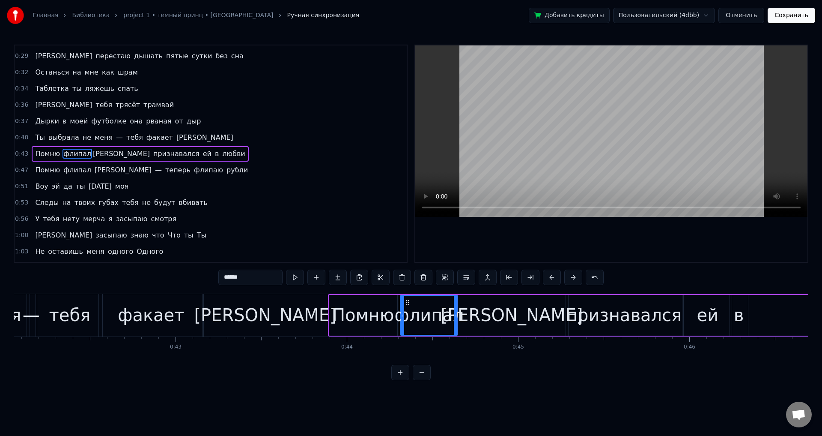
scroll to position [0, 7227]
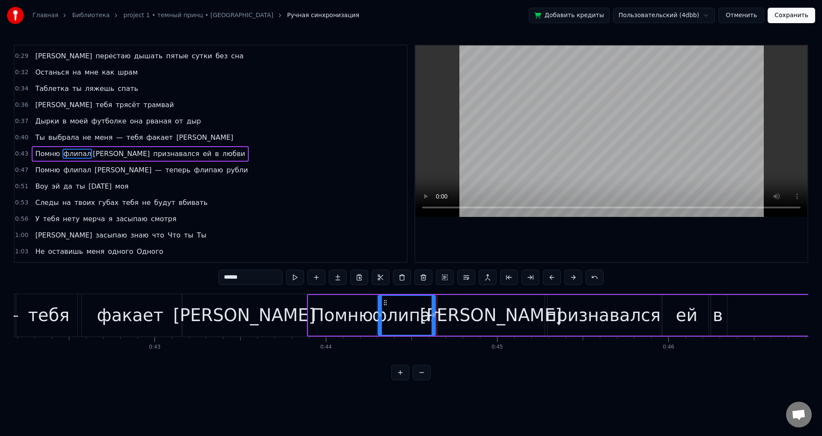
click at [385, 300] on icon at bounding box center [385, 302] width 7 height 7
click at [462, 311] on div "[PERSON_NAME]" at bounding box center [491, 315] width 112 height 41
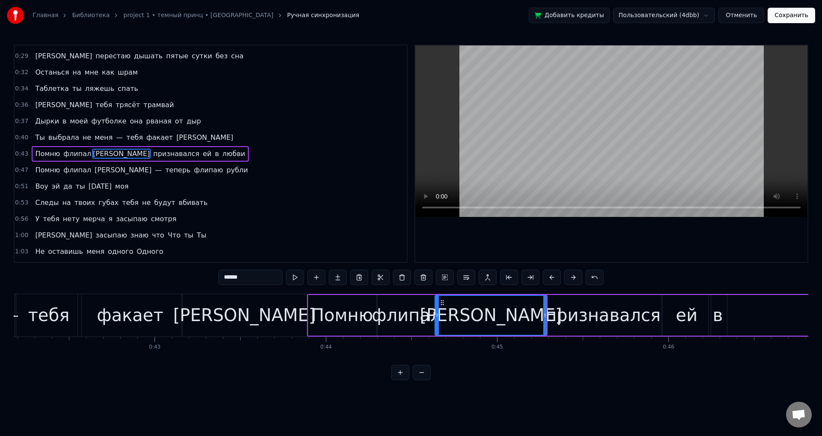
click at [574, 320] on div "признавался" at bounding box center [603, 315] width 115 height 26
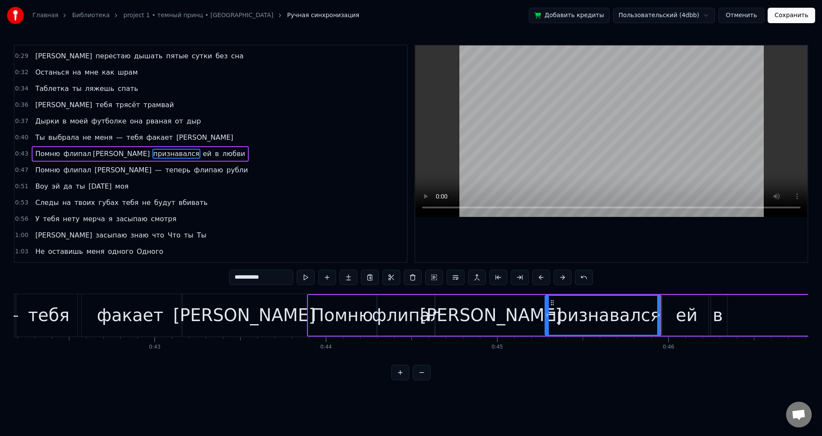
click at [687, 314] on div "ей" at bounding box center [687, 315] width 22 height 26
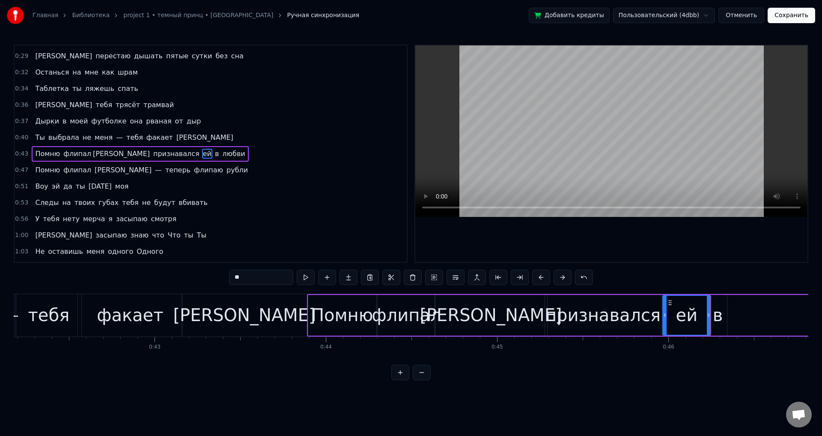
click at [714, 322] on div "в" at bounding box center [718, 315] width 10 height 26
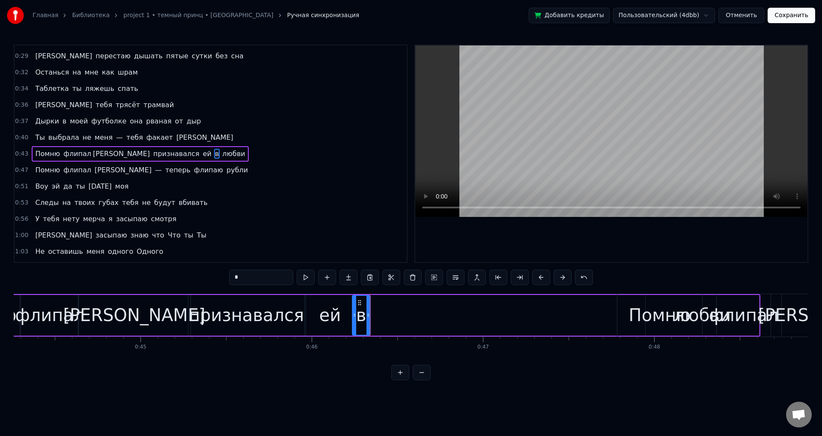
scroll to position [0, 7594]
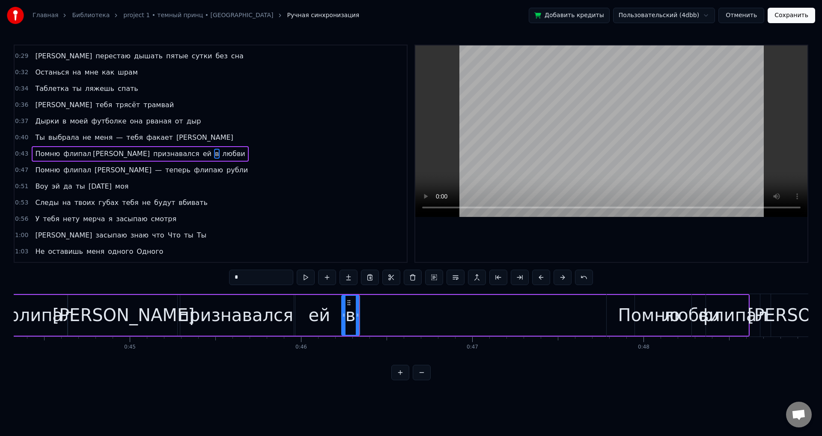
click at [221, 152] on span "любви" at bounding box center [233, 154] width 24 height 10
type input "*****"
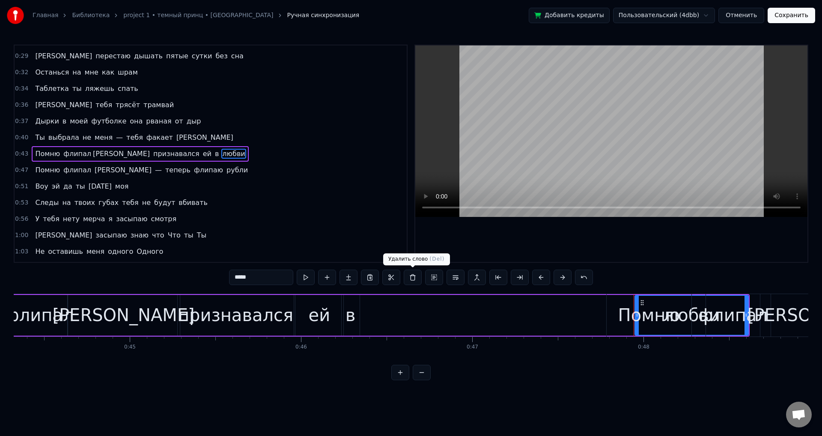
click at [415, 280] on button at bounding box center [413, 276] width 18 height 15
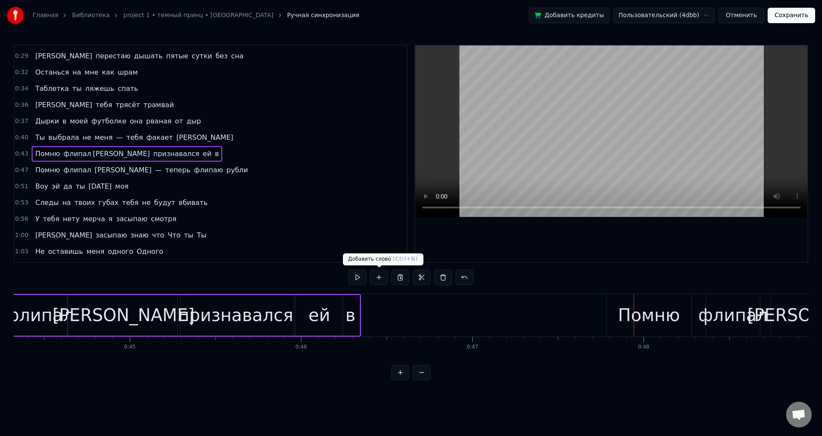
click at [380, 280] on button at bounding box center [379, 276] width 18 height 15
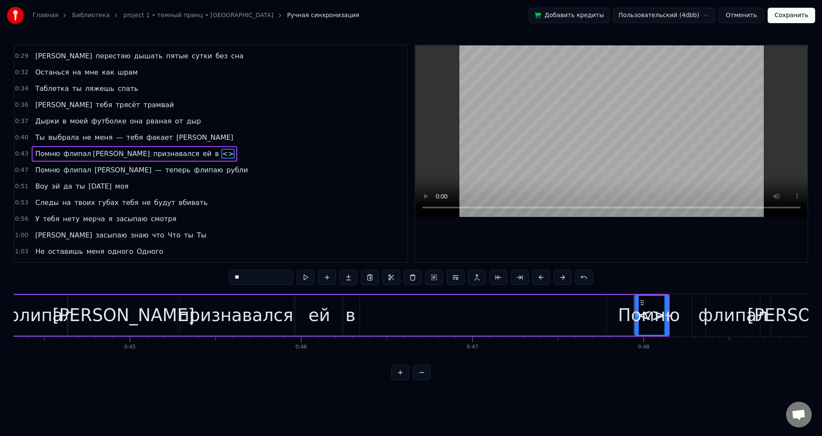
drag, startPoint x: 643, startPoint y: 302, endPoint x: 509, endPoint y: 302, distance: 134.1
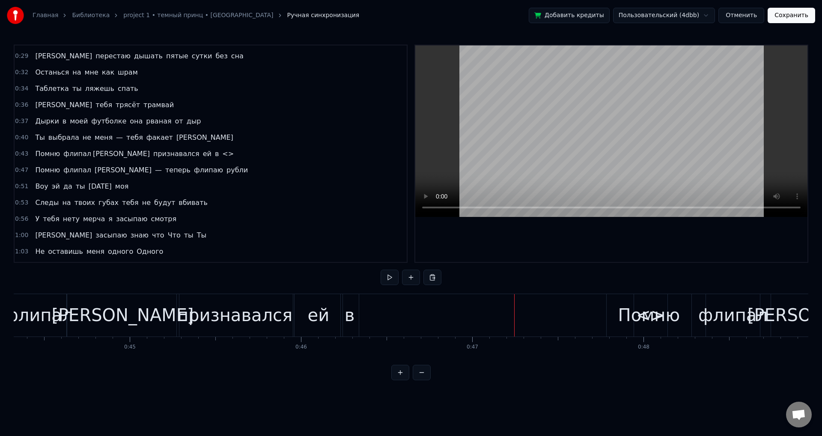
click at [371, 318] on div "Помню флипал Солану признавался ей в <>" at bounding box center [305, 315] width 730 height 42
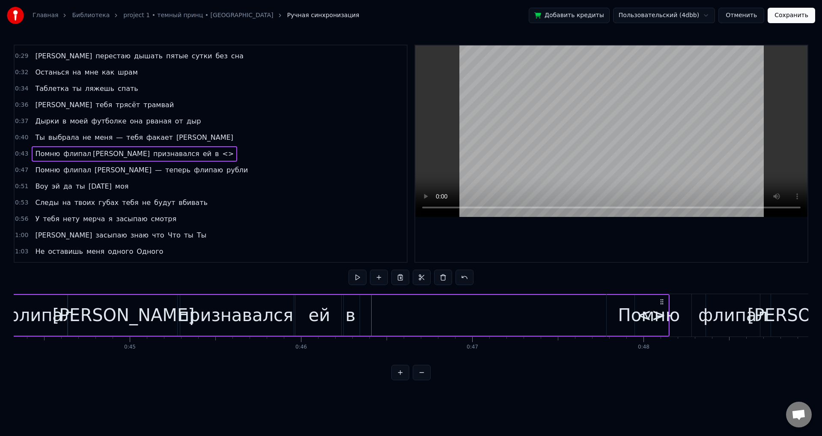
click at [183, 156] on div "Помню флипал Солану признавался ей в <>" at bounding box center [135, 153] width 206 height 15
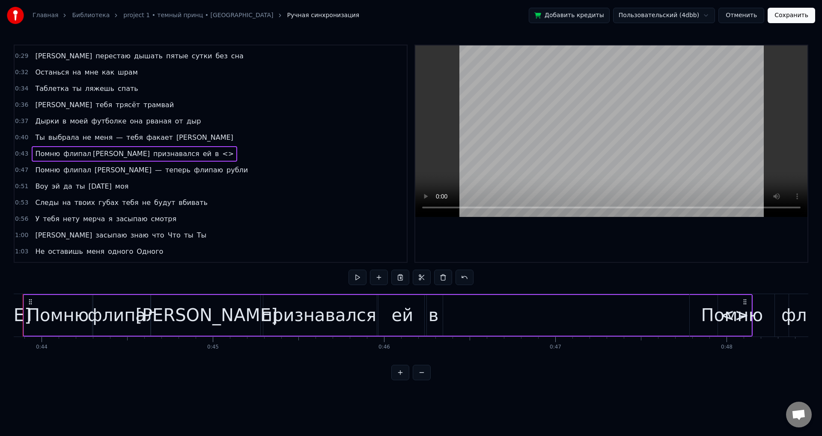
click at [221, 154] on span "<>" at bounding box center [227, 154] width 13 height 10
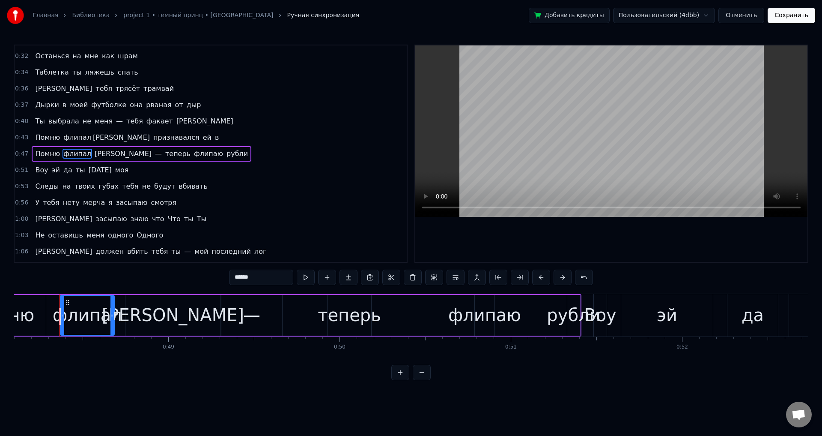
scroll to position [0, 8243]
click at [214, 136] on span "в" at bounding box center [217, 137] width 6 height 10
type input "*"
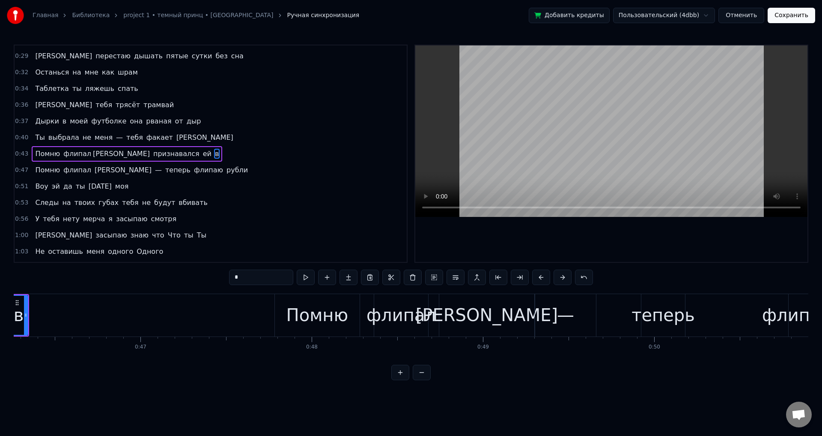
scroll to position [0, 7878]
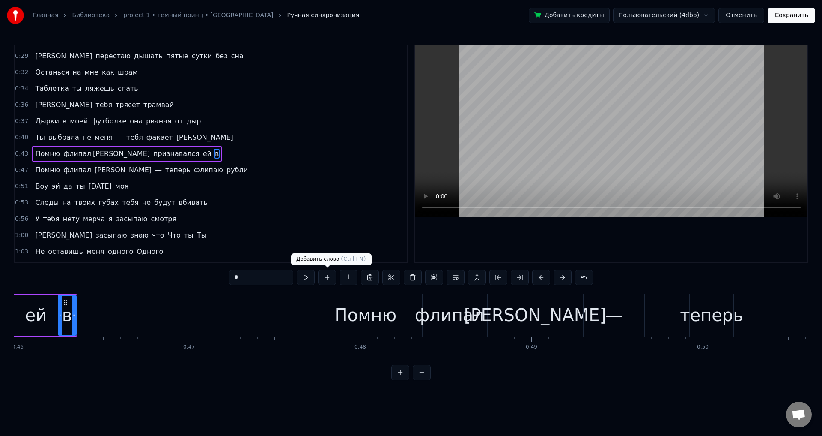
click at [323, 274] on button at bounding box center [327, 276] width 18 height 15
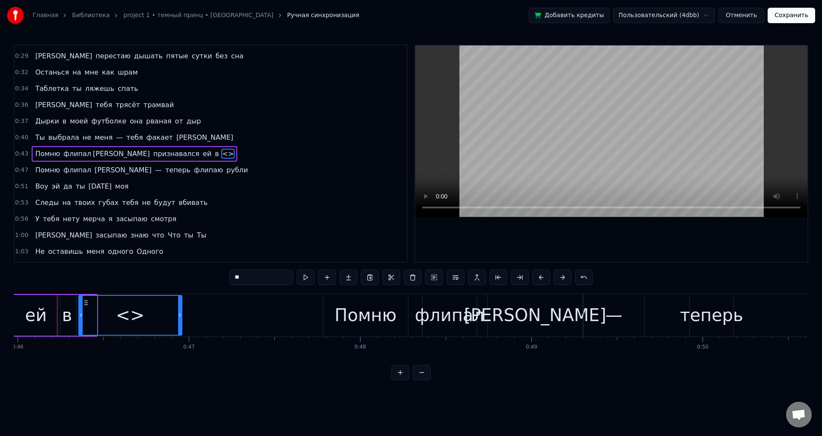
drag, startPoint x: 96, startPoint y: 316, endPoint x: 180, endPoint y: 315, distance: 84.0
click at [180, 315] on icon at bounding box center [179, 314] width 3 height 7
drag, startPoint x: 180, startPoint y: 315, endPoint x: 209, endPoint y: 317, distance: 29.2
click at [201, 317] on icon at bounding box center [198, 314] width 3 height 7
drag, startPoint x: 209, startPoint y: 317, endPoint x: 188, endPoint y: 318, distance: 21.4
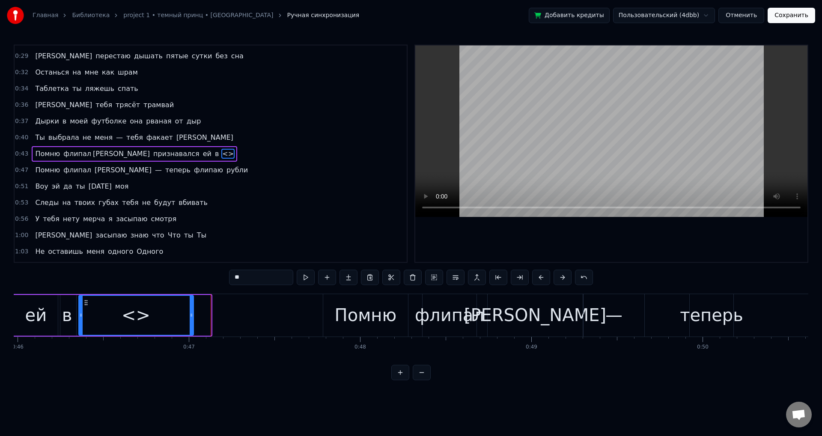
click at [190, 318] on icon at bounding box center [191, 314] width 3 height 7
click at [136, 321] on div "<>" at bounding box center [134, 315] width 29 height 26
click at [266, 281] on input "**" at bounding box center [261, 276] width 64 height 15
type input "*"
click at [369, 321] on div "Помню" at bounding box center [366, 315] width 62 height 26
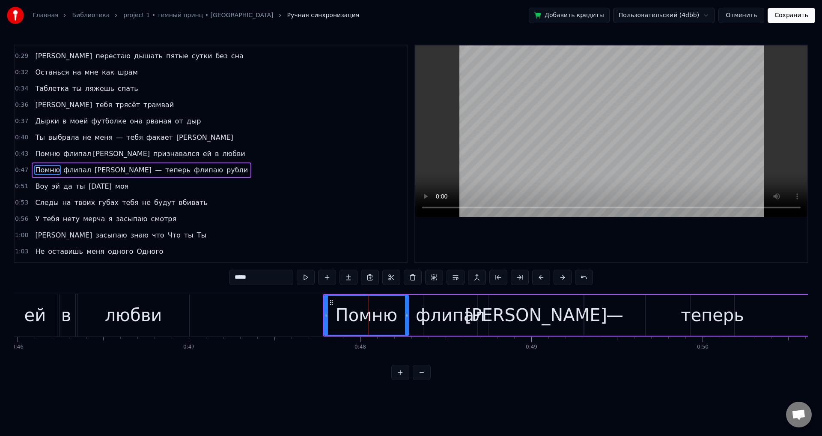
scroll to position [95, 0]
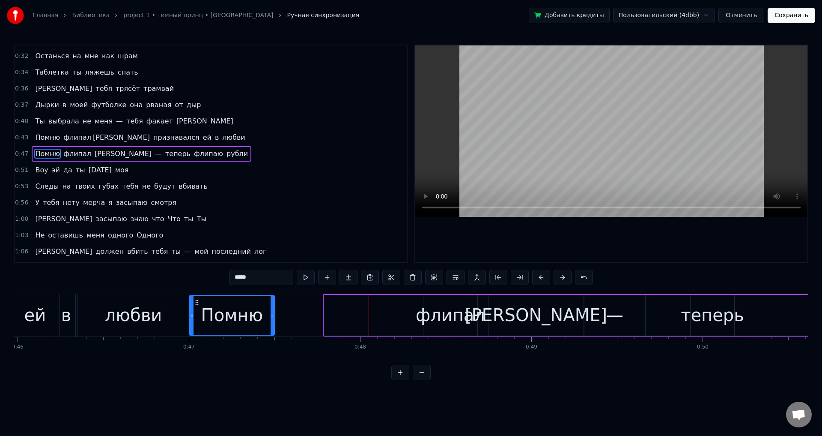
drag, startPoint x: 330, startPoint y: 304, endPoint x: 196, endPoint y: 298, distance: 134.7
click at [196, 298] on div "Помню" at bounding box center [232, 315] width 84 height 39
drag, startPoint x: 272, startPoint y: 313, endPoint x: 257, endPoint y: 315, distance: 15.9
click at [257, 315] on icon at bounding box center [257, 314] width 3 height 7
click at [251, 318] on div at bounding box center [252, 315] width 3 height 39
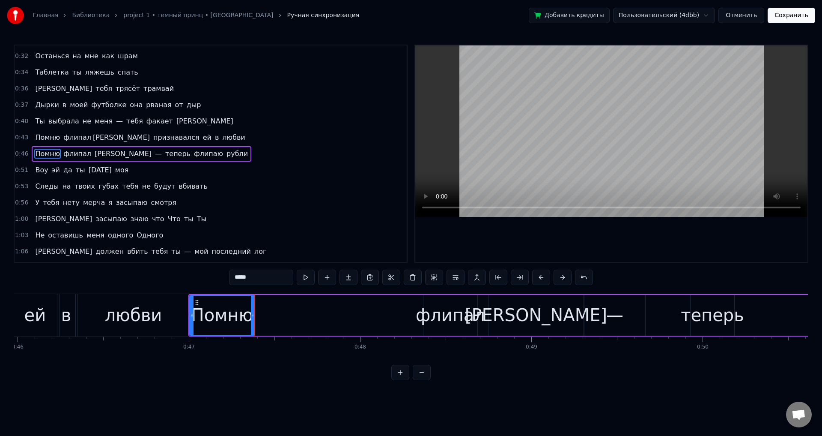
click at [445, 318] on div "флипал" at bounding box center [450, 315] width 69 height 26
type input "******"
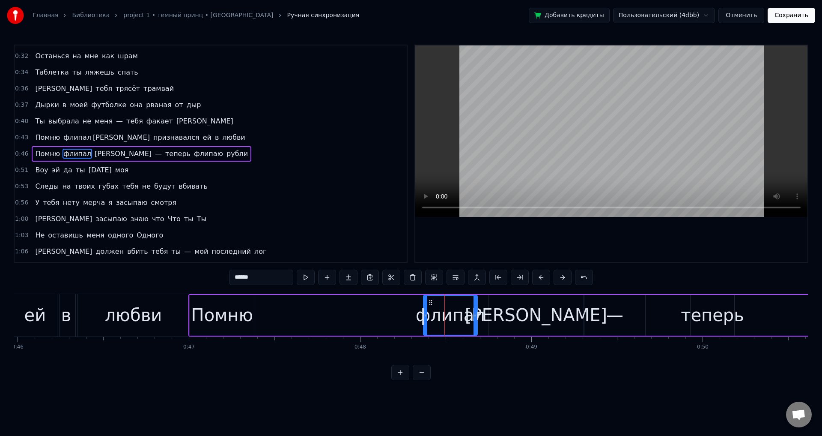
drag, startPoint x: 430, startPoint y: 300, endPoint x: 356, endPoint y: 302, distance: 75.0
click at [356, 302] on div "Помню флипал Солану — теперь флипаю рубли" at bounding box center [566, 315] width 756 height 42
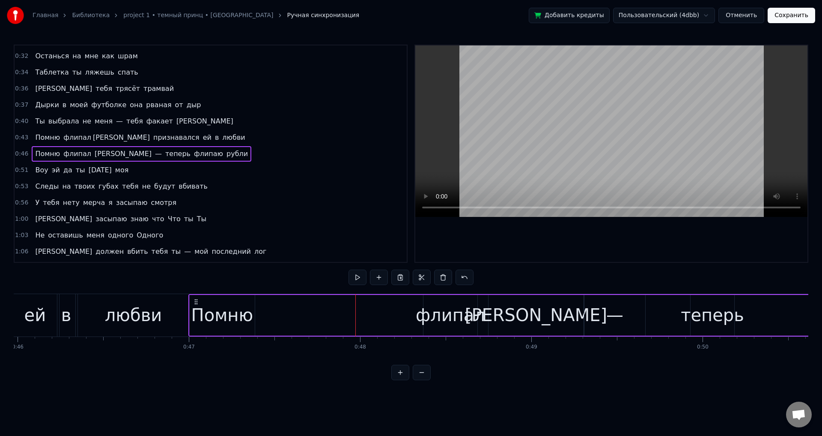
click at [439, 312] on div "флипал" at bounding box center [450, 315] width 69 height 26
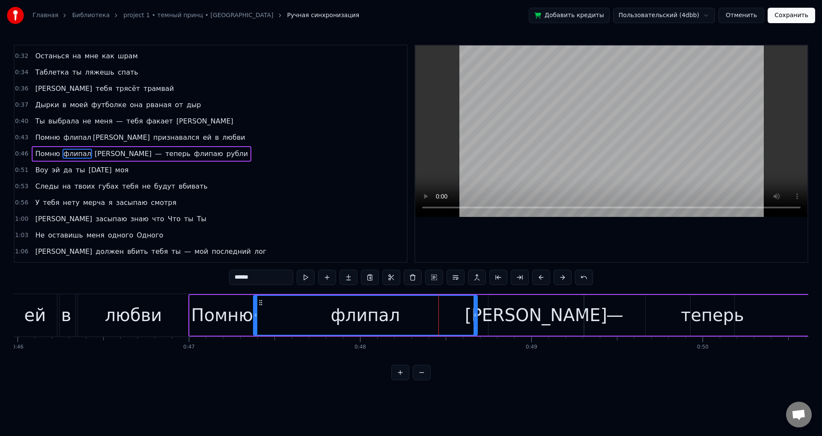
drag, startPoint x: 425, startPoint y: 314, endPoint x: 255, endPoint y: 312, distance: 170.1
click at [255, 312] on icon at bounding box center [255, 314] width 3 height 7
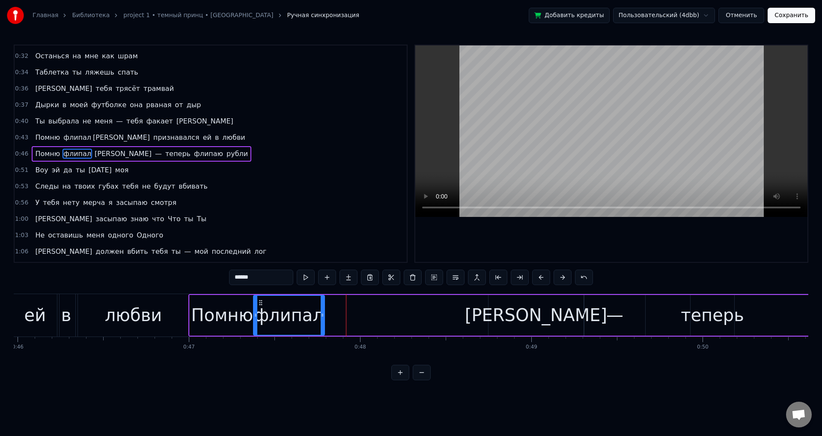
drag, startPoint x: 475, startPoint y: 319, endPoint x: 323, endPoint y: 318, distance: 152.9
click at [323, 318] on div at bounding box center [322, 315] width 3 height 39
drag, startPoint x: 322, startPoint y: 319, endPoint x: 297, endPoint y: 318, distance: 24.9
click at [297, 318] on div at bounding box center [298, 315] width 3 height 39
click at [542, 326] on div "[PERSON_NAME]" at bounding box center [536, 315] width 142 height 26
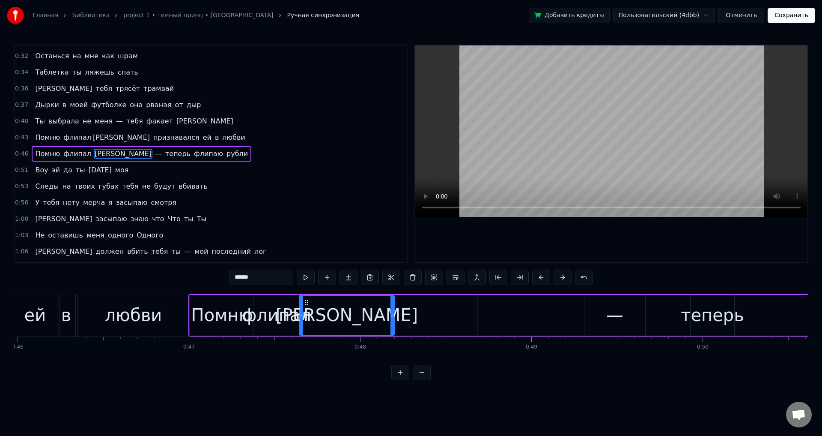
drag, startPoint x: 495, startPoint y: 300, endPoint x: 304, endPoint y: 297, distance: 191.1
click at [304, 297] on div "[PERSON_NAME]" at bounding box center [347, 315] width 94 height 39
click at [636, 317] on div "—" at bounding box center [615, 315] width 61 height 41
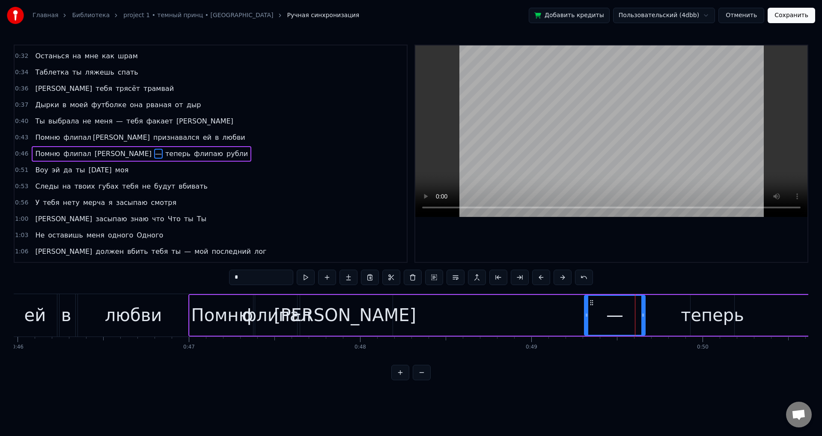
click at [377, 315] on div "[PERSON_NAME]" at bounding box center [345, 315] width 95 height 41
type input "******"
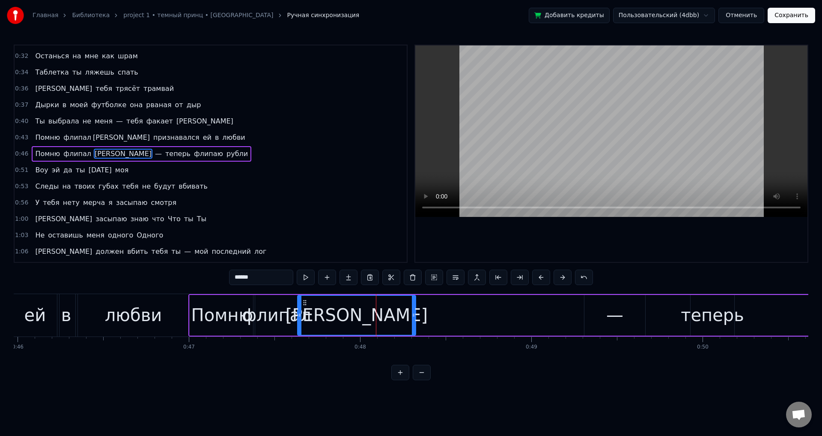
drag, startPoint x: 396, startPoint y: 315, endPoint x: 416, endPoint y: 313, distance: 20.2
click at [415, 313] on icon at bounding box center [413, 314] width 3 height 7
click at [648, 320] on div "Помню флипал Солану — теперь флипаю рубли" at bounding box center [566, 315] width 756 height 42
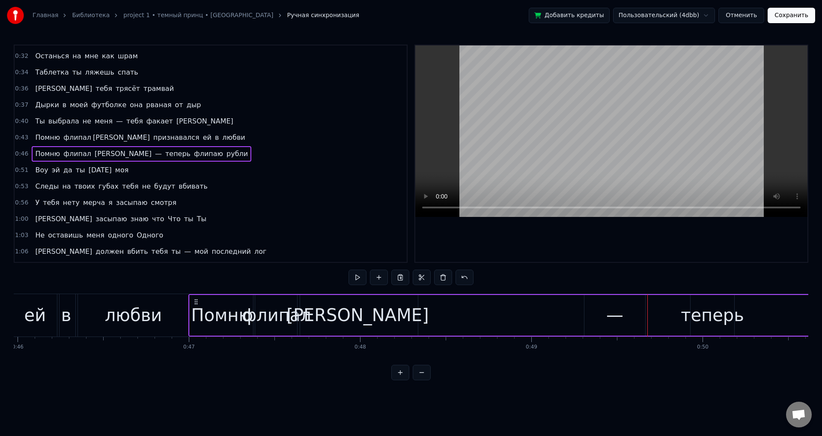
click at [627, 317] on div "—" at bounding box center [615, 315] width 61 height 41
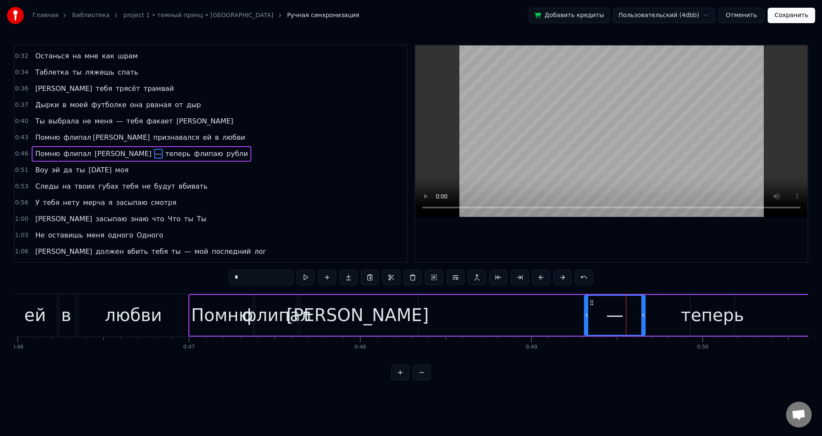
drag, startPoint x: 592, startPoint y: 303, endPoint x: 484, endPoint y: 304, distance: 108.8
click at [455, 304] on div "Помню флипал Солану — теперь флипаю рубли" at bounding box center [566, 315] width 756 height 42
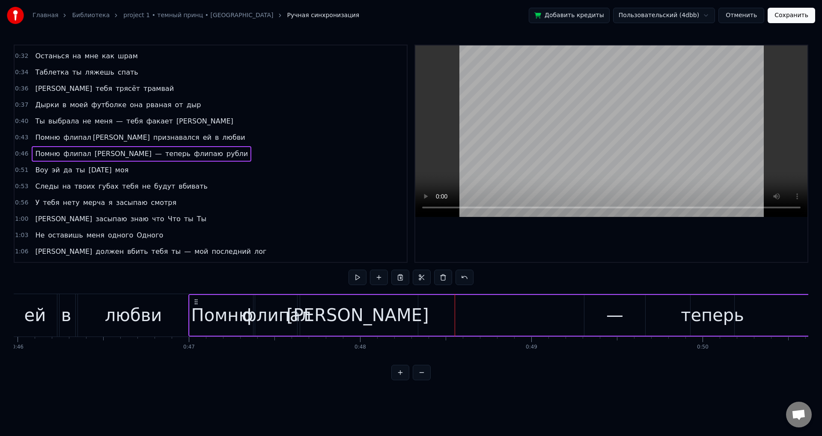
click at [598, 302] on div "—" at bounding box center [615, 315] width 61 height 41
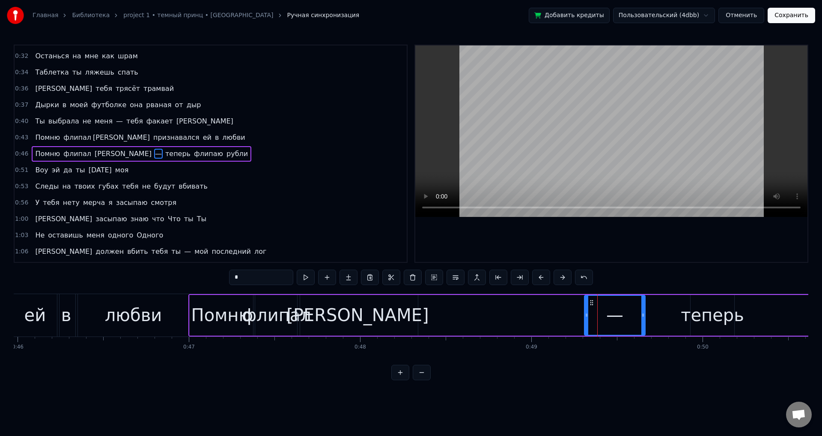
click at [586, 303] on div "—" at bounding box center [615, 315] width 60 height 39
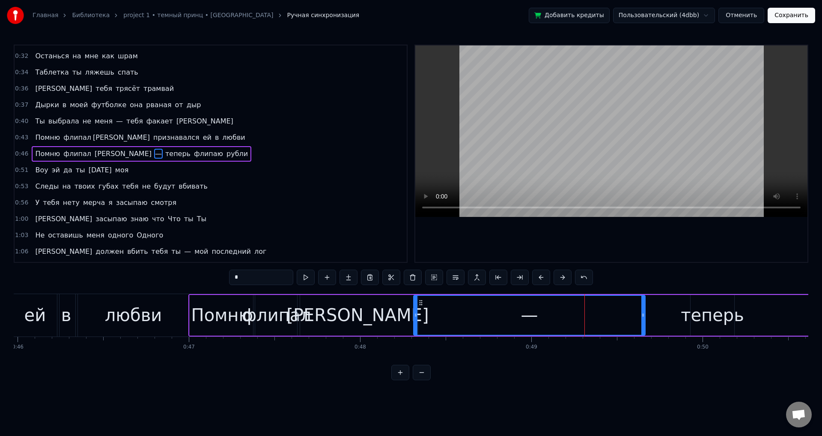
drag, startPoint x: 586, startPoint y: 307, endPoint x: 425, endPoint y: 305, distance: 160.6
click at [415, 303] on div at bounding box center [415, 315] width 3 height 39
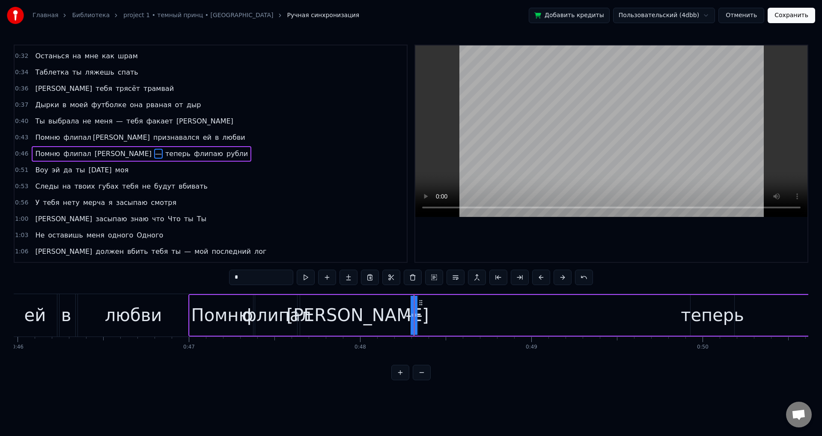
drag, startPoint x: 644, startPoint y: 320, endPoint x: 345, endPoint y: 309, distance: 298.8
click at [345, 309] on div "Помню флипал Солану — теперь флипаю рубли" at bounding box center [566, 315] width 756 height 42
click at [707, 311] on div "теперь" at bounding box center [712, 315] width 63 height 26
drag, startPoint x: 696, startPoint y: 304, endPoint x: 639, endPoint y: 305, distance: 57.8
click at [639, 305] on div "Помню флипал Солану — теперь флипаю рубли" at bounding box center [566, 315] width 756 height 42
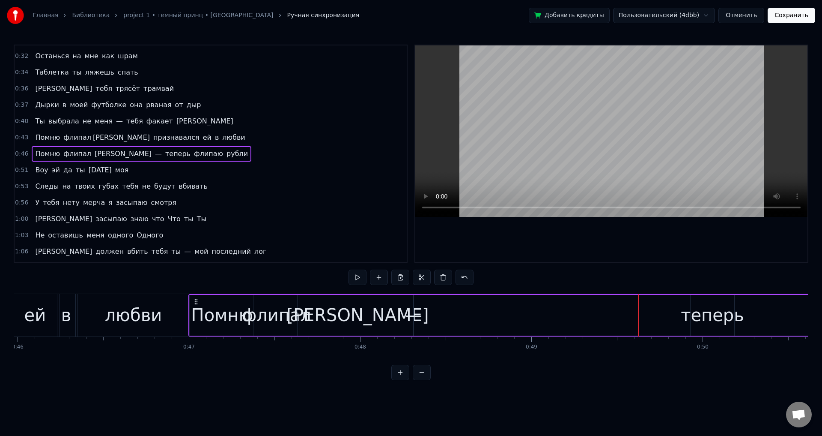
click at [693, 317] on div "теперь" at bounding box center [712, 315] width 63 height 26
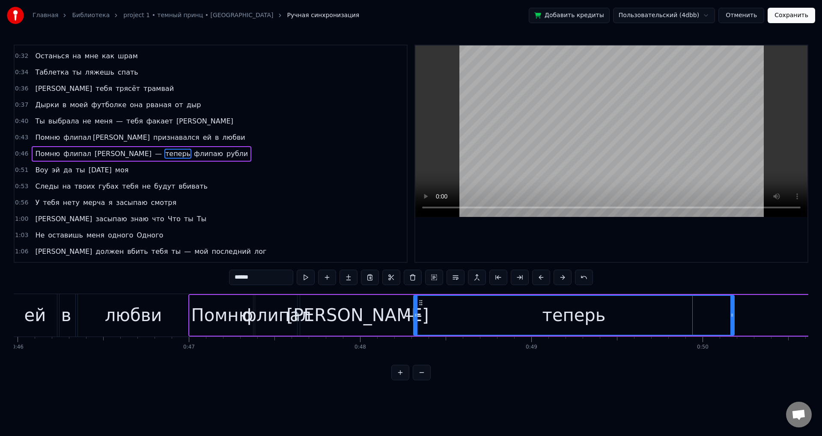
drag, startPoint x: 693, startPoint y: 320, endPoint x: 415, endPoint y: 317, distance: 277.6
click at [415, 317] on div at bounding box center [415, 315] width 3 height 39
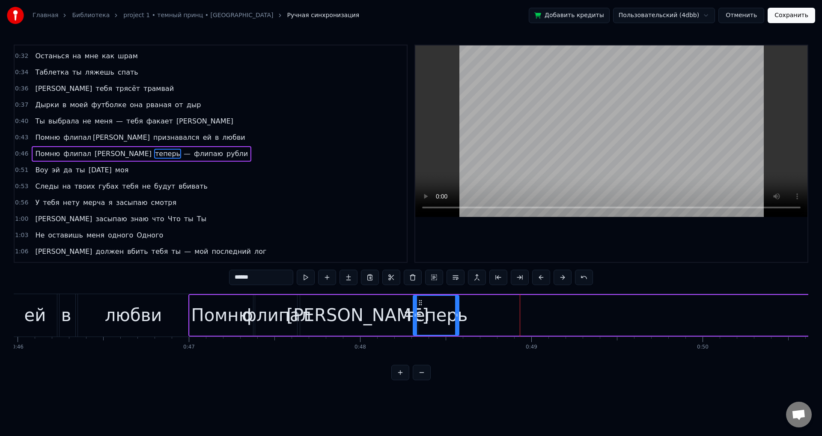
drag, startPoint x: 733, startPoint y: 318, endPoint x: 455, endPoint y: 312, distance: 278.5
click at [456, 312] on div at bounding box center [456, 315] width 3 height 39
drag, startPoint x: 456, startPoint y: 319, endPoint x: 464, endPoint y: 319, distance: 8.6
click at [464, 319] on div at bounding box center [462, 315] width 3 height 39
drag, startPoint x: 465, startPoint y: 319, endPoint x: 470, endPoint y: 320, distance: 5.6
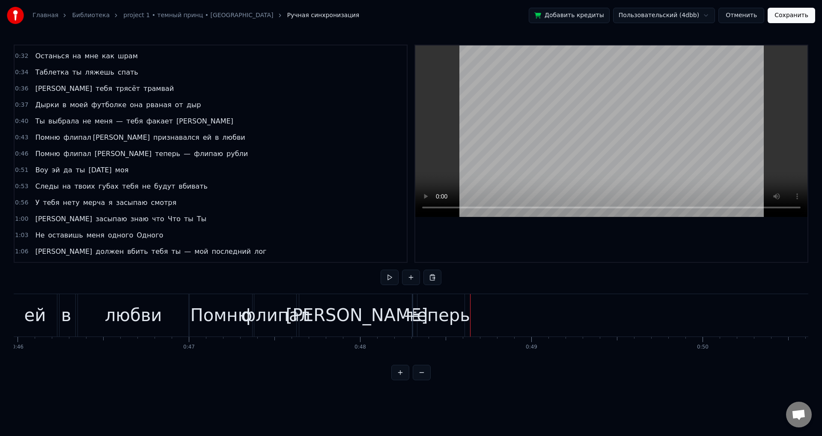
click at [463, 317] on div "теперь" at bounding box center [438, 315] width 63 height 26
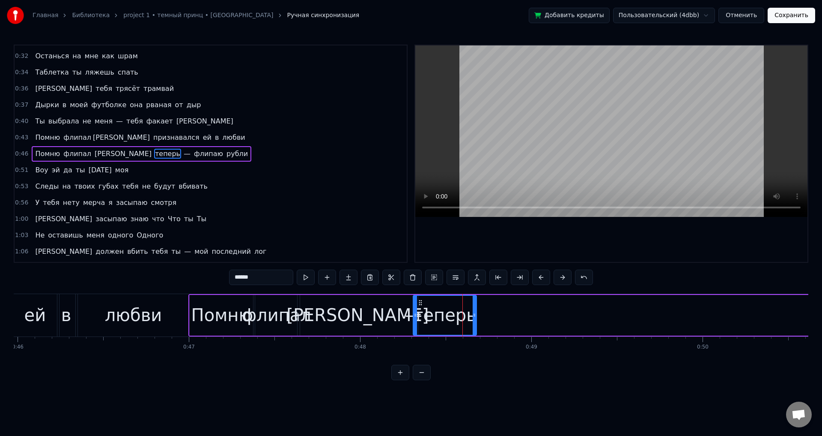
drag, startPoint x: 463, startPoint y: 315, endPoint x: 474, endPoint y: 315, distance: 11.1
click at [474, 315] on icon at bounding box center [474, 314] width 3 height 7
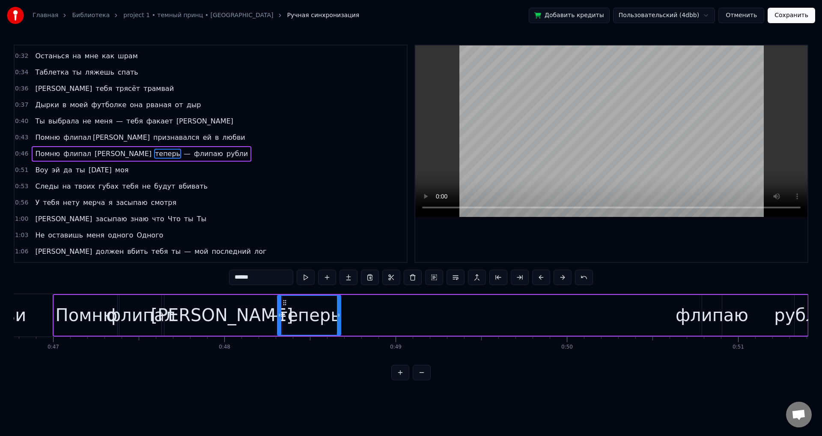
scroll to position [0, 8034]
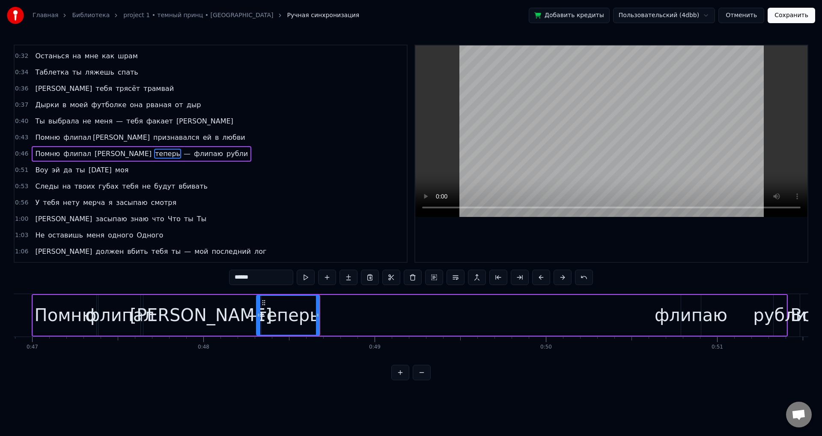
click at [684, 313] on div "флипаю" at bounding box center [691, 315] width 73 height 26
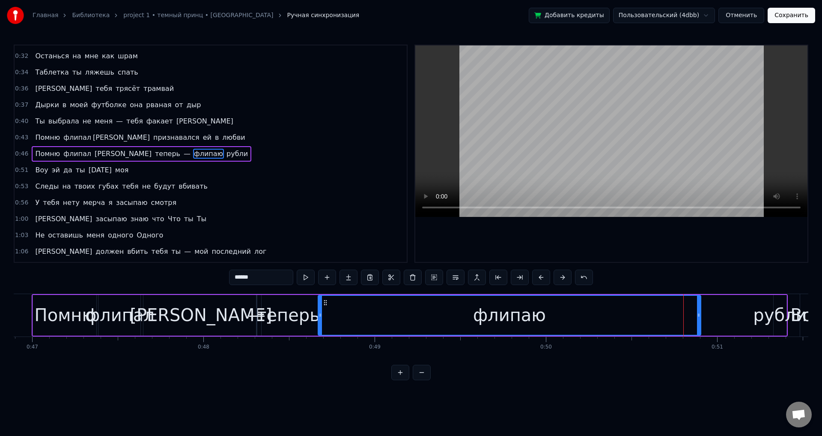
drag, startPoint x: 683, startPoint y: 317, endPoint x: 319, endPoint y: 325, distance: 363.7
click at [319, 325] on div at bounding box center [320, 315] width 3 height 39
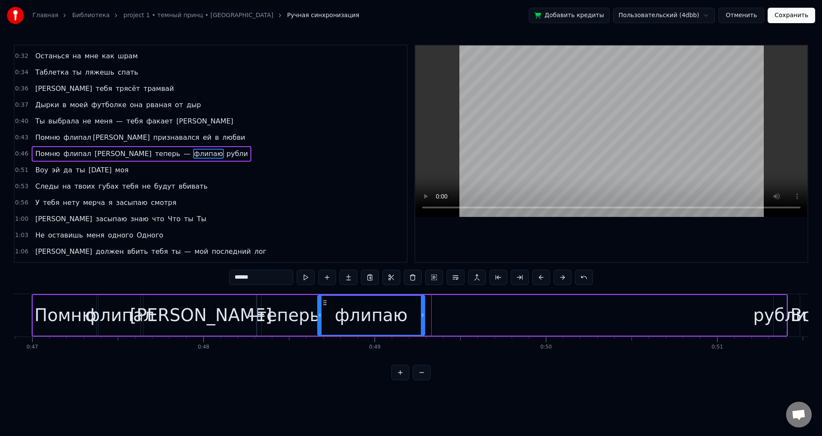
drag, startPoint x: 700, startPoint y: 318, endPoint x: 424, endPoint y: 312, distance: 276.4
click at [424, 312] on div at bounding box center [422, 315] width 3 height 39
drag, startPoint x: 423, startPoint y: 318, endPoint x: 415, endPoint y: 317, distance: 7.8
click at [415, 317] on div at bounding box center [416, 315] width 3 height 39
click at [772, 318] on div "рубли" at bounding box center [780, 315] width 54 height 26
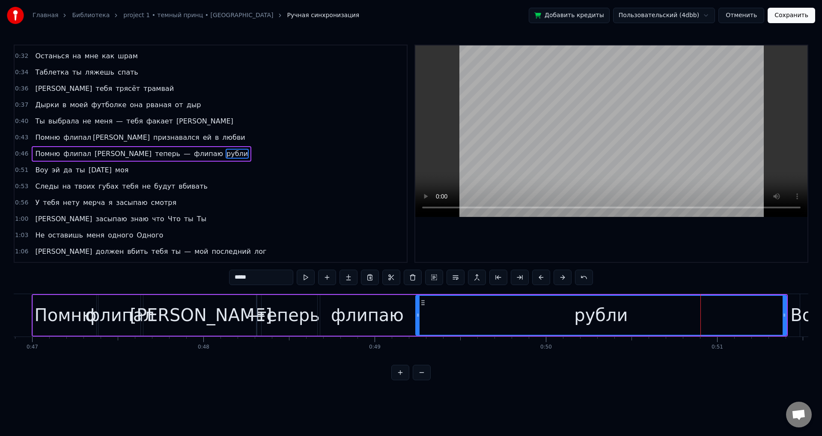
drag, startPoint x: 774, startPoint y: 318, endPoint x: 416, endPoint y: 308, distance: 358.2
click at [416, 308] on div at bounding box center [417, 315] width 3 height 39
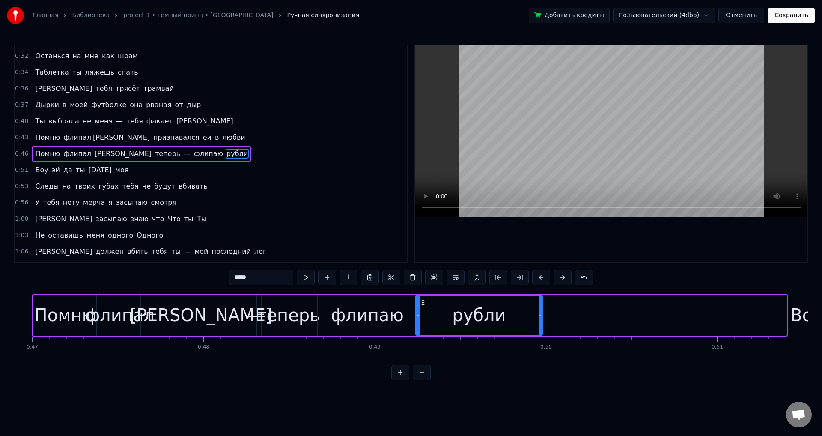
drag, startPoint x: 785, startPoint y: 319, endPoint x: 541, endPoint y: 324, distance: 244.6
click at [541, 324] on div at bounding box center [540, 315] width 3 height 39
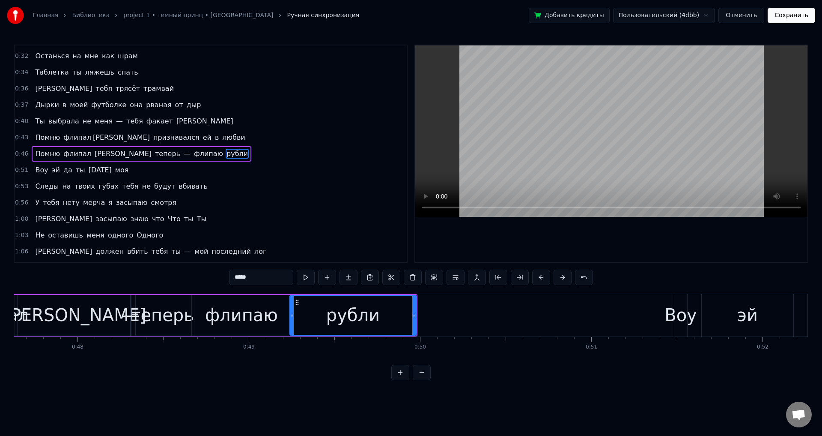
scroll to position [0, 8213]
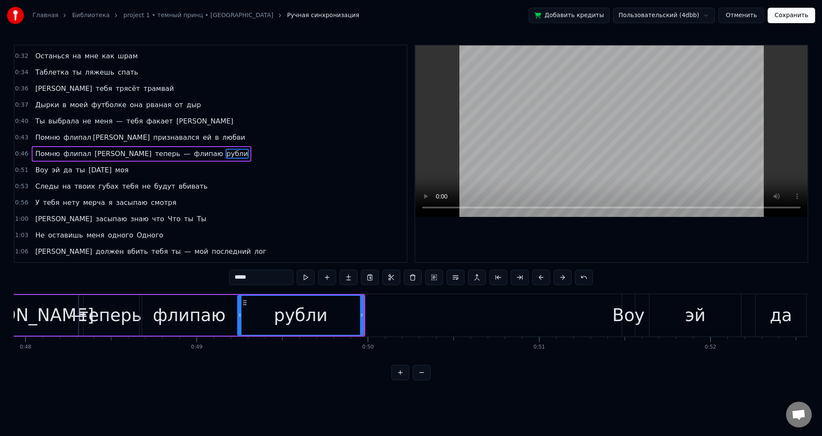
click at [625, 305] on div "Воу" at bounding box center [629, 315] width 33 height 26
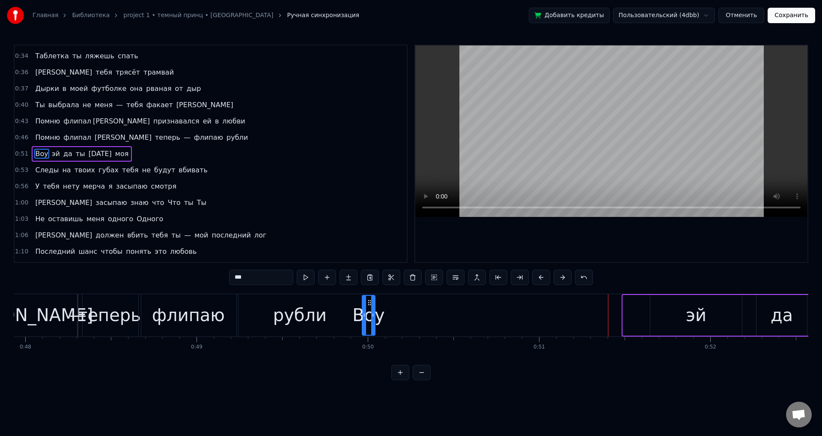
drag, startPoint x: 630, startPoint y: 301, endPoint x: 369, endPoint y: 306, distance: 260.9
click at [369, 306] on div "Воу" at bounding box center [369, 315] width 12 height 39
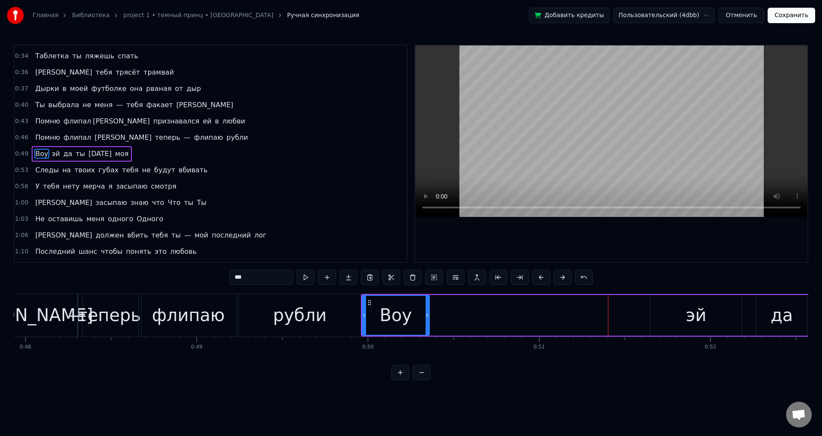
drag, startPoint x: 374, startPoint y: 314, endPoint x: 429, endPoint y: 315, distance: 54.8
click at [429, 315] on icon at bounding box center [427, 314] width 3 height 7
drag, startPoint x: 429, startPoint y: 315, endPoint x: 490, endPoint y: 311, distance: 60.5
click at [490, 311] on icon at bounding box center [488, 314] width 3 height 7
drag, startPoint x: 490, startPoint y: 311, endPoint x: 519, endPoint y: 311, distance: 29.1
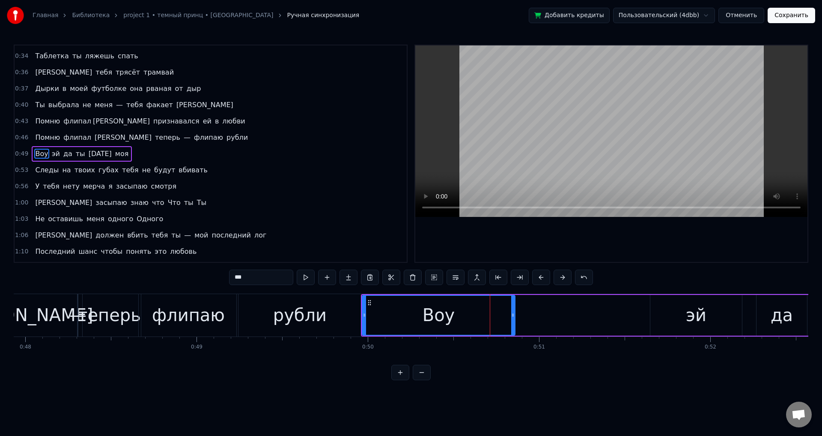
click at [515, 311] on div at bounding box center [512, 315] width 3 height 39
drag, startPoint x: 514, startPoint y: 312, endPoint x: 494, endPoint y: 313, distance: 20.2
click at [495, 313] on icon at bounding box center [496, 314] width 3 height 7
click at [719, 317] on div "эй" at bounding box center [697, 315] width 92 height 41
type input "**"
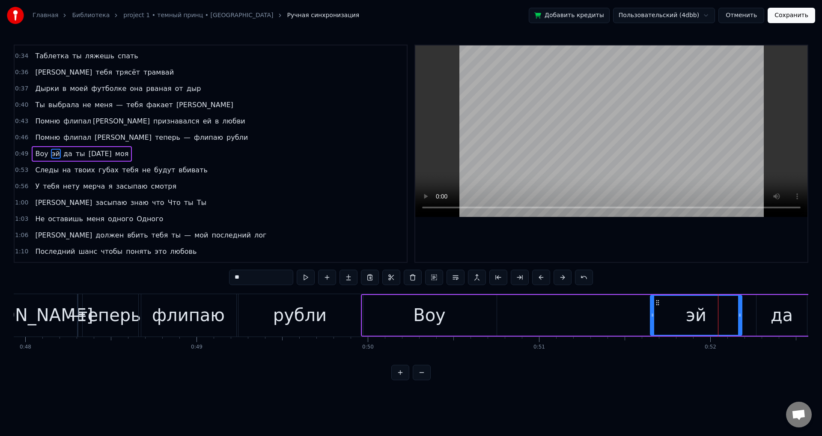
drag, startPoint x: 657, startPoint y: 302, endPoint x: 604, endPoint y: 303, distance: 53.1
click at [560, 303] on div "Воу эй да ты сегодня моя" at bounding box center [686, 315] width 650 height 42
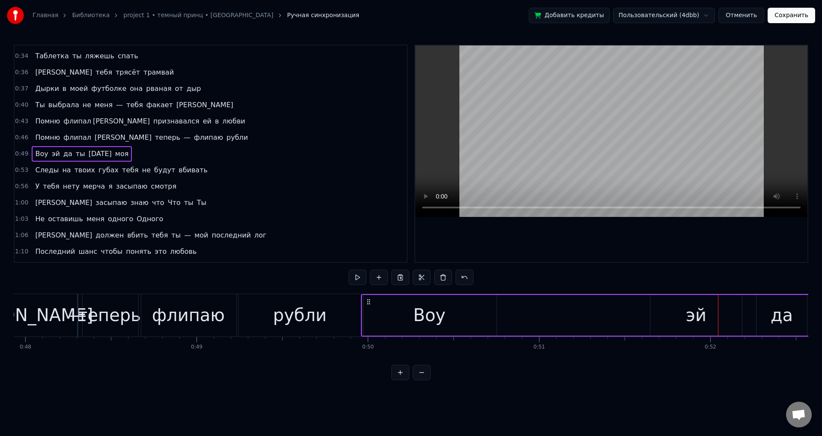
click at [682, 309] on div "эй" at bounding box center [697, 315] width 92 height 41
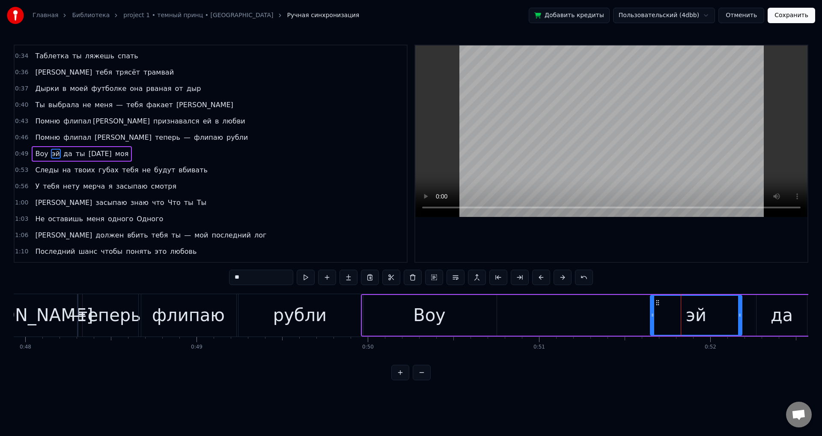
click at [658, 302] on icon at bounding box center [658, 302] width 7 height 7
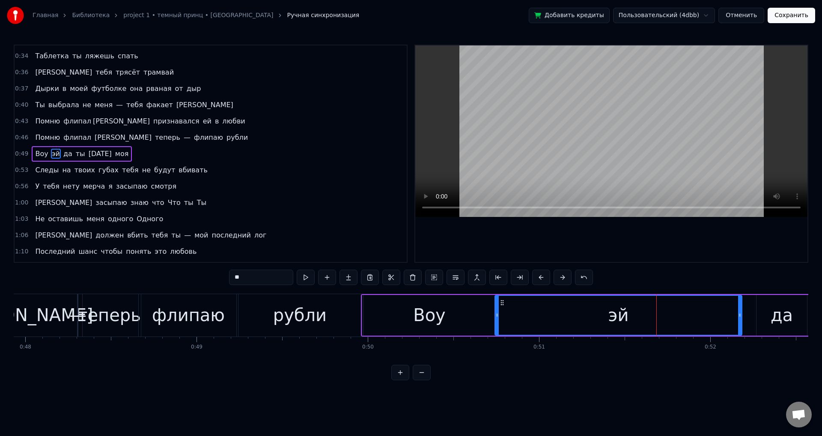
drag, startPoint x: 653, startPoint y: 311, endPoint x: 497, endPoint y: 316, distance: 155.6
click at [497, 316] on div at bounding box center [497, 315] width 3 height 39
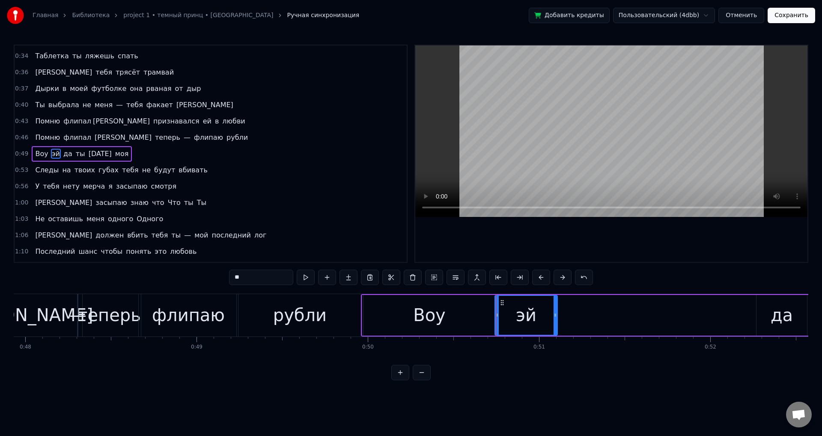
drag, startPoint x: 741, startPoint y: 326, endPoint x: 556, endPoint y: 331, distance: 184.7
click at [556, 331] on div at bounding box center [555, 315] width 3 height 39
click at [785, 320] on div "да" at bounding box center [782, 315] width 22 height 26
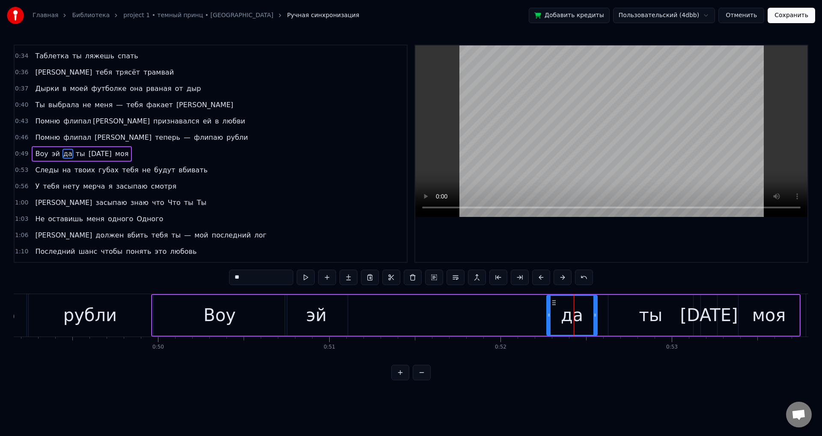
scroll to position [0, 8391]
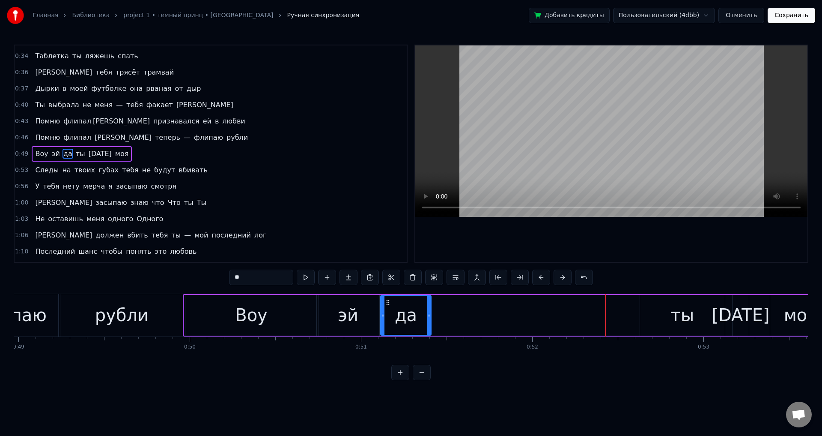
drag, startPoint x: 586, startPoint y: 302, endPoint x: 386, endPoint y: 299, distance: 200.1
click at [386, 299] on icon at bounding box center [388, 302] width 7 height 7
drag, startPoint x: 427, startPoint y: 320, endPoint x: 441, endPoint y: 318, distance: 13.8
click at [439, 318] on div at bounding box center [437, 315] width 3 height 39
drag, startPoint x: 441, startPoint y: 318, endPoint x: 505, endPoint y: 314, distance: 63.9
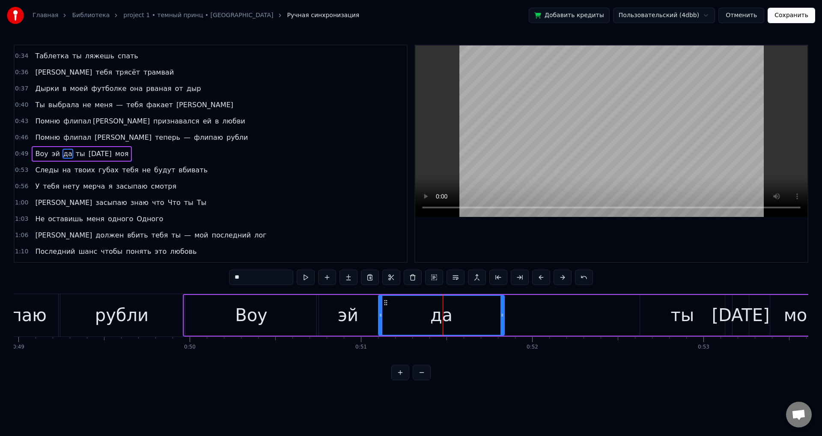
click at [504, 314] on div at bounding box center [502, 315] width 3 height 39
drag, startPoint x: 499, startPoint y: 321, endPoint x: 445, endPoint y: 322, distance: 54.0
click at [449, 322] on div at bounding box center [450, 315] width 3 height 39
click at [704, 321] on div "ты" at bounding box center [682, 315] width 85 height 41
type input "**"
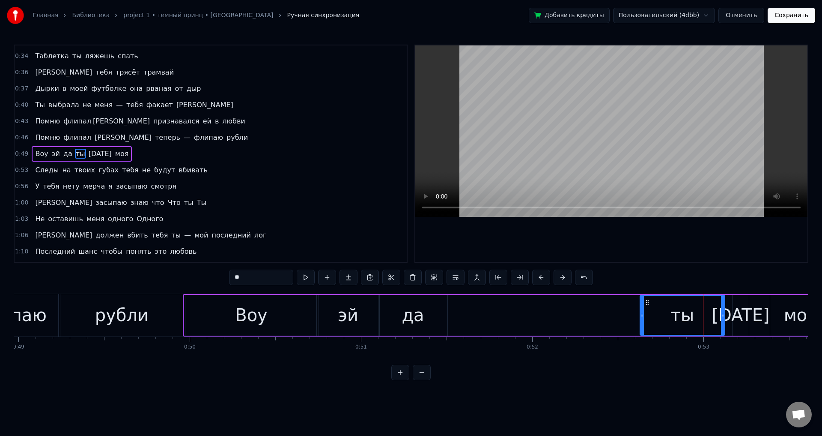
drag, startPoint x: 646, startPoint y: 299, endPoint x: 531, endPoint y: 306, distance: 114.5
click at [515, 305] on div "Воу эй да ты сегодня моя" at bounding box center [508, 315] width 650 height 42
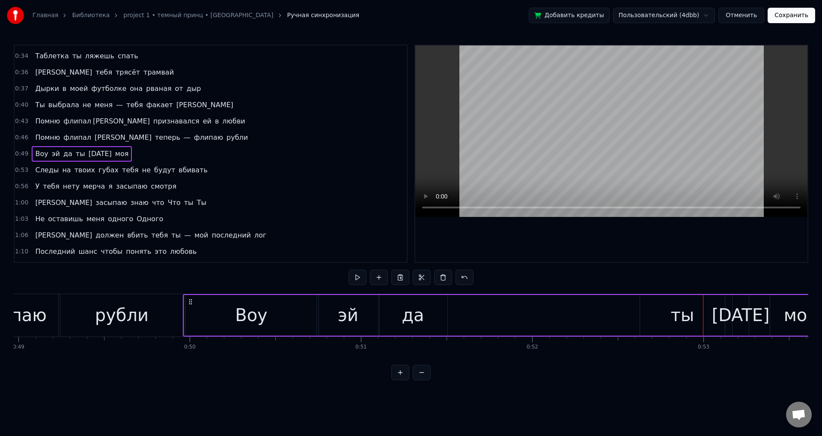
click at [671, 321] on div "ты" at bounding box center [682, 315] width 85 height 41
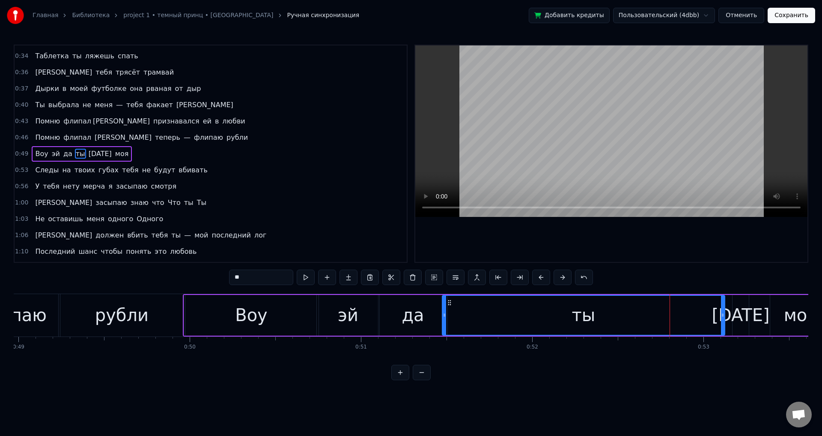
drag, startPoint x: 643, startPoint y: 321, endPoint x: 445, endPoint y: 320, distance: 197.9
click at [445, 320] on div at bounding box center [444, 315] width 3 height 39
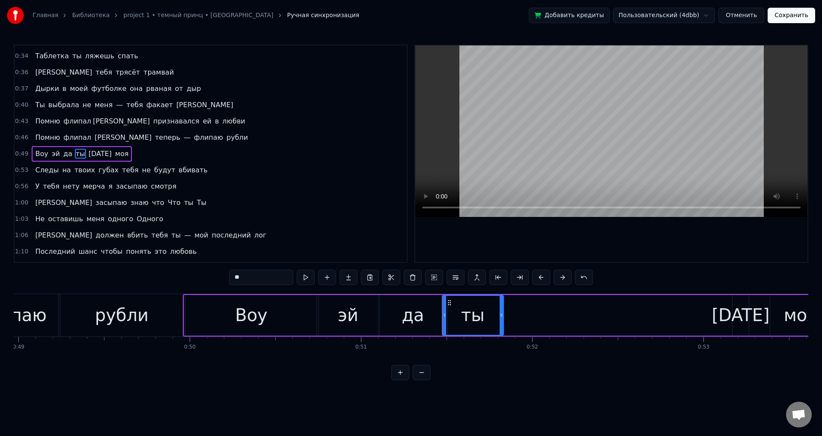
drag, startPoint x: 722, startPoint y: 323, endPoint x: 502, endPoint y: 321, distance: 220.6
click at [502, 321] on div at bounding box center [501, 315] width 3 height 39
drag, startPoint x: 500, startPoint y: 324, endPoint x: 496, endPoint y: 325, distance: 4.7
click at [500, 325] on div at bounding box center [501, 315] width 3 height 39
drag, startPoint x: 496, startPoint y: 325, endPoint x: 459, endPoint y: 326, distance: 36.9
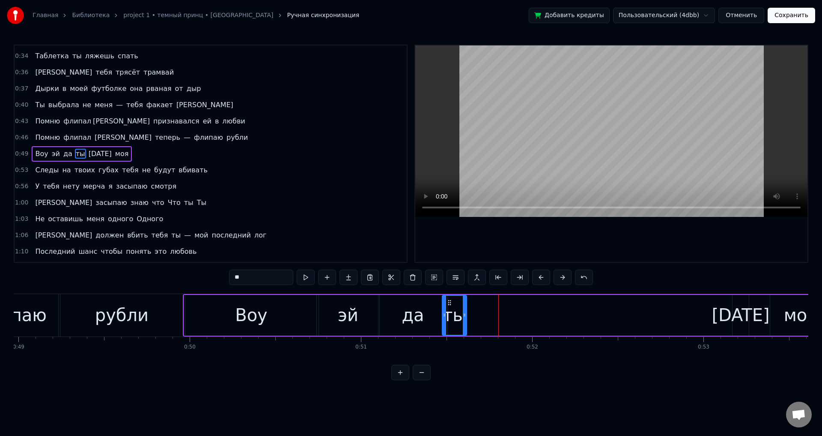
click at [463, 326] on div at bounding box center [464, 315] width 3 height 39
click at [461, 326] on div at bounding box center [461, 315] width 3 height 39
click at [740, 318] on div "сегодня" at bounding box center [741, 315] width 58 height 26
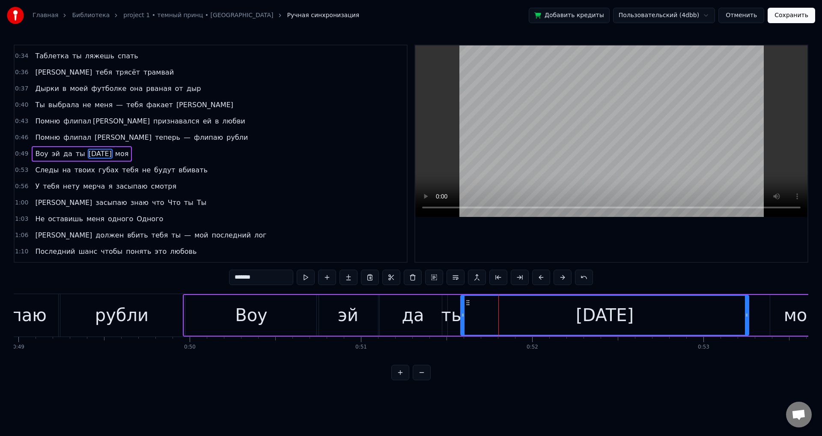
drag, startPoint x: 734, startPoint y: 318, endPoint x: 461, endPoint y: 318, distance: 272.4
click at [461, 318] on icon at bounding box center [462, 314] width 3 height 7
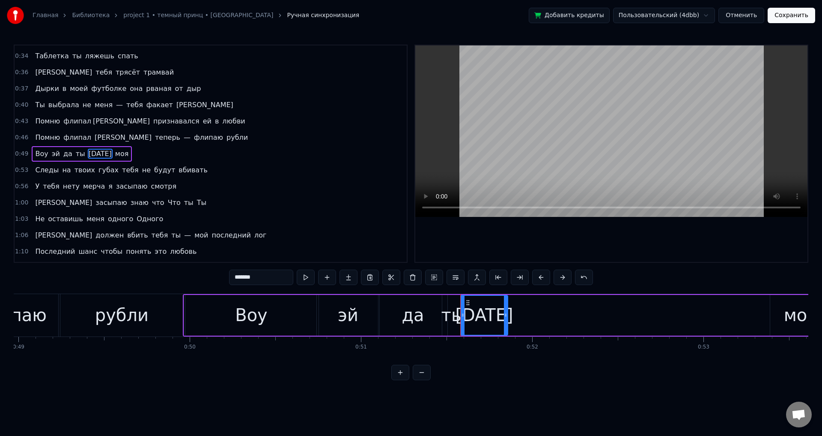
drag, startPoint x: 738, startPoint y: 318, endPoint x: 502, endPoint y: 316, distance: 235.2
click at [504, 316] on icon at bounding box center [505, 314] width 3 height 7
drag, startPoint x: 502, startPoint y: 319, endPoint x: 511, endPoint y: 317, distance: 9.6
click at [504, 317] on div at bounding box center [501, 315] width 3 height 39
drag, startPoint x: 513, startPoint y: 319, endPoint x: 542, endPoint y: 318, distance: 29.2
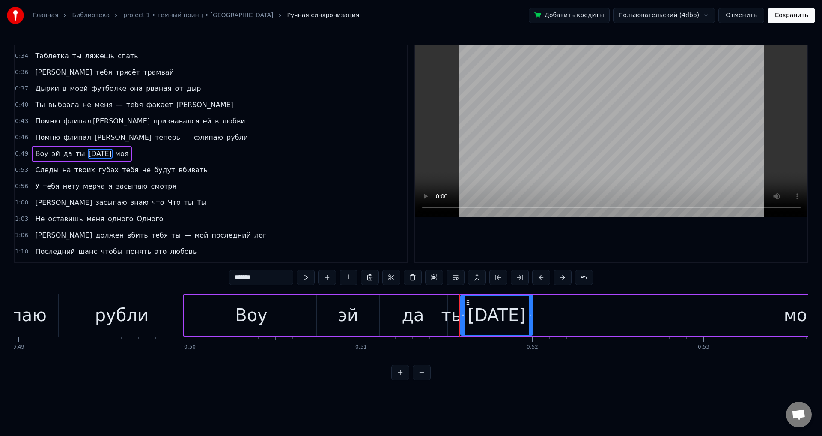
click at [532, 318] on div at bounding box center [530, 315] width 3 height 39
drag, startPoint x: 539, startPoint y: 318, endPoint x: 571, endPoint y: 313, distance: 31.6
click at [564, 314] on icon at bounding box center [561, 314] width 3 height 7
drag, startPoint x: 565, startPoint y: 314, endPoint x: 573, endPoint y: 314, distance: 7.7
click at [573, 314] on icon at bounding box center [571, 314] width 3 height 7
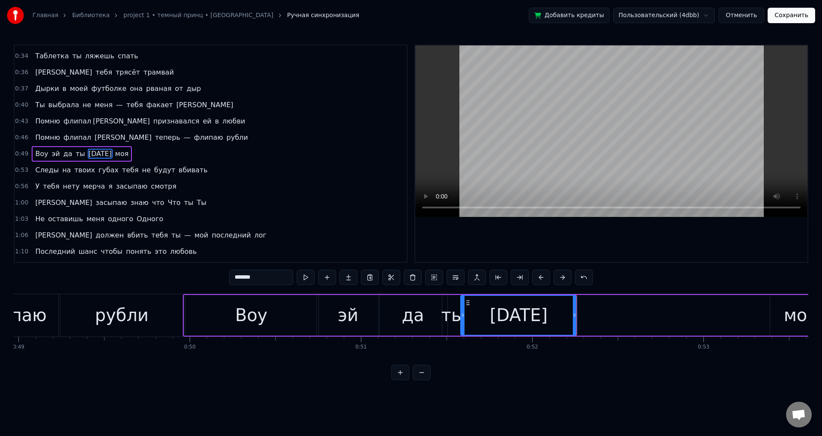
click at [793, 327] on div "моя" at bounding box center [801, 315] width 34 height 26
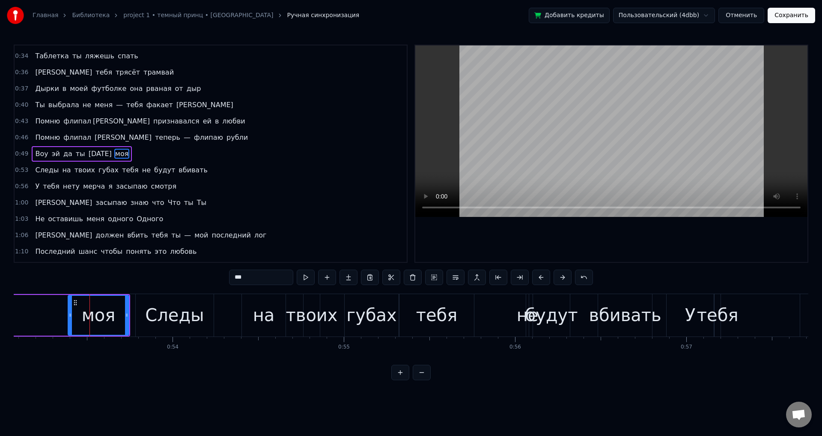
scroll to position [0, 9126]
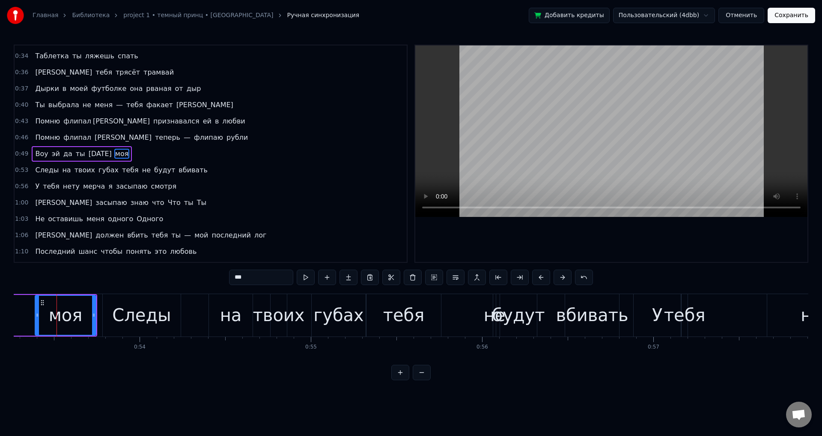
drag, startPoint x: 411, startPoint y: 365, endPoint x: 391, endPoint y: 363, distance: 20.2
click at [391, 363] on div "0:12 Дырки в моей футболке она рваная от пуль 0:16 Дырки внутри него стреляю не…" at bounding box center [411, 212] width 795 height 335
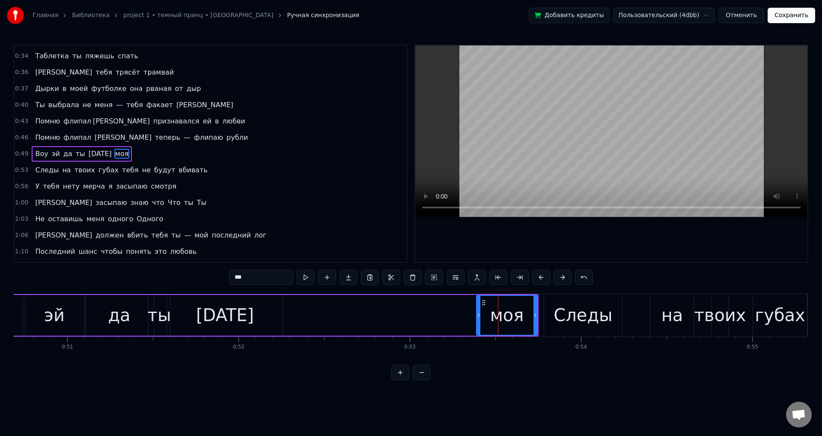
scroll to position [0, 8664]
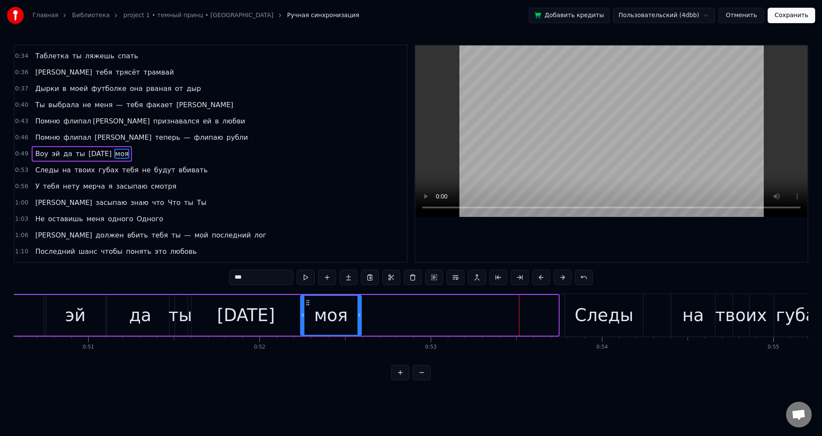
drag, startPoint x: 505, startPoint y: 301, endPoint x: 308, endPoint y: 290, distance: 197.4
click at [308, 290] on div "0:12 Дырки в моей футболке она рваная от пуль 0:16 Дырки внутри него стреляю не…" at bounding box center [411, 212] width 795 height 335
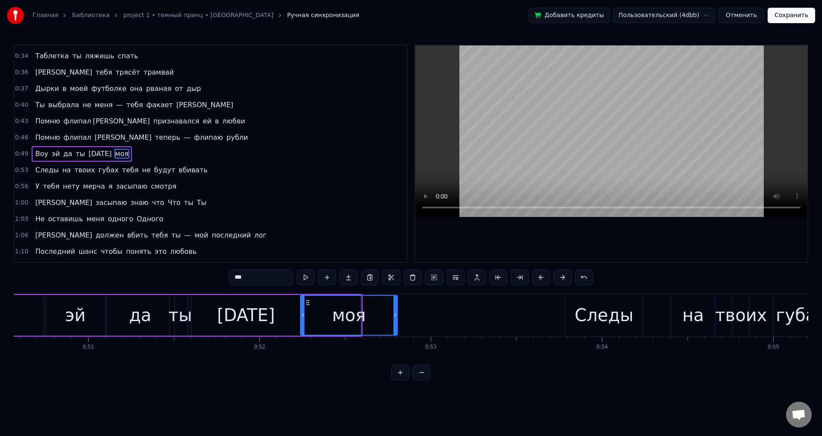
drag, startPoint x: 360, startPoint y: 314, endPoint x: 410, endPoint y: 311, distance: 50.2
click at [397, 311] on div at bounding box center [395, 315] width 3 height 39
click at [607, 322] on div "Следы" at bounding box center [604, 315] width 59 height 26
type input "*****"
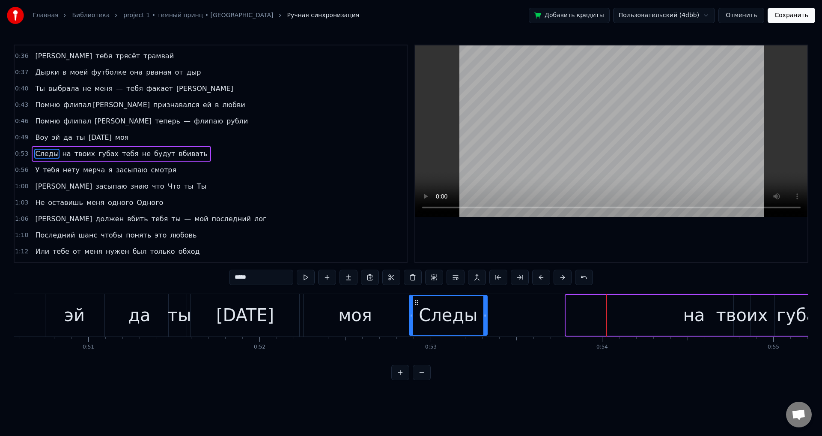
drag, startPoint x: 573, startPoint y: 300, endPoint x: 415, endPoint y: 302, distance: 158.1
click at [415, 302] on icon at bounding box center [416, 302] width 7 height 7
drag, startPoint x: 414, startPoint y: 302, endPoint x: 431, endPoint y: 299, distance: 17.3
click at [433, 299] on div "Следы" at bounding box center [447, 315] width 77 height 39
drag, startPoint x: 416, startPoint y: 301, endPoint x: 471, endPoint y: 311, distance: 56.1
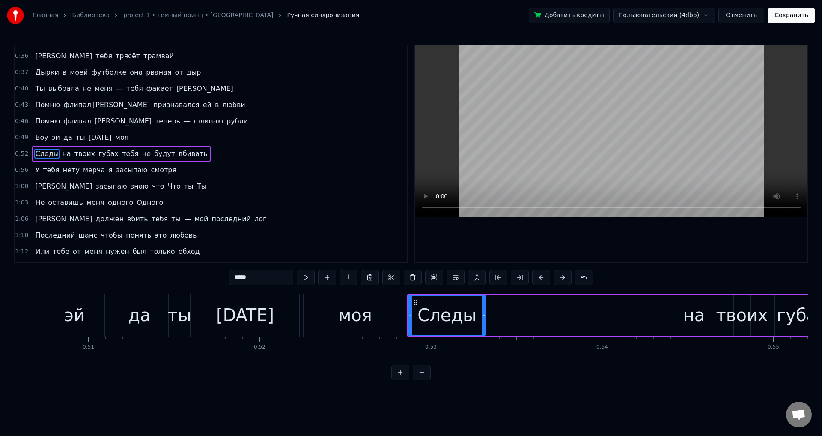
click at [431, 300] on div "Следы" at bounding box center [447, 315] width 77 height 39
drag, startPoint x: 485, startPoint y: 314, endPoint x: 477, endPoint y: 314, distance: 8.1
click at [489, 314] on icon at bounding box center [486, 314] width 3 height 7
drag, startPoint x: 410, startPoint y: 312, endPoint x: 427, endPoint y: 312, distance: 16.7
click at [427, 312] on icon at bounding box center [426, 314] width 3 height 7
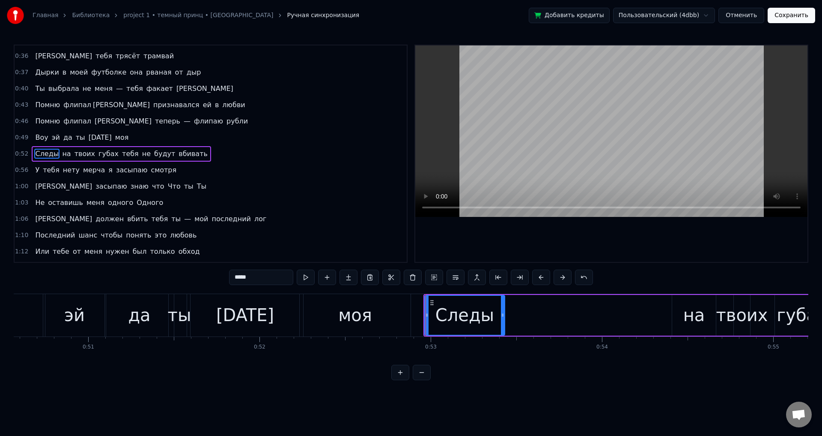
click at [431, 302] on circle at bounding box center [431, 302] width 0 height 0
drag, startPoint x: 432, startPoint y: 304, endPoint x: 402, endPoint y: 305, distance: 30.0
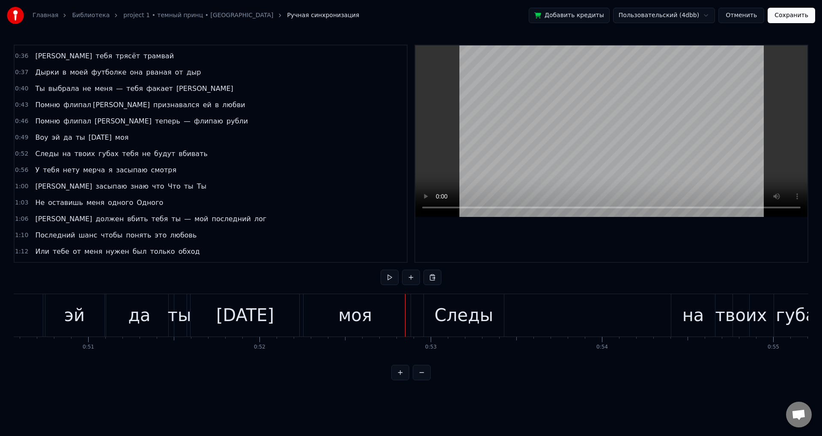
click at [444, 318] on div "Следы" at bounding box center [464, 315] width 59 height 26
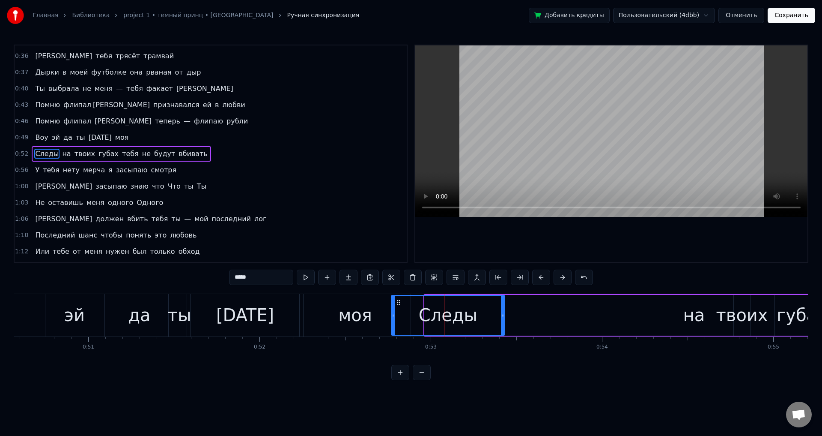
drag, startPoint x: 427, startPoint y: 320, endPoint x: 371, endPoint y: 321, distance: 56.1
click at [392, 321] on div at bounding box center [393, 315] width 3 height 39
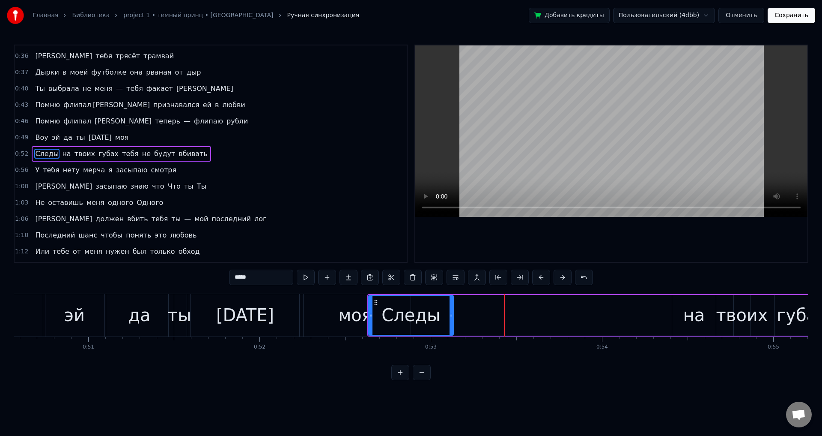
drag, startPoint x: 502, startPoint y: 325, endPoint x: 451, endPoint y: 327, distance: 51.4
click at [451, 327] on div at bounding box center [451, 315] width 3 height 39
drag, startPoint x: 371, startPoint y: 323, endPoint x: 386, endPoint y: 324, distance: 15.4
click at [374, 324] on div at bounding box center [371, 315] width 3 height 39
click at [698, 318] on div "на" at bounding box center [695, 315] width 22 height 26
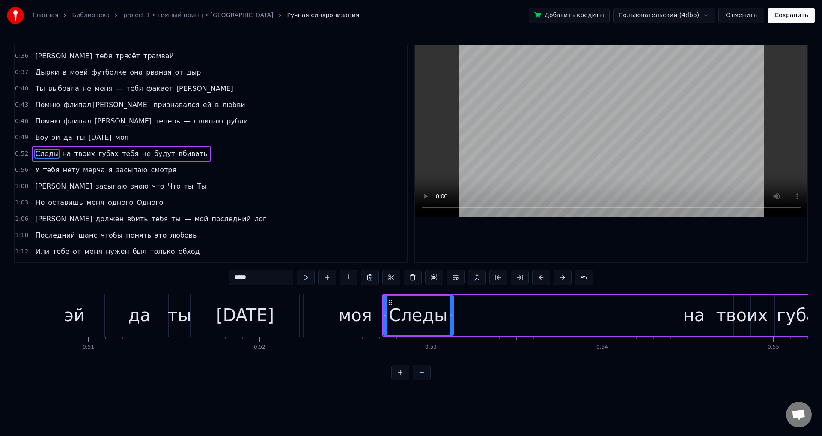
type input "**"
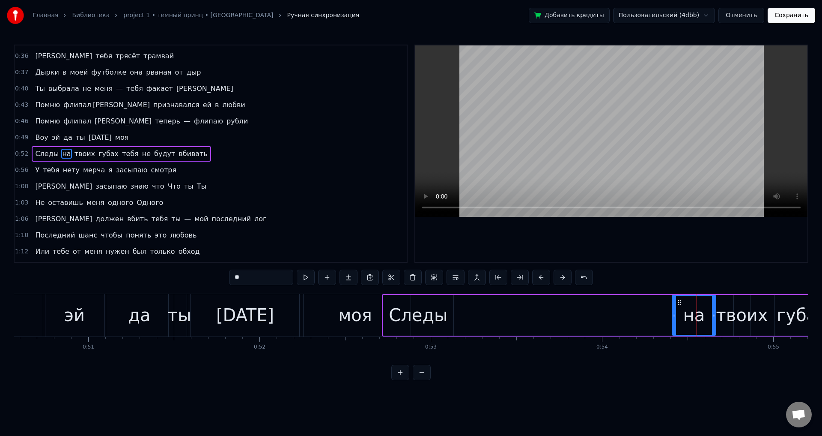
drag, startPoint x: 680, startPoint y: 304, endPoint x: 463, endPoint y: 295, distance: 217.4
click at [463, 295] on div "Следы на твоих губах тебя не будут вбивать" at bounding box center [733, 315] width 702 height 42
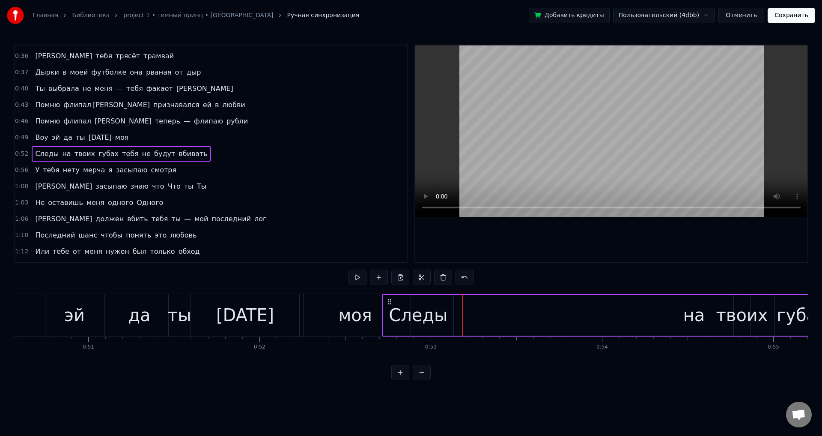
click at [687, 317] on div "на" at bounding box center [695, 315] width 22 height 26
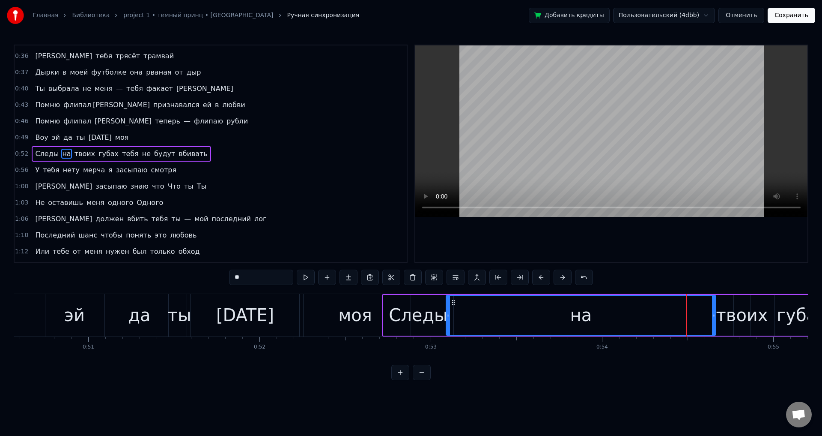
drag, startPoint x: 674, startPoint y: 319, endPoint x: 448, endPoint y: 309, distance: 226.0
click at [448, 309] on div at bounding box center [448, 315] width 3 height 39
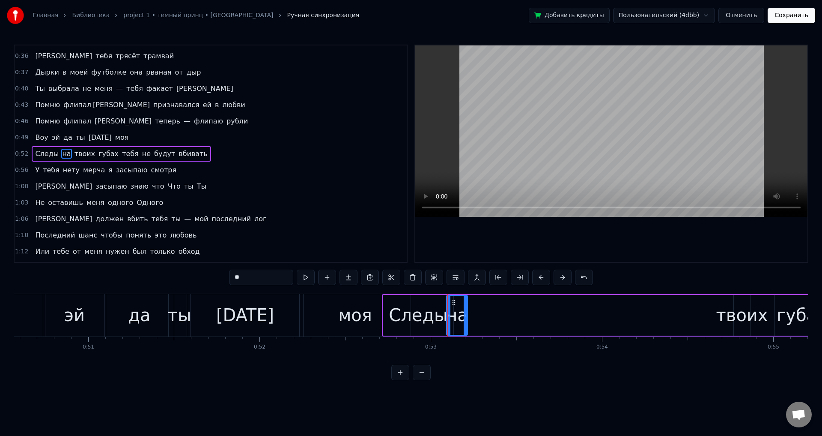
drag, startPoint x: 714, startPoint y: 320, endPoint x: 468, endPoint y: 317, distance: 246.7
click at [467, 317] on div at bounding box center [465, 315] width 3 height 39
click at [744, 318] on div "твоих" at bounding box center [743, 315] width 52 height 26
type input "*****"
drag, startPoint x: 739, startPoint y: 301, endPoint x: 473, endPoint y: 295, distance: 266.1
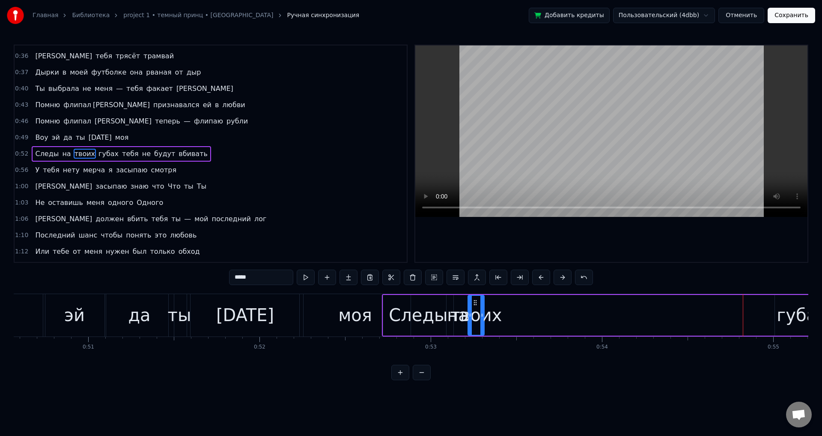
click at [473, 296] on div "твоих" at bounding box center [476, 315] width 15 height 39
drag, startPoint x: 477, startPoint y: 302, endPoint x: 489, endPoint y: 302, distance: 12.0
click at [489, 302] on div "Следы на твоих губах тебя не будут вбивать" at bounding box center [733, 315] width 702 height 42
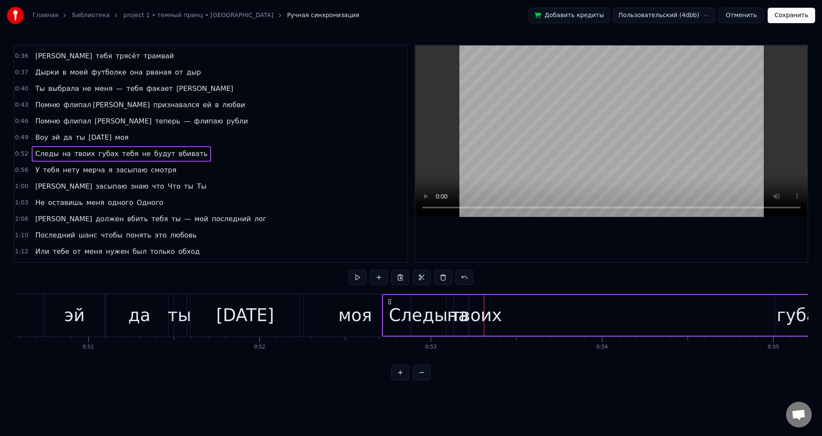
click at [478, 300] on div "твоих" at bounding box center [476, 315] width 16 height 41
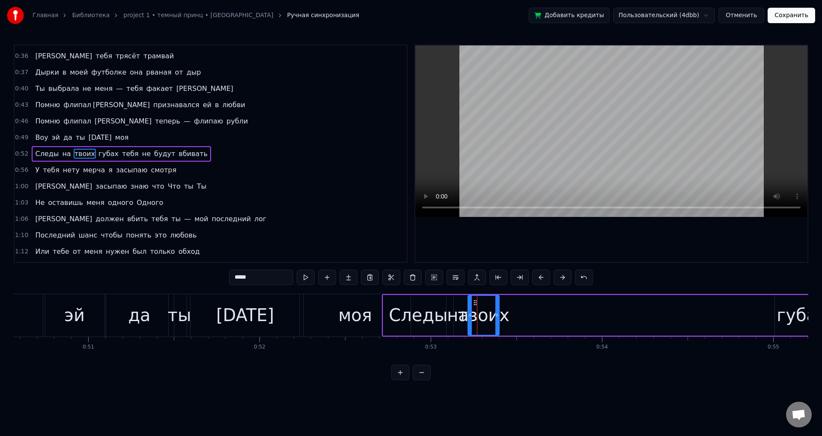
drag, startPoint x: 484, startPoint y: 306, endPoint x: 530, endPoint y: 308, distance: 46.7
click at [499, 307] on div at bounding box center [497, 315] width 3 height 39
drag, startPoint x: 477, startPoint y: 300, endPoint x: 519, endPoint y: 308, distance: 42.7
click at [509, 301] on div "твоих" at bounding box center [501, 315] width 64 height 39
drag, startPoint x: 471, startPoint y: 317, endPoint x: 503, endPoint y: 318, distance: 31.7
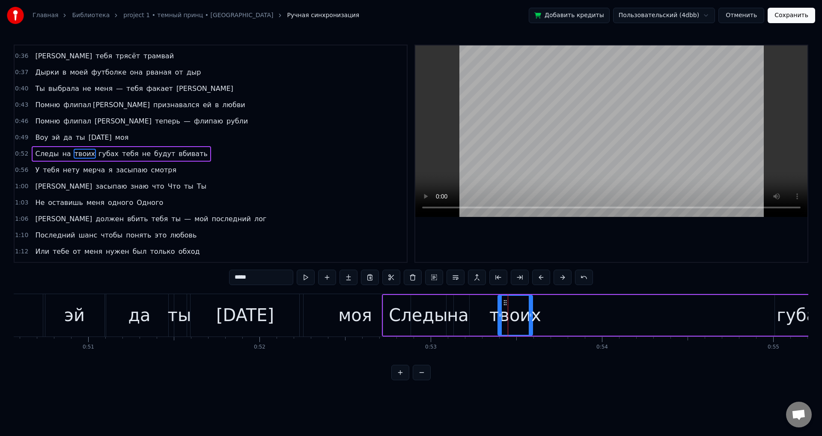
click at [502, 318] on icon at bounding box center [500, 314] width 3 height 7
drag, startPoint x: 532, startPoint y: 321, endPoint x: 555, endPoint y: 320, distance: 22.7
click at [555, 320] on div at bounding box center [552, 315] width 3 height 39
click at [460, 321] on div "на" at bounding box center [458, 315] width 22 height 26
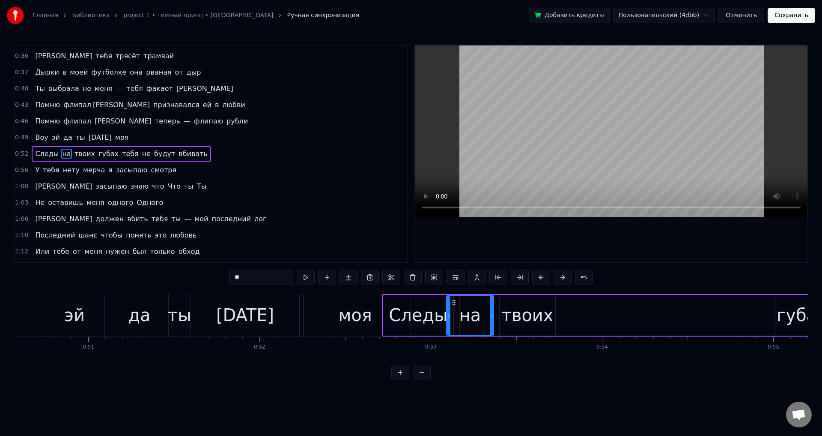
drag, startPoint x: 467, startPoint y: 316, endPoint x: 494, endPoint y: 312, distance: 26.9
click at [493, 312] on icon at bounding box center [491, 314] width 3 height 7
drag, startPoint x: 448, startPoint y: 319, endPoint x: 471, endPoint y: 320, distance: 22.7
click at [471, 320] on div at bounding box center [471, 315] width 3 height 39
click at [445, 321] on div "Следы" at bounding box center [418, 315] width 70 height 41
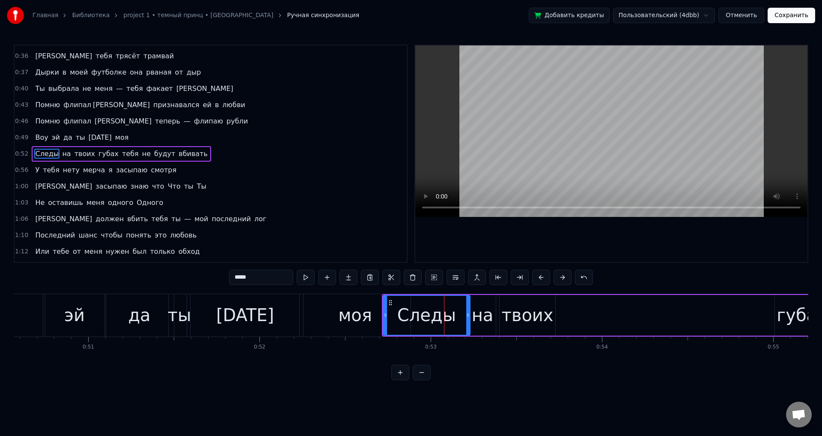
drag, startPoint x: 451, startPoint y: 318, endPoint x: 468, endPoint y: 317, distance: 16.7
click at [468, 317] on icon at bounding box center [467, 314] width 3 height 7
drag, startPoint x: 385, startPoint y: 316, endPoint x: 401, endPoint y: 316, distance: 16.3
click at [401, 316] on icon at bounding box center [401, 314] width 3 height 7
click at [524, 318] on div "твоих" at bounding box center [528, 315] width 52 height 26
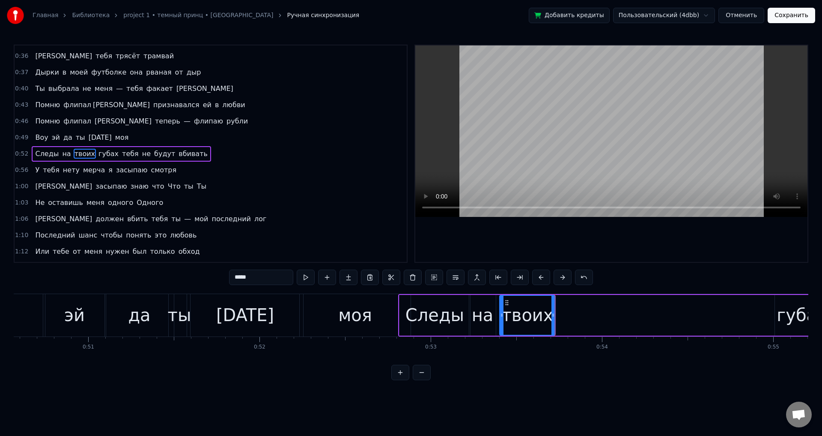
click at [798, 324] on div "губах" at bounding box center [802, 315] width 51 height 26
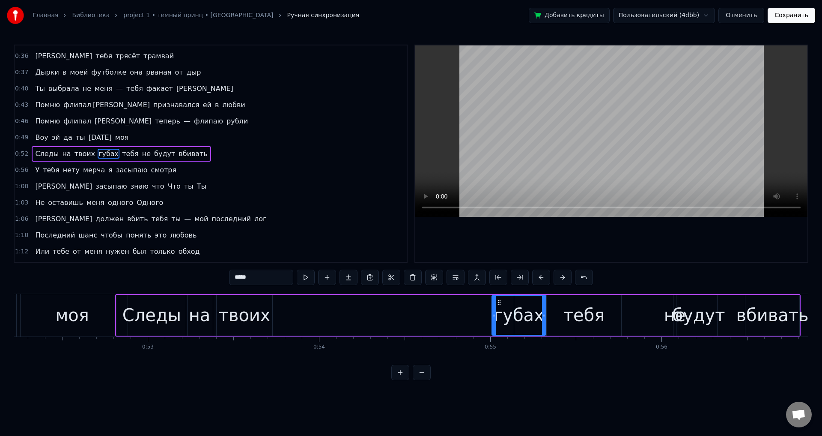
scroll to position [0, 8968]
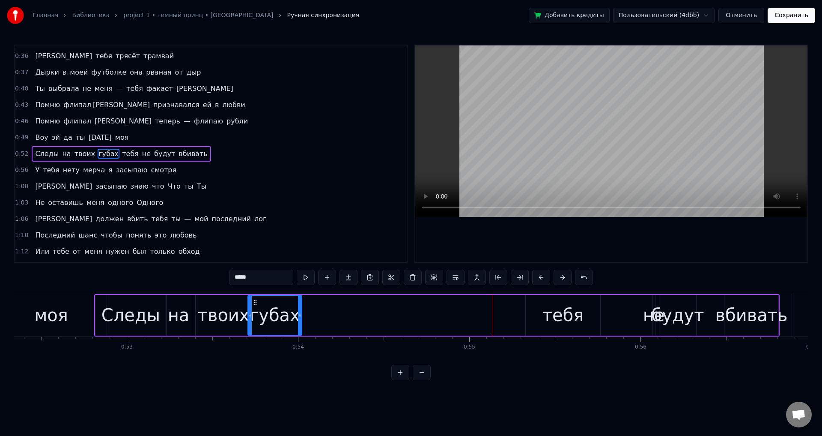
drag, startPoint x: 477, startPoint y: 302, endPoint x: 254, endPoint y: 302, distance: 223.2
click at [254, 302] on icon at bounding box center [255, 302] width 7 height 7
drag, startPoint x: 317, startPoint y: 313, endPoint x: 387, endPoint y: 311, distance: 69.8
click at [387, 311] on icon at bounding box center [386, 314] width 3 height 7
drag, startPoint x: 387, startPoint y: 312, endPoint x: 364, endPoint y: 314, distance: 23.7
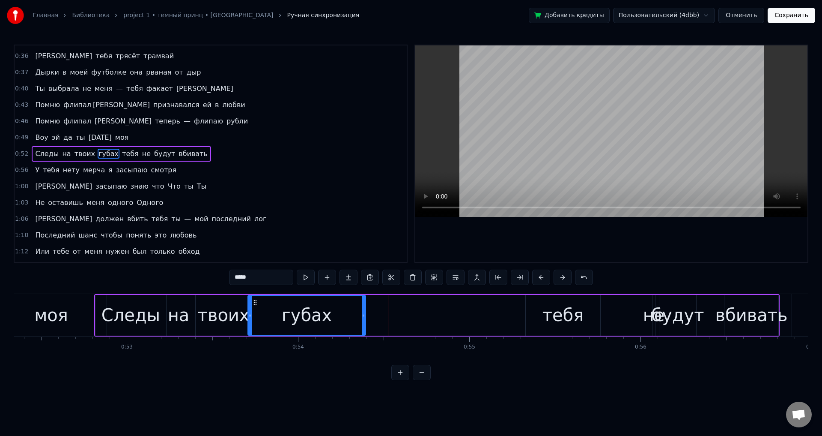
click at [364, 314] on icon at bounding box center [363, 314] width 3 height 7
click at [568, 320] on div "тебя" at bounding box center [564, 315] width 42 height 26
type input "****"
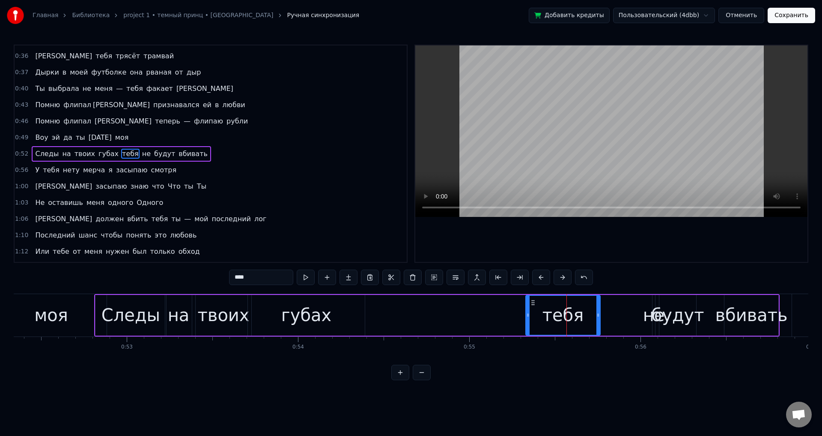
drag, startPoint x: 532, startPoint y: 305, endPoint x: 493, endPoint y: 305, distance: 38.1
click at [445, 304] on div "Следы на твоих губах тебя не будут вбивать" at bounding box center [437, 315] width 686 height 42
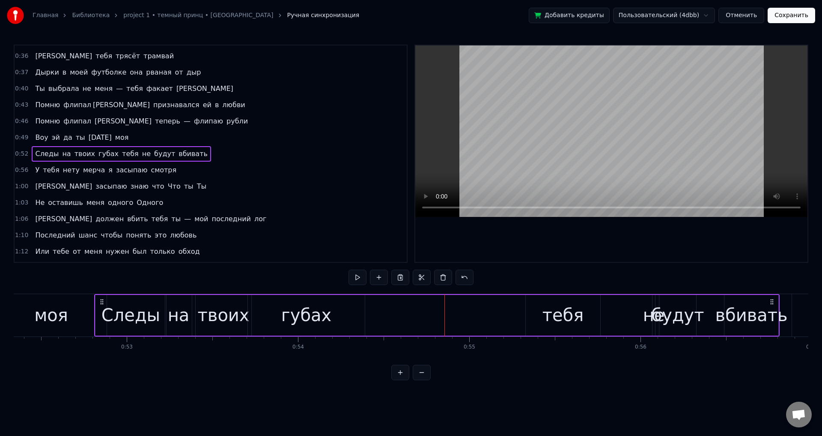
click at [528, 314] on div "тебя" at bounding box center [563, 315] width 75 height 41
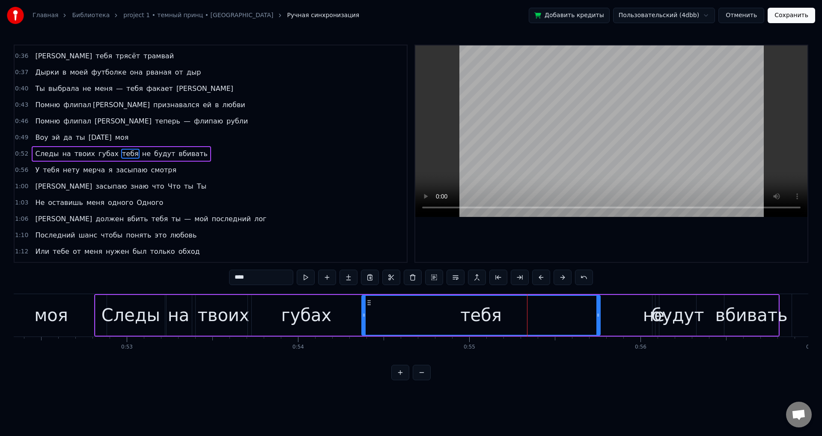
drag, startPoint x: 528, startPoint y: 314, endPoint x: 364, endPoint y: 313, distance: 164.1
click at [364, 313] on icon at bounding box center [363, 314] width 3 height 7
drag, startPoint x: 596, startPoint y: 318, endPoint x: 587, endPoint y: 316, distance: 9.8
click at [573, 319] on div "тебя" at bounding box center [481, 315] width 238 height 39
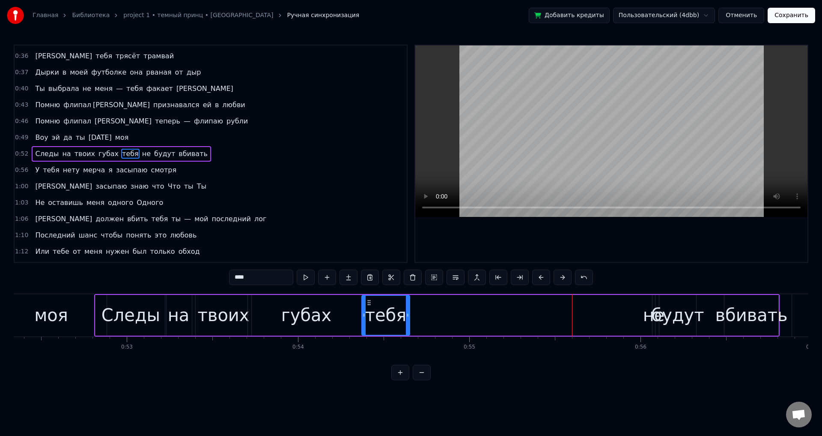
drag, startPoint x: 598, startPoint y: 316, endPoint x: 408, endPoint y: 314, distance: 190.6
click at [408, 314] on icon at bounding box center [407, 314] width 3 height 7
drag, startPoint x: 408, startPoint y: 314, endPoint x: 421, endPoint y: 315, distance: 13.7
click at [412, 315] on icon at bounding box center [409, 314] width 3 height 7
click at [653, 321] on div "не" at bounding box center [654, 315] width 22 height 26
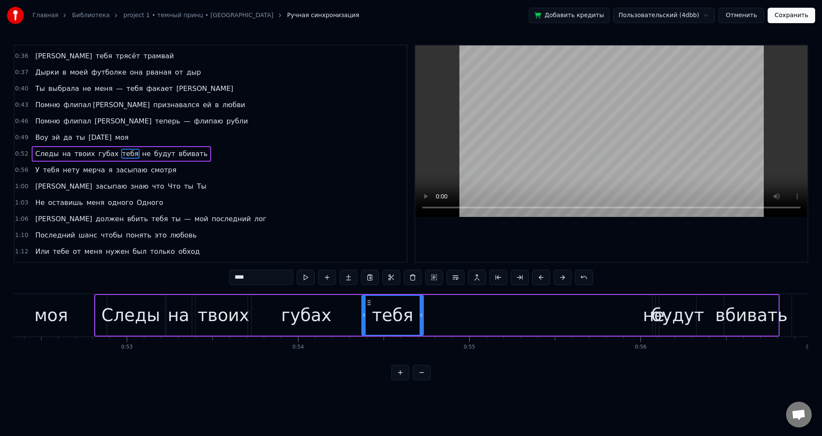
type input "**"
drag, startPoint x: 652, startPoint y: 318, endPoint x: 607, endPoint y: 316, distance: 45.5
click at [562, 317] on div "Следы на твоих губах тебя не будут вбивать" at bounding box center [437, 315] width 686 height 42
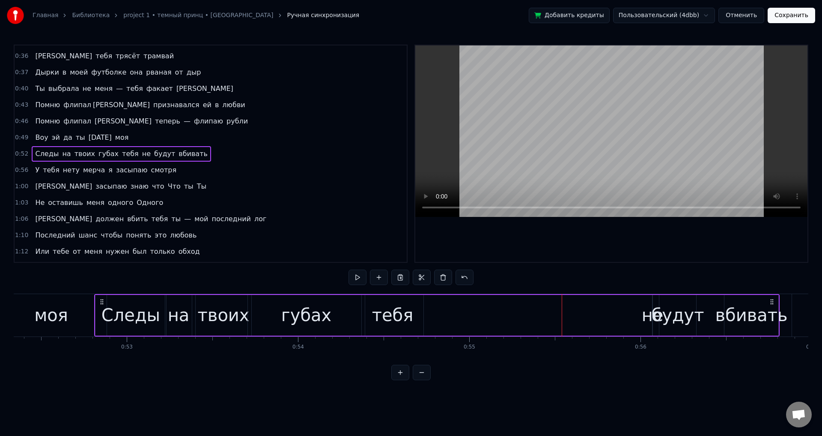
click at [652, 316] on div "не" at bounding box center [653, 315] width 22 height 26
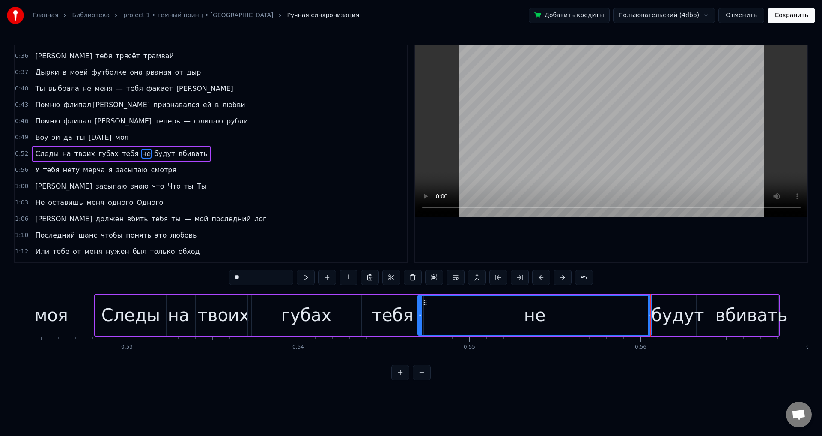
drag, startPoint x: 655, startPoint y: 314, endPoint x: 421, endPoint y: 311, distance: 234.7
click at [421, 311] on div at bounding box center [419, 315] width 3 height 39
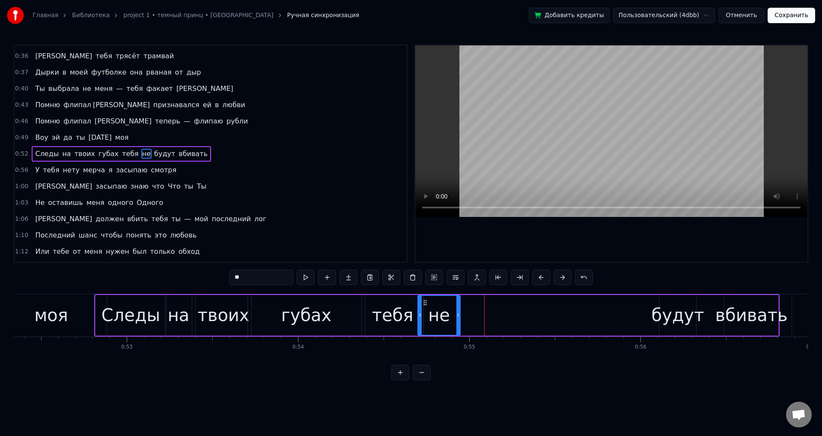
drag, startPoint x: 651, startPoint y: 323, endPoint x: 458, endPoint y: 323, distance: 192.3
click at [458, 323] on div at bounding box center [458, 315] width 3 height 39
click at [686, 320] on div "будут" at bounding box center [678, 315] width 53 height 26
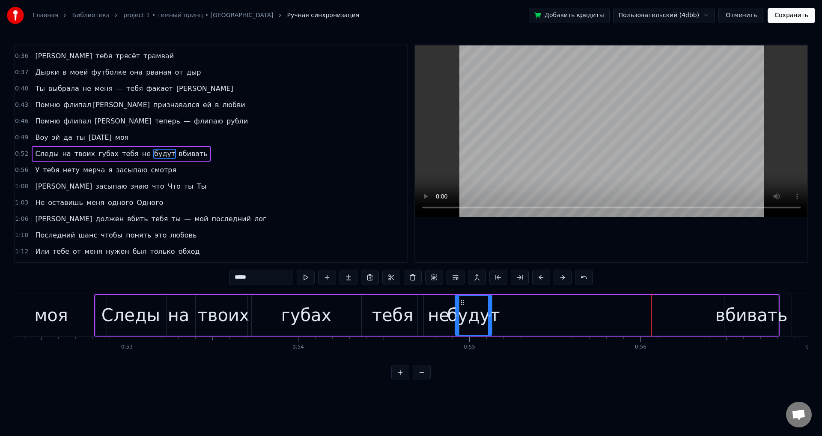
drag, startPoint x: 668, startPoint y: 300, endPoint x: 464, endPoint y: 309, distance: 204.5
click at [464, 309] on div "будут" at bounding box center [474, 315] width 36 height 39
drag, startPoint x: 490, startPoint y: 323, endPoint x: 536, endPoint y: 321, distance: 46.3
click at [535, 321] on div at bounding box center [533, 315] width 3 height 39
drag, startPoint x: 536, startPoint y: 321, endPoint x: 527, endPoint y: 322, distance: 9.1
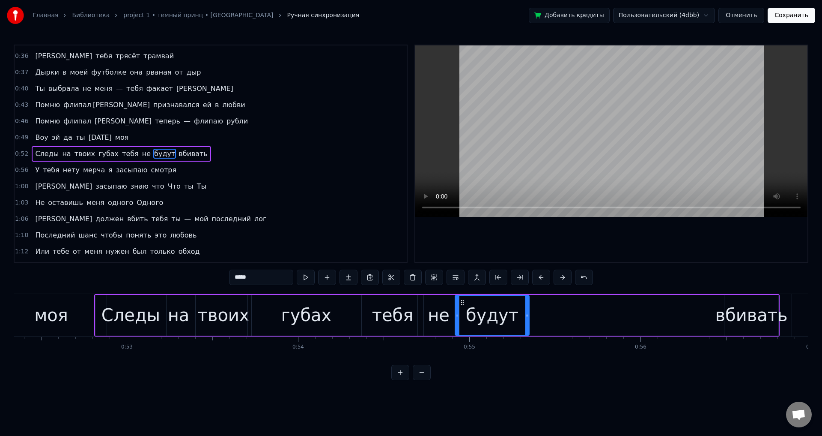
click at [527, 322] on div at bounding box center [527, 315] width 3 height 39
click at [744, 314] on div "вбивать" at bounding box center [751, 315] width 72 height 26
type input "*******"
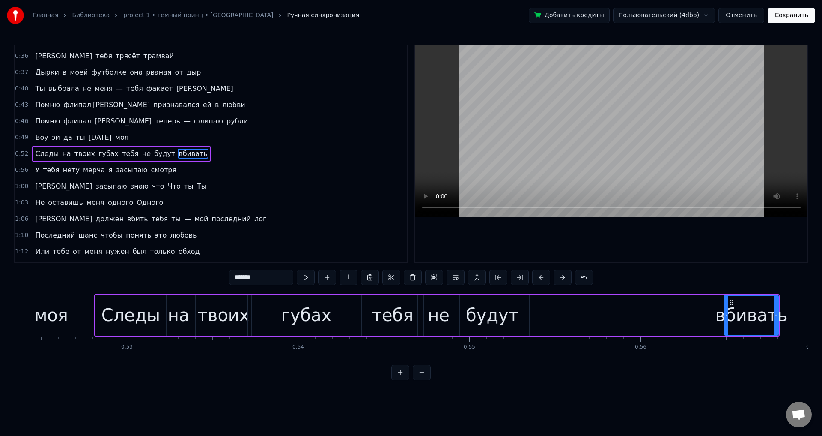
drag, startPoint x: 732, startPoint y: 299, endPoint x: 604, endPoint y: 301, distance: 127.7
click at [605, 301] on div "Следы на твоих губах тебя не будут вбивать" at bounding box center [437, 315] width 686 height 42
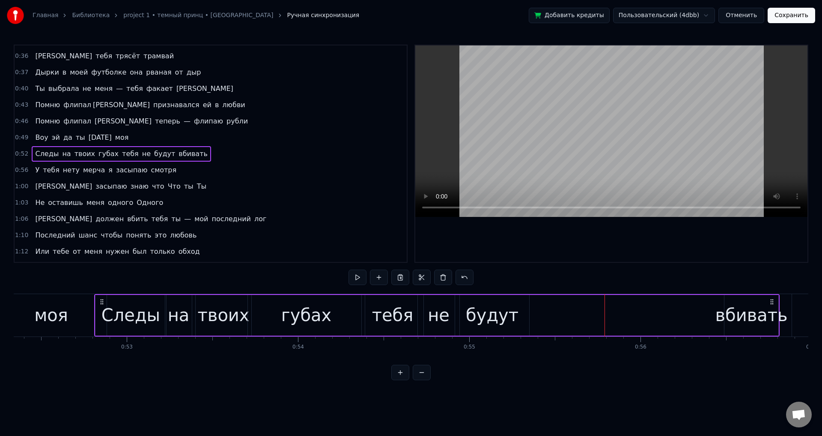
click at [741, 315] on div "вбивать" at bounding box center [751, 315] width 72 height 26
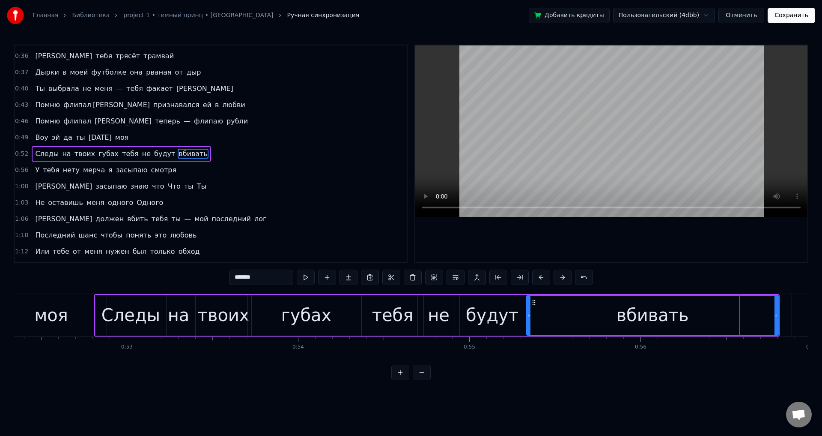
drag, startPoint x: 723, startPoint y: 320, endPoint x: 569, endPoint y: 312, distance: 154.4
click at [529, 311] on div at bounding box center [528, 315] width 3 height 39
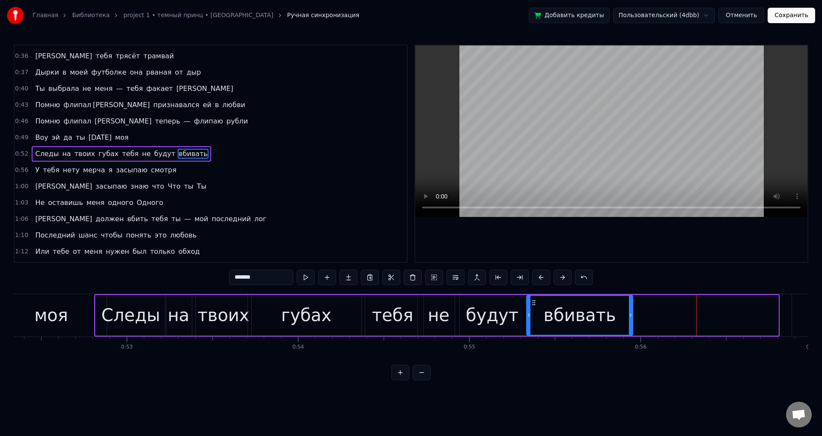
drag, startPoint x: 753, startPoint y: 323, endPoint x: 631, endPoint y: 325, distance: 122.1
click at [631, 325] on div at bounding box center [630, 315] width 3 height 39
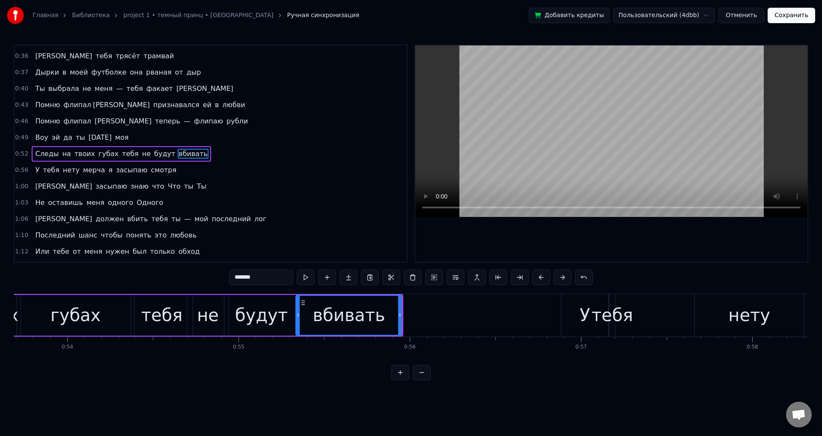
scroll to position [0, 9272]
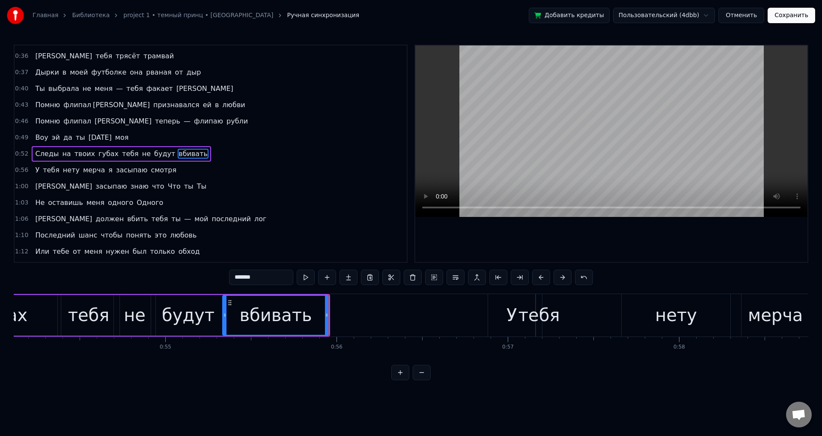
click at [505, 317] on div "У" at bounding box center [511, 315] width 47 height 42
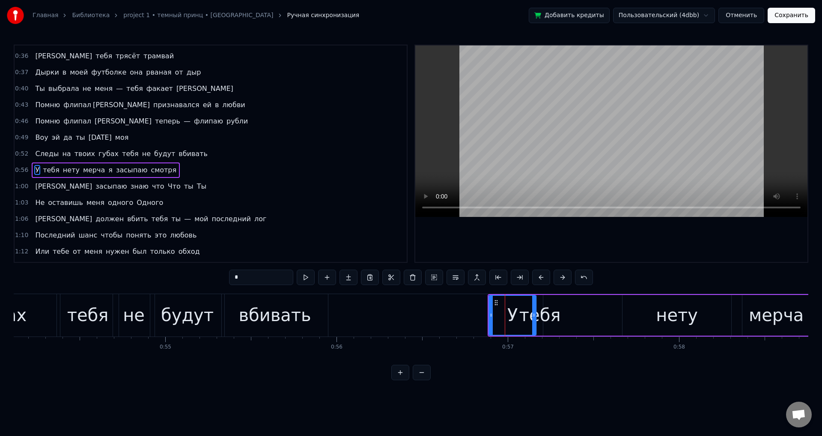
scroll to position [144, 0]
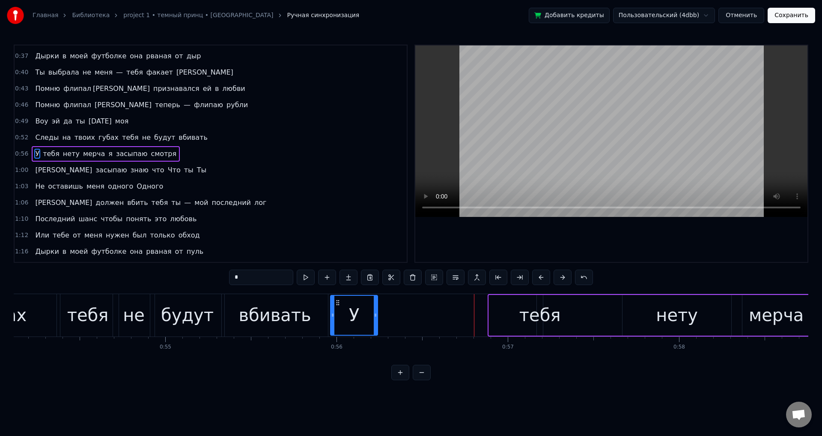
drag, startPoint x: 495, startPoint y: 302, endPoint x: 336, endPoint y: 310, distance: 159.1
click at [336, 310] on div "У" at bounding box center [354, 315] width 46 height 39
click at [550, 316] on div "тебя" at bounding box center [541, 315] width 42 height 26
type input "****"
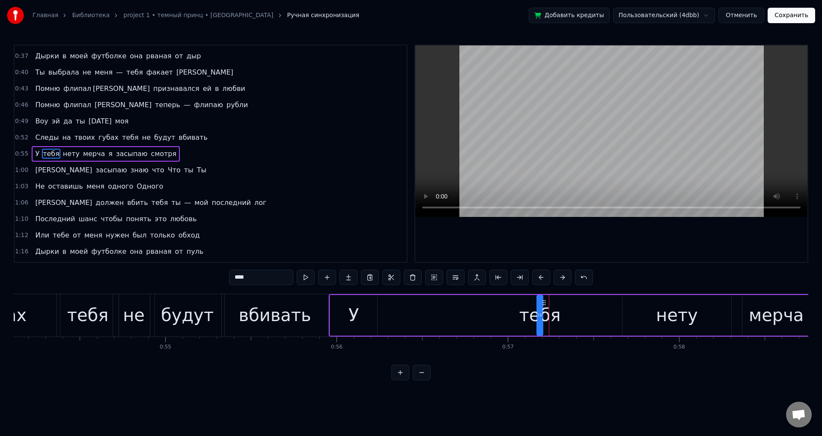
drag, startPoint x: 537, startPoint y: 308, endPoint x: 493, endPoint y: 313, distance: 43.9
click at [493, 313] on div "У тебя нету мерча я засыпаю смотря" at bounding box center [702, 315] width 747 height 42
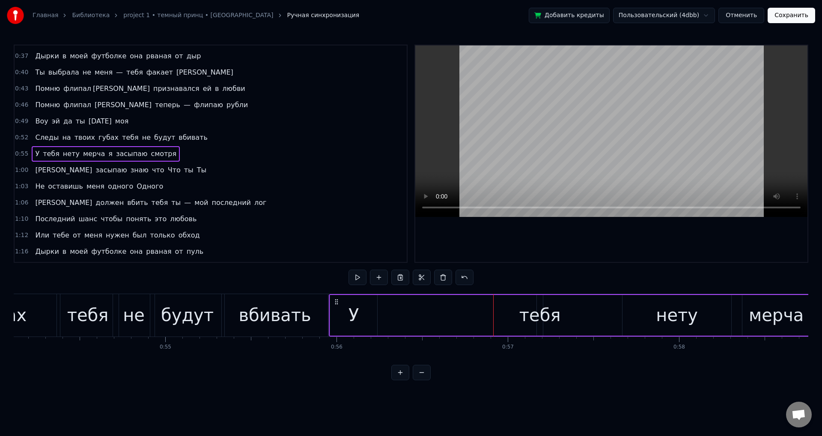
click at [544, 305] on div "тебя" at bounding box center [541, 315] width 42 height 26
drag, startPoint x: 546, startPoint y: 301, endPoint x: 539, endPoint y: 303, distance: 7.2
click at [533, 301] on div "У тебя нету мерча я засыпаю смотря" at bounding box center [702, 315] width 747 height 42
click at [544, 308] on div "Дырки в моей футболке она рваная от пуль Дырки внутри него стреляю не держась з…" at bounding box center [296, 314] width 19108 height 43
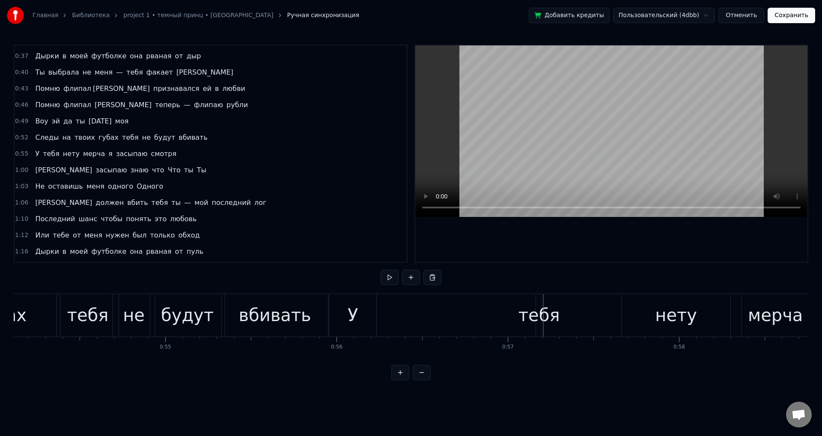
click at [538, 311] on div "тебя" at bounding box center [540, 315] width 42 height 26
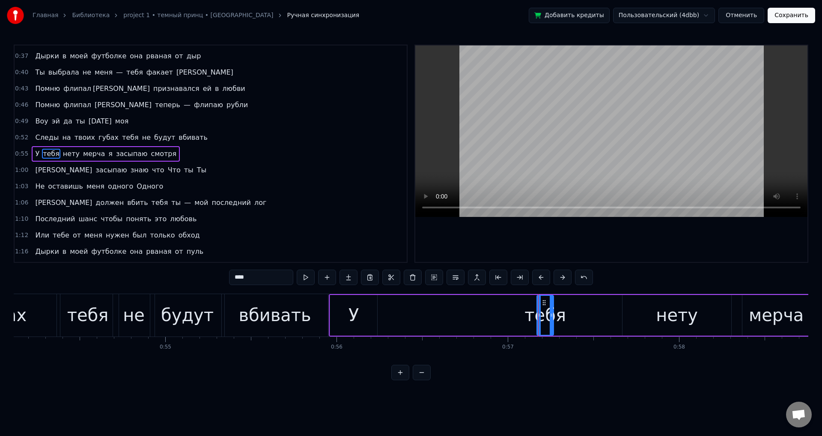
drag, startPoint x: 540, startPoint y: 312, endPoint x: 551, endPoint y: 313, distance: 11.2
click at [551, 313] on icon at bounding box center [551, 314] width 3 height 7
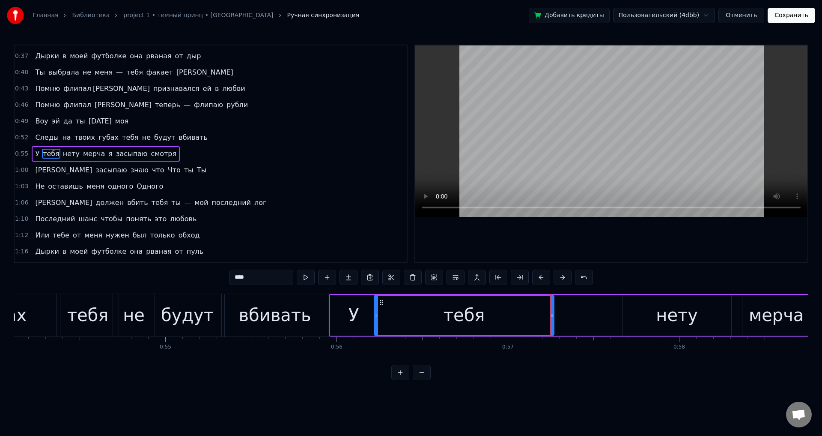
drag, startPoint x: 539, startPoint y: 316, endPoint x: 376, endPoint y: 319, distance: 163.2
click at [376, 319] on div at bounding box center [376, 315] width 3 height 39
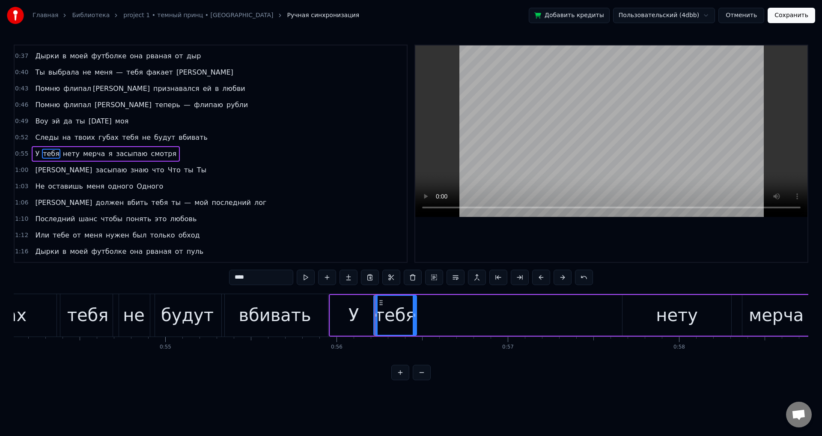
drag, startPoint x: 552, startPoint y: 318, endPoint x: 415, endPoint y: 322, distance: 137.6
click at [415, 322] on div at bounding box center [414, 315] width 3 height 39
click at [682, 320] on div "нету" at bounding box center [677, 315] width 42 height 26
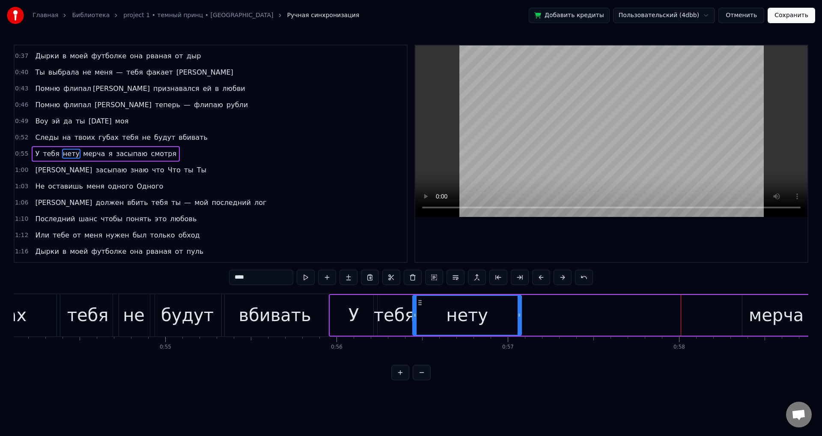
drag, startPoint x: 630, startPoint y: 302, endPoint x: 420, endPoint y: 304, distance: 209.9
click at [420, 304] on icon at bounding box center [420, 302] width 7 height 7
drag, startPoint x: 520, startPoint y: 314, endPoint x: 429, endPoint y: 316, distance: 91.7
click at [429, 316] on icon at bounding box center [427, 314] width 3 height 7
drag, startPoint x: 429, startPoint y: 316, endPoint x: 454, endPoint y: 315, distance: 24.8
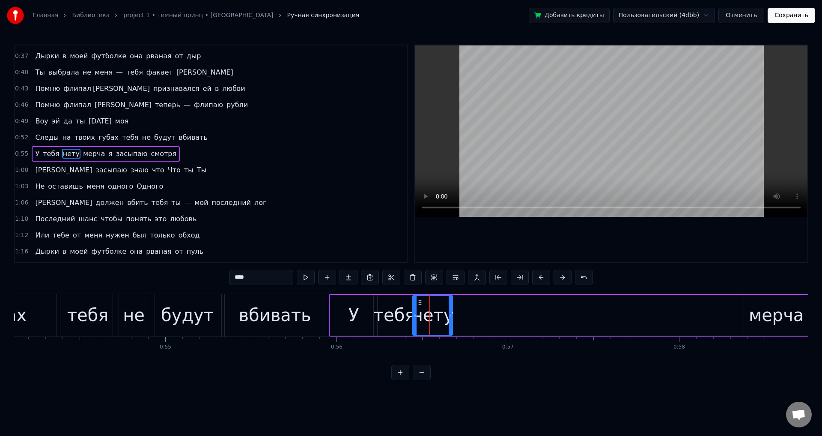
click at [452, 315] on icon at bounding box center [450, 314] width 3 height 7
drag, startPoint x: 454, startPoint y: 315, endPoint x: 464, endPoint y: 315, distance: 10.3
click at [464, 315] on icon at bounding box center [462, 314] width 3 height 7
click at [460, 318] on div at bounding box center [461, 315] width 3 height 39
drag, startPoint x: 766, startPoint y: 324, endPoint x: 750, endPoint y: 322, distance: 15.6
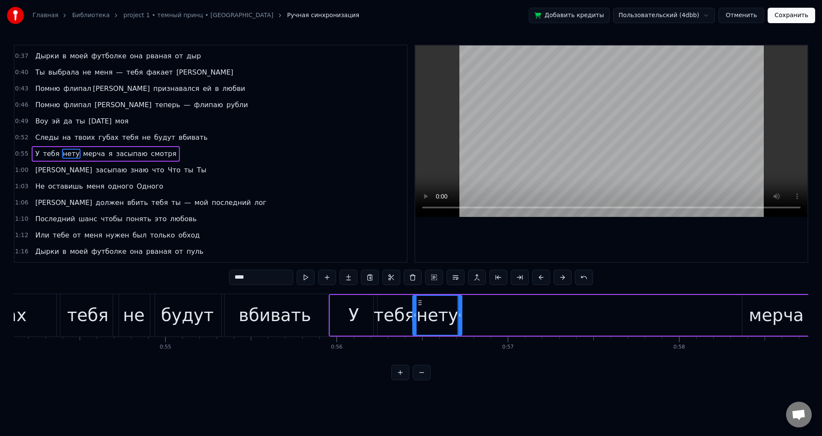
click at [765, 324] on div "мерча" at bounding box center [776, 315] width 55 height 26
type input "*****"
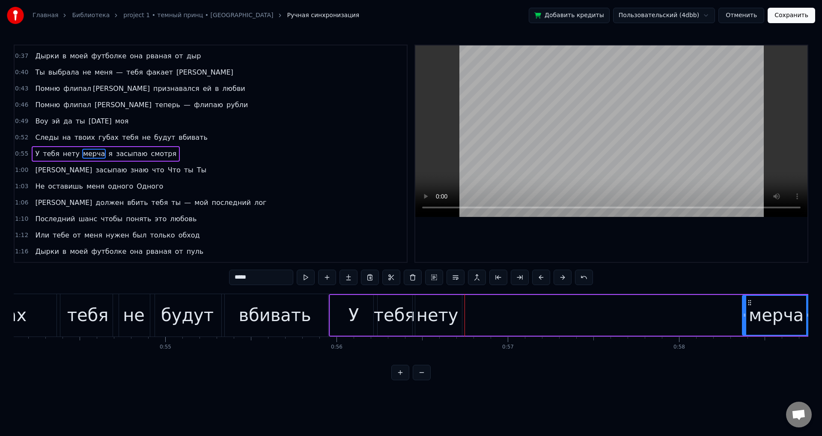
drag, startPoint x: 748, startPoint y: 301, endPoint x: 524, endPoint y: 303, distance: 224.0
click at [515, 303] on div "У тебя нету мерча я засыпаю смотря" at bounding box center [702, 315] width 747 height 42
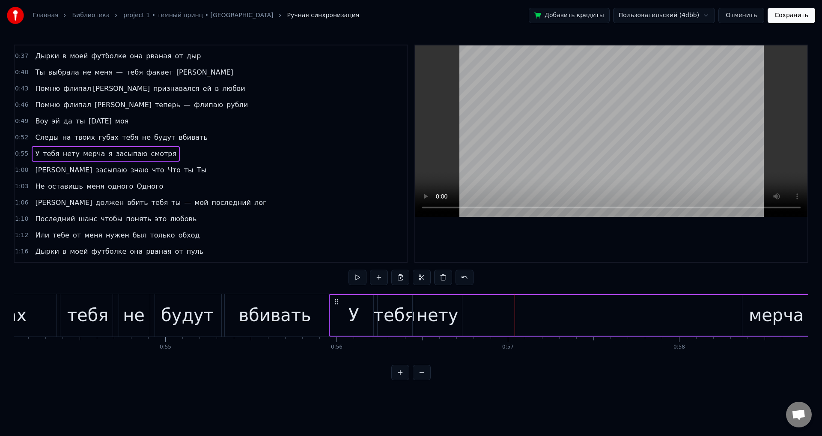
click at [770, 320] on div "мерча" at bounding box center [776, 315] width 55 height 26
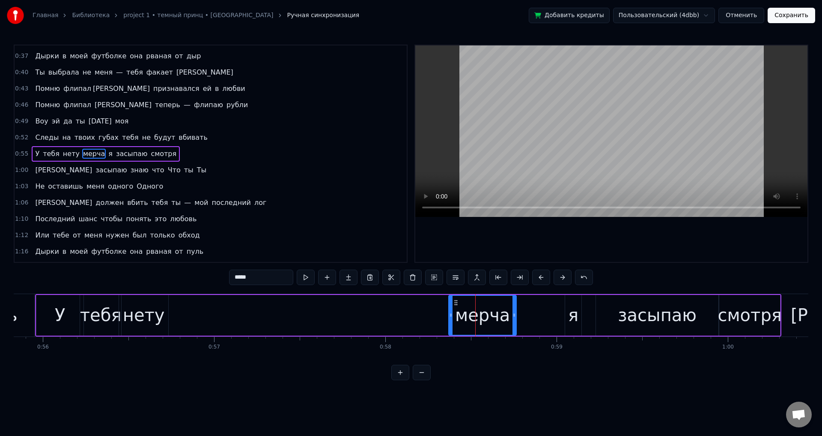
scroll to position [0, 9503]
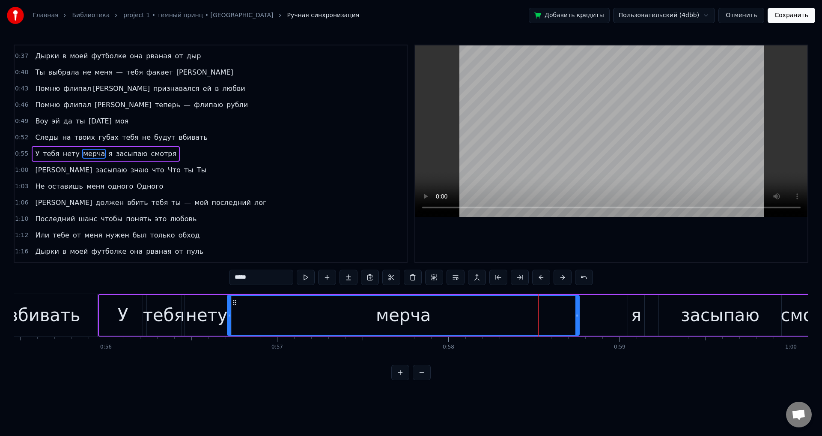
drag, startPoint x: 515, startPoint y: 317, endPoint x: 230, endPoint y: 317, distance: 284.4
click at [230, 317] on icon at bounding box center [229, 314] width 3 height 7
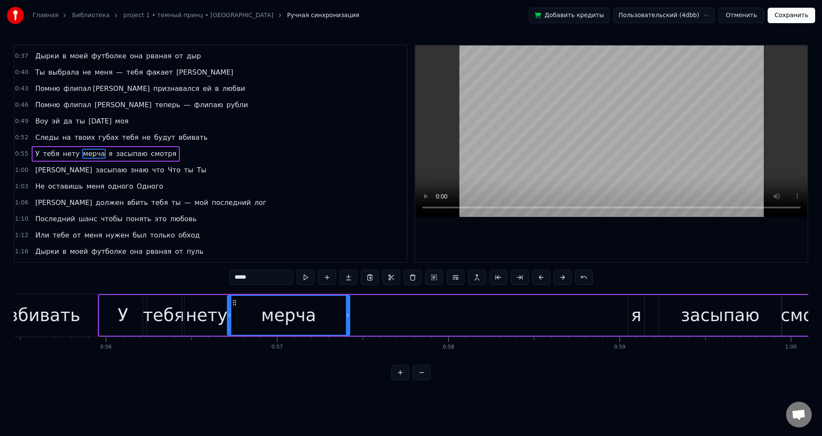
drag, startPoint x: 578, startPoint y: 318, endPoint x: 348, endPoint y: 327, distance: 229.8
click at [348, 327] on div at bounding box center [347, 315] width 3 height 39
drag, startPoint x: 229, startPoint y: 316, endPoint x: 243, endPoint y: 316, distance: 13.7
click at [243, 316] on icon at bounding box center [243, 314] width 3 height 7
click at [213, 312] on div "нету" at bounding box center [207, 315] width 42 height 26
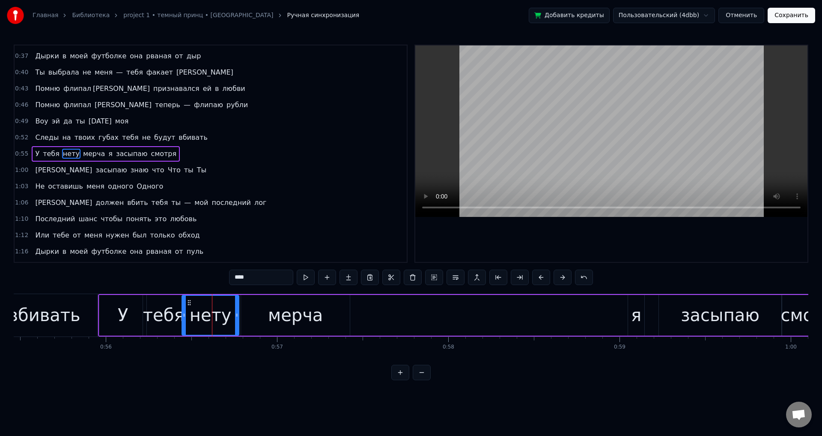
drag, startPoint x: 230, startPoint y: 311, endPoint x: 239, endPoint y: 311, distance: 9.0
click at [239, 311] on icon at bounding box center [236, 314] width 3 height 7
click at [256, 314] on div "мерча" at bounding box center [295, 315] width 109 height 41
type input "*****"
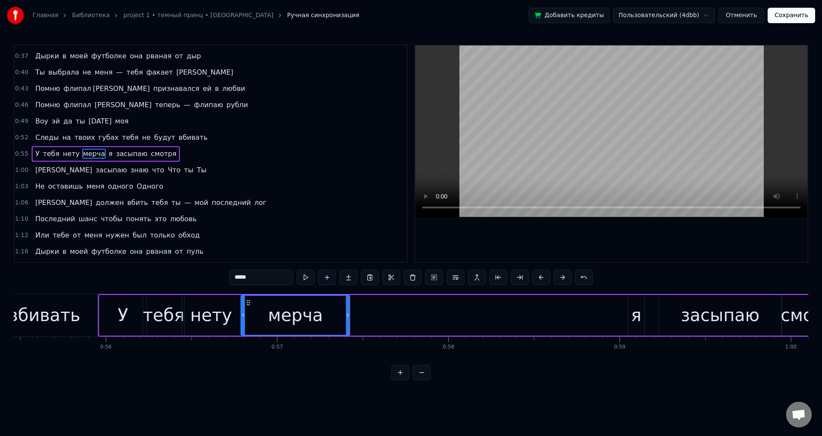
click at [382, 300] on div "У тебя нету мерча я засыпаю смотря" at bounding box center [471, 315] width 747 height 42
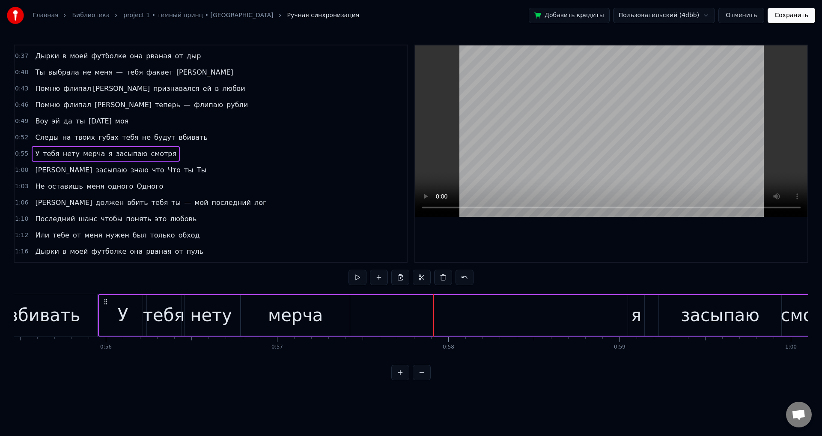
click at [630, 310] on div "я" at bounding box center [636, 315] width 16 height 41
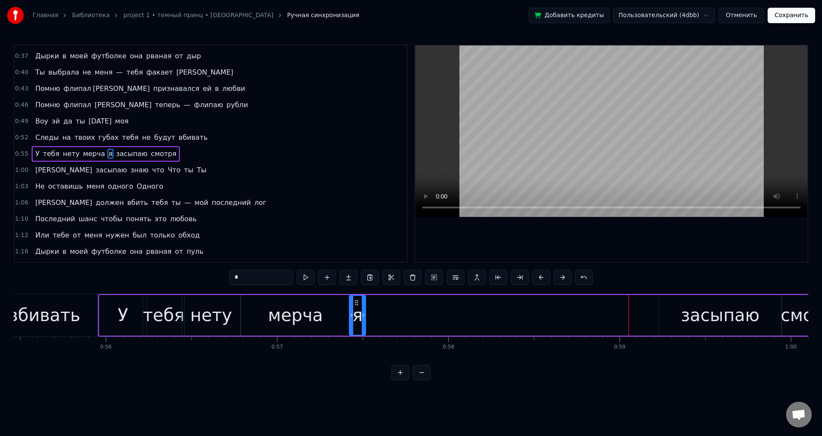
drag, startPoint x: 636, startPoint y: 302, endPoint x: 356, endPoint y: 296, distance: 279.8
click at [356, 296] on div "я" at bounding box center [357, 315] width 15 height 39
drag, startPoint x: 362, startPoint y: 310, endPoint x: 377, endPoint y: 310, distance: 15.0
click at [376, 308] on div at bounding box center [374, 315] width 3 height 39
click at [702, 326] on div "засыпаю" at bounding box center [720, 315] width 79 height 26
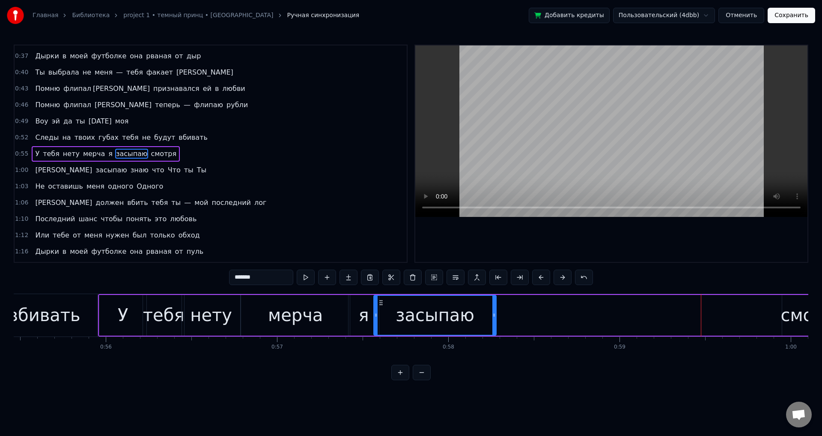
drag, startPoint x: 663, startPoint y: 305, endPoint x: 383, endPoint y: 305, distance: 280.1
click at [383, 305] on icon at bounding box center [381, 302] width 7 height 7
drag, startPoint x: 495, startPoint y: 314, endPoint x: 460, endPoint y: 317, distance: 34.5
click at [463, 317] on icon at bounding box center [464, 314] width 3 height 7
drag, startPoint x: 461, startPoint y: 317, endPoint x: 523, endPoint y: 317, distance: 62.5
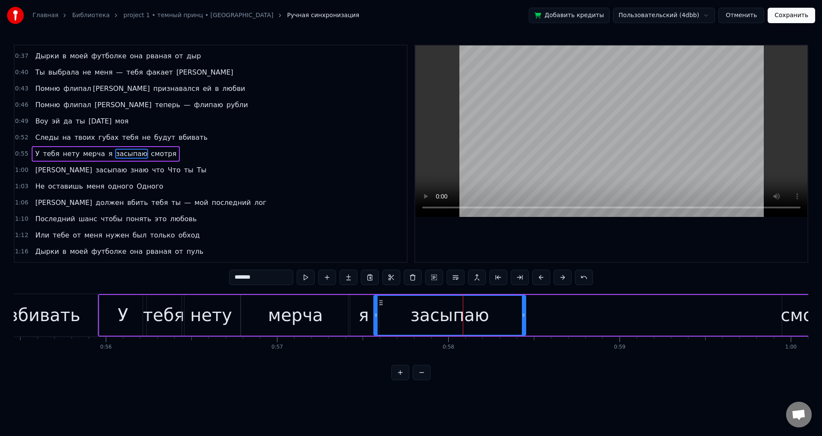
click at [523, 317] on icon at bounding box center [523, 314] width 3 height 7
click at [522, 325] on div at bounding box center [521, 315] width 3 height 39
drag, startPoint x: 786, startPoint y: 320, endPoint x: 767, endPoint y: 321, distance: 19.7
click at [786, 320] on div "смотря" at bounding box center [813, 315] width 64 height 26
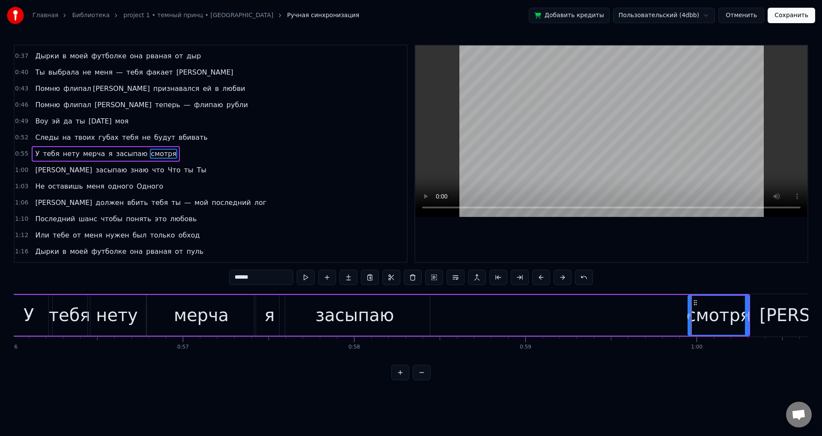
scroll to position [0, 9713]
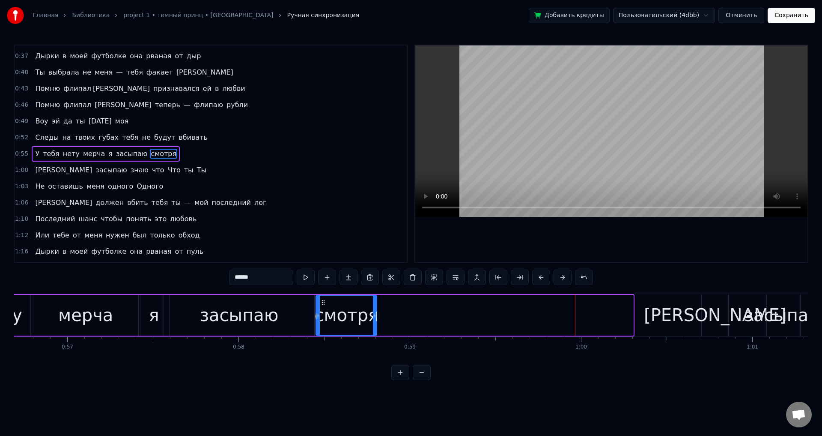
drag, startPoint x: 578, startPoint y: 302, endPoint x: 318, endPoint y: 299, distance: 260.0
click at [320, 299] on icon at bounding box center [323, 302] width 7 height 7
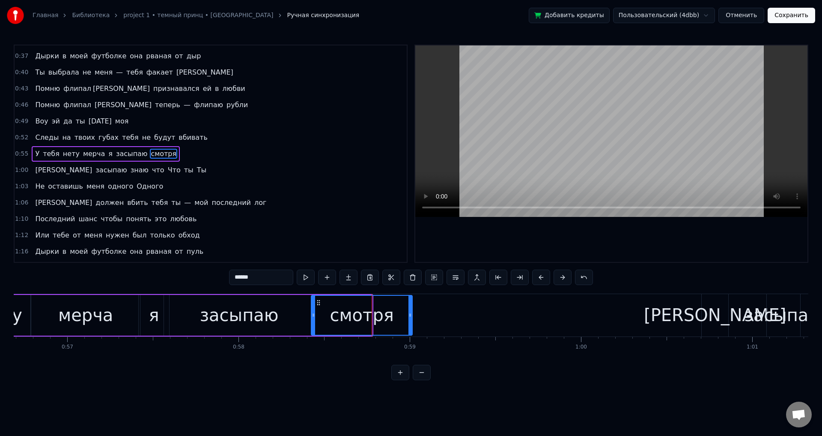
drag, startPoint x: 371, startPoint y: 316, endPoint x: 414, endPoint y: 318, distance: 42.9
click at [412, 318] on div at bounding box center [410, 315] width 3 height 39
drag, startPoint x: 715, startPoint y: 316, endPoint x: 708, endPoint y: 317, distance: 7.3
click at [715, 316] on div "[PERSON_NAME]" at bounding box center [715, 315] width 142 height 26
type input "*"
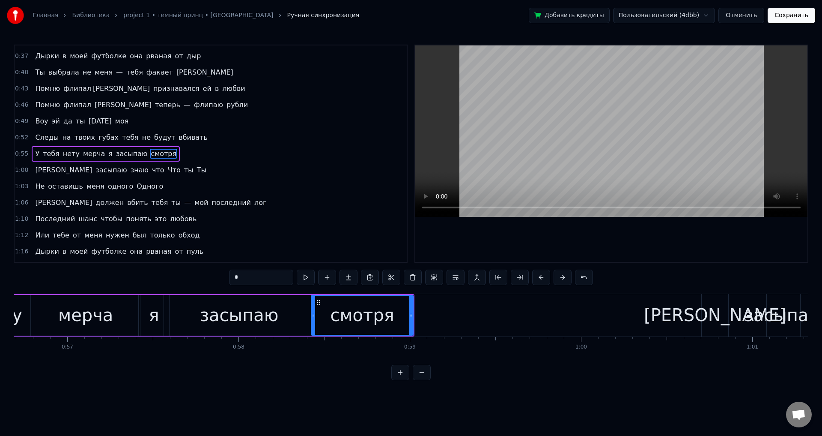
scroll to position [160, 0]
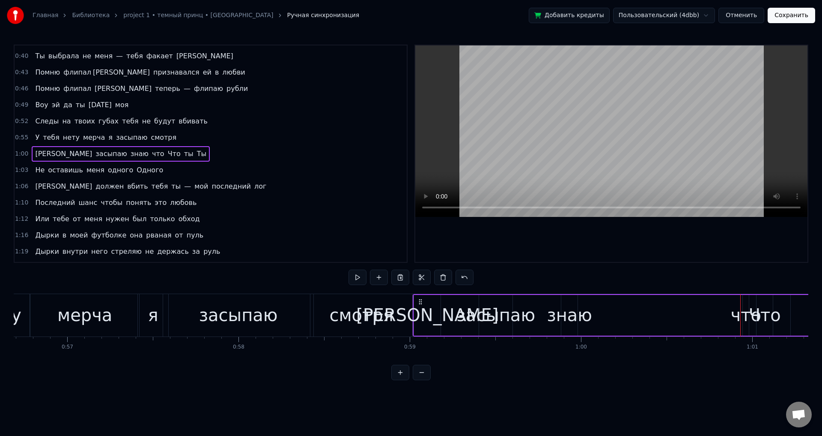
drag, startPoint x: 708, startPoint y: 301, endPoint x: 421, endPoint y: 301, distance: 287.8
click at [421, 301] on icon at bounding box center [420, 301] width 7 height 7
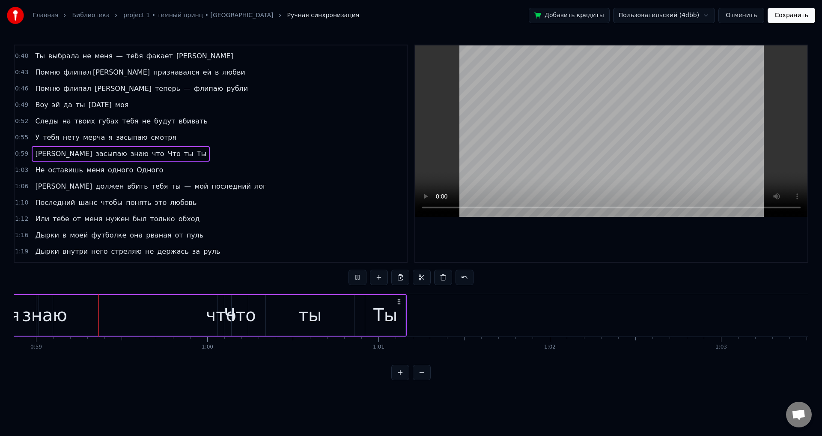
scroll to position [0, 10073]
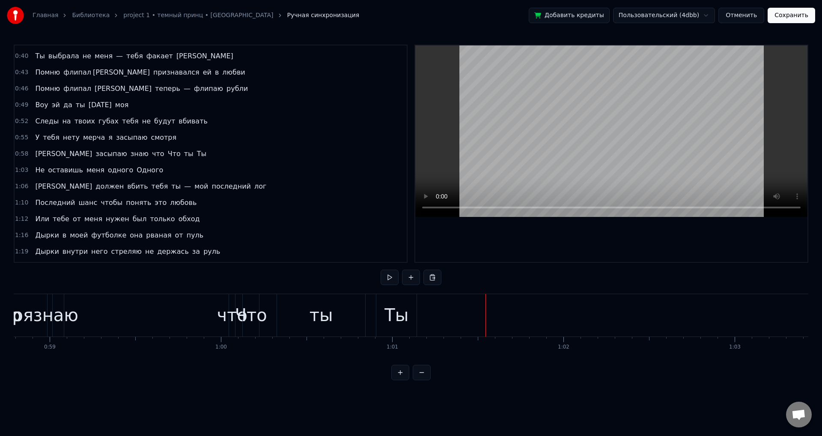
click at [783, 13] on button "Сохранить" at bounding box center [792, 15] width 48 height 15
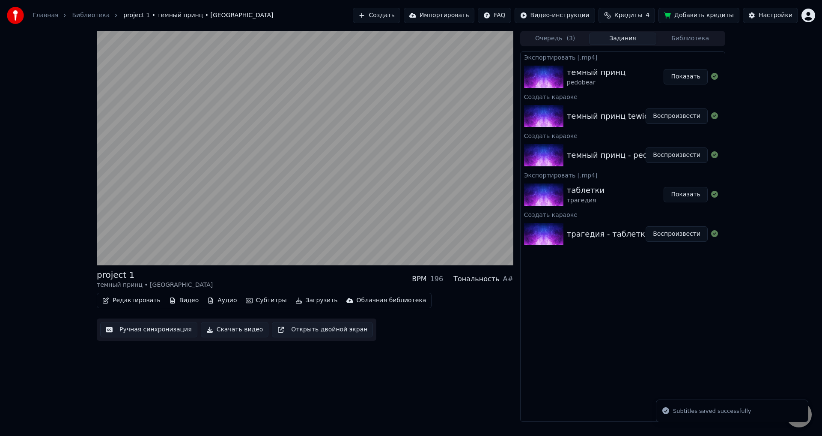
click at [172, 332] on button "Ручная синхронизация" at bounding box center [148, 329] width 97 height 15
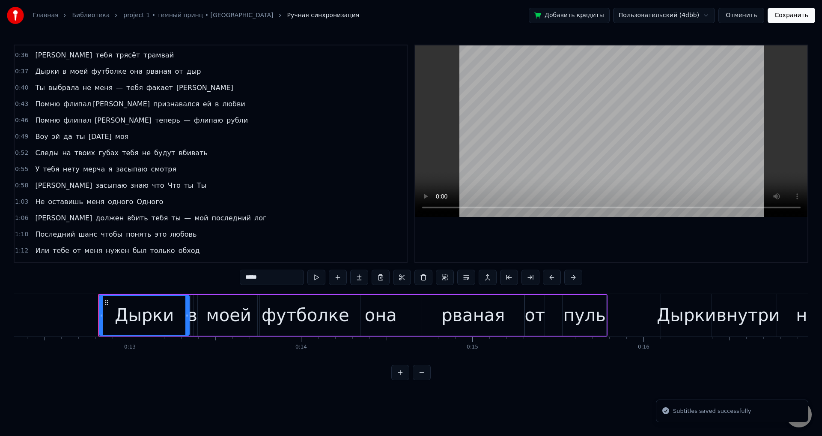
scroll to position [0, 2153]
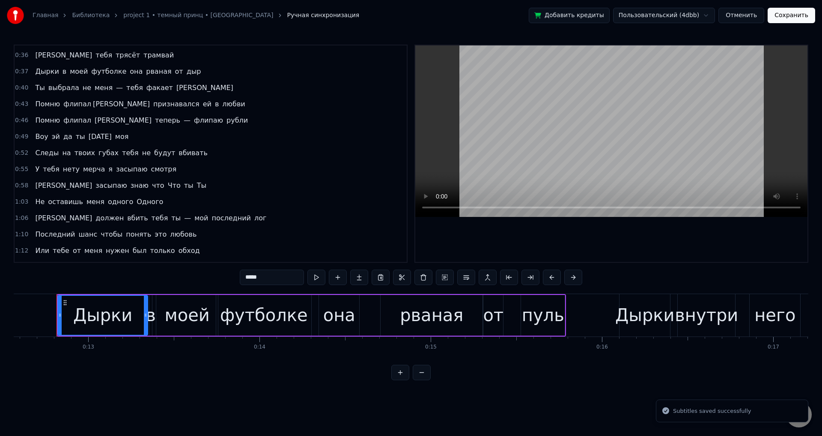
click at [23, 185] on span "0:58" at bounding box center [21, 185] width 13 height 9
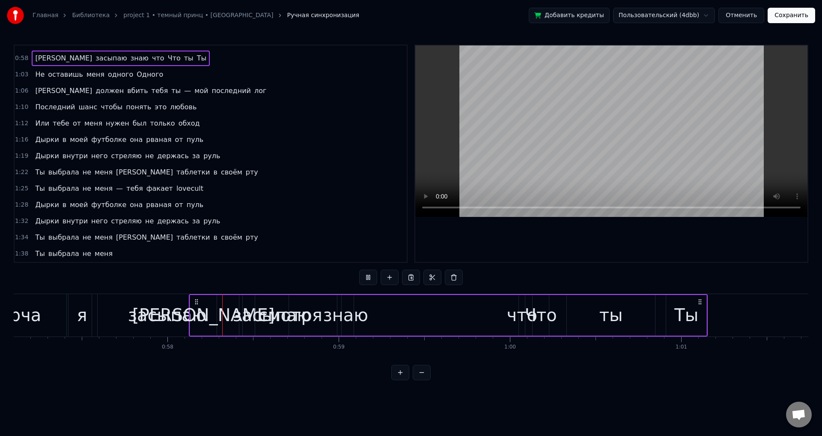
scroll to position [0, 9916]
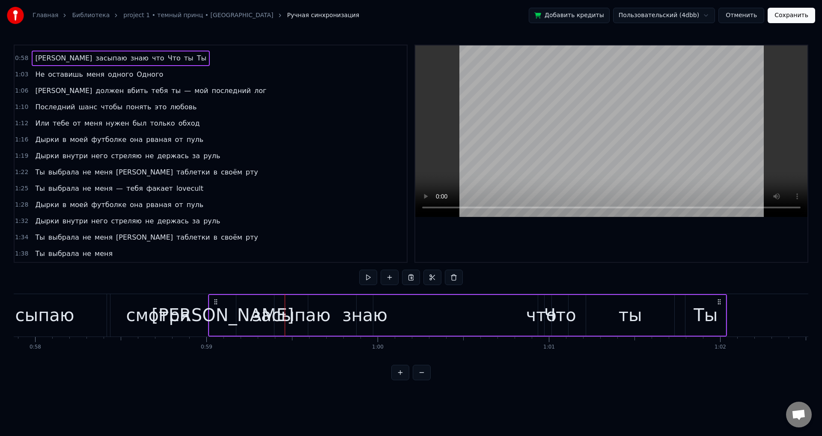
drag, startPoint x: 63, startPoint y: 298, endPoint x: 215, endPoint y: 323, distance: 153.7
click at [215, 323] on div "Я засыпаю знаю что Что ты Ты" at bounding box center [467, 315] width 519 height 42
click at [413, 316] on div "Я засыпаю знаю что Что ты Ты" at bounding box center [467, 315] width 519 height 42
click at [229, 311] on div "[PERSON_NAME]" at bounding box center [222, 315] width 27 height 41
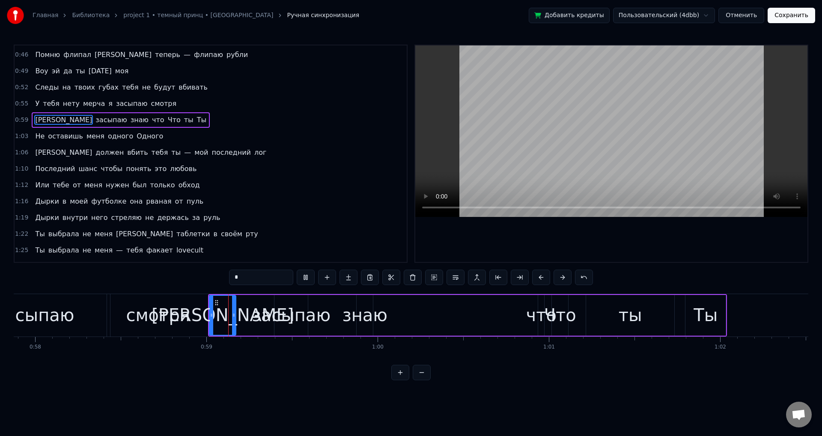
scroll to position [160, 0]
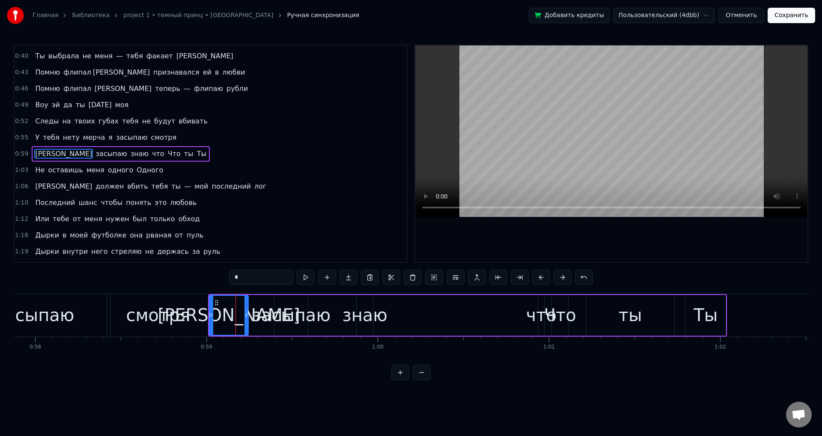
drag, startPoint x: 236, startPoint y: 318, endPoint x: 247, endPoint y: 319, distance: 11.6
click at [247, 319] on div at bounding box center [246, 315] width 3 height 39
drag, startPoint x: 246, startPoint y: 320, endPoint x: 240, endPoint y: 321, distance: 6.1
click at [243, 321] on div at bounding box center [244, 315] width 3 height 39
click at [291, 319] on div "засыпаю" at bounding box center [291, 315] width 79 height 26
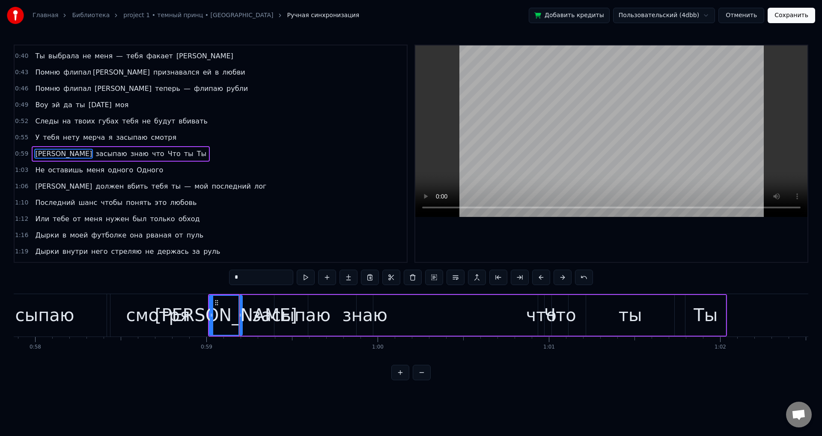
type input "*******"
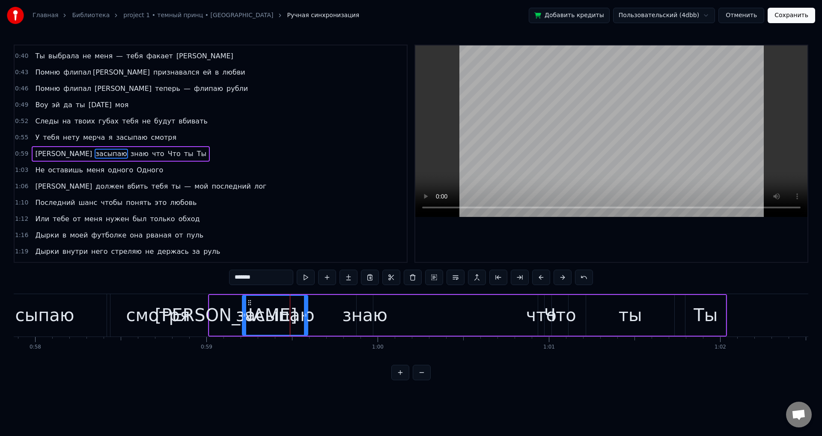
drag, startPoint x: 275, startPoint y: 317, endPoint x: 239, endPoint y: 320, distance: 36.1
click at [243, 320] on div at bounding box center [244, 315] width 3 height 39
drag, startPoint x: 307, startPoint y: 323, endPoint x: 339, endPoint y: 321, distance: 31.8
click at [318, 321] on div at bounding box center [315, 315] width 3 height 39
drag, startPoint x: 339, startPoint y: 321, endPoint x: 369, endPoint y: 320, distance: 30.0
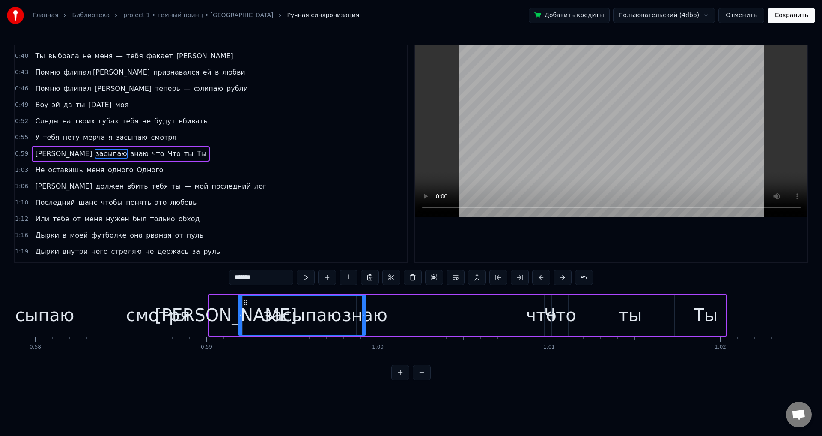
click at [365, 320] on div at bounding box center [363, 315] width 3 height 39
drag, startPoint x: 369, startPoint y: 320, endPoint x: 374, endPoint y: 320, distance: 4.7
click at [374, 320] on div at bounding box center [372, 315] width 3 height 39
click at [395, 316] on div "Я засыпаю знаю что Что ты Ты" at bounding box center [467, 315] width 519 height 42
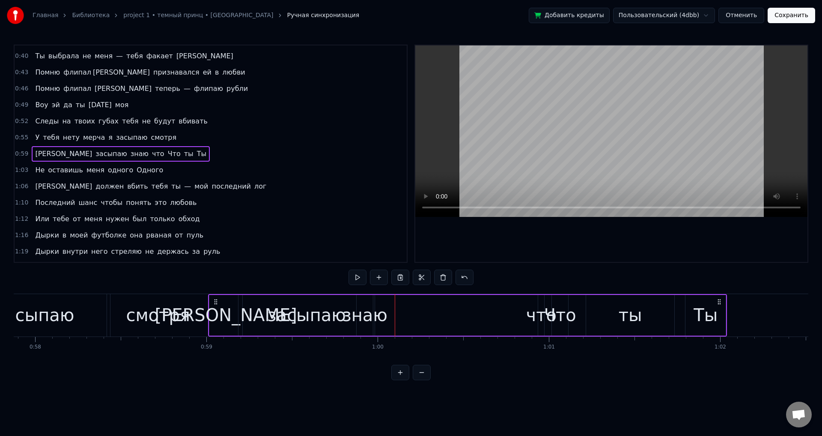
click at [370, 321] on div "знаю" at bounding box center [364, 315] width 45 height 26
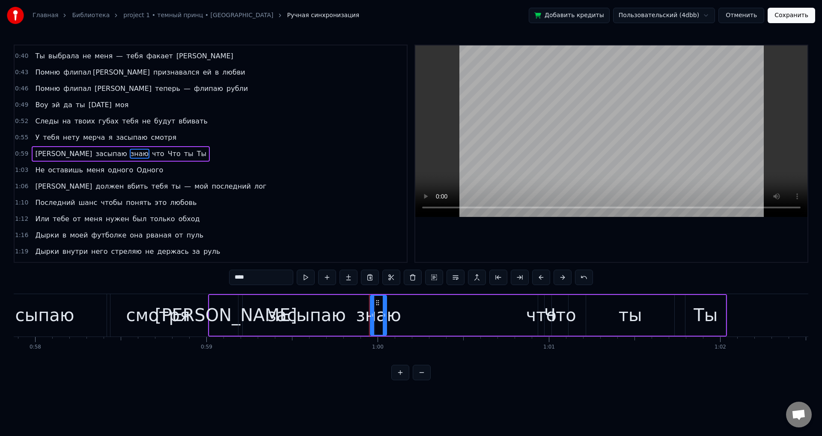
drag, startPoint x: 364, startPoint y: 302, endPoint x: 377, endPoint y: 301, distance: 13.3
click at [377, 301] on icon at bounding box center [377, 302] width 7 height 7
drag, startPoint x: 386, startPoint y: 313, endPoint x: 458, endPoint y: 317, distance: 72.0
click at [458, 317] on icon at bounding box center [457, 314] width 3 height 7
click at [538, 314] on div "что" at bounding box center [541, 315] width 30 height 26
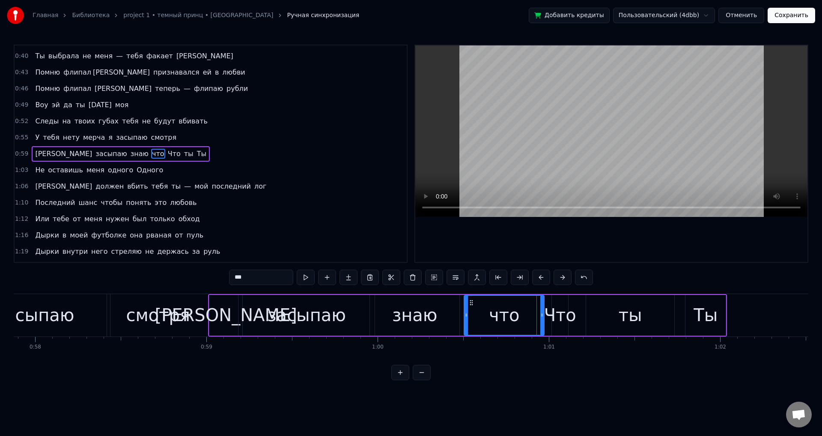
drag, startPoint x: 539, startPoint y: 311, endPoint x: 463, endPoint y: 318, distance: 76.1
click at [465, 318] on icon at bounding box center [466, 314] width 3 height 7
drag, startPoint x: 464, startPoint y: 320, endPoint x: 485, endPoint y: 318, distance: 21.1
click at [474, 318] on div at bounding box center [471, 315] width 3 height 39
click at [557, 315] on div "Что" at bounding box center [560, 315] width 32 height 26
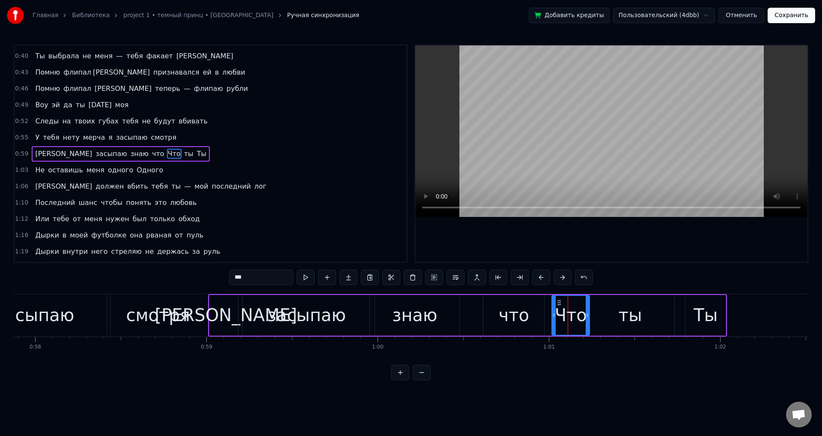
drag, startPoint x: 566, startPoint y: 320, endPoint x: 595, endPoint y: 318, distance: 29.2
click at [589, 318] on div at bounding box center [587, 315] width 3 height 39
drag, startPoint x: 554, startPoint y: 321, endPoint x: 536, endPoint y: 321, distance: 18.4
click at [540, 321] on div at bounding box center [541, 315] width 3 height 39
drag, startPoint x: 536, startPoint y: 321, endPoint x: 549, endPoint y: 321, distance: 12.9
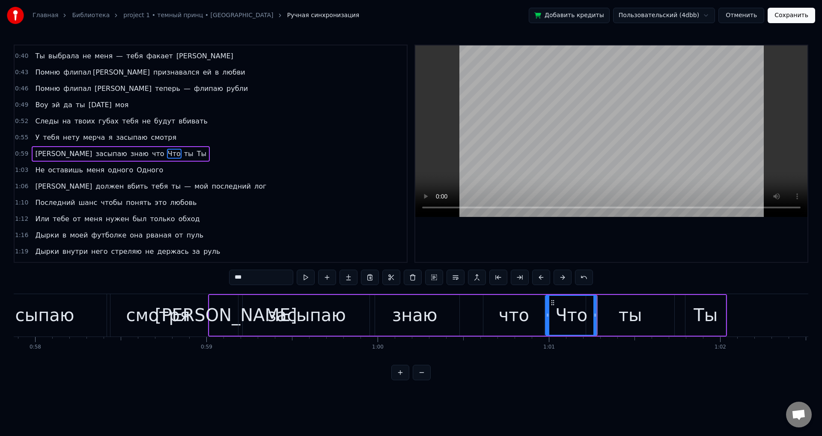
click at [549, 321] on div at bounding box center [547, 315] width 3 height 39
click at [522, 316] on div "что" at bounding box center [514, 315] width 30 height 26
click at [560, 320] on div "Что" at bounding box center [572, 315] width 32 height 26
click at [238, 279] on input "***" at bounding box center [261, 276] width 64 height 15
type input "*"
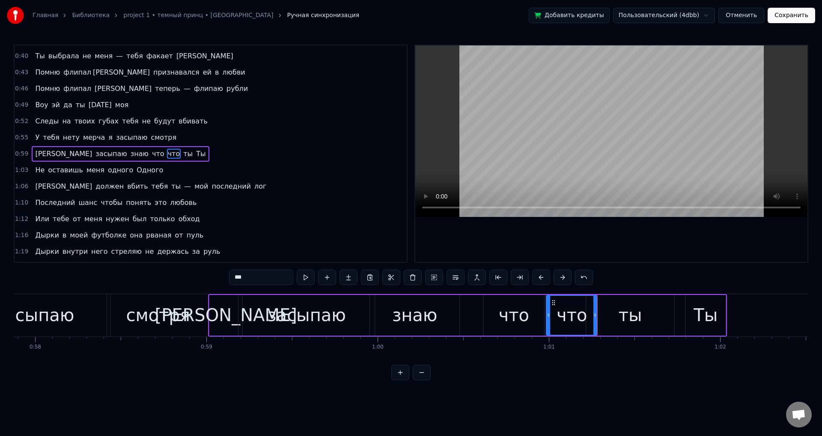
click at [634, 325] on div "ты" at bounding box center [631, 315] width 24 height 26
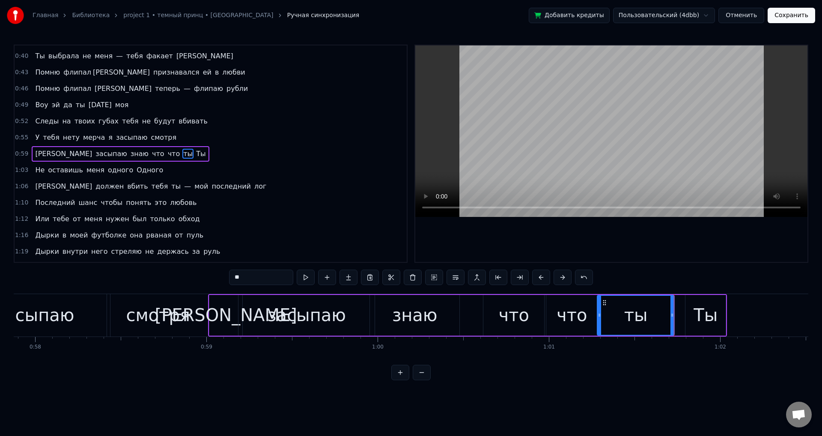
drag, startPoint x: 588, startPoint y: 322, endPoint x: 599, endPoint y: 321, distance: 11.2
click at [599, 321] on div at bounding box center [599, 315] width 3 height 39
click at [707, 317] on div "Ты" at bounding box center [706, 315] width 24 height 26
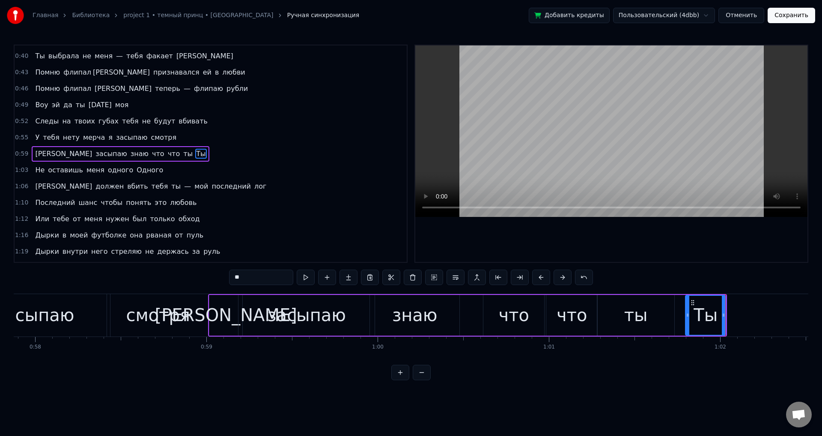
click
drag, startPoint x: 724, startPoint y: 314, endPoint x: 789, endPoint y: 312, distance: 64.7
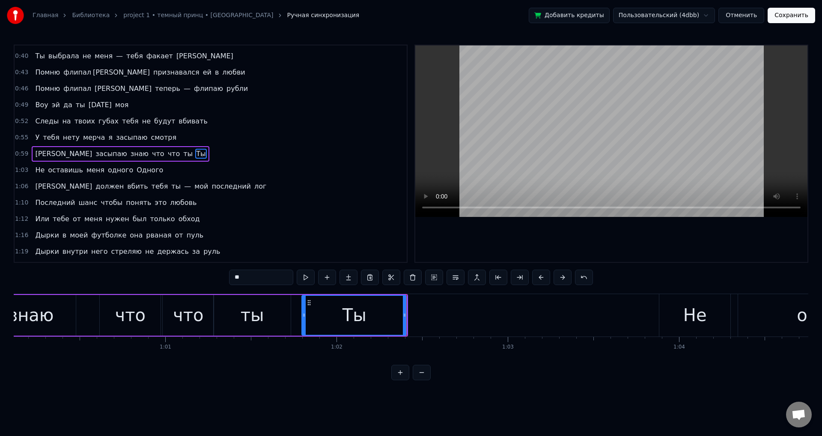
scroll to position [0, 10279]
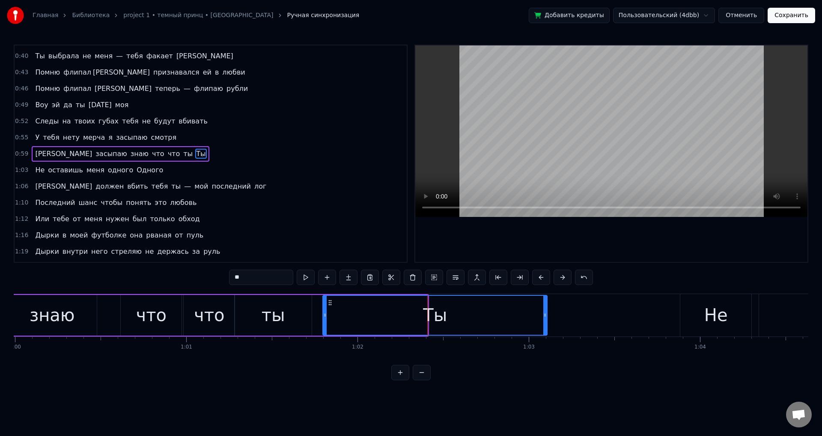
drag, startPoint x: 435, startPoint y: 325, endPoint x: 547, endPoint y: 316, distance: 113.0
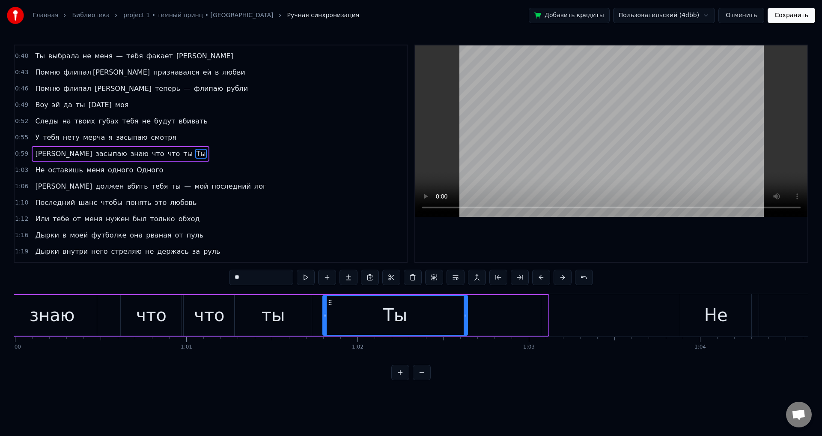
drag, startPoint x: 547, startPoint y: 321, endPoint x: 445, endPoint y: 330, distance: 102.7
drag, startPoint x: 324, startPoint y: 322, endPoint x: 314, endPoint y: 323, distance: 9.9
drag, startPoint x: 314, startPoint y: 318, endPoint x: 329, endPoint y: 317, distance: 14.6
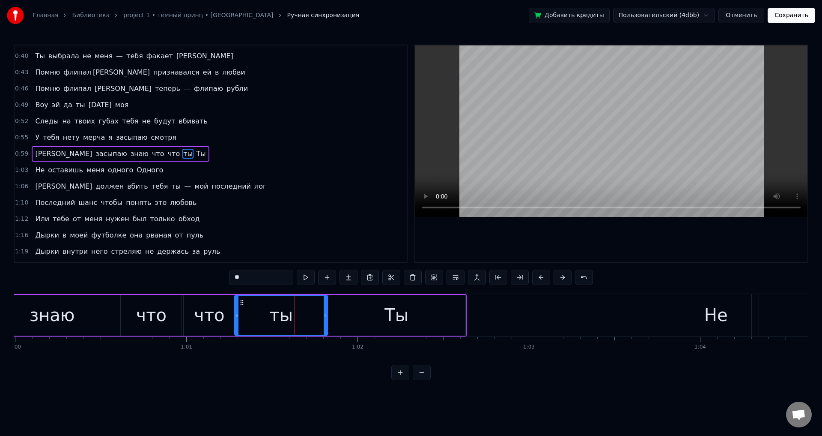
drag, startPoint x: 310, startPoint y: 317, endPoint x: 326, endPoint y: 316, distance: 15.9
drag, startPoint x: 236, startPoint y: 316, endPoint x: 257, endPoint y: 316, distance: 21.4
type input "**"
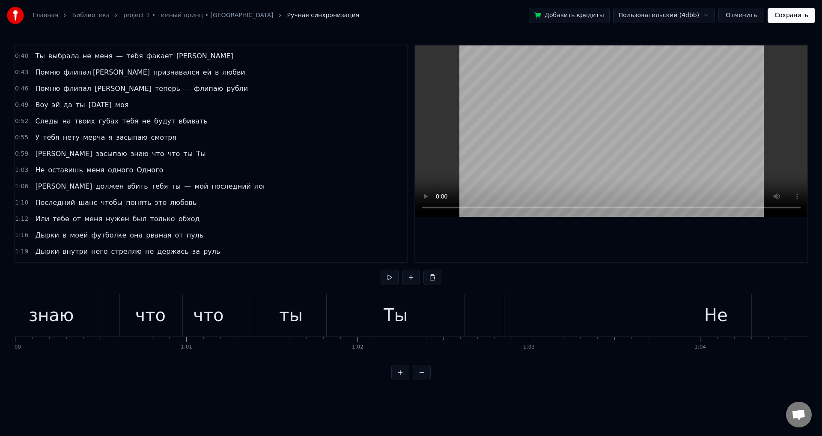
scroll to position [176, 0]
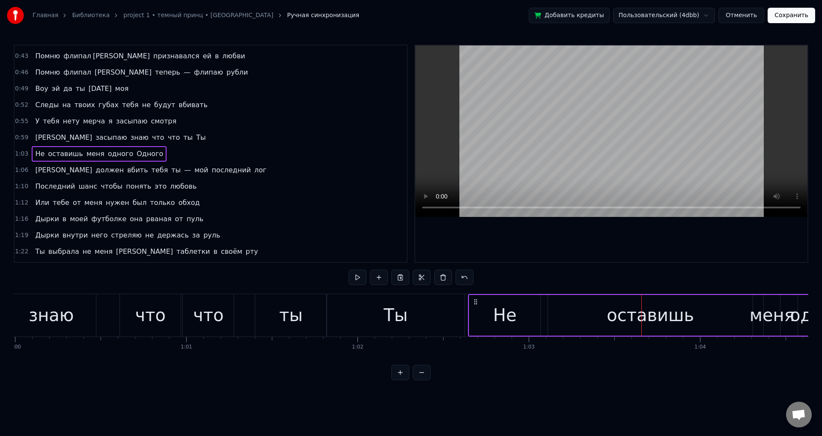
drag, startPoint x: 687, startPoint y: 302, endPoint x: 472, endPoint y: 305, distance: 214.2
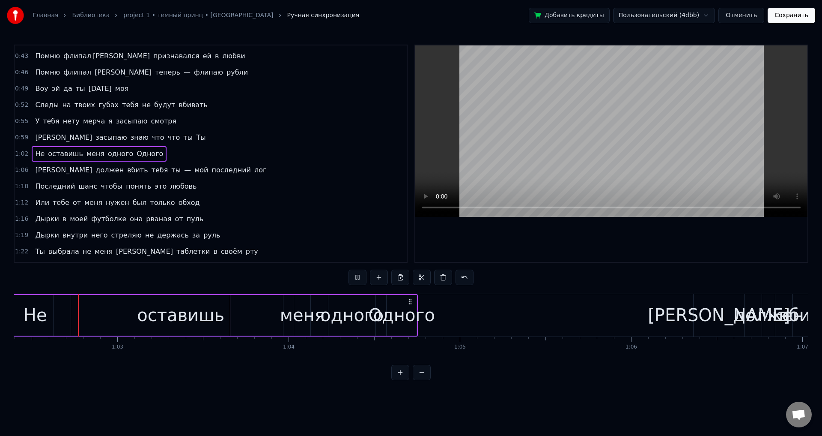
scroll to position [0, 10688]
drag, startPoint x: 458, startPoint y: 364, endPoint x: 451, endPoint y: 365, distance: 6.9
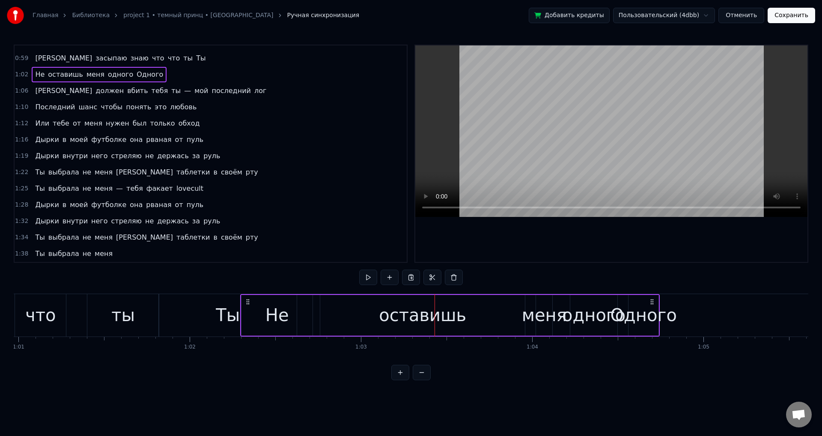
scroll to position [0, 10436]
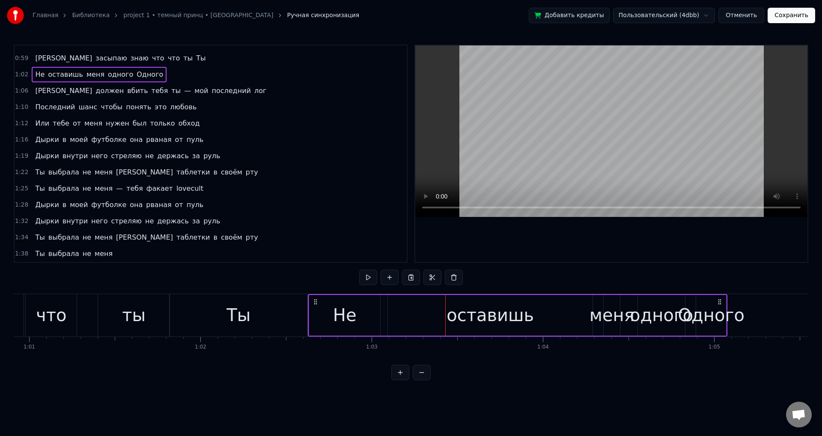
drag, startPoint x: 256, startPoint y: 299, endPoint x: 313, endPoint y: 296, distance: 57.1
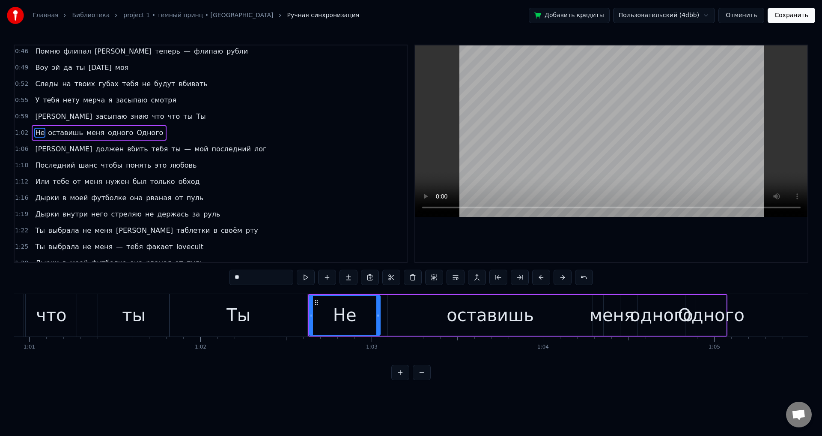
scroll to position [176, 0]
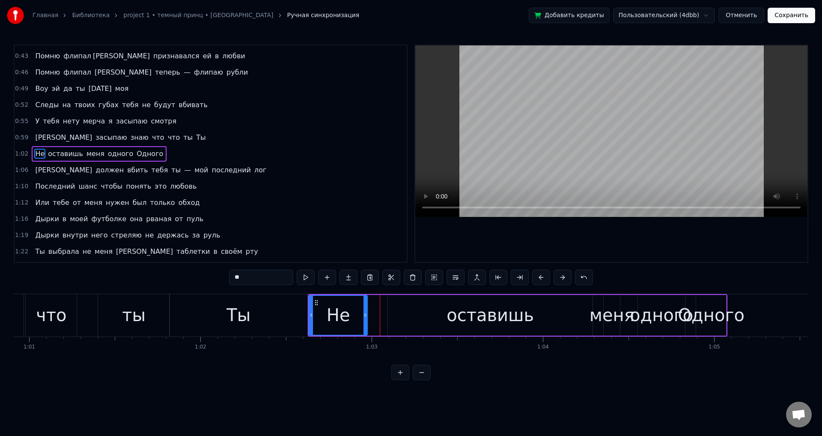
drag, startPoint x: 377, startPoint y: 323, endPoint x: 365, endPoint y: 325, distance: 12.1
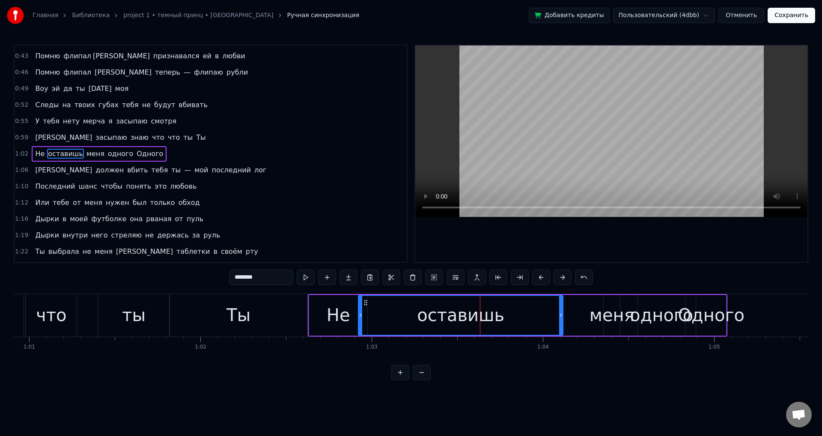
drag, startPoint x: 394, startPoint y: 302, endPoint x: 364, endPoint y: 302, distance: 29.6
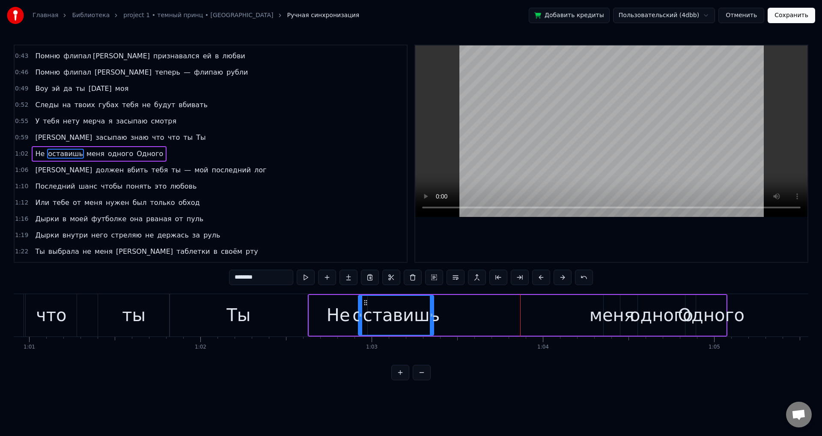
drag, startPoint x: 562, startPoint y: 321, endPoint x: 437, endPoint y: 314, distance: 125.3
type input "****"
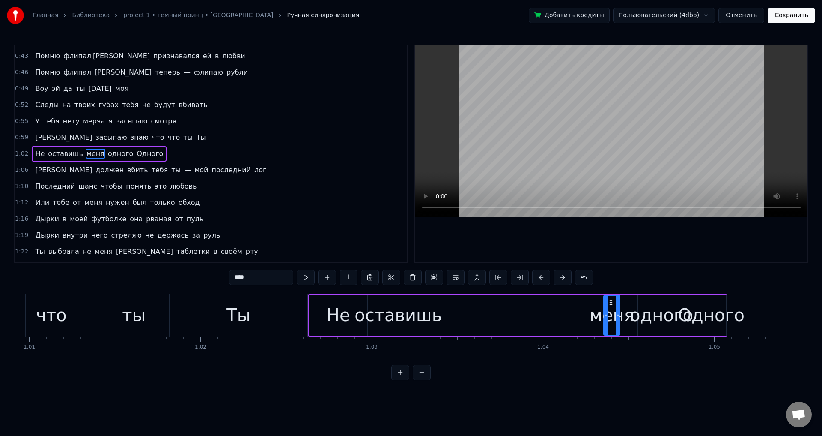
drag, startPoint x: 610, startPoint y: 302, endPoint x: 474, endPoint y: 299, distance: 136.7
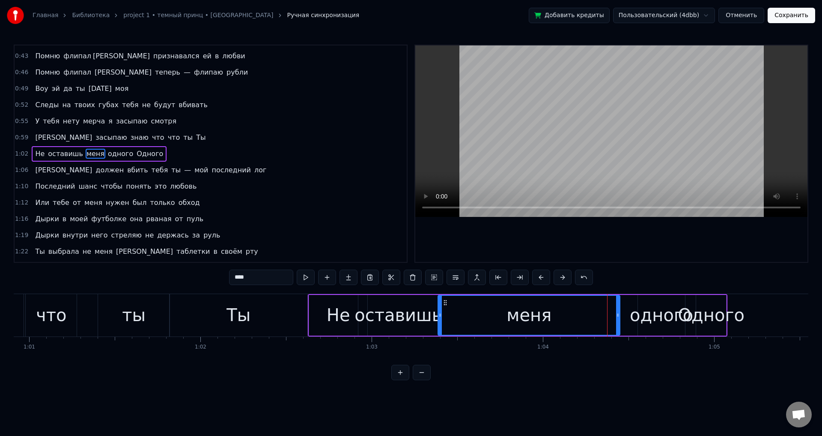
drag, startPoint x: 606, startPoint y: 314, endPoint x: 439, endPoint y: 308, distance: 167.1
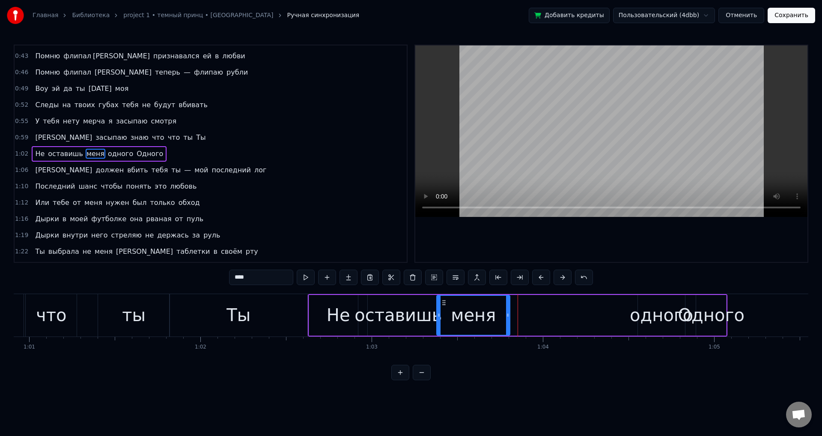
drag, startPoint x: 610, startPoint y: 317, endPoint x: 502, endPoint y: 318, distance: 108.8
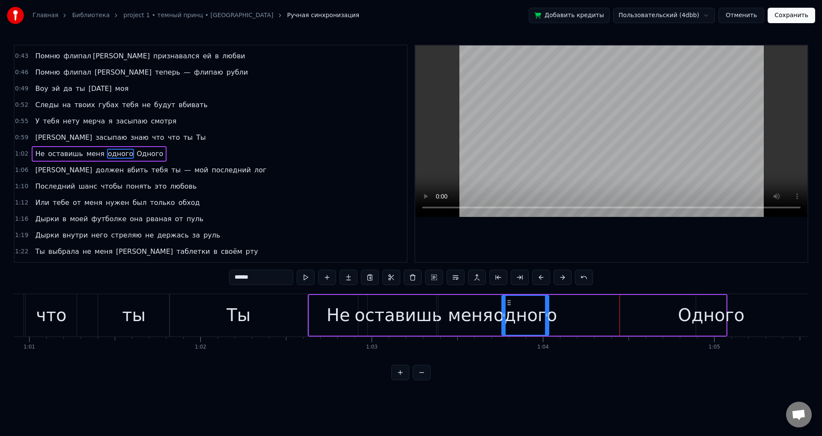
drag, startPoint x: 643, startPoint y: 302, endPoint x: 508, endPoint y: 301, distance: 134.9
drag, startPoint x: 548, startPoint y: 320, endPoint x: 588, endPoint y: 315, distance: 40.1
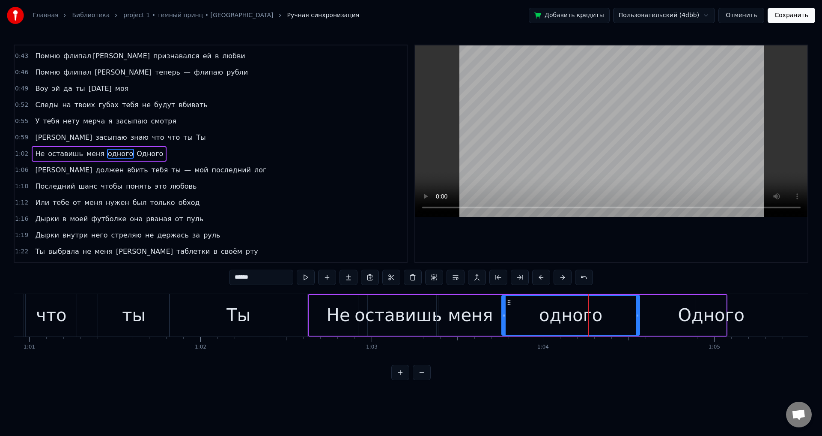
drag, startPoint x: 586, startPoint y: 321, endPoint x: 637, endPoint y: 314, distance: 51.4
drag, startPoint x: 637, startPoint y: 320, endPoint x: 669, endPoint y: 320, distance: 31.7
drag, startPoint x: 669, startPoint y: 320, endPoint x: 679, endPoint y: 321, distance: 10.3
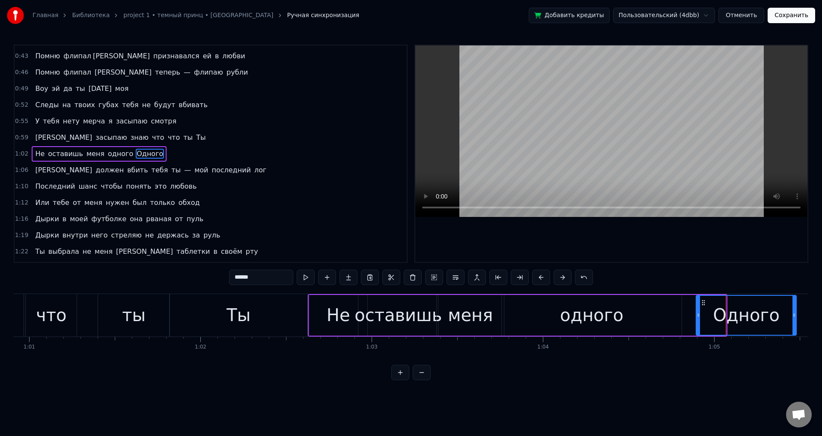
drag, startPoint x: 723, startPoint y: 317, endPoint x: 786, endPoint y: 320, distance: 63.0
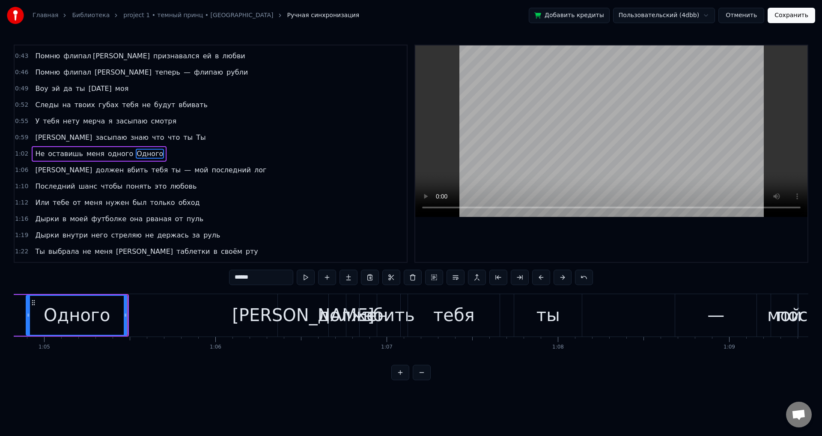
scroll to position [0, 11157]
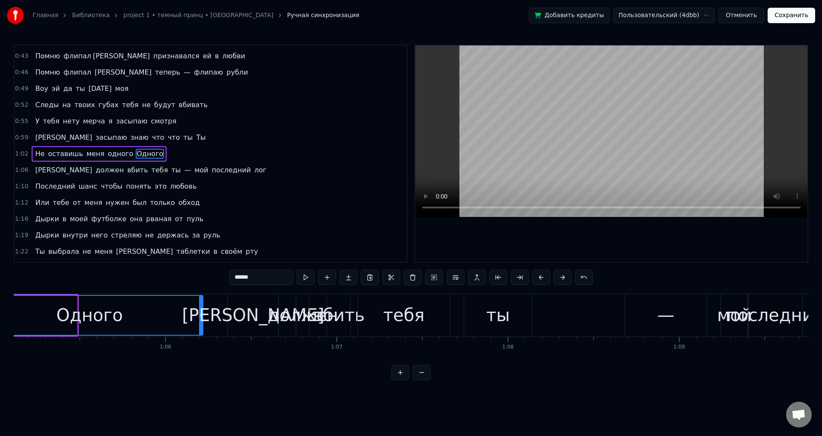
drag, startPoint x: 75, startPoint y: 317, endPoint x: 220, endPoint y: 311, distance: 144.9
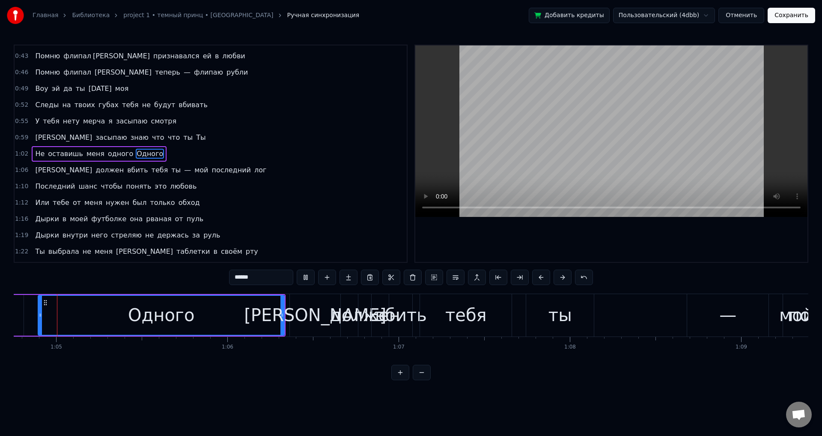
scroll to position [0, 11075]
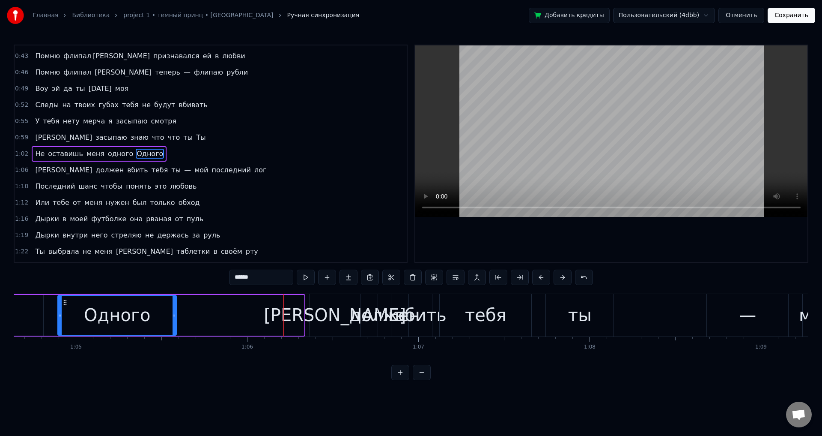
drag, startPoint x: 296, startPoint y: 318, endPoint x: 178, endPoint y: 318, distance: 118.2
type input "*"
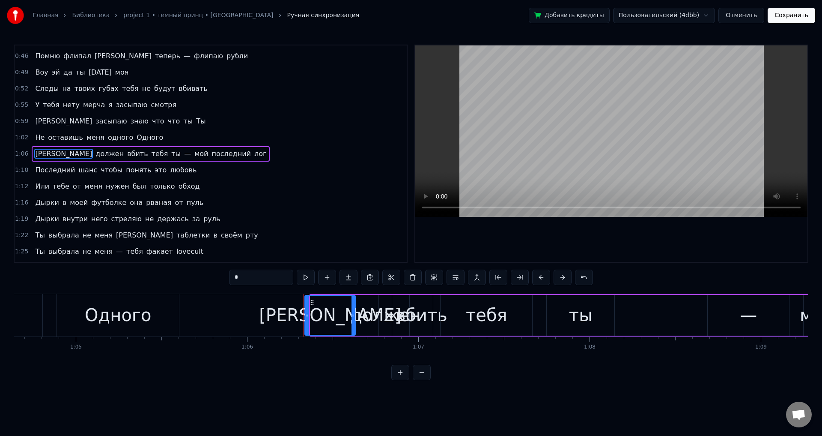
drag, startPoint x: 317, startPoint y: 301, endPoint x: 311, endPoint y: 311, distance: 11.3
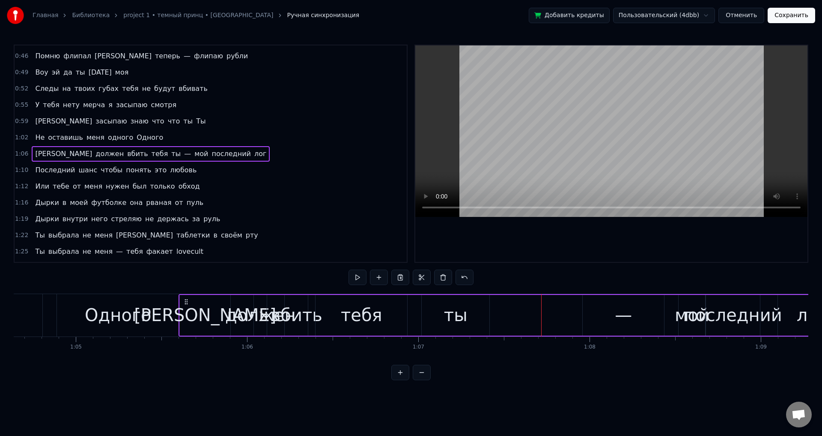
drag, startPoint x: 309, startPoint y: 304, endPoint x: 184, endPoint y: 307, distance: 124.7
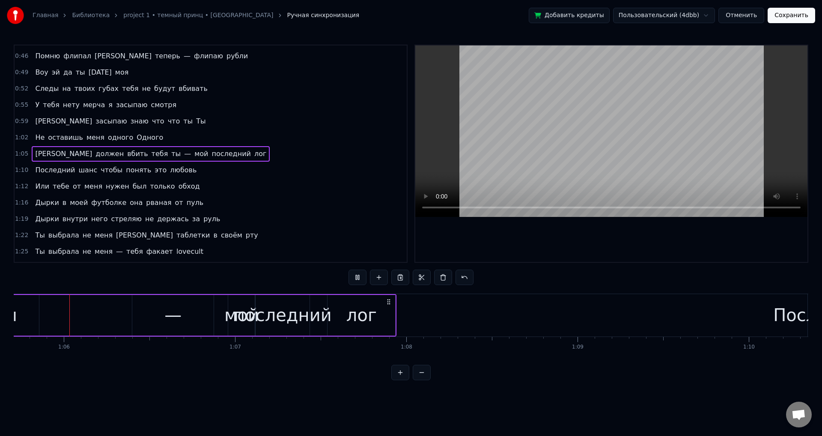
scroll to position [0, 11234]
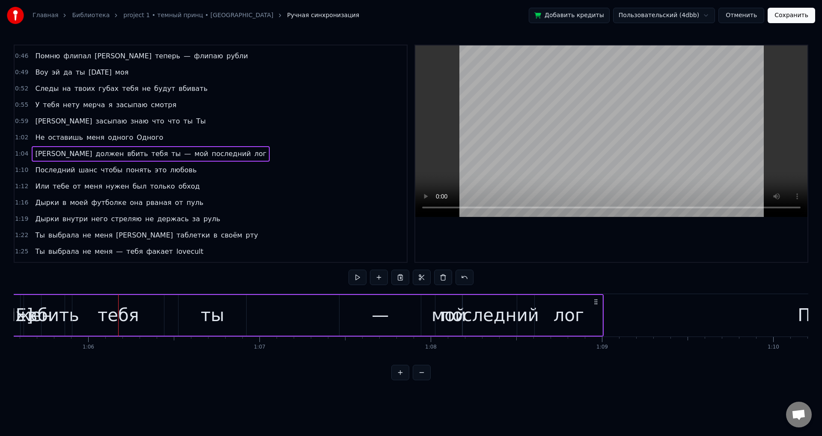
drag, startPoint x: 410, startPoint y: 301, endPoint x: 601, endPoint y: 299, distance: 190.6
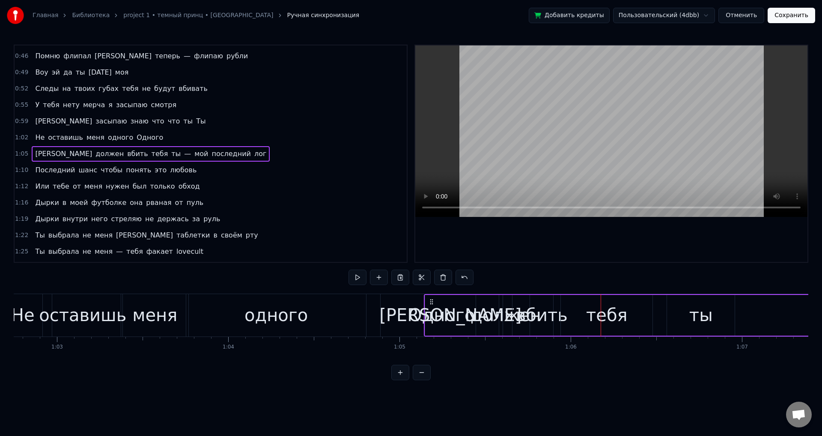
scroll to position [0, 10762]
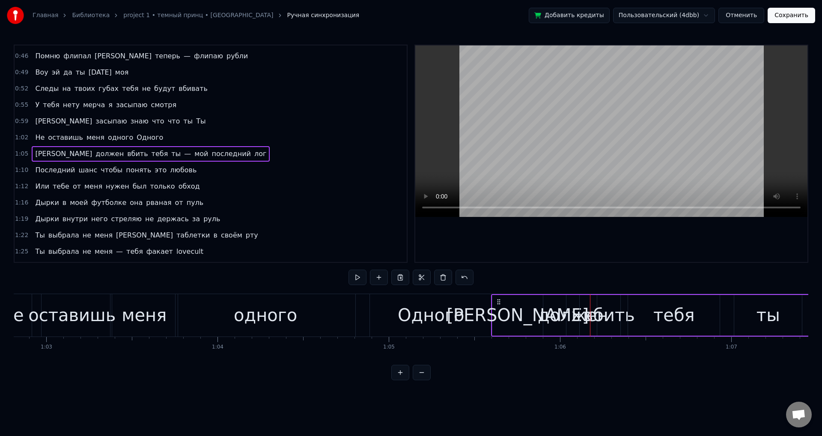
drag, startPoint x: 419, startPoint y: 300, endPoint x: 497, endPoint y: 325, distance: 81.7
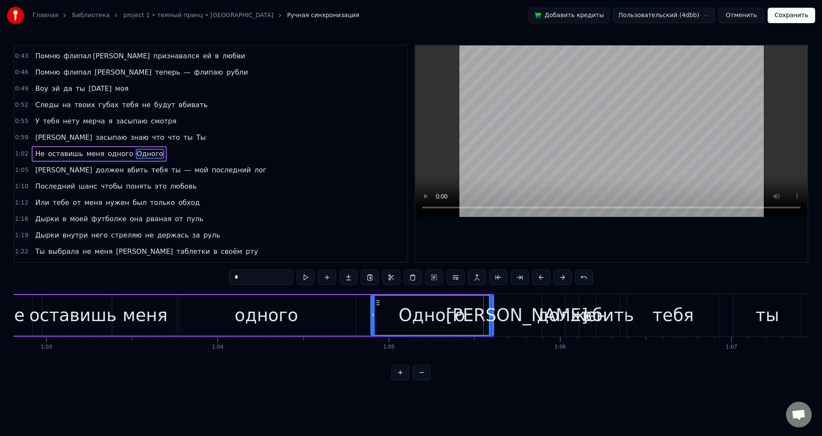
scroll to position [193, 0]
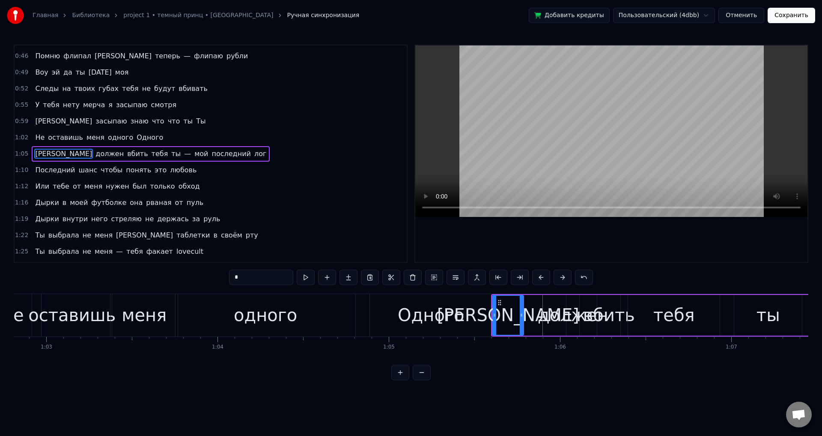
drag, startPoint x: 542, startPoint y: 318, endPoint x: 519, endPoint y: 319, distance: 23.6
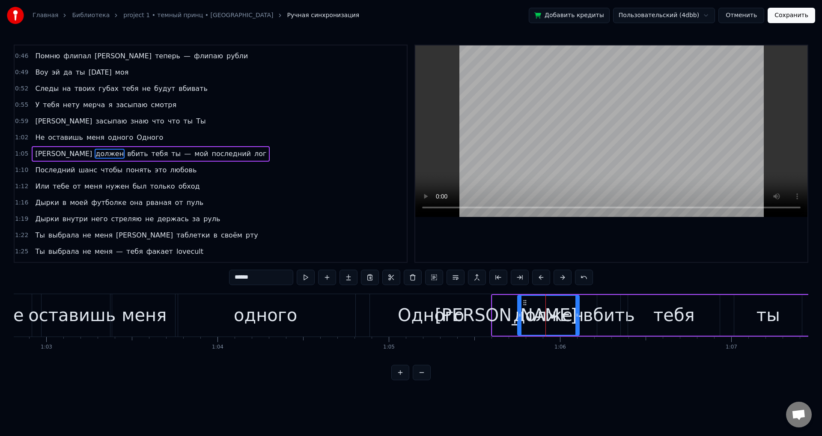
drag, startPoint x: 568, startPoint y: 309, endPoint x: 520, endPoint y: 315, distance: 48.8
type input "*****"
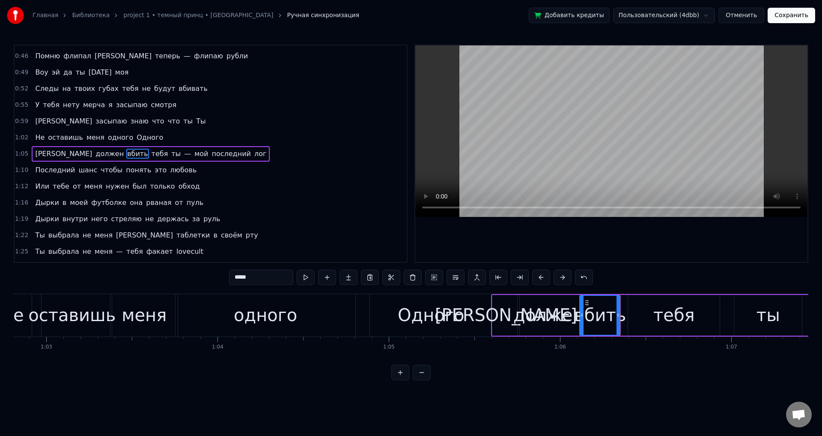
drag, startPoint x: 599, startPoint y: 322, endPoint x: 582, endPoint y: 321, distance: 17.6
drag, startPoint x: 620, startPoint y: 321, endPoint x: 629, endPoint y: 320, distance: 9.1
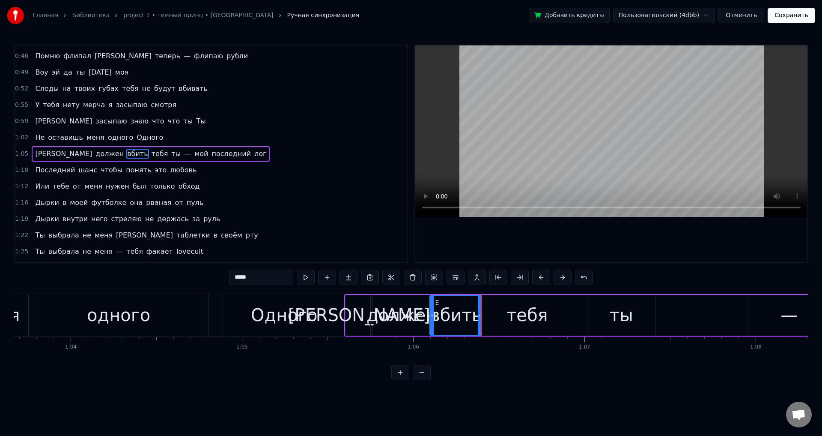
scroll to position [0, 10918]
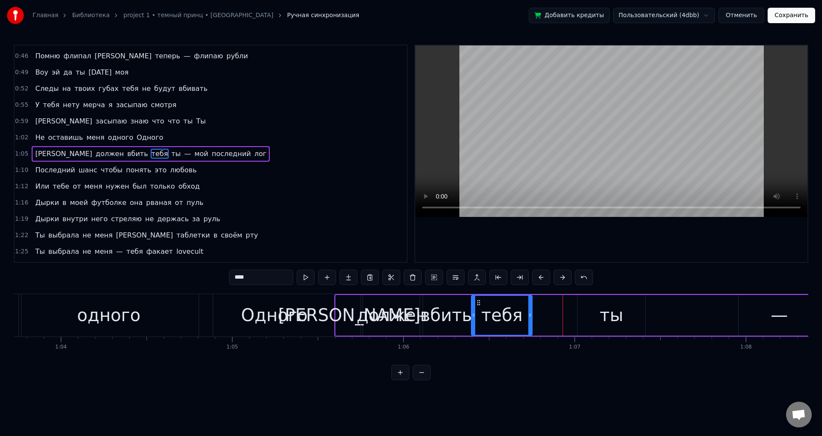
drag, startPoint x: 556, startPoint y: 320, endPoint x: 529, endPoint y: 323, distance: 26.7
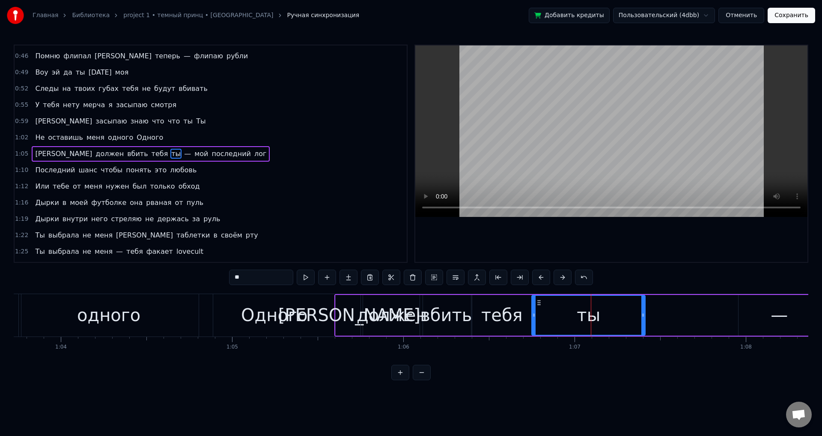
drag, startPoint x: 579, startPoint y: 318, endPoint x: 533, endPoint y: 323, distance: 46.1
drag, startPoint x: 643, startPoint y: 324, endPoint x: 595, endPoint y: 323, distance: 48.0
drag, startPoint x: 595, startPoint y: 323, endPoint x: 578, endPoint y: 323, distance: 17.6
drag, startPoint x: 582, startPoint y: 323, endPoint x: 572, endPoint y: 323, distance: 10.3
drag, startPoint x: 572, startPoint y: 323, endPoint x: 566, endPoint y: 323, distance: 5.6
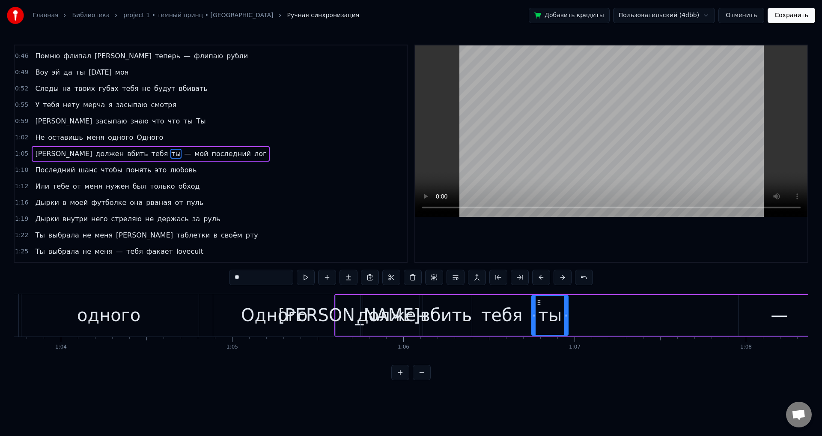
drag, startPoint x: 566, startPoint y: 323, endPoint x: 561, endPoint y: 323, distance: 5.2
drag, startPoint x: 563, startPoint y: 321, endPoint x: 559, endPoint y: 321, distance: 4.3
type input "*"
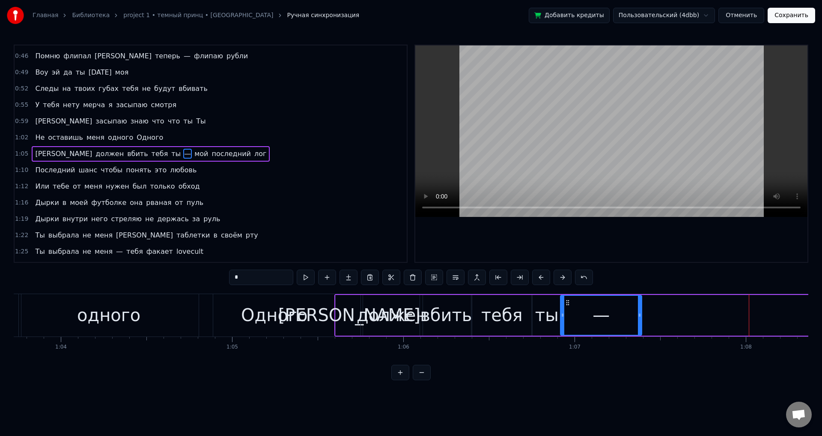
drag, startPoint x: 744, startPoint y: 303, endPoint x: 566, endPoint y: 307, distance: 178.2
drag, startPoint x: 641, startPoint y: 316, endPoint x: 493, endPoint y: 323, distance: 148.4
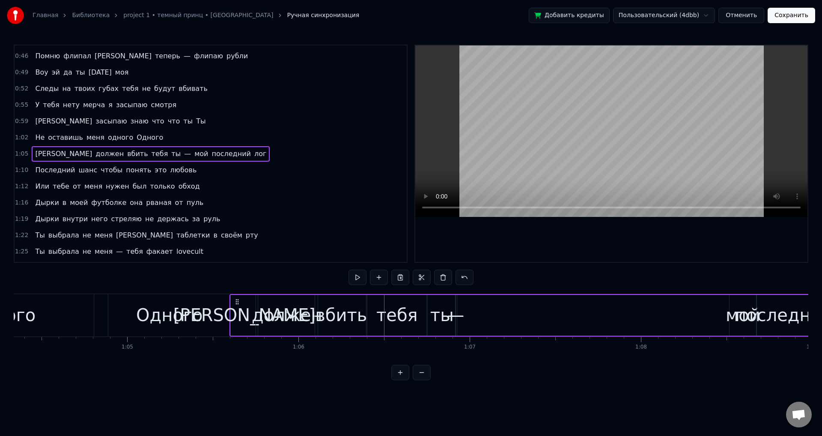
scroll to position [0, 11076]
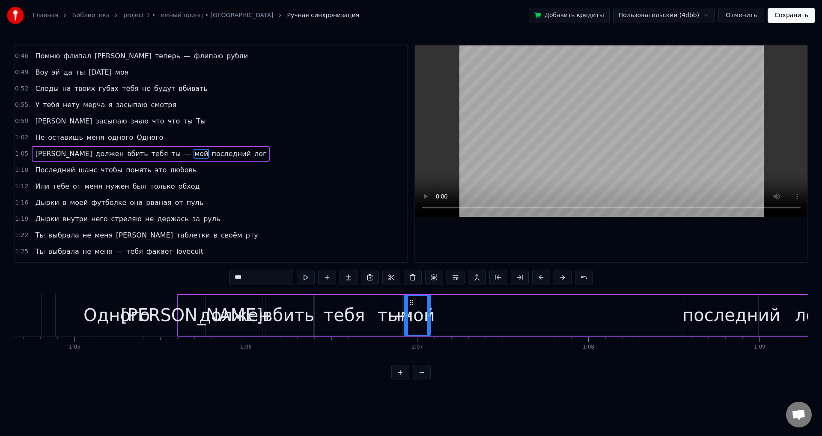
drag, startPoint x: 684, startPoint y: 303, endPoint x: 412, endPoint y: 310, distance: 273.0
type input "*********"
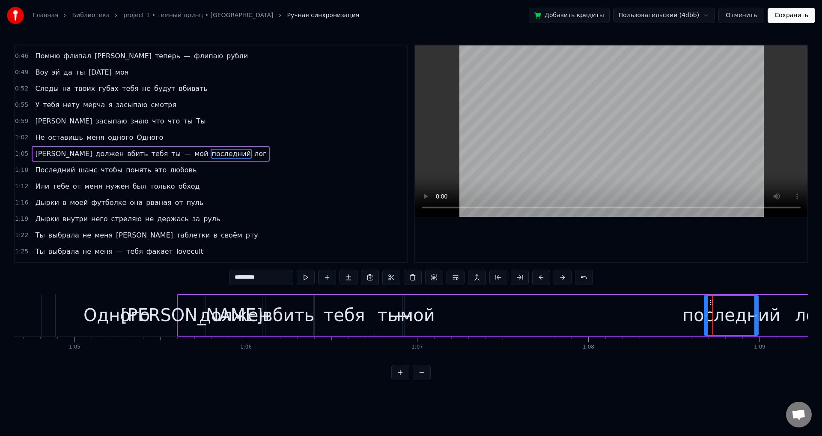
drag, startPoint x: 711, startPoint y: 301, endPoint x: 560, endPoint y: 309, distance: 151.8
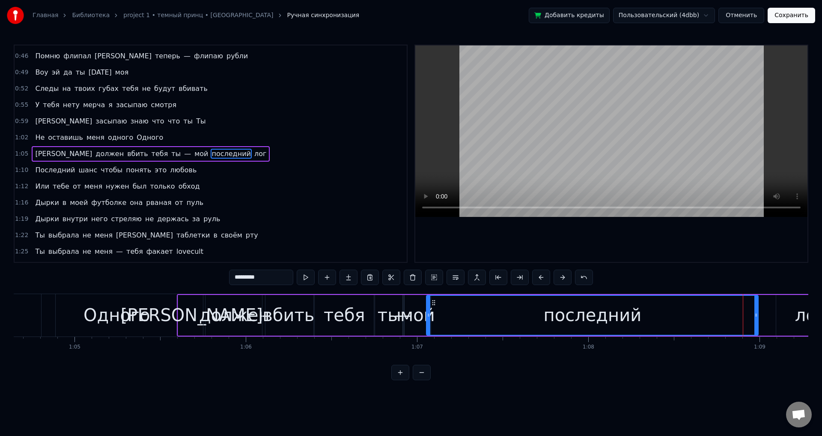
drag, startPoint x: 706, startPoint y: 314, endPoint x: 428, endPoint y: 319, distance: 278.0
drag, startPoint x: 759, startPoint y: 321, endPoint x: 714, endPoint y: 320, distance: 45.0
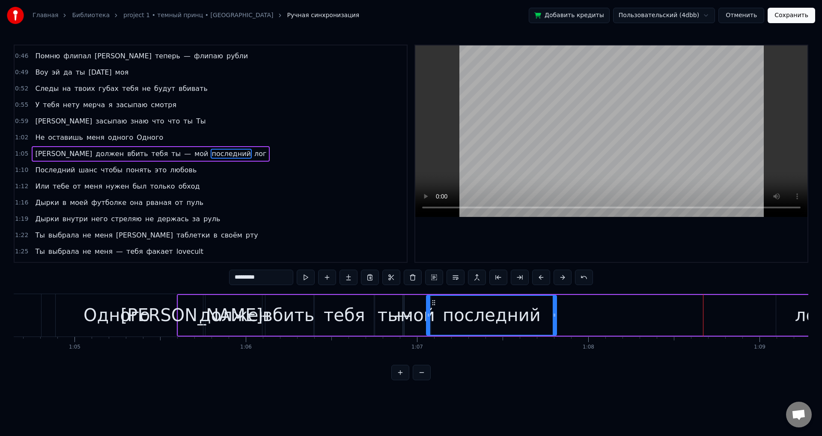
drag, startPoint x: 756, startPoint y: 318, endPoint x: 555, endPoint y: 316, distance: 201.8
drag, startPoint x: 556, startPoint y: 318, endPoint x: 534, endPoint y: 320, distance: 21.5
drag, startPoint x: 534, startPoint y: 320, endPoint x: 528, endPoint y: 321, distance: 6.0
drag, startPoint x: 790, startPoint y: 314, endPoint x: 775, endPoint y: 315, distance: 15.0
type input "***"
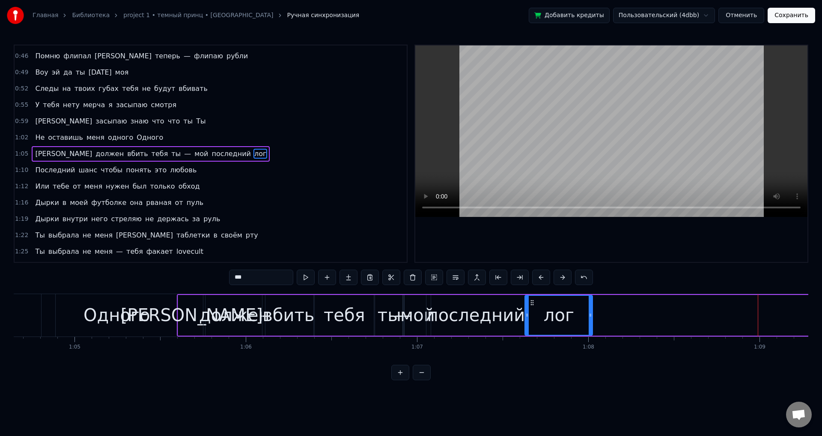
drag, startPoint x: 783, startPoint y: 301, endPoint x: 532, endPoint y: 303, distance: 251.4
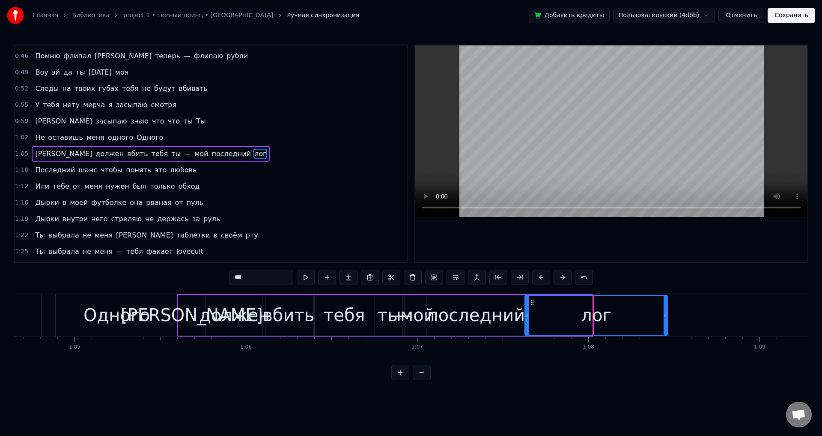
drag, startPoint x: 592, startPoint y: 319, endPoint x: 673, endPoint y: 315, distance: 81.5
drag, startPoint x: 672, startPoint y: 324, endPoint x: 622, endPoint y: 325, distance: 50.6
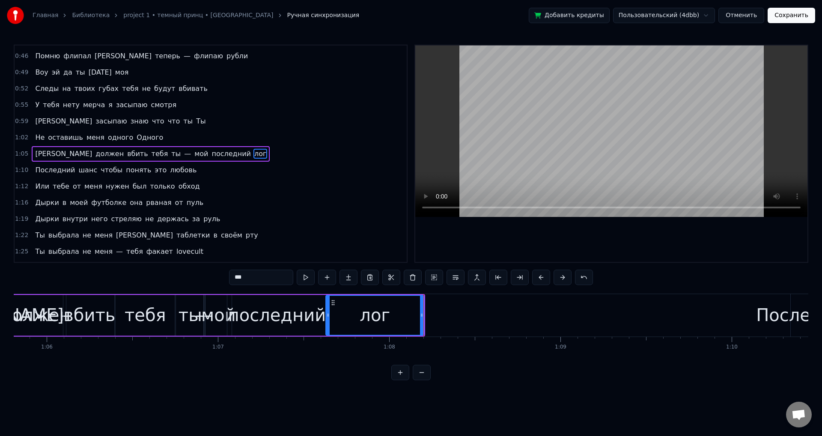
scroll to position [0, 11339]
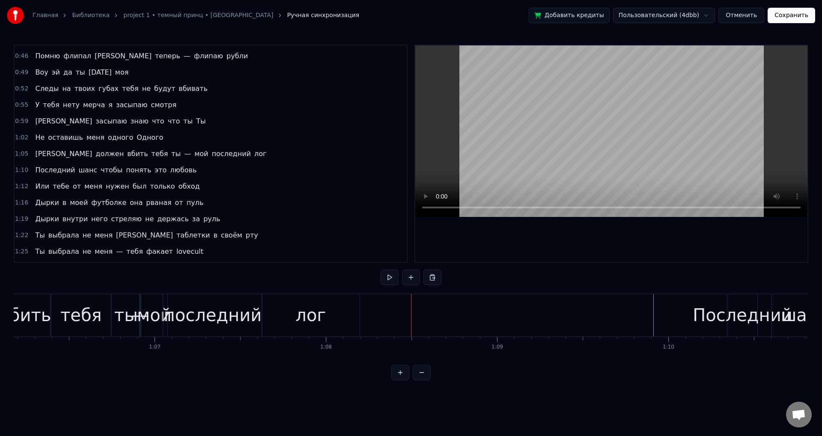
drag, startPoint x: 411, startPoint y: 313, endPoint x: 401, endPoint y: 318, distance: 11.5
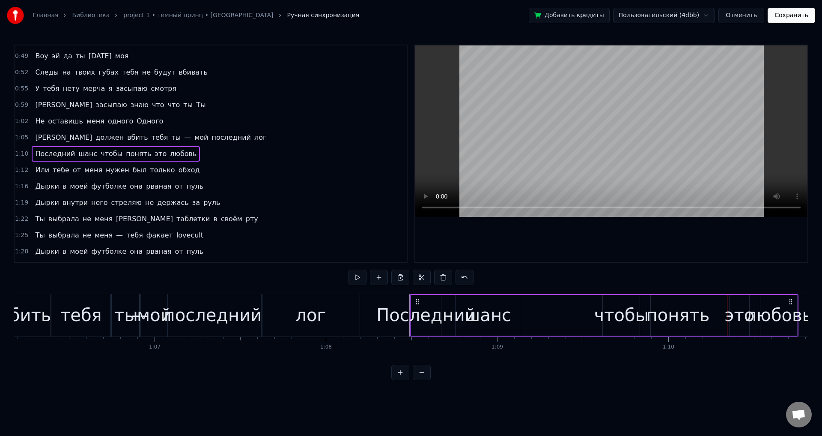
drag, startPoint x: 735, startPoint y: 302, endPoint x: 416, endPoint y: 291, distance: 318.9
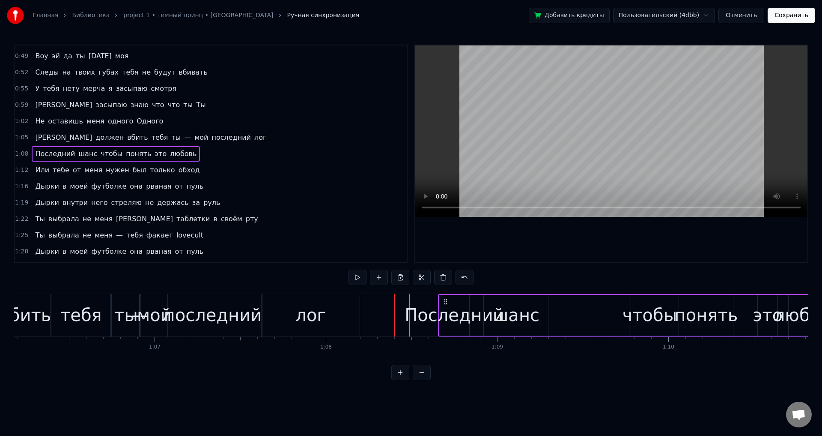
drag, startPoint x: 415, startPoint y: 299, endPoint x: 447, endPoint y: 299, distance: 31.7
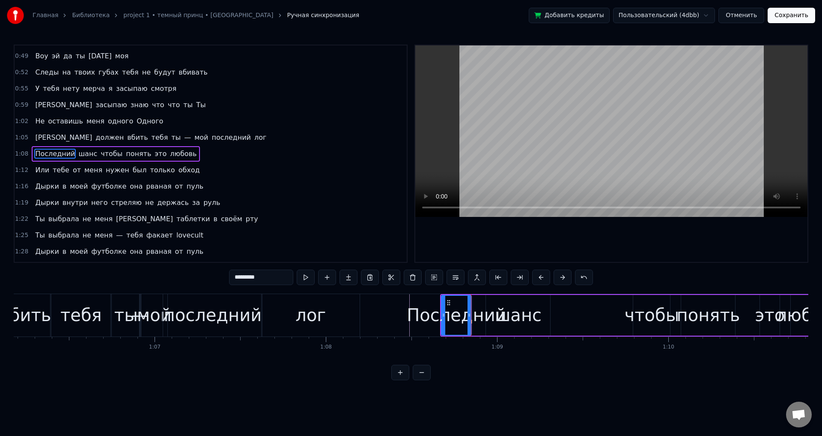
drag, startPoint x: 509, startPoint y: 317, endPoint x: 494, endPoint y: 313, distance: 15.2
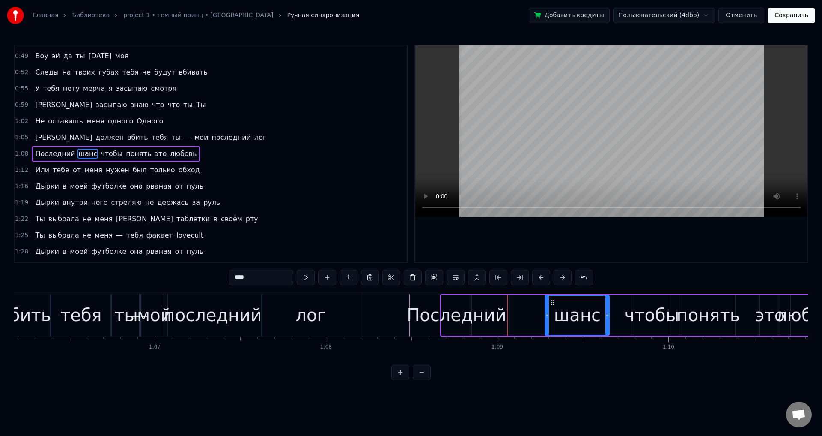
drag, startPoint x: 492, startPoint y: 300, endPoint x: 553, endPoint y: 305, distance: 61.5
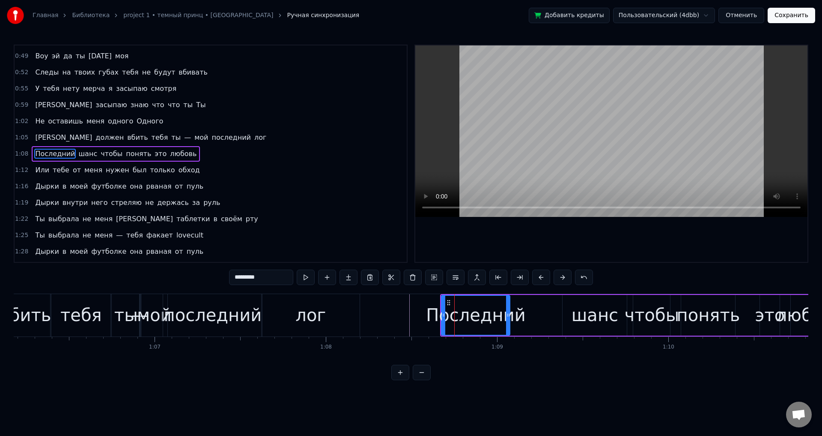
drag, startPoint x: 469, startPoint y: 316, endPoint x: 509, endPoint y: 319, distance: 39.9
drag, startPoint x: 508, startPoint y: 321, endPoint x: 524, endPoint y: 320, distance: 16.7
type input "****"
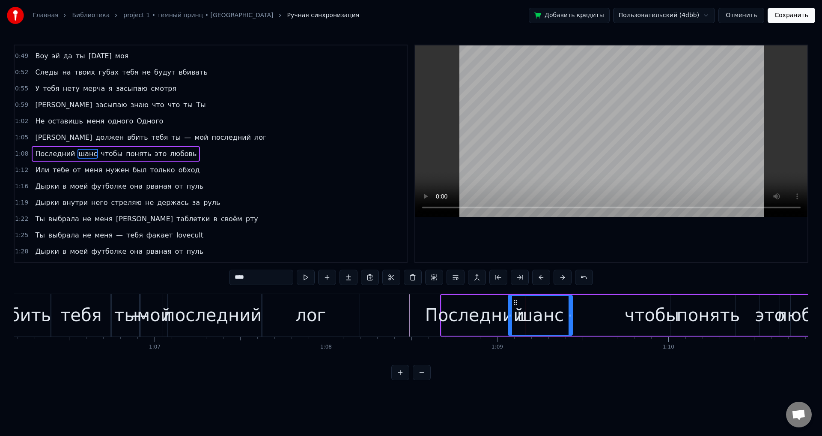
drag, startPoint x: 564, startPoint y: 303, endPoint x: 512, endPoint y: 303, distance: 51.8
drag, startPoint x: 568, startPoint y: 314, endPoint x: 550, endPoint y: 316, distance: 18.1
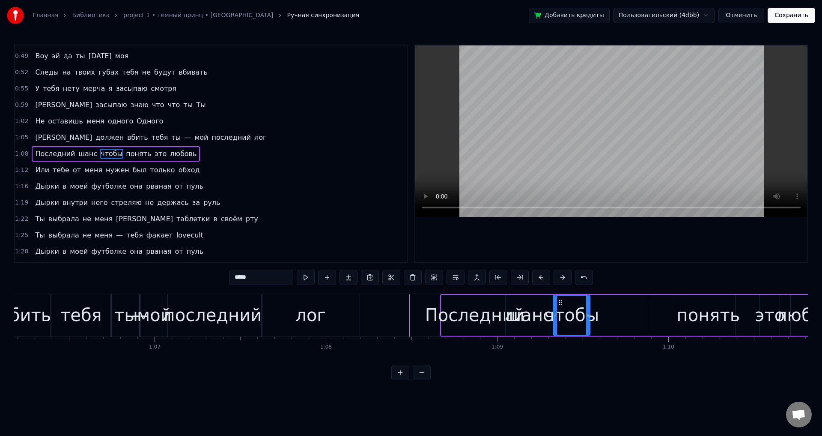
drag, startPoint x: 637, startPoint y: 304, endPoint x: 559, endPoint y: 306, distance: 78.0
drag, startPoint x: 598, startPoint y: 315, endPoint x: 625, endPoint y: 314, distance: 27.0
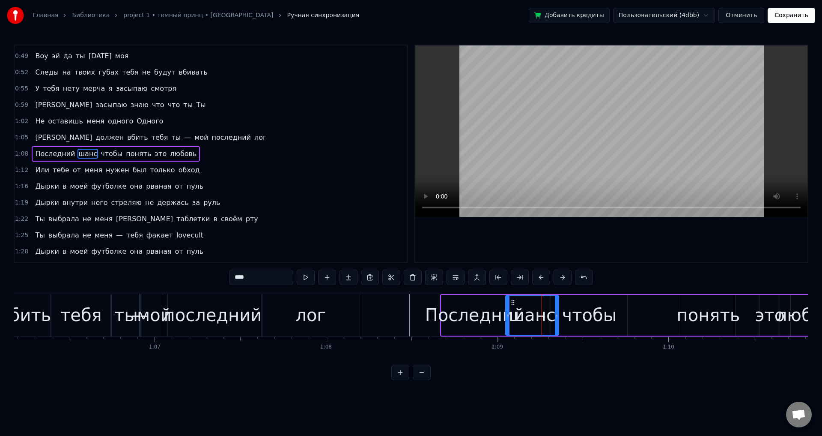
drag, startPoint x: 550, startPoint y: 317, endPoint x: 556, endPoint y: 318, distance: 6.1
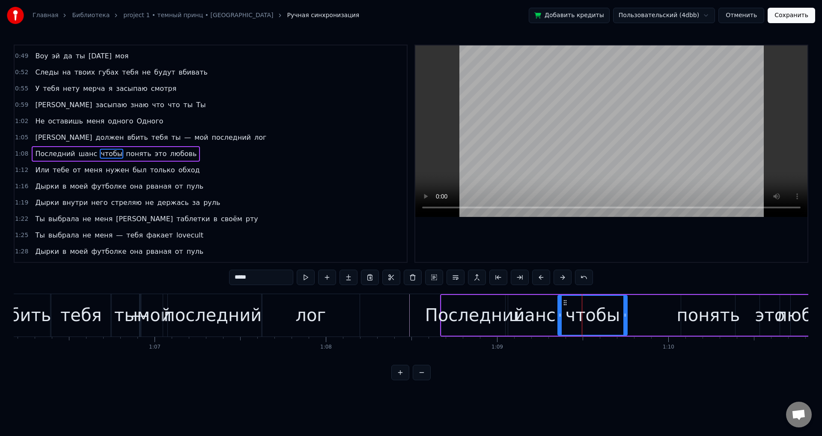
drag, startPoint x: 553, startPoint y: 316, endPoint x: 561, endPoint y: 317, distance: 7.3
drag, startPoint x: 627, startPoint y: 314, endPoint x: 641, endPoint y: 313, distance: 14.2
drag, startPoint x: 639, startPoint y: 323, endPoint x: 624, endPoint y: 325, distance: 15.0
type input "******"
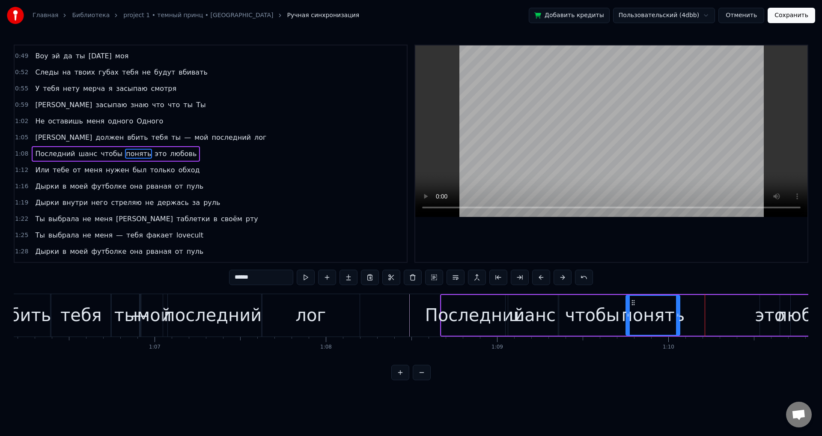
drag, startPoint x: 688, startPoint y: 304, endPoint x: 629, endPoint y: 311, distance: 59.1
drag, startPoint x: 687, startPoint y: 316, endPoint x: 702, endPoint y: 314, distance: 15.6
drag, startPoint x: 704, startPoint y: 318, endPoint x: 710, endPoint y: 318, distance: 6.0
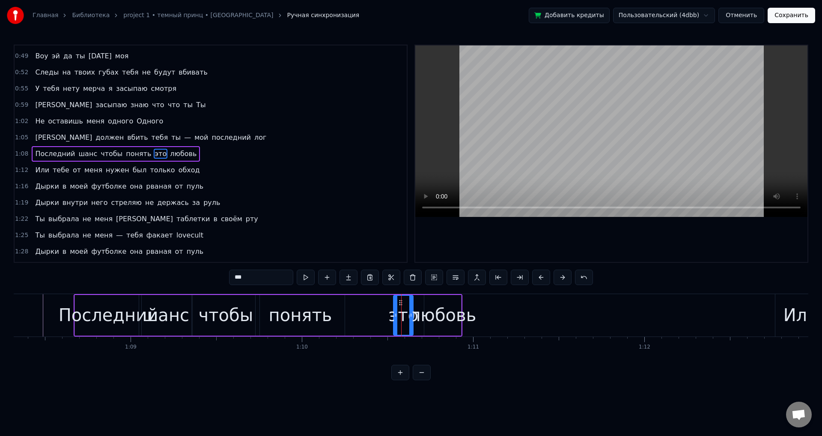
scroll to position [0, 11663]
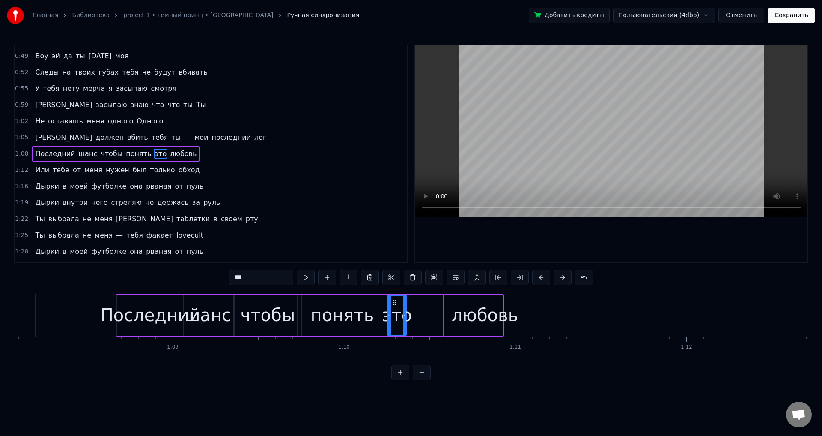
drag, startPoint x: 441, startPoint y: 300, endPoint x: 391, endPoint y: 304, distance: 50.7
drag, startPoint x: 403, startPoint y: 317, endPoint x: 425, endPoint y: 316, distance: 22.3
drag, startPoint x: 424, startPoint y: 318, endPoint x: 440, endPoint y: 318, distance: 16.3
drag, startPoint x: 440, startPoint y: 320, endPoint x: 429, endPoint y: 321, distance: 11.2
type input "******"
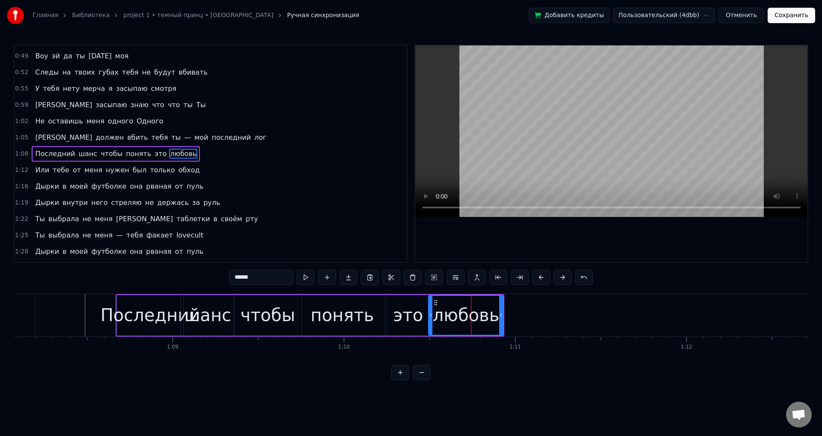
drag, startPoint x: 470, startPoint y: 301, endPoint x: 433, endPoint y: 306, distance: 38.0
drag, startPoint x: 500, startPoint y: 313, endPoint x: 548, endPoint y: 313, distance: 48.0
drag, startPoint x: 547, startPoint y: 314, endPoint x: 574, endPoint y: 314, distance: 27.0
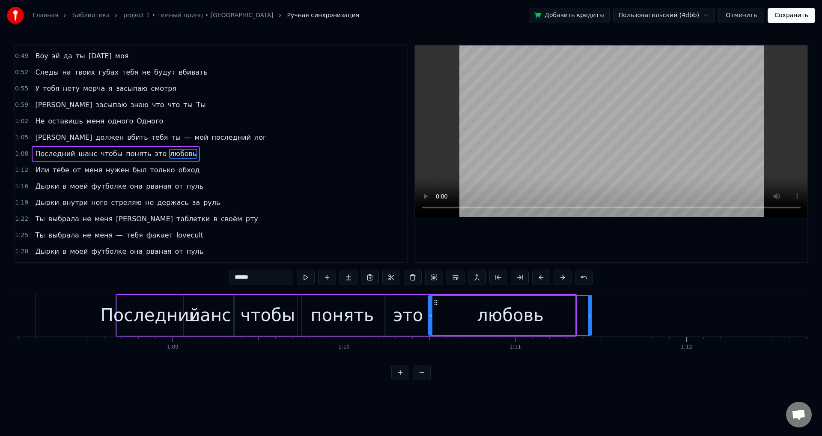
drag, startPoint x: 574, startPoint y: 317, endPoint x: 593, endPoint y: 317, distance: 18.4
drag, startPoint x: 593, startPoint y: 320, endPoint x: 583, endPoint y: 322, distance: 10.1
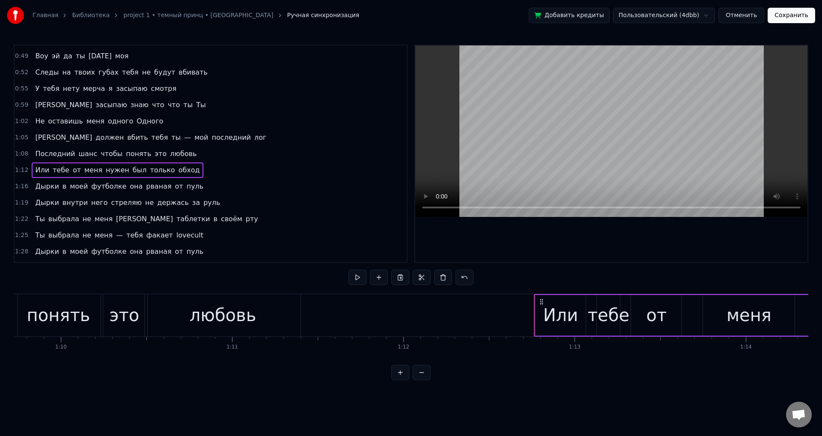
scroll to position [0, 11915]
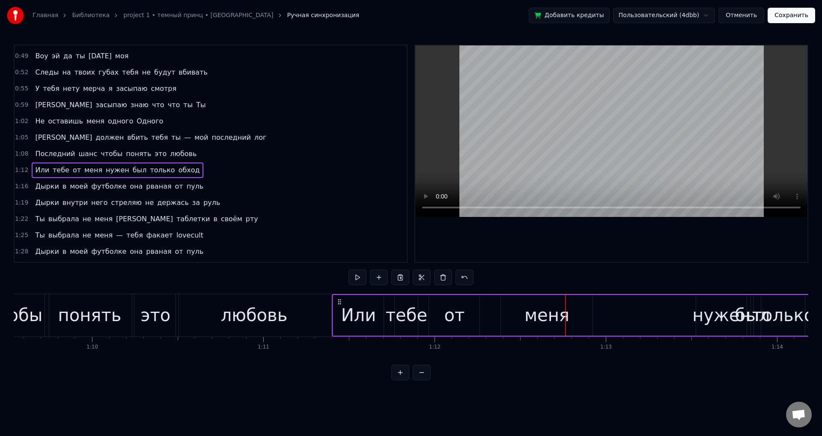
drag, startPoint x: 571, startPoint y: 300, endPoint x: 338, endPoint y: 291, distance: 234.0
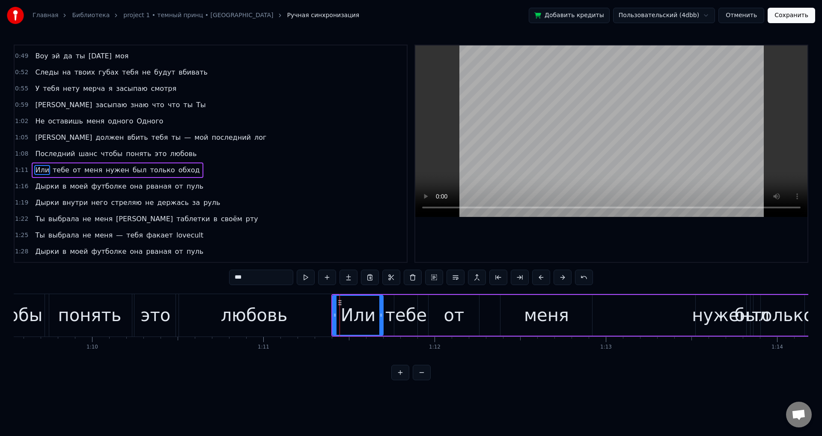
scroll to position [225, 0]
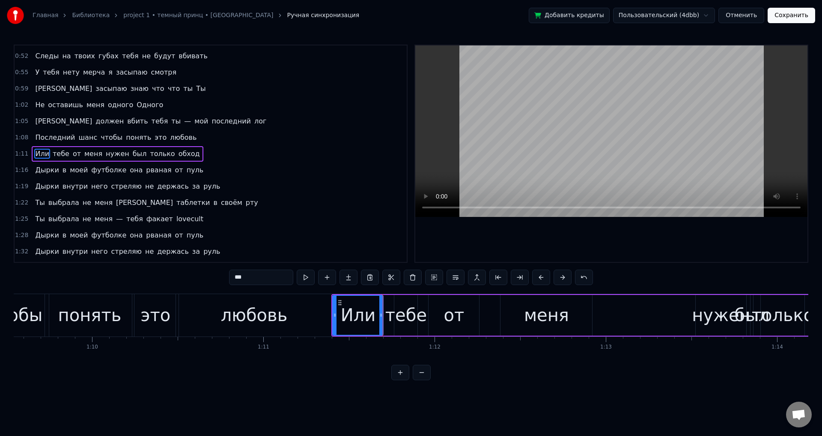
type input "****"
drag, startPoint x: 396, startPoint y: 319, endPoint x: 385, endPoint y: 318, distance: 11.1
drag, startPoint x: 419, startPoint y: 320, endPoint x: 445, endPoint y: 318, distance: 26.3
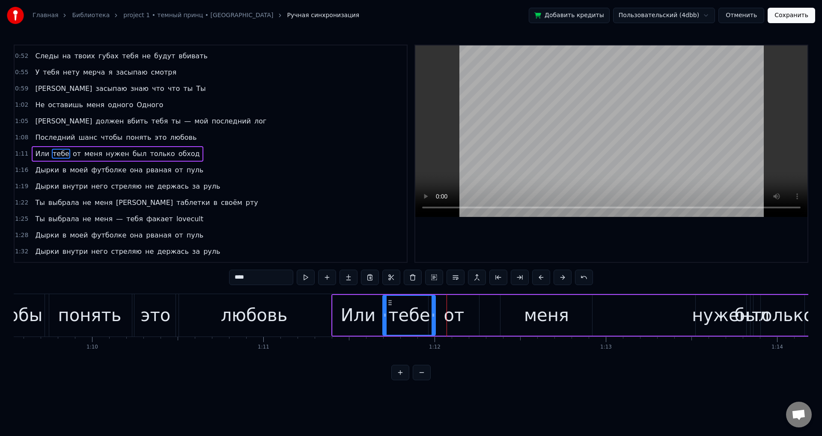
drag, startPoint x: 446, startPoint y: 323, endPoint x: 430, endPoint y: 324, distance: 15.4
drag, startPoint x: 432, startPoint y: 323, endPoint x: 458, endPoint y: 318, distance: 27.1
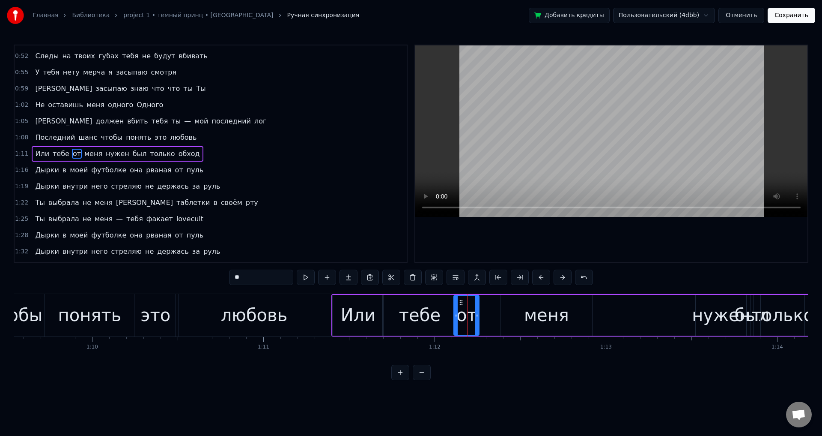
drag, startPoint x: 429, startPoint y: 321, endPoint x: 454, endPoint y: 320, distance: 25.3
drag, startPoint x: 477, startPoint y: 320, endPoint x: 501, endPoint y: 320, distance: 24.0
drag, startPoint x: 501, startPoint y: 320, endPoint x: 487, endPoint y: 321, distance: 14.2
drag, startPoint x: 487, startPoint y: 322, endPoint x: 480, endPoint y: 323, distance: 6.6
drag, startPoint x: 481, startPoint y: 323, endPoint x: 488, endPoint y: 323, distance: 6.9
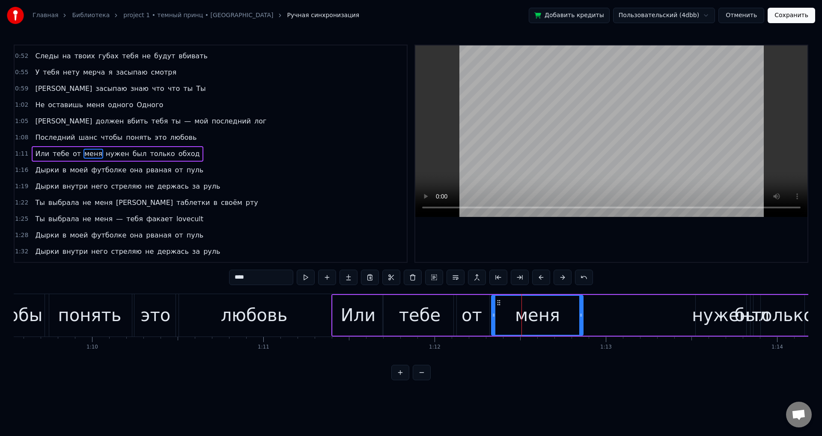
drag, startPoint x: 508, startPoint y: 303, endPoint x: 497, endPoint y: 305, distance: 11.8
drag, startPoint x: 577, startPoint y: 317, endPoint x: 551, endPoint y: 316, distance: 26.6
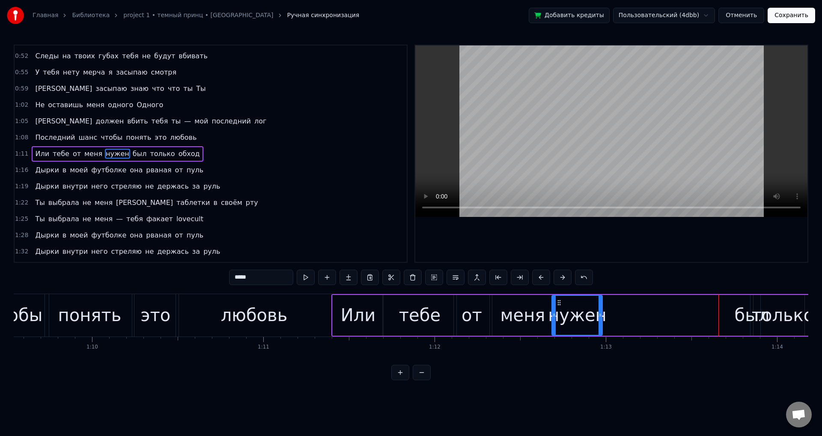
drag, startPoint x: 701, startPoint y: 305, endPoint x: 557, endPoint y: 307, distance: 143.9
drag, startPoint x: 601, startPoint y: 320, endPoint x: 644, endPoint y: 313, distance: 44.2
drag, startPoint x: 645, startPoint y: 318, endPoint x: 630, endPoint y: 320, distance: 15.5
drag, startPoint x: 625, startPoint y: 321, endPoint x: 620, endPoint y: 322, distance: 5.3
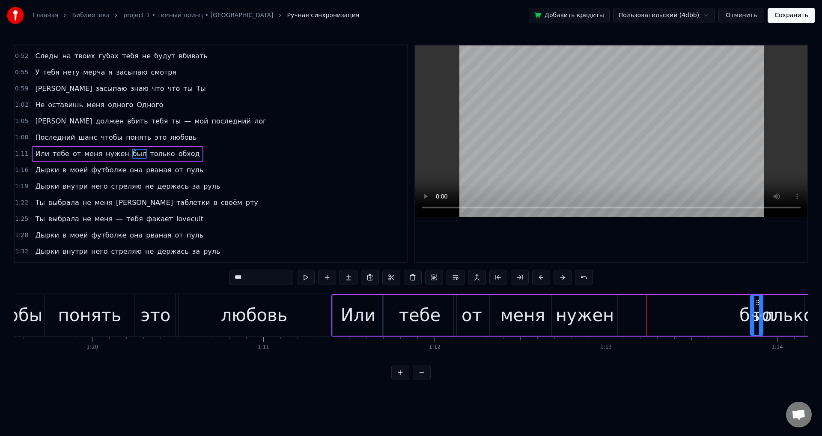
drag, startPoint x: 750, startPoint y: 318, endPoint x: 758, endPoint y: 319, distance: 7.7
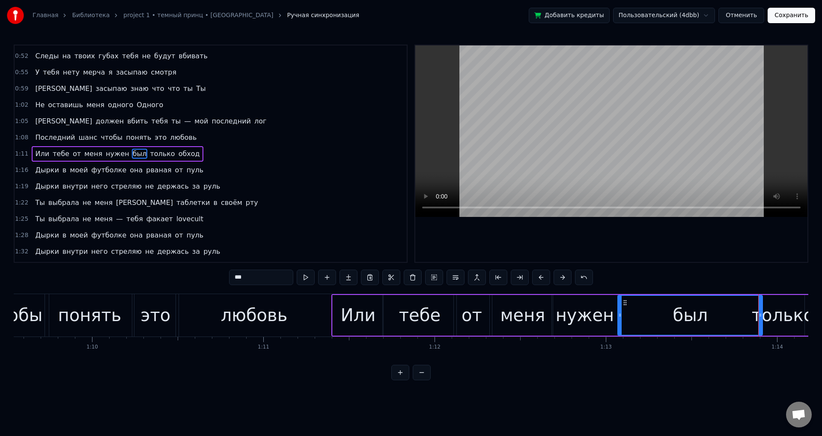
drag, startPoint x: 752, startPoint y: 317, endPoint x: 618, endPoint y: 318, distance: 134.1
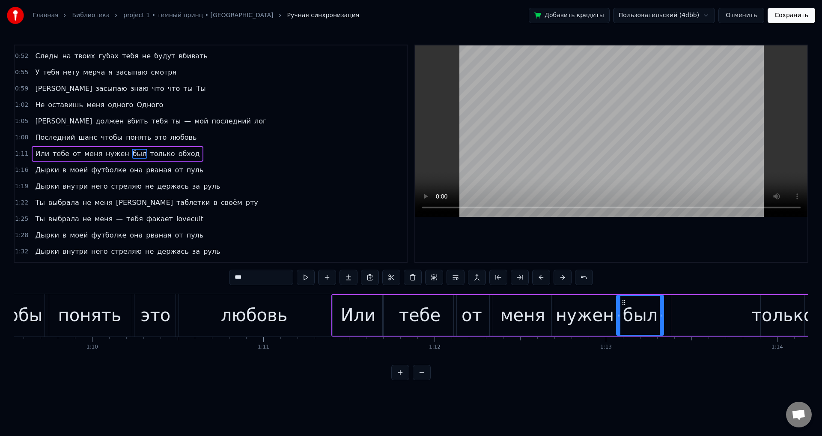
drag, startPoint x: 762, startPoint y: 323, endPoint x: 662, endPoint y: 321, distance: 99.8
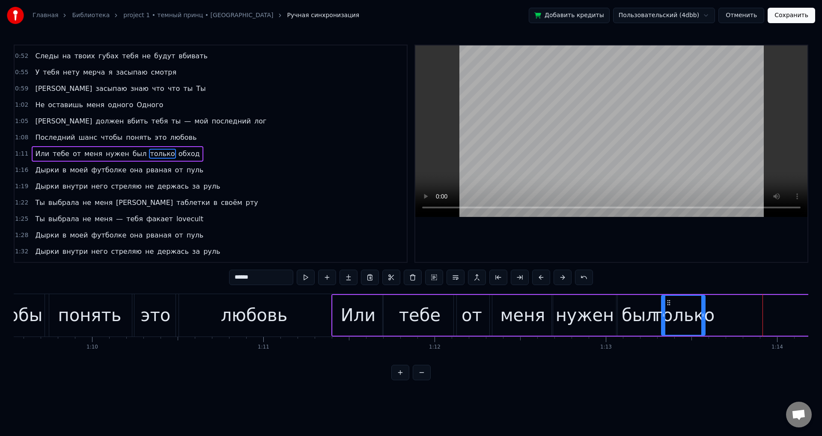
drag, startPoint x: 766, startPoint y: 303, endPoint x: 664, endPoint y: 308, distance: 102.5
drag, startPoint x: 702, startPoint y: 321, endPoint x: 717, endPoint y: 320, distance: 15.0
drag, startPoint x: 717, startPoint y: 320, endPoint x: 745, endPoint y: 318, distance: 28.7
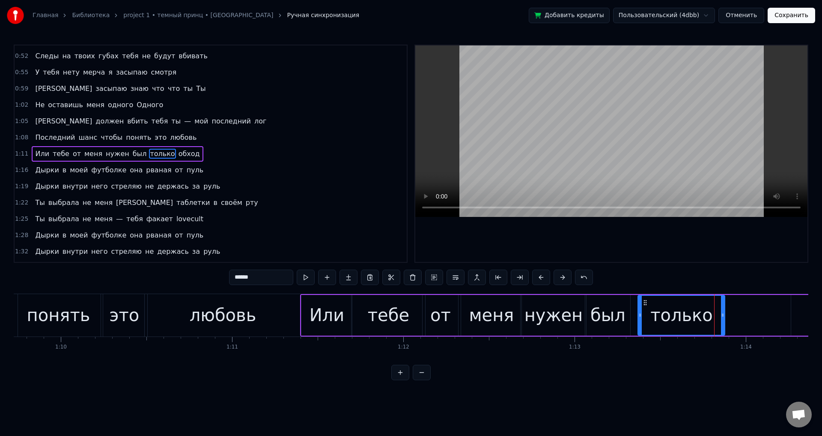
scroll to position [0, 11926]
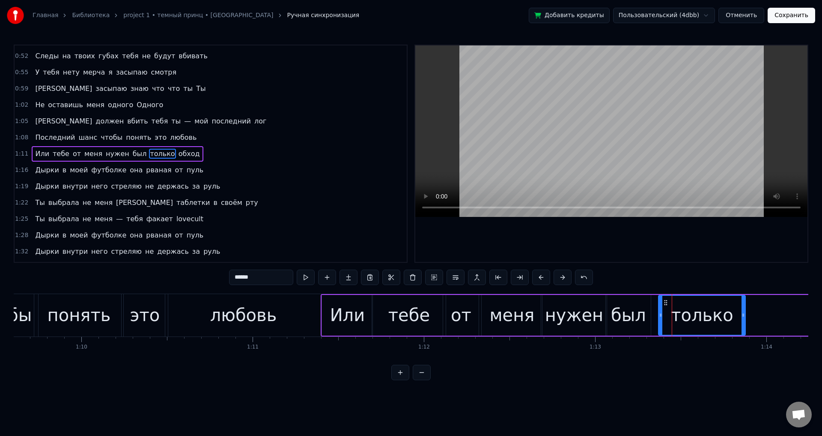
drag, startPoint x: 666, startPoint y: 303, endPoint x: 661, endPoint y: 303, distance: 5.1
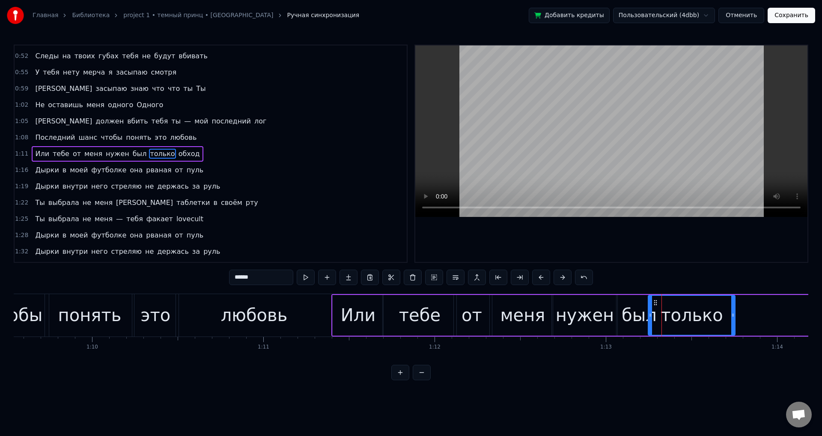
scroll to position [0, 11925]
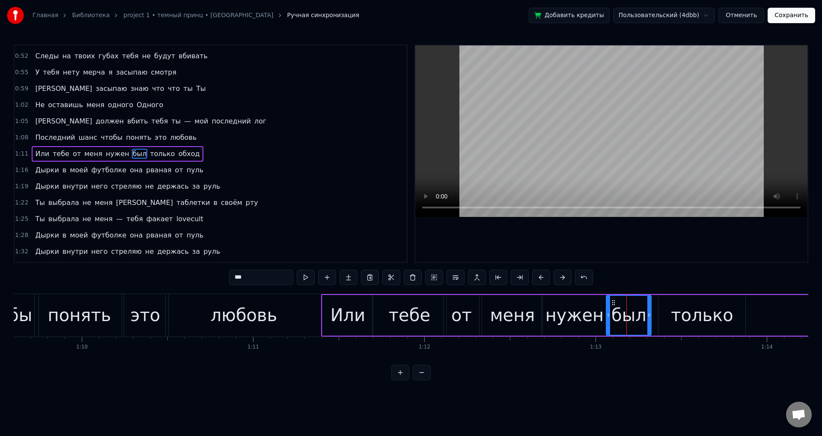
type input "******"
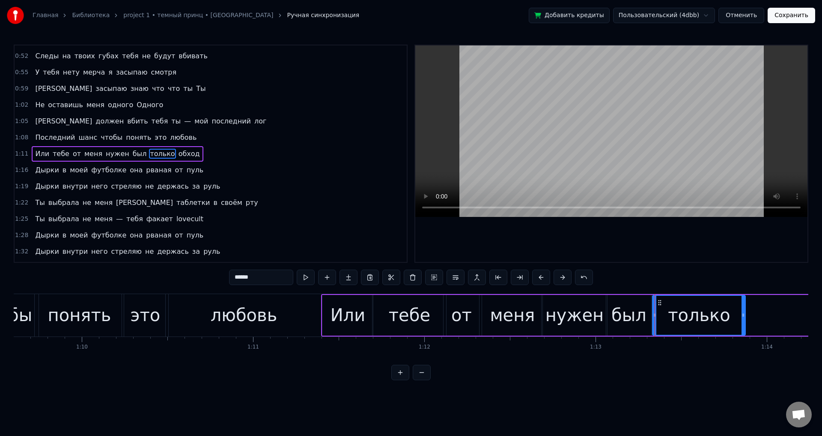
drag, startPoint x: 661, startPoint y: 311, endPoint x: 653, endPoint y: 311, distance: 7.3
drag, startPoint x: 744, startPoint y: 316, endPoint x: 735, endPoint y: 317, distance: 9.5
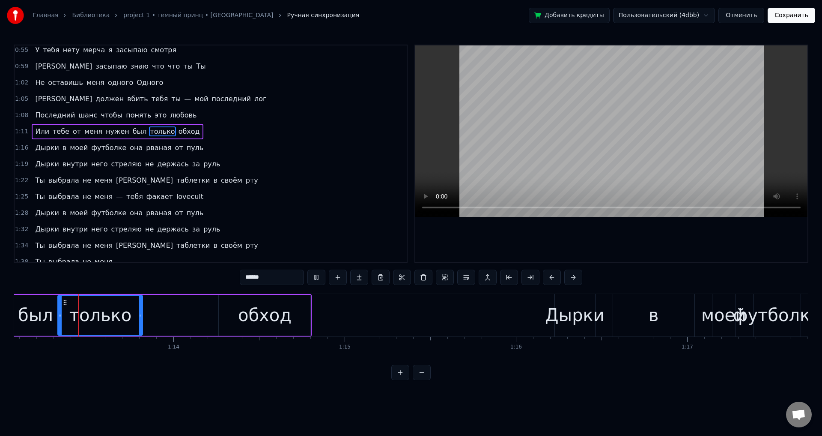
scroll to position [256, 0]
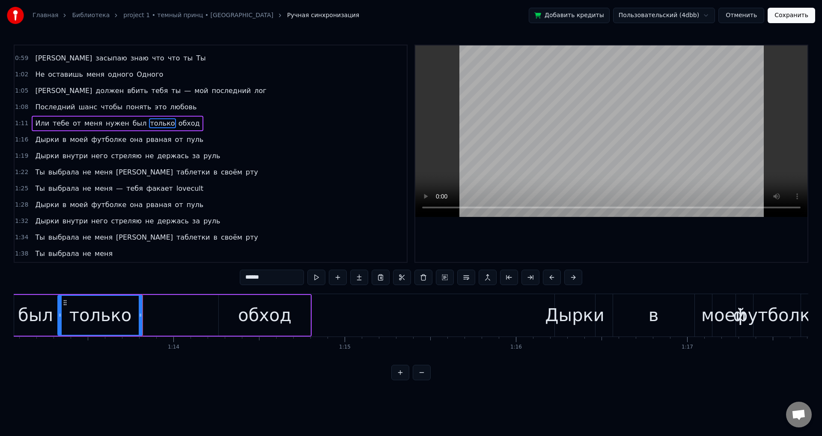
type input "*****"
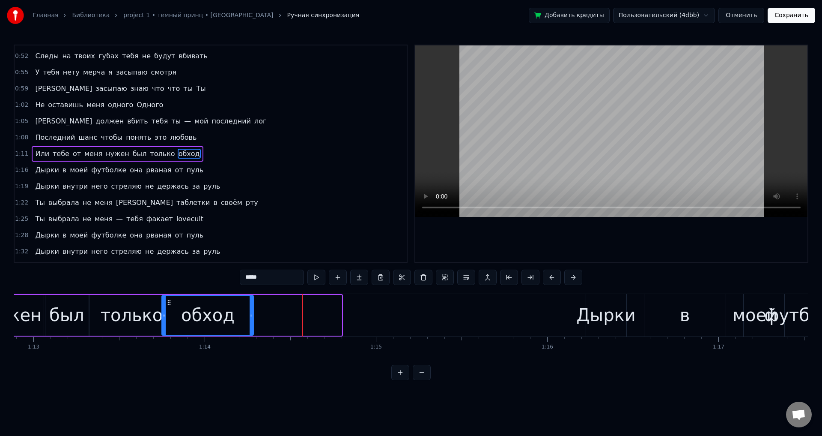
scroll to position [0, 12483]
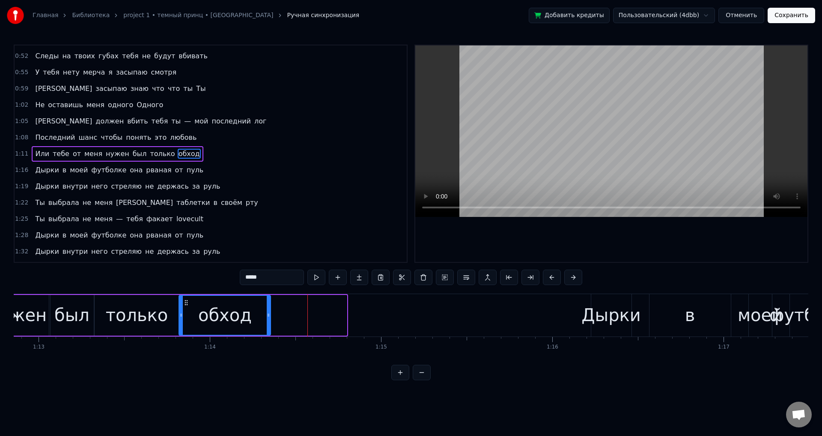
drag, startPoint x: 227, startPoint y: 300, endPoint x: 187, endPoint y: 303, distance: 39.9
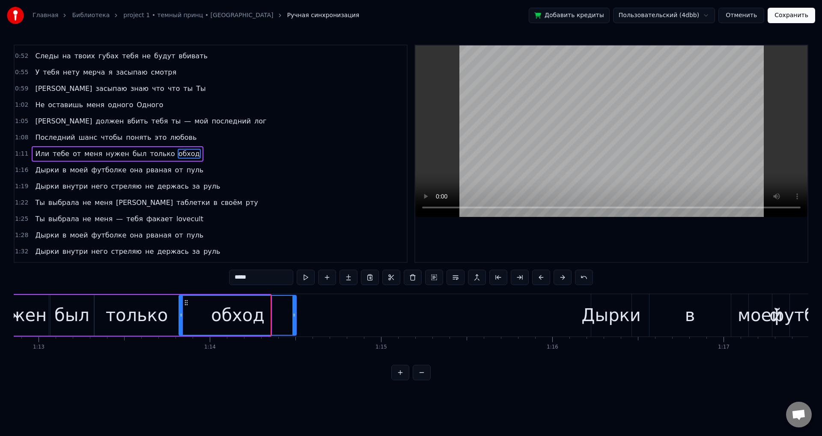
drag, startPoint x: 268, startPoint y: 323, endPoint x: 363, endPoint y: 318, distance: 95.2
drag, startPoint x: 365, startPoint y: 324, endPoint x: 308, endPoint y: 321, distance: 57.5
drag, startPoint x: 363, startPoint y: 314, endPoint x: 296, endPoint y: 314, distance: 66.8
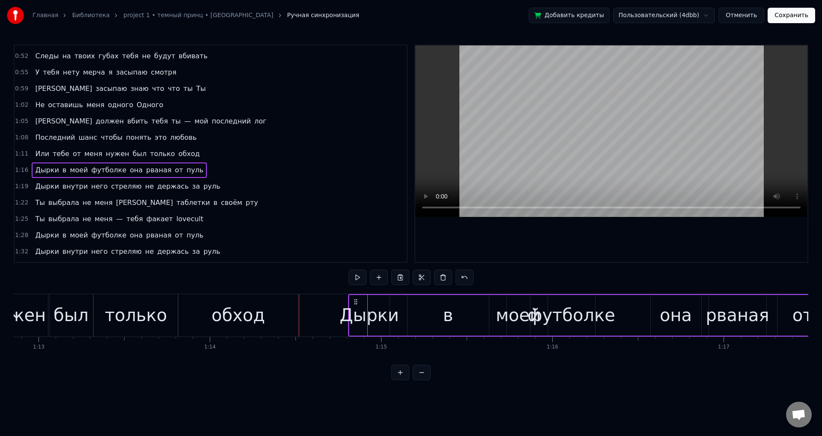
drag, startPoint x: 598, startPoint y: 299, endPoint x: 356, endPoint y: 292, distance: 243.0
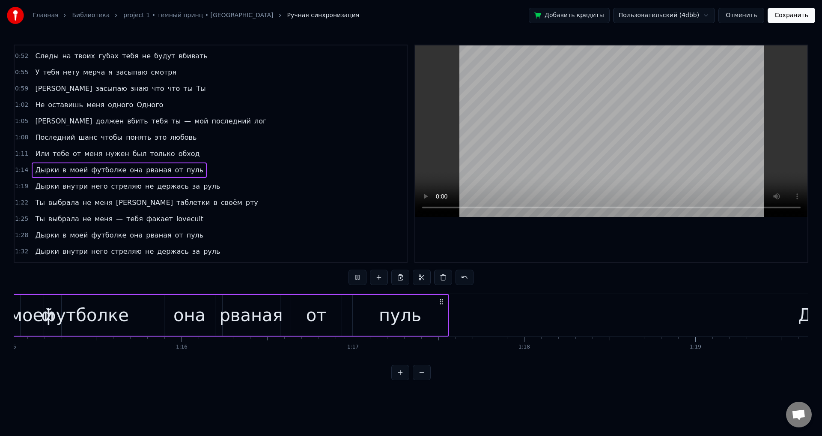
scroll to position [0, 12811]
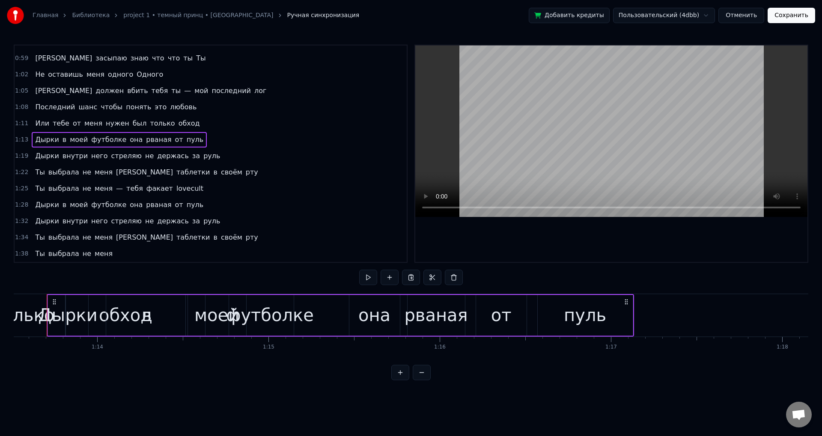
scroll to position [0, 12585]
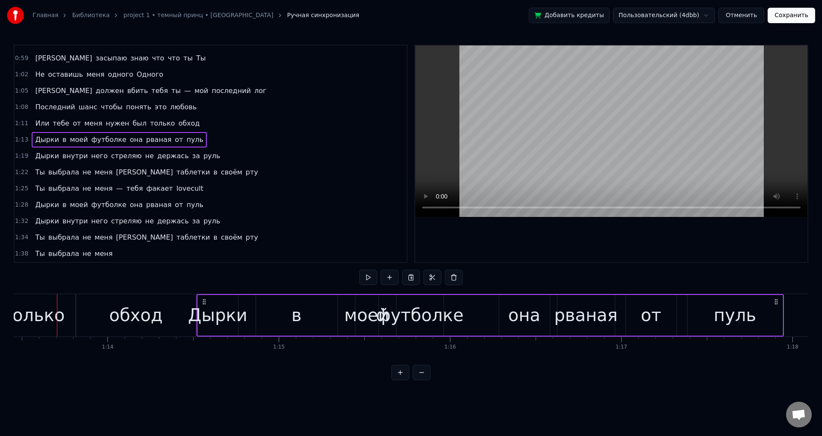
drag, startPoint x: 66, startPoint y: 300, endPoint x: 203, endPoint y: 307, distance: 137.2
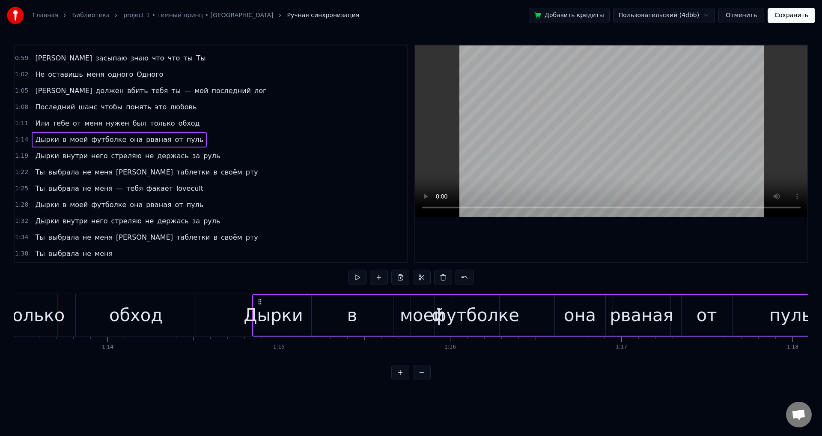
drag, startPoint x: 203, startPoint y: 303, endPoint x: 262, endPoint y: 302, distance: 58.3
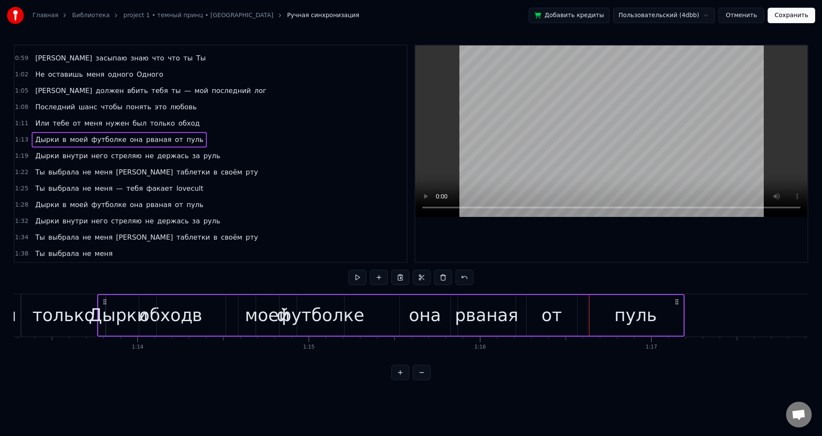
scroll to position [0, 12503]
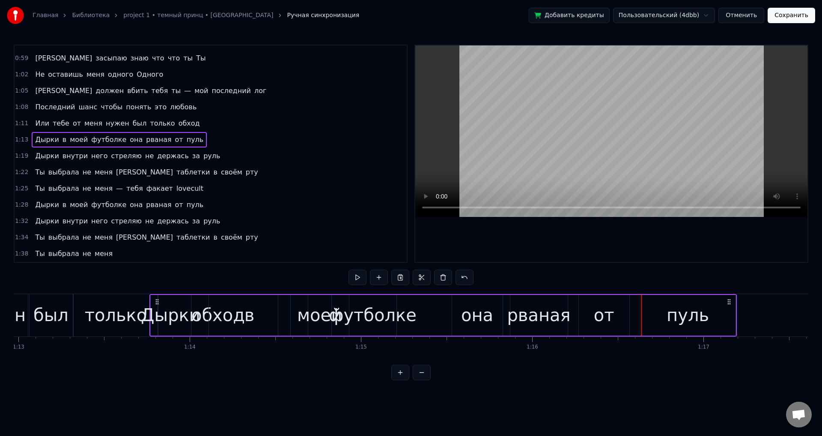
drag, startPoint x: 159, startPoint y: 297, endPoint x: 168, endPoint y: 301, distance: 9.8
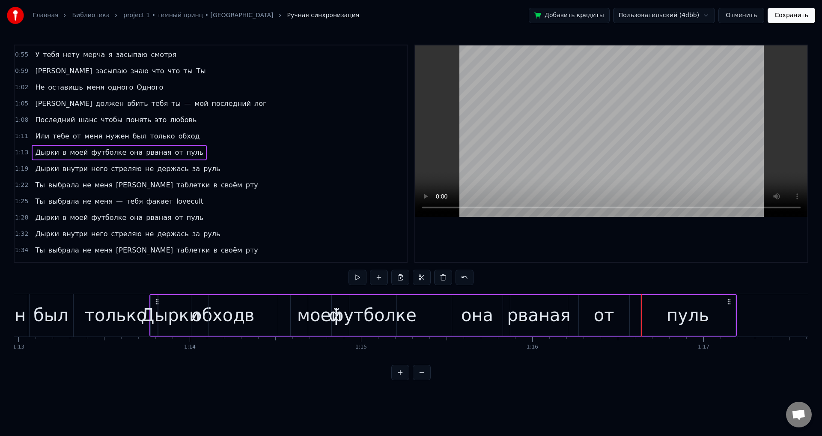
scroll to position [242, 0]
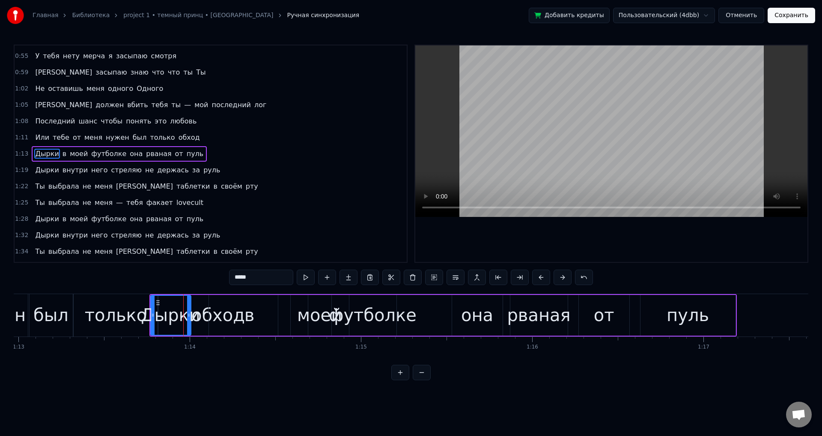
type input "**"
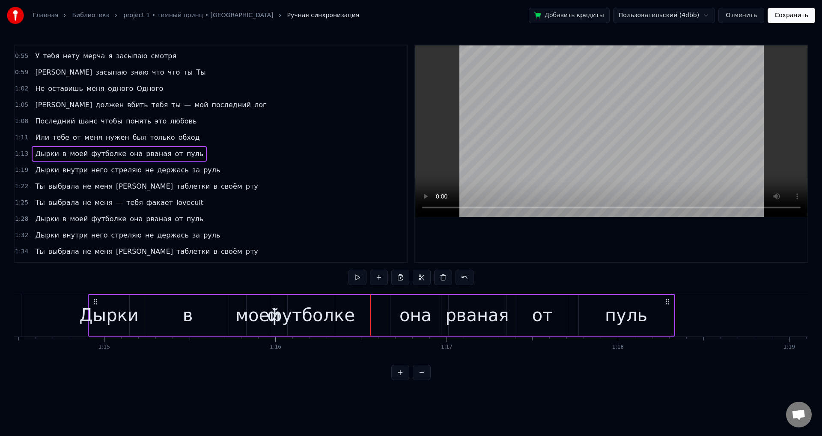
scroll to position [0, 12762]
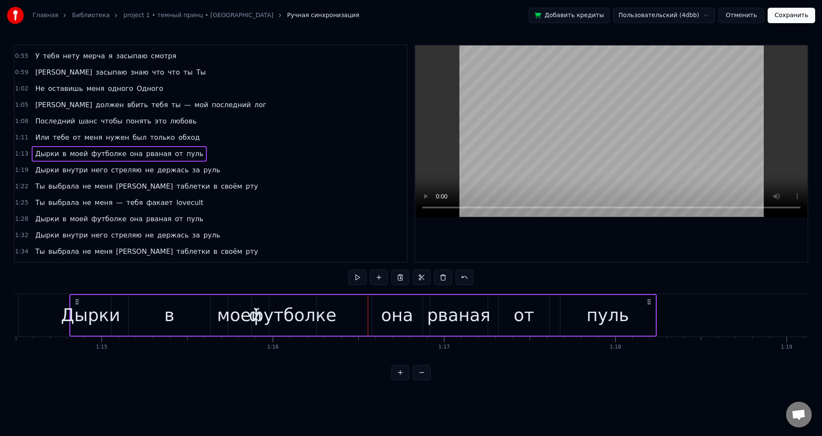
drag, startPoint x: 729, startPoint y: 299, endPoint x: 649, endPoint y: 314, distance: 81.0
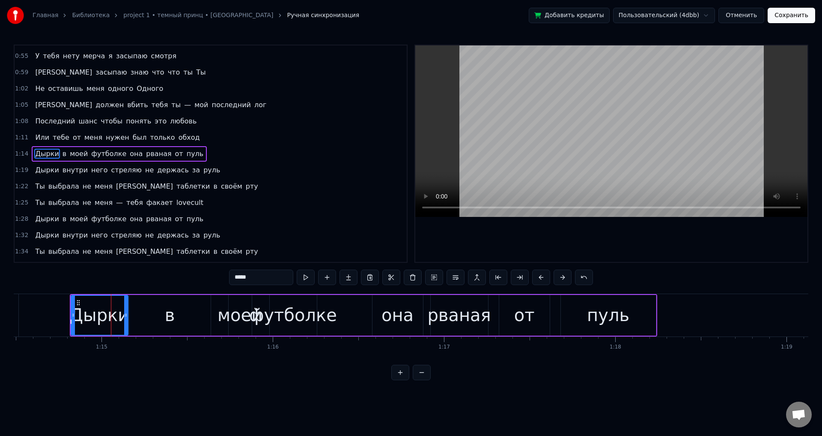
drag, startPoint x: 109, startPoint y: 320, endPoint x: 130, endPoint y: 321, distance: 21.0
drag, startPoint x: 187, startPoint y: 320, endPoint x: 140, endPoint y: 317, distance: 47.6
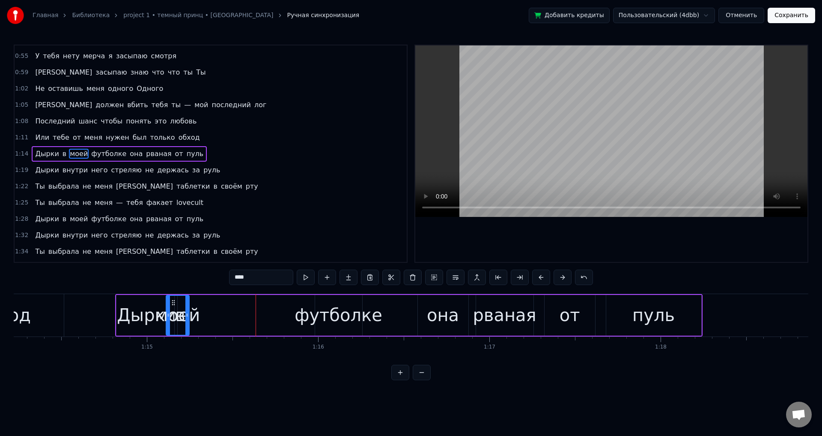
scroll to position [0, 12717]
drag, startPoint x: 234, startPoint y: 302, endPoint x: 191, endPoint y: 303, distance: 42.4
drag, startPoint x: 207, startPoint y: 321, endPoint x: 214, endPoint y: 321, distance: 6.9
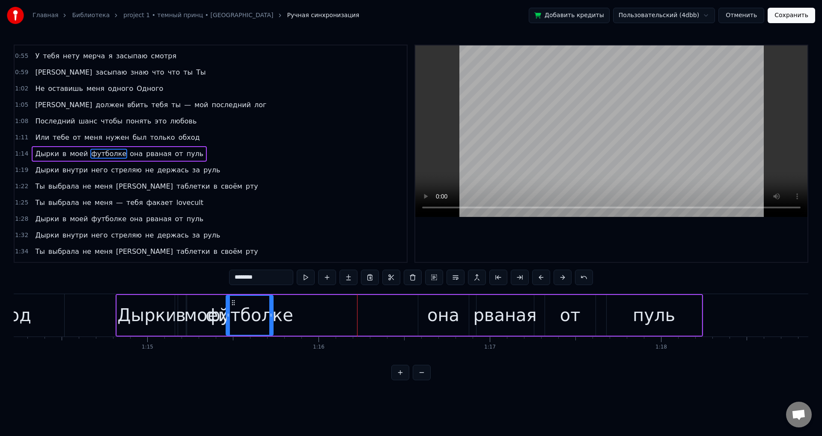
drag, startPoint x: 318, startPoint y: 302, endPoint x: 233, endPoint y: 305, distance: 85.3
drag, startPoint x: 272, startPoint y: 316, endPoint x: 327, endPoint y: 311, distance: 55.5
drag, startPoint x: 326, startPoint y: 320, endPoint x: 331, endPoint y: 320, distance: 5.2
type input "***"
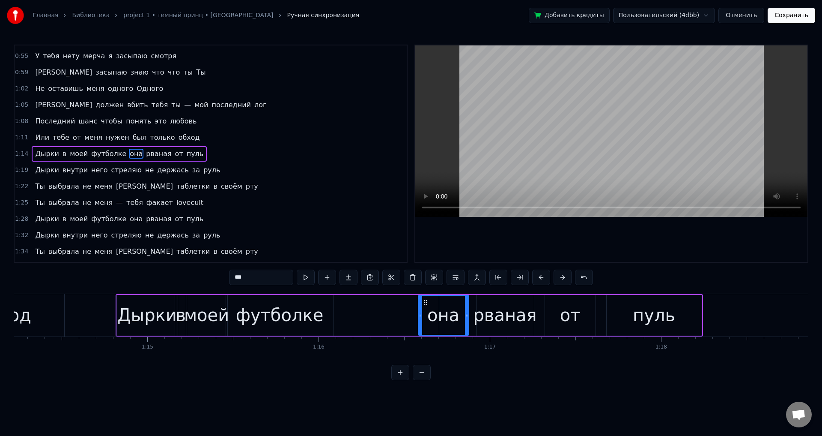
drag, startPoint x: 423, startPoint y: 303, endPoint x: 402, endPoint y: 303, distance: 21.0
drag, startPoint x: 424, startPoint y: 302, endPoint x: 362, endPoint y: 305, distance: 62.7
drag, startPoint x: 419, startPoint y: 316, endPoint x: 334, endPoint y: 319, distance: 85.7
drag, startPoint x: 468, startPoint y: 323, endPoint x: 352, endPoint y: 319, distance: 116.1
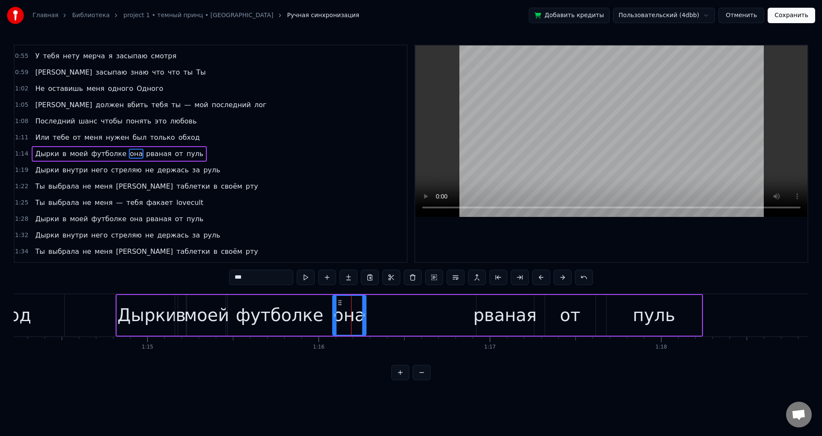
drag, startPoint x: 350, startPoint y: 318, endPoint x: 365, endPoint y: 315, distance: 14.9
drag, startPoint x: 363, startPoint y: 316, endPoint x: 372, endPoint y: 316, distance: 9.0
drag, startPoint x: 372, startPoint y: 316, endPoint x: 382, endPoint y: 316, distance: 9.4
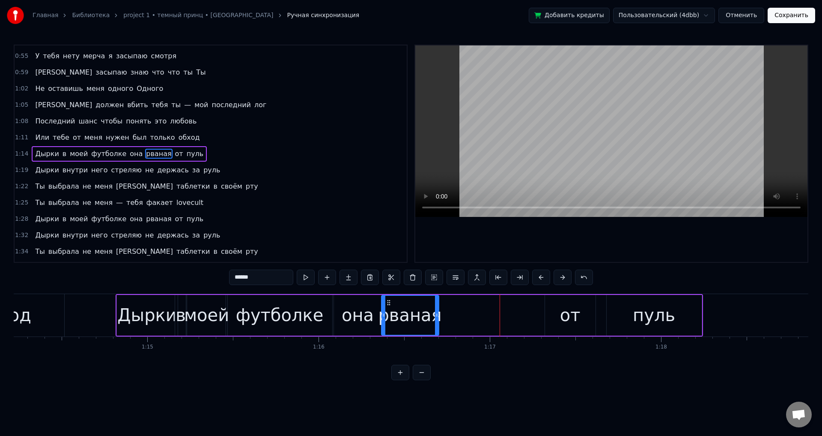
drag, startPoint x: 483, startPoint y: 303, endPoint x: 389, endPoint y: 308, distance: 94.4
drag, startPoint x: 389, startPoint y: 302, endPoint x: 402, endPoint y: 304, distance: 13.0
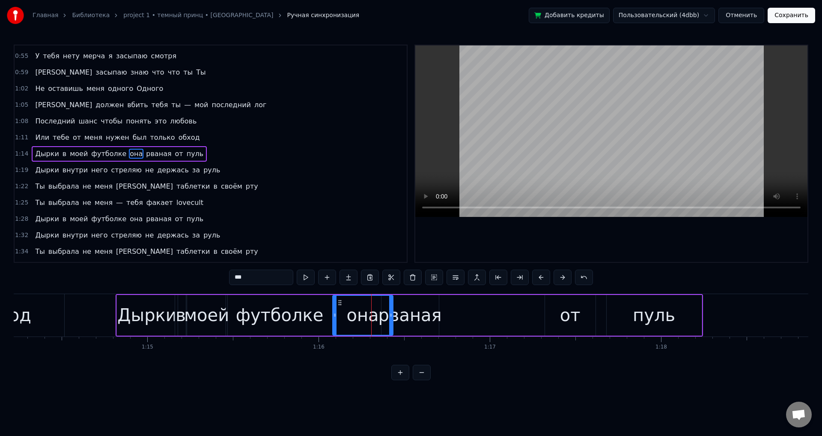
drag, startPoint x: 384, startPoint y: 313, endPoint x: 390, endPoint y: 314, distance: 6.1
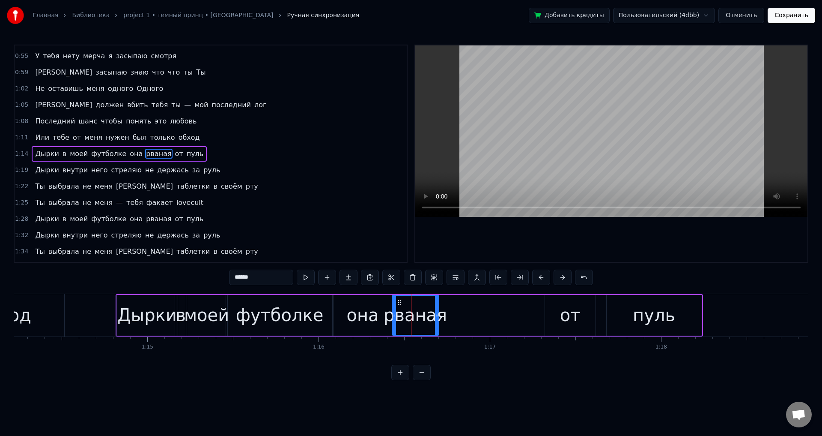
drag, startPoint x: 383, startPoint y: 316, endPoint x: 394, endPoint y: 314, distance: 11.6
drag, startPoint x: 436, startPoint y: 316, endPoint x: 470, endPoint y: 315, distance: 33.9
drag, startPoint x: 470, startPoint y: 315, endPoint x: 490, endPoint y: 309, distance: 20.9
drag, startPoint x: 490, startPoint y: 309, endPoint x: 501, endPoint y: 308, distance: 10.8
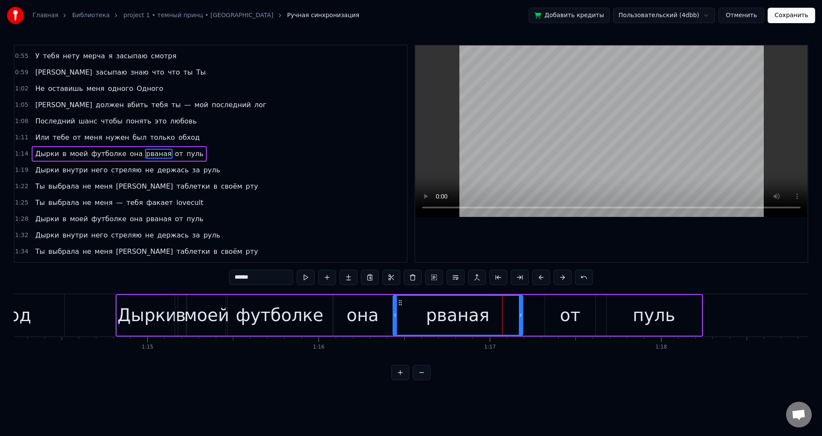
drag, startPoint x: 501, startPoint y: 308, endPoint x: 521, endPoint y: 303, distance: 20.8
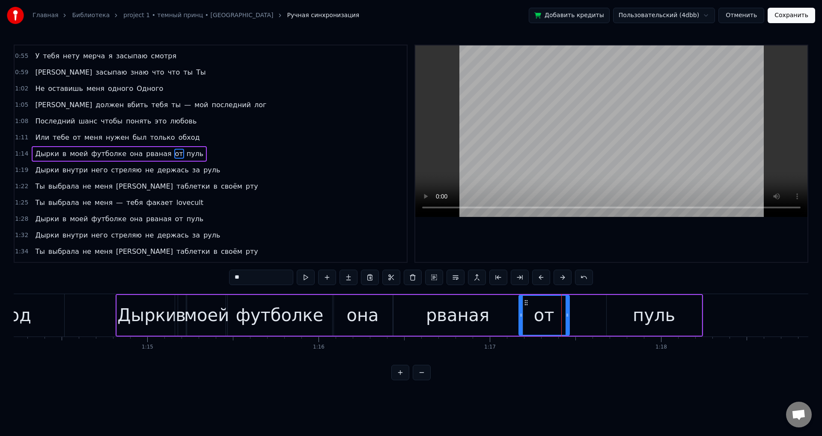
drag, startPoint x: 551, startPoint y: 301, endPoint x: 527, endPoint y: 301, distance: 23.6
drag, startPoint x: 566, startPoint y: 317, endPoint x: 551, endPoint y: 317, distance: 15.4
type input "****"
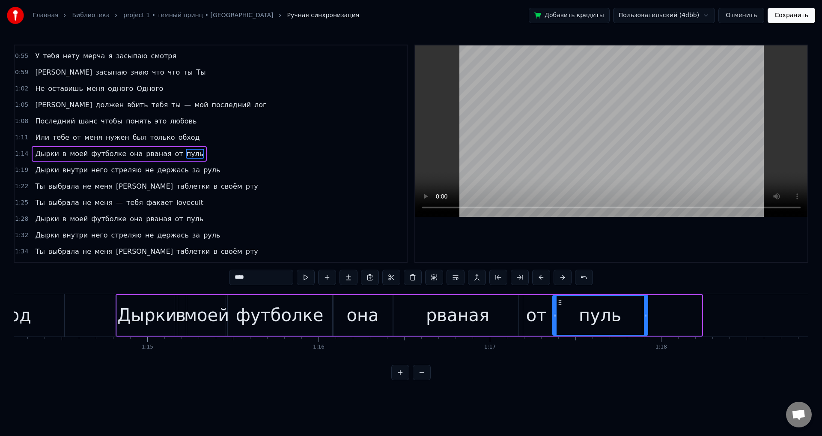
drag, startPoint x: 612, startPoint y: 303, endPoint x: 560, endPoint y: 305, distance: 51.5
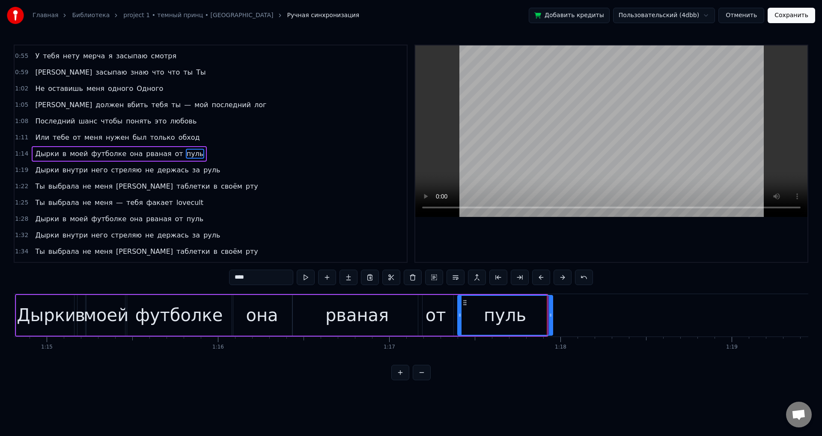
scroll to position [0, 12828]
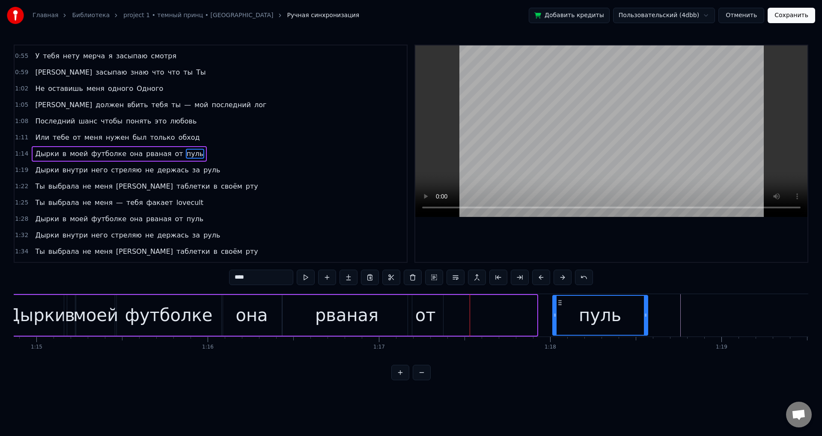
drag, startPoint x: 559, startPoint y: 302, endPoint x: 469, endPoint y: 305, distance: 90.0
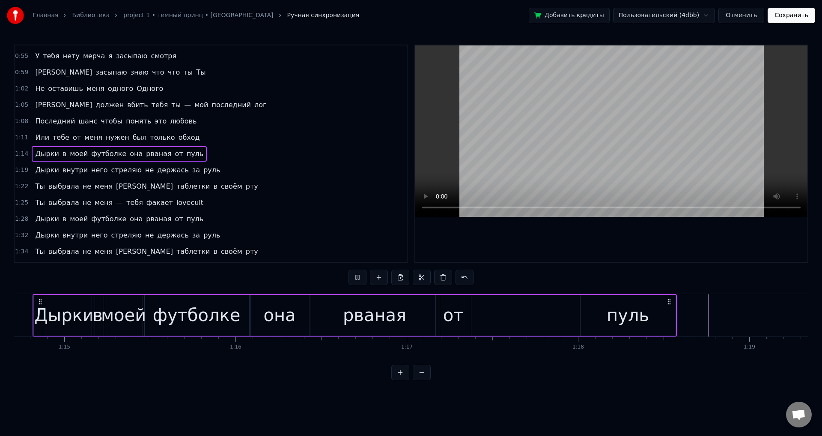
scroll to position [0, 12775]
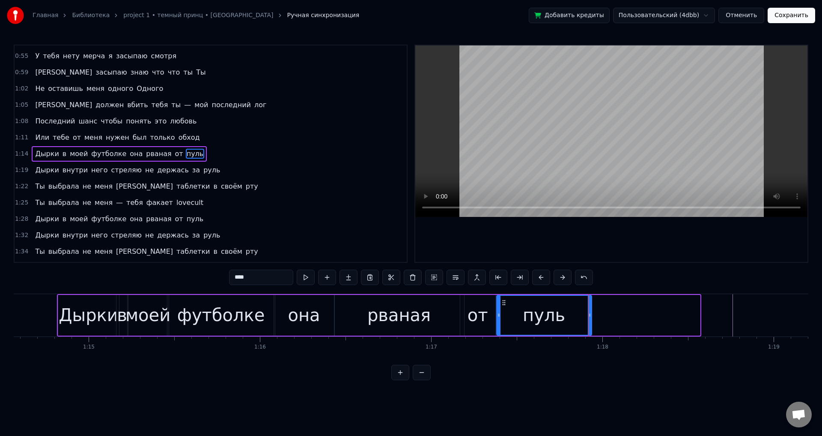
drag, startPoint x: 613, startPoint y: 304, endPoint x: 504, endPoint y: 305, distance: 108.4
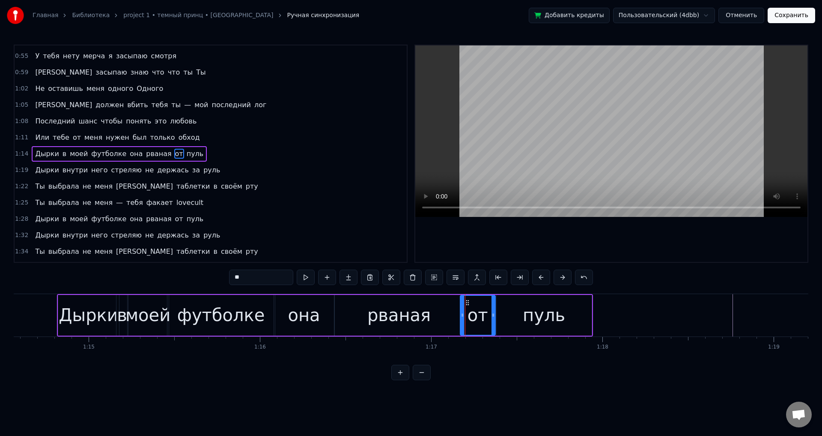
type input "******"
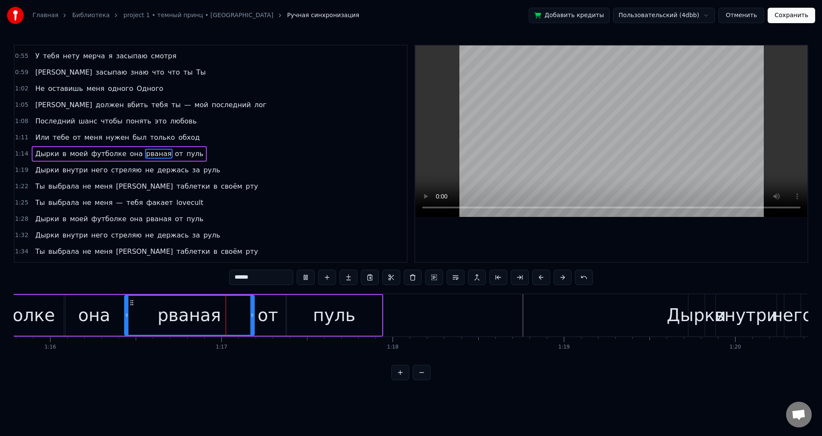
scroll to position [0, 12995]
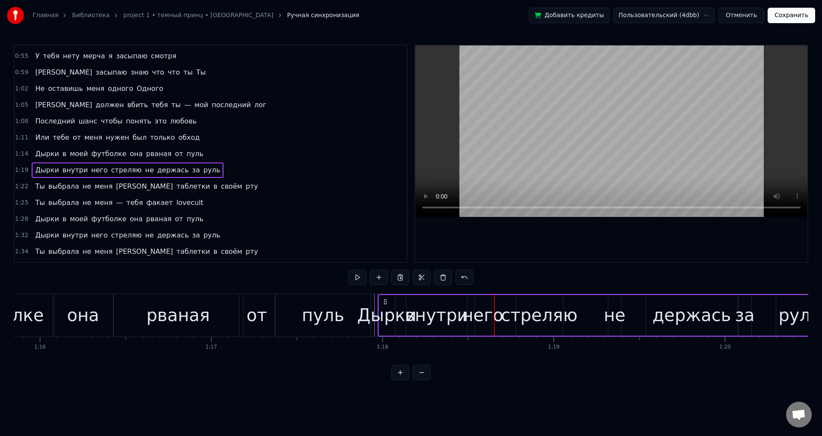
drag, startPoint x: 686, startPoint y: 301, endPoint x: 341, endPoint y: 312, distance: 345.0
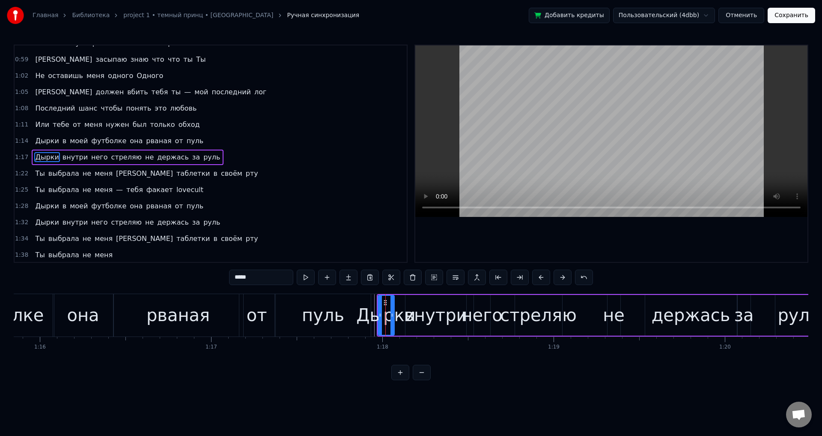
scroll to position [256, 0]
drag, startPoint x: 393, startPoint y: 323, endPoint x: 443, endPoint y: 319, distance: 50.7
drag, startPoint x: 443, startPoint y: 320, endPoint x: 466, endPoint y: 317, distance: 23.2
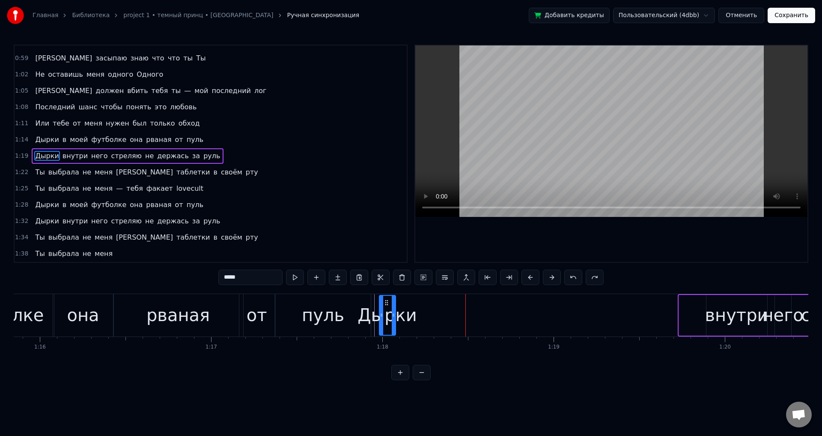
drag, startPoint x: 687, startPoint y: 303, endPoint x: 393, endPoint y: 310, distance: 294.8
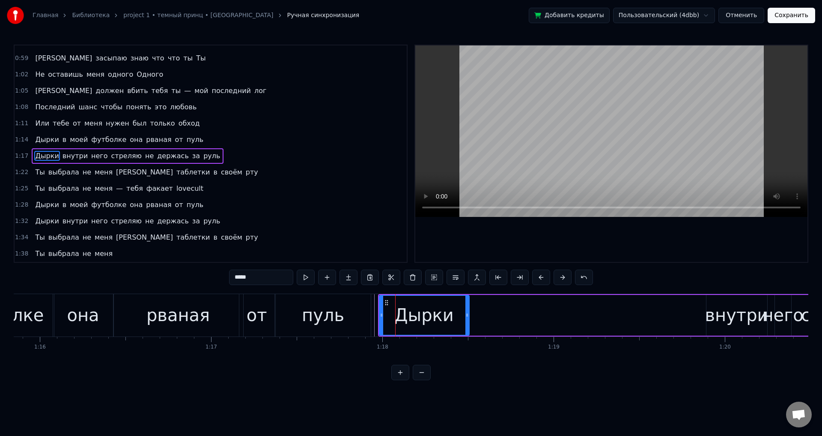
drag, startPoint x: 394, startPoint y: 321, endPoint x: 475, endPoint y: 312, distance: 81.5
drag, startPoint x: 475, startPoint y: 312, endPoint x: 441, endPoint y: 317, distance: 33.7
type input "******"
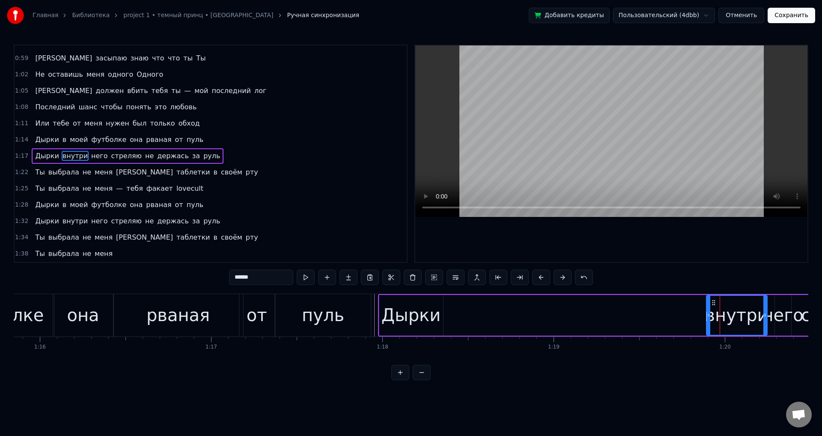
drag, startPoint x: 700, startPoint y: 304, endPoint x: 607, endPoint y: 320, distance: 94.4
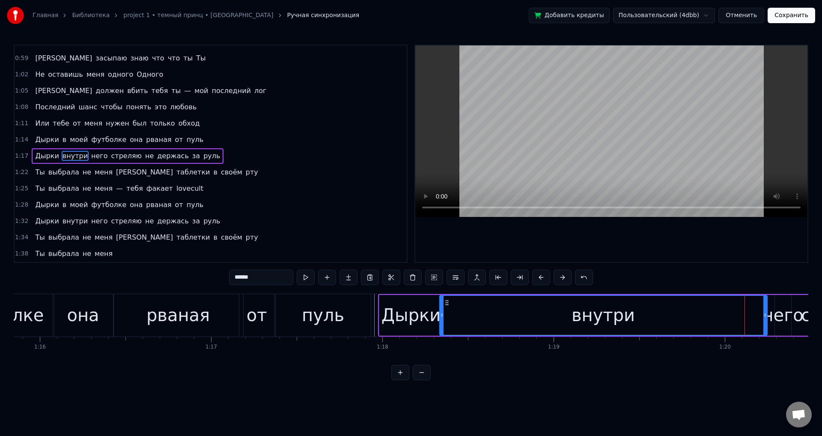
drag, startPoint x: 709, startPoint y: 322, endPoint x: 442, endPoint y: 320, distance: 266.9
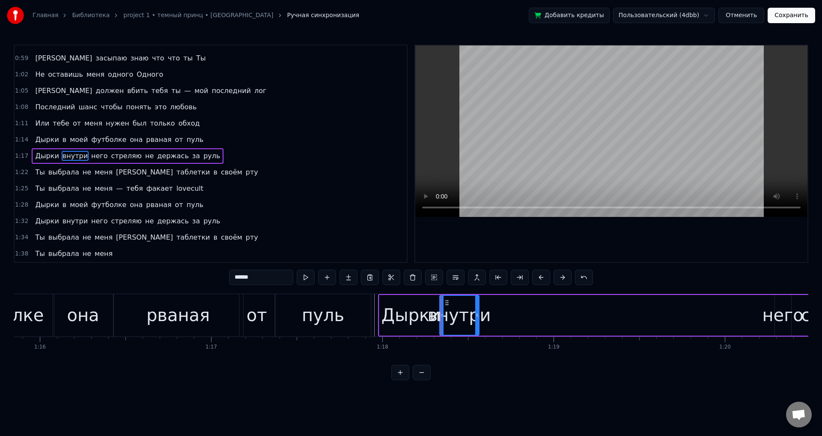
drag, startPoint x: 766, startPoint y: 321, endPoint x: 475, endPoint y: 322, distance: 290.8
drag, startPoint x: 475, startPoint y: 322, endPoint x: 489, endPoint y: 320, distance: 14.2
drag, startPoint x: 489, startPoint y: 320, endPoint x: 514, endPoint y: 319, distance: 24.4
drag, startPoint x: 514, startPoint y: 319, endPoint x: 501, endPoint y: 321, distance: 13.0
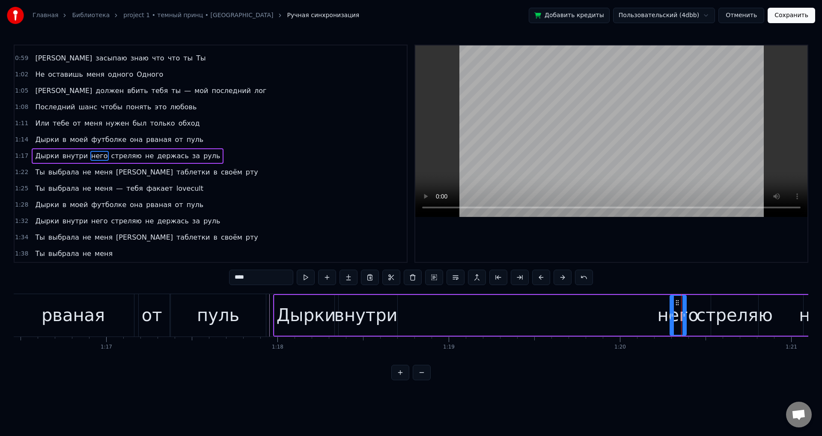
scroll to position [0, 13121]
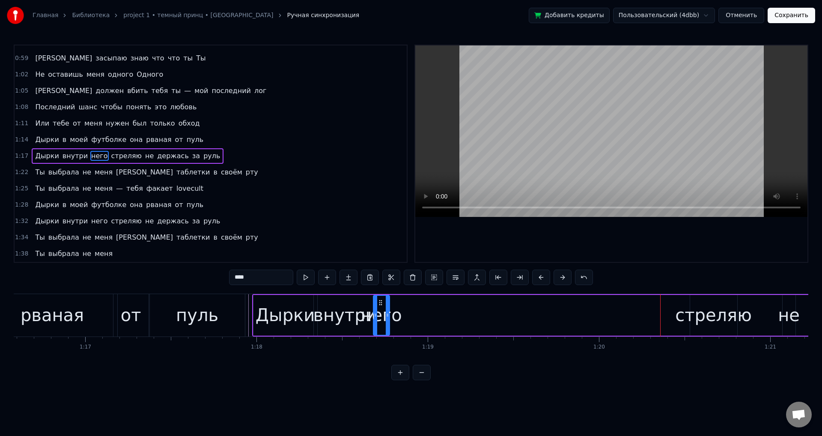
drag, startPoint x: 655, startPoint y: 303, endPoint x: 380, endPoint y: 305, distance: 275.9
drag, startPoint x: 388, startPoint y: 318, endPoint x: 419, endPoint y: 314, distance: 31.5
drag, startPoint x: 415, startPoint y: 320, endPoint x: 422, endPoint y: 318, distance: 7.5
drag, startPoint x: 421, startPoint y: 318, endPoint x: 437, endPoint y: 315, distance: 16.5
type input "*******"
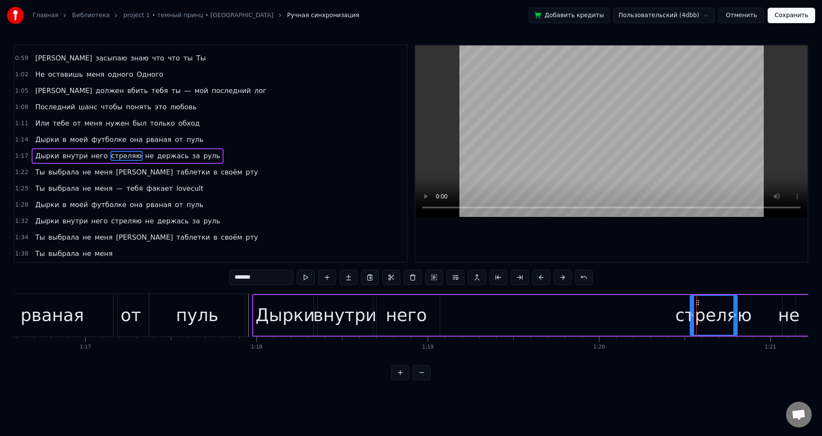
drag, startPoint x: 698, startPoint y: 301, endPoint x: 562, endPoint y: 302, distance: 136.6
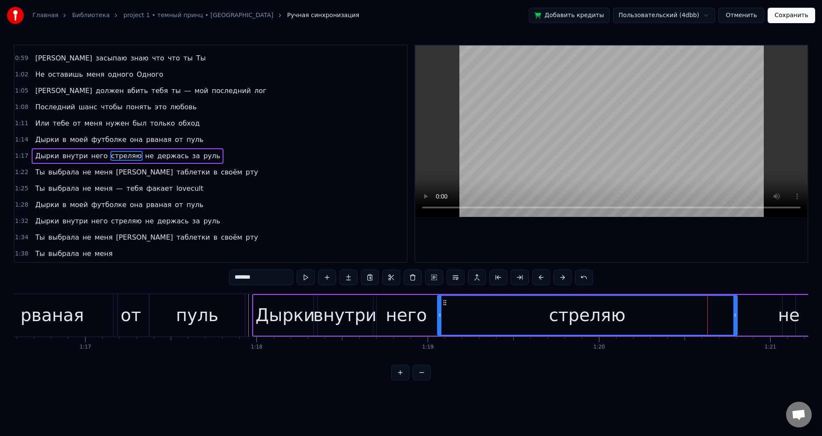
drag, startPoint x: 692, startPoint y: 317, endPoint x: 453, endPoint y: 318, distance: 239.4
drag, startPoint x: 738, startPoint y: 318, endPoint x: 704, endPoint y: 321, distance: 33.9
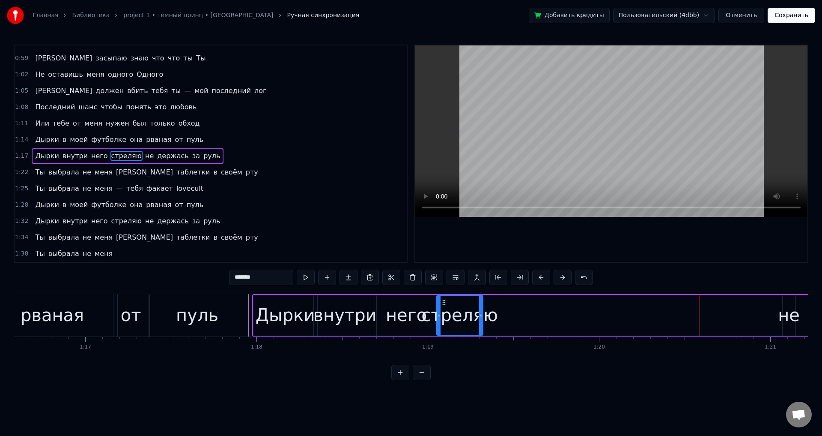
drag, startPoint x: 733, startPoint y: 317, endPoint x: 479, endPoint y: 321, distance: 254.0
drag, startPoint x: 483, startPoint y: 322, endPoint x: 488, endPoint y: 322, distance: 5.1
drag, startPoint x: 481, startPoint y: 320, endPoint x: 509, endPoint y: 316, distance: 28.5
drag, startPoint x: 505, startPoint y: 317, endPoint x: 533, endPoint y: 314, distance: 28.8
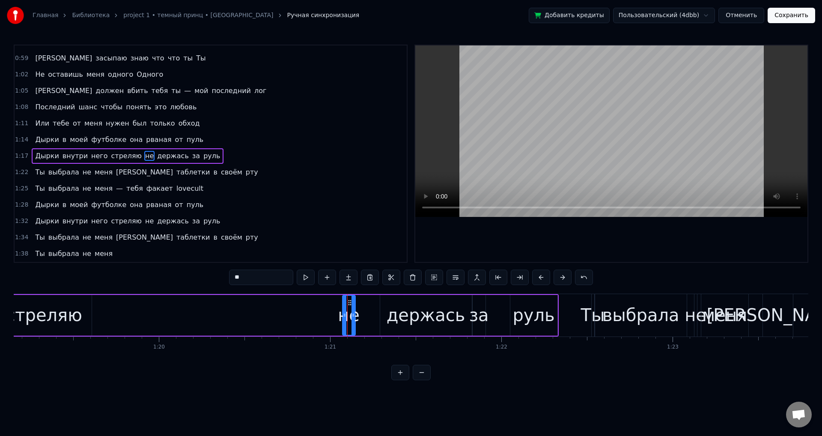
scroll to position [0, 13342]
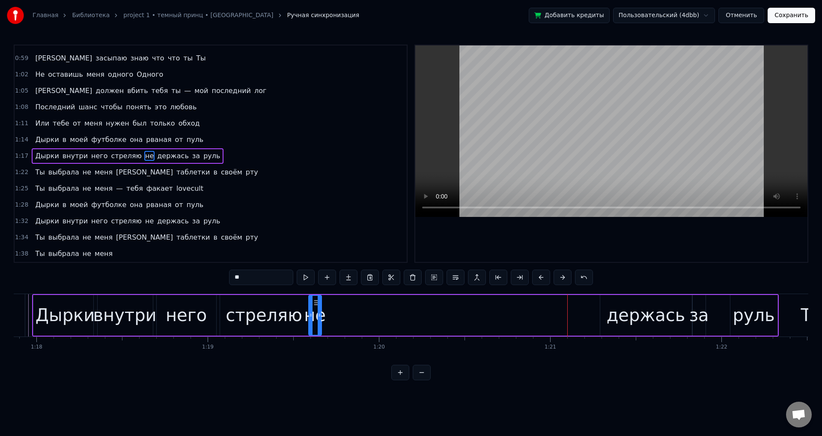
drag, startPoint x: 571, startPoint y: 303, endPoint x: 316, endPoint y: 318, distance: 255.3
drag, startPoint x: 318, startPoint y: 324, endPoint x: 339, endPoint y: 321, distance: 20.8
drag, startPoint x: 340, startPoint y: 326, endPoint x: 354, endPoint y: 323, distance: 14.4
type input "*******"
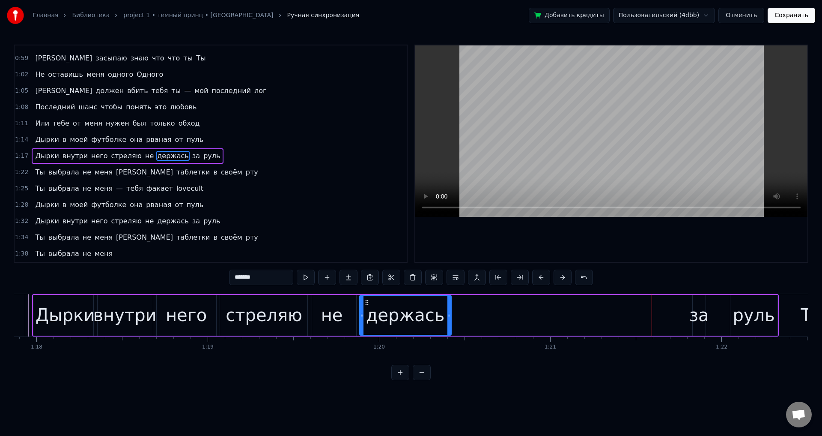
drag, startPoint x: 608, startPoint y: 303, endPoint x: 361, endPoint y: 309, distance: 247.2
drag, startPoint x: 442, startPoint y: 316, endPoint x: 428, endPoint y: 316, distance: 14.1
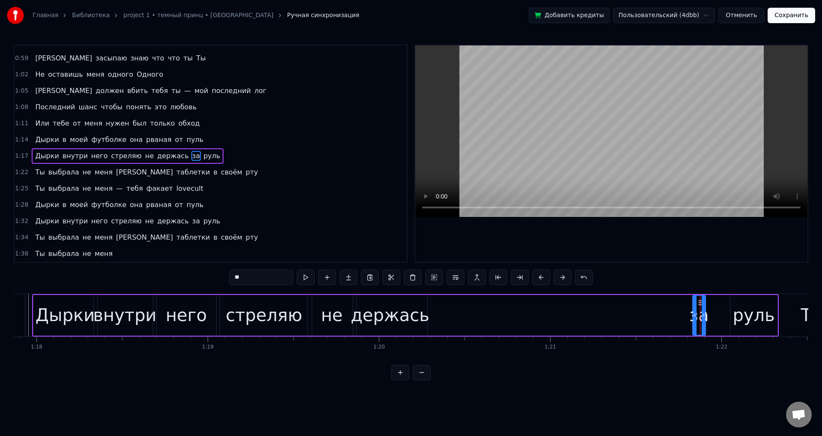
drag, startPoint x: 699, startPoint y: 302, endPoint x: 612, endPoint y: 308, distance: 87.1
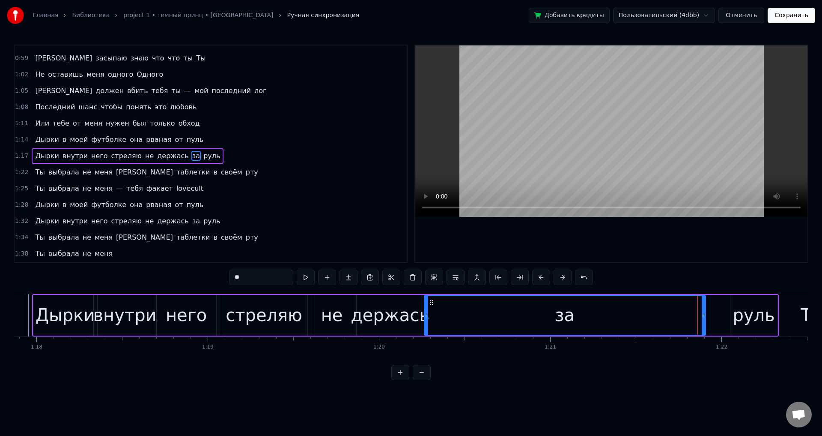
drag, startPoint x: 694, startPoint y: 314, endPoint x: 425, endPoint y: 319, distance: 269.0
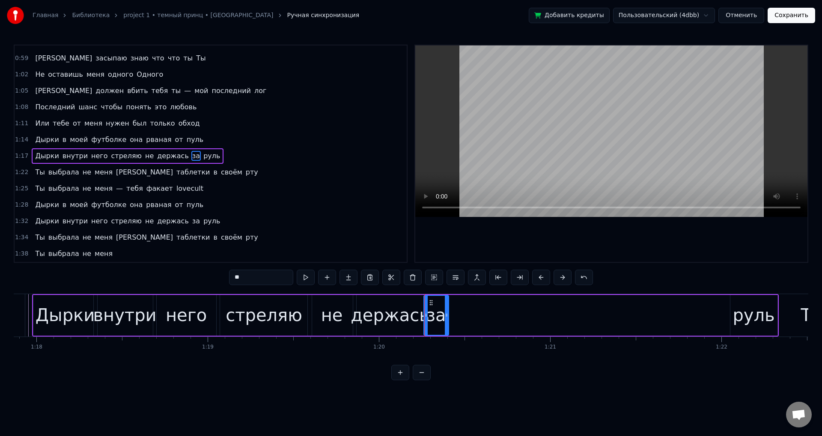
drag, startPoint x: 704, startPoint y: 317, endPoint x: 444, endPoint y: 320, distance: 259.6
drag, startPoint x: 444, startPoint y: 318, endPoint x: 457, endPoint y: 317, distance: 13.0
type input "****"
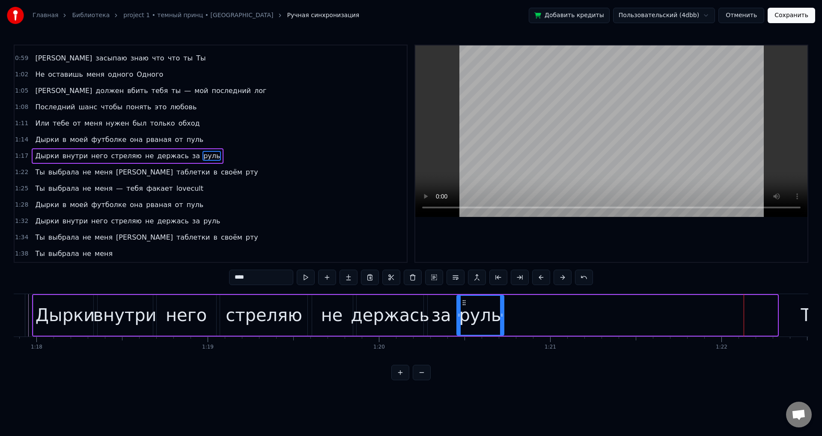
drag, startPoint x: 739, startPoint y: 300, endPoint x: 466, endPoint y: 308, distance: 273.4
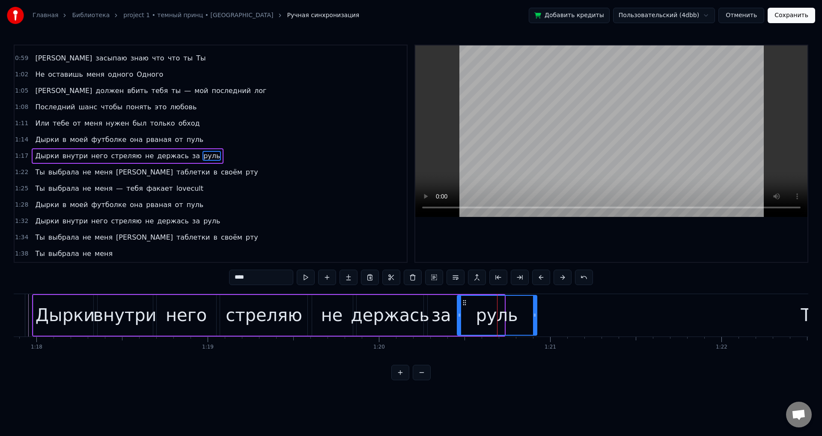
drag, startPoint x: 502, startPoint y: 316, endPoint x: 551, endPoint y: 313, distance: 49.3
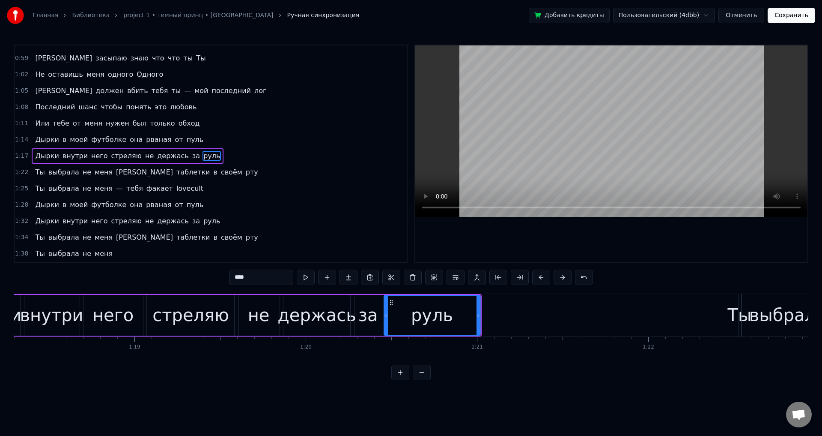
scroll to position [0, 13426]
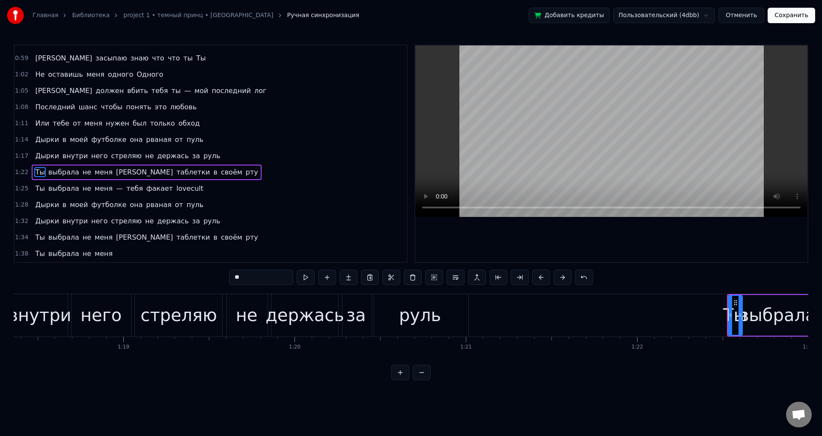
drag, startPoint x: 728, startPoint y: 317, endPoint x: 740, endPoint y: 318, distance: 11.6
drag, startPoint x: 728, startPoint y: 319, endPoint x: 716, endPoint y: 314, distance: 12.9
drag, startPoint x: 717, startPoint y: 301, endPoint x: 484, endPoint y: 338, distance: 235.6
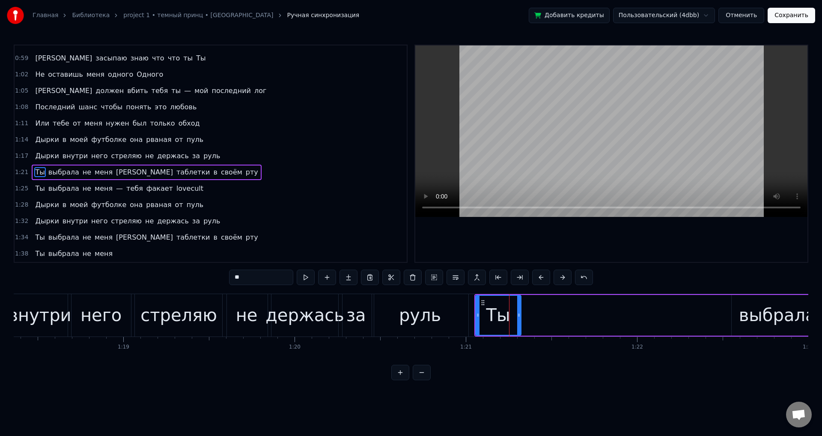
drag, startPoint x: 508, startPoint y: 323, endPoint x: 520, endPoint y: 322, distance: 11.6
drag, startPoint x: 517, startPoint y: 322, endPoint x: 510, endPoint y: 322, distance: 6.4
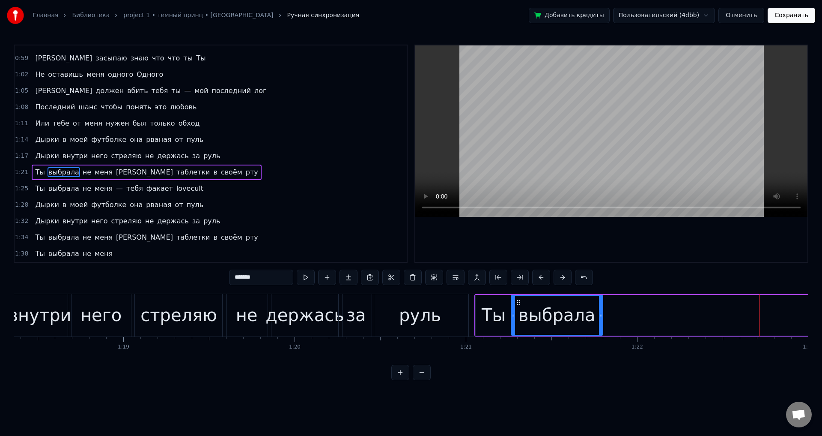
drag, startPoint x: 738, startPoint y: 302, endPoint x: 518, endPoint y: 304, distance: 220.6
drag, startPoint x: 600, startPoint y: 321, endPoint x: 607, endPoint y: 321, distance: 6.9
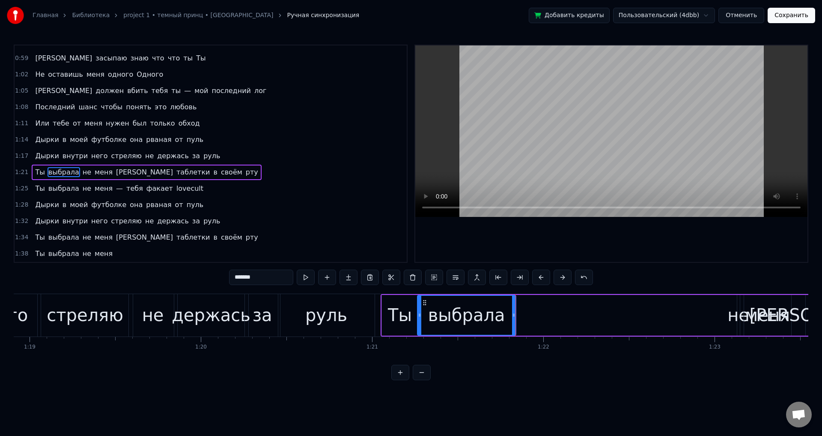
scroll to position [0, 13625]
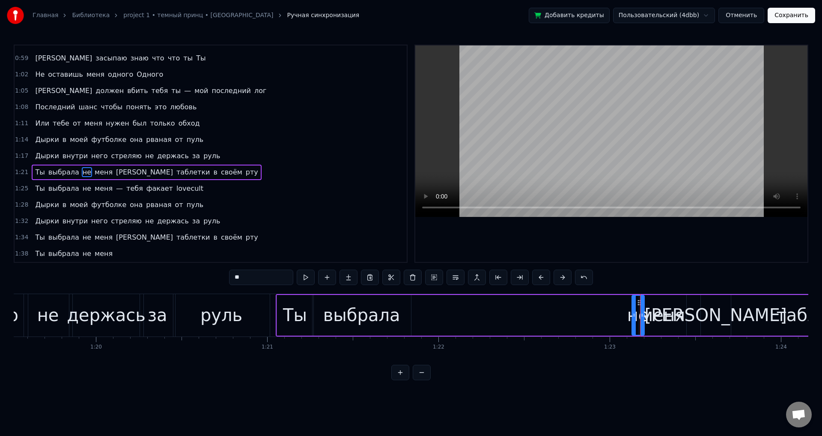
drag, startPoint x: 634, startPoint y: 316, endPoint x: 632, endPoint y: 309, distance: 7.1
drag, startPoint x: 633, startPoint y: 304, endPoint x: 418, endPoint y: 306, distance: 214.2
drag, startPoint x: 429, startPoint y: 314, endPoint x: 439, endPoint y: 314, distance: 10.3
type input "****"
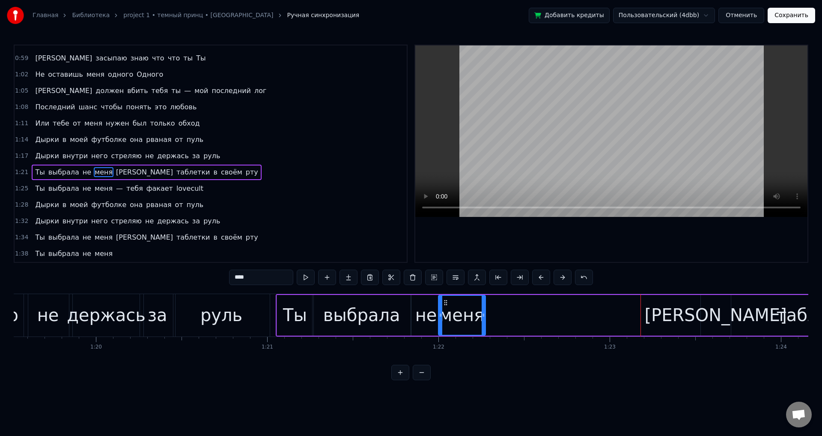
drag, startPoint x: 647, startPoint y: 301, endPoint x: 446, endPoint y: 305, distance: 200.9
drag, startPoint x: 484, startPoint y: 311, endPoint x: 457, endPoint y: 316, distance: 27.8
drag, startPoint x: 457, startPoint y: 316, endPoint x: 478, endPoint y: 317, distance: 20.6
drag, startPoint x: 476, startPoint y: 316, endPoint x: 488, endPoint y: 315, distance: 12.0
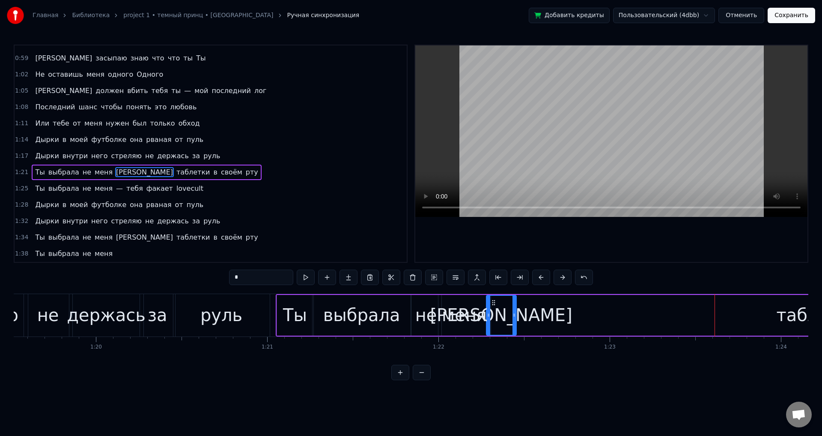
drag, startPoint x: 708, startPoint y: 303, endPoint x: 494, endPoint y: 308, distance: 213.4
drag, startPoint x: 515, startPoint y: 317, endPoint x: 499, endPoint y: 316, distance: 16.8
type input "********"
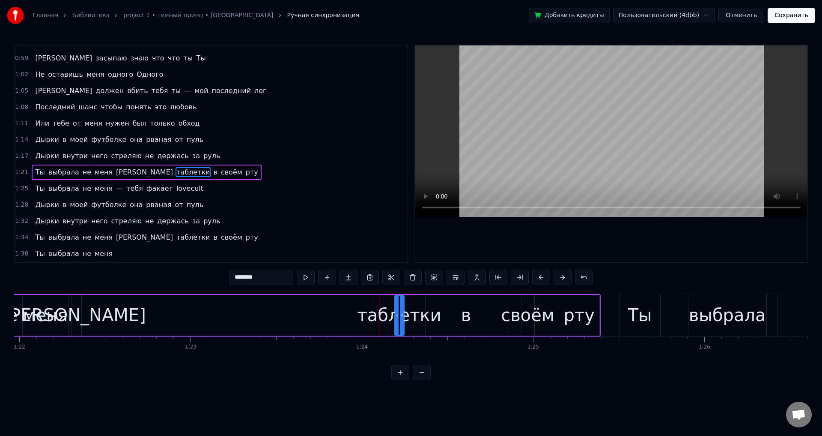
scroll to position [0, 13898]
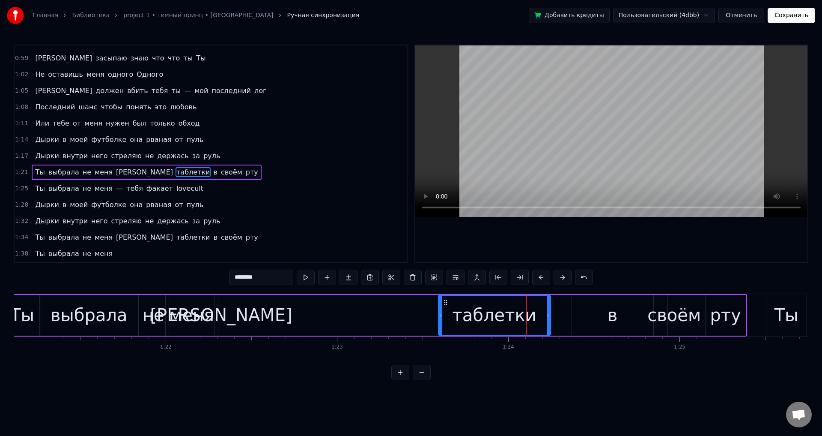
drag, startPoint x: 544, startPoint y: 317, endPoint x: 442, endPoint y: 306, distance: 103.0
drag, startPoint x: 448, startPoint y: 303, endPoint x: 435, endPoint y: 307, distance: 13.4
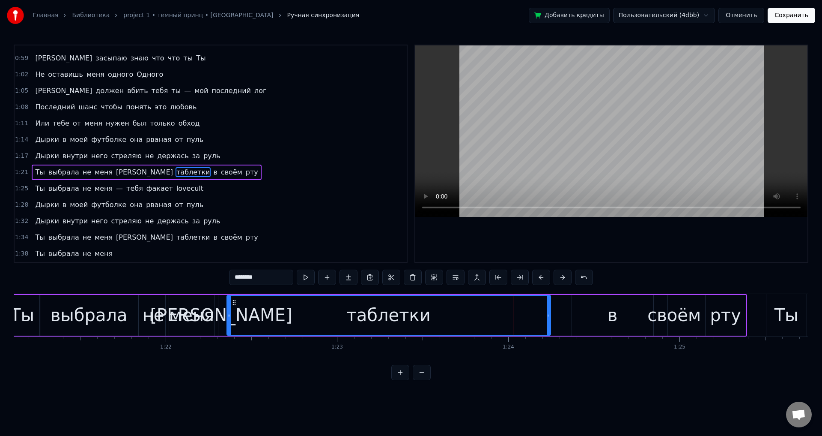
drag, startPoint x: 441, startPoint y: 321, endPoint x: 229, endPoint y: 331, distance: 212.3
drag, startPoint x: 229, startPoint y: 331, endPoint x: 253, endPoint y: 326, distance: 24.5
drag, startPoint x: 253, startPoint y: 326, endPoint x: 260, endPoint y: 325, distance: 7.4
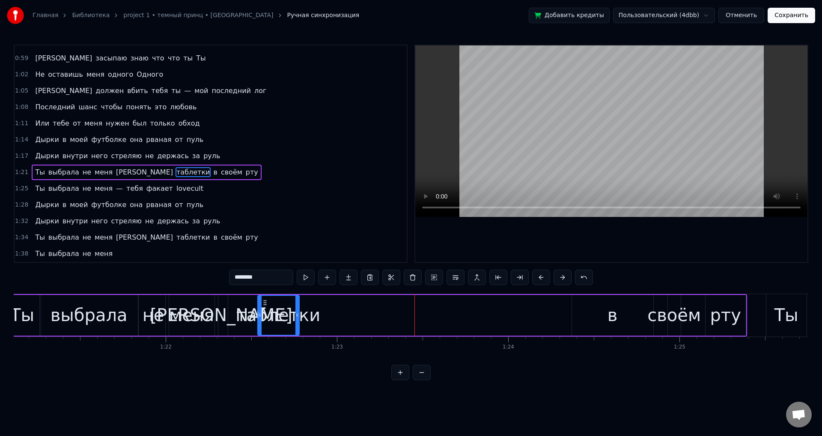
drag, startPoint x: 548, startPoint y: 325, endPoint x: 296, endPoint y: 326, distance: 251.4
drag, startPoint x: 296, startPoint y: 326, endPoint x: 317, endPoint y: 321, distance: 21.3
drag, startPoint x: 319, startPoint y: 325, endPoint x: 344, endPoint y: 322, distance: 25.4
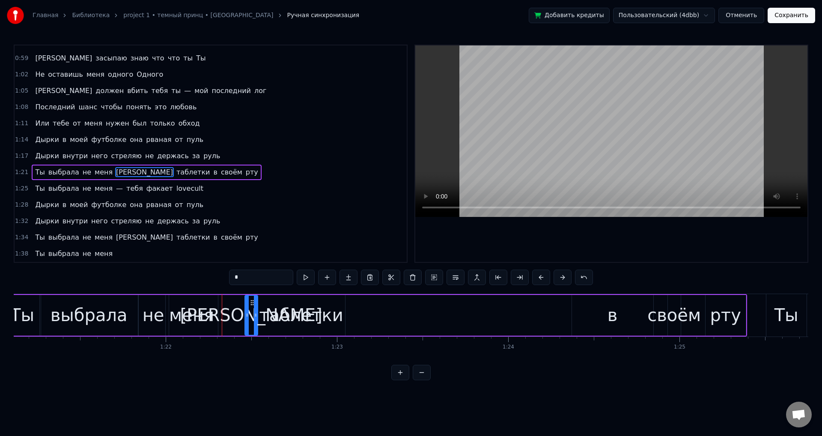
drag, startPoint x: 222, startPoint y: 302, endPoint x: 231, endPoint y: 315, distance: 16.6
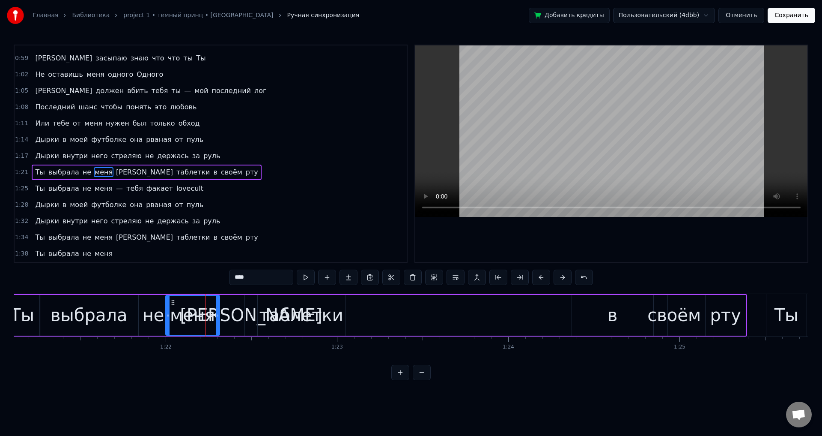
drag, startPoint x: 217, startPoint y: 315, endPoint x: 209, endPoint y: 315, distance: 7.7
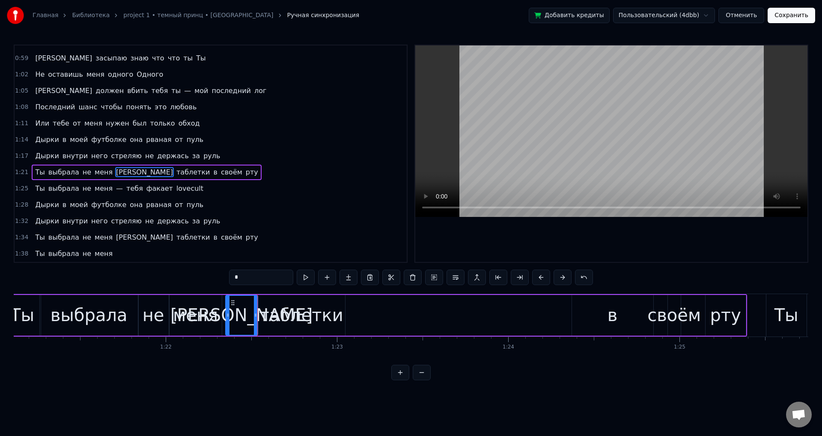
drag, startPoint x: 245, startPoint y: 317, endPoint x: 222, endPoint y: 317, distance: 23.1
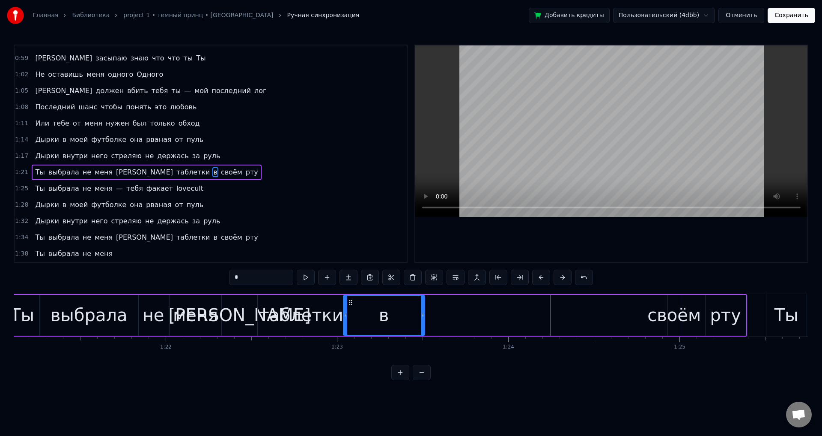
drag, startPoint x: 579, startPoint y: 304, endPoint x: 352, endPoint y: 303, distance: 227.5
drag, startPoint x: 423, startPoint y: 318, endPoint x: 359, endPoint y: 320, distance: 63.4
drag, startPoint x: 359, startPoint y: 320, endPoint x: 374, endPoint y: 317, distance: 14.4
drag, startPoint x: 344, startPoint y: 320, endPoint x: 357, endPoint y: 321, distance: 12.9
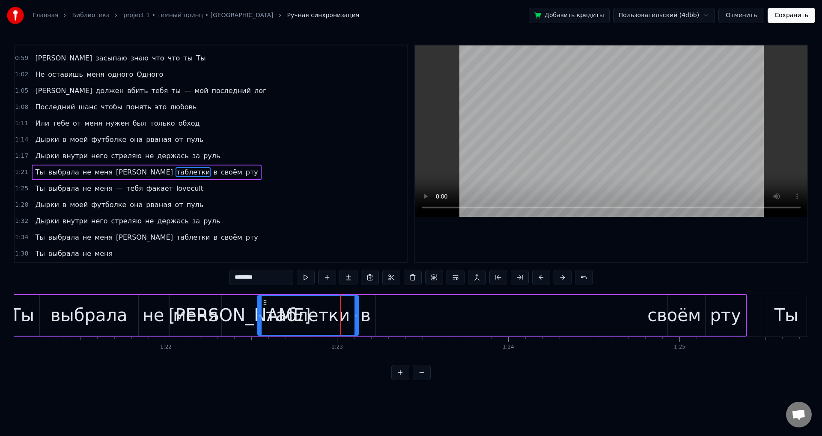
drag, startPoint x: 344, startPoint y: 320, endPoint x: 357, endPoint y: 318, distance: 13.4
drag, startPoint x: 357, startPoint y: 318, endPoint x: 352, endPoint y: 320, distance: 5.4
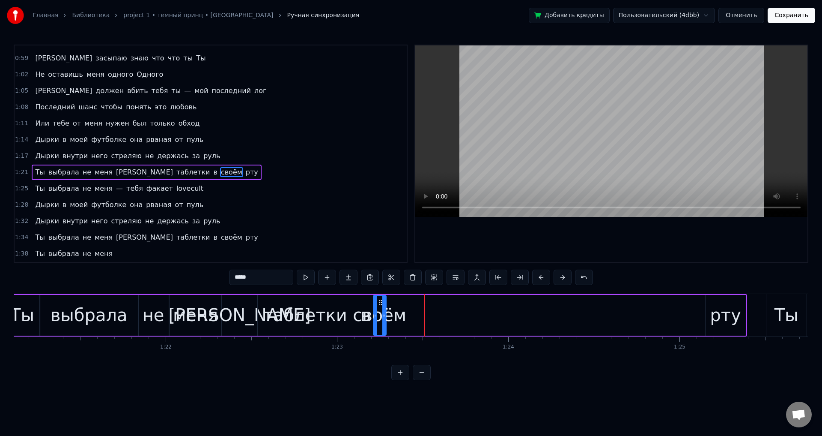
drag, startPoint x: 675, startPoint y: 303, endPoint x: 380, endPoint y: 308, distance: 294.7
drag, startPoint x: 384, startPoint y: 319, endPoint x: 418, endPoint y: 318, distance: 34.3
drag, startPoint x: 418, startPoint y: 318, endPoint x: 436, endPoint y: 317, distance: 18.0
drag, startPoint x: 433, startPoint y: 318, endPoint x: 423, endPoint y: 319, distance: 9.9
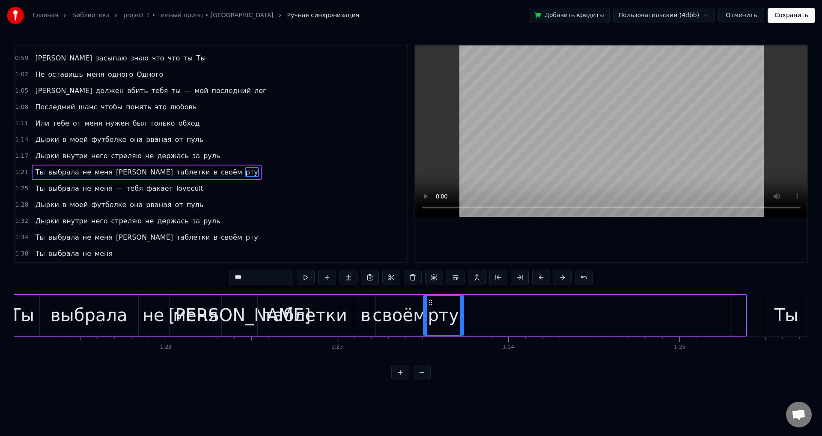
drag, startPoint x: 713, startPoint y: 304, endPoint x: 430, endPoint y: 304, distance: 282.3
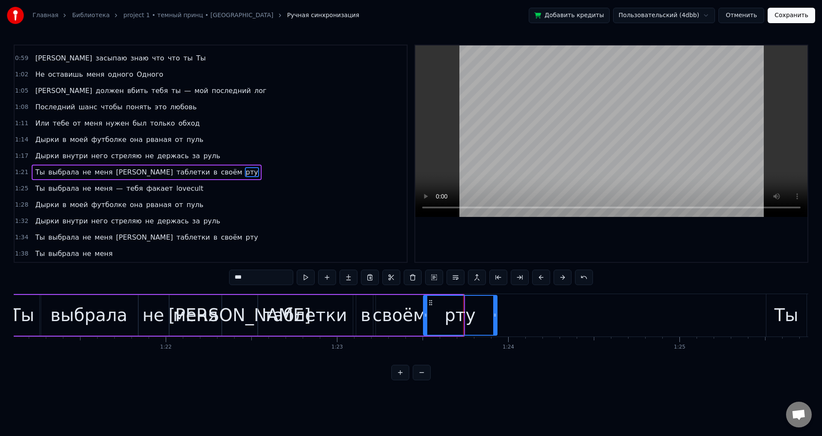
drag, startPoint x: 461, startPoint y: 314, endPoint x: 494, endPoint y: 314, distance: 33.4
drag, startPoint x: 496, startPoint y: 314, endPoint x: 515, endPoint y: 315, distance: 19.3
type input "**"
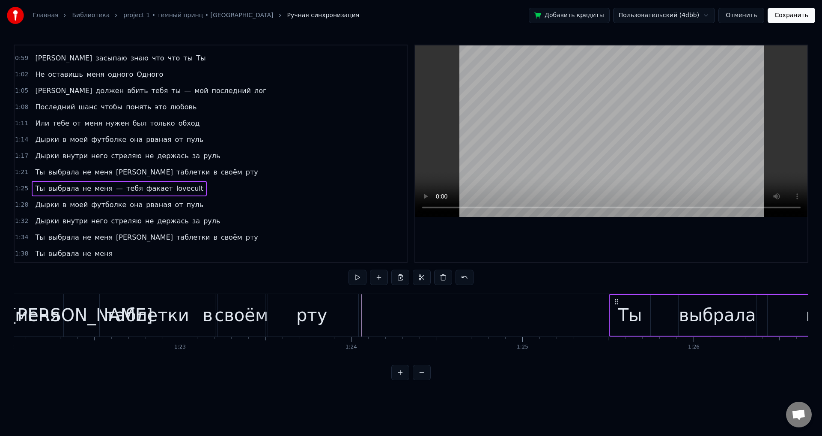
scroll to position [0, 14023]
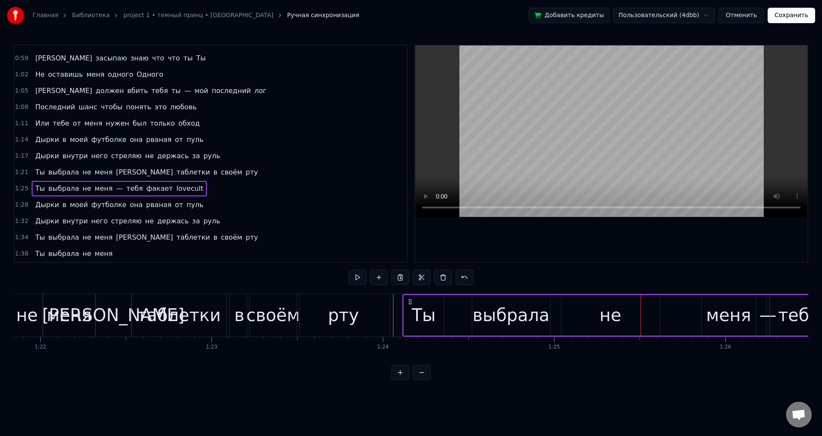
drag, startPoint x: 648, startPoint y: 301, endPoint x: 410, endPoint y: 294, distance: 238.2
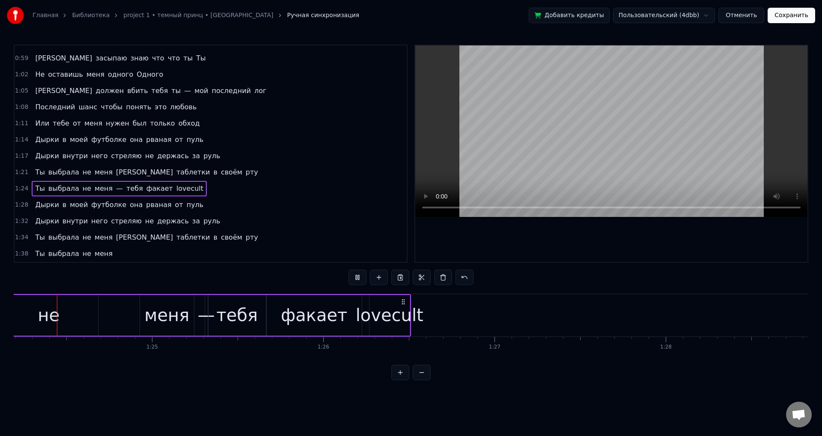
scroll to position [0, 14410]
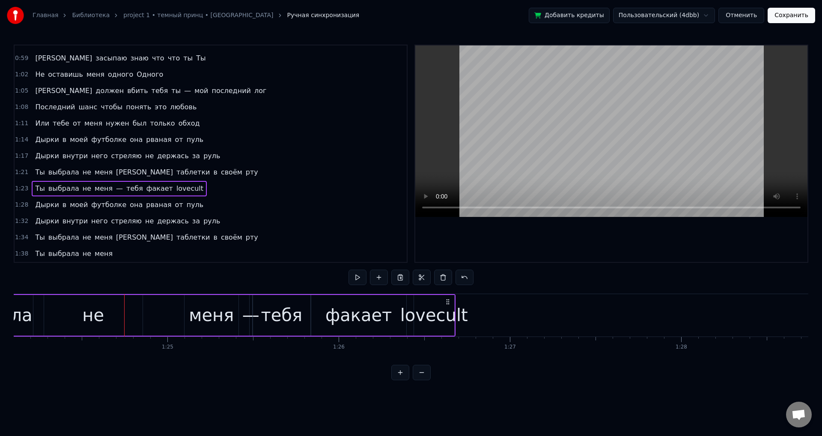
drag, startPoint x: 409, startPoint y: 299, endPoint x: 448, endPoint y: 303, distance: 39.6
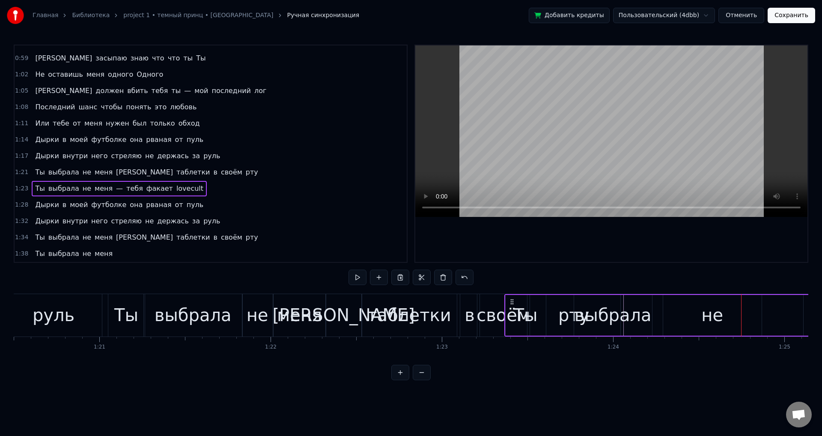
scroll to position [0, 13824]
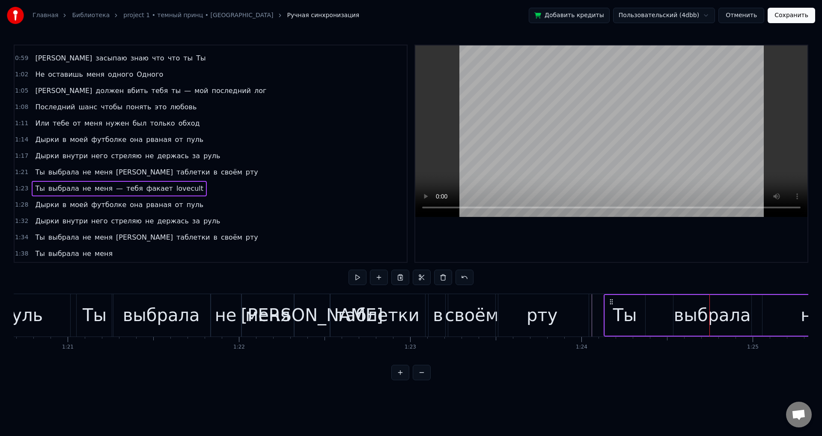
drag, startPoint x: 480, startPoint y: 303, endPoint x: 611, endPoint y: 335, distance: 135.0
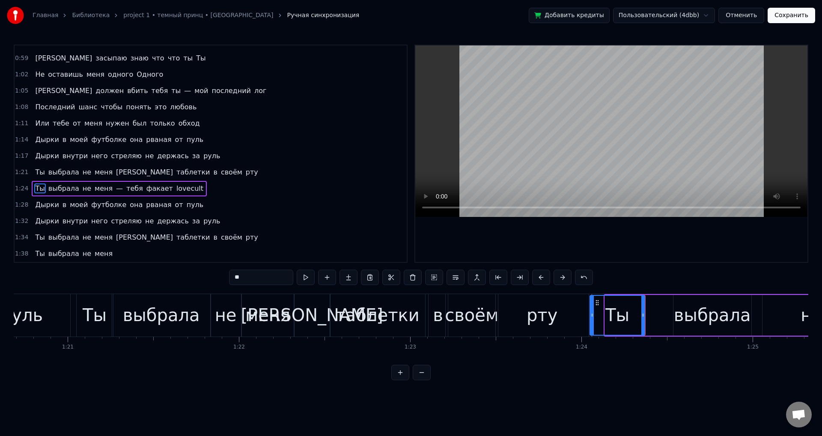
drag, startPoint x: 605, startPoint y: 317, endPoint x: 588, endPoint y: 316, distance: 17.2
drag, startPoint x: 642, startPoint y: 320, endPoint x: 629, endPoint y: 320, distance: 12.4
type input "*******"
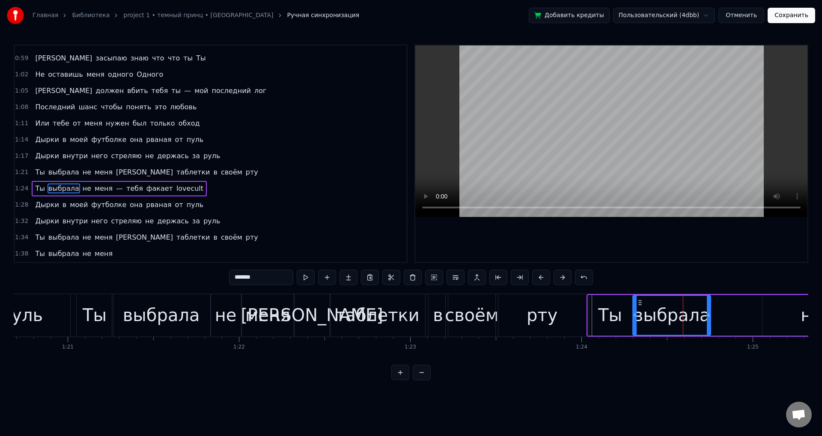
drag, startPoint x: 682, startPoint y: 303, endPoint x: 641, endPoint y: 306, distance: 40.8
drag, startPoint x: 710, startPoint y: 319, endPoint x: 762, endPoint y: 318, distance: 51.8
drag, startPoint x: 759, startPoint y: 320, endPoint x: 730, endPoint y: 321, distance: 28.3
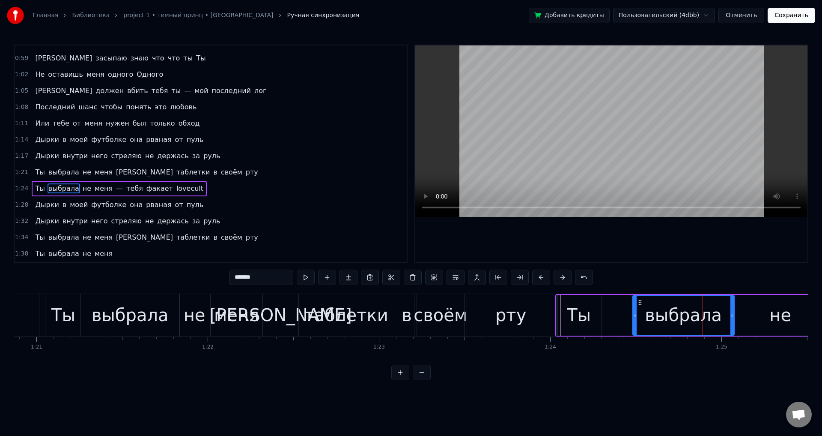
scroll to position [0, 13835]
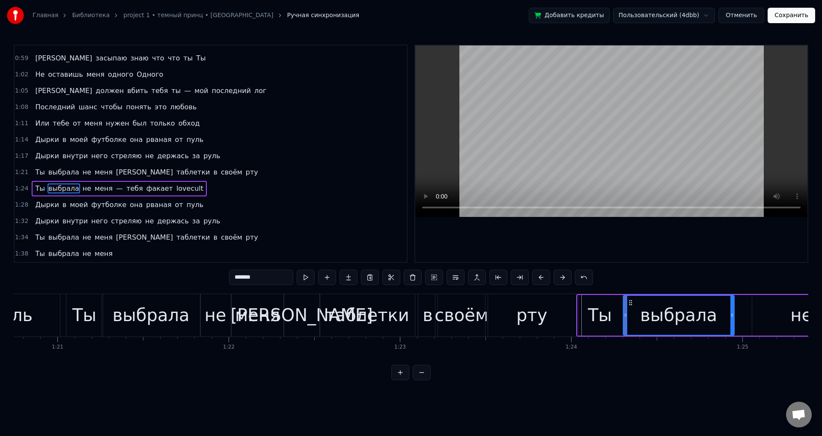
drag, startPoint x: 634, startPoint y: 307, endPoint x: 625, endPoint y: 308, distance: 9.6
drag, startPoint x: 732, startPoint y: 314, endPoint x: 718, endPoint y: 314, distance: 13.7
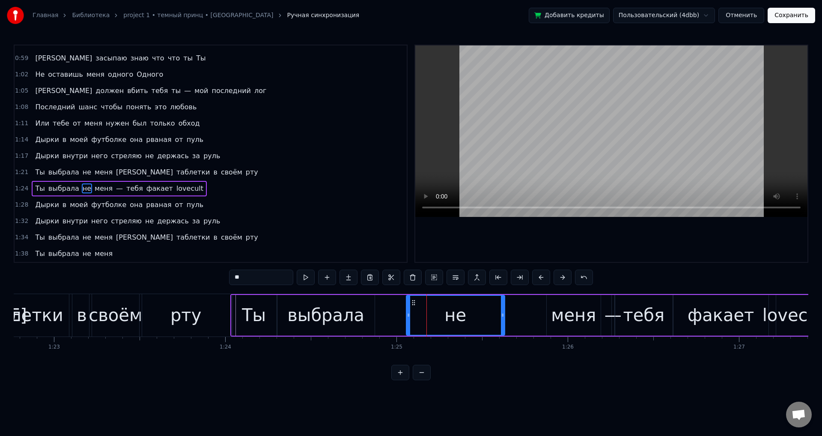
scroll to position [0, 14149]
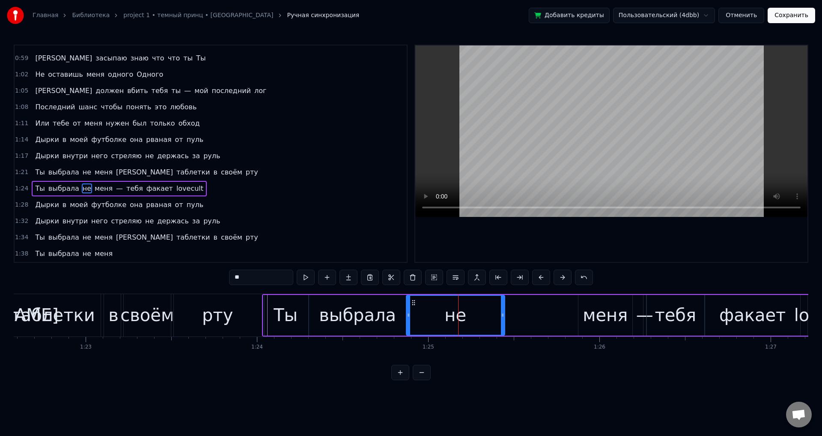
drag, startPoint x: 446, startPoint y: 304, endPoint x: 417, endPoint y: 303, distance: 29.1
drag, startPoint x: 501, startPoint y: 317, endPoint x: 441, endPoint y: 320, distance: 60.0
drag, startPoint x: 441, startPoint y: 320, endPoint x: 445, endPoint y: 319, distance: 4.4
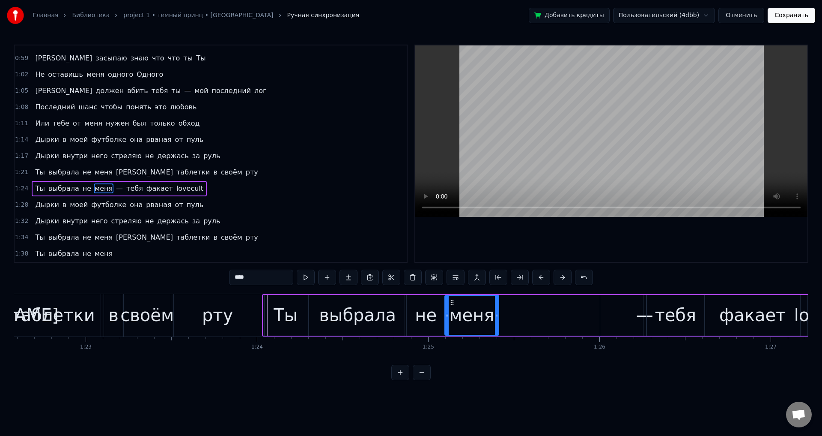
drag, startPoint x: 586, startPoint y: 299, endPoint x: 452, endPoint y: 305, distance: 133.8
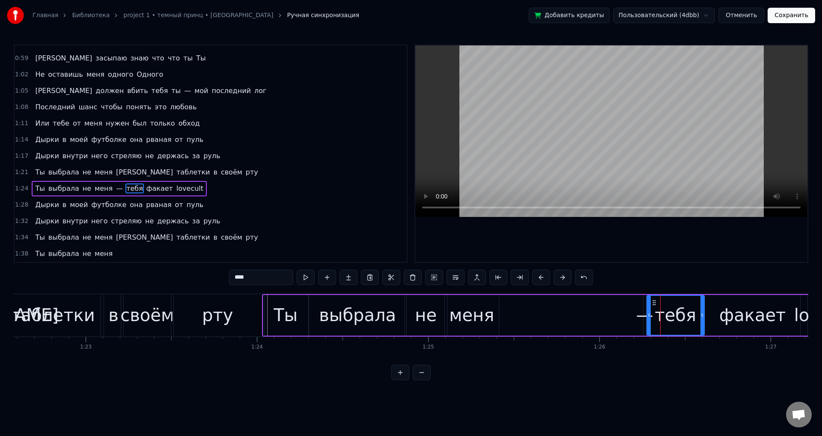
type input "*"
drag, startPoint x: 649, startPoint y: 302, endPoint x: 541, endPoint y: 303, distance: 108.4
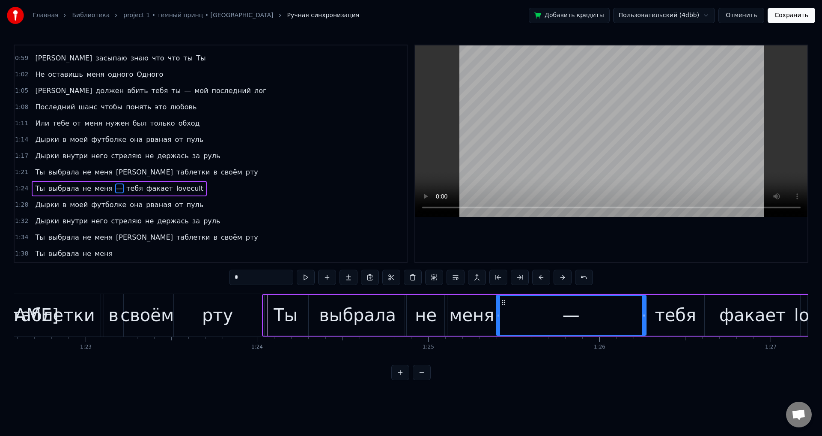
drag, startPoint x: 647, startPoint y: 313, endPoint x: 620, endPoint y: 316, distance: 26.7
drag, startPoint x: 644, startPoint y: 317, endPoint x: 458, endPoint y: 313, distance: 186.4
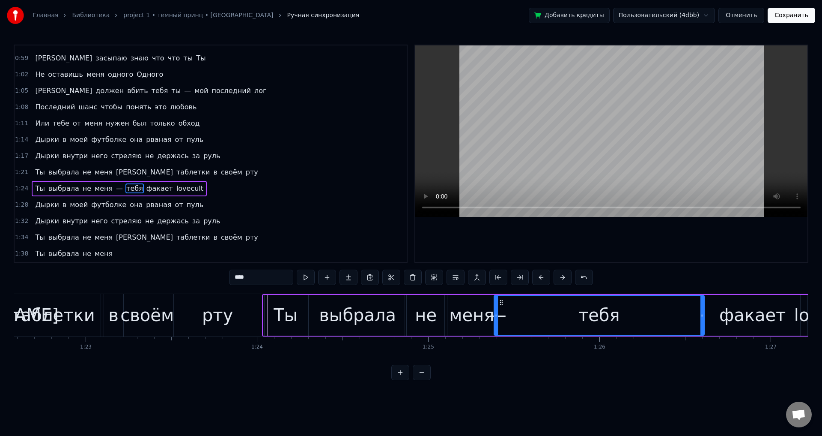
drag, startPoint x: 647, startPoint y: 318, endPoint x: 494, endPoint y: 317, distance: 152.9
drag, startPoint x: 705, startPoint y: 323, endPoint x: 696, endPoint y: 324, distance: 8.6
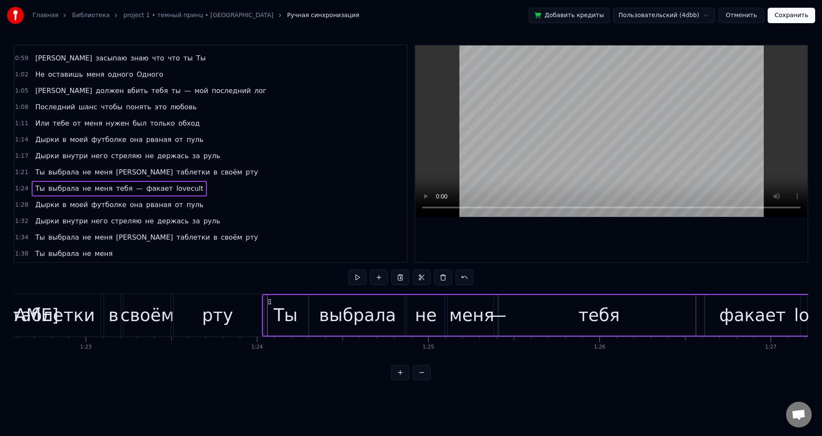
drag, startPoint x: 658, startPoint y: 321, endPoint x: 667, endPoint y: 322, distance: 9.1
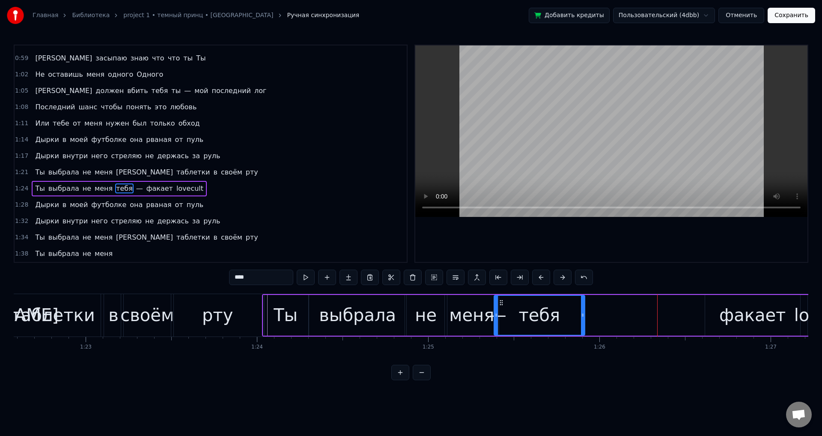
drag, startPoint x: 700, startPoint y: 323, endPoint x: 580, endPoint y: 322, distance: 119.5
drag, startPoint x: 496, startPoint y: 319, endPoint x: 501, endPoint y: 318, distance: 5.3
type input "******"
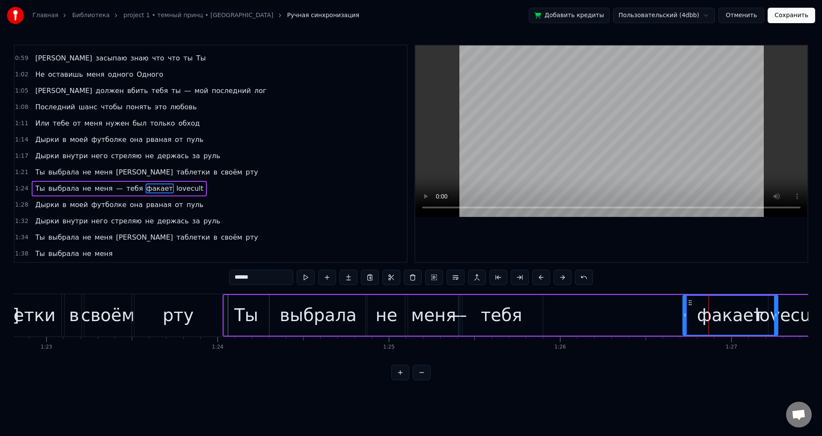
scroll to position [0, 14195]
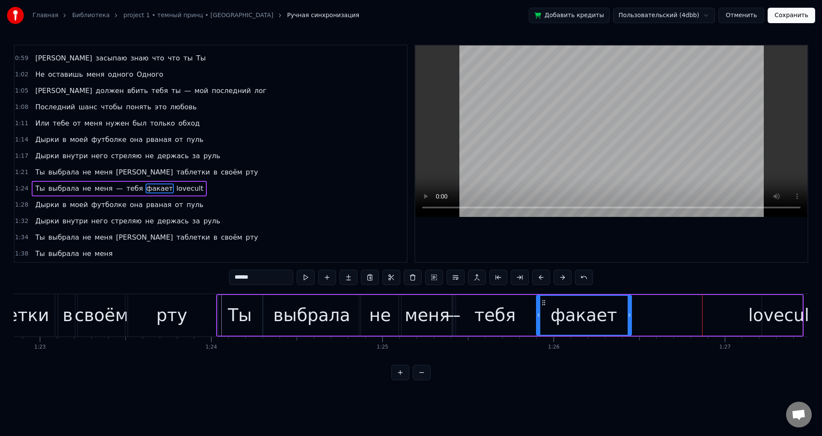
drag, startPoint x: 710, startPoint y: 302, endPoint x: 541, endPoint y: 307, distance: 169.7
drag, startPoint x: 621, startPoint y: 321, endPoint x: 613, endPoint y: 321, distance: 8.1
drag, startPoint x: 611, startPoint y: 320, endPoint x: 600, endPoint y: 320, distance: 11.6
drag, startPoint x: 601, startPoint y: 317, endPoint x: 611, endPoint y: 316, distance: 9.9
type input "********"
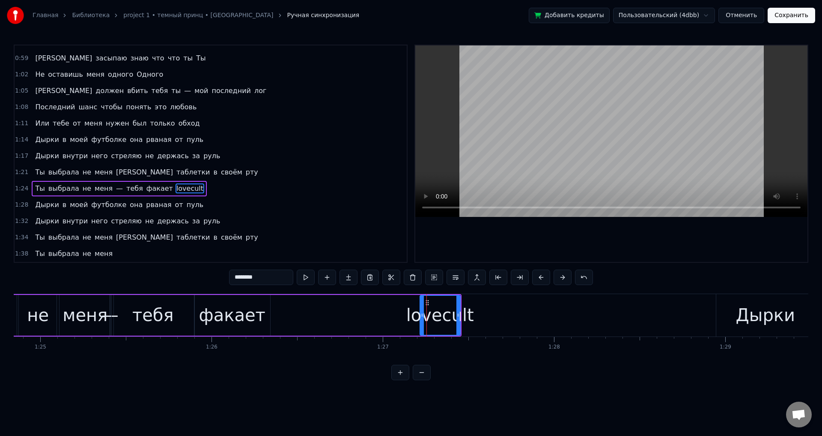
scroll to position [0, 14454]
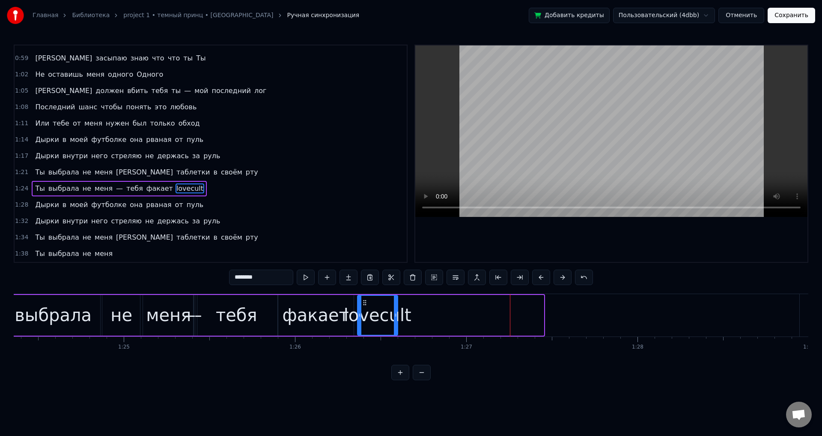
drag, startPoint x: 510, startPoint y: 301, endPoint x: 360, endPoint y: 305, distance: 149.5
drag, startPoint x: 395, startPoint y: 313, endPoint x: 408, endPoint y: 307, distance: 14.4
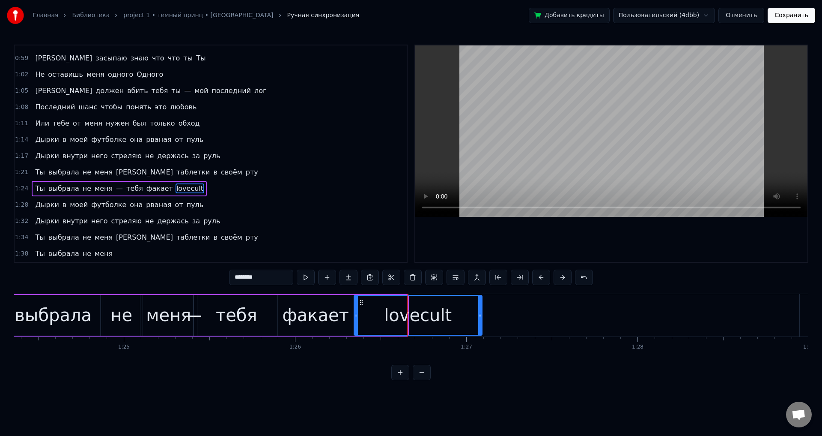
drag, startPoint x: 405, startPoint y: 315, endPoint x: 480, endPoint y: 309, distance: 75.2
drag, startPoint x: 481, startPoint y: 313, endPoint x: 526, endPoint y: 309, distance: 46.0
drag, startPoint x: 526, startPoint y: 314, endPoint x: 489, endPoint y: 318, distance: 37.4
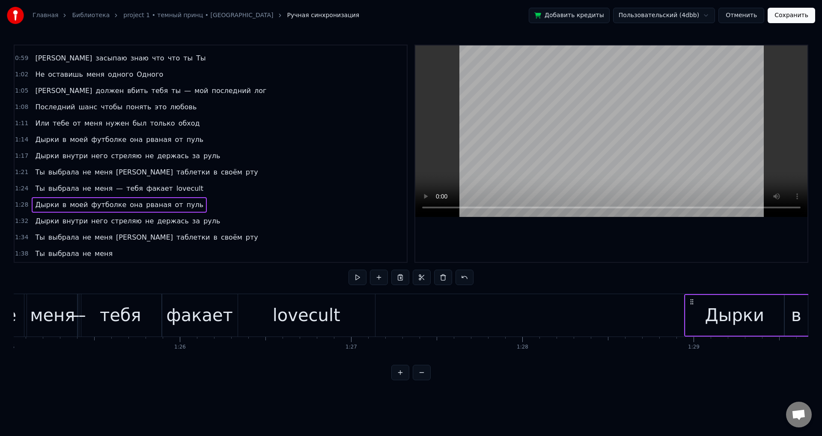
scroll to position [0, 14621]
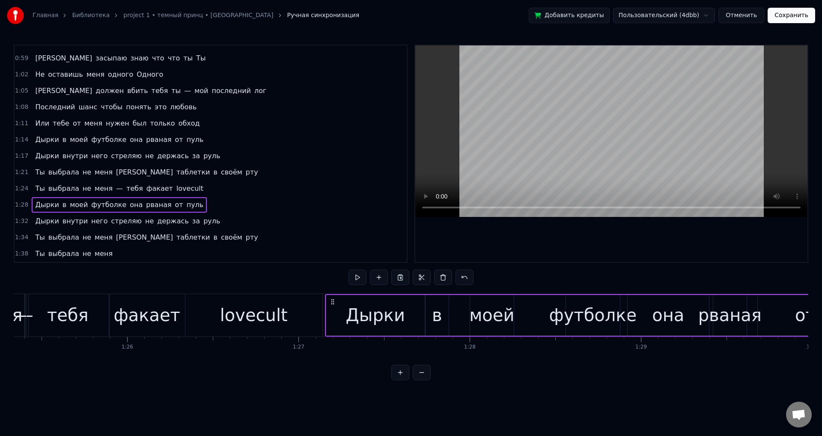
drag, startPoint x: 640, startPoint y: 301, endPoint x: 331, endPoint y: 304, distance: 308.9
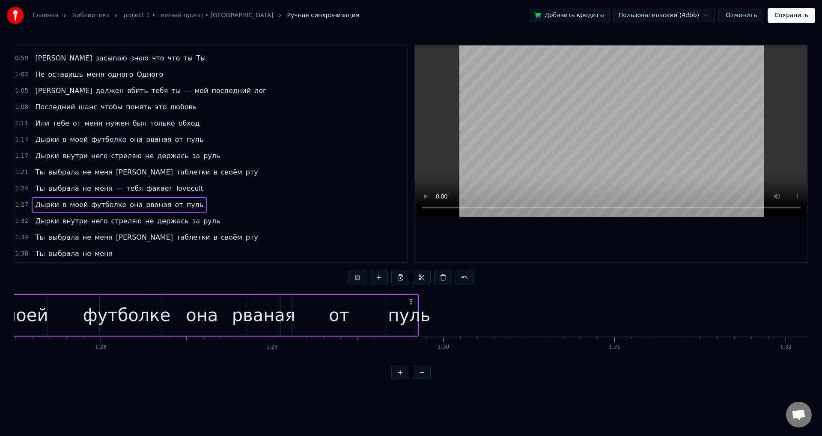
scroll to position [0, 14929]
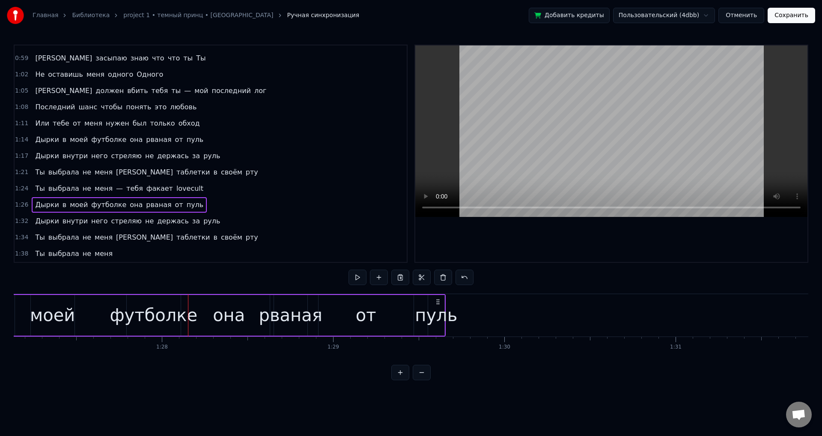
drag, startPoint x: 413, startPoint y: 302, endPoint x: 453, endPoint y: 309, distance: 40.6
drag, startPoint x: 648, startPoint y: 365, endPoint x: 639, endPoint y: 366, distance: 9.1
drag, startPoint x: 641, startPoint y: 365, endPoint x: 620, endPoint y: 365, distance: 21.0
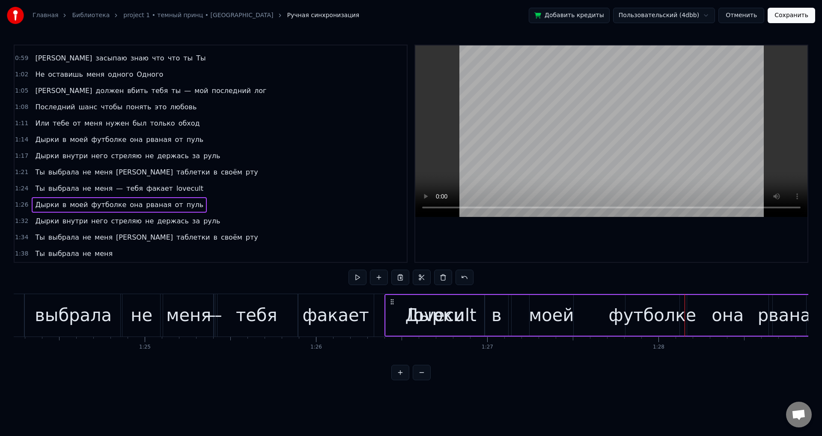
scroll to position [0, 14443]
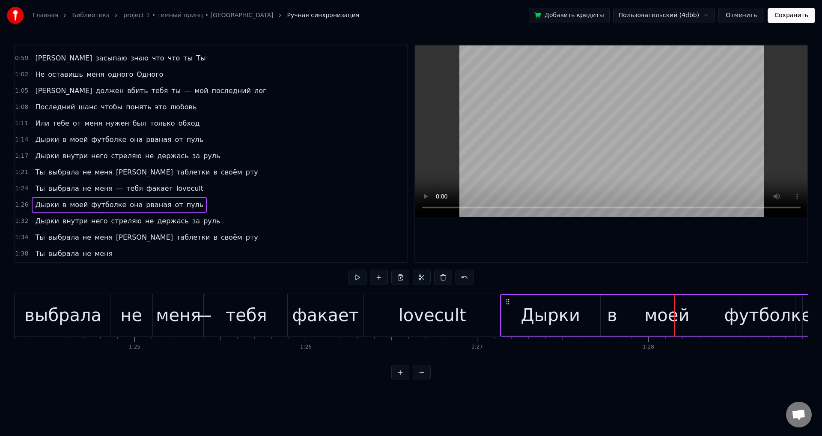
drag, startPoint x: 380, startPoint y: 302, endPoint x: 506, endPoint y: 303, distance: 125.9
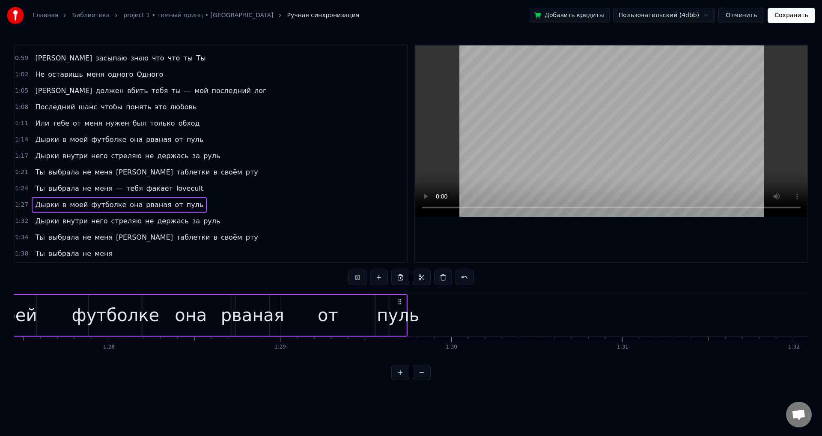
scroll to position [0, 14886]
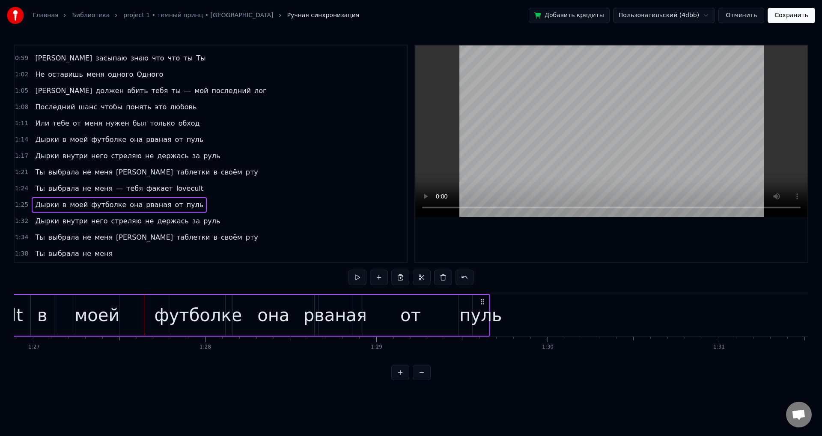
drag, startPoint x: 412, startPoint y: 303, endPoint x: 489, endPoint y: 305, distance: 76.7
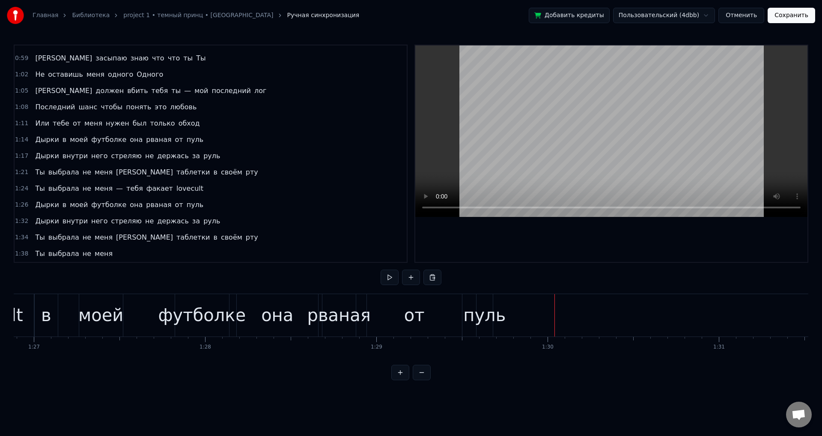
scroll to position [0, 14580]
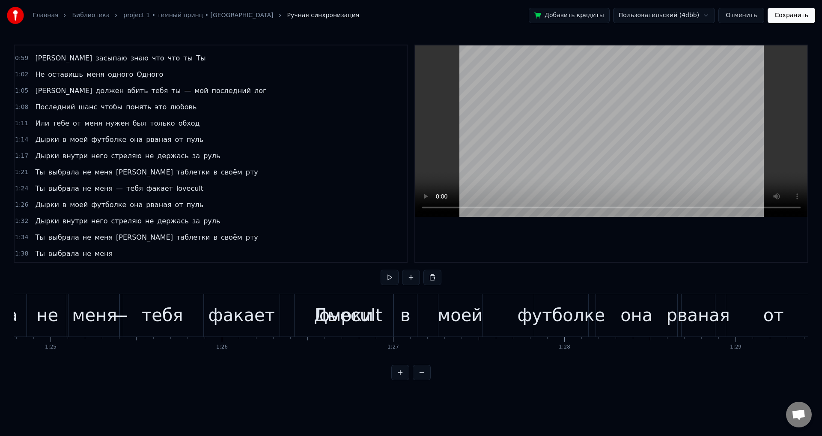
scroll to position [0, 14548]
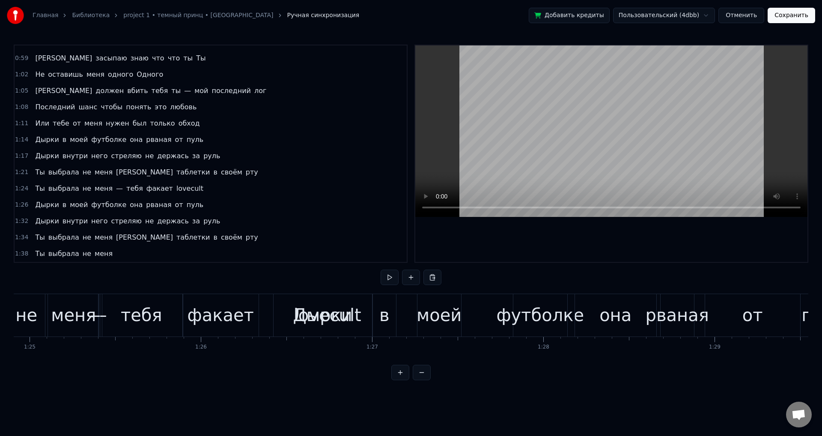
click at [22, 206] on span "1:26" at bounding box center [21, 204] width 13 height 9
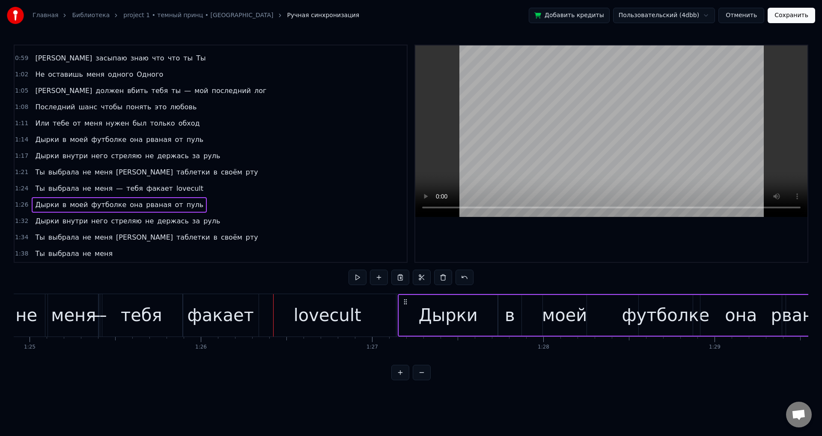
drag, startPoint x: 280, startPoint y: 302, endPoint x: 404, endPoint y: 315, distance: 125.4
click at [404, 315] on div "Дырки в моей футболке она рваная от пуль" at bounding box center [678, 315] width 560 height 42
click at [368, 323] on div "lovecult" at bounding box center [327, 315] width 137 height 42
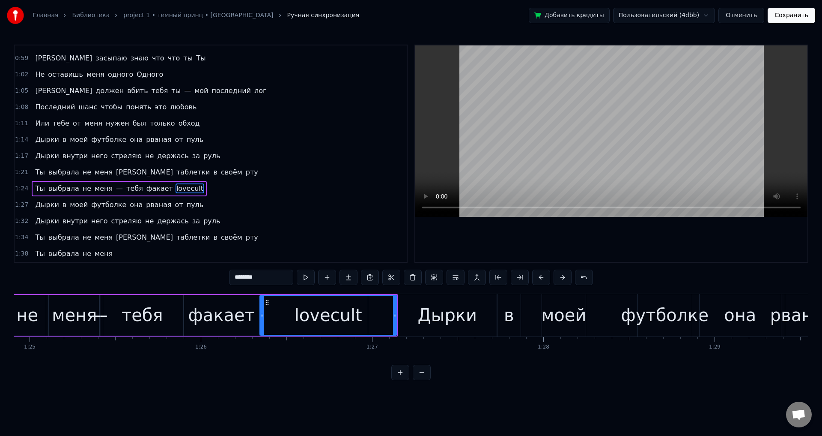
click at [424, 325] on div "Дырки" at bounding box center [447, 315] width 59 height 26
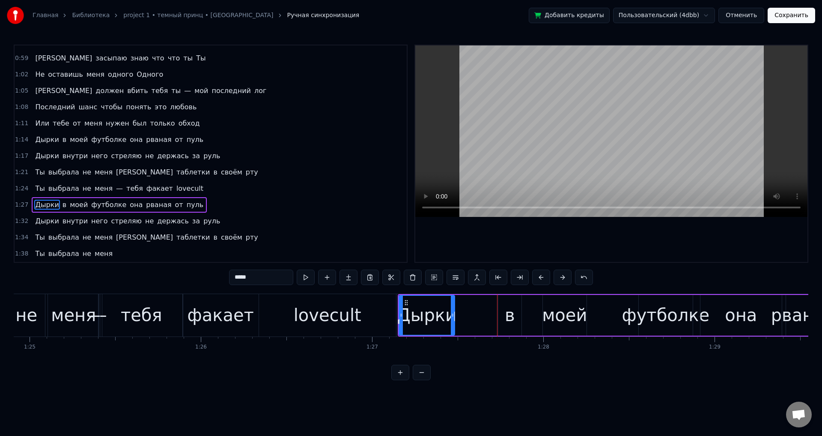
drag, startPoint x: 495, startPoint y: 315, endPoint x: 452, endPoint y: 307, distance: 43.5
click at [452, 307] on div at bounding box center [452, 315] width 3 height 39
click at [502, 315] on div "в" at bounding box center [510, 315] width 23 height 41
drag, startPoint x: 504, startPoint y: 299, endPoint x: 459, endPoint y: 297, distance: 45.0
click at [459, 297] on div "в" at bounding box center [465, 315] width 22 height 39
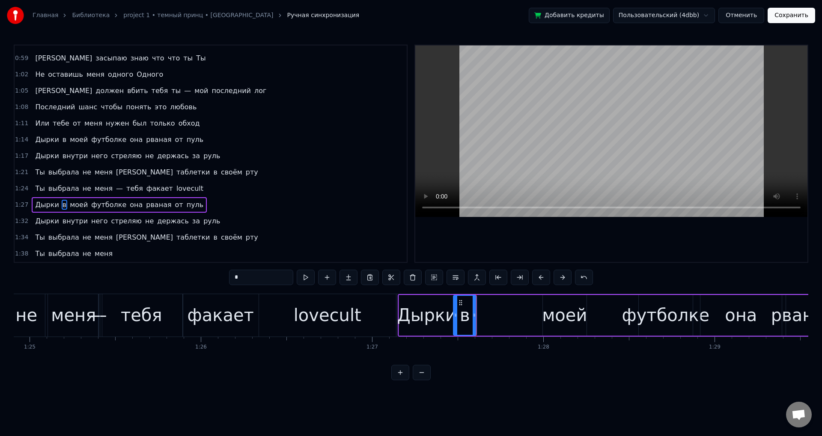
drag, startPoint x: 461, startPoint y: 305, endPoint x: 469, endPoint y: 304, distance: 7.7
click at [469, 304] on div "в" at bounding box center [465, 315] width 22 height 39
click at [568, 317] on div "моей" at bounding box center [564, 315] width 45 height 26
type input "****"
drag, startPoint x: 551, startPoint y: 301, endPoint x: 529, endPoint y: 303, distance: 22.8
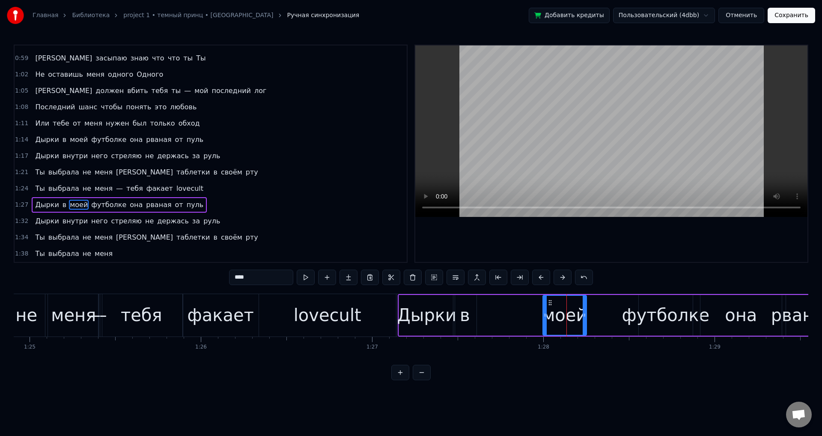
click at [500, 301] on div "Дырки в моей футболке она рваная от пуль" at bounding box center [678, 315] width 560 height 42
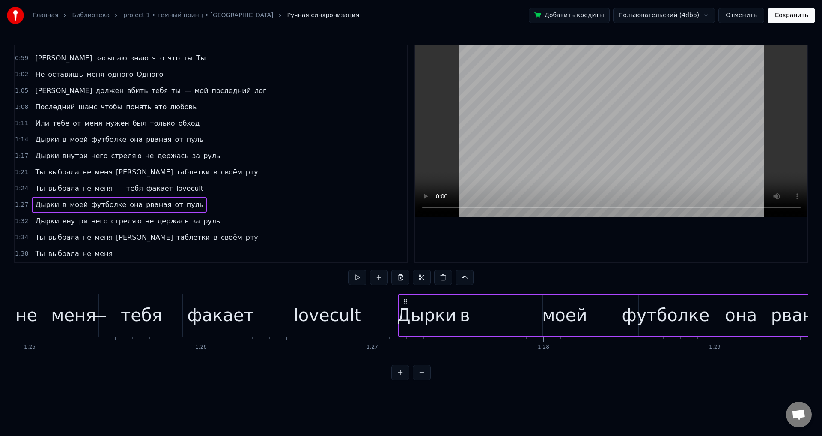
click at [555, 304] on div "моей" at bounding box center [564, 315] width 45 height 26
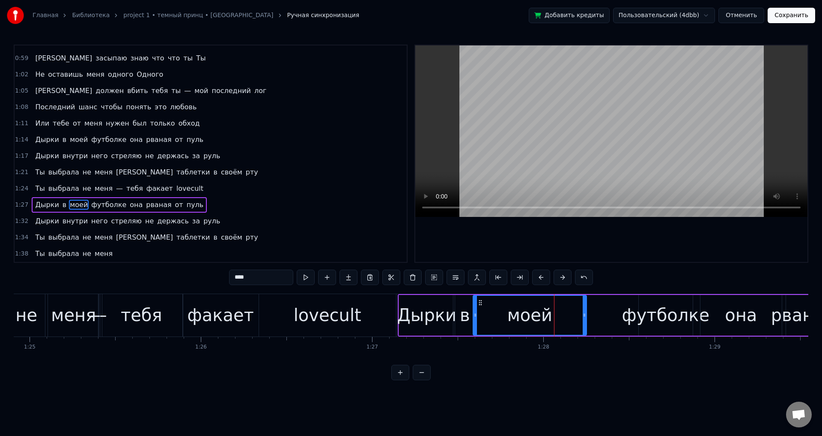
drag, startPoint x: 544, startPoint y: 310, endPoint x: 474, endPoint y: 304, distance: 70.0
click at [474, 304] on div at bounding box center [475, 315] width 3 height 39
drag, startPoint x: 586, startPoint y: 317, endPoint x: 543, endPoint y: 315, distance: 42.9
click at [538, 314] on icon at bounding box center [536, 314] width 3 height 7
click at [658, 312] on div "футболке" at bounding box center [666, 315] width 88 height 26
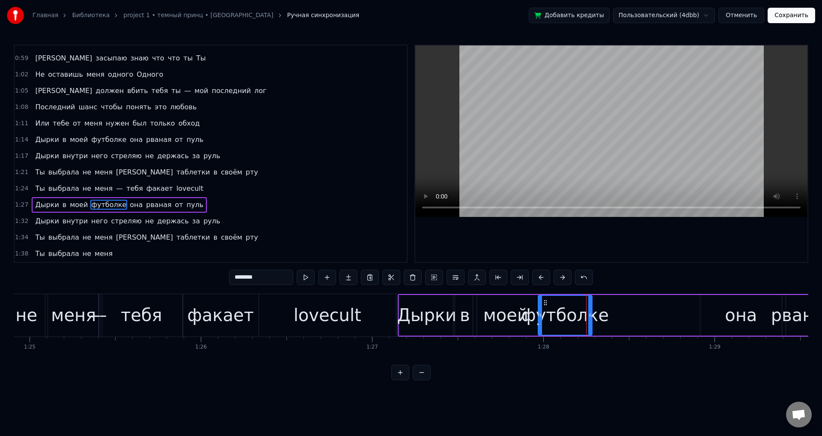
drag, startPoint x: 647, startPoint y: 302, endPoint x: 546, endPoint y: 302, distance: 101.5
click at [546, 302] on icon at bounding box center [545, 302] width 7 height 7
drag, startPoint x: 589, startPoint y: 314, endPoint x: 625, endPoint y: 318, distance: 35.3
click at [611, 317] on icon at bounding box center [609, 314] width 3 height 7
click at [714, 316] on div "она" at bounding box center [741, 315] width 81 height 41
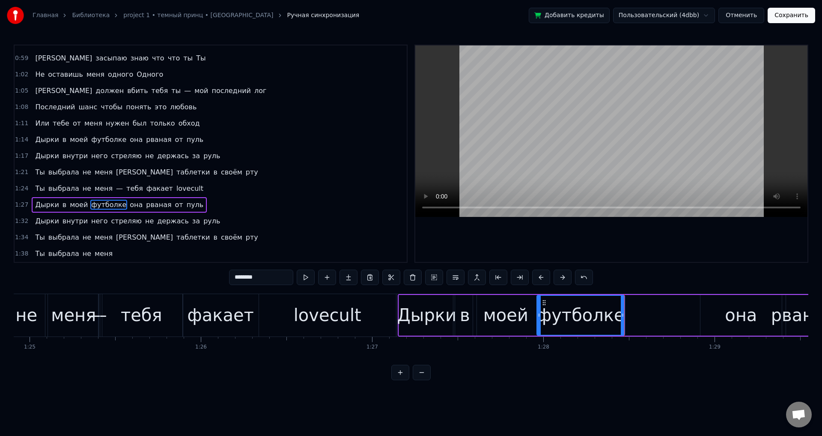
type input "***"
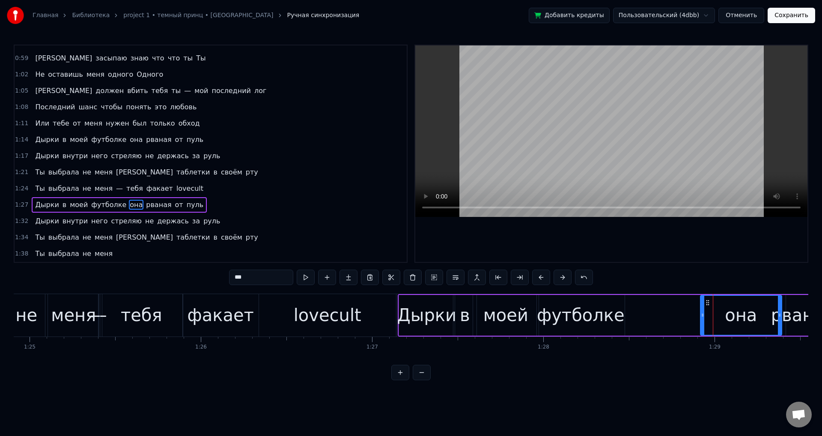
drag, startPoint x: 707, startPoint y: 302, endPoint x: 646, endPoint y: 300, distance: 60.9
click at [646, 300] on div "Дырки в моей футболке она рваная от пуль" at bounding box center [678, 315] width 560 height 42
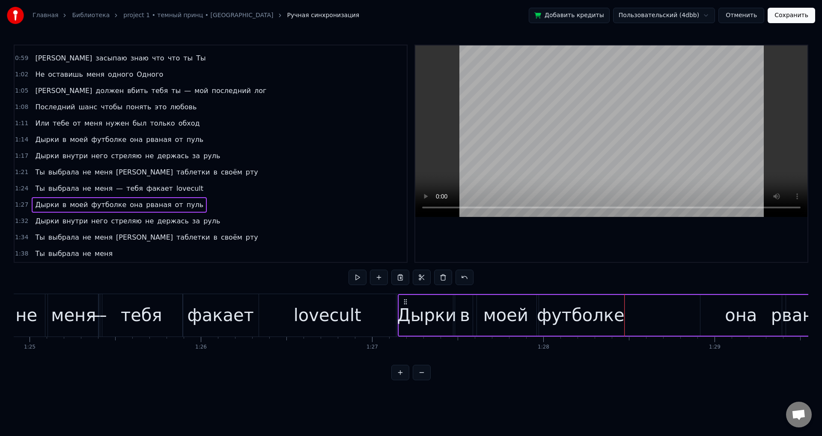
click at [706, 309] on div "она" at bounding box center [741, 315] width 81 height 41
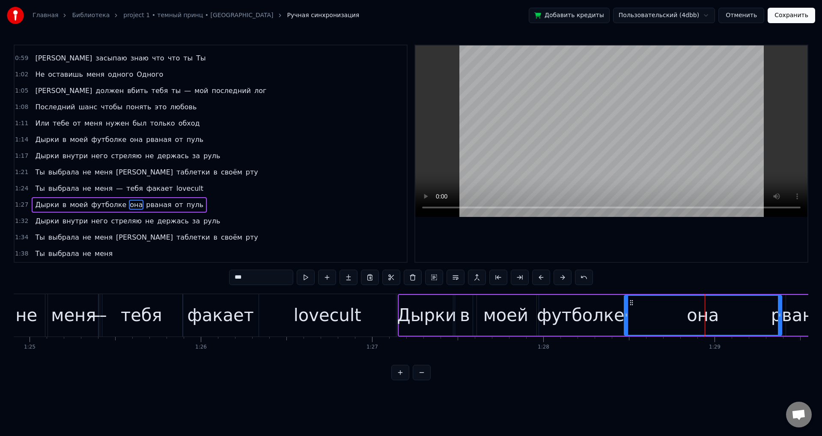
drag, startPoint x: 702, startPoint y: 312, endPoint x: 626, endPoint y: 310, distance: 76.3
click at [626, 310] on div at bounding box center [626, 315] width 3 height 39
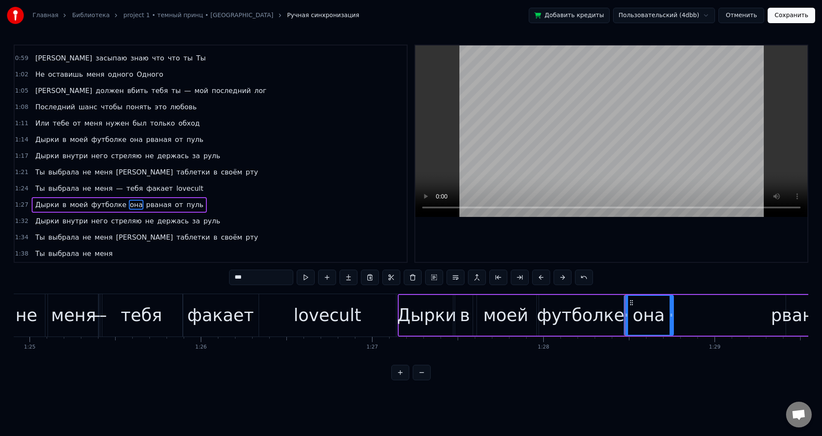
drag, startPoint x: 780, startPoint y: 318, endPoint x: 671, endPoint y: 317, distance: 108.8
click at [671, 317] on div at bounding box center [671, 315] width 3 height 39
click at [788, 312] on div "рваная" at bounding box center [802, 315] width 63 height 26
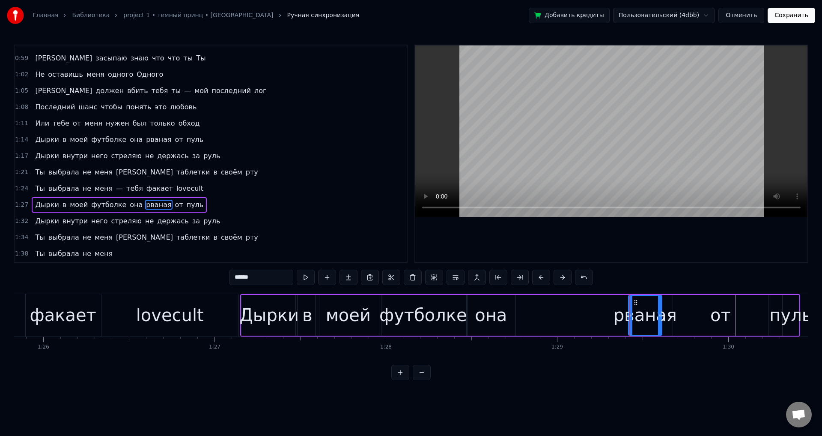
scroll to position [0, 14716]
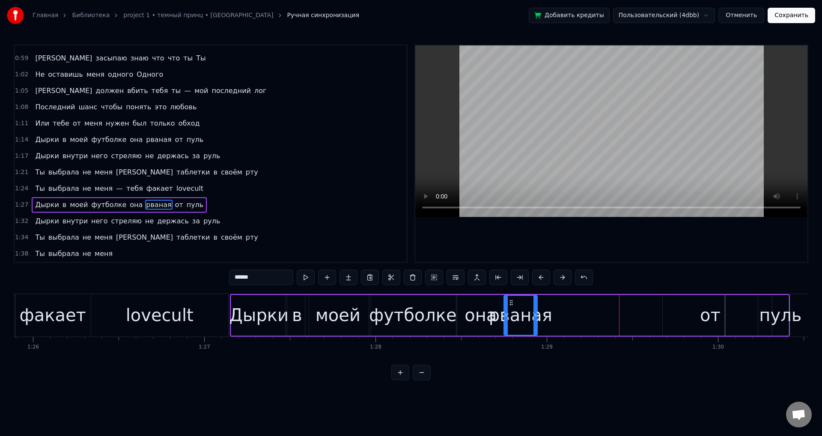
drag, startPoint x: 624, startPoint y: 302, endPoint x: 510, endPoint y: 302, distance: 114.4
click at [510, 302] on icon at bounding box center [511, 302] width 7 height 7
drag, startPoint x: 536, startPoint y: 314, endPoint x: 592, endPoint y: 311, distance: 55.8
click at [561, 311] on div at bounding box center [559, 315] width 3 height 39
drag, startPoint x: 592, startPoint y: 311, endPoint x: 619, endPoint y: 312, distance: 27.0
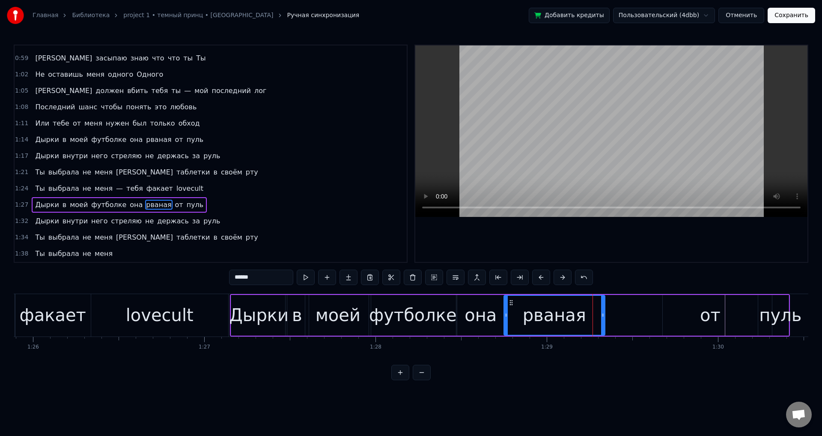
click at [605, 311] on div at bounding box center [602, 315] width 3 height 39
drag, startPoint x: 619, startPoint y: 312, endPoint x: 638, endPoint y: 315, distance: 19.5
click at [633, 315] on icon at bounding box center [630, 314] width 3 height 7
click at [688, 314] on div "от" at bounding box center [710, 315] width 95 height 41
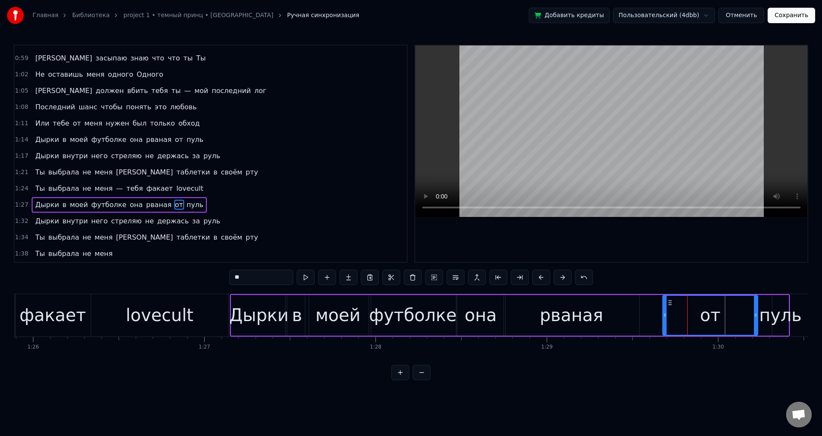
click at [666, 304] on div at bounding box center [665, 315] width 3 height 39
drag, startPoint x: 669, startPoint y: 303, endPoint x: 645, endPoint y: 303, distance: 24.0
click at [645, 303] on icon at bounding box center [646, 302] width 7 height 7
drag, startPoint x: 728, startPoint y: 313, endPoint x: 661, endPoint y: 311, distance: 67.7
click at [663, 311] on div at bounding box center [664, 315] width 3 height 39
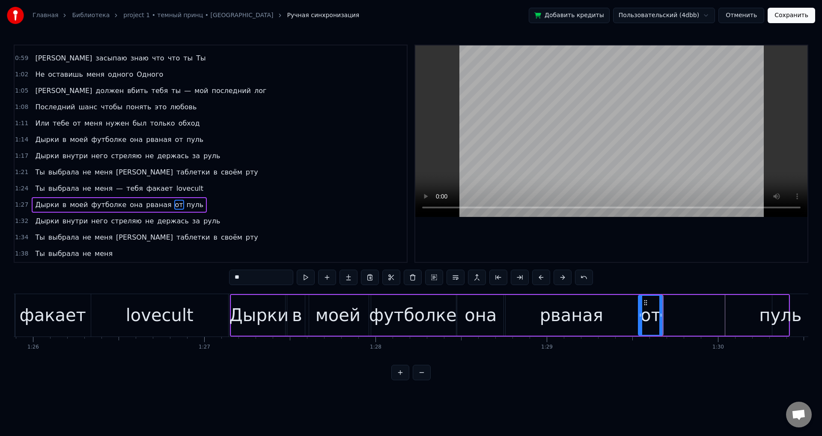
click at [768, 313] on div "пуль" at bounding box center [780, 315] width 42 height 26
type input "****"
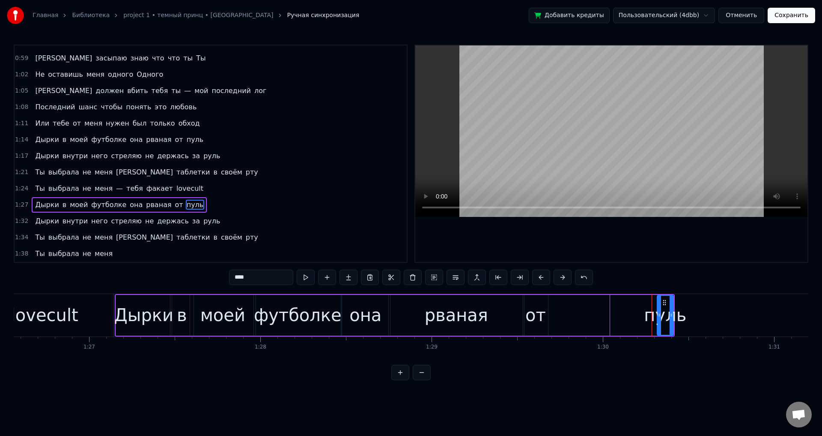
scroll to position [0, 14905]
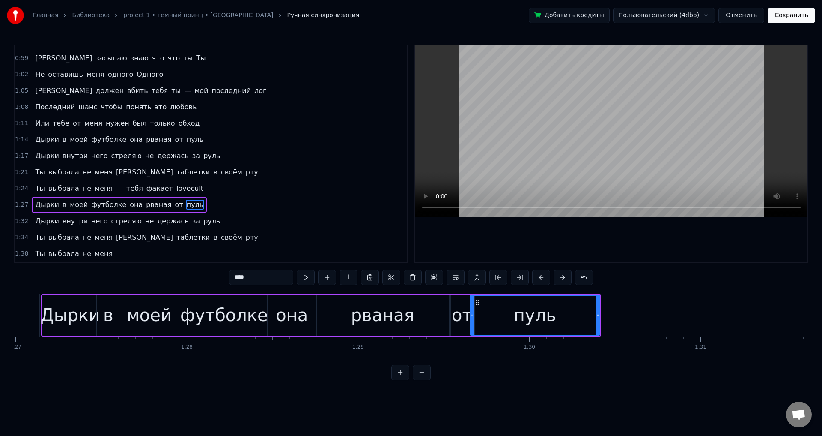
drag, startPoint x: 584, startPoint y: 319, endPoint x: 471, endPoint y: 319, distance: 113.1
click at [471, 319] on div at bounding box center [472, 315] width 3 height 39
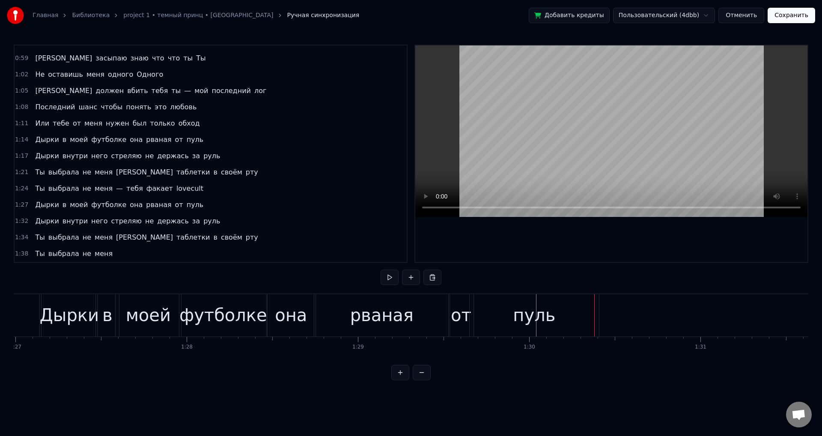
click at [597, 317] on div "пуль" at bounding box center [534, 315] width 129 height 42
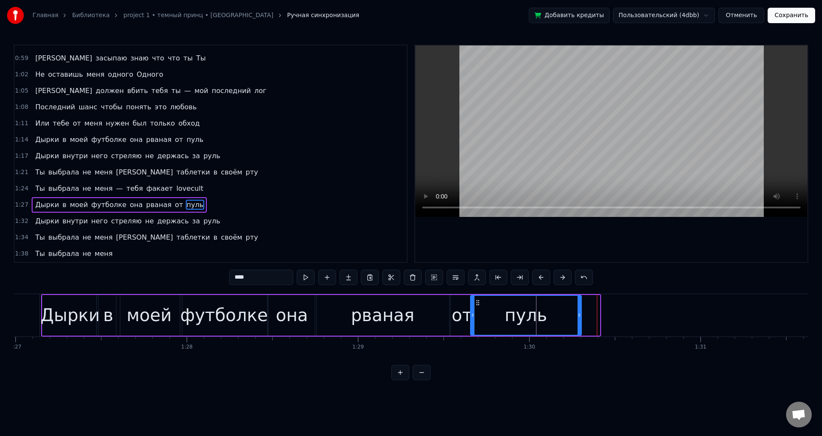
drag, startPoint x: 599, startPoint y: 316, endPoint x: 580, endPoint y: 318, distance: 19.0
click at [580, 318] on div at bounding box center [579, 315] width 3 height 39
click at [36, 219] on span "Дырки" at bounding box center [46, 221] width 25 height 10
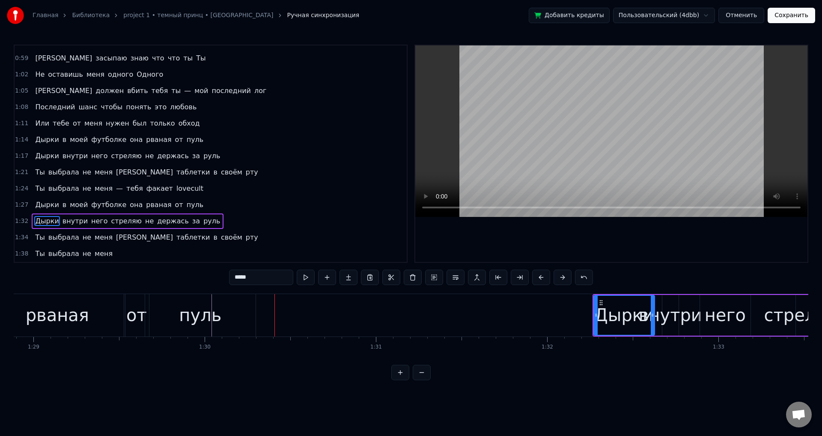
scroll to position [0, 15198]
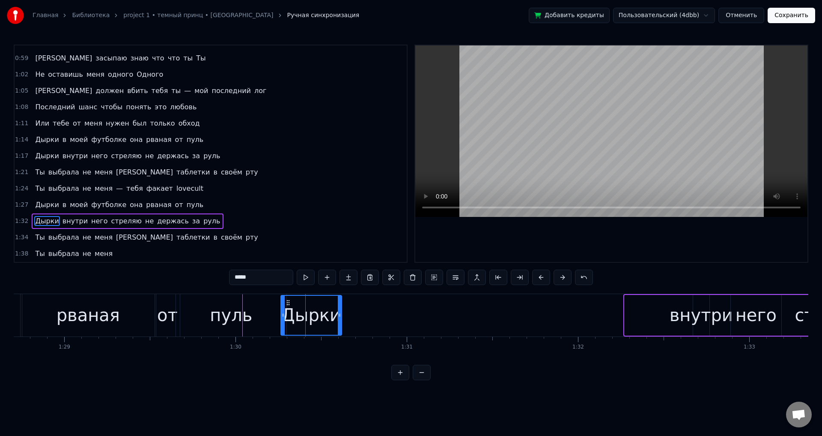
drag, startPoint x: 634, startPoint y: 301, endPoint x: 290, endPoint y: 295, distance: 344.0
click at [290, 296] on div "Дырки" at bounding box center [311, 315] width 60 height 39
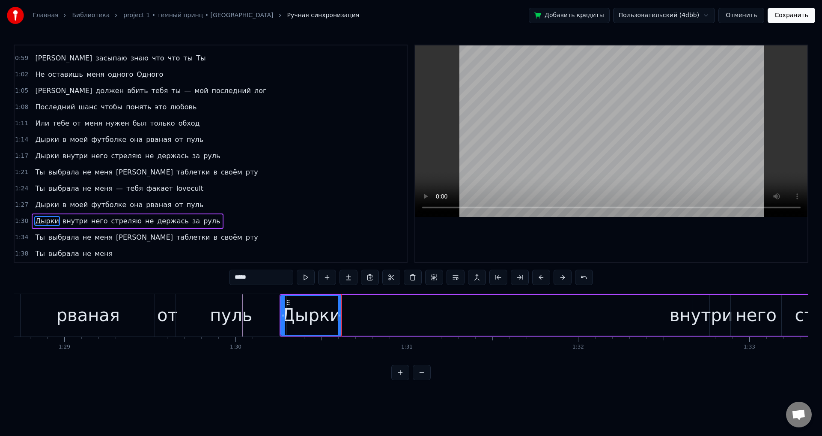
click at [693, 320] on div "внутри" at bounding box center [701, 315] width 63 height 26
type input "******"
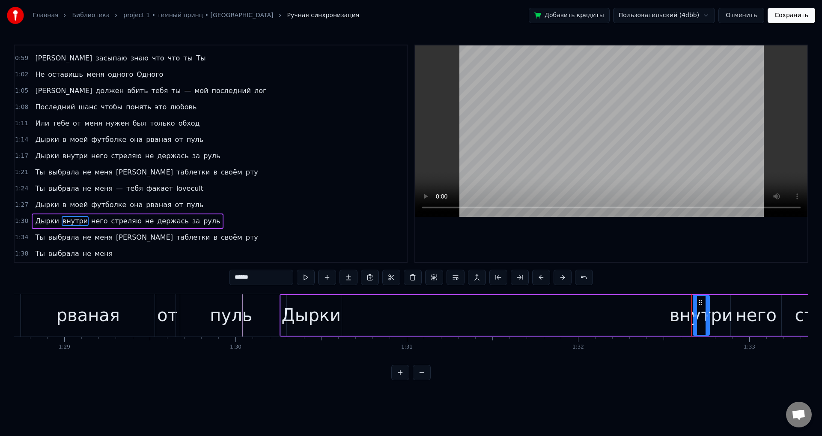
drag, startPoint x: 701, startPoint y: 302, endPoint x: 438, endPoint y: 302, distance: 262.6
click at [438, 302] on div "Дырки внутри него стреляю не держась за руль" at bounding box center [680, 315] width 801 height 42
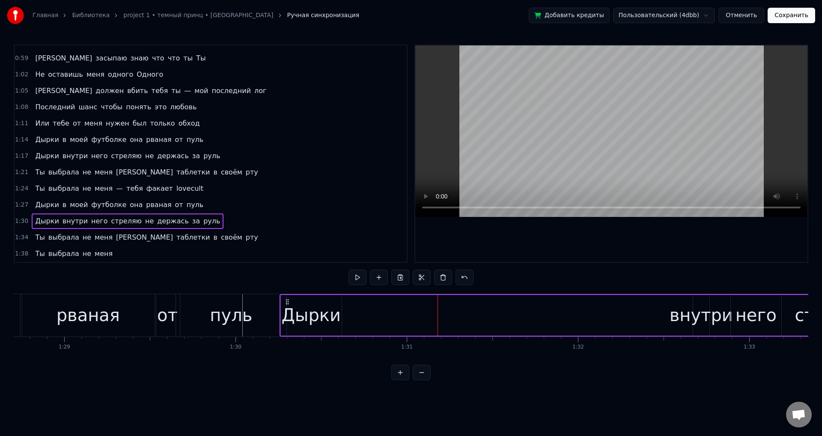
click at [699, 312] on div "внутри" at bounding box center [701, 315] width 63 height 26
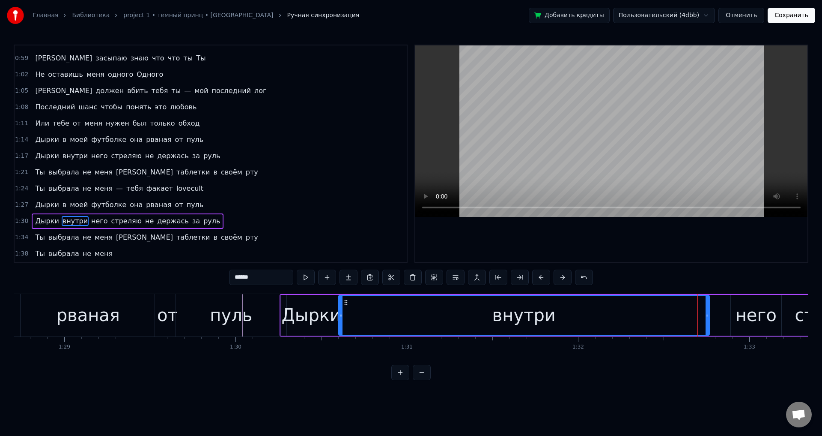
drag, startPoint x: 695, startPoint y: 314, endPoint x: 341, endPoint y: 301, distance: 354.1
click at [341, 301] on div at bounding box center [340, 315] width 3 height 39
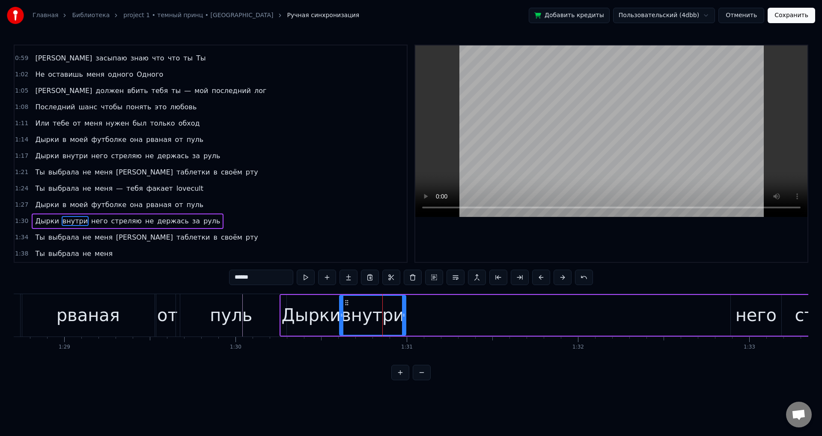
drag, startPoint x: 708, startPoint y: 326, endPoint x: 404, endPoint y: 320, distance: 303.8
click at [404, 320] on div at bounding box center [403, 315] width 3 height 39
drag, startPoint x: 404, startPoint y: 321, endPoint x: 426, endPoint y: 314, distance: 22.8
click at [422, 314] on div at bounding box center [420, 315] width 3 height 39
click at [746, 318] on div "него" at bounding box center [756, 315] width 41 height 26
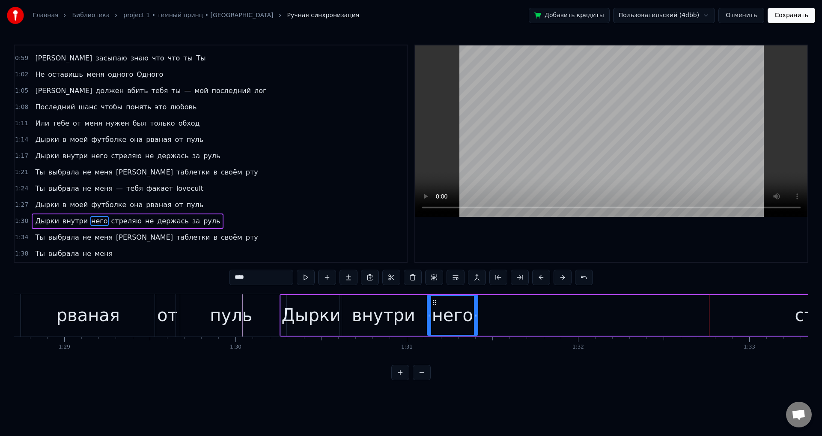
drag, startPoint x: 739, startPoint y: 303, endPoint x: 433, endPoint y: 305, distance: 306.3
click at [433, 305] on icon at bounding box center [434, 302] width 7 height 7
drag, startPoint x: 478, startPoint y: 314, endPoint x: 483, endPoint y: 313, distance: 4.5
click at [483, 313] on icon at bounding box center [481, 314] width 3 height 7
drag, startPoint x: 483, startPoint y: 314, endPoint x: 475, endPoint y: 315, distance: 7.7
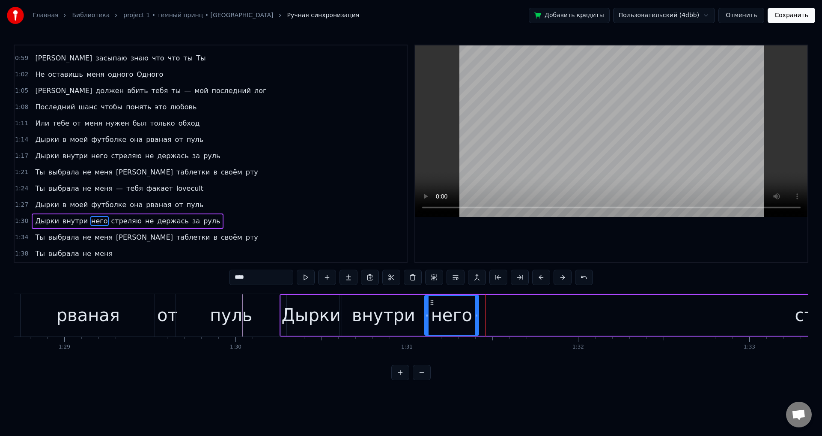
click at [475, 315] on icon at bounding box center [476, 314] width 3 height 7
click at [810, 319] on div "Главная Библиотека project 1 • темный принц • tewiq Ручная синхронизация Добави…" at bounding box center [411, 190] width 822 height 380
click at [801, 321] on div "стреляю" at bounding box center [833, 315] width 77 height 26
type input "*******"
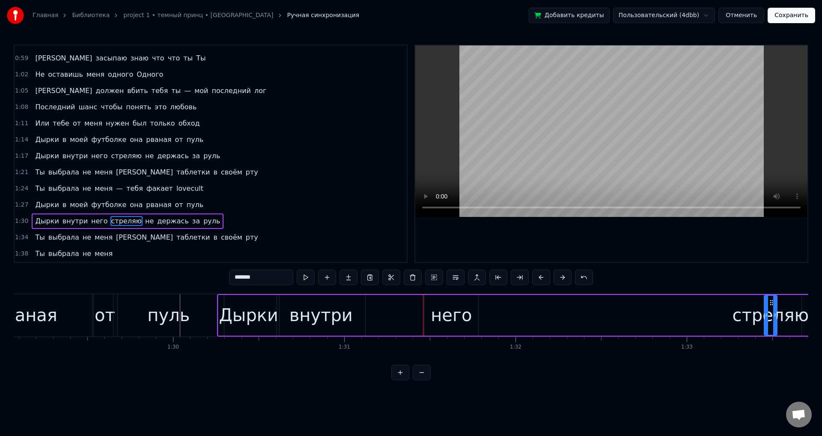
scroll to position [0, 15292]
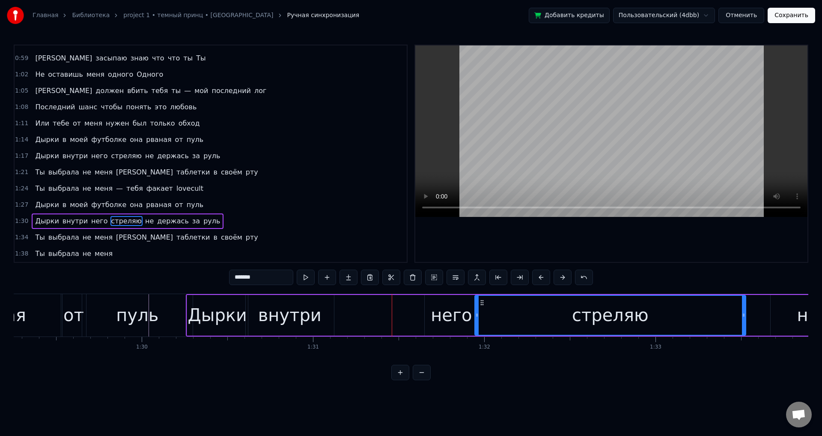
drag, startPoint x: 735, startPoint y: 312, endPoint x: 477, endPoint y: 347, distance: 260.6
click at [477, 347] on div "Дырки в моей футболке она рваная от пуль Дырки внутри него стреляю не держась з…" at bounding box center [411, 325] width 795 height 64
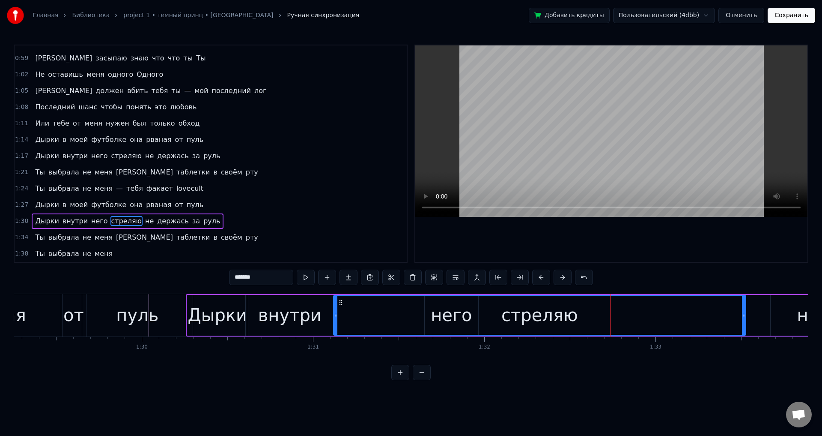
drag, startPoint x: 469, startPoint y: 321, endPoint x: 337, endPoint y: 324, distance: 132.4
click at [337, 324] on div at bounding box center [335, 315] width 3 height 39
drag, startPoint x: 336, startPoint y: 324, endPoint x: 378, endPoint y: 321, distance: 41.7
click at [378, 321] on div at bounding box center [377, 315] width 3 height 39
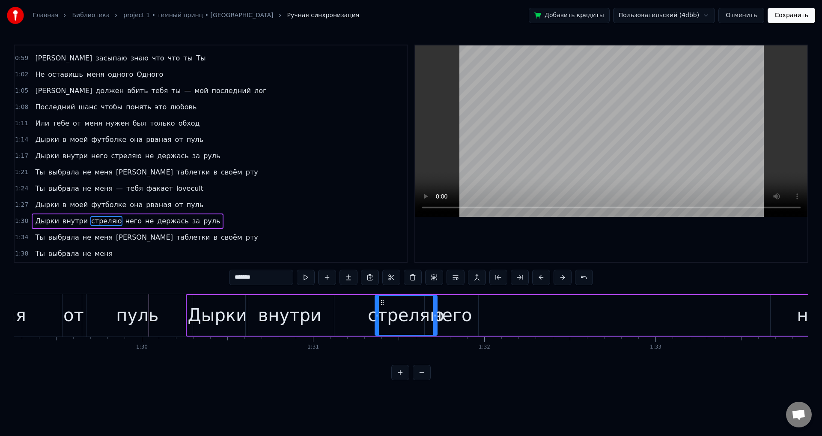
drag, startPoint x: 745, startPoint y: 323, endPoint x: 412, endPoint y: 326, distance: 332.4
click at [433, 326] on div at bounding box center [434, 315] width 3 height 39
drag, startPoint x: 412, startPoint y: 326, endPoint x: 427, endPoint y: 326, distance: 15.0
click at [427, 326] on div at bounding box center [426, 315] width 3 height 39
drag, startPoint x: 377, startPoint y: 326, endPoint x: 387, endPoint y: 325, distance: 9.9
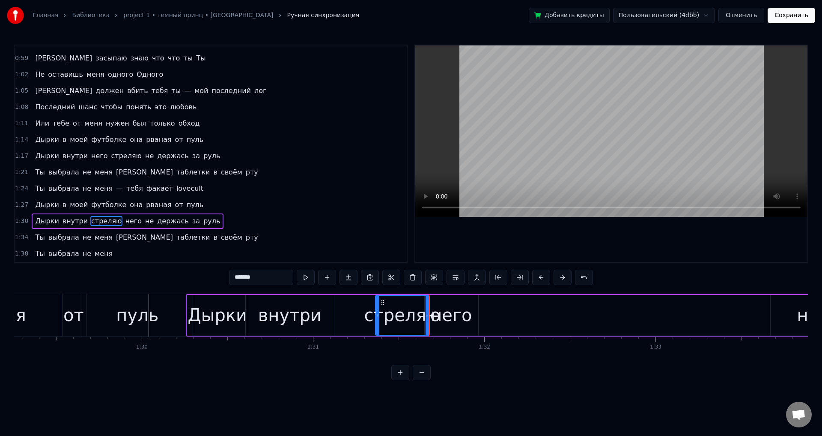
click at [380, 325] on div at bounding box center [377, 315] width 3 height 39
drag, startPoint x: 427, startPoint y: 321, endPoint x: 453, endPoint y: 320, distance: 25.7
click at [442, 320] on div at bounding box center [440, 315] width 3 height 39
drag, startPoint x: 452, startPoint y: 320, endPoint x: 473, endPoint y: 317, distance: 21.1
click at [471, 317] on div at bounding box center [470, 315] width 3 height 39
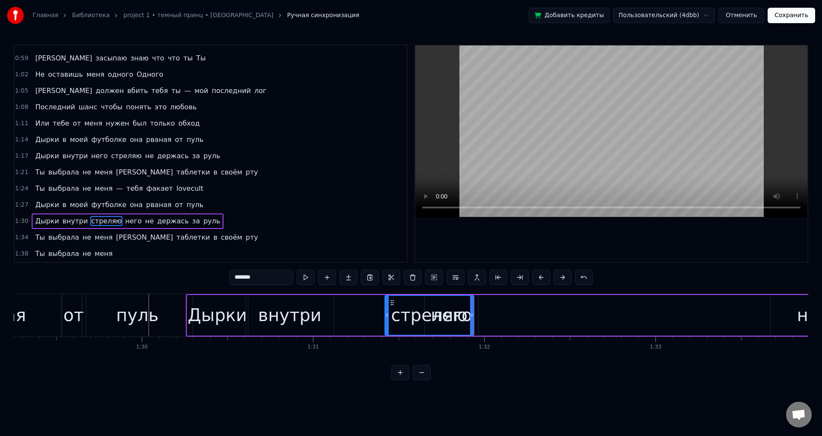
click at [474, 313] on div at bounding box center [474, 315] width 0 height 42
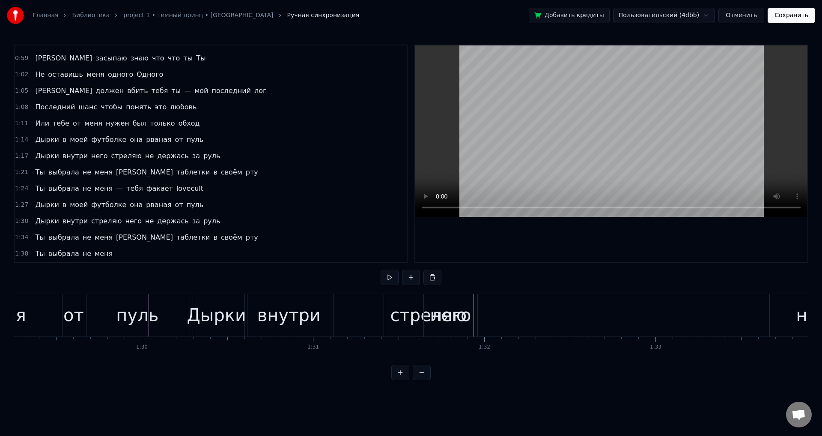
click at [477, 311] on div "него" at bounding box center [451, 315] width 54 height 42
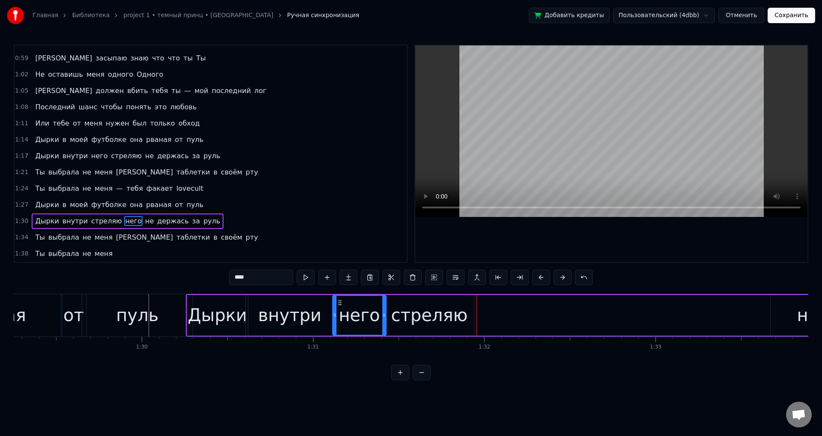
drag, startPoint x: 432, startPoint y: 301, endPoint x: 340, endPoint y: 303, distance: 92.1
click at [340, 303] on icon at bounding box center [340, 302] width 7 height 7
click at [426, 315] on div "стреляю" at bounding box center [430, 315] width 77 height 26
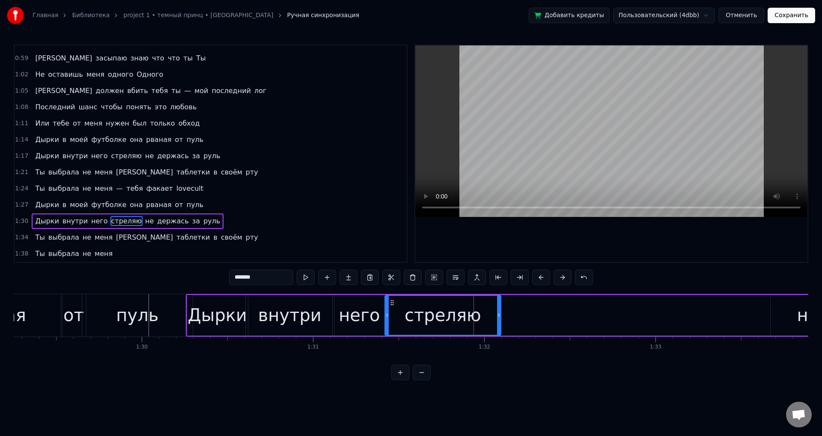
drag, startPoint x: 472, startPoint y: 315, endPoint x: 507, endPoint y: 313, distance: 34.8
click at [502, 313] on div "стреляю" at bounding box center [443, 315] width 117 height 41
drag, startPoint x: 504, startPoint y: 318, endPoint x: 489, endPoint y: 319, distance: 15.0
click at [489, 319] on div at bounding box center [488, 315] width 3 height 39
click at [783, 318] on div "не" at bounding box center [808, 315] width 75 height 41
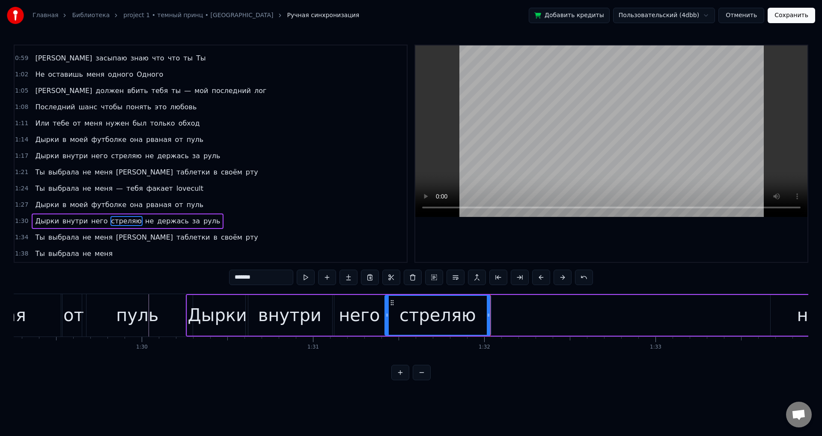
type input "**"
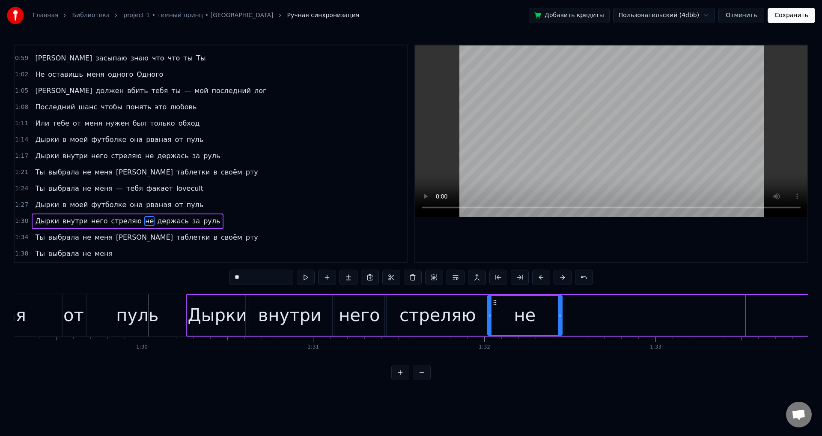
drag, startPoint x: 779, startPoint y: 303, endPoint x: 496, endPoint y: 311, distance: 282.8
click at [496, 311] on div "не" at bounding box center [525, 315] width 74 height 39
drag, startPoint x: 560, startPoint y: 316, endPoint x: 515, endPoint y: 316, distance: 44.5
click at [515, 316] on icon at bounding box center [515, 314] width 3 height 7
click at [510, 350] on div "Дырки в моей футболке она рваная от пуль Дырки внутри него стреляю не держась з…" at bounding box center [411, 325] width 795 height 64
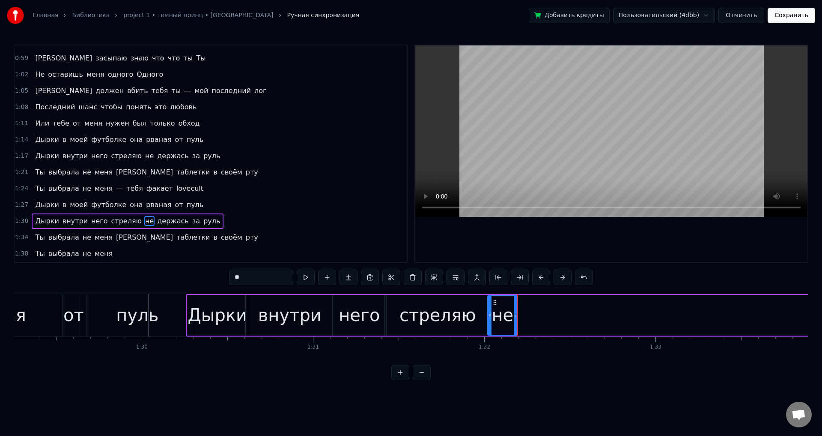
click at [555, 322] on div "Дырки внутри него стреляю не держась за руль" at bounding box center [586, 315] width 801 height 42
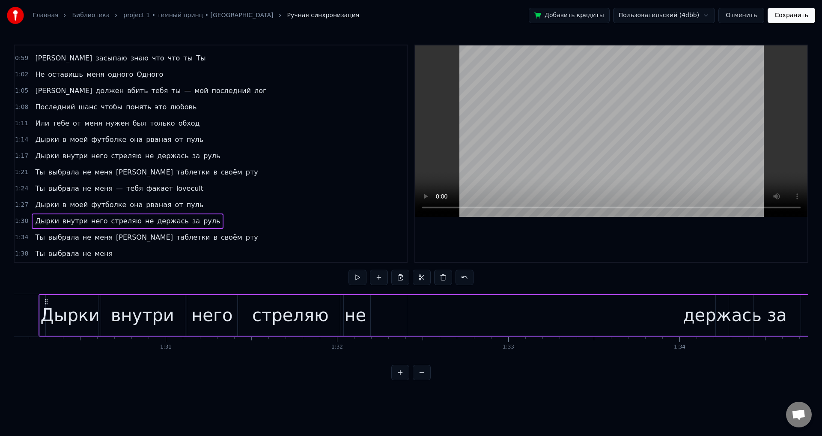
scroll to position [0, 15471]
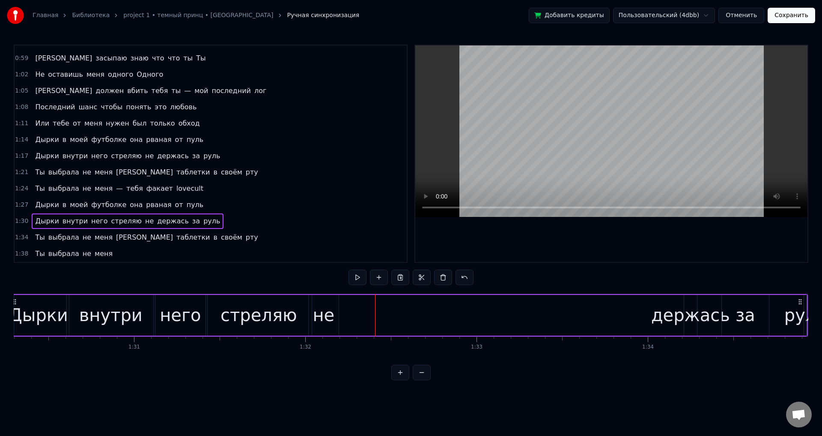
click at [685, 313] on div "держась" at bounding box center [691, 315] width 79 height 26
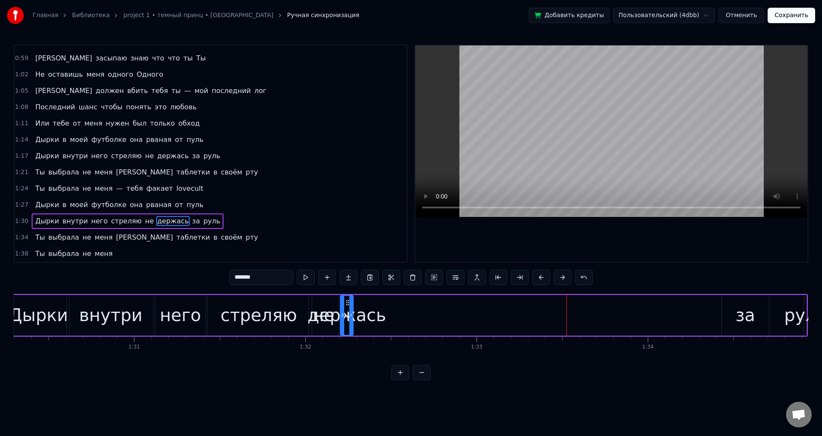
drag, startPoint x: 690, startPoint y: 304, endPoint x: 344, endPoint y: 317, distance: 345.9
click at [344, 317] on div "держась" at bounding box center [347, 315] width 12 height 39
drag, startPoint x: 357, startPoint y: 319, endPoint x: 381, endPoint y: 319, distance: 24.4
click at [361, 319] on div at bounding box center [358, 315] width 3 height 39
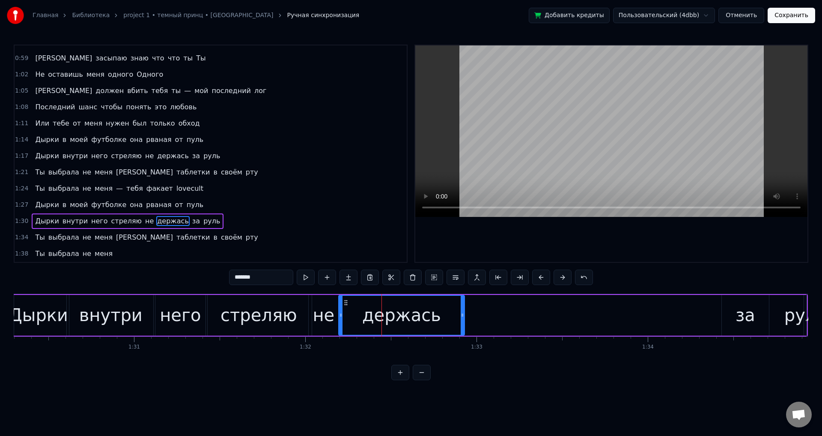
drag, startPoint x: 380, startPoint y: 322, endPoint x: 462, endPoint y: 321, distance: 82.7
click at [462, 321] on div at bounding box center [462, 315] width 3 height 39
drag, startPoint x: 462, startPoint y: 322, endPoint x: 424, endPoint y: 321, distance: 38.6
click at [424, 321] on div at bounding box center [423, 315] width 3 height 39
drag, startPoint x: 424, startPoint y: 321, endPoint x: 412, endPoint y: 321, distance: 12.0
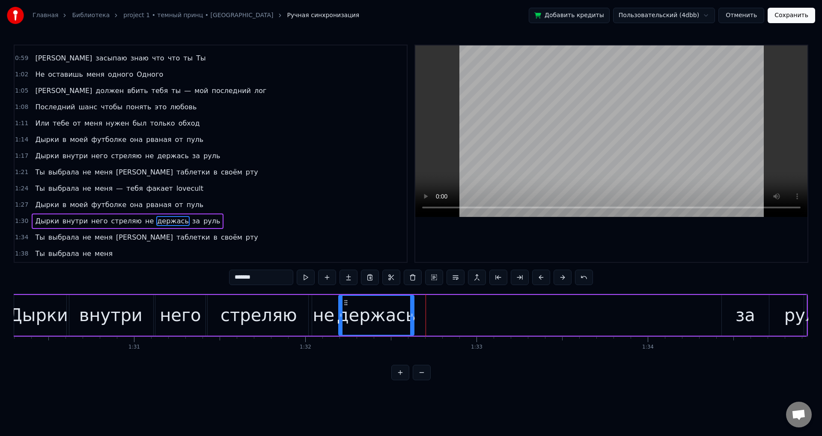
click at [412, 321] on div at bounding box center [411, 315] width 3 height 39
drag, startPoint x: 412, startPoint y: 321, endPoint x: 422, endPoint y: 321, distance: 10.7
click at [421, 321] on div at bounding box center [418, 315] width 3 height 39
click at [344, 321] on div at bounding box center [344, 315] width 3 height 39
click at [325, 320] on div "не" at bounding box center [324, 315] width 22 height 26
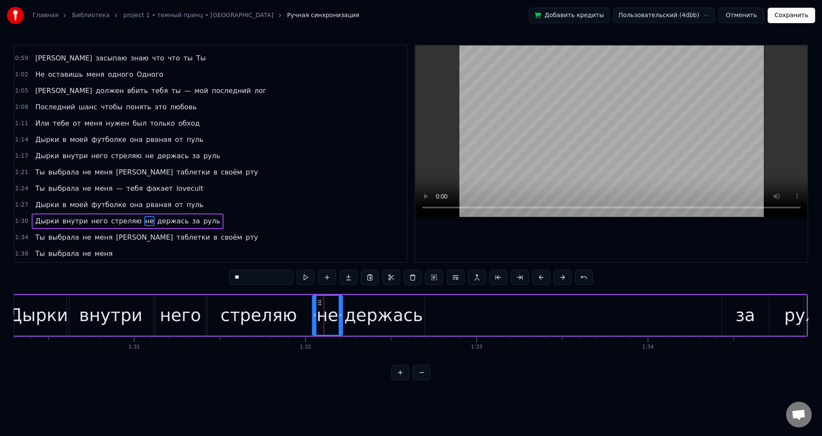
click at [319, 303] on icon at bounding box center [320, 302] width 7 height 7
click at [373, 309] on div "держась" at bounding box center [383, 315] width 79 height 26
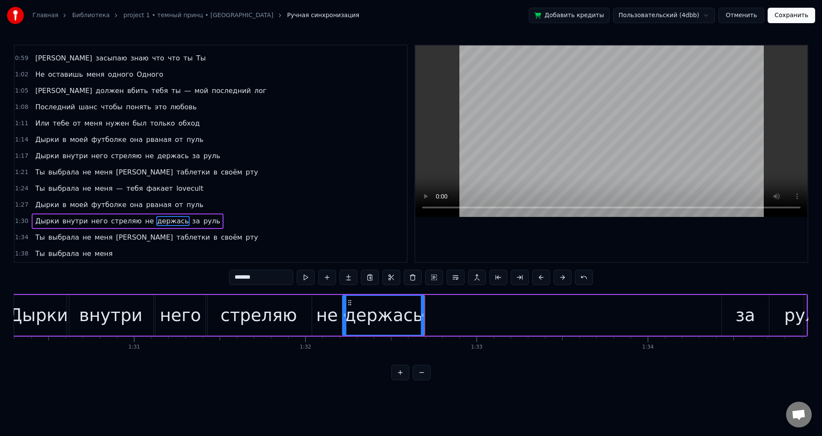
click at [745, 311] on div "за" at bounding box center [746, 315] width 20 height 26
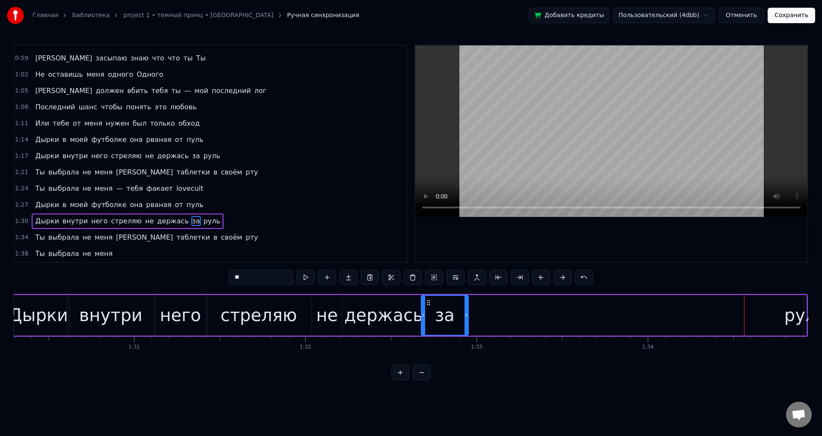
drag, startPoint x: 728, startPoint y: 305, endPoint x: 427, endPoint y: 299, distance: 301.2
click at [427, 299] on icon at bounding box center [428, 302] width 7 height 7
drag, startPoint x: 465, startPoint y: 317, endPoint x: 457, endPoint y: 314, distance: 9.1
click at [457, 314] on icon at bounding box center [457, 314] width 3 height 7
click at [794, 311] on div "руль" at bounding box center [806, 315] width 42 height 26
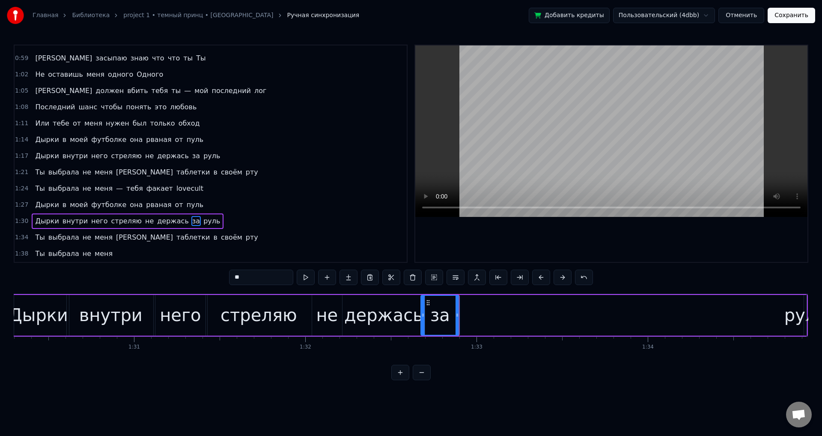
type input "****"
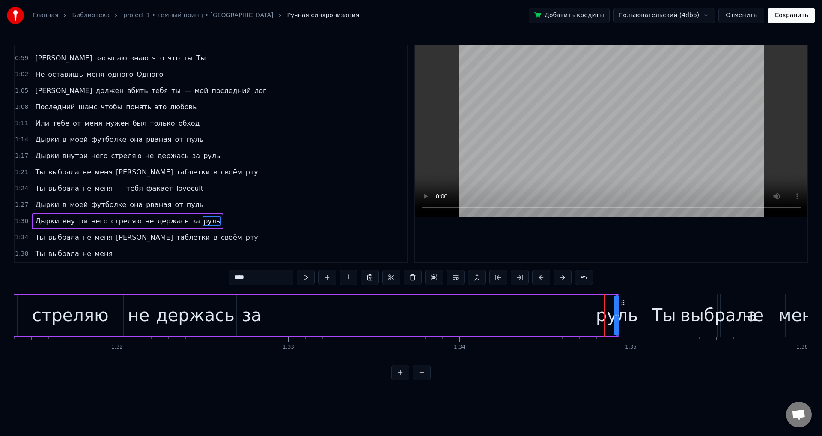
scroll to position [0, 15544]
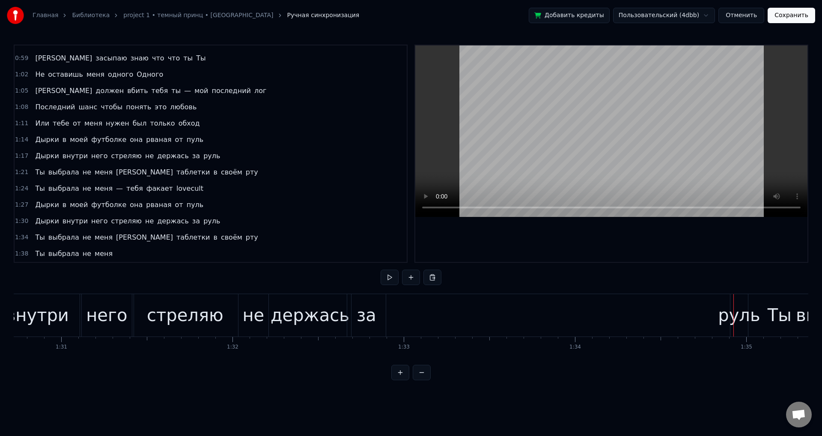
click at [732, 316] on div "руль" at bounding box center [739, 315] width 42 height 26
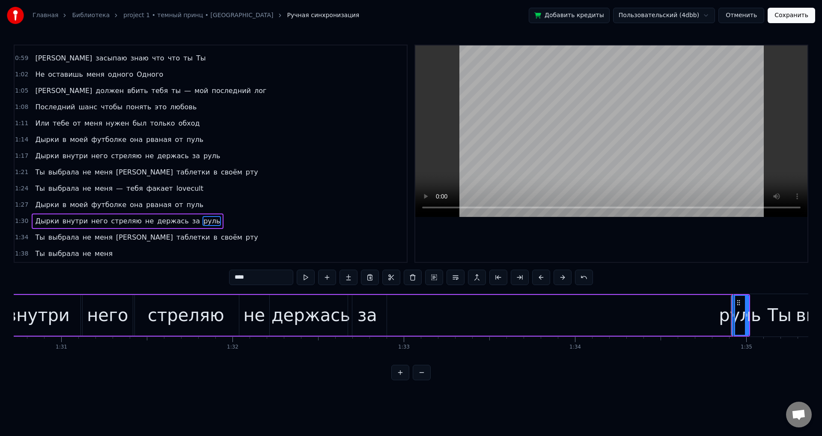
drag, startPoint x: 738, startPoint y: 302, endPoint x: 715, endPoint y: 302, distance: 23.1
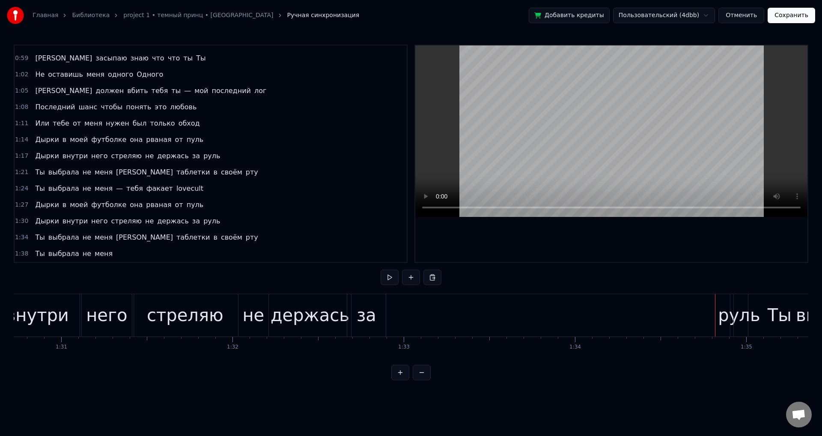
click at [727, 310] on div "руль" at bounding box center [739, 315] width 42 height 26
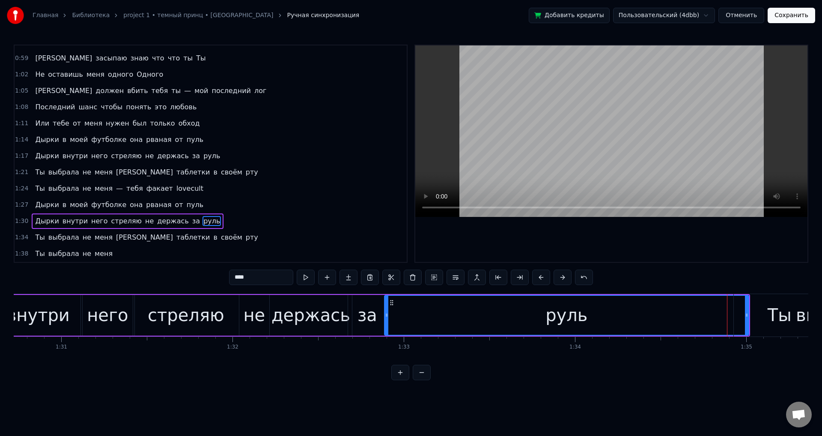
drag, startPoint x: 732, startPoint y: 305, endPoint x: 386, endPoint y: 327, distance: 347.7
click at [386, 327] on div at bounding box center [386, 315] width 3 height 39
click at [701, 285] on div "0:12 Дырки в моей футболке она рваная от пуль 0:16 Дырки внутри него стреляю не…" at bounding box center [411, 212] width 795 height 335
click at [772, 304] on div "Ты" at bounding box center [780, 315] width 24 height 26
type input "**"
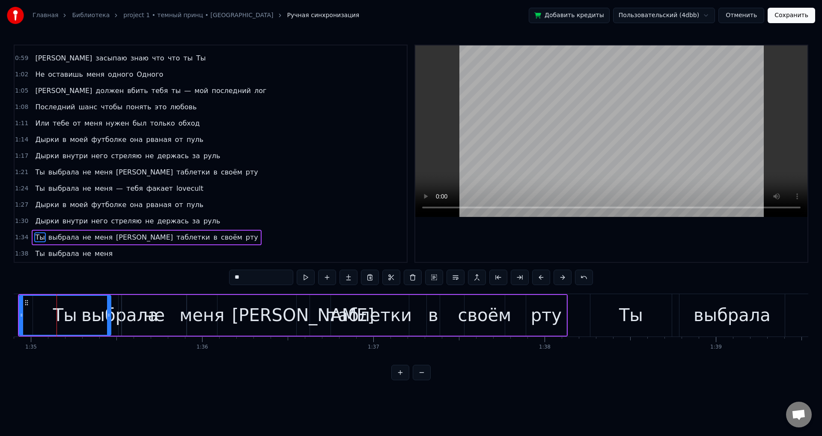
scroll to position [0, 15418]
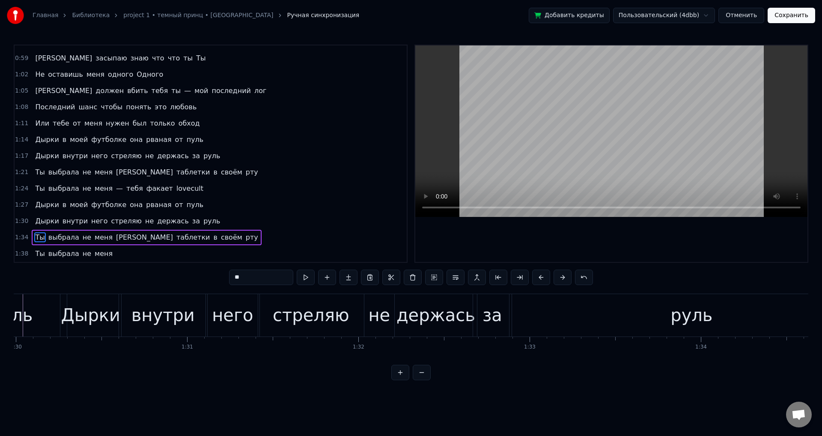
drag, startPoint x: 663, startPoint y: 357, endPoint x: 667, endPoint y: 358, distance: 4.8
click at [667, 358] on div "Дырки в моей футболке она рваная от пуль Дырки внутри него стреляю не держась з…" at bounding box center [411, 325] width 795 height 64
click at [20, 236] on span "1:34" at bounding box center [21, 237] width 13 height 9
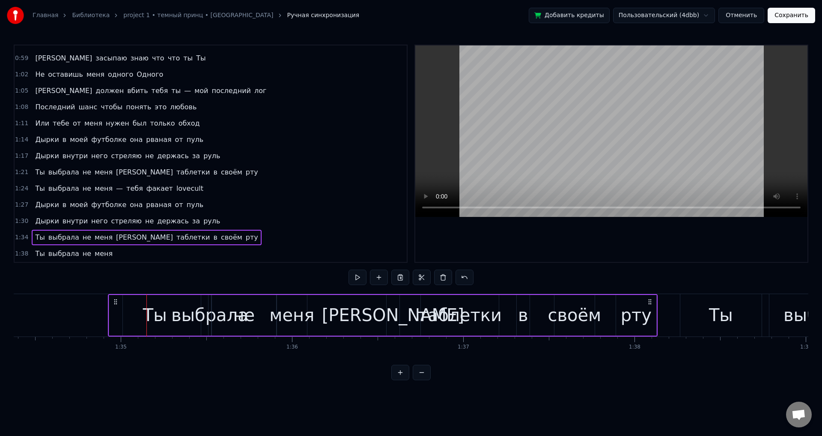
scroll to position [0, 16221]
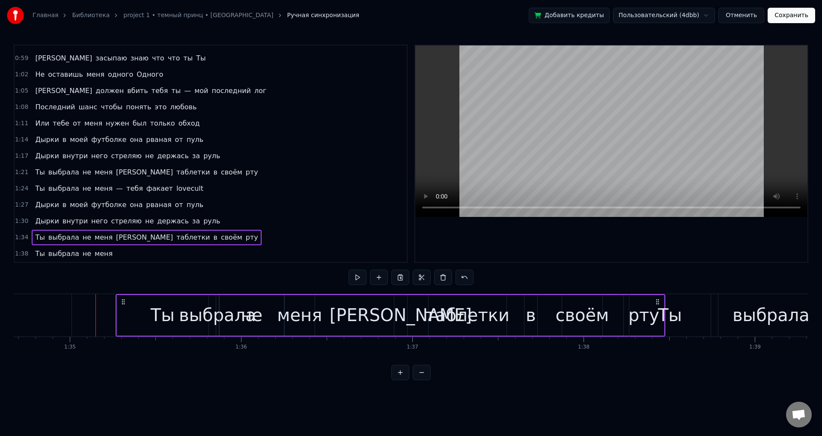
drag, startPoint x: 63, startPoint y: 300, endPoint x: 121, endPoint y: 298, distance: 58.7
click at [121, 298] on icon at bounding box center [123, 301] width 7 height 7
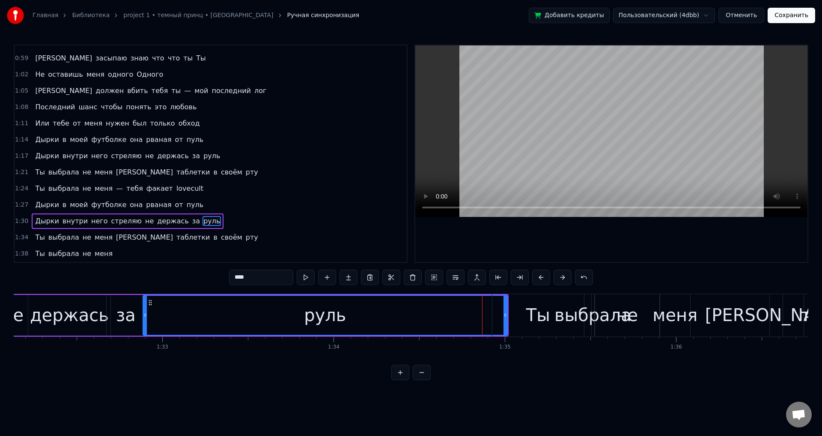
scroll to position [0, 15587]
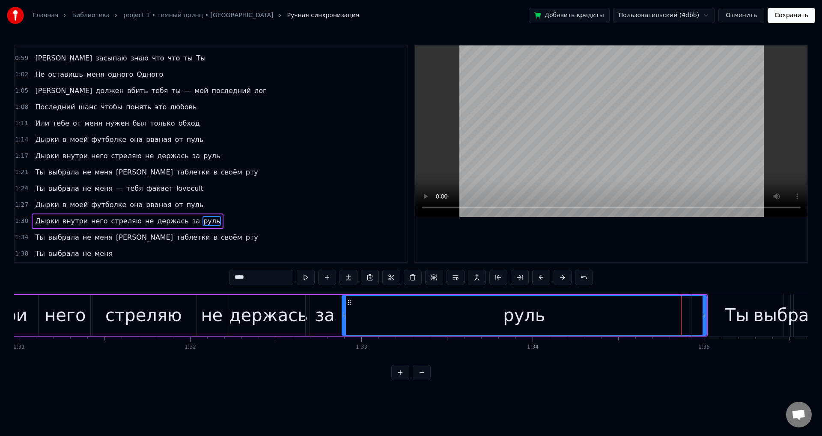
click at [22, 236] on span "1:34" at bounding box center [21, 237] width 13 height 9
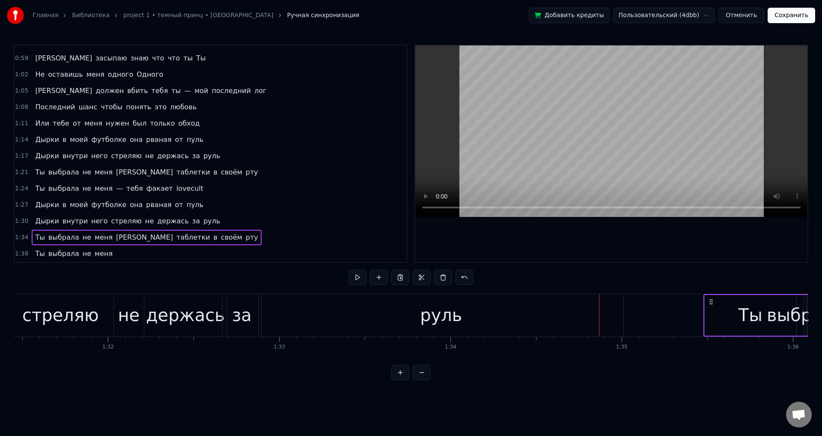
drag, startPoint x: 699, startPoint y: 302, endPoint x: 660, endPoint y: 309, distance: 39.3
click at [708, 304] on icon at bounding box center [711, 301] width 7 height 7
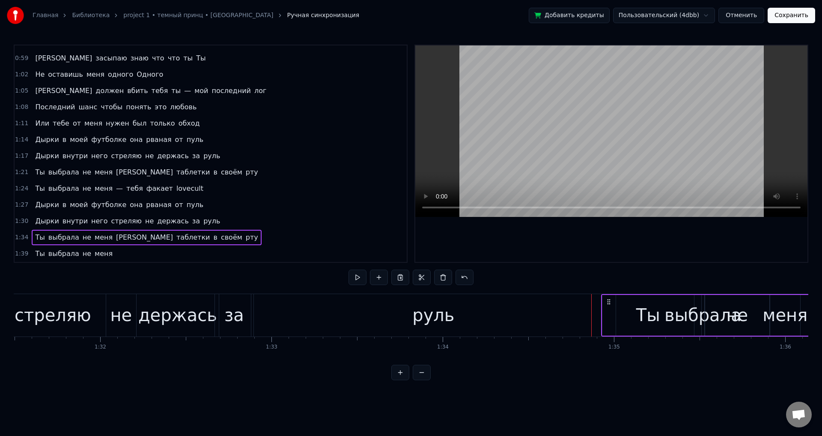
click at [579, 311] on div "руль" at bounding box center [433, 315] width 365 height 42
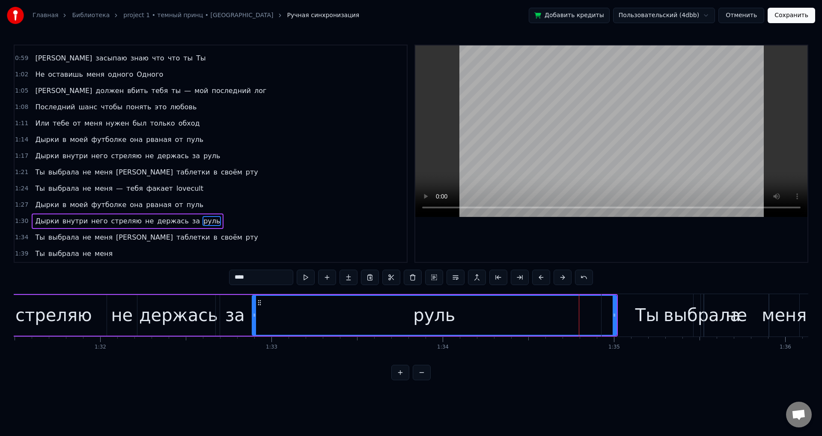
click at [586, 305] on div "руль" at bounding box center [435, 315] width 364 height 39
click at [614, 312] on div "Ты" at bounding box center [648, 315] width 92 height 42
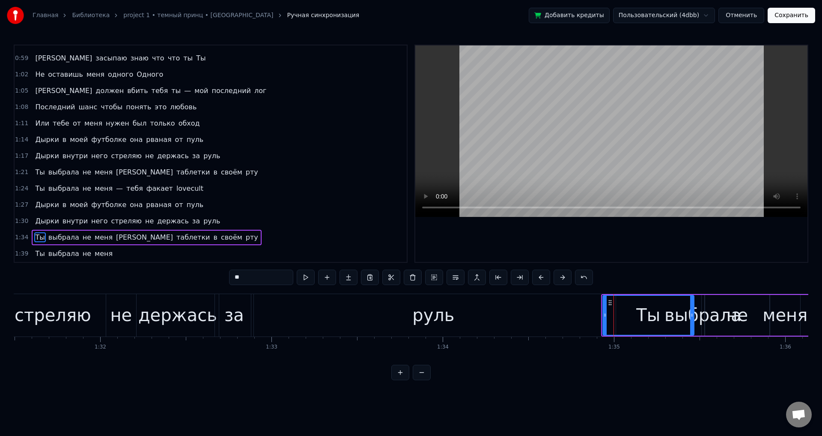
drag, startPoint x: 605, startPoint y: 311, endPoint x: 633, endPoint y: 313, distance: 28.3
click at [607, 314] on div at bounding box center [605, 315] width 3 height 39
click at [604, 313] on div "руль" at bounding box center [433, 315] width 365 height 42
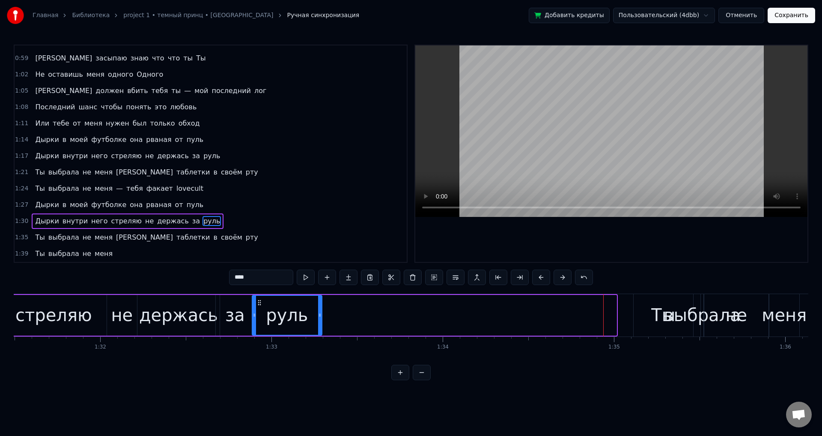
drag, startPoint x: 615, startPoint y: 314, endPoint x: 322, endPoint y: 323, distance: 293.1
click at [322, 323] on div at bounding box center [319, 315] width 3 height 39
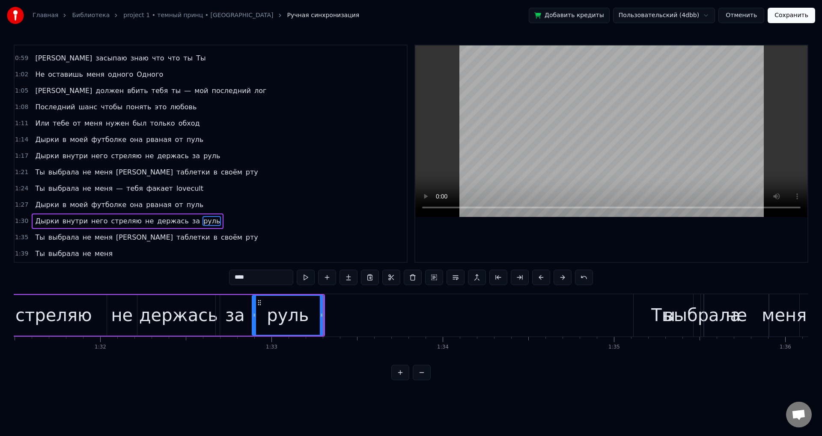
drag, startPoint x: 322, startPoint y: 325, endPoint x: 328, endPoint y: 326, distance: 6.2
click at [323, 325] on div at bounding box center [321, 315] width 3 height 39
click at [670, 316] on div "выбрала" at bounding box center [702, 315] width 77 height 26
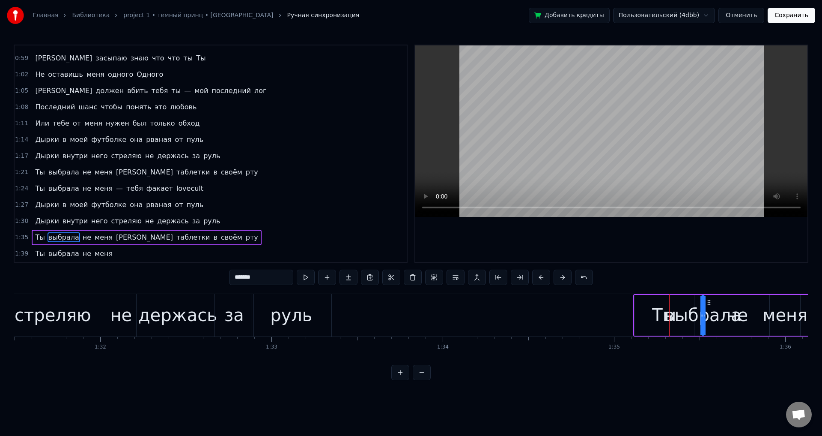
click at [650, 317] on div "Ты" at bounding box center [665, 315] width 60 height 41
click at [644, 300] on icon at bounding box center [642, 302] width 7 height 7
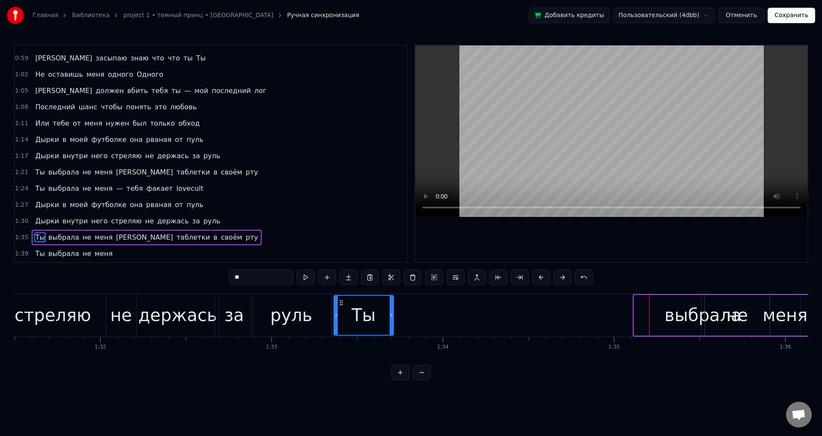
drag, startPoint x: 641, startPoint y: 301, endPoint x: 337, endPoint y: 308, distance: 304.2
click at [337, 308] on div "Ты" at bounding box center [364, 315] width 59 height 39
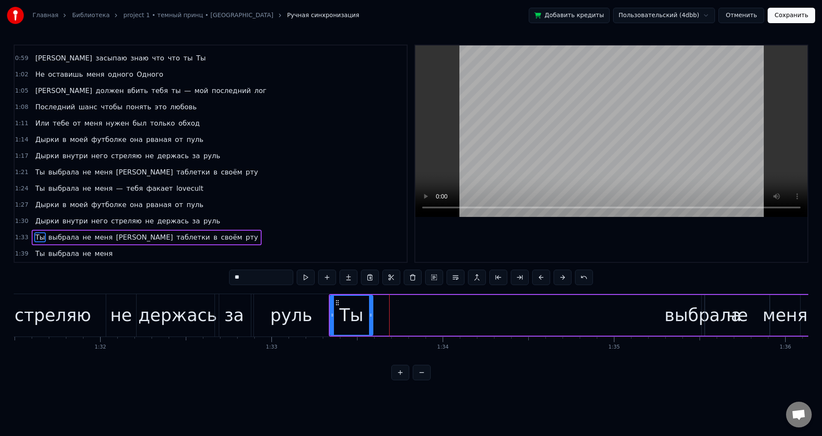
drag, startPoint x: 386, startPoint y: 322, endPoint x: 370, endPoint y: 321, distance: 16.8
click at [370, 321] on div at bounding box center [370, 315] width 3 height 39
click at [690, 308] on div "выбрала" at bounding box center [703, 315] width 77 height 26
type input "*******"
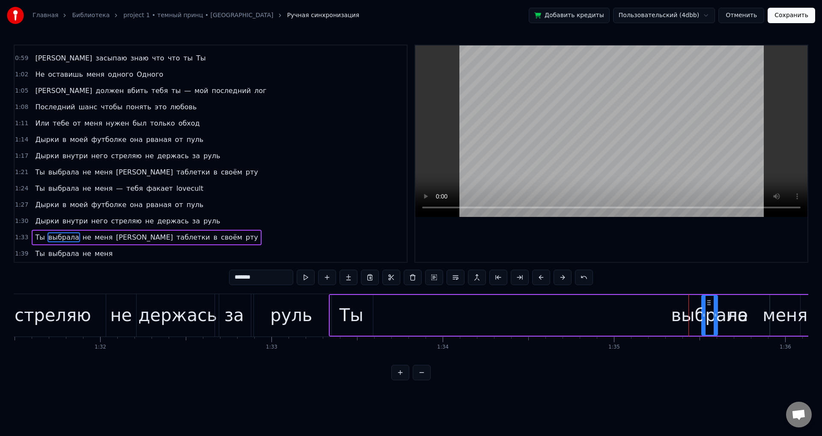
drag, startPoint x: 702, startPoint y: 308, endPoint x: 717, endPoint y: 314, distance: 15.5
click at [717, 314] on div at bounding box center [715, 315] width 3 height 39
drag, startPoint x: 704, startPoint y: 314, endPoint x: 642, endPoint y: 312, distance: 62.1
click at [642, 311] on icon at bounding box center [643, 314] width 3 height 7
drag, startPoint x: 627, startPoint y: 303, endPoint x: 560, endPoint y: 307, distance: 67.4
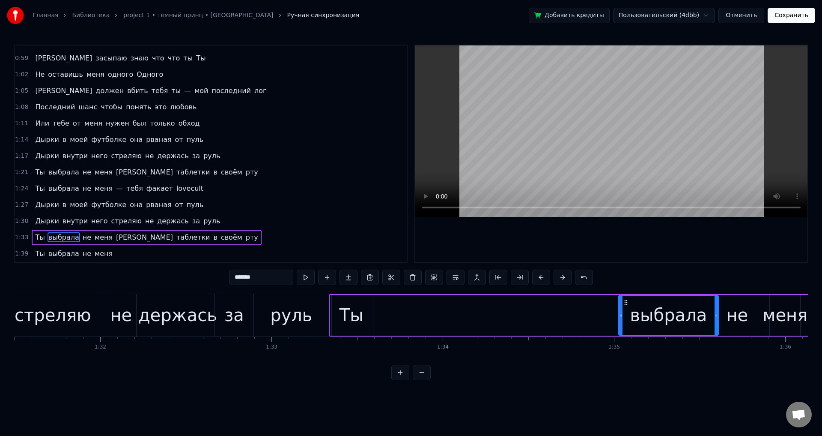
click at [438, 307] on div "Ты выбрала не меня а таблетки в своём рту" at bounding box center [740, 315] width 822 height 42
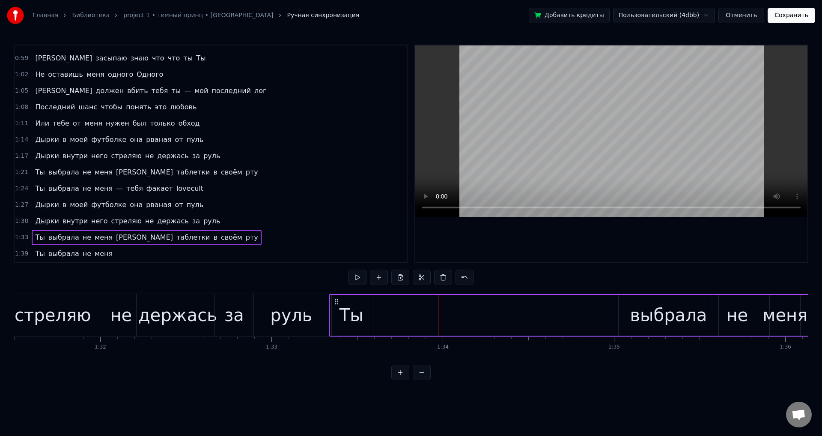
click at [625, 306] on div "выбрала" at bounding box center [669, 315] width 100 height 41
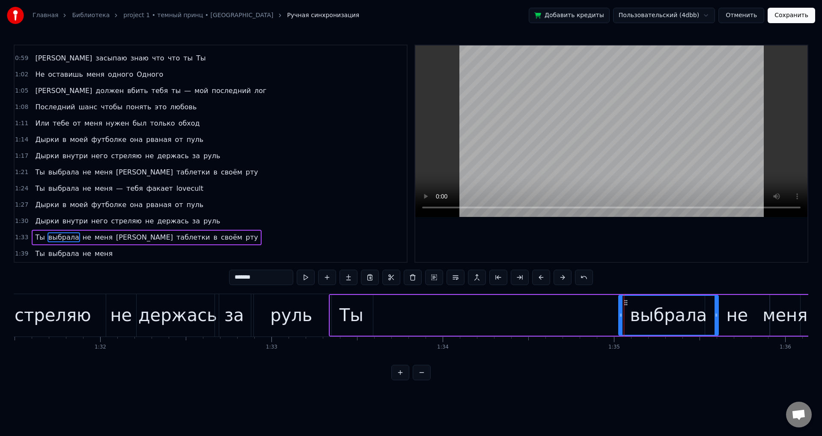
drag, startPoint x: 628, startPoint y: 301, endPoint x: 591, endPoint y: 300, distance: 37.3
click at [589, 300] on div "Ты выбрала не меня а таблетки в своём рту" at bounding box center [740, 315] width 822 height 42
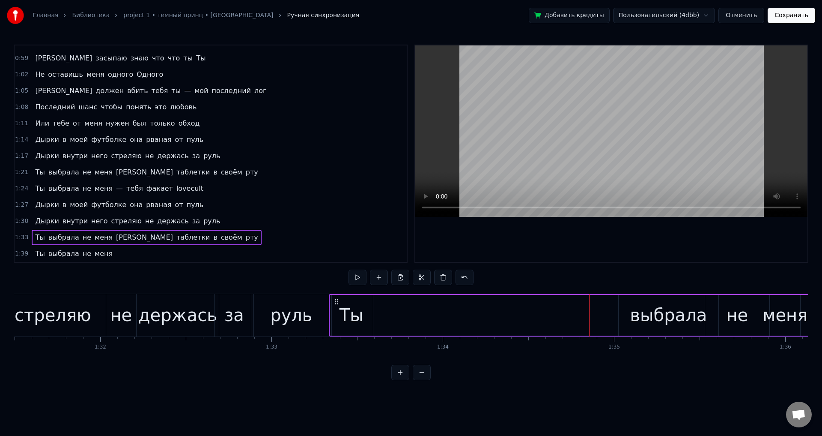
click at [622, 309] on div "выбрала" at bounding box center [669, 315] width 100 height 41
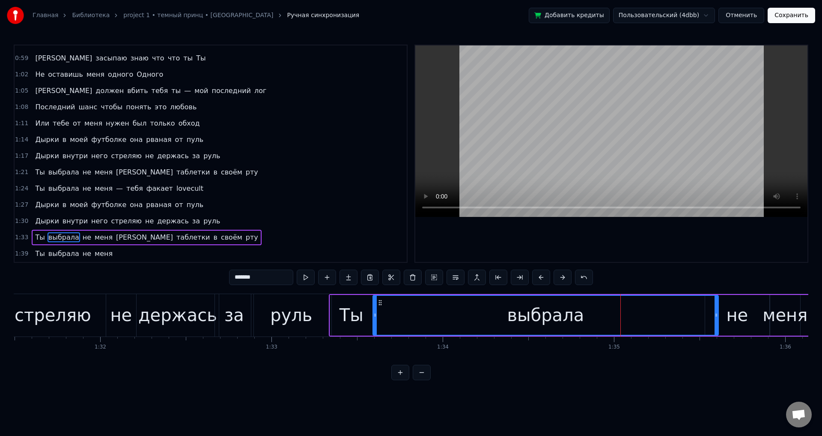
drag, startPoint x: 620, startPoint y: 309, endPoint x: 374, endPoint y: 312, distance: 245.9
click at [374, 312] on div at bounding box center [375, 315] width 3 height 39
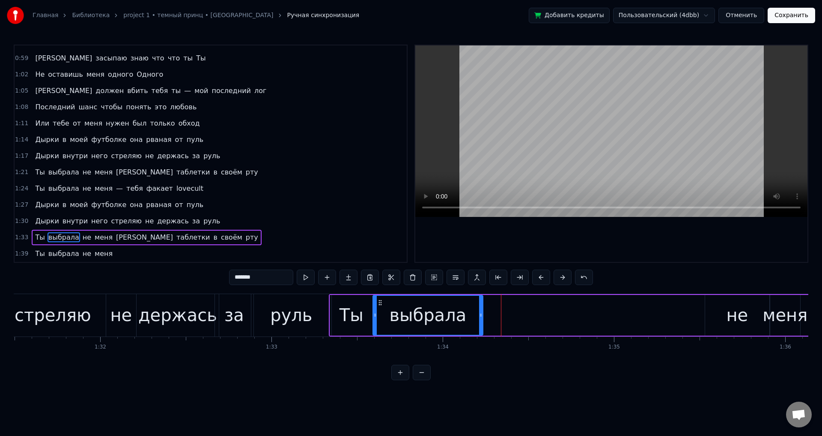
drag, startPoint x: 699, startPoint y: 315, endPoint x: 487, endPoint y: 322, distance: 212.1
click at [483, 322] on div at bounding box center [480, 315] width 3 height 39
drag, startPoint x: 483, startPoint y: 321, endPoint x: 469, endPoint y: 321, distance: 14.1
click at [470, 321] on div at bounding box center [471, 315] width 3 height 39
click at [733, 317] on div "не" at bounding box center [737, 315] width 22 height 26
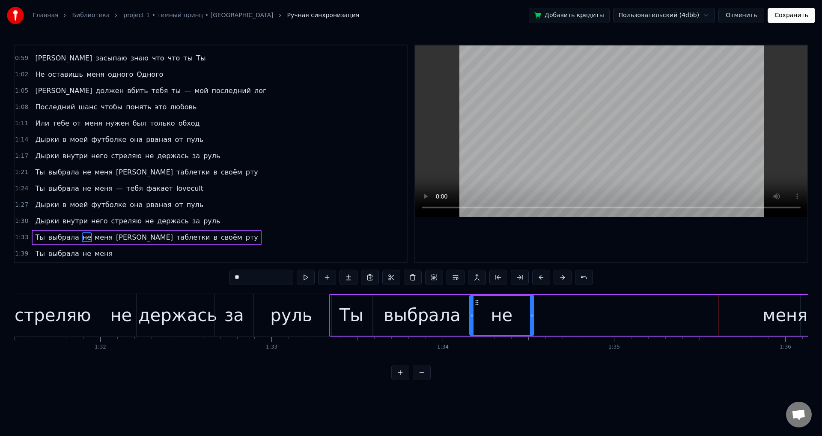
drag, startPoint x: 712, startPoint y: 301, endPoint x: 475, endPoint y: 315, distance: 237.3
click at [476, 315] on div "не" at bounding box center [501, 315] width 63 height 39
drag, startPoint x: 520, startPoint y: 316, endPoint x: 495, endPoint y: 316, distance: 24.4
click at [497, 316] on icon at bounding box center [498, 314] width 3 height 7
drag, startPoint x: 501, startPoint y: 316, endPoint x: 509, endPoint y: 316, distance: 8.1
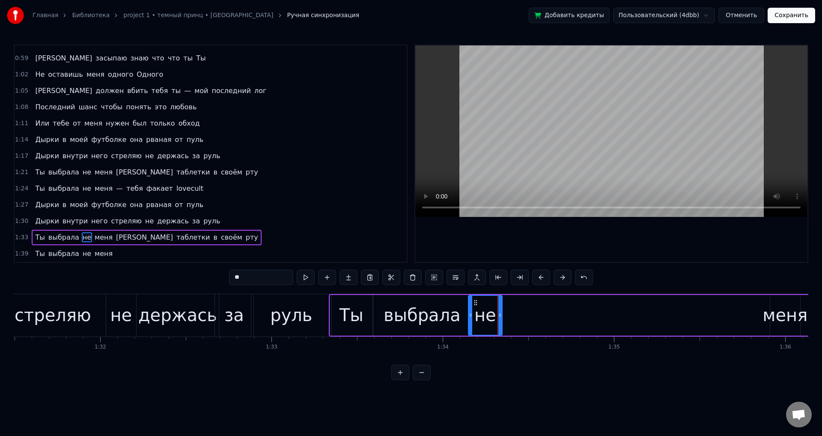
click at [502, 316] on icon at bounding box center [500, 314] width 3 height 7
click at [778, 307] on div "меня" at bounding box center [785, 315] width 45 height 26
type input "****"
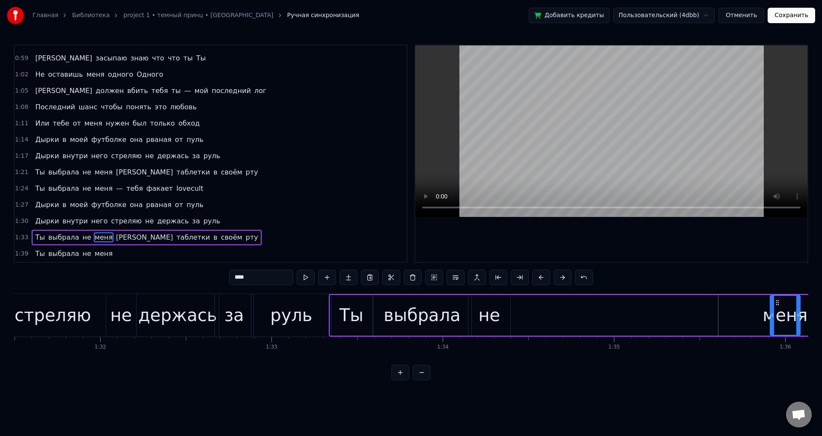
drag, startPoint x: 778, startPoint y: 301, endPoint x: 625, endPoint y: 306, distance: 153.4
click at [579, 303] on div "Ты выбрала не меня а таблетки в своём рту" at bounding box center [740, 315] width 822 height 42
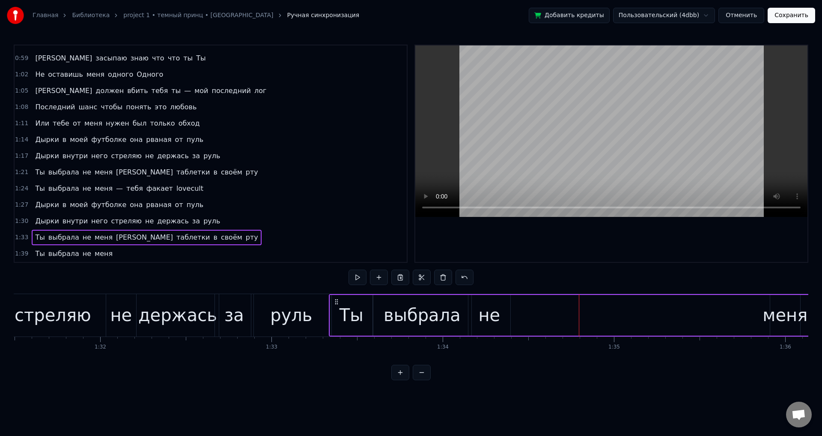
drag, startPoint x: 767, startPoint y: 307, endPoint x: 773, endPoint y: 307, distance: 6.4
click at [771, 307] on div "меня" at bounding box center [785, 315] width 45 height 26
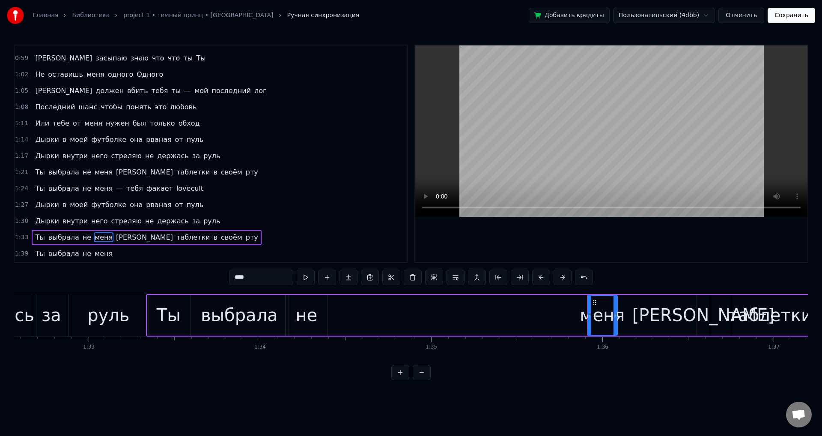
scroll to position [0, 15869]
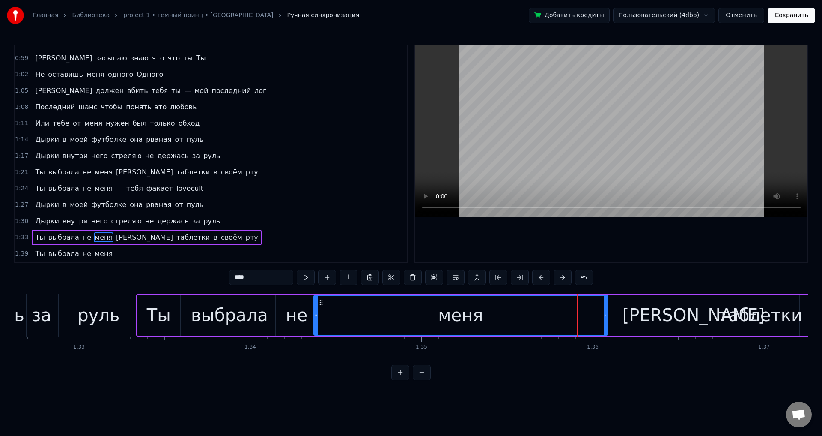
drag, startPoint x: 578, startPoint y: 318, endPoint x: 314, endPoint y: 325, distance: 263.9
click at [314, 325] on div at bounding box center [315, 315] width 3 height 39
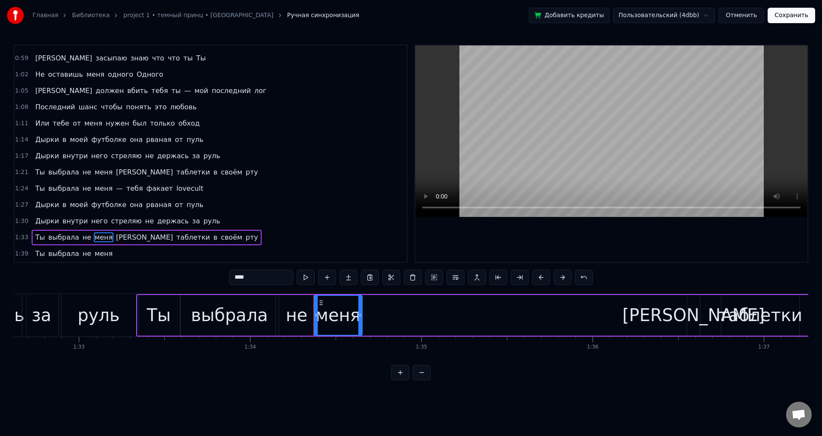
drag, startPoint x: 606, startPoint y: 316, endPoint x: 364, endPoint y: 324, distance: 242.2
click at [362, 324] on div at bounding box center [360, 315] width 3 height 39
drag, startPoint x: 365, startPoint y: 325, endPoint x: 374, endPoint y: 323, distance: 9.9
click at [374, 323] on div at bounding box center [373, 315] width 3 height 39
click at [690, 317] on div "[PERSON_NAME]" at bounding box center [694, 315] width 142 height 26
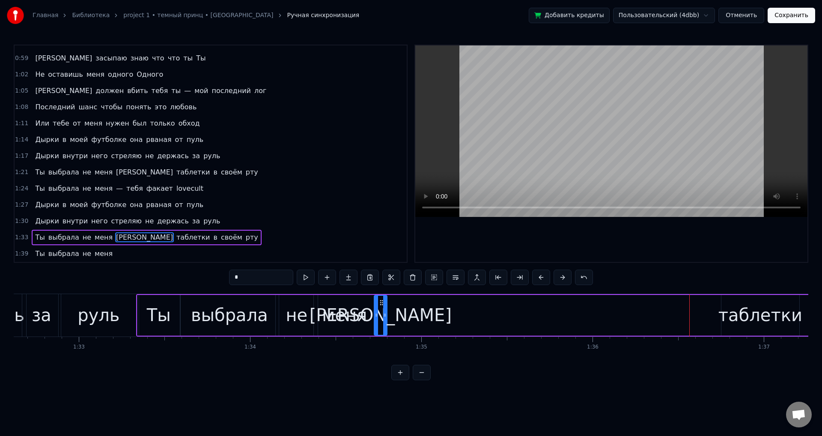
drag, startPoint x: 694, startPoint y: 301, endPoint x: 380, endPoint y: 302, distance: 314.0
click at [380, 302] on icon at bounding box center [381, 302] width 7 height 7
drag, startPoint x: 384, startPoint y: 313, endPoint x: 392, endPoint y: 313, distance: 7.7
click at [386, 313] on icon at bounding box center [384, 314] width 3 height 7
click at [732, 310] on div "таблетки" at bounding box center [761, 315] width 84 height 26
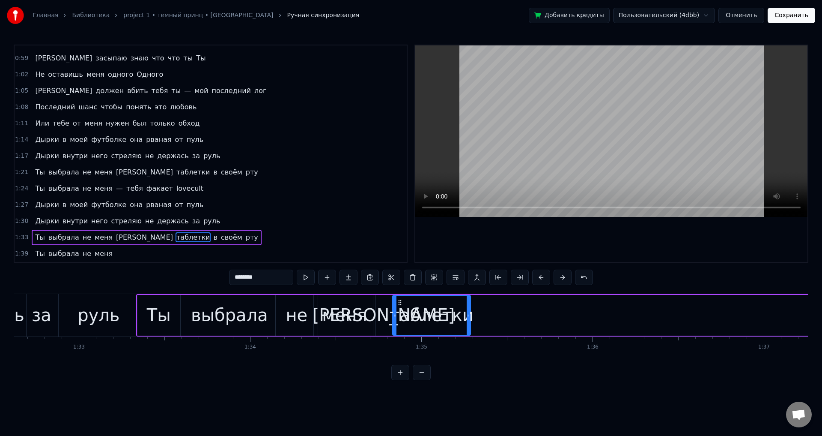
drag, startPoint x: 729, startPoint y: 302, endPoint x: 399, endPoint y: 308, distance: 329.5
click at [399, 308] on div "таблетки" at bounding box center [431, 315] width 77 height 39
drag, startPoint x: 469, startPoint y: 316, endPoint x: 550, endPoint y: 307, distance: 81.9
click at [532, 307] on div at bounding box center [530, 315] width 3 height 39
click at [547, 315] on div "таблетки" at bounding box center [472, 315] width 158 height 39
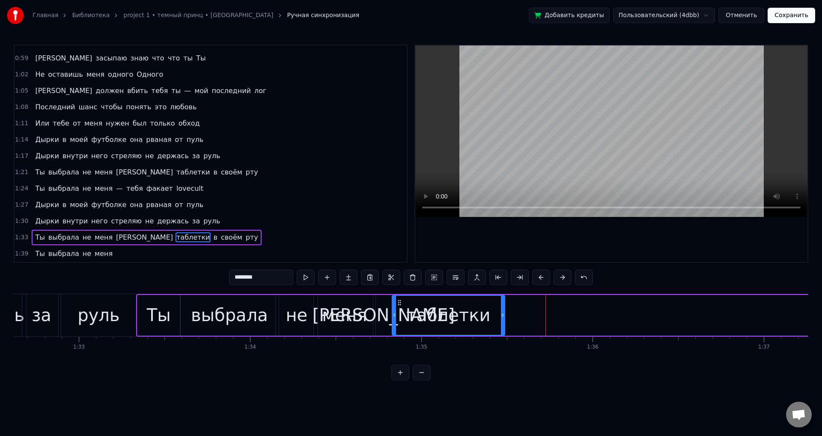
drag, startPoint x: 550, startPoint y: 316, endPoint x: 503, endPoint y: 317, distance: 46.3
click at [503, 317] on icon at bounding box center [502, 314] width 3 height 7
drag, startPoint x: 503, startPoint y: 317, endPoint x: 498, endPoint y: 316, distance: 5.2
click at [498, 317] on icon at bounding box center [498, 314] width 3 height 7
click at [212, 238] on span "в" at bounding box center [215, 237] width 6 height 10
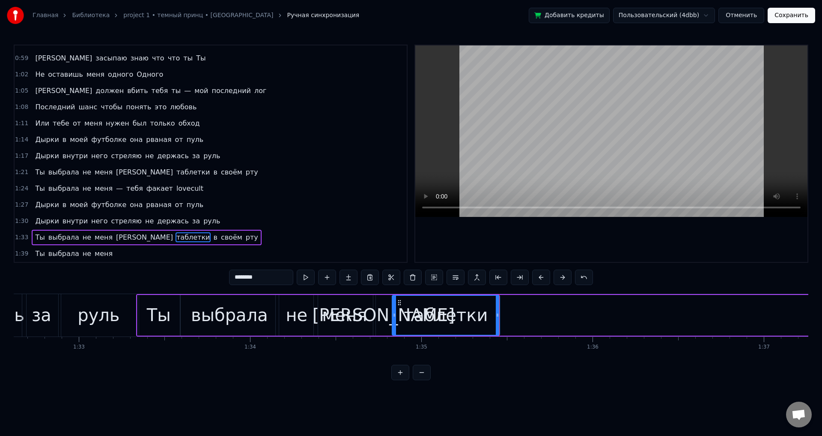
type input "*"
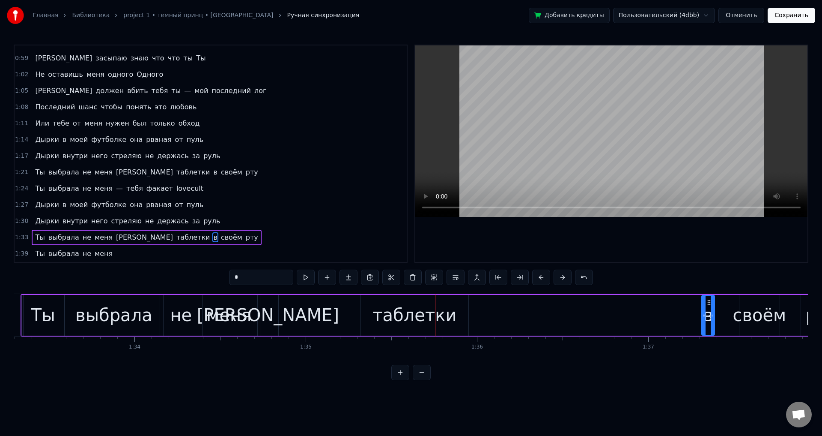
scroll to position [0, 15996]
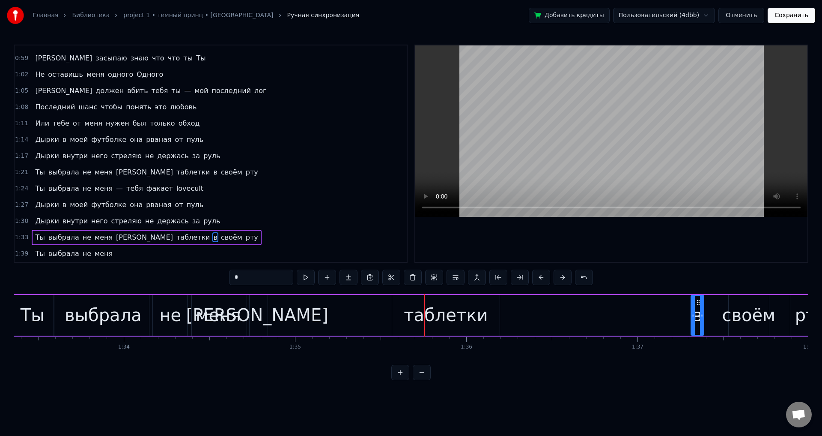
drag, startPoint x: 699, startPoint y: 303, endPoint x: 647, endPoint y: 321, distance: 54.9
click at [647, 321] on div "Ты выбрала не меня а таблетки в своём рту" at bounding box center [421, 315] width 822 height 42
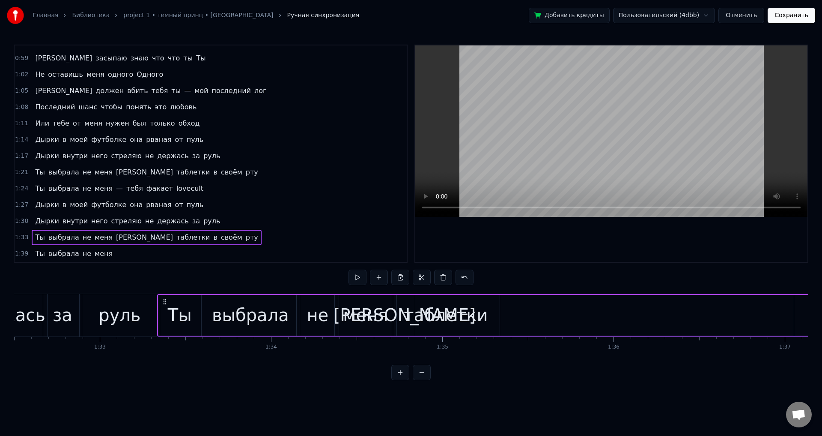
scroll to position [0, 15870]
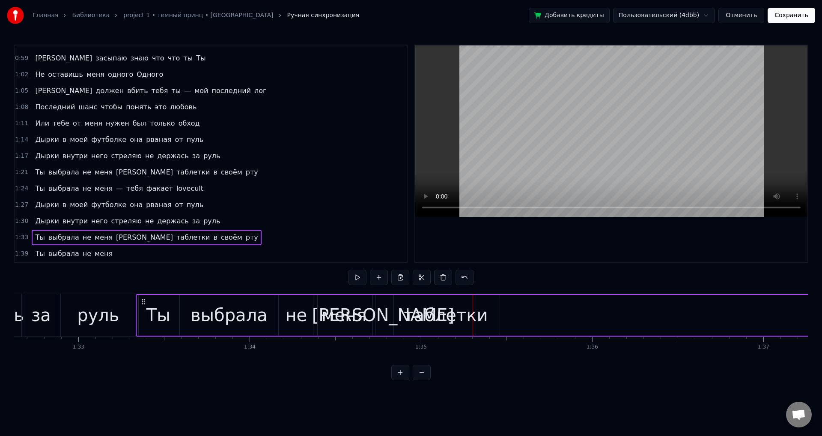
click at [448, 328] on div "таблетки" at bounding box center [446, 315] width 108 height 41
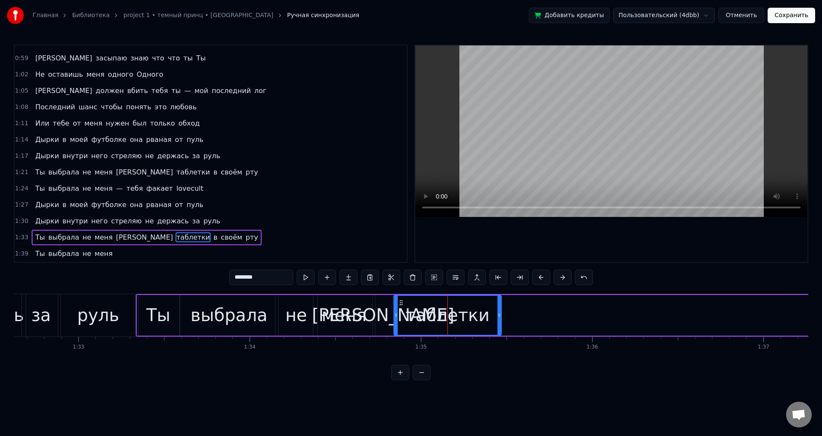
drag, startPoint x: 399, startPoint y: 305, endPoint x: 413, endPoint y: 304, distance: 14.1
click at [405, 304] on icon at bounding box center [401, 302] width 7 height 7
drag, startPoint x: 412, startPoint y: 302, endPoint x: 398, endPoint y: 303, distance: 14.1
click at [398, 303] on icon at bounding box center [399, 302] width 7 height 7
click at [528, 320] on div "Ты выбрала не меня а таблетки в своём рту" at bounding box center [547, 315] width 822 height 42
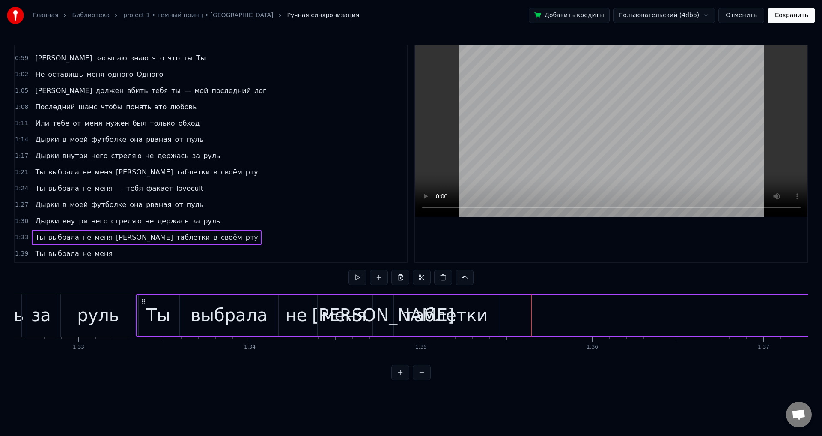
scroll to position [0, 15974]
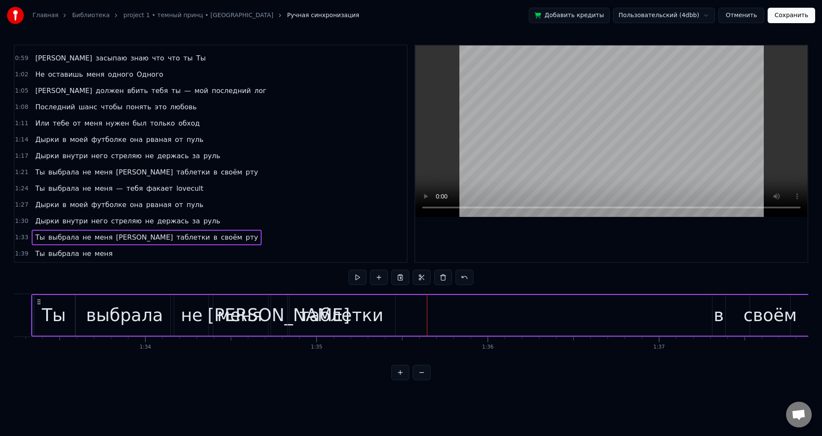
click at [726, 317] on div "Ты выбрала не меня а таблетки в своём рту" at bounding box center [442, 315] width 822 height 42
click at [723, 314] on div "в" at bounding box center [719, 315] width 10 height 26
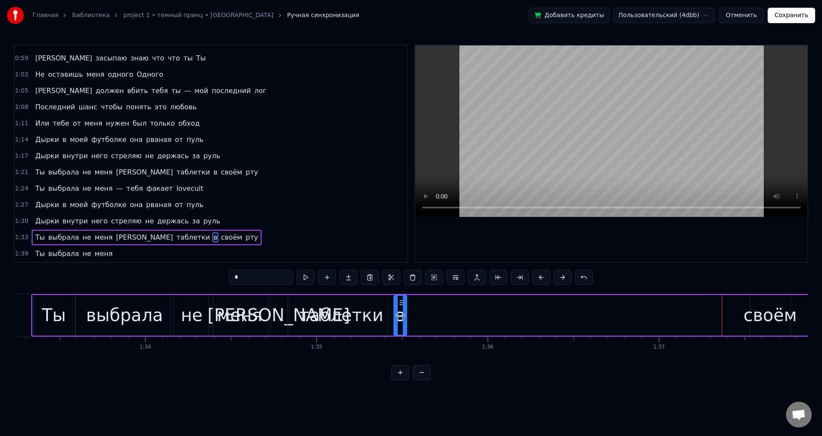
drag, startPoint x: 720, startPoint y: 303, endPoint x: 401, endPoint y: 311, distance: 318.8
click at [401, 311] on div "в" at bounding box center [401, 315] width 12 height 39
click at [778, 322] on div "своём" at bounding box center [771, 315] width 54 height 26
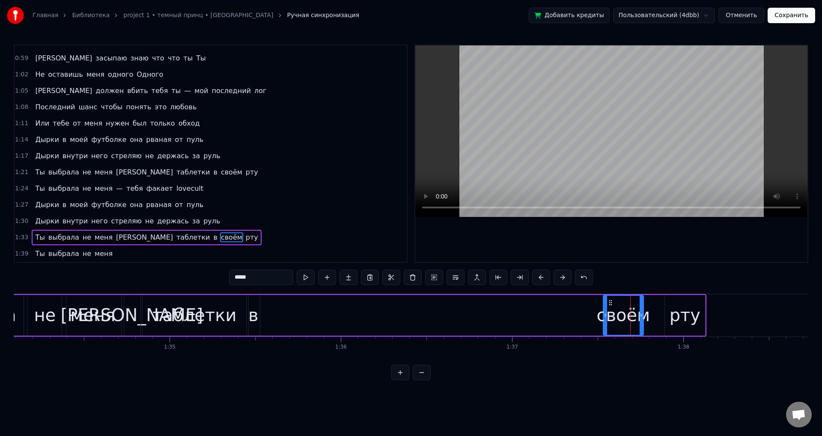
scroll to position [0, 16047]
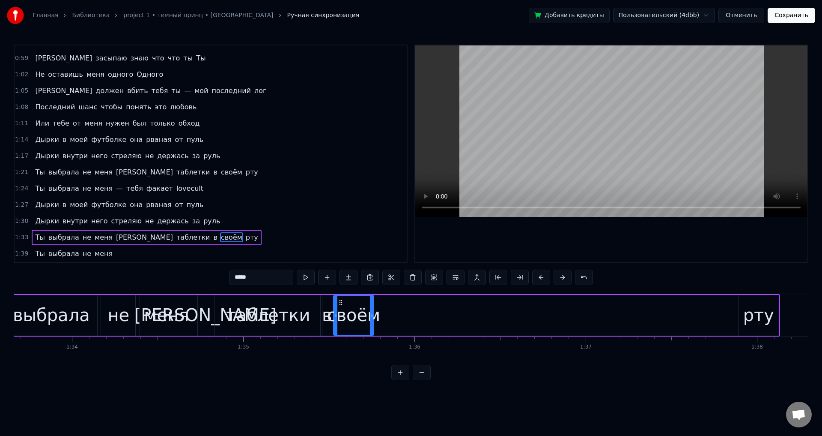
drag, startPoint x: 686, startPoint y: 302, endPoint x: 341, endPoint y: 299, distance: 344.8
click at [341, 299] on icon at bounding box center [341, 302] width 7 height 7
drag, startPoint x: 370, startPoint y: 312, endPoint x: 405, endPoint y: 311, distance: 35.1
click at [404, 311] on div at bounding box center [403, 315] width 3 height 39
drag, startPoint x: 405, startPoint y: 311, endPoint x: 411, endPoint y: 319, distance: 9.5
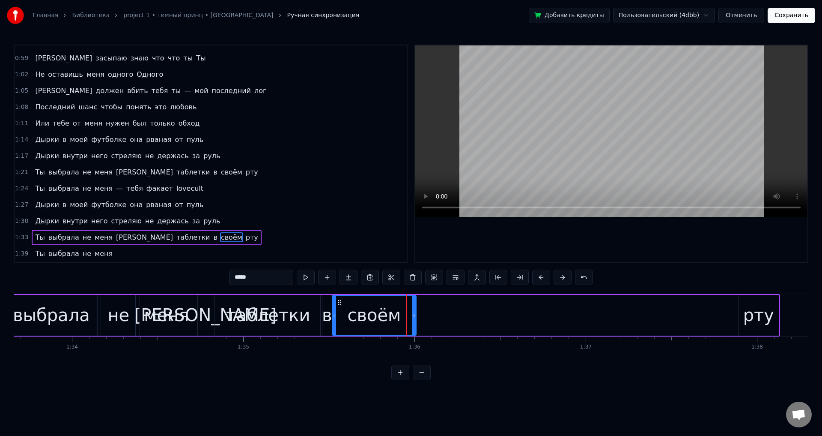
click at [412, 318] on div at bounding box center [413, 315] width 3 height 39
click at [751, 324] on div "рту" at bounding box center [759, 315] width 31 height 26
type input "***"
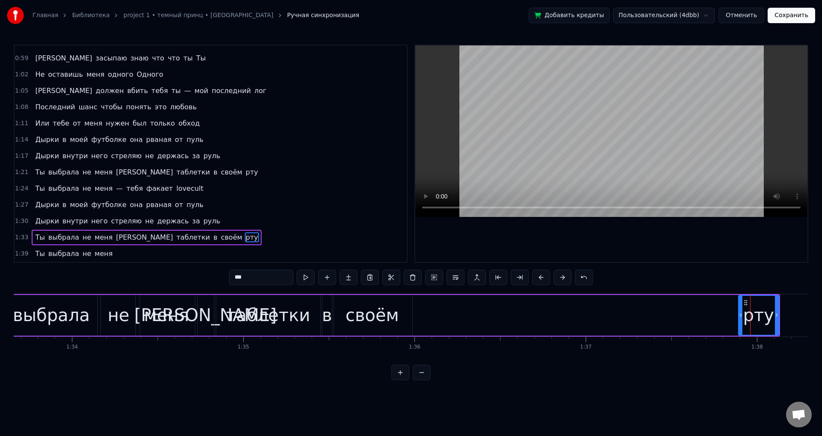
drag, startPoint x: 744, startPoint y: 302, endPoint x: 575, endPoint y: 309, distance: 168.5
click at [518, 306] on div "Ты выбрала не меня а таблетки в своём рту" at bounding box center [369, 315] width 822 height 42
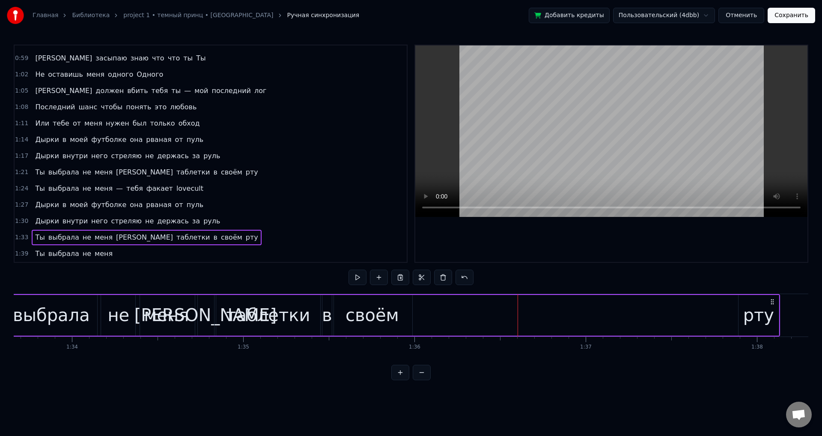
click at [759, 311] on div "рту" at bounding box center [759, 315] width 31 height 26
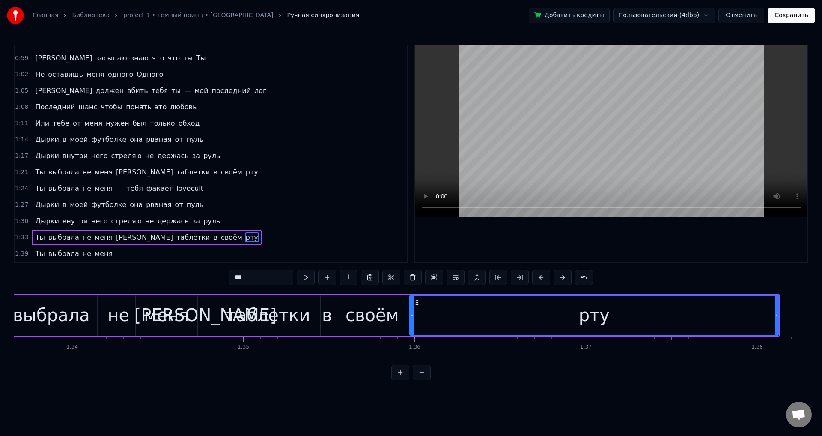
drag, startPoint x: 707, startPoint y: 314, endPoint x: 412, endPoint y: 336, distance: 296.4
click at [412, 336] on div "Дырки в моей футболке она рваная от пуль Дырки внутри него стреляю не держась з…" at bounding box center [411, 325] width 795 height 64
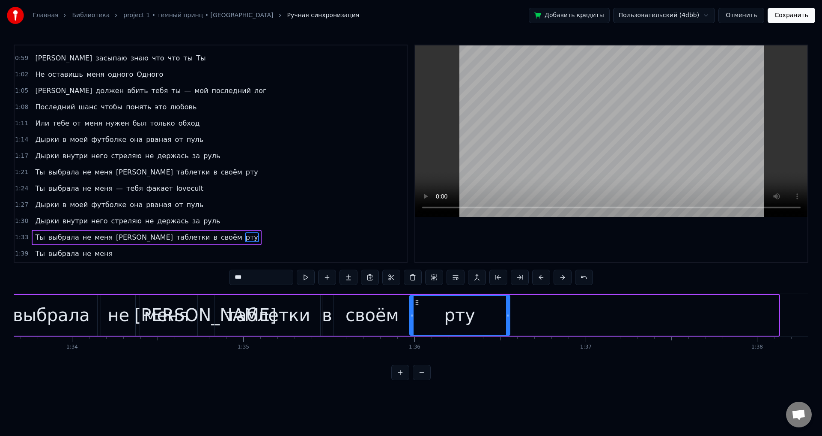
drag, startPoint x: 776, startPoint y: 323, endPoint x: 497, endPoint y: 327, distance: 278.9
click at [506, 327] on div at bounding box center [507, 315] width 3 height 39
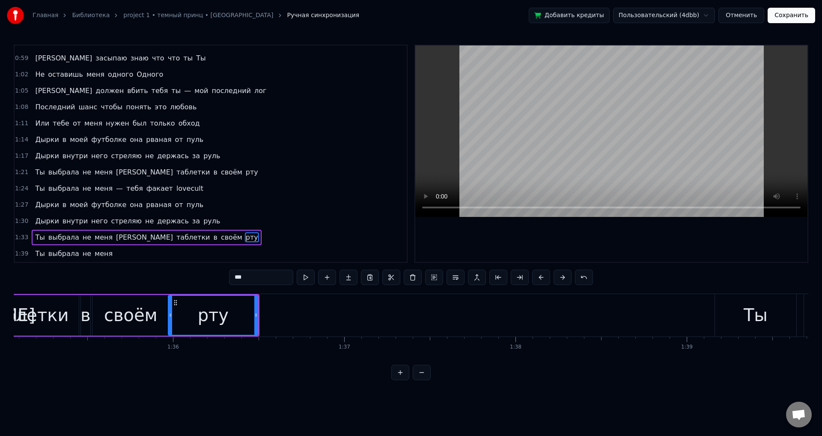
scroll to position [0, 16320]
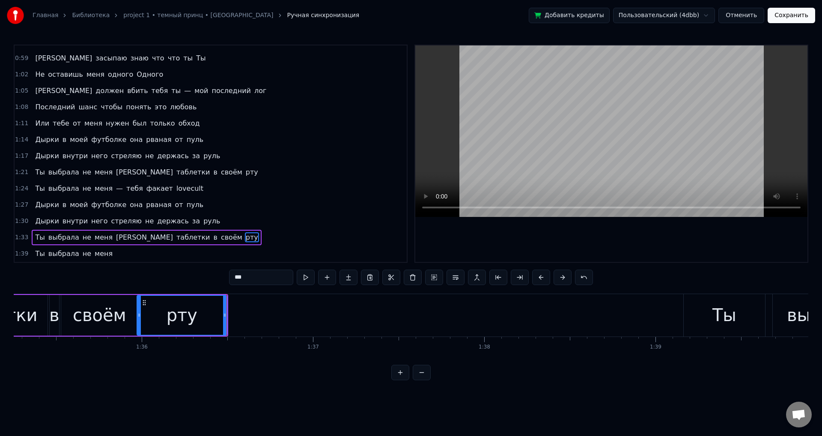
click at [712, 317] on div "Ты" at bounding box center [724, 315] width 81 height 42
type input "**"
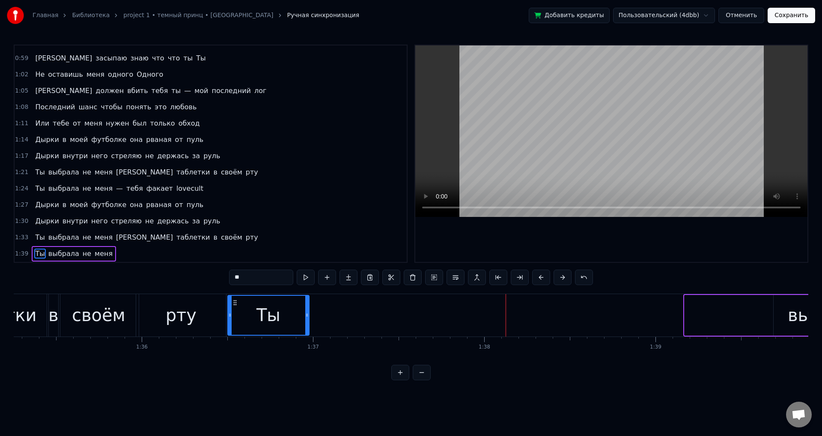
drag, startPoint x: 690, startPoint y: 299, endPoint x: 233, endPoint y: 316, distance: 457.3
click at [233, 316] on div "Ты" at bounding box center [268, 315] width 81 height 39
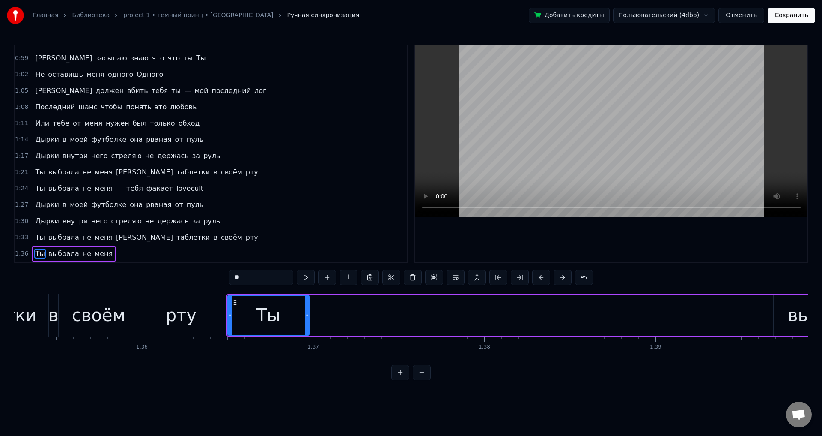
click at [309, 318] on div "Ты выбрала не меня" at bounding box center [804, 315] width 1154 height 42
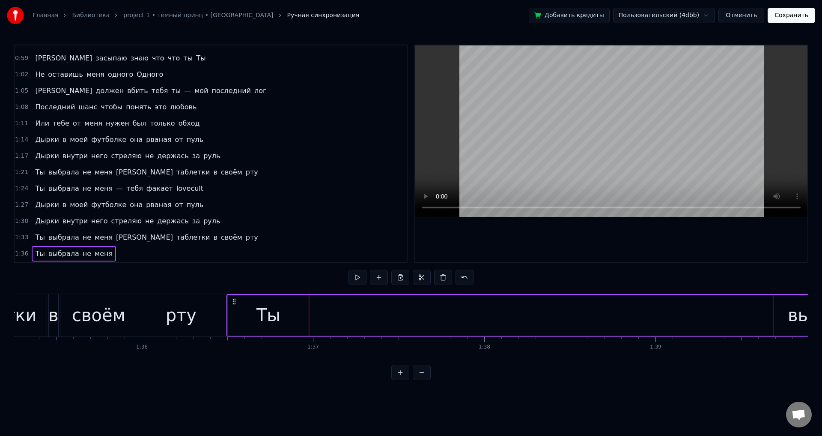
drag, startPoint x: 306, startPoint y: 320, endPoint x: 311, endPoint y: 321, distance: 4.9
click at [306, 320] on div "Ты" at bounding box center [268, 315] width 81 height 41
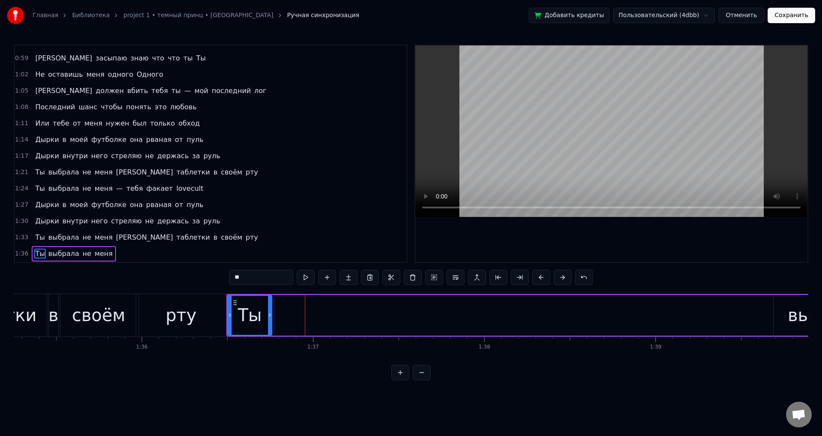
drag, startPoint x: 308, startPoint y: 321, endPoint x: 271, endPoint y: 323, distance: 37.4
click at [271, 323] on div at bounding box center [269, 315] width 3 height 39
drag, startPoint x: 269, startPoint y: 328, endPoint x: 261, endPoint y: 328, distance: 7.3
click at [267, 328] on div at bounding box center [268, 315] width 3 height 39
click at [785, 319] on div "выбрала" at bounding box center [826, 315] width 105 height 41
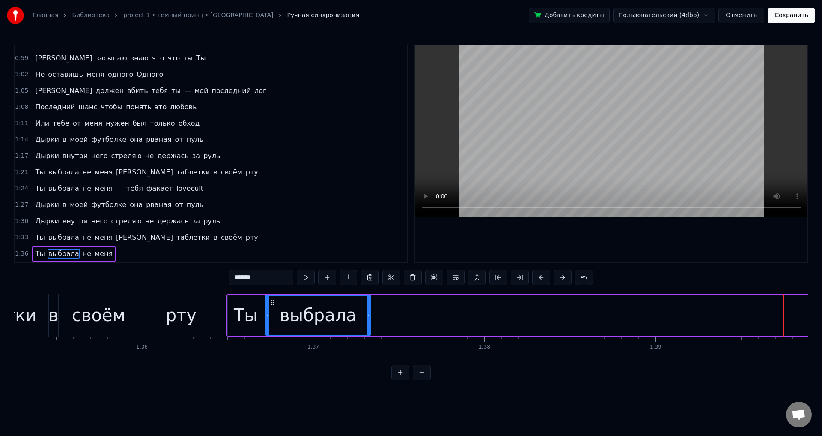
drag, startPoint x: 780, startPoint y: 302, endPoint x: 270, endPoint y: 310, distance: 509.8
click at [270, 310] on div "выбрала" at bounding box center [318, 315] width 105 height 39
click at [268, 300] on div "выбрала" at bounding box center [317, 315] width 105 height 39
drag, startPoint x: 366, startPoint y: 313, endPoint x: 350, endPoint y: 315, distance: 16.0
click at [363, 314] on icon at bounding box center [364, 314] width 3 height 7
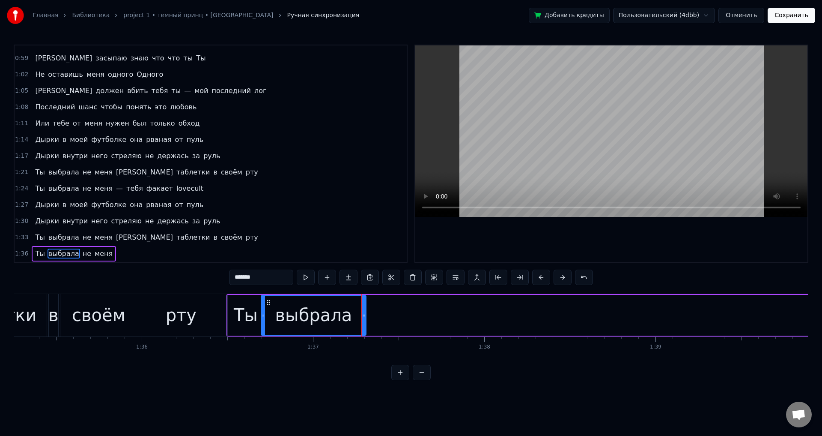
click at [263, 314] on icon at bounding box center [263, 314] width 3 height 7
click at [713, 358] on div "Дырки в моей футболке она рваная от пуль Дырки внутри него стреляю не держась з…" at bounding box center [411, 325] width 795 height 64
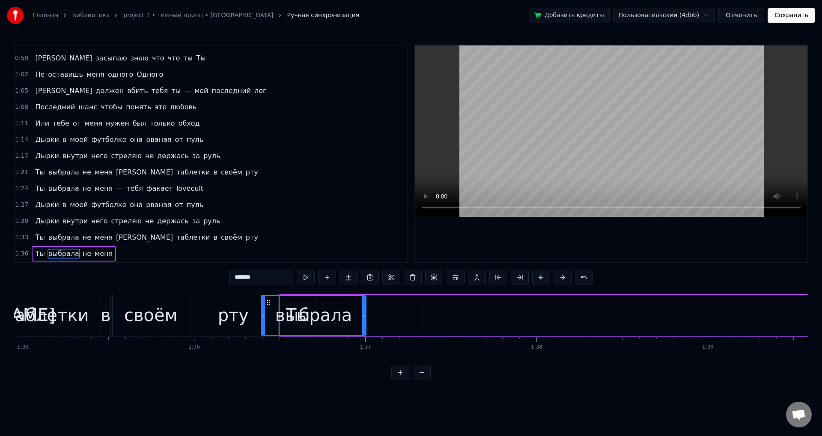
scroll to position [0, 16289]
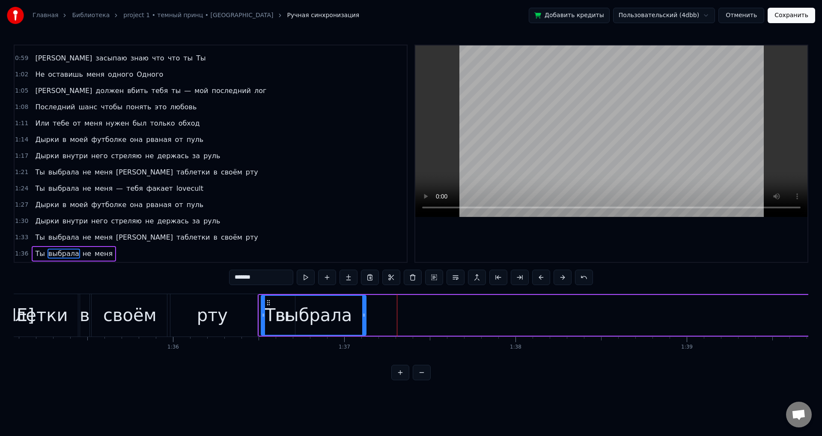
click at [84, 253] on span "не" at bounding box center [87, 253] width 10 height 10
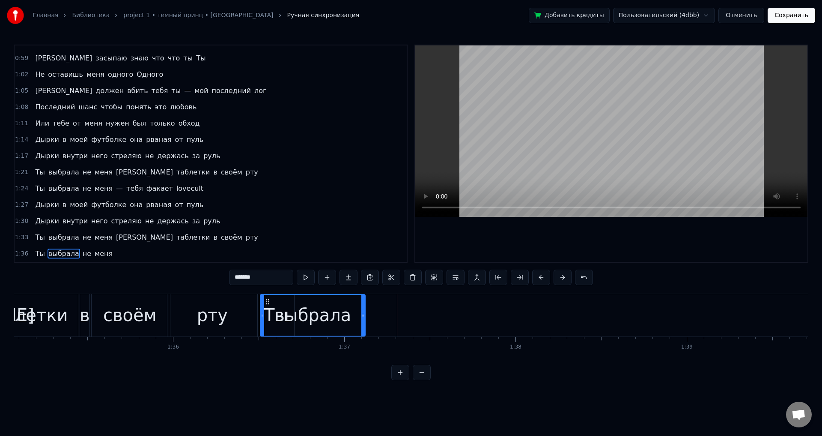
click at [82, 253] on span "не" at bounding box center [87, 253] width 10 height 10
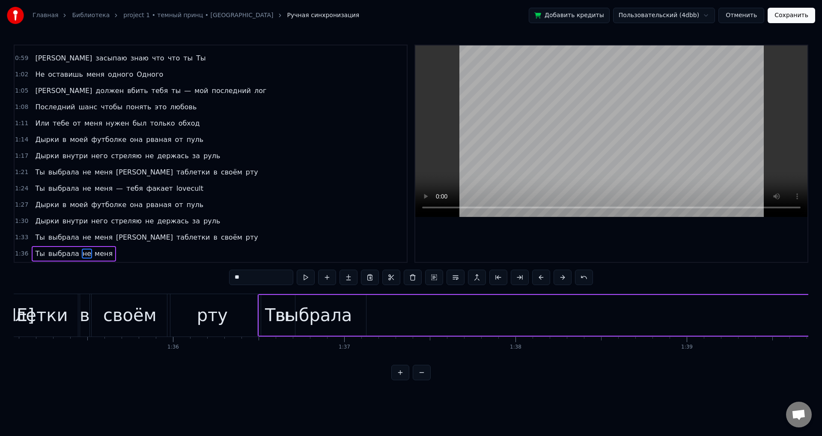
click at [65, 255] on span "выбрала" at bounding box center [64, 253] width 33 height 10
type input "*******"
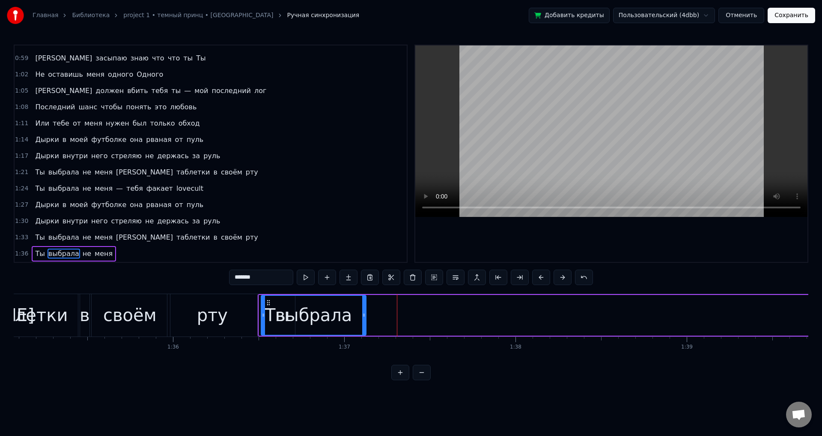
drag, startPoint x: 268, startPoint y: 300, endPoint x: 279, endPoint y: 302, distance: 10.9
click at [279, 302] on div "выбрала" at bounding box center [314, 315] width 104 height 39
click at [426, 317] on div "Ты выбрала не меня" at bounding box center [835, 315] width 1154 height 42
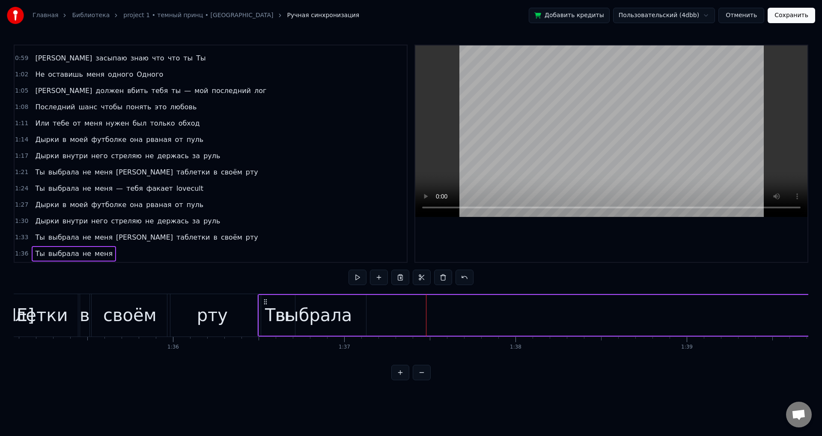
click at [228, 312] on div "рту" at bounding box center [212, 315] width 90 height 42
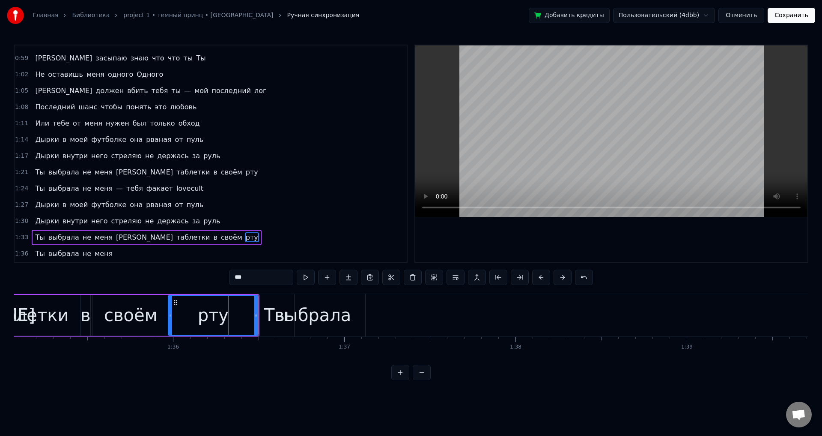
click at [306, 317] on div "выбрала" at bounding box center [312, 315] width 77 height 26
type input "*******"
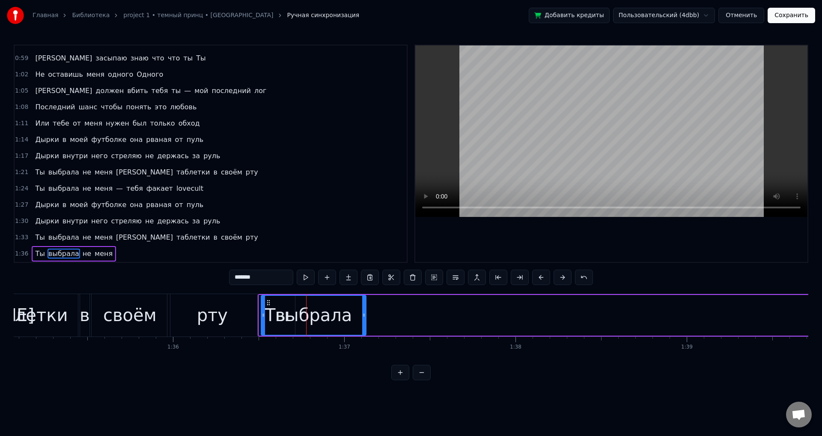
drag, startPoint x: 266, startPoint y: 304, endPoint x: 271, endPoint y: 305, distance: 4.3
click at [271, 305] on icon at bounding box center [268, 302] width 7 height 7
click at [397, 313] on div "Ты выбрала не меня" at bounding box center [835, 315] width 1154 height 42
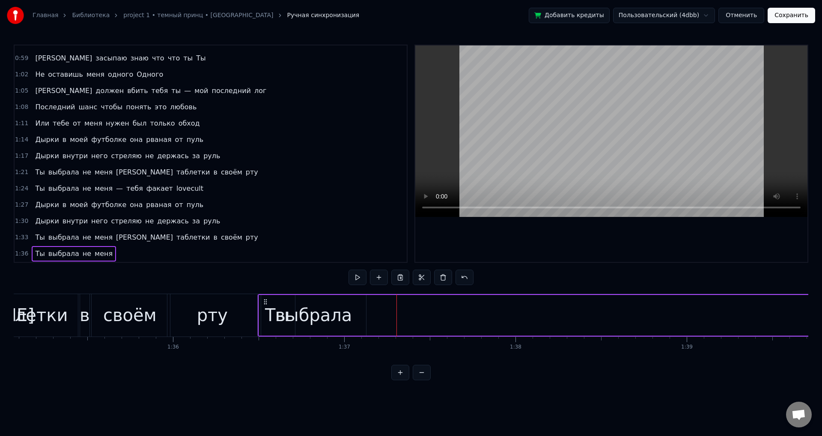
click at [367, 312] on div "Ты выбрала не меня" at bounding box center [835, 315] width 1154 height 42
click at [365, 313] on div "выбрала" at bounding box center [313, 315] width 105 height 41
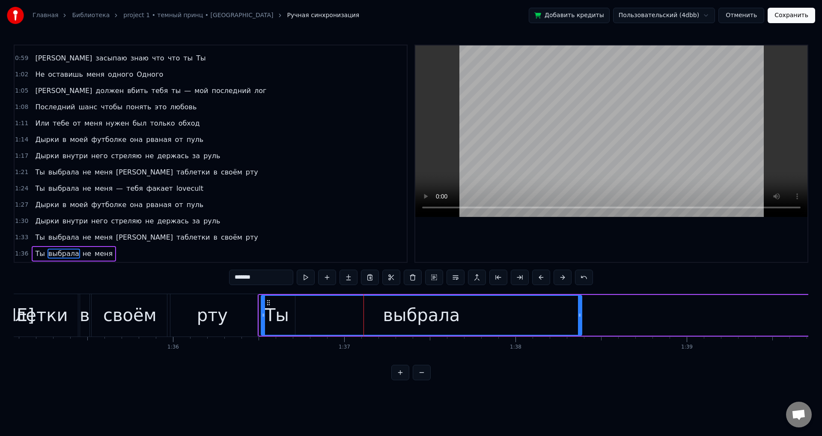
drag, startPoint x: 364, startPoint y: 314, endPoint x: 498, endPoint y: 299, distance: 134.9
click at [578, 309] on div at bounding box center [579, 315] width 3 height 39
drag, startPoint x: 262, startPoint y: 311, endPoint x: 296, endPoint y: 322, distance: 35.1
click at [296, 322] on div at bounding box center [296, 315] width 3 height 39
drag, startPoint x: 579, startPoint y: 320, endPoint x: 472, endPoint y: 317, distance: 106.3
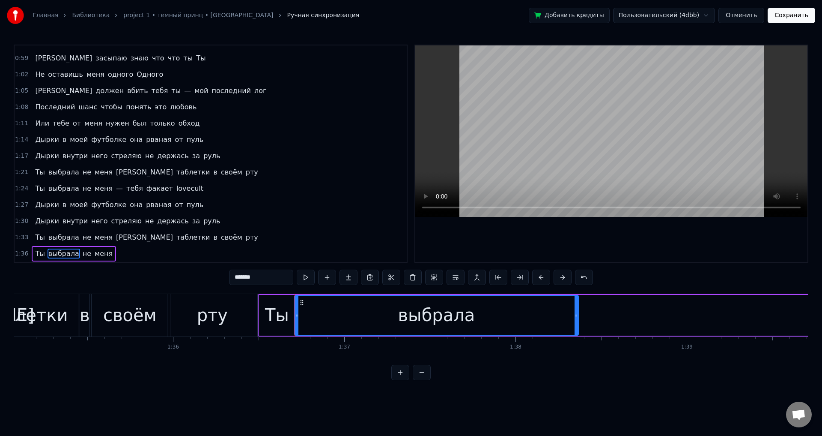
click at [443, 315] on div "выбрала" at bounding box center [436, 315] width 285 height 41
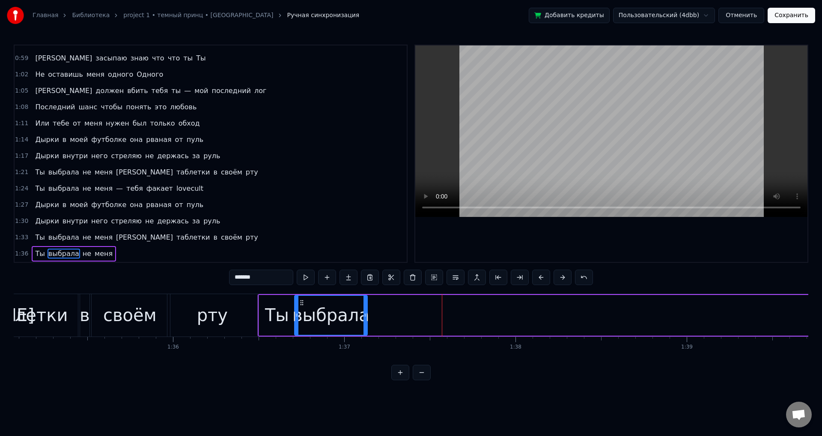
drag, startPoint x: 577, startPoint y: 314, endPoint x: 363, endPoint y: 305, distance: 214.0
click at [364, 305] on div at bounding box center [365, 315] width 3 height 39
drag, startPoint x: 362, startPoint y: 306, endPoint x: 394, endPoint y: 308, distance: 32.2
click at [385, 308] on div at bounding box center [383, 315] width 3 height 39
drag, startPoint x: 393, startPoint y: 315, endPoint x: 405, endPoint y: 317, distance: 12.5
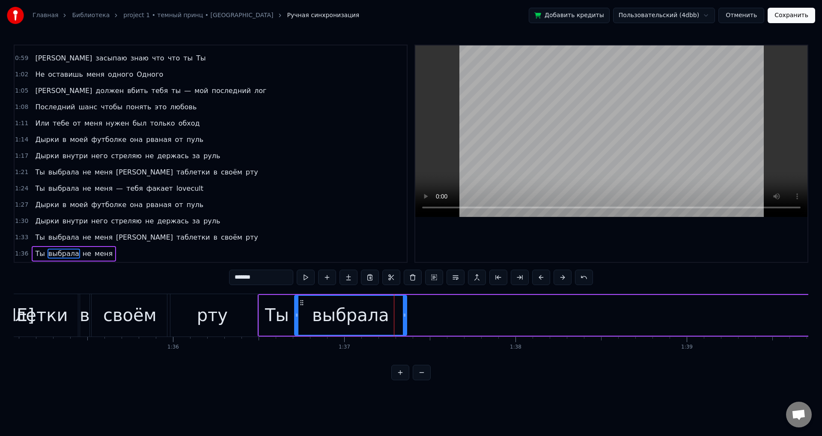
click at [405, 317] on icon at bounding box center [404, 314] width 3 height 7
drag, startPoint x: 405, startPoint y: 317, endPoint x: 396, endPoint y: 318, distance: 8.6
click at [396, 318] on icon at bounding box center [395, 314] width 3 height 7
click at [82, 252] on span "не" at bounding box center [87, 253] width 10 height 10
type input "**"
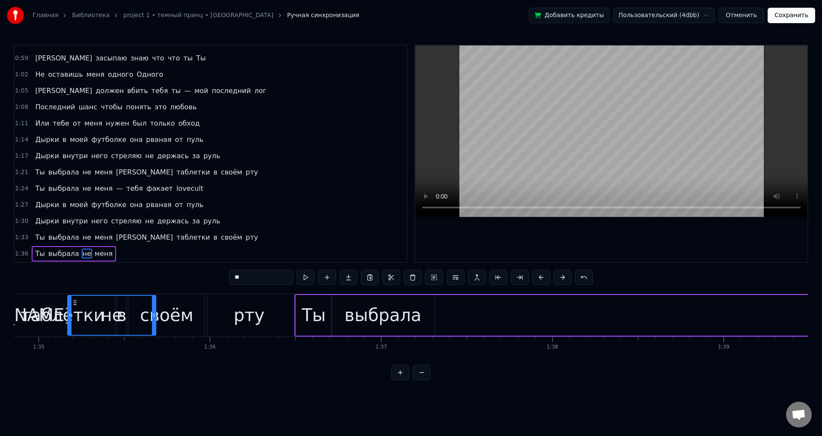
scroll to position [0, 16251]
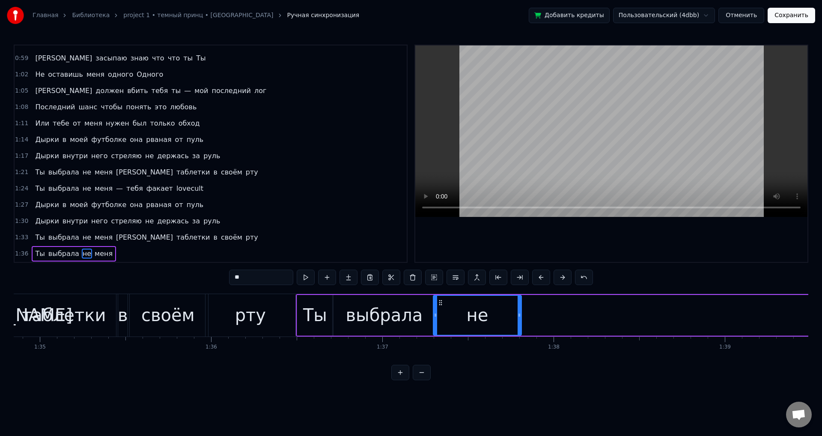
drag, startPoint x: 622, startPoint y: 302, endPoint x: 441, endPoint y: 343, distance: 185.3
click at [441, 343] on div "Дырки в моей футболке она рваная от пуль Дырки внутри него стреляю не держась з…" at bounding box center [411, 325] width 795 height 64
drag, startPoint x: 520, startPoint y: 326, endPoint x: 457, endPoint y: 326, distance: 63.8
click at [459, 326] on div at bounding box center [460, 315] width 3 height 39
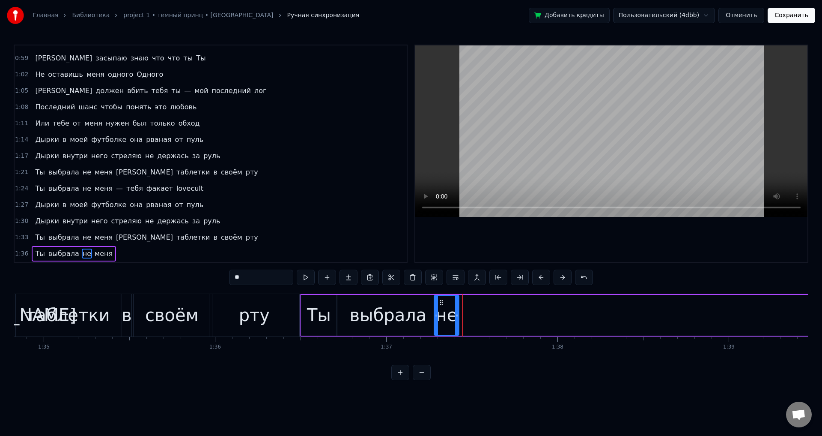
scroll to position [0, 16268]
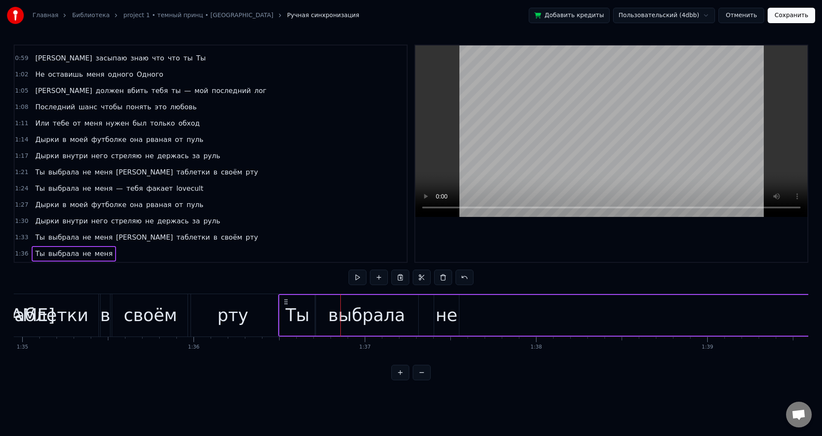
click at [445, 309] on div "не" at bounding box center [447, 315] width 22 height 26
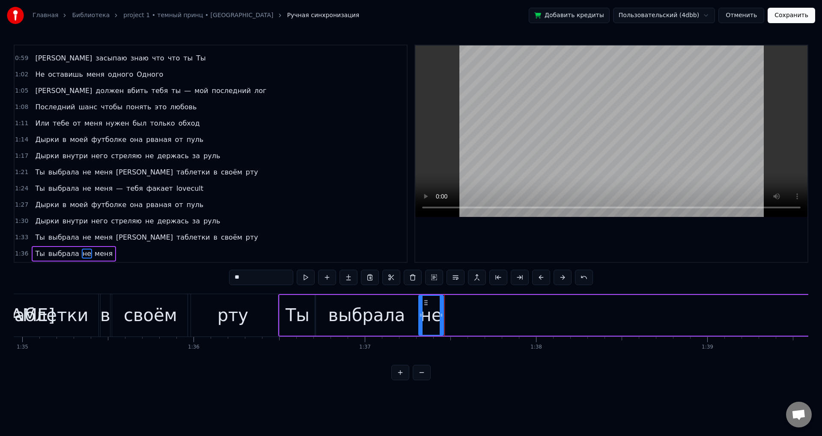
drag, startPoint x: 442, startPoint y: 302, endPoint x: 426, endPoint y: 305, distance: 15.8
click at [426, 305] on icon at bounding box center [426, 302] width 7 height 7
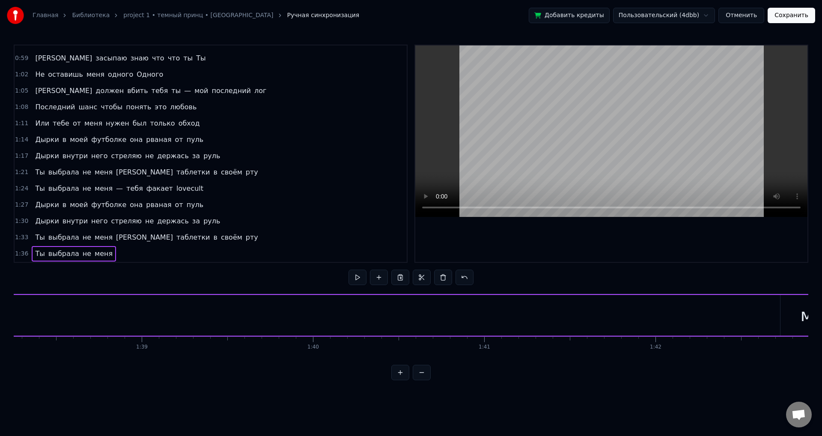
scroll to position [0, 16992]
drag, startPoint x: 689, startPoint y: 318, endPoint x: 701, endPoint y: 311, distance: 14.0
click at [689, 317] on div "меня" at bounding box center [665, 315] width 85 height 41
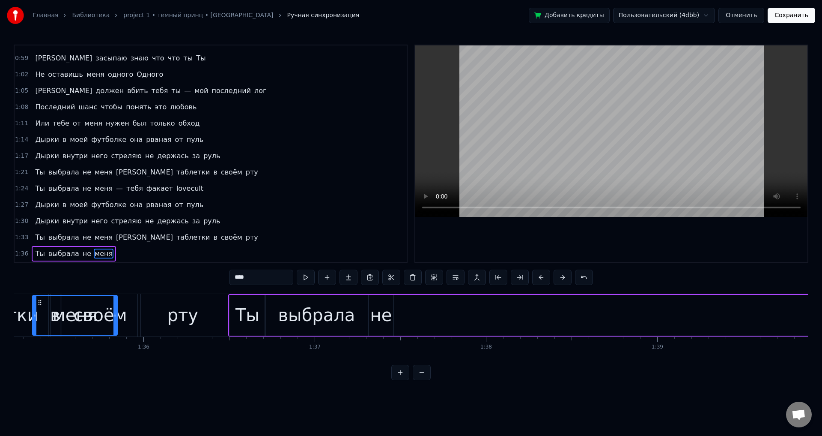
scroll to position [0, 16312]
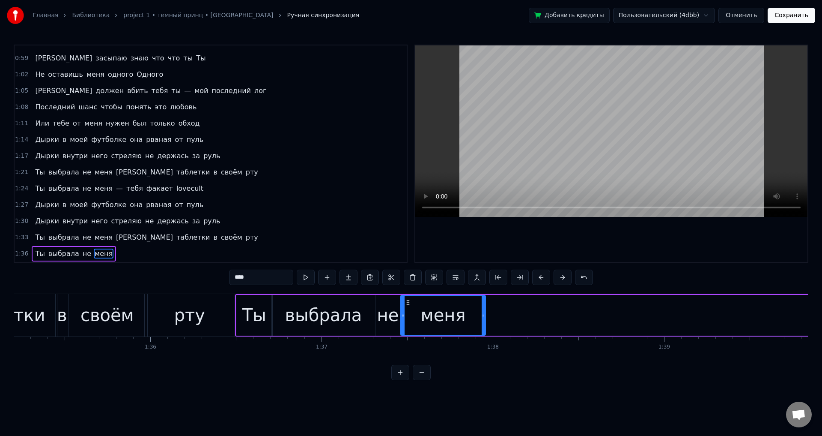
drag, startPoint x: 629, startPoint y: 302, endPoint x: 407, endPoint y: 326, distance: 223.6
click at [407, 326] on div "меня" at bounding box center [443, 315] width 84 height 39
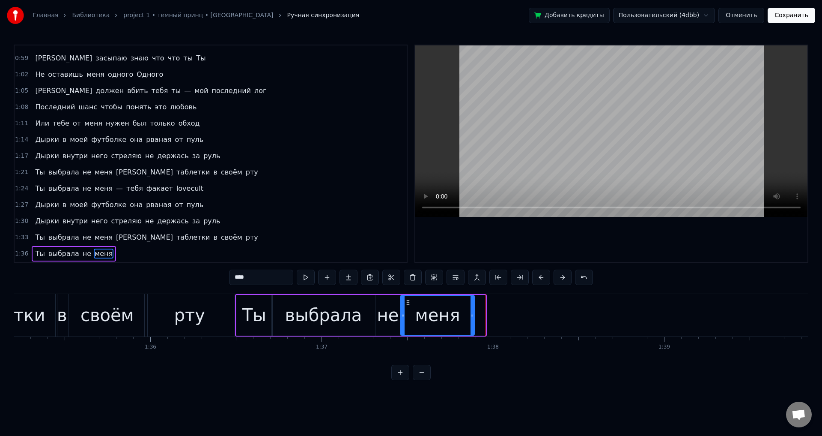
drag, startPoint x: 485, startPoint y: 323, endPoint x: 474, endPoint y: 322, distance: 11.1
click at [474, 322] on div at bounding box center [472, 315] width 3 height 39
click at [117, 255] on div "1:36 Ты выбрала не меня" at bounding box center [211, 253] width 392 height 16
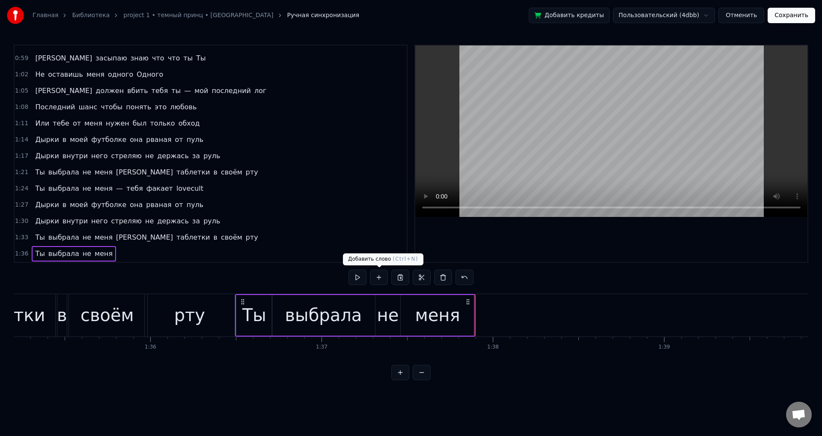
click at [381, 281] on button at bounding box center [379, 276] width 18 height 15
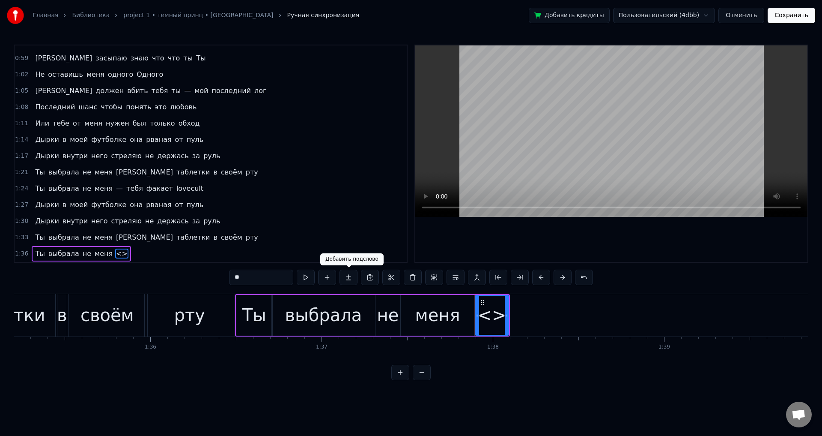
click at [260, 275] on input "**" at bounding box center [261, 276] width 64 height 15
type input "*"
type input "****"
click at [324, 281] on button at bounding box center [327, 276] width 18 height 15
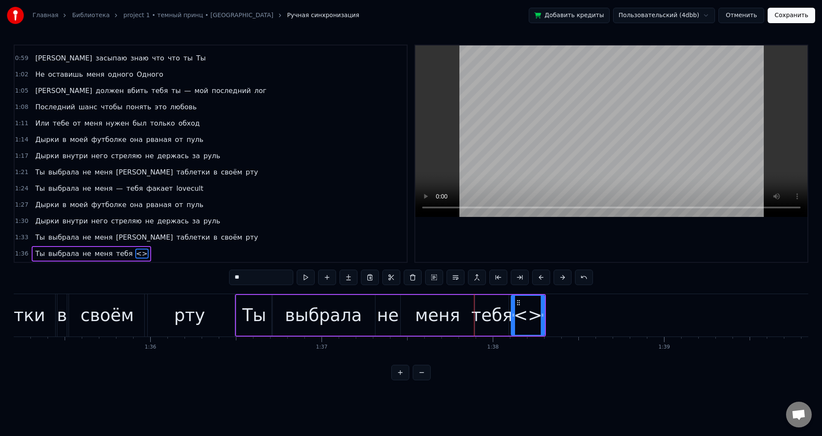
click at [259, 281] on input "**" at bounding box center [261, 276] width 64 height 15
type input "*"
type input "******"
click at [329, 278] on button at bounding box center [327, 276] width 18 height 15
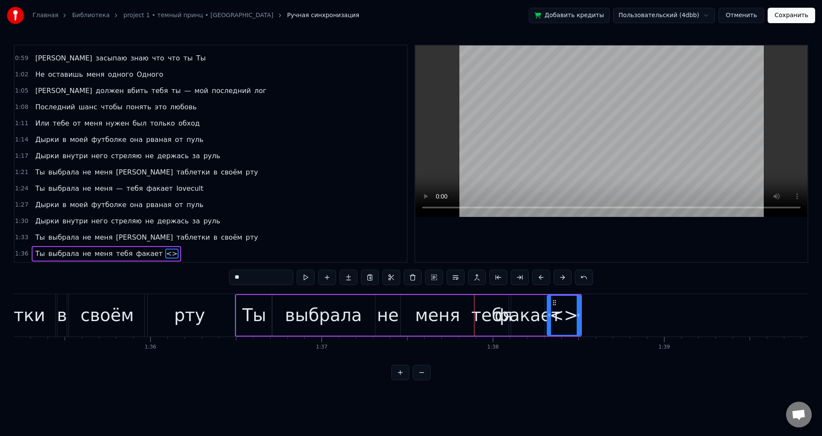
click at [272, 285] on div "**" at bounding box center [411, 277] width 364 height 17
click at [272, 280] on input "**" at bounding box center [261, 276] width 64 height 15
click at [115, 254] on span "тебя" at bounding box center [124, 253] width 18 height 10
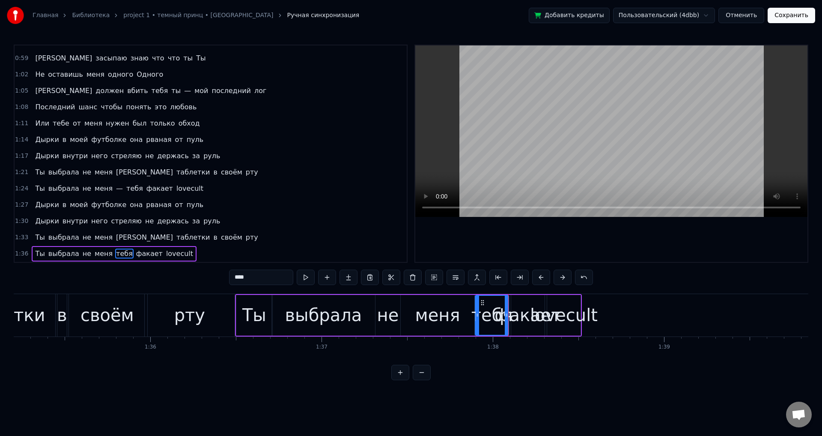
click at [517, 312] on div "факает" at bounding box center [528, 315] width 66 height 26
click at [511, 314] on icon at bounding box center [512, 314] width 3 height 7
click at [556, 319] on div "lovecult" at bounding box center [564, 315] width 68 height 26
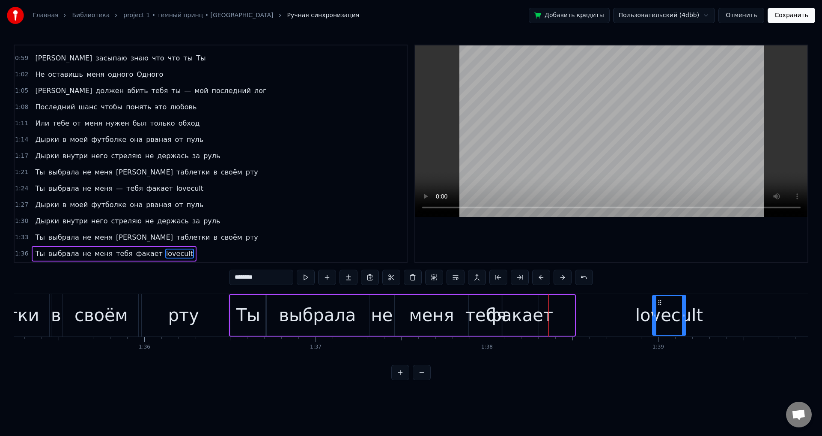
drag, startPoint x: 574, startPoint y: 303, endPoint x: 605, endPoint y: 304, distance: 30.9
click at [664, 305] on icon at bounding box center [660, 302] width 7 height 7
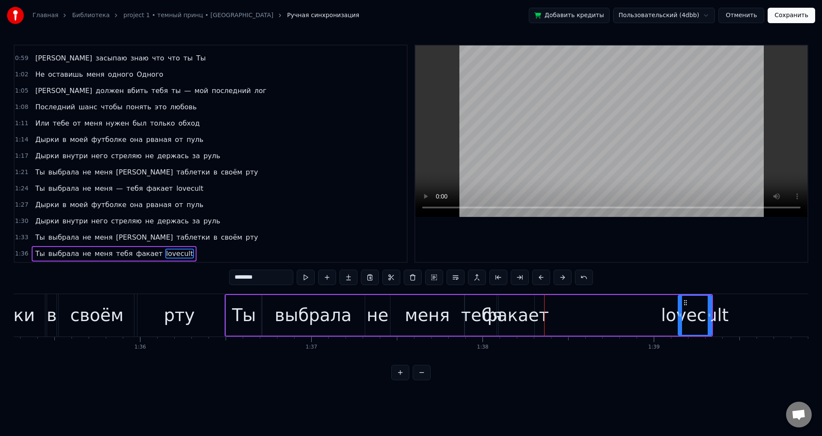
click at [514, 309] on div "факает" at bounding box center [516, 315] width 66 height 26
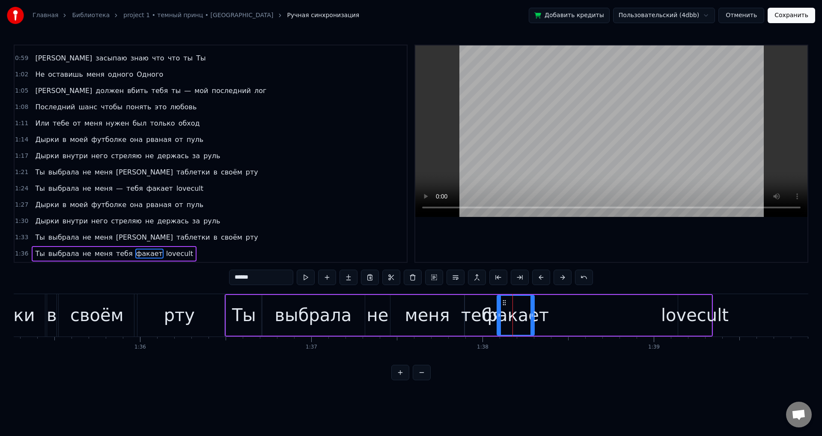
drag, startPoint x: 532, startPoint y: 311, endPoint x: 582, endPoint y: 313, distance: 49.7
click at [534, 313] on icon at bounding box center [532, 314] width 3 height 7
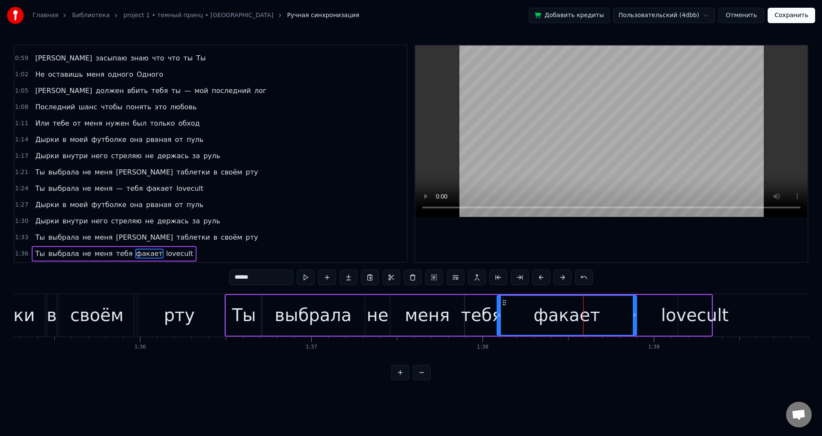
drag, startPoint x: 583, startPoint y: 317, endPoint x: 636, endPoint y: 317, distance: 53.1
click at [636, 317] on icon at bounding box center [634, 314] width 3 height 7
drag, startPoint x: 634, startPoint y: 320, endPoint x: 614, endPoint y: 317, distance: 20.7
click at [615, 317] on div at bounding box center [616, 315] width 3 height 39
click at [611, 317] on icon at bounding box center [611, 314] width 3 height 7
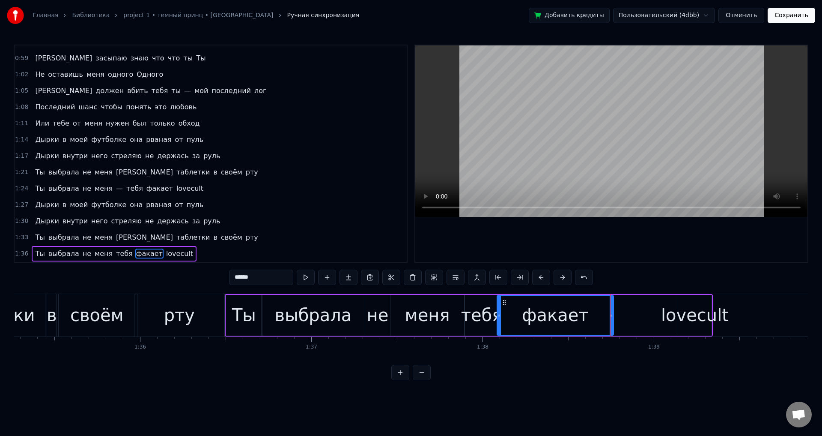
click at [678, 317] on div "lovecult" at bounding box center [695, 315] width 68 height 26
type input "********"
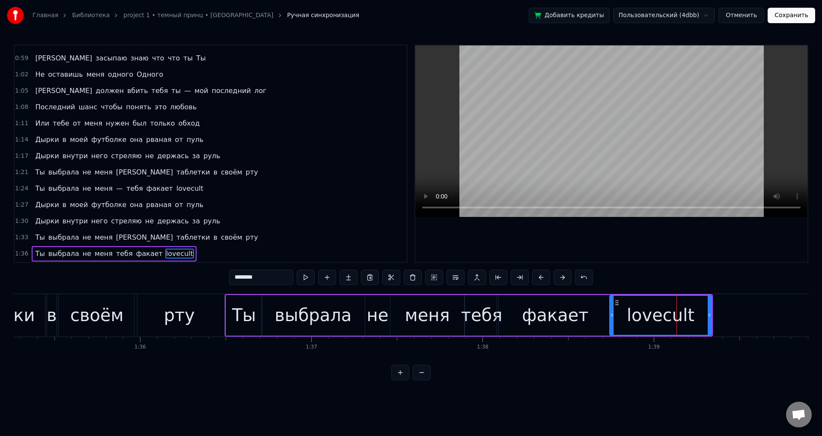
drag, startPoint x: 679, startPoint y: 314, endPoint x: 611, endPoint y: 312, distance: 68.5
click at [611, 312] on icon at bounding box center [611, 314] width 3 height 7
drag, startPoint x: 715, startPoint y: 321, endPoint x: 786, endPoint y: 322, distance: 70.7
click at [787, 322] on div at bounding box center [788, 315] width 3 height 39
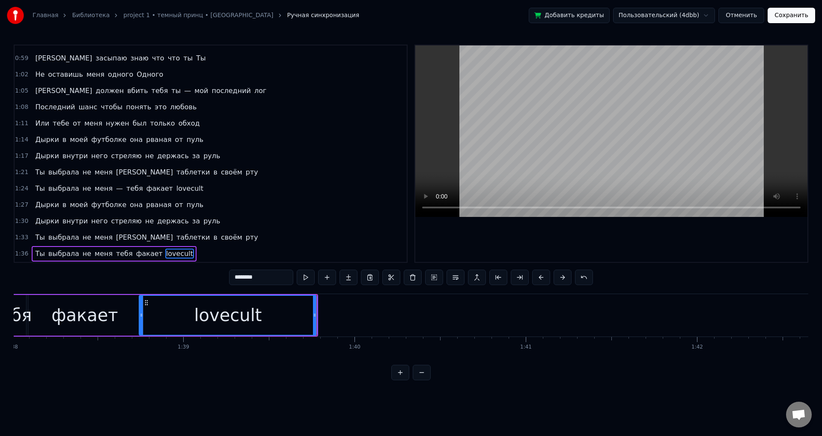
scroll to position [0, 16729]
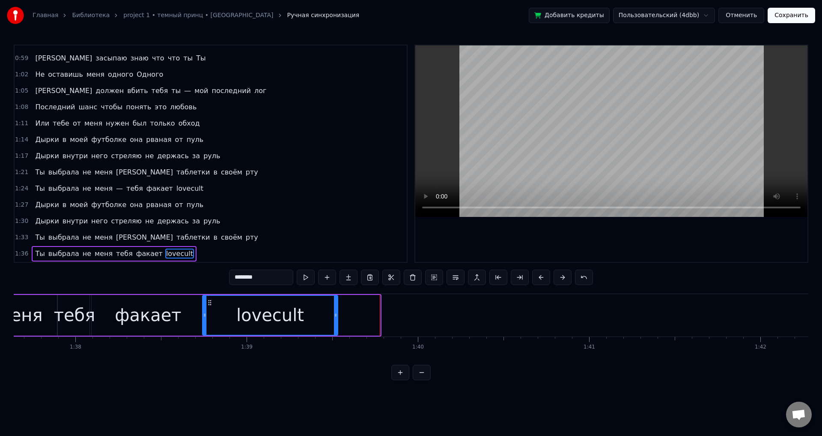
drag, startPoint x: 379, startPoint y: 321, endPoint x: 330, endPoint y: 319, distance: 48.4
click at [334, 319] on div at bounding box center [335, 315] width 3 height 39
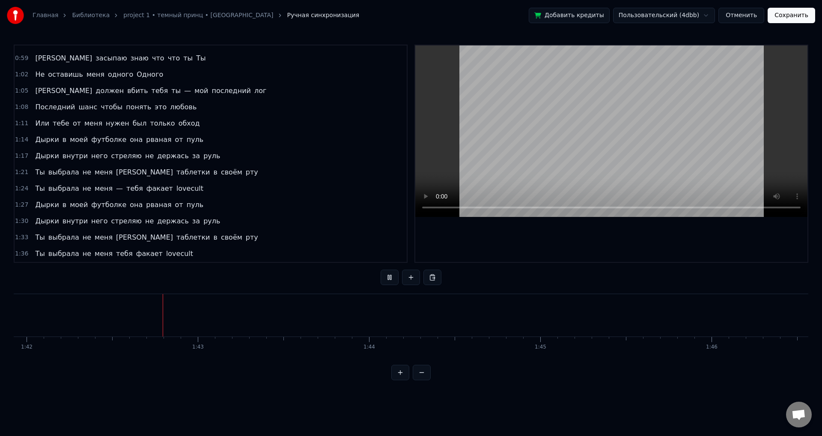
scroll to position [0, 17467]
click at [784, 18] on button "Сохранить" at bounding box center [792, 15] width 48 height 15
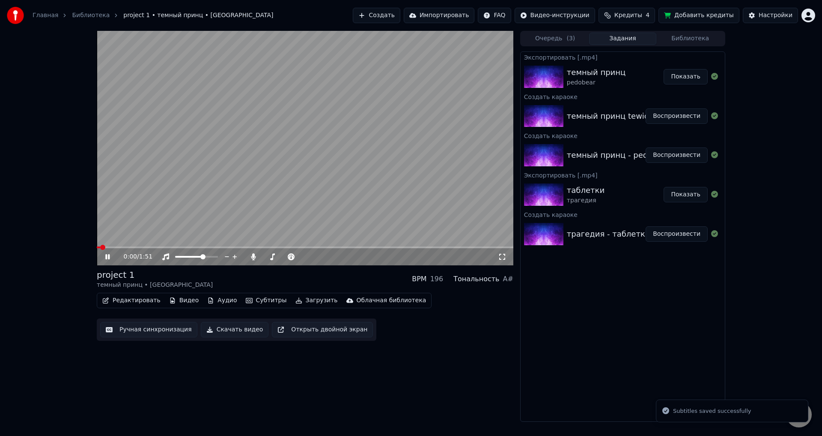
click at [207, 327] on button "Скачать видео" at bounding box center [235, 329] width 68 height 15
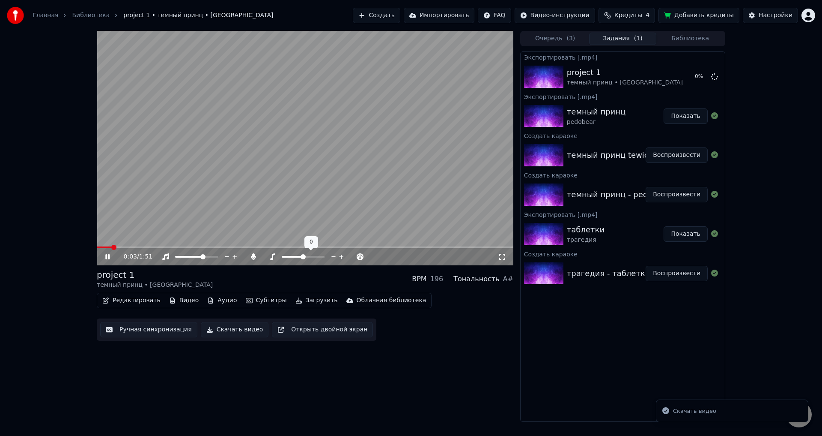
click at [296, 255] on div at bounding box center [311, 256] width 69 height 9
click at [263, 255] on span at bounding box center [265, 256] width 5 height 5
click at [714, 75] on icon at bounding box center [714, 76] width 7 height 7
click at [715, 77] on icon at bounding box center [714, 76] width 7 height 7
click at [711, 72] on button at bounding box center [714, 77] width 7 height 10
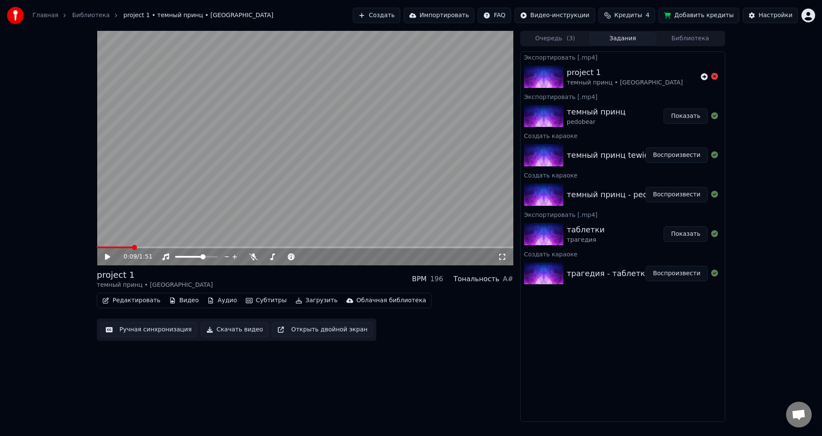
click at [226, 332] on button "Скачать видео" at bounding box center [235, 329] width 68 height 15
